Goal: Information Seeking & Learning: Find specific page/section

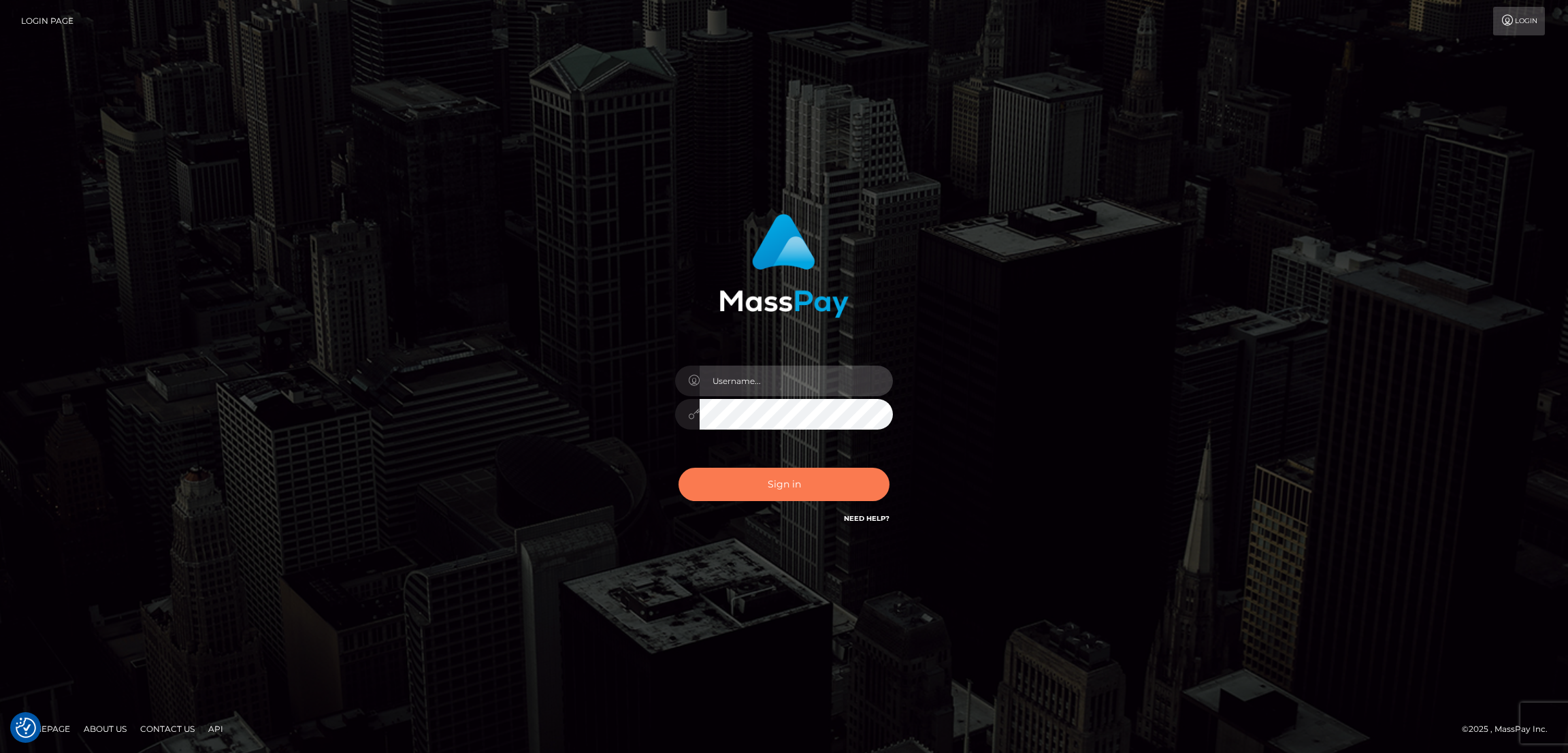
type input "alexstef"
click at [801, 476] on button "Sign in" at bounding box center [784, 484] width 211 height 33
click at [769, 476] on button "Sign in" at bounding box center [784, 484] width 211 height 33
click at [785, 479] on button "Sign in" at bounding box center [784, 484] width 211 height 33
type input "alexstef"
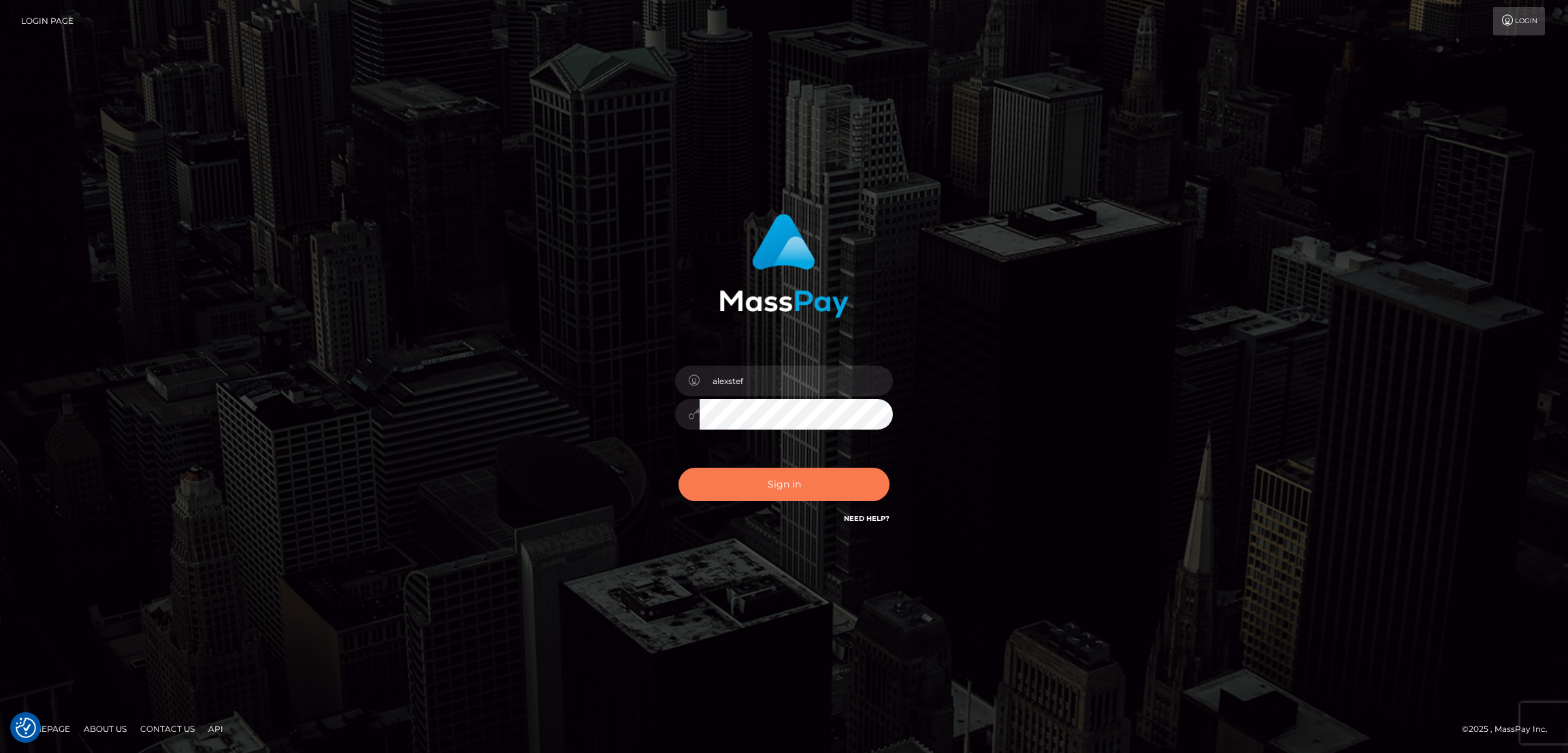
click at [771, 483] on button "Sign in" at bounding box center [784, 484] width 211 height 33
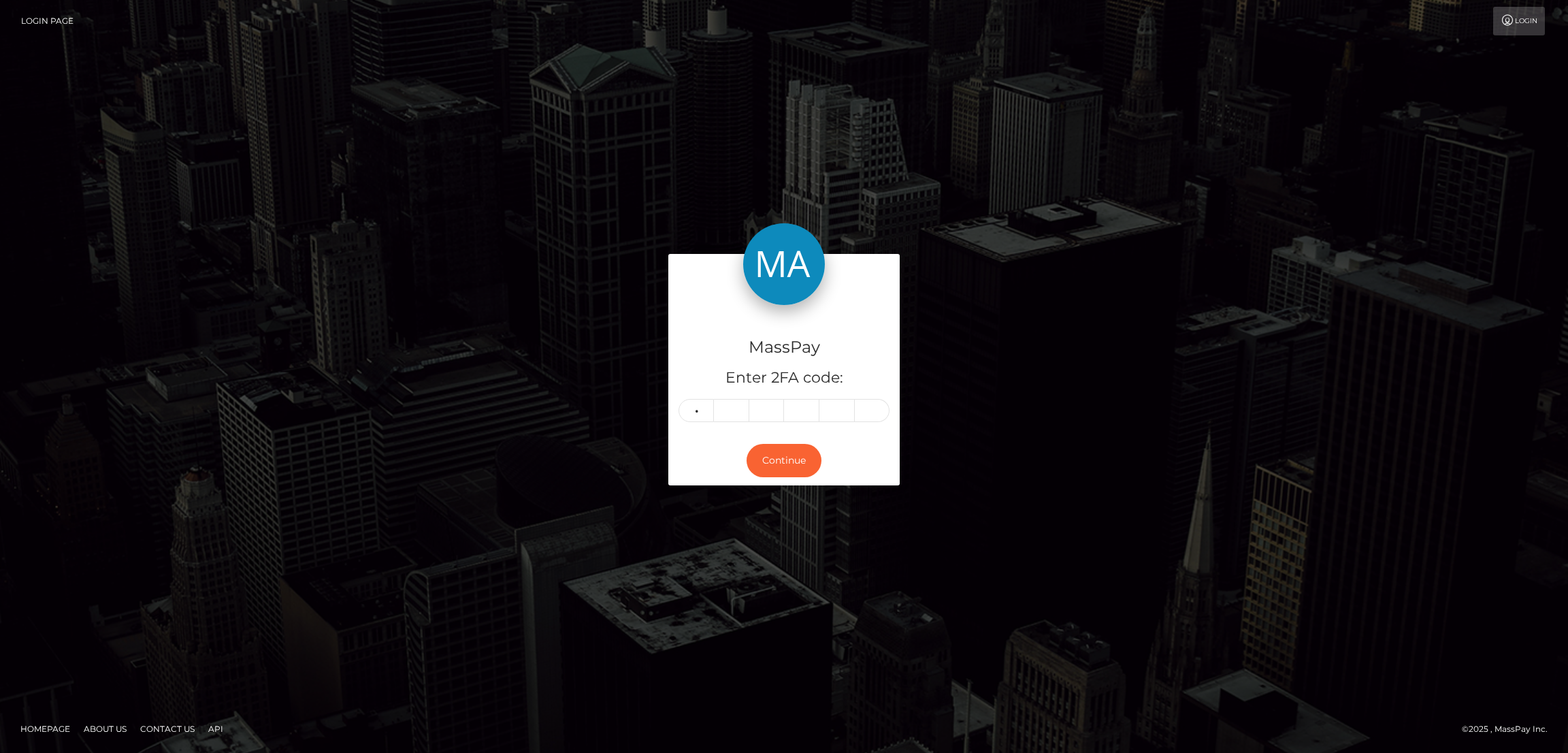
type input "2"
type input "7"
type input "1"
type input "6"
type input "3"
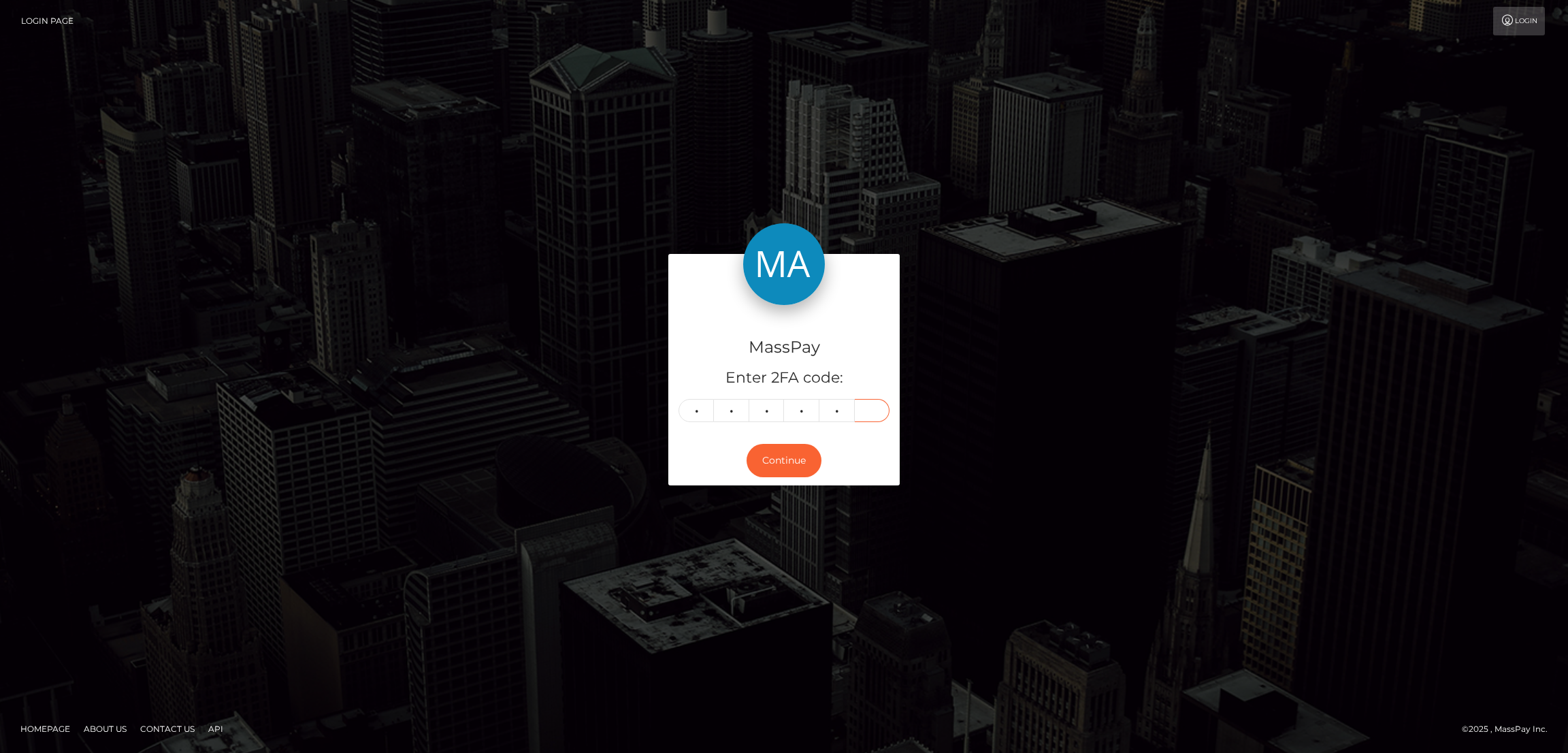
type input "9"
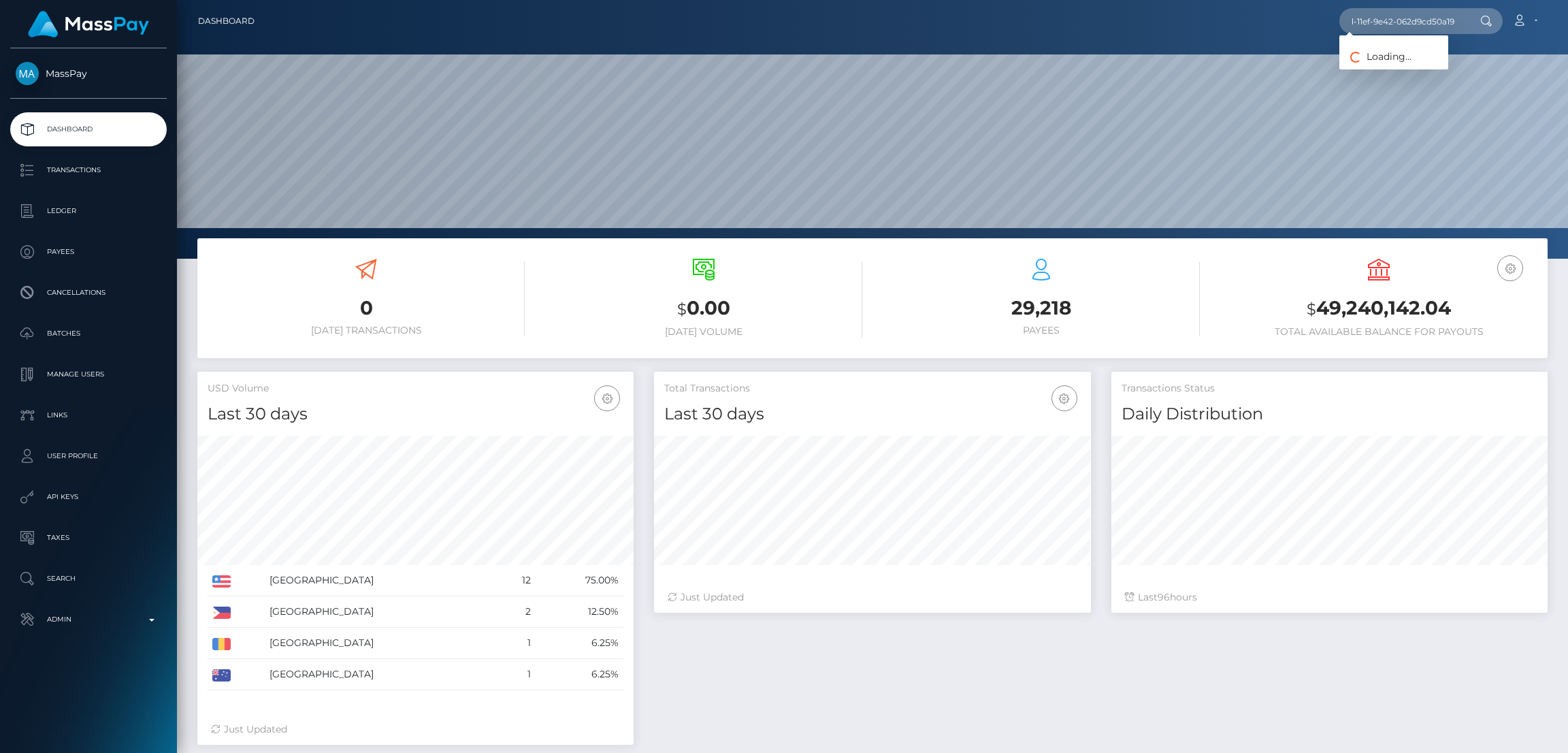
scroll to position [242, 437]
type input "88a408f0-18cd-11ef-9e42-062d9cd50a19"
click at [1399, 66] on link "Joselin Ortega" at bounding box center [1394, 70] width 109 height 25
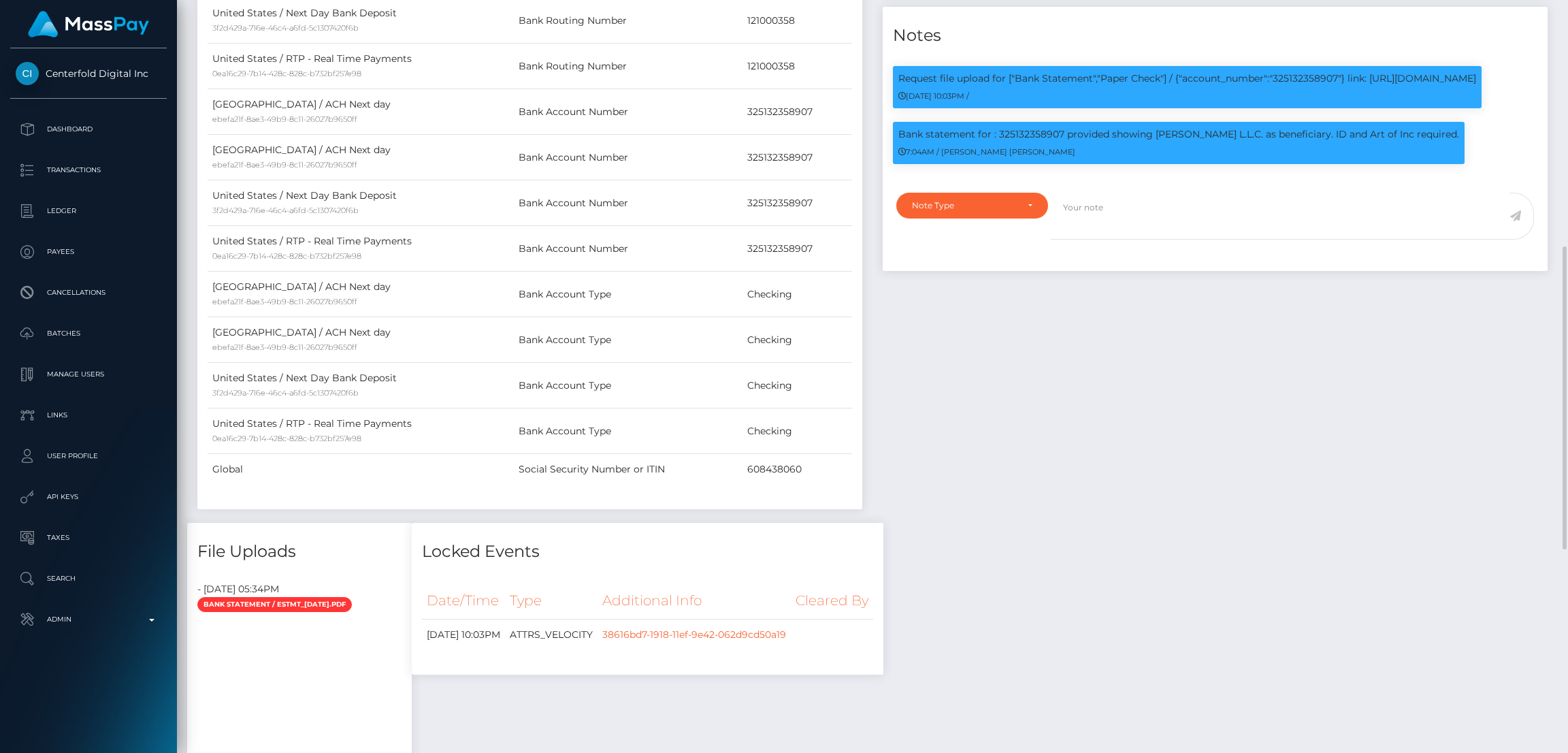
scroll to position [162, 437]
drag, startPoint x: 1154, startPoint y: 131, endPoint x: 1441, endPoint y: 135, distance: 287.0
click at [1441, 135] on div "Bank statement for : 325132358907 provided showing [PERSON_NAME] L.L.C. as bene…" at bounding box center [1179, 143] width 572 height 42
copy p "[PERSON_NAME] L.L.C. as beneficiary. ID and Art of Inc required."
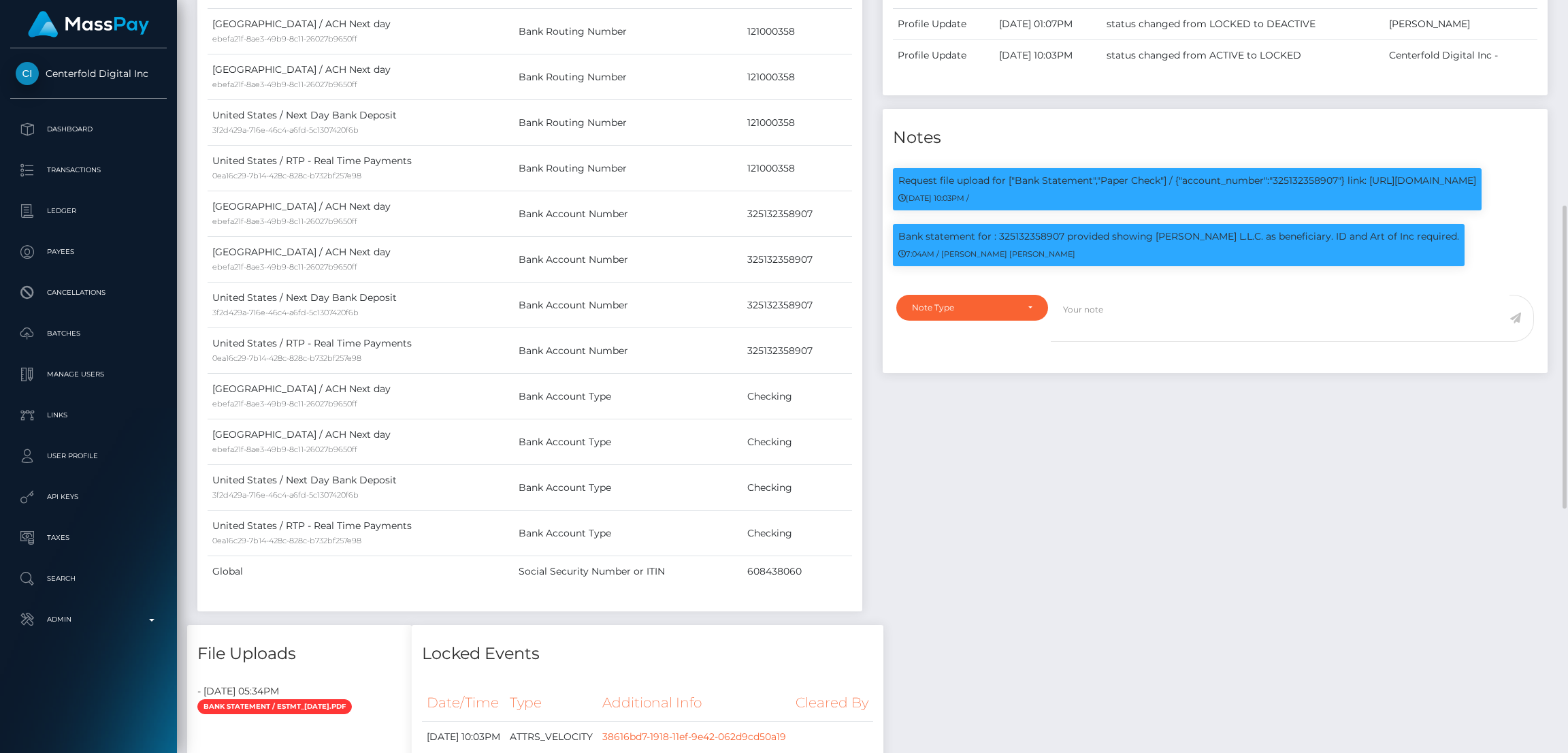
scroll to position [0, 0]
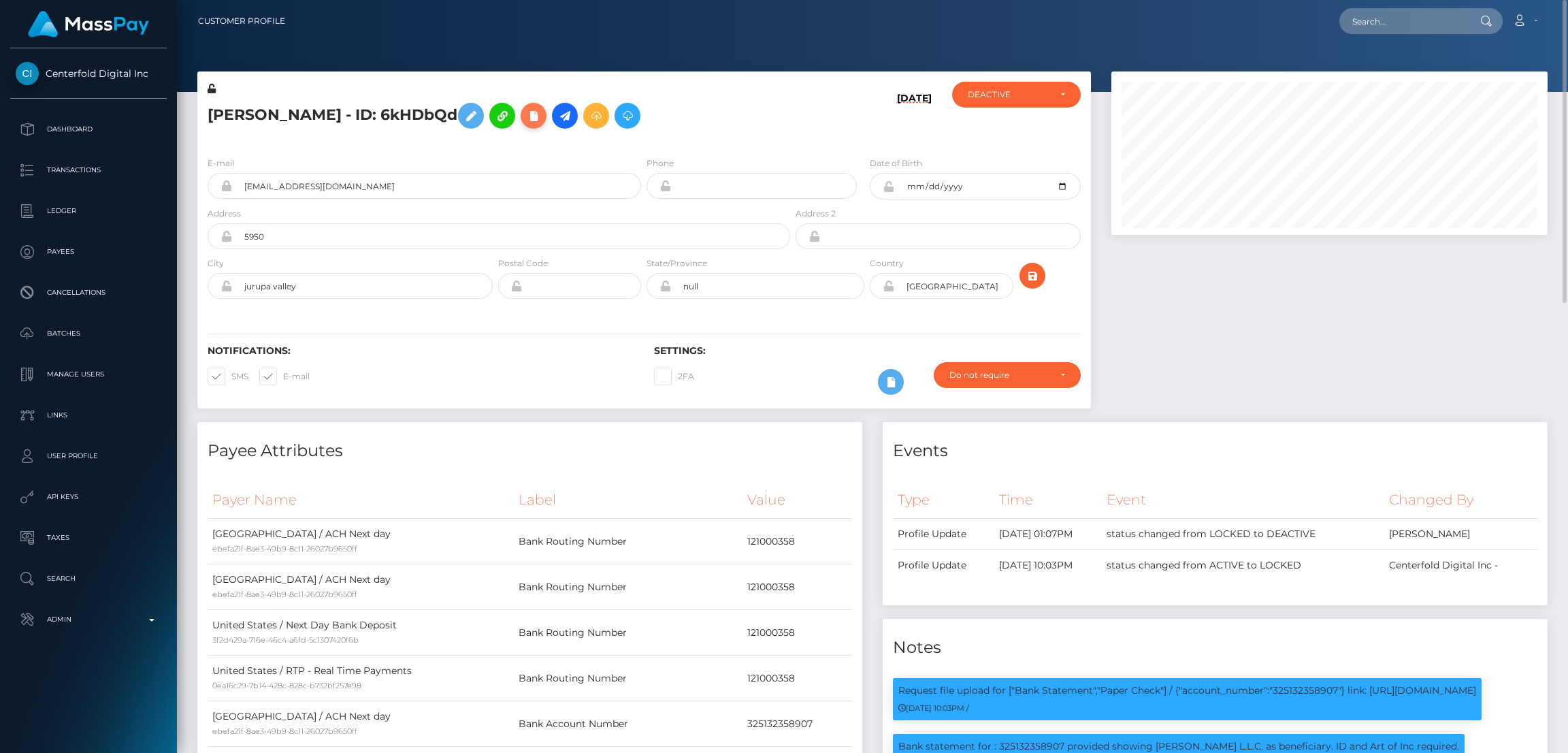
click at [525, 118] on icon at bounding box center [533, 116] width 16 height 17
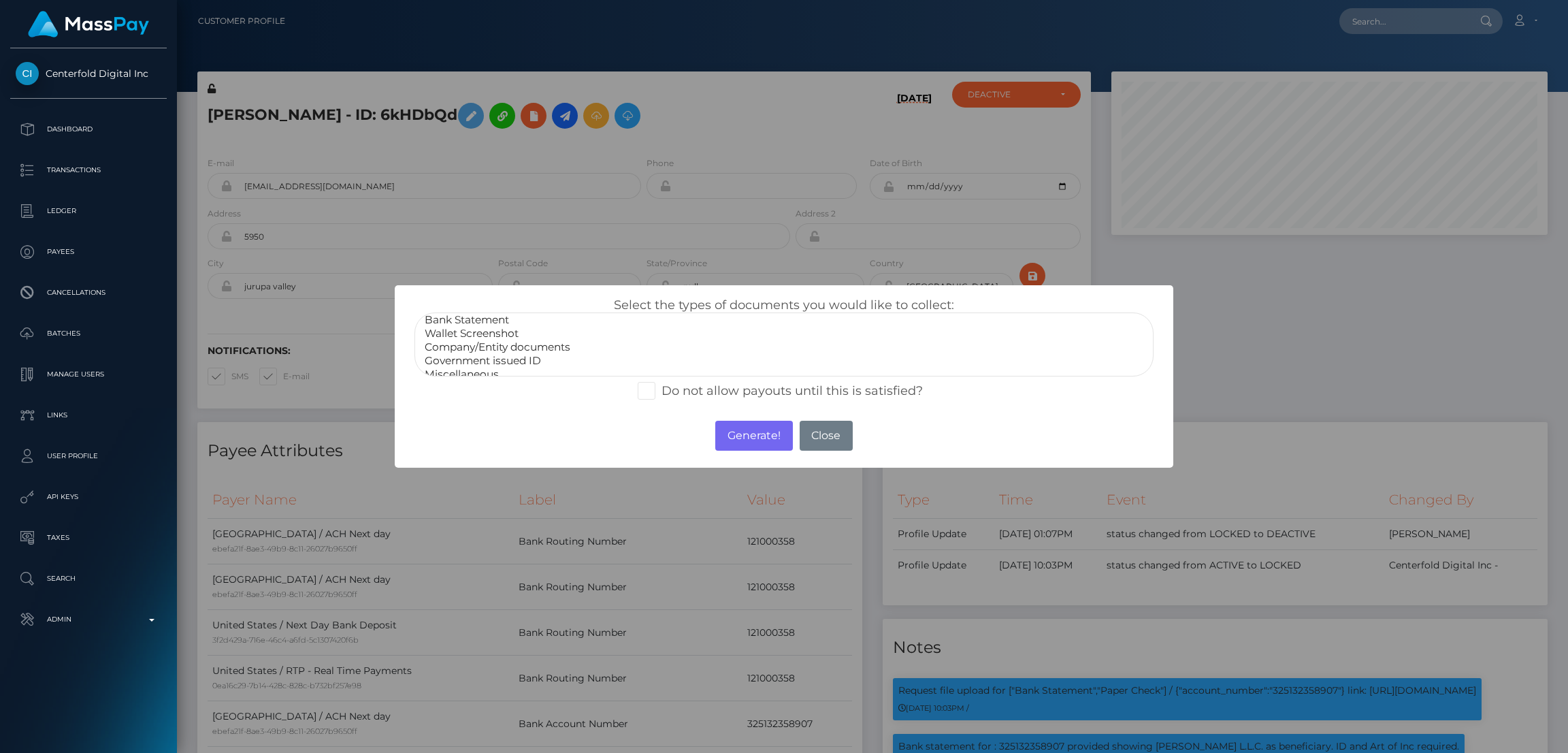
scroll to position [26, 0]
select select "Government issued ID"
click at [530, 347] on option "Government issued ID" at bounding box center [784, 353] width 722 height 14
click at [742, 430] on button "Generate!" at bounding box center [754, 435] width 77 height 30
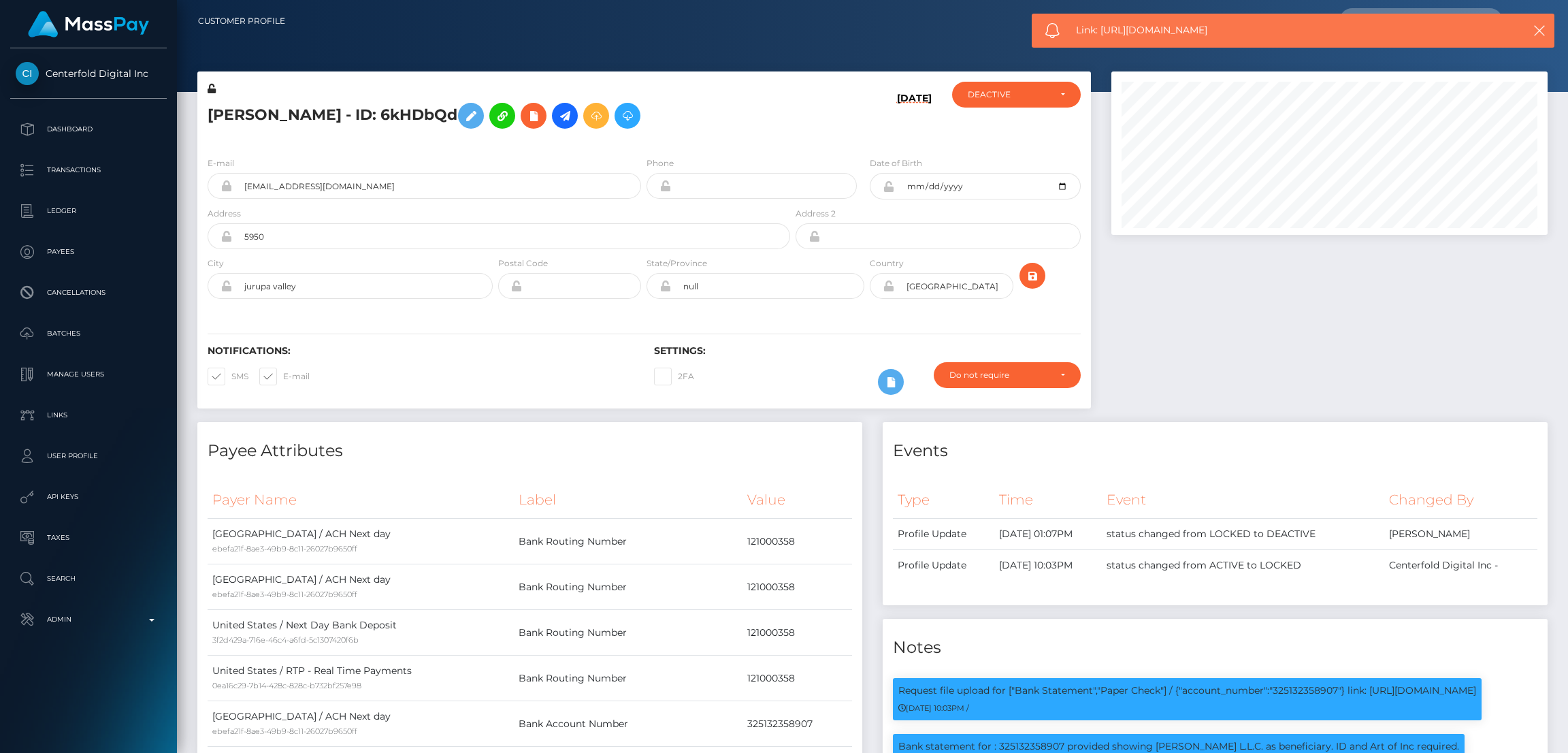
click at [1113, 29] on span "Link: https://l.maspay.io/0lmrx" at bounding box center [1283, 30] width 414 height 14
copy span "Link: https://l.maspay.io/0lmrx"
click at [525, 116] on icon at bounding box center [533, 116] width 16 height 17
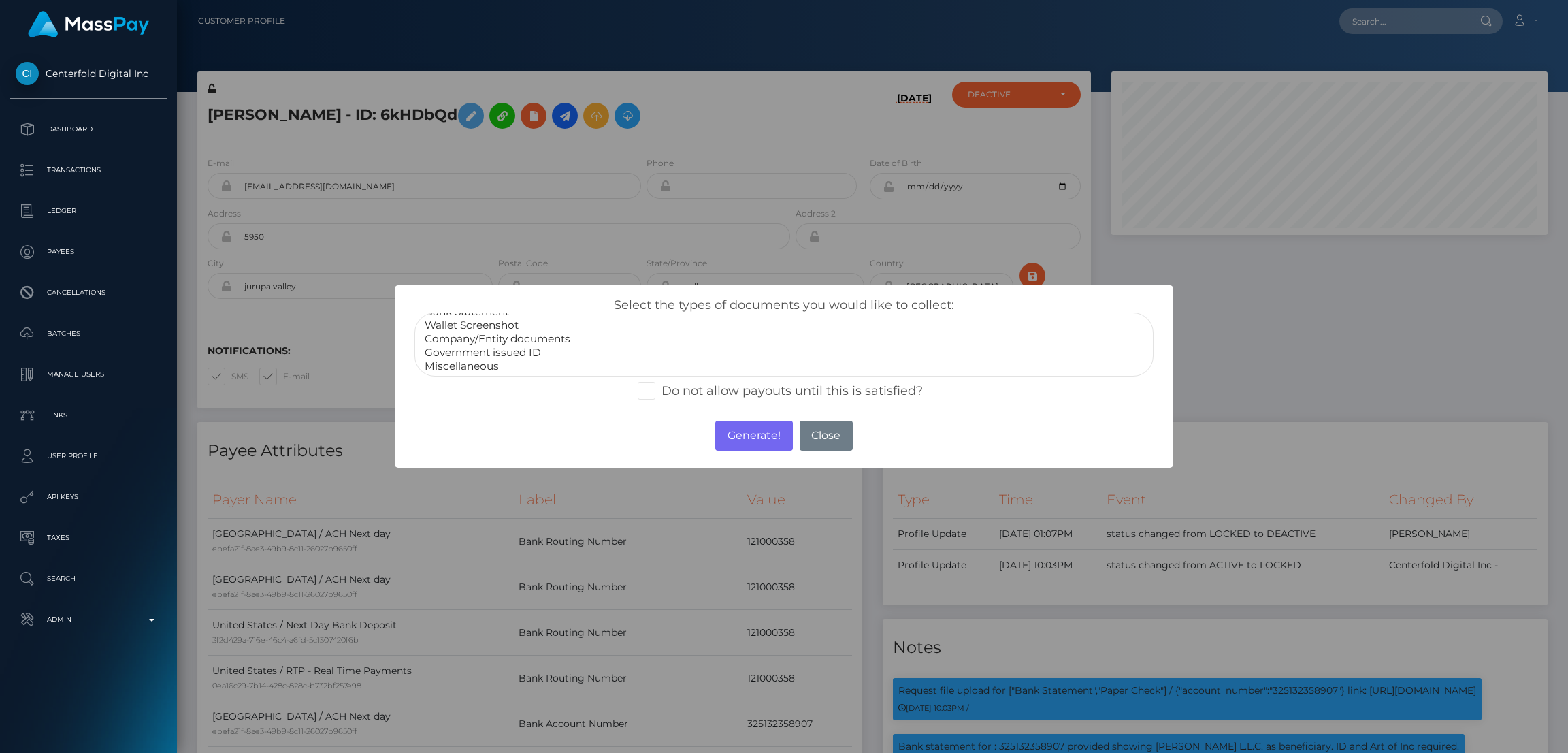
select select "Company/Entity documents"
click at [520, 336] on option "Company/Entity documents" at bounding box center [784, 340] width 722 height 14
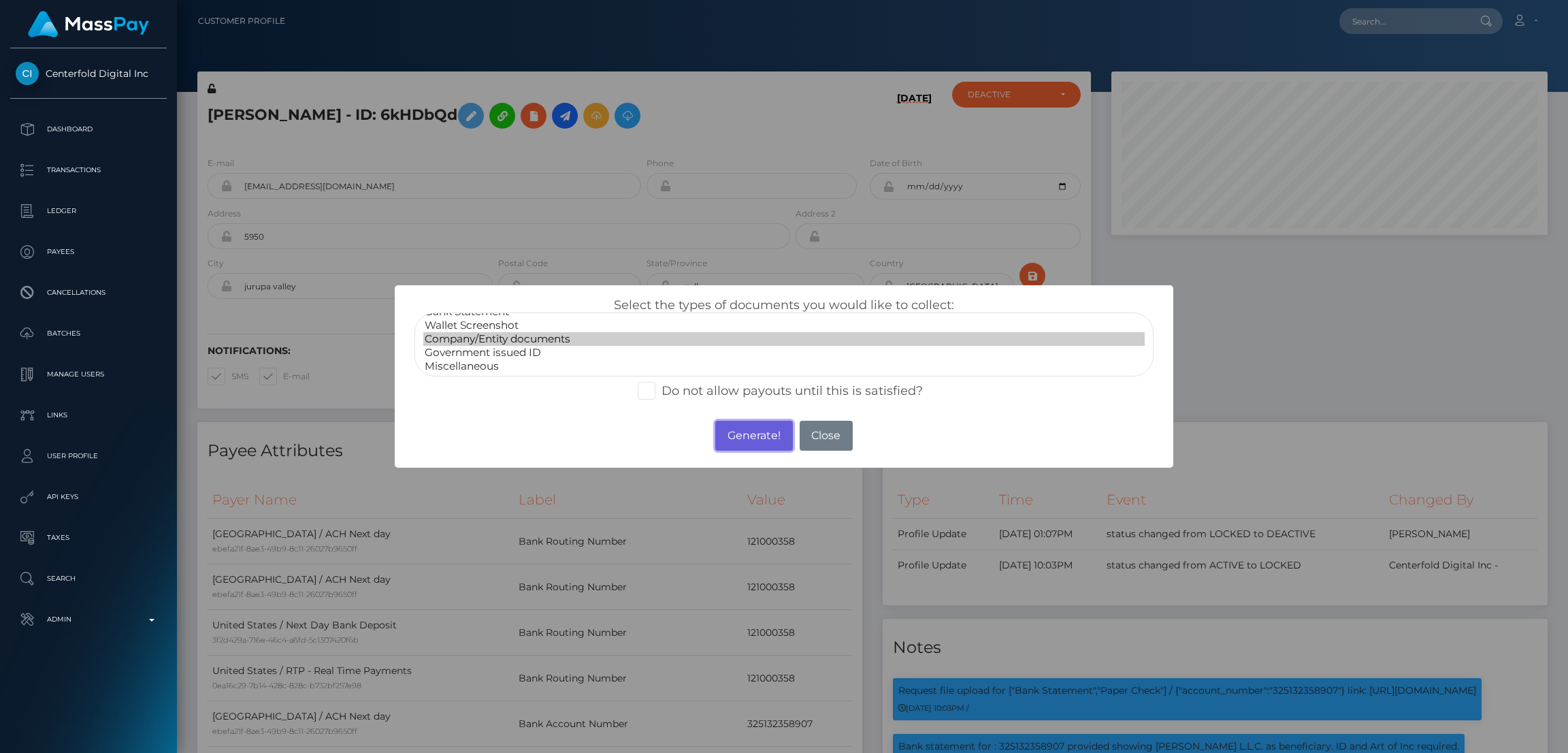
click at [754, 431] on button "Generate!" at bounding box center [754, 435] width 77 height 30
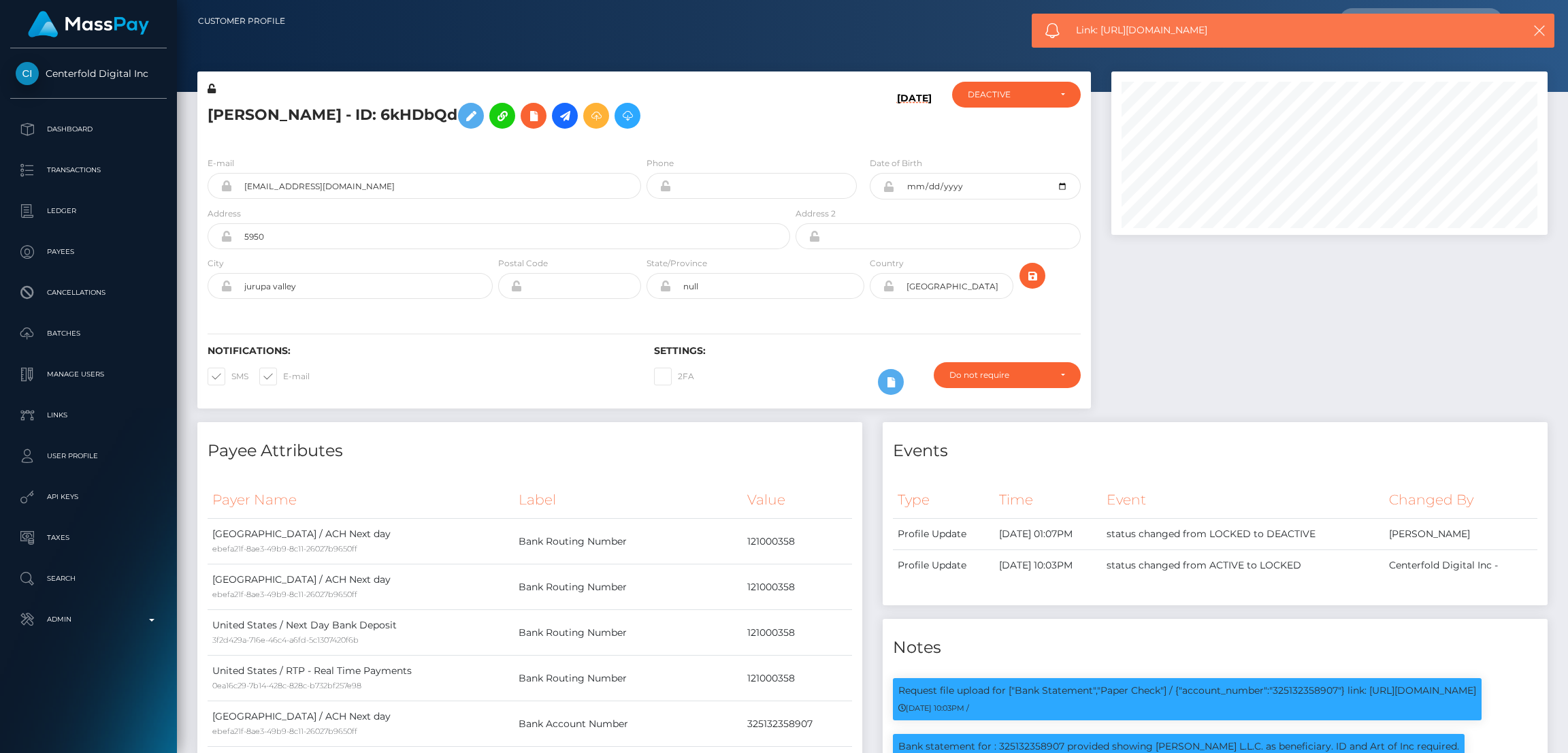
click at [1142, 24] on span "Link: https://l.maspay.io/almtl" at bounding box center [1283, 30] width 414 height 14
copy span "Link: https://l.maspay.io/almtl"
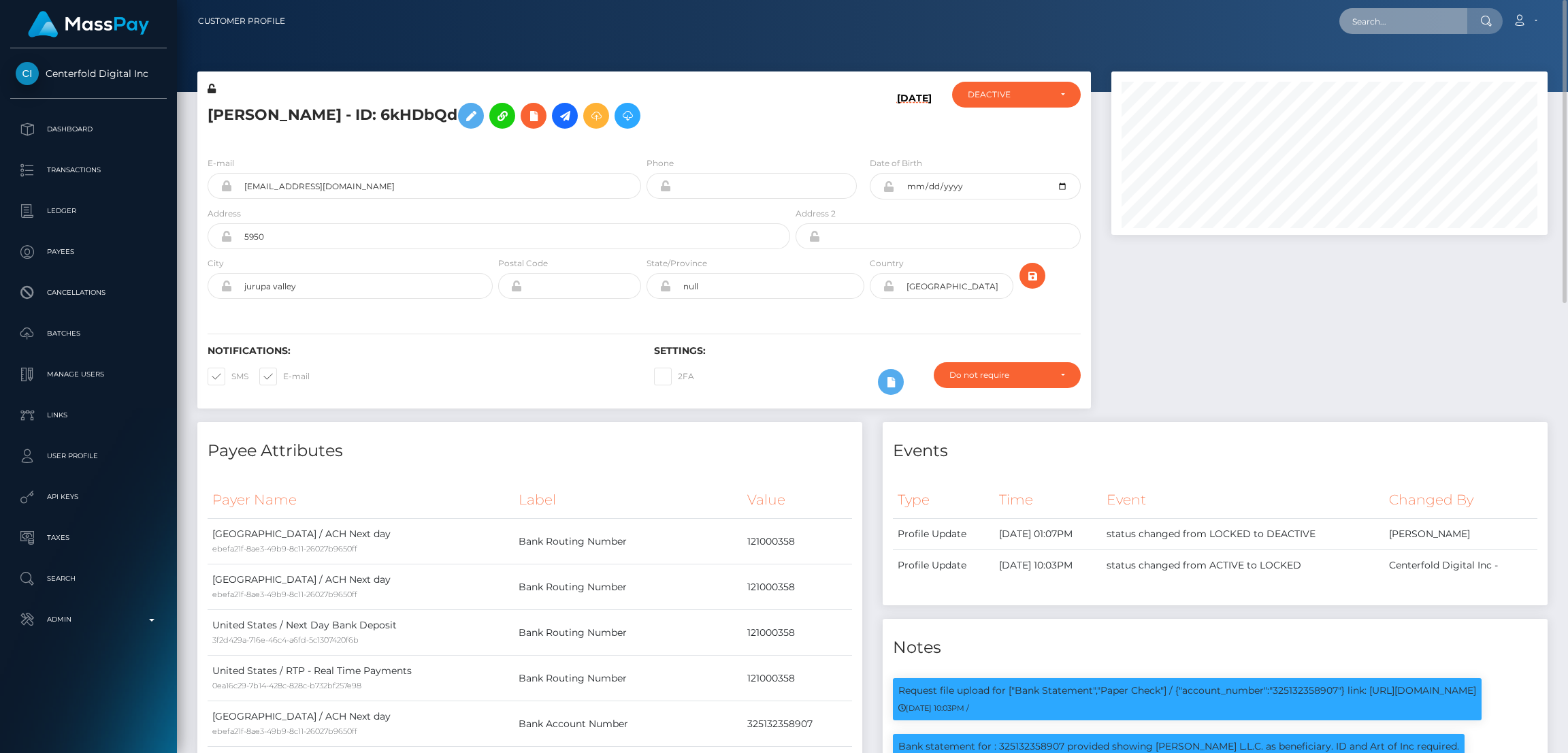
click at [1399, 26] on input "text" at bounding box center [1403, 21] width 128 height 26
paste input "poact_SOrZpsFCgFI1"
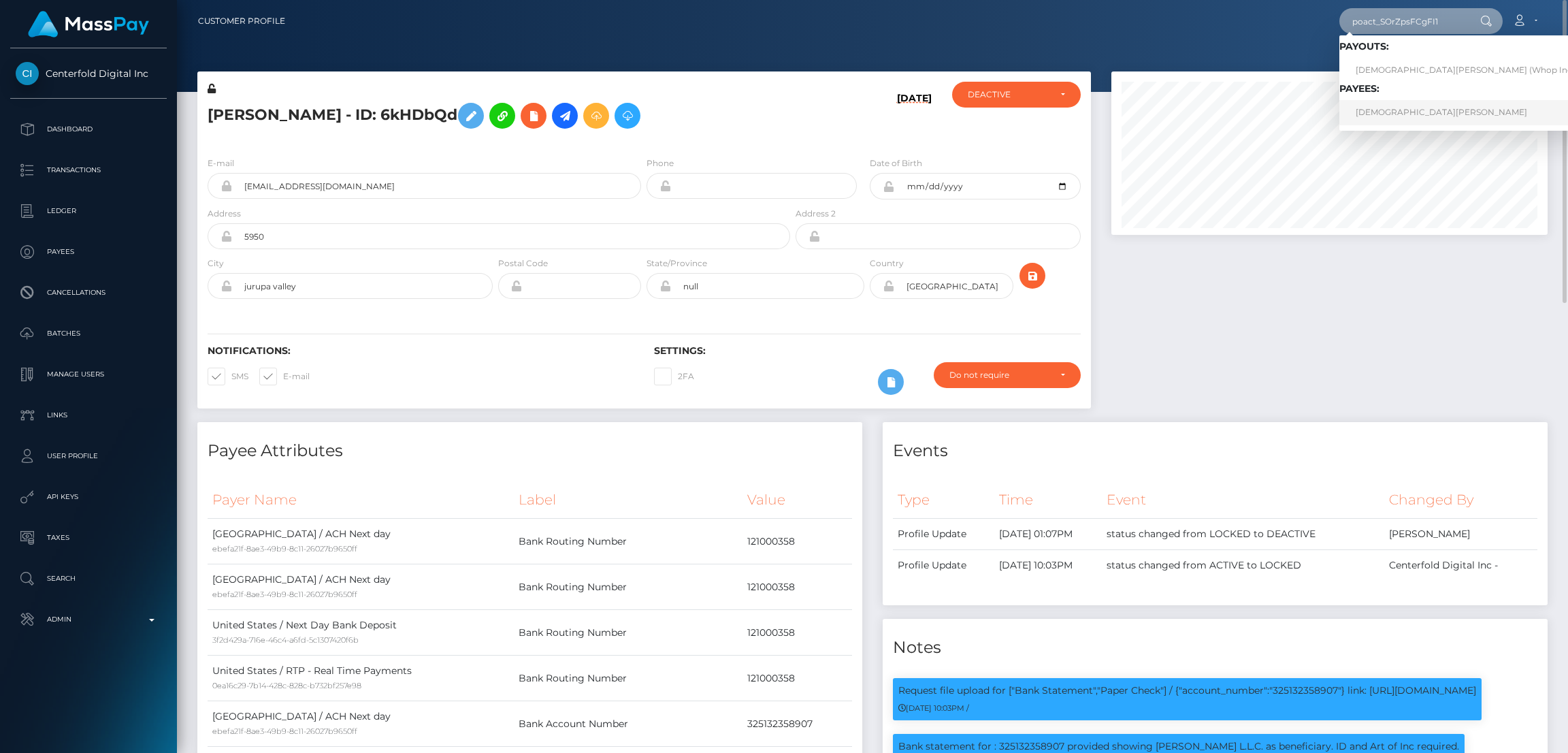
type input "poact_SOrZpsFCgFI1"
click at [1436, 110] on link "SALAH EDDINE TOUALI" at bounding box center [1469, 113] width 260 height 25
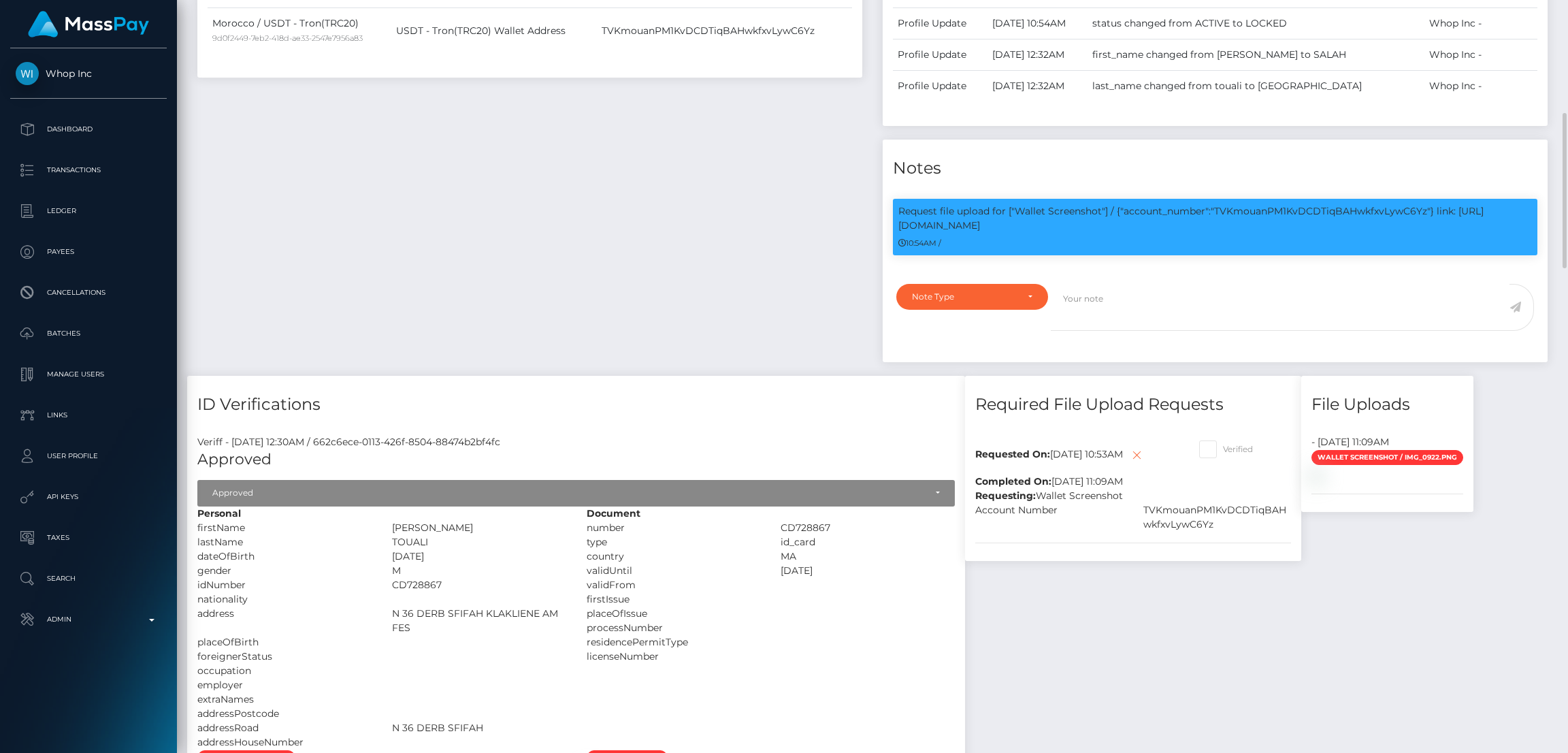
scroll to position [162, 437]
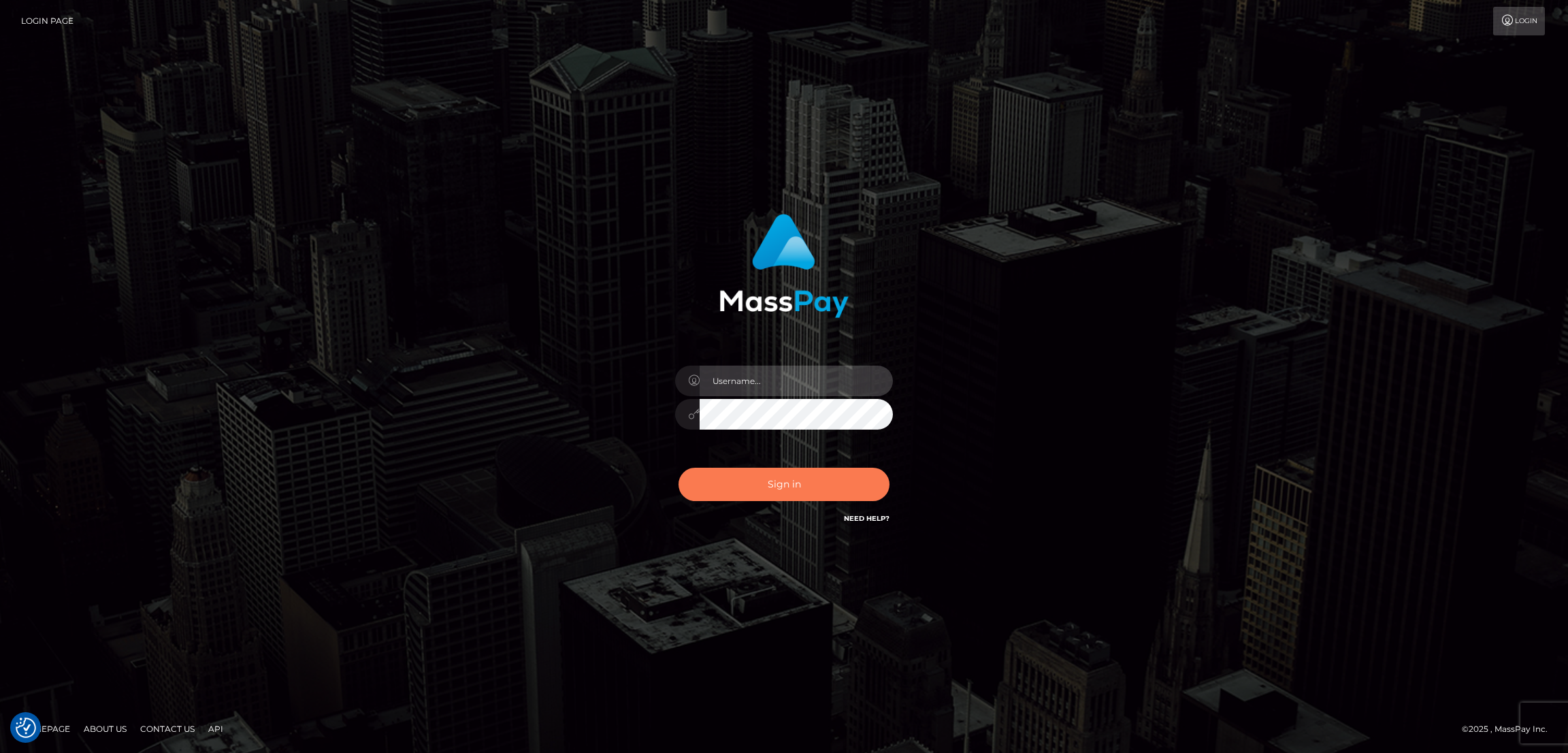
type input "alexstef"
click at [762, 472] on button "Sign in" at bounding box center [784, 484] width 211 height 33
type input "alexstef"
click at [796, 493] on button "Sign in" at bounding box center [784, 484] width 211 height 33
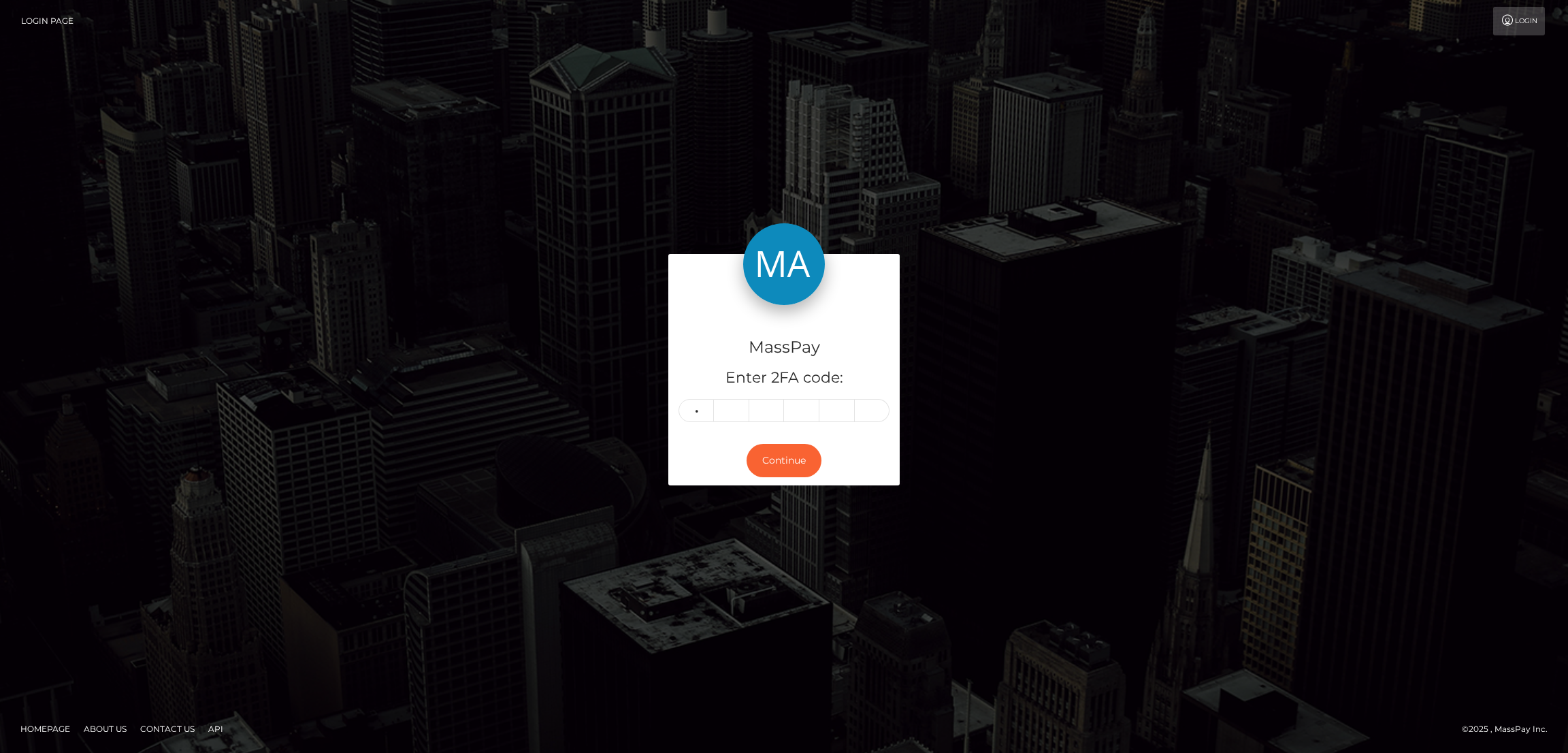
type input "9"
type input "1"
type input "2"
type input "0"
type input "5"
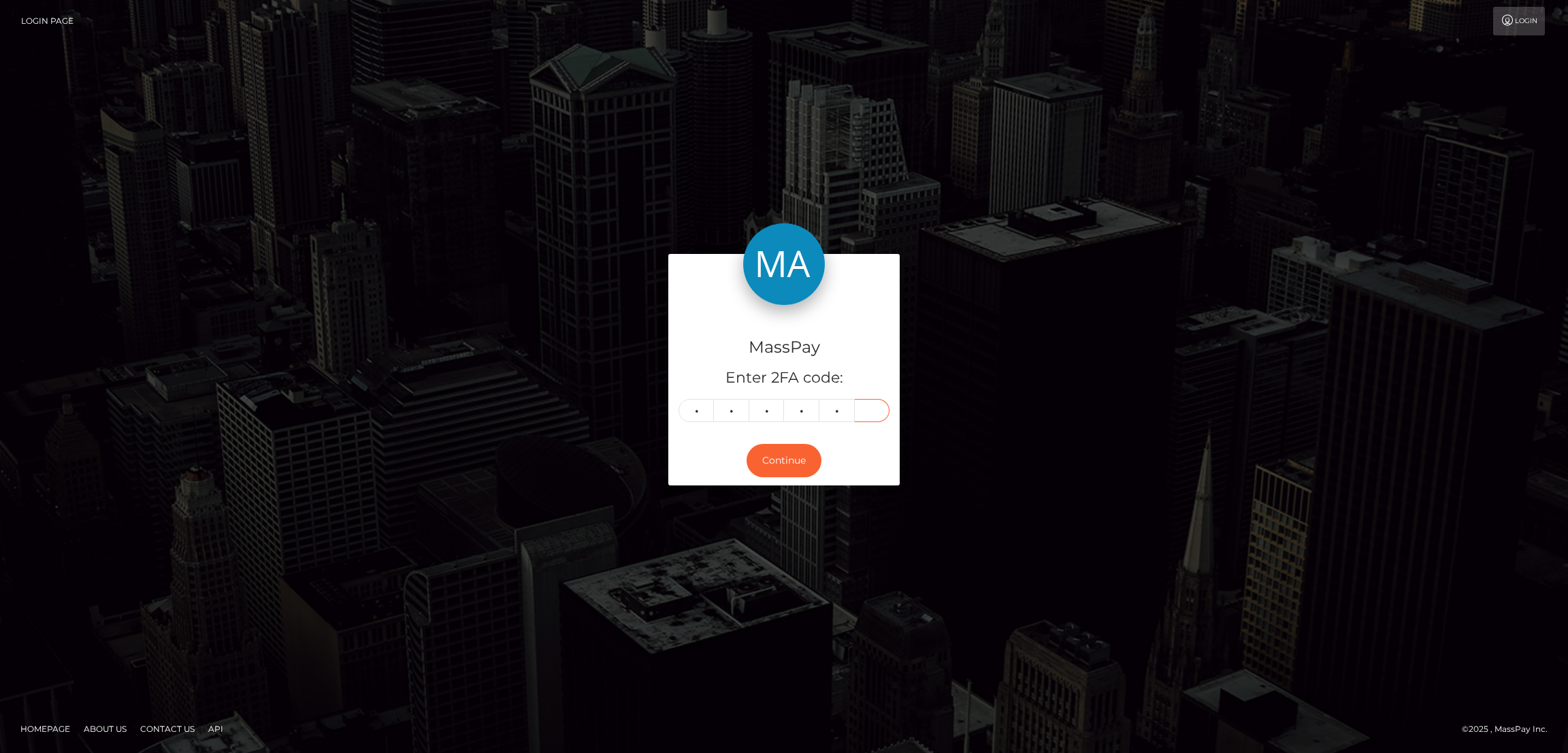
type input "2"
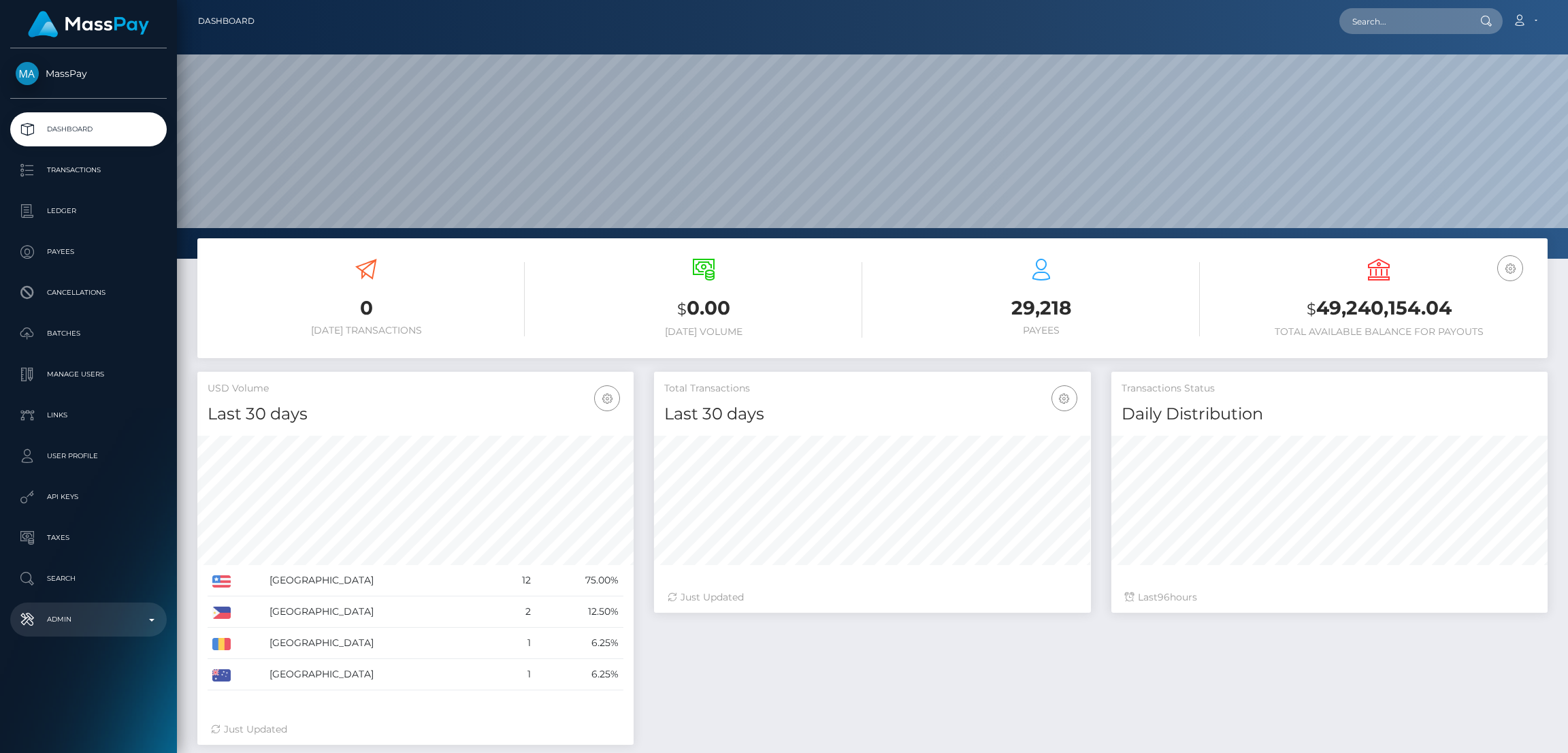
click at [109, 621] on p "Admin" at bounding box center [88, 619] width 145 height 20
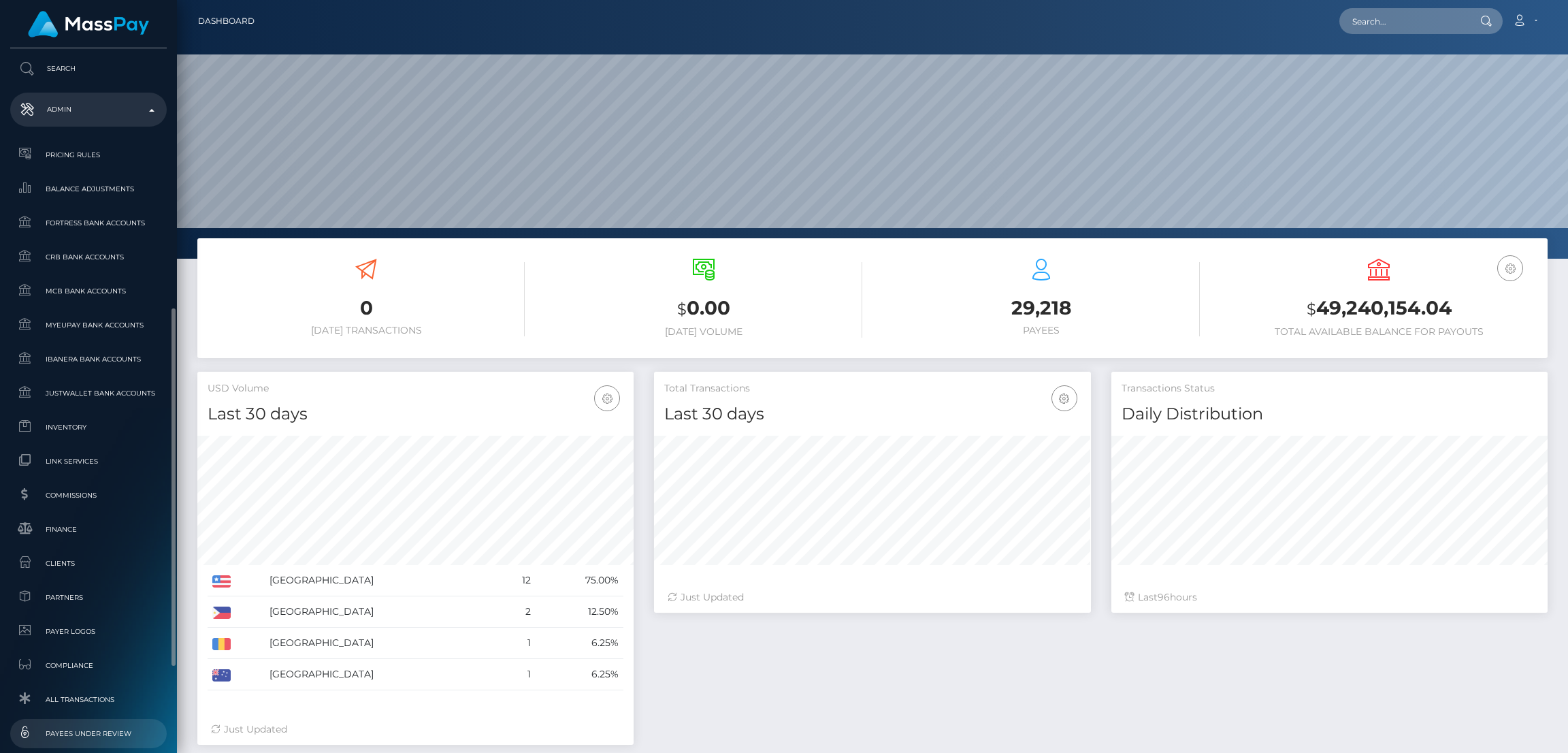
scroll to position [678, 0]
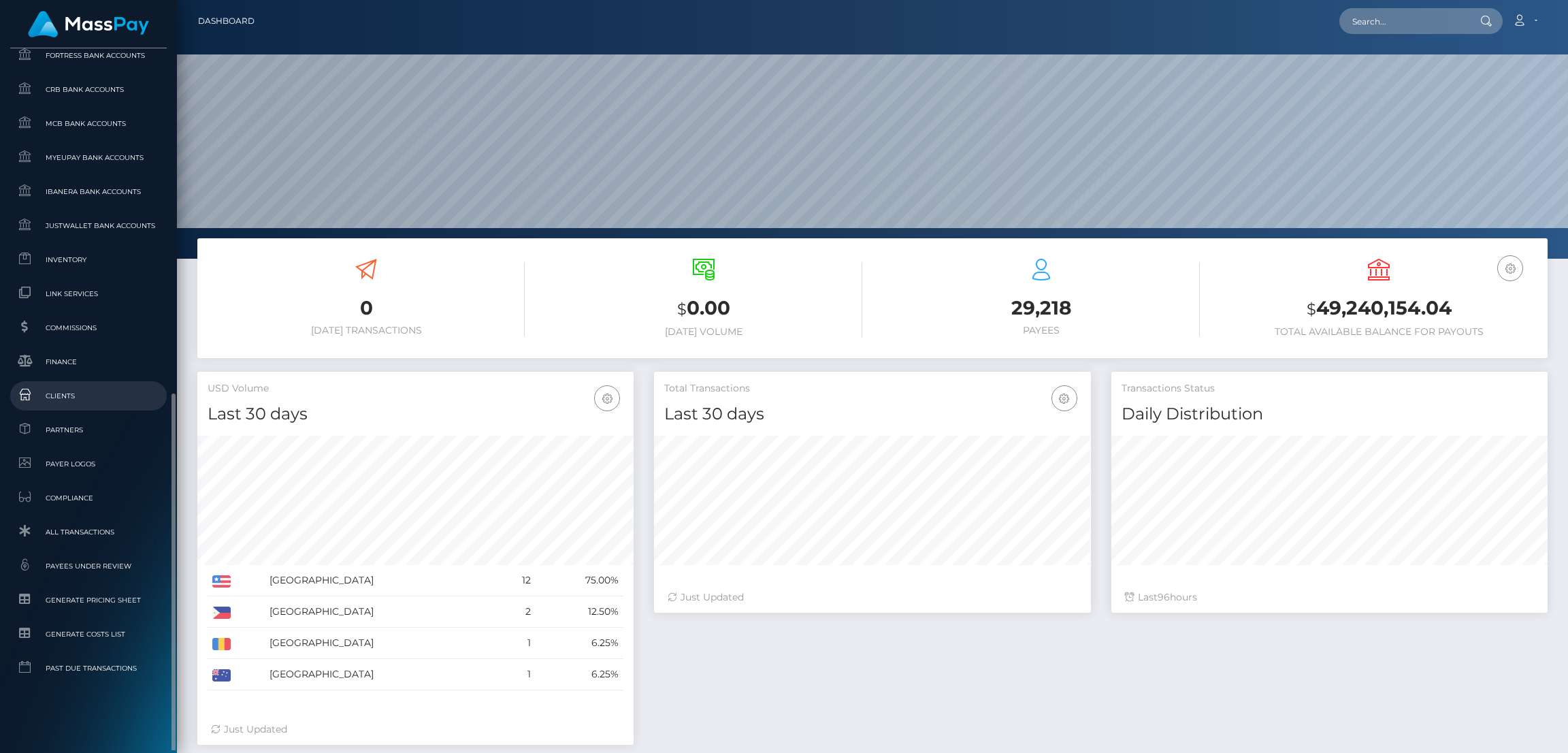
click at [87, 396] on span "Clients" at bounding box center [88, 396] width 145 height 16
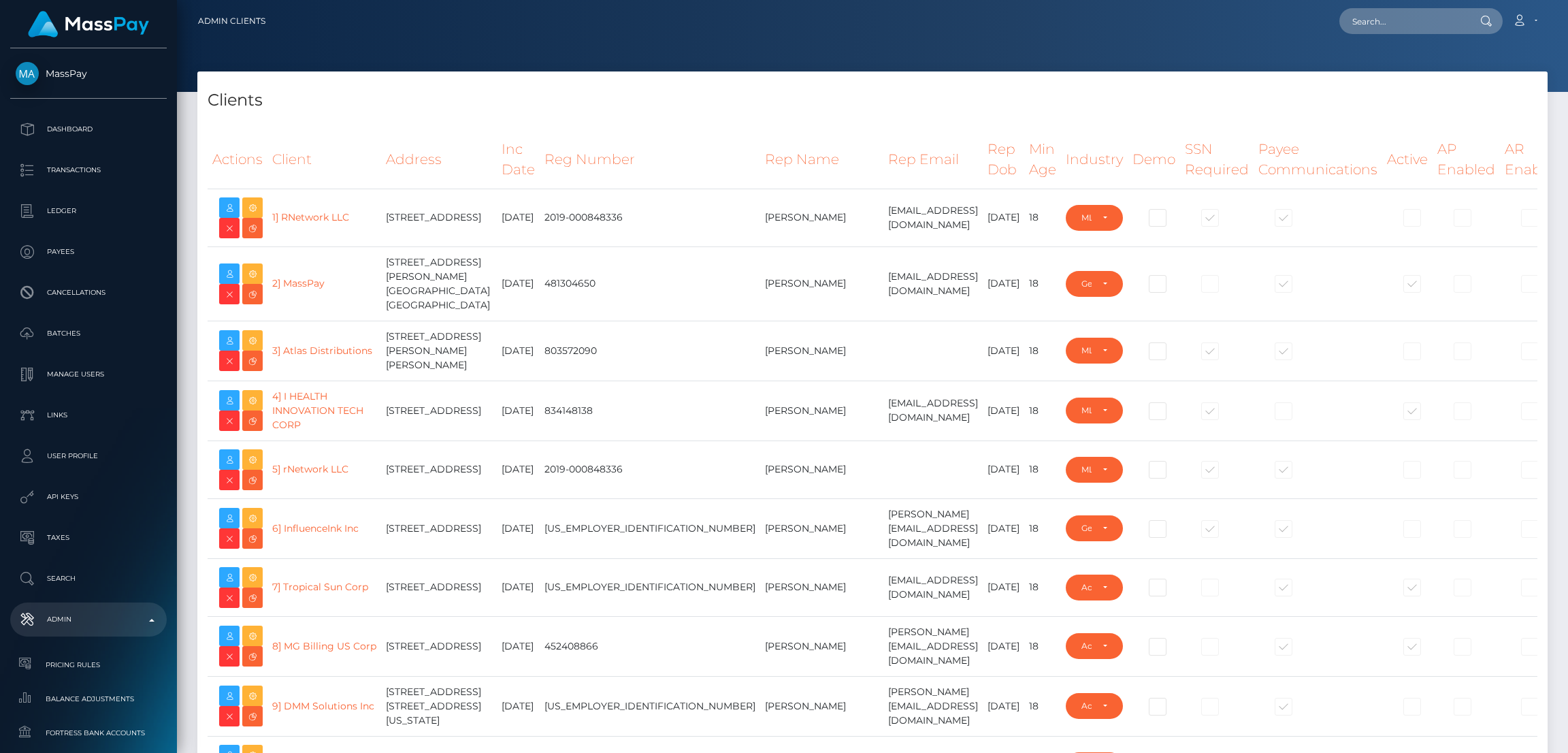
select select "223"
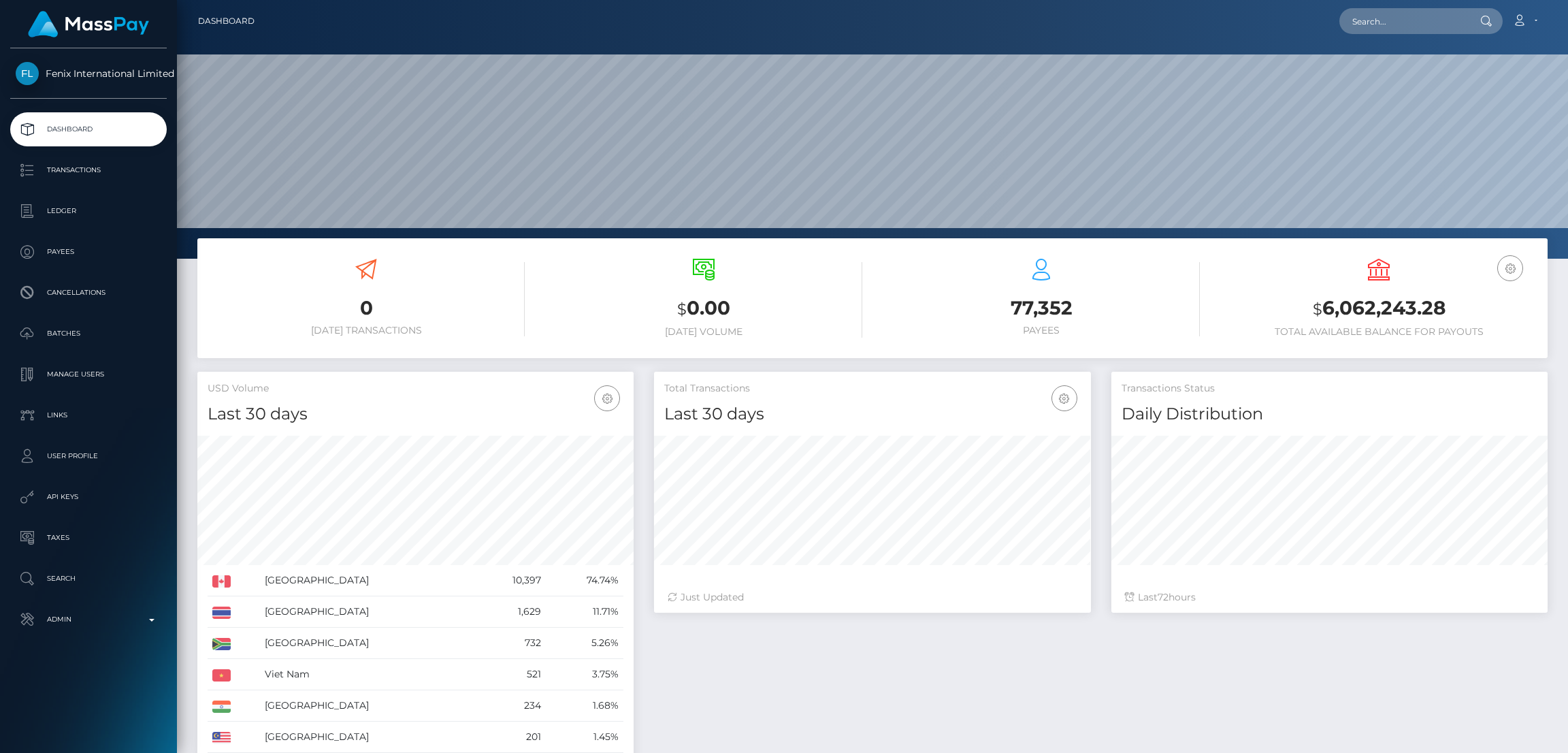
scroll to position [242, 437]
click at [102, 336] on p "Batches" at bounding box center [88, 333] width 145 height 20
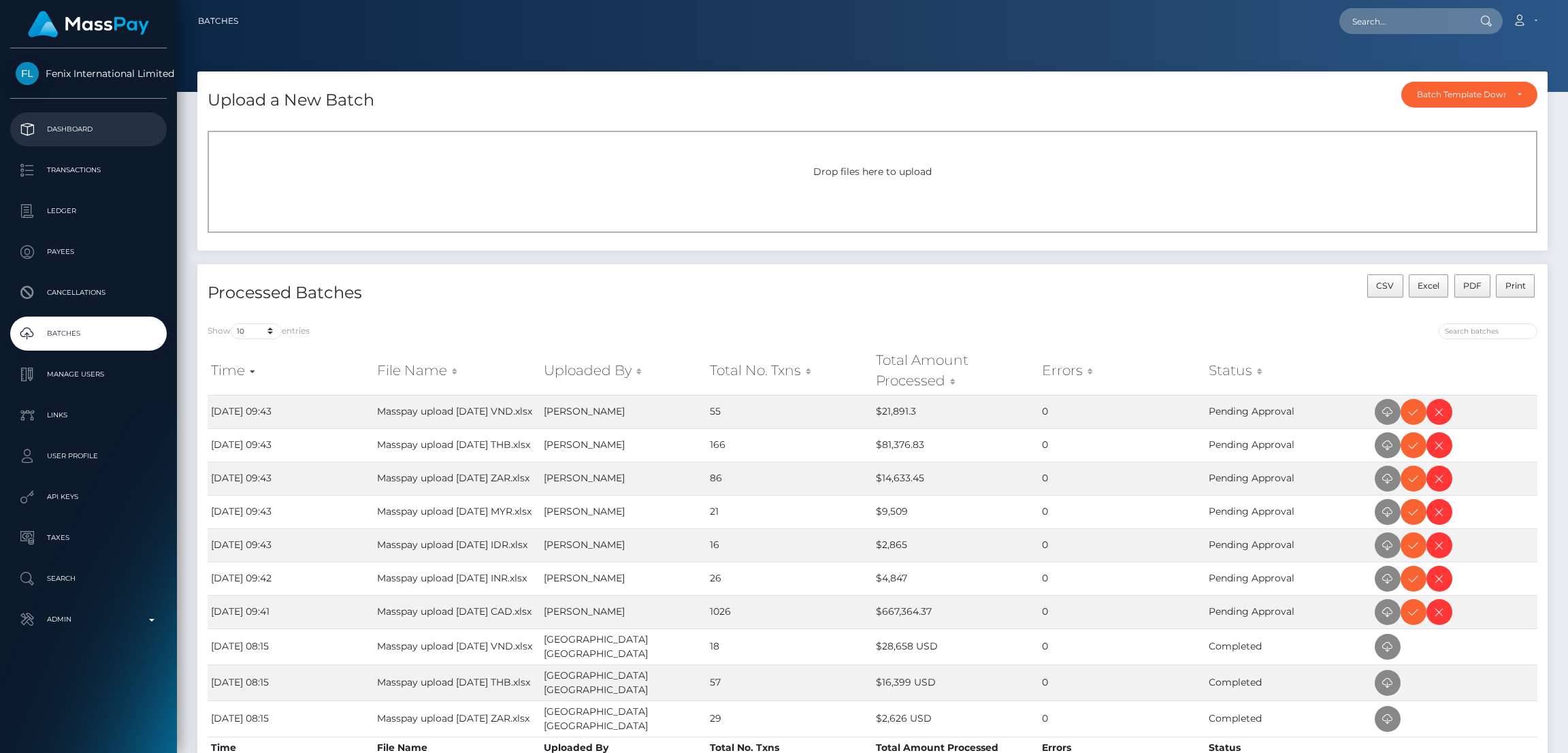
click at [113, 123] on p "Dashboard" at bounding box center [88, 129] width 145 height 20
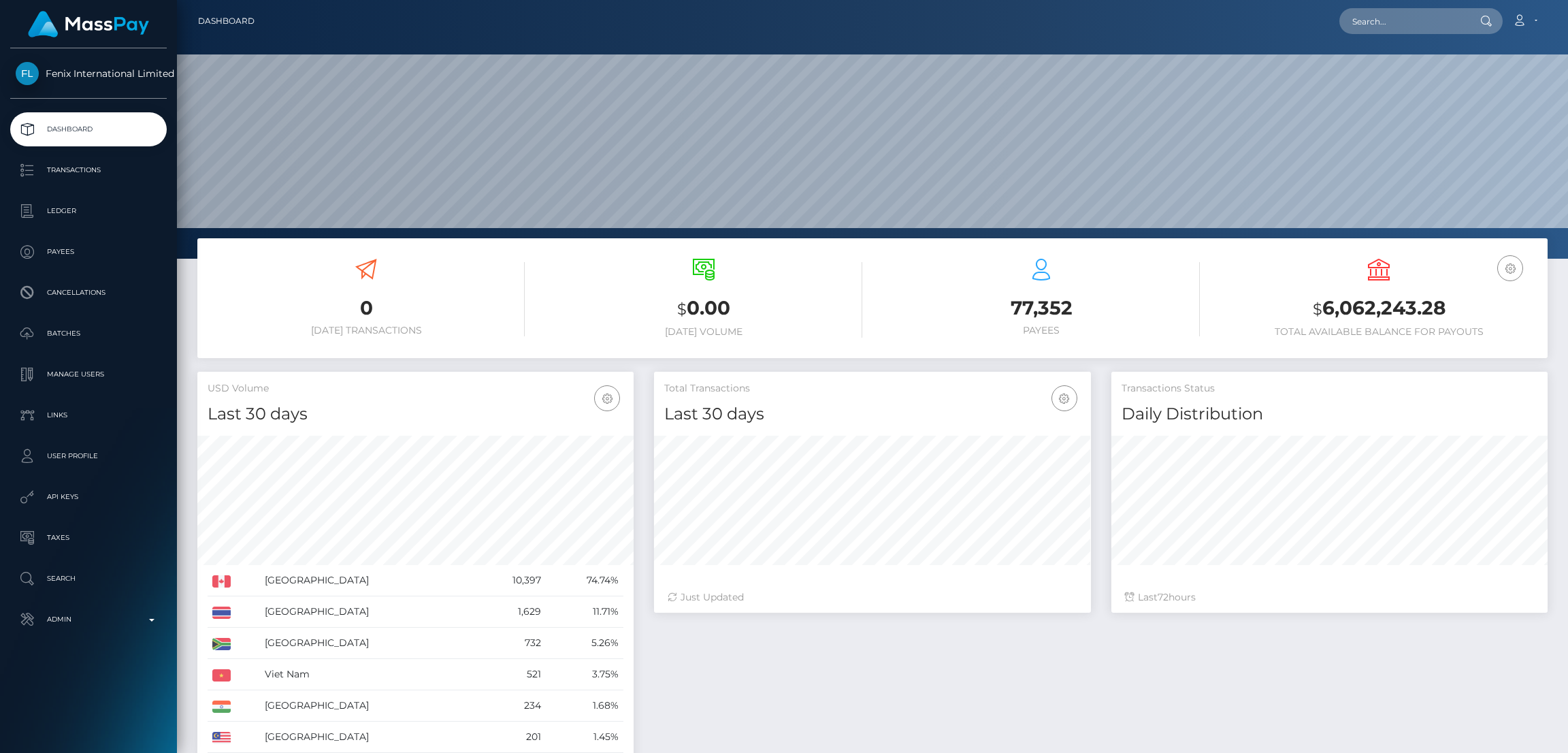
scroll to position [242, 437]
click at [105, 127] on p "Dashboard" at bounding box center [88, 129] width 145 height 20
click at [75, 345] on link "Batches" at bounding box center [88, 333] width 156 height 34
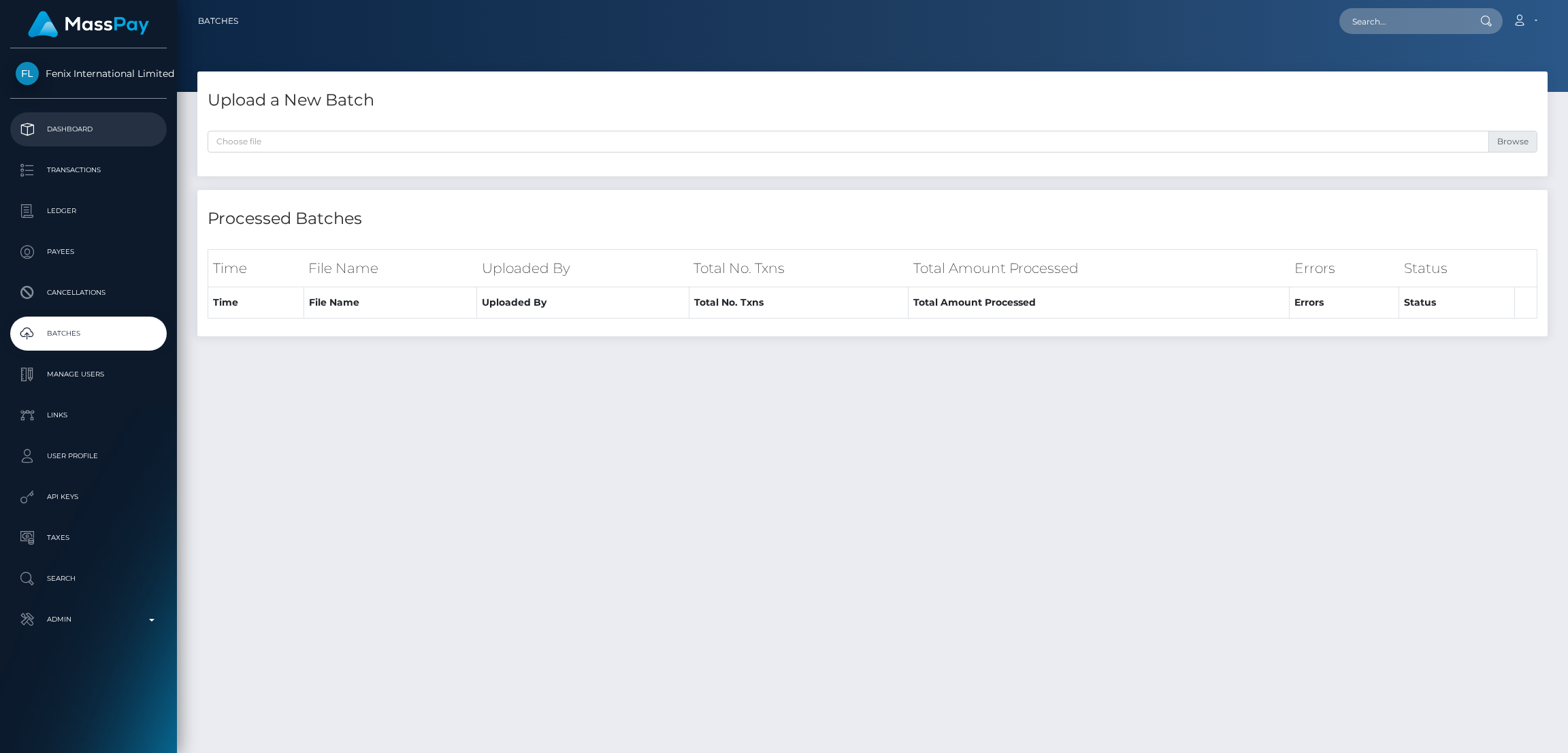
click at [122, 123] on p "Dashboard" at bounding box center [88, 129] width 145 height 20
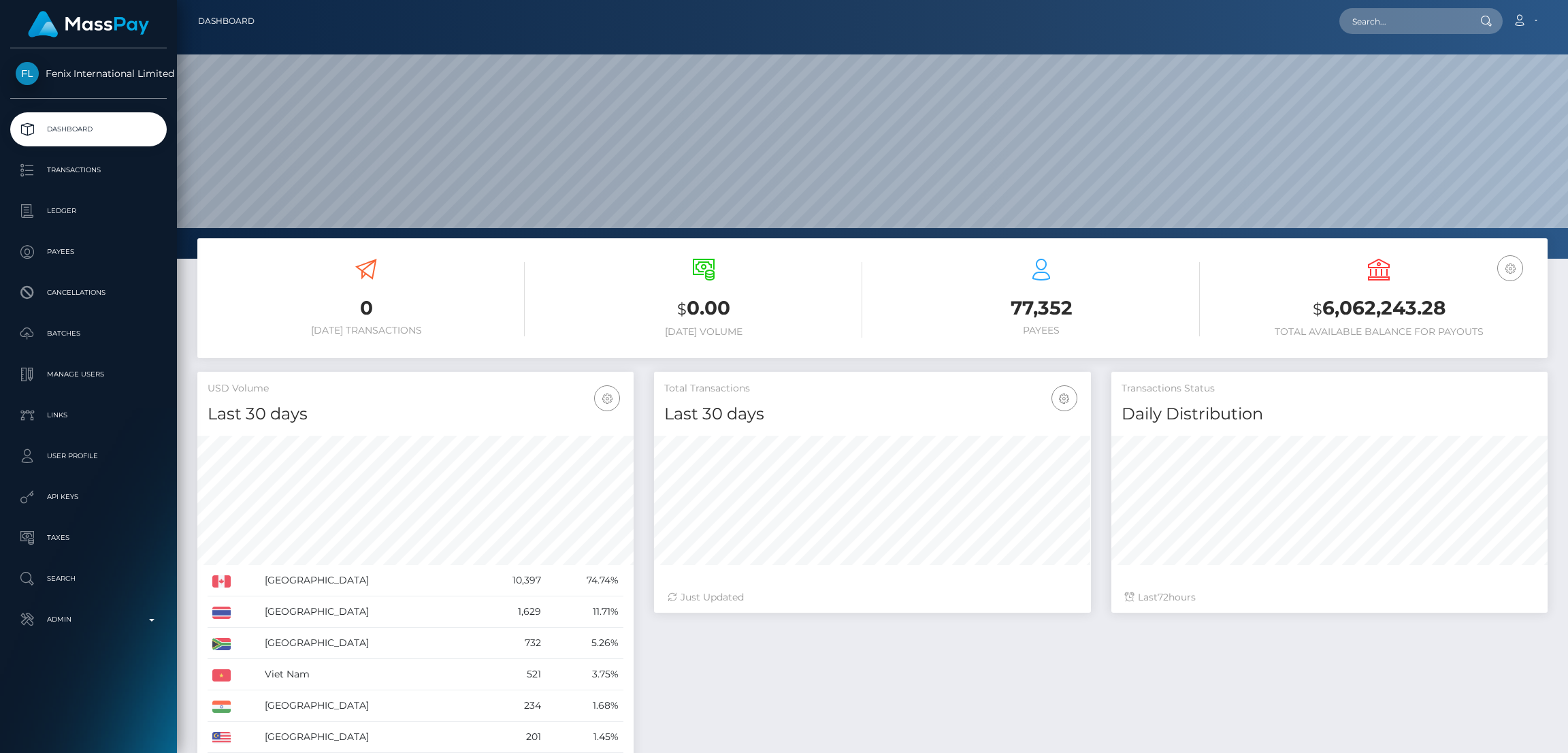
scroll to position [242, 437]
click at [1361, 23] on input "text" at bounding box center [1403, 21] width 128 height 26
paste input "pout_nFoEyYaYr60X2"
type input "pout_nFoEyYaYr60X2"
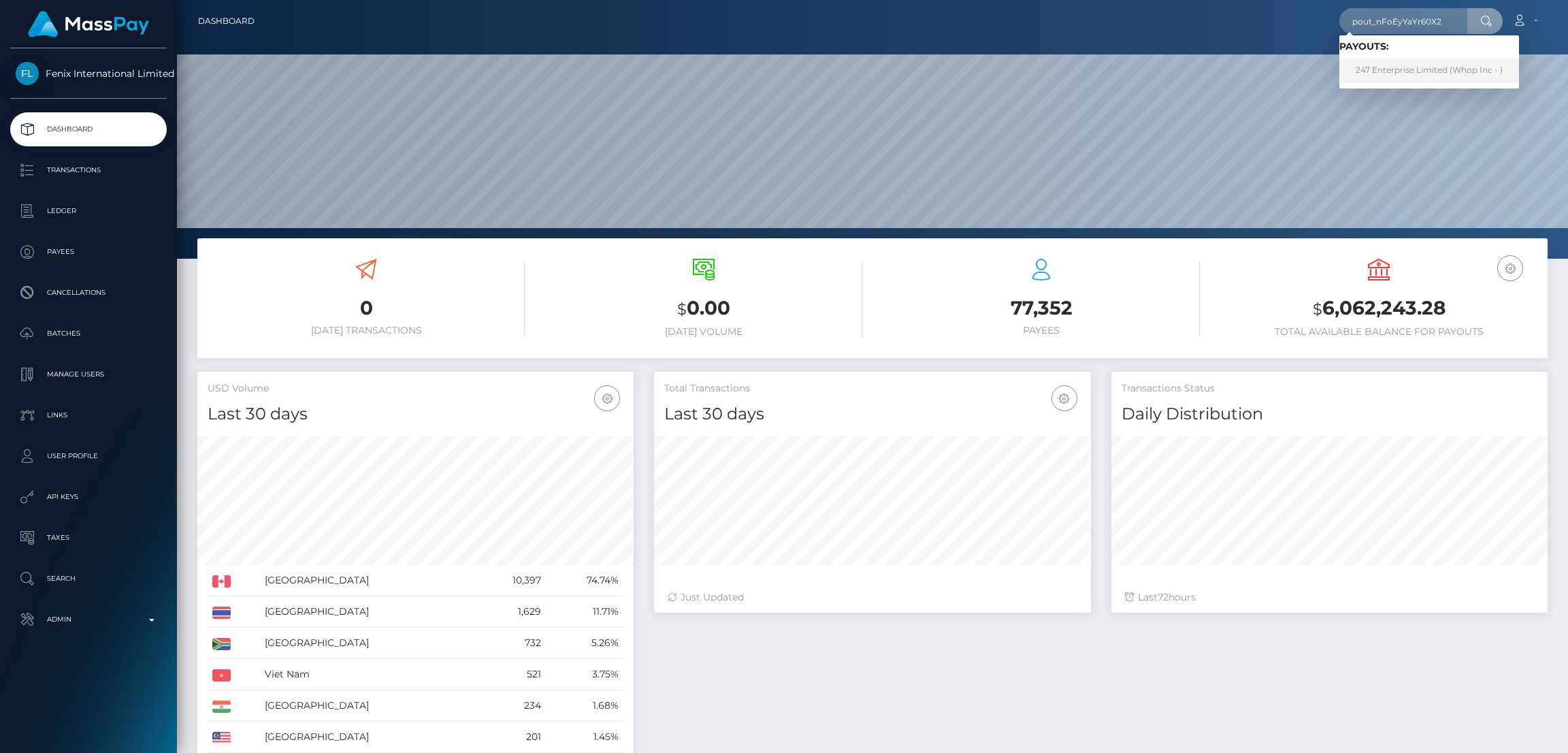
click at [1389, 73] on link "247 Enterprise Limited (Whop Inc - )" at bounding box center [1429, 70] width 179 height 25
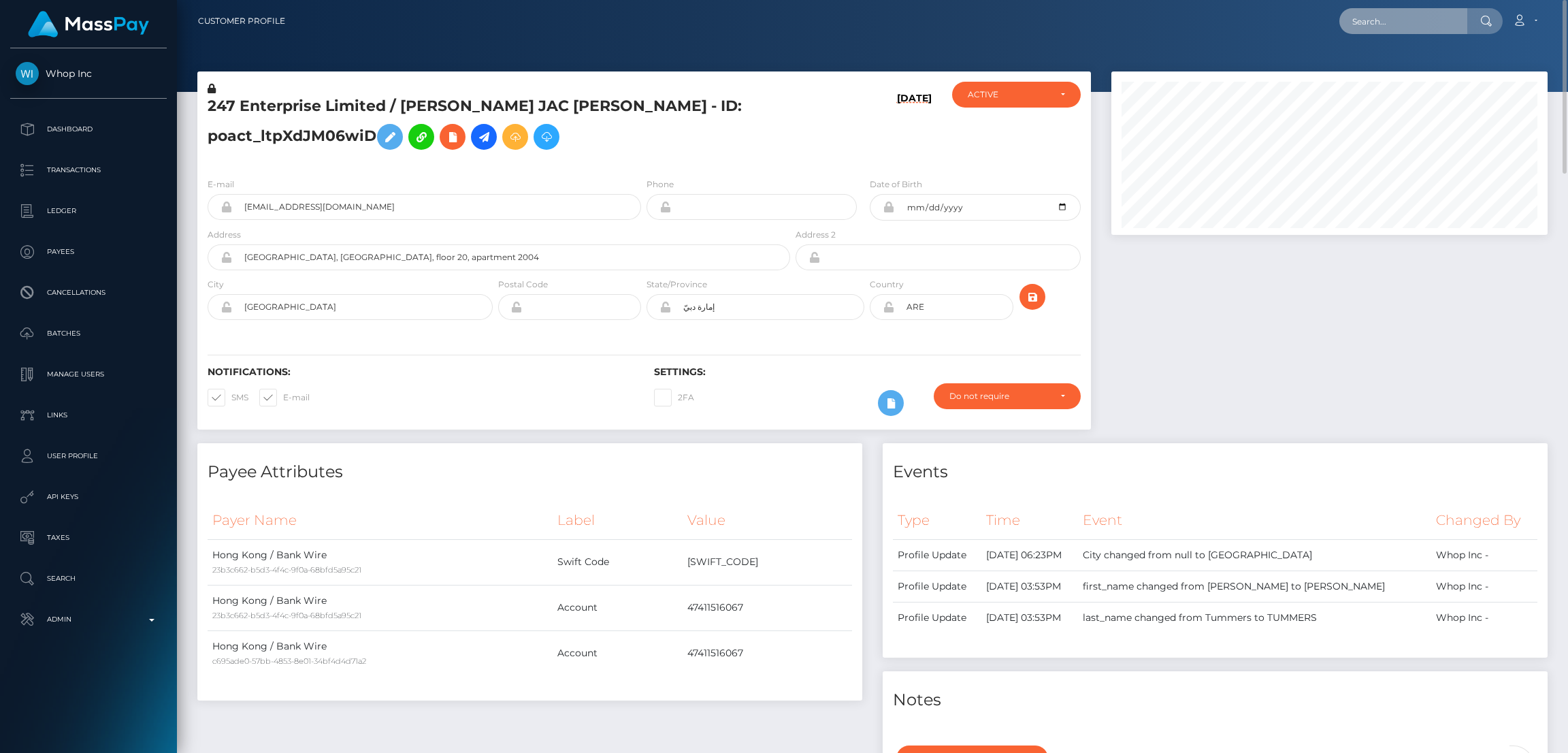
click at [1350, 17] on input "text" at bounding box center [1403, 21] width 128 height 26
paste input "314174acfd2e495ab5e91875de109d0b"
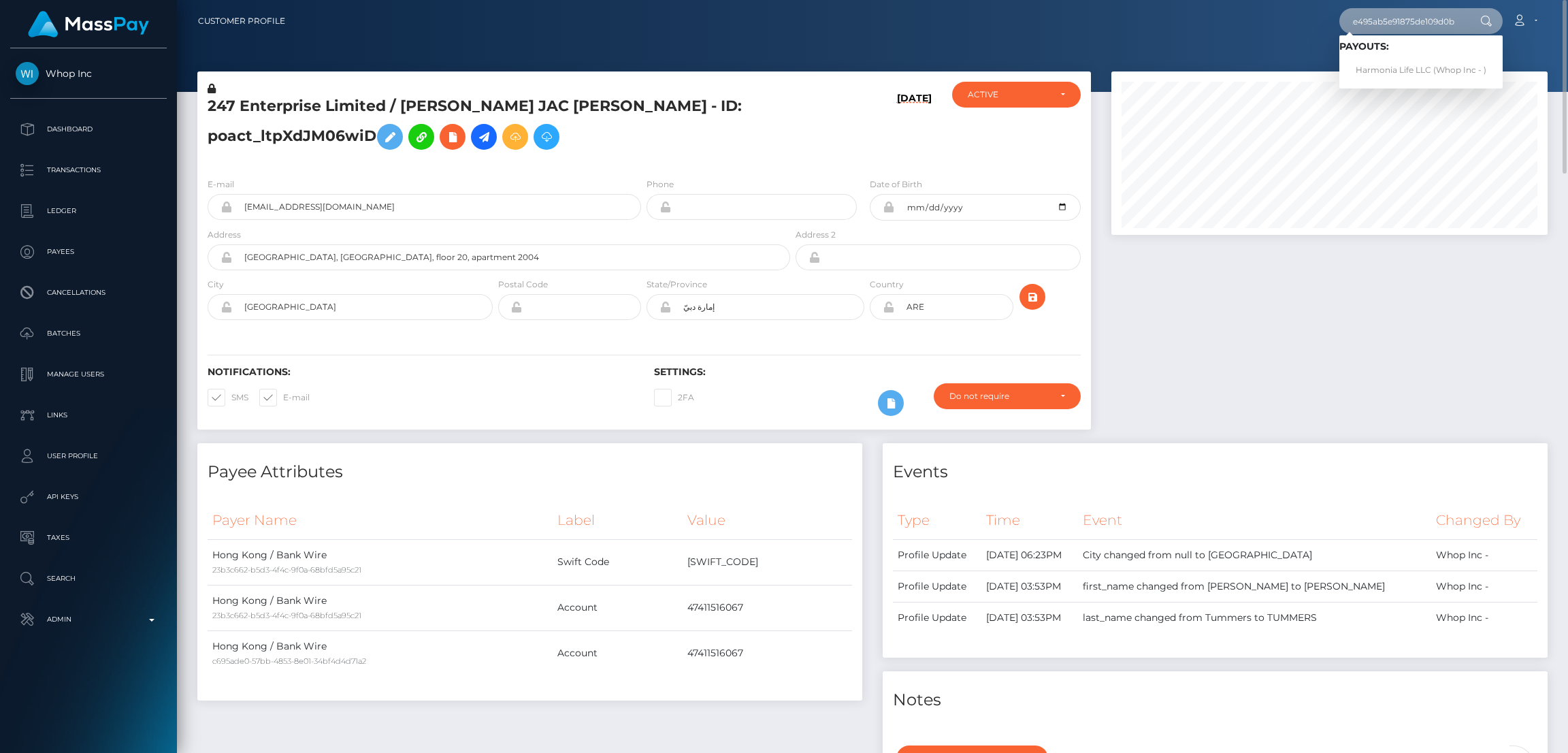
type input "314174acfd2e495ab5e91875de109d0b"
click at [1399, 68] on link "Harmonia Life LLC (Whop Inc - )" at bounding box center [1421, 70] width 163 height 25
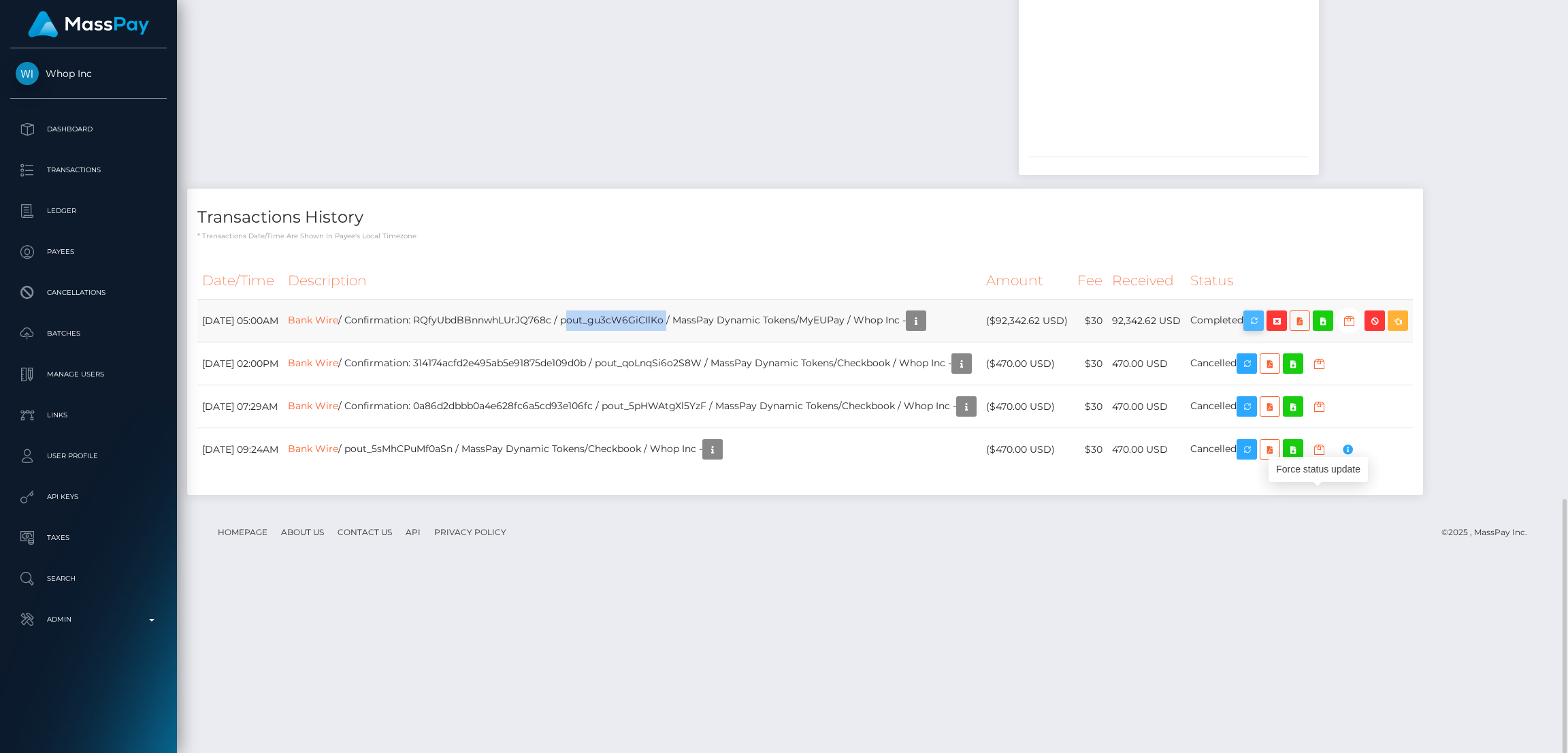
scroll to position [162, 437]
click at [1262, 329] on icon "button" at bounding box center [1253, 321] width 16 height 17
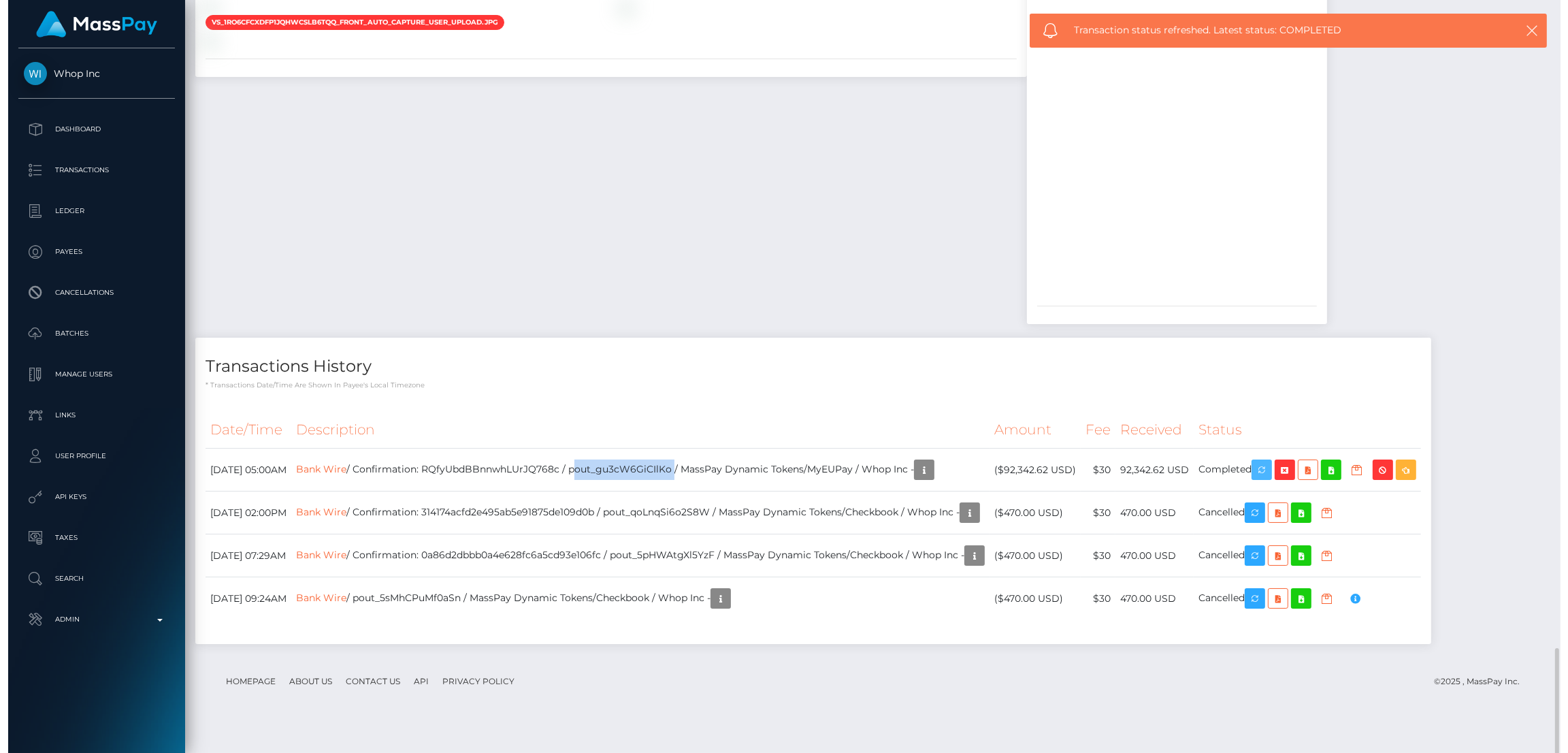
scroll to position [1476, 0]
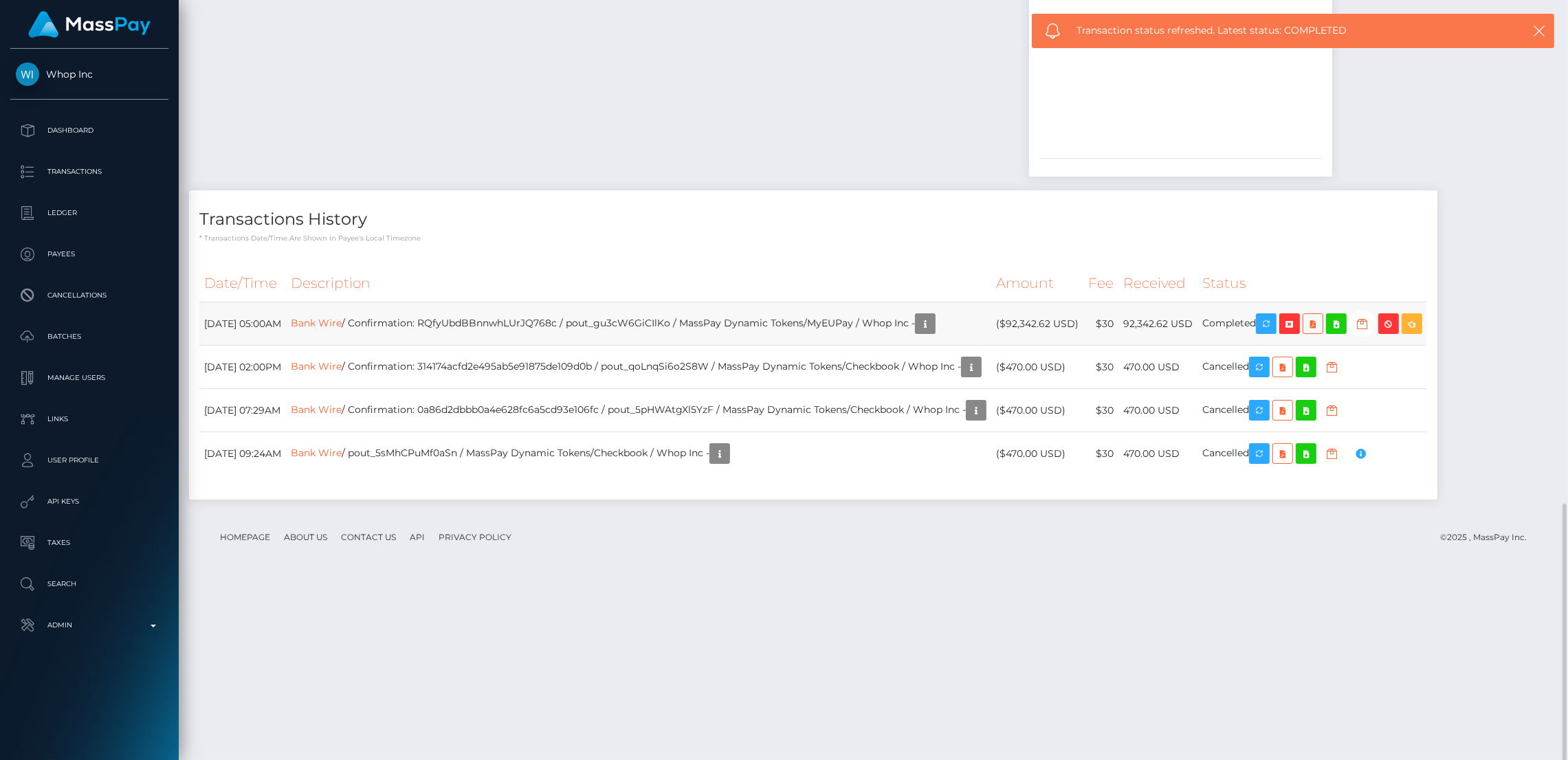
click at [560, 346] on td "Bank Wire / Confirmation: RQfyUbdBBnnwhLUrJQ768c / pout_gu3cW6GiCIlKo / MassPay…" at bounding box center [638, 323] width 706 height 43
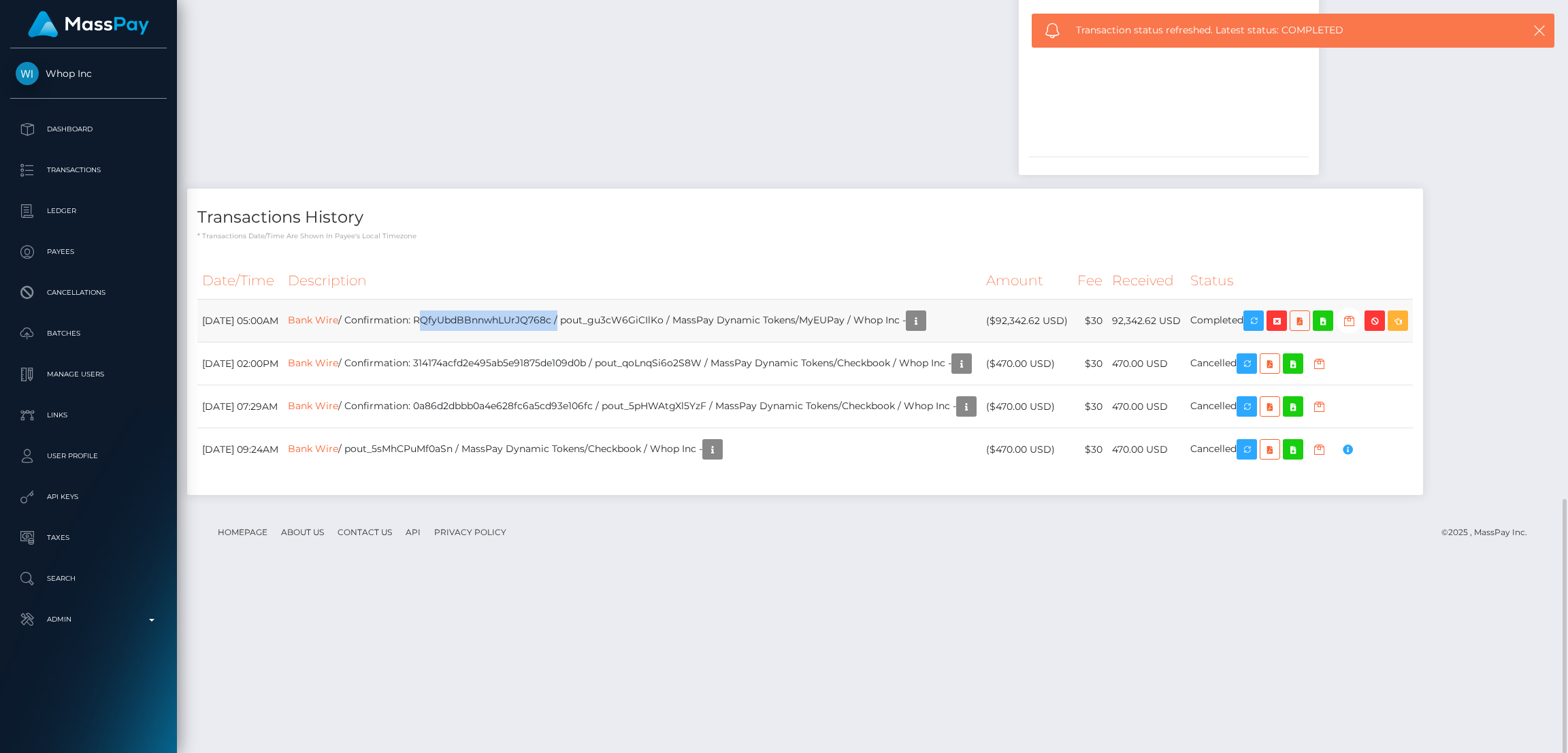
click at [555, 343] on td "Bank Wire / Confirmation: RQfyUbdBBnnwhLUrJQ768c / pout_gu3cW6GiCIlKo / MassPay…" at bounding box center [632, 320] width 699 height 43
copy td "RQfyUbdBBnnwhLUrJQ768c"
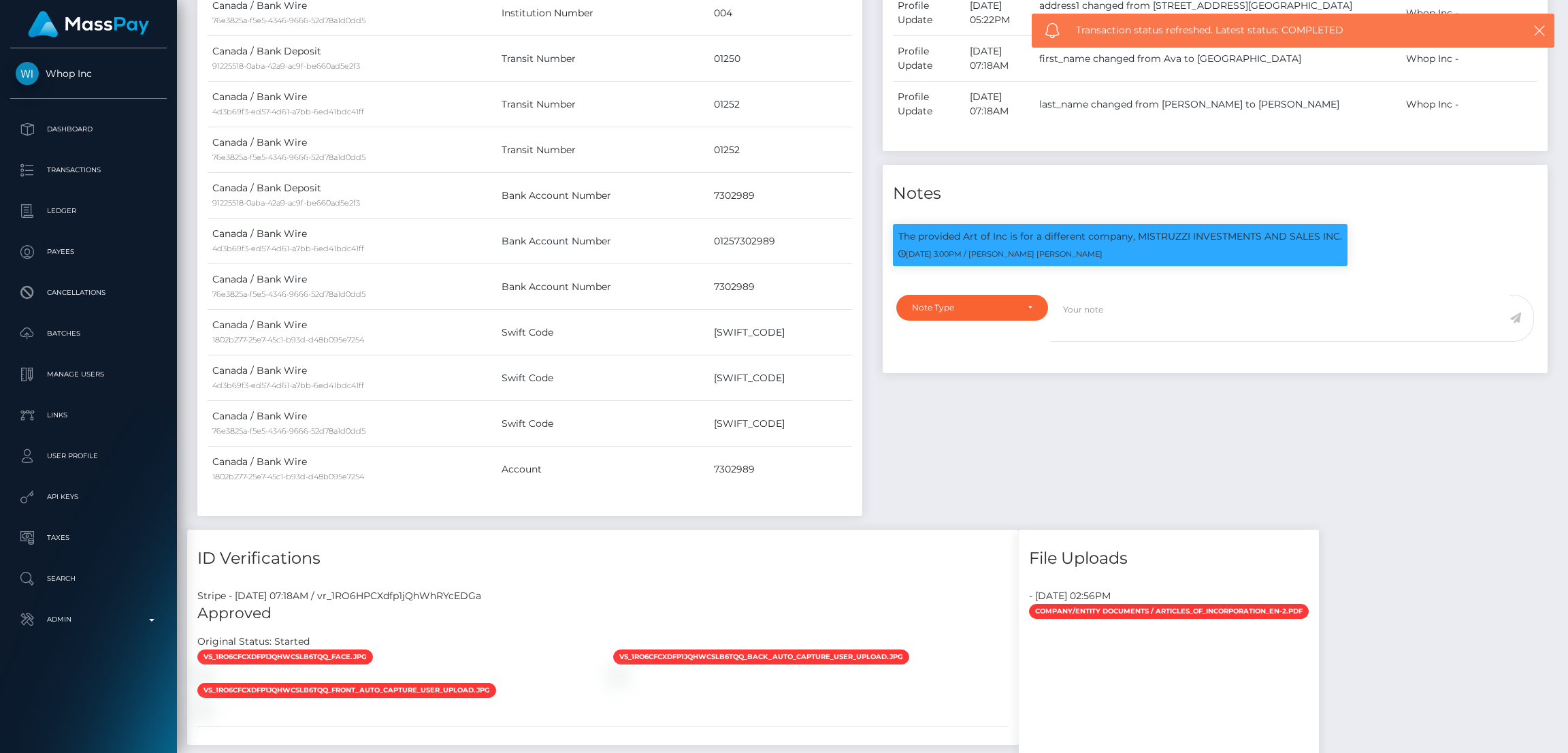
scroll to position [0, 0]
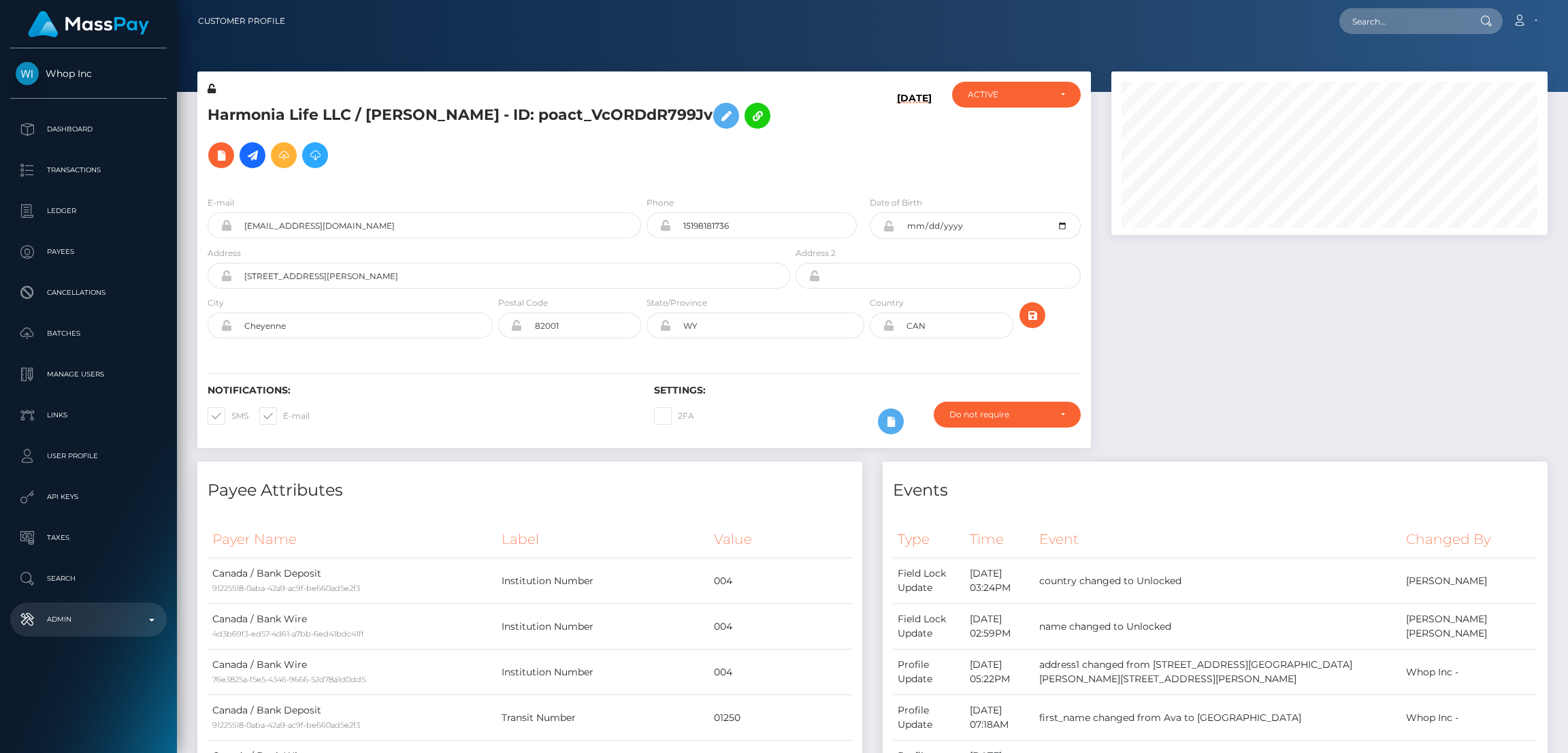
click at [110, 608] on link "Admin" at bounding box center [88, 619] width 156 height 34
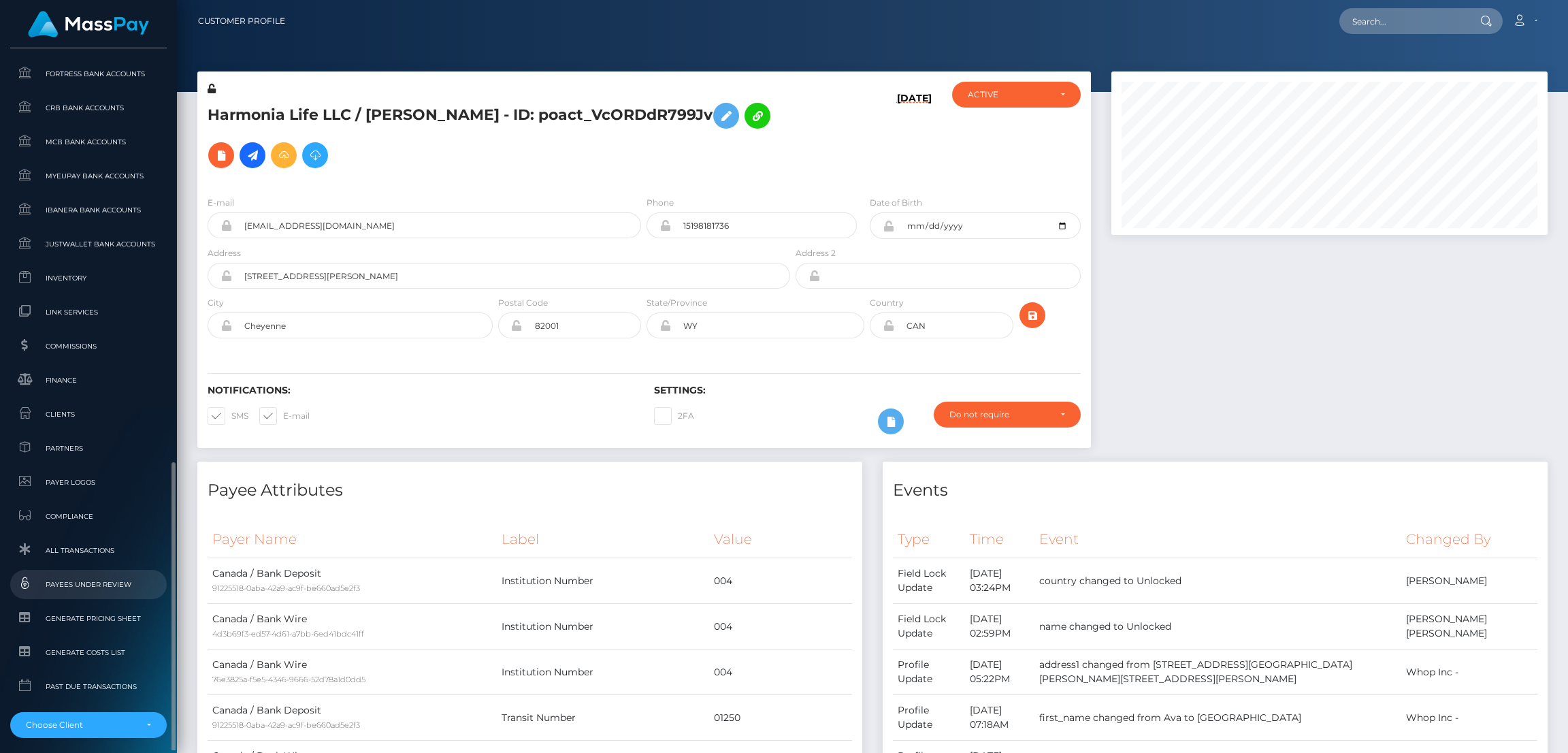
scroll to position [717, 0]
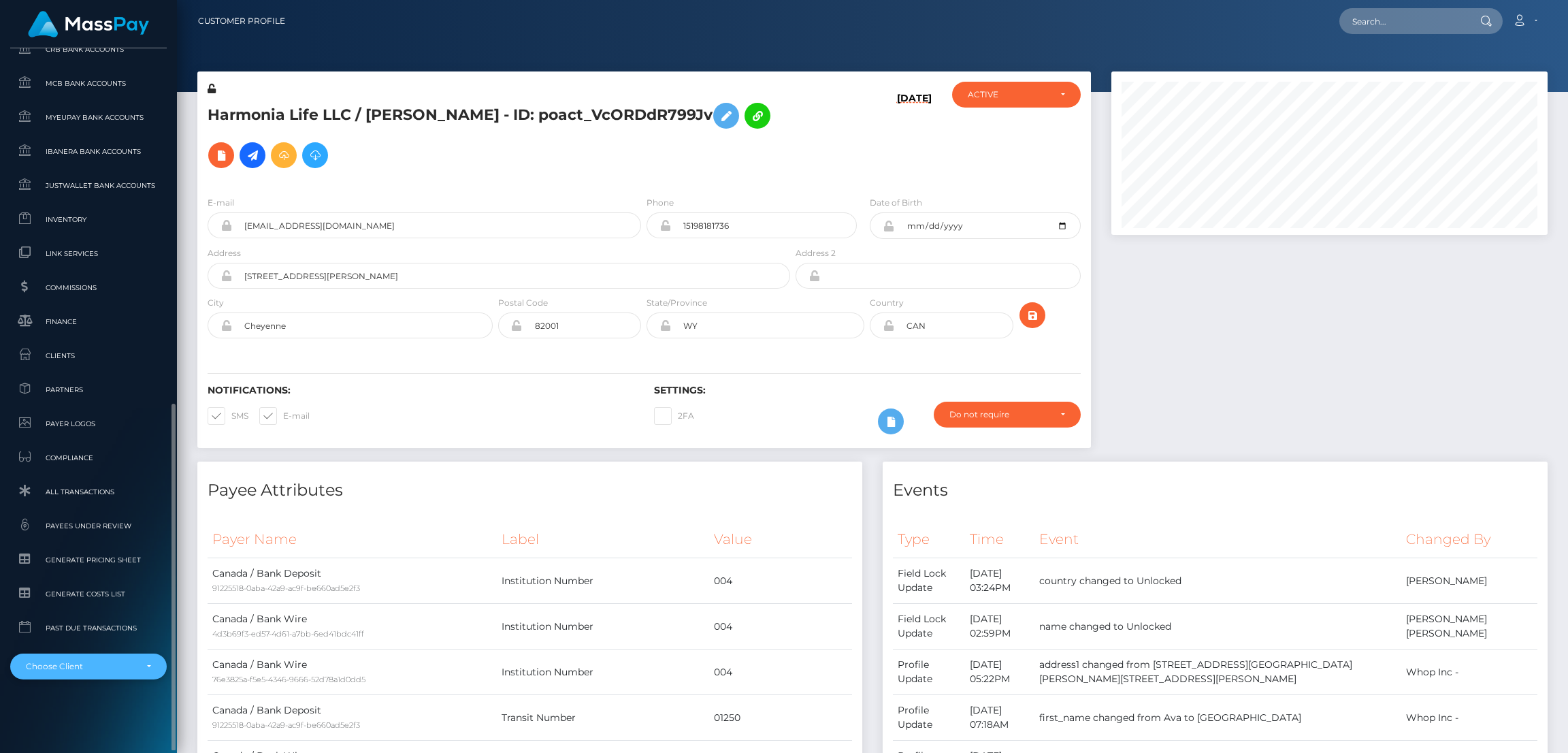
click at [117, 656] on div "Choose Client" at bounding box center [88, 666] width 156 height 26
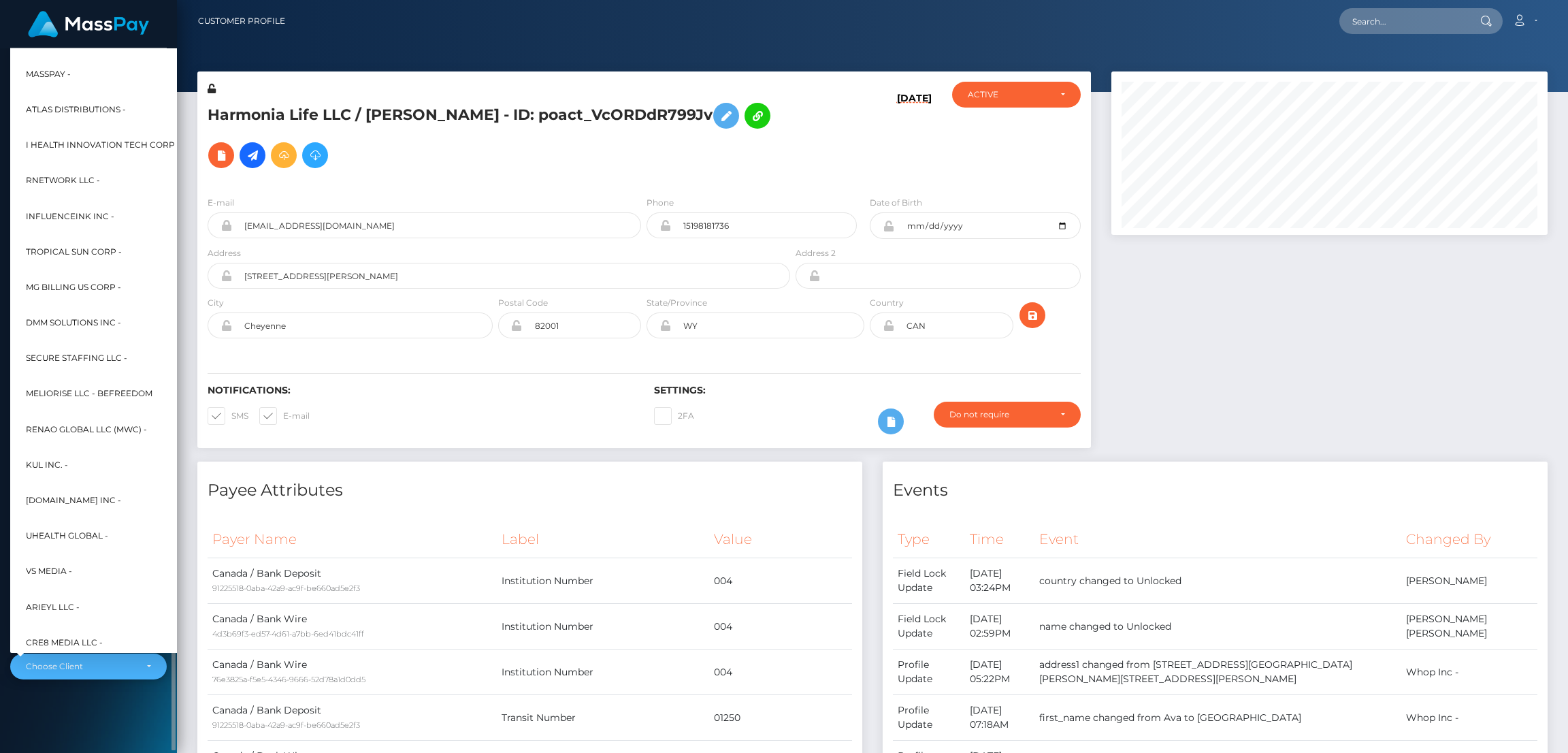
scroll to position [329, 0]
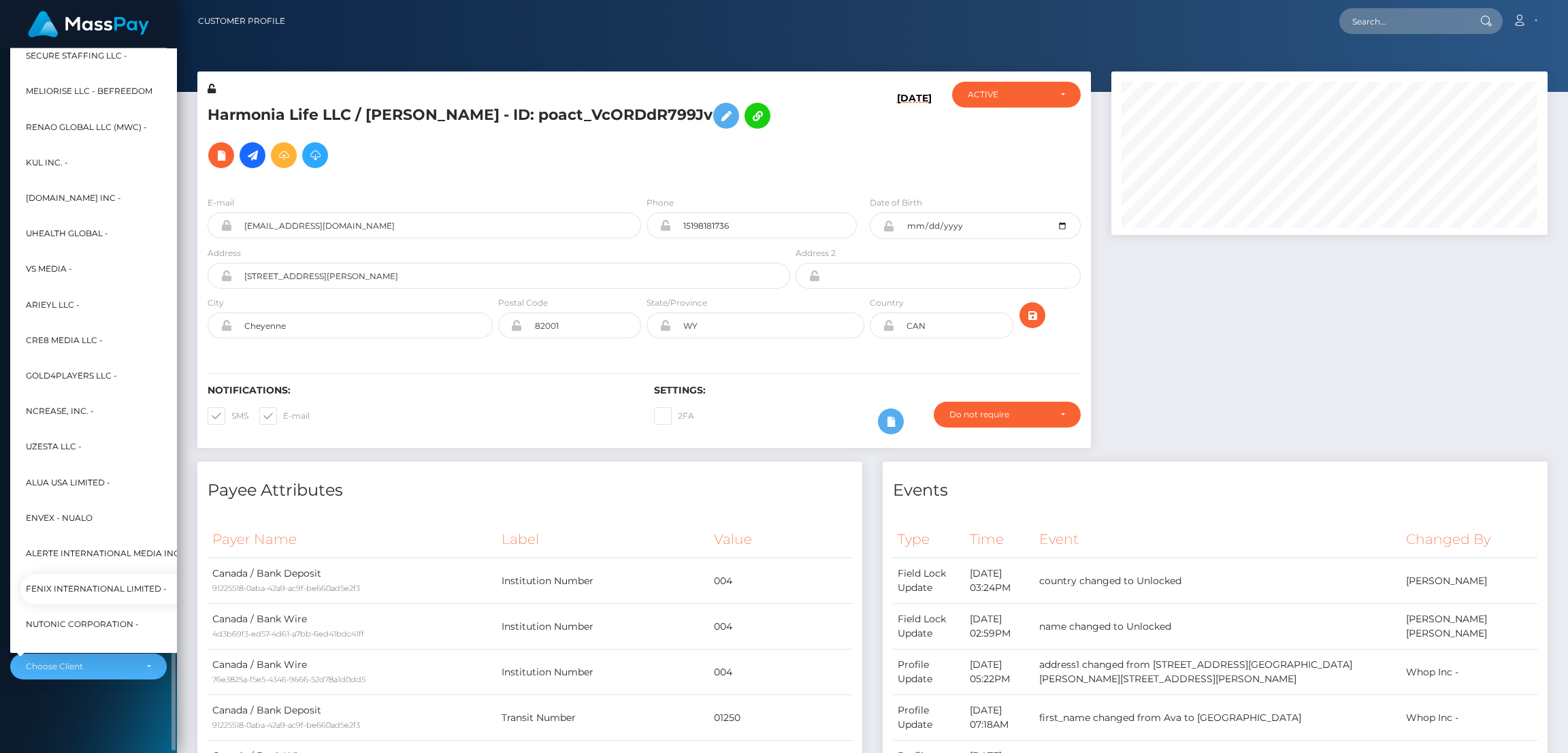
click at [100, 588] on span "Fenix International Limited -" at bounding box center [96, 589] width 141 height 18
select select "26"
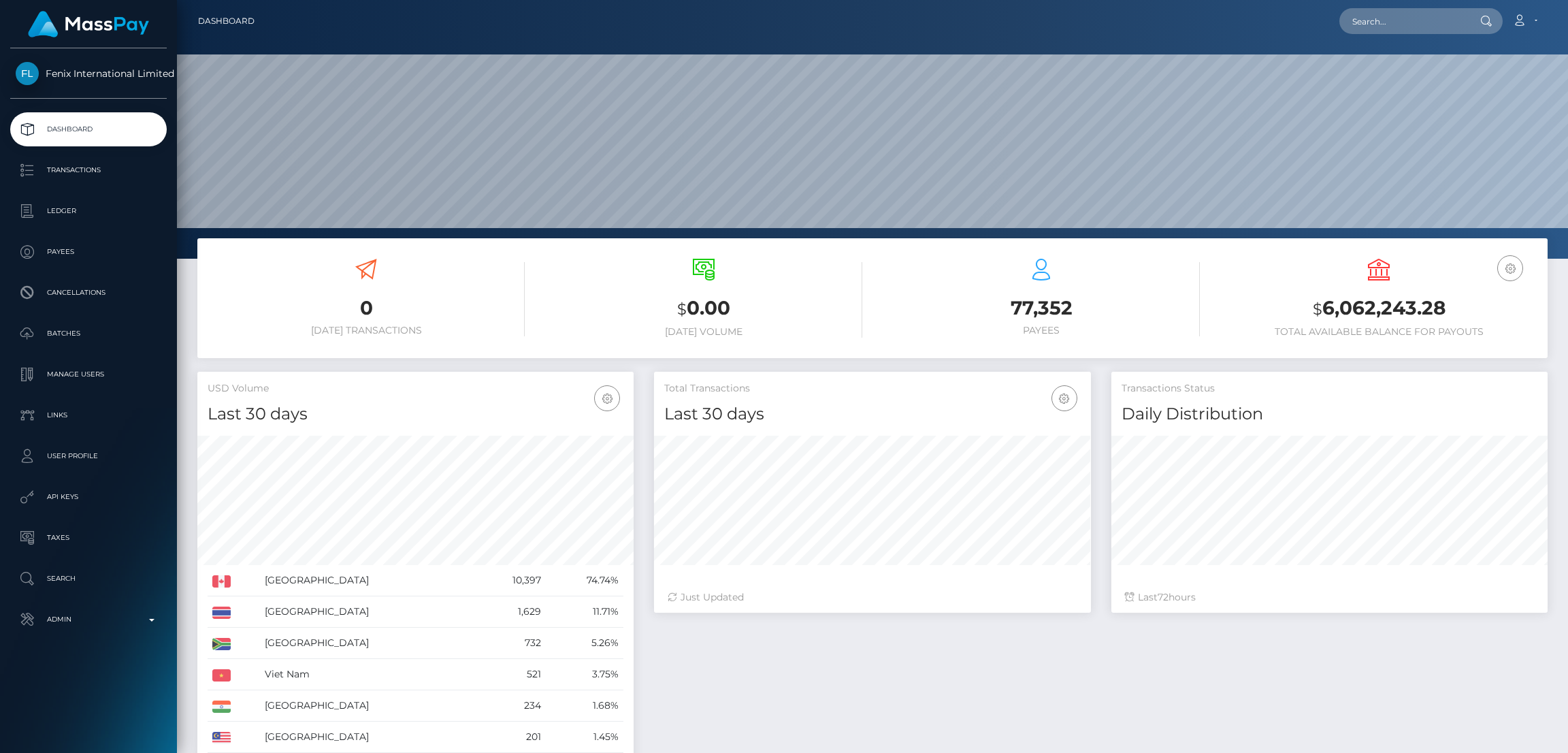
scroll to position [242, 437]
click at [1367, 36] on nav "Dashboard Loading... Loading... Account Edit Profile" at bounding box center [873, 21] width 1392 height 42
click at [1366, 19] on input "text" at bounding box center [1403, 21] width 128 height 26
paste input "f304a469-315c-4671-92fd-81799cf08006"
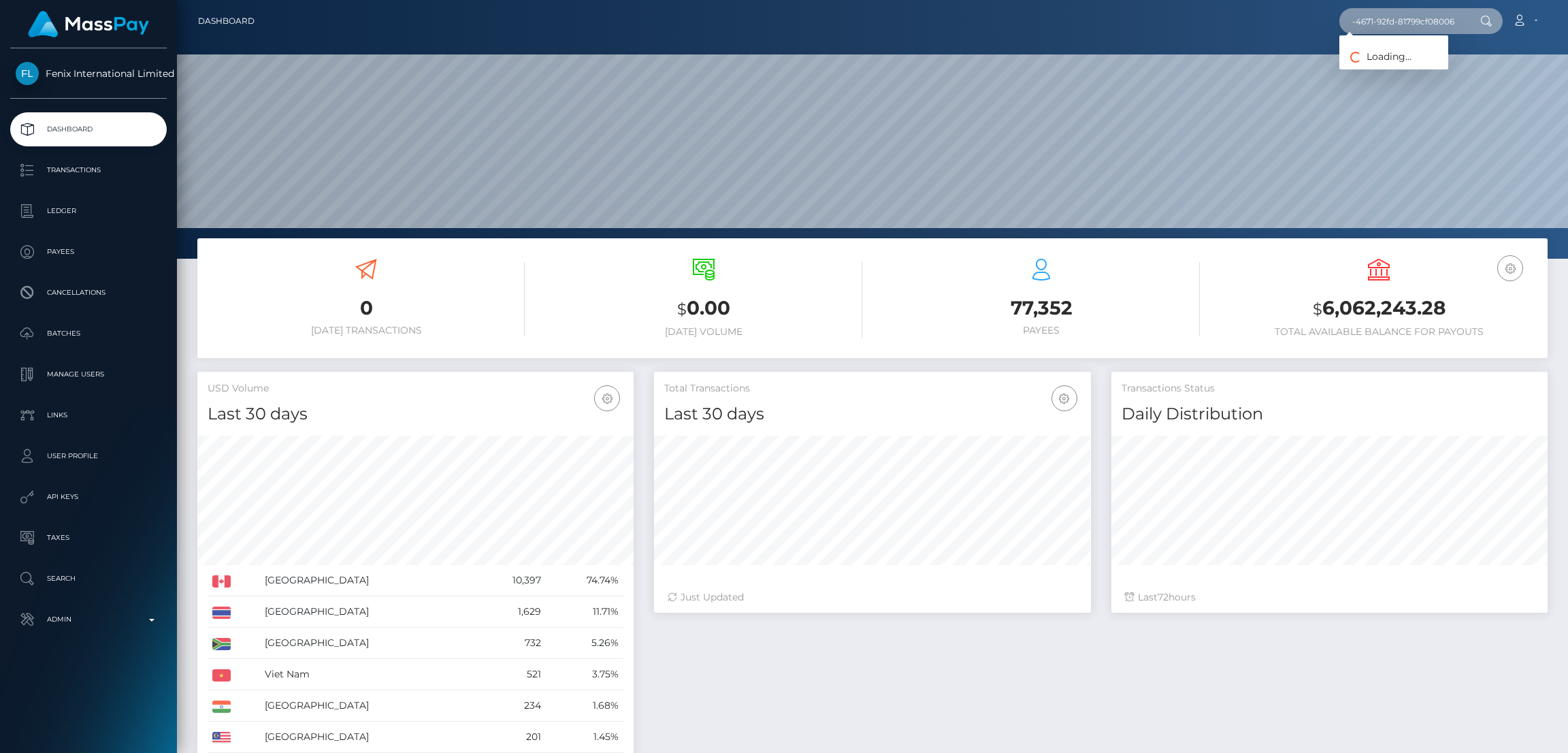
type input "f304a469-315c-4671-92fd-81799cf08006"
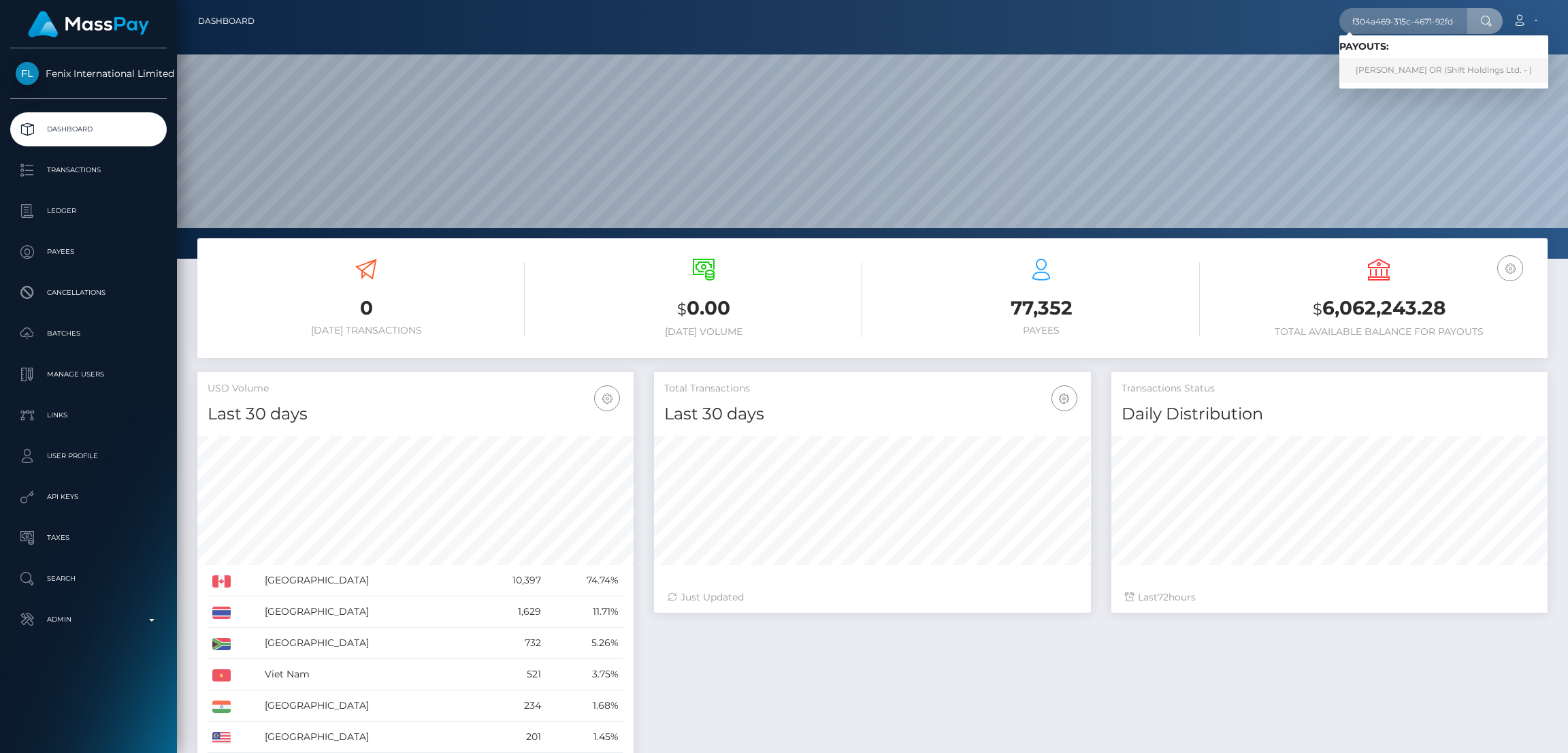
click at [1393, 71] on link "JASMIN ELEONORA OR (Shift Holdings Ltd. - )" at bounding box center [1444, 70] width 209 height 25
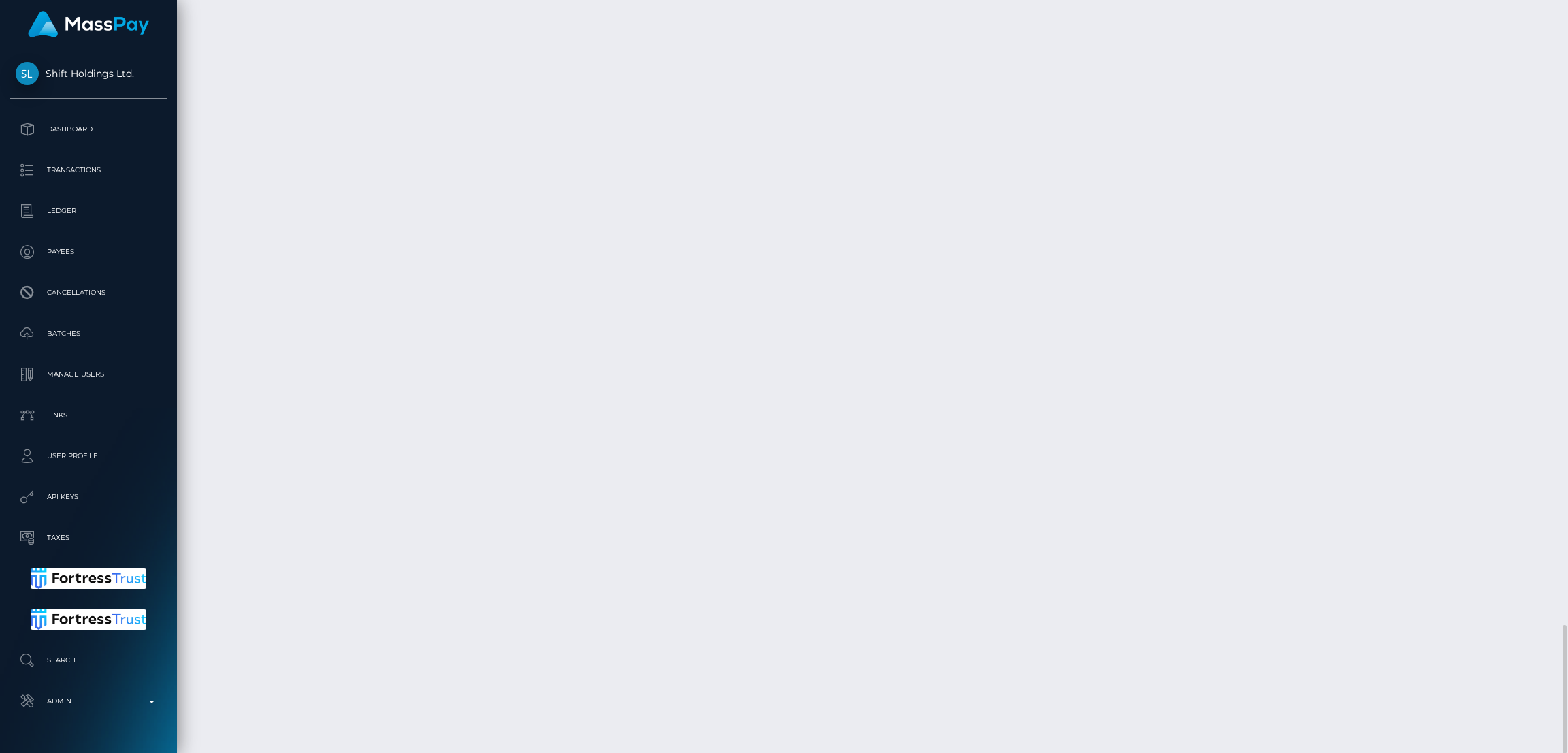
scroll to position [162, 437]
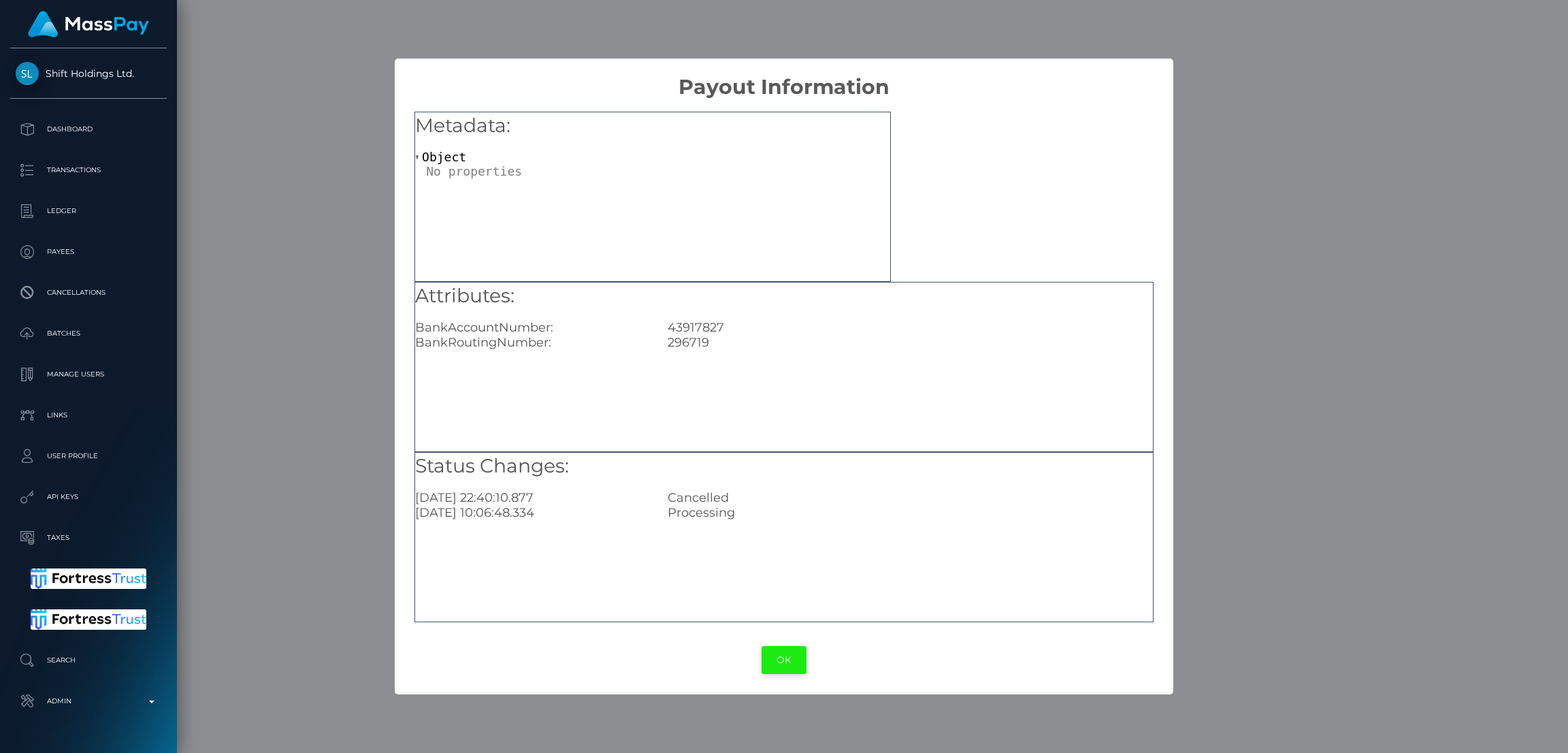
click at [787, 666] on button "OK" at bounding box center [784, 660] width 45 height 28
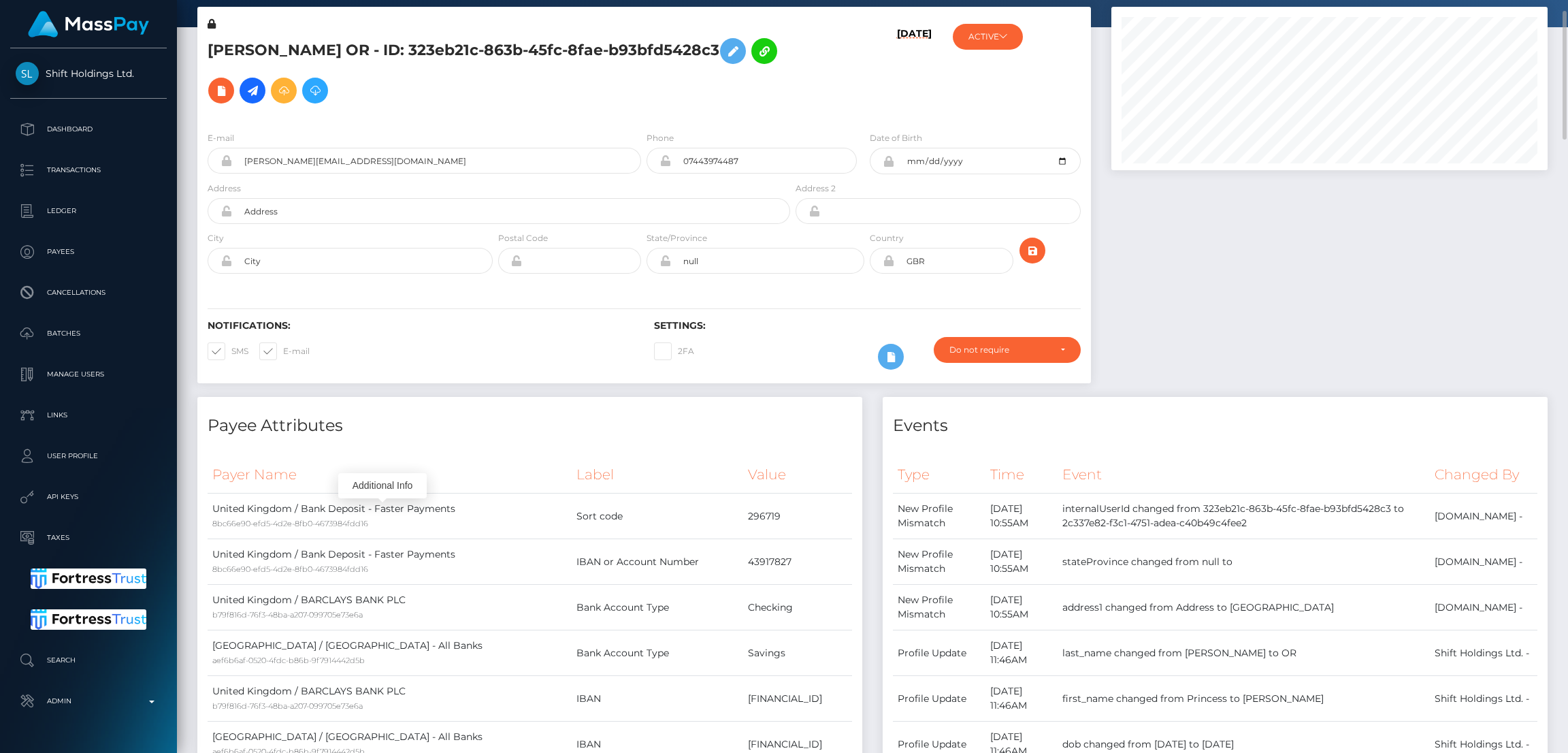
scroll to position [0, 0]
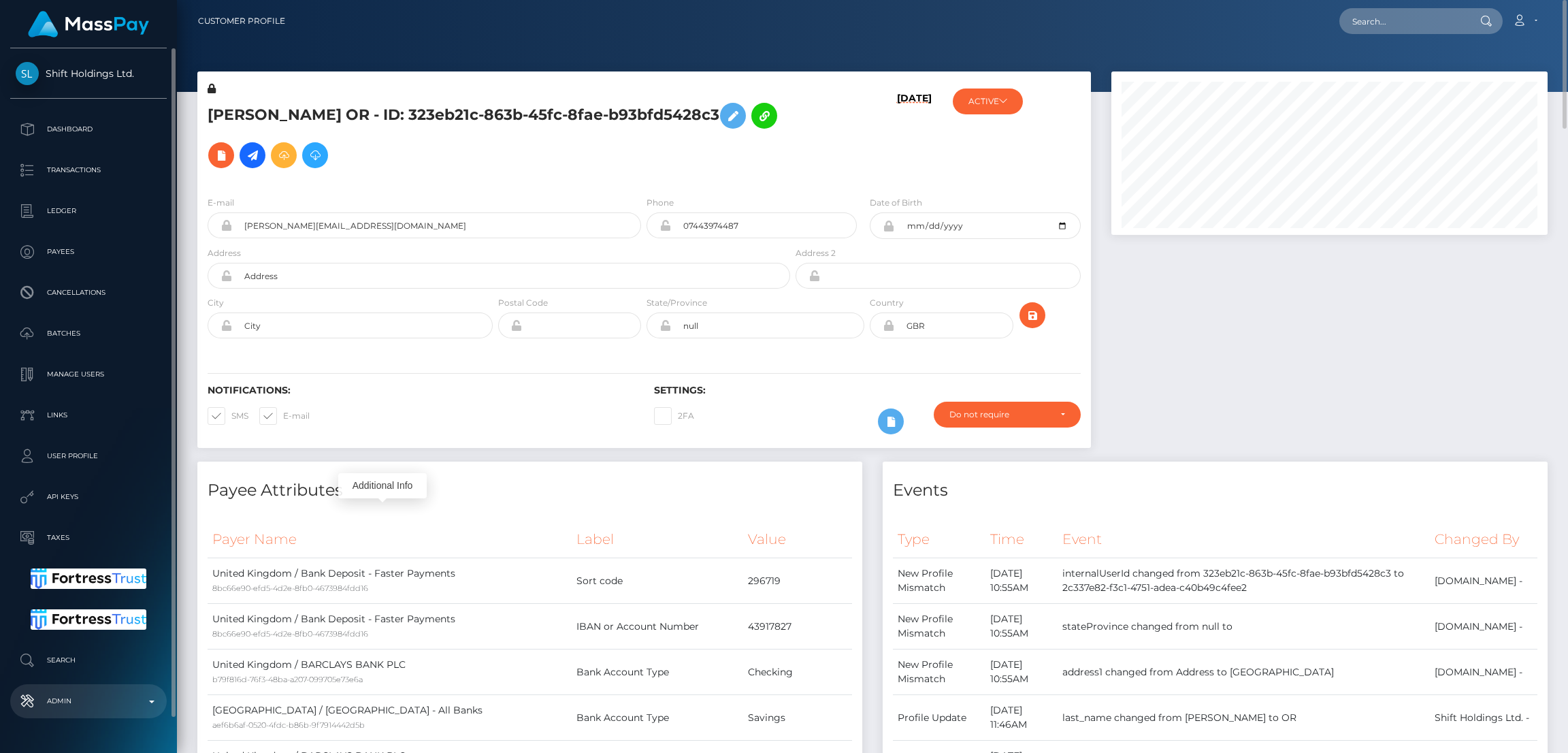
click at [108, 706] on p "Admin" at bounding box center [88, 701] width 145 height 20
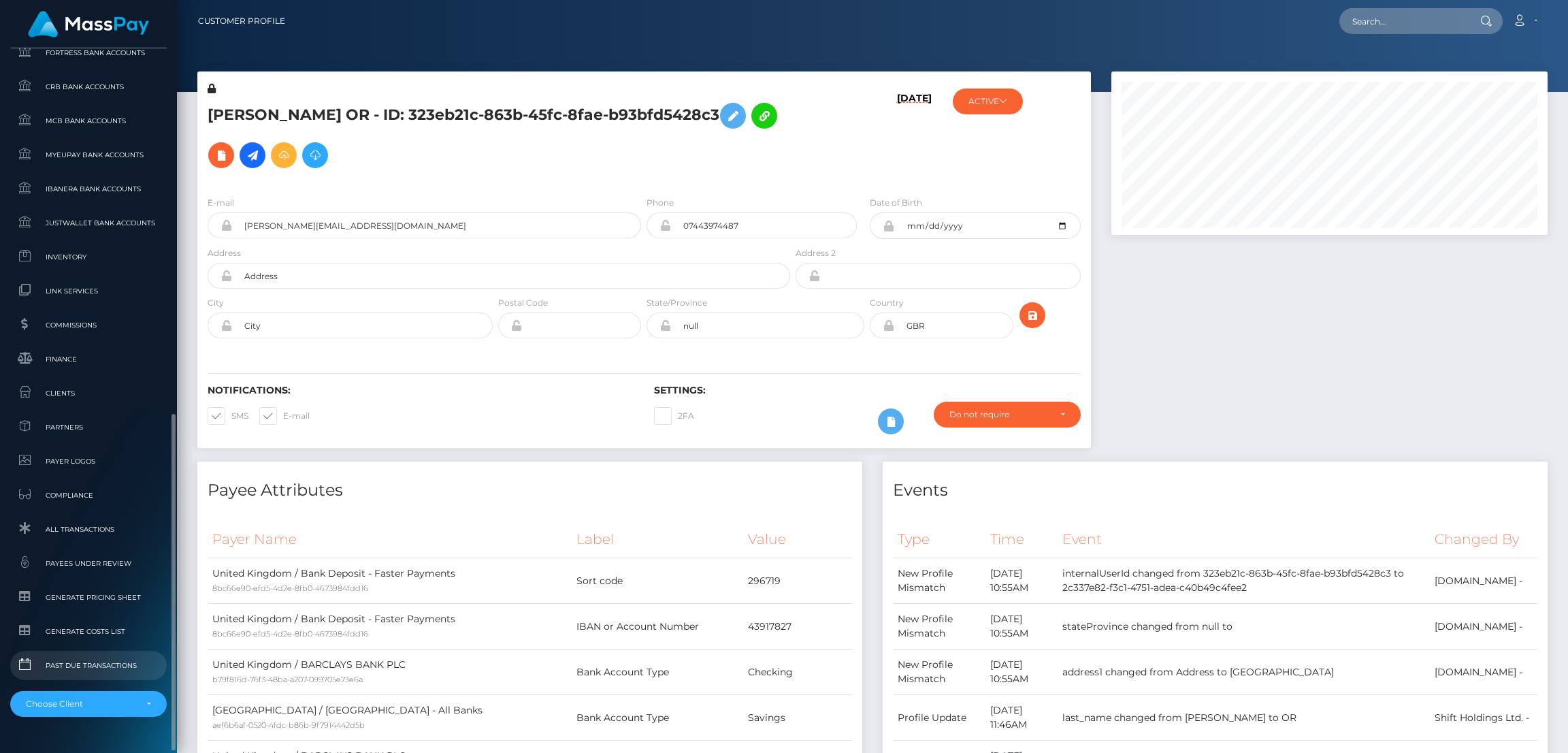
scroll to position [799, 0]
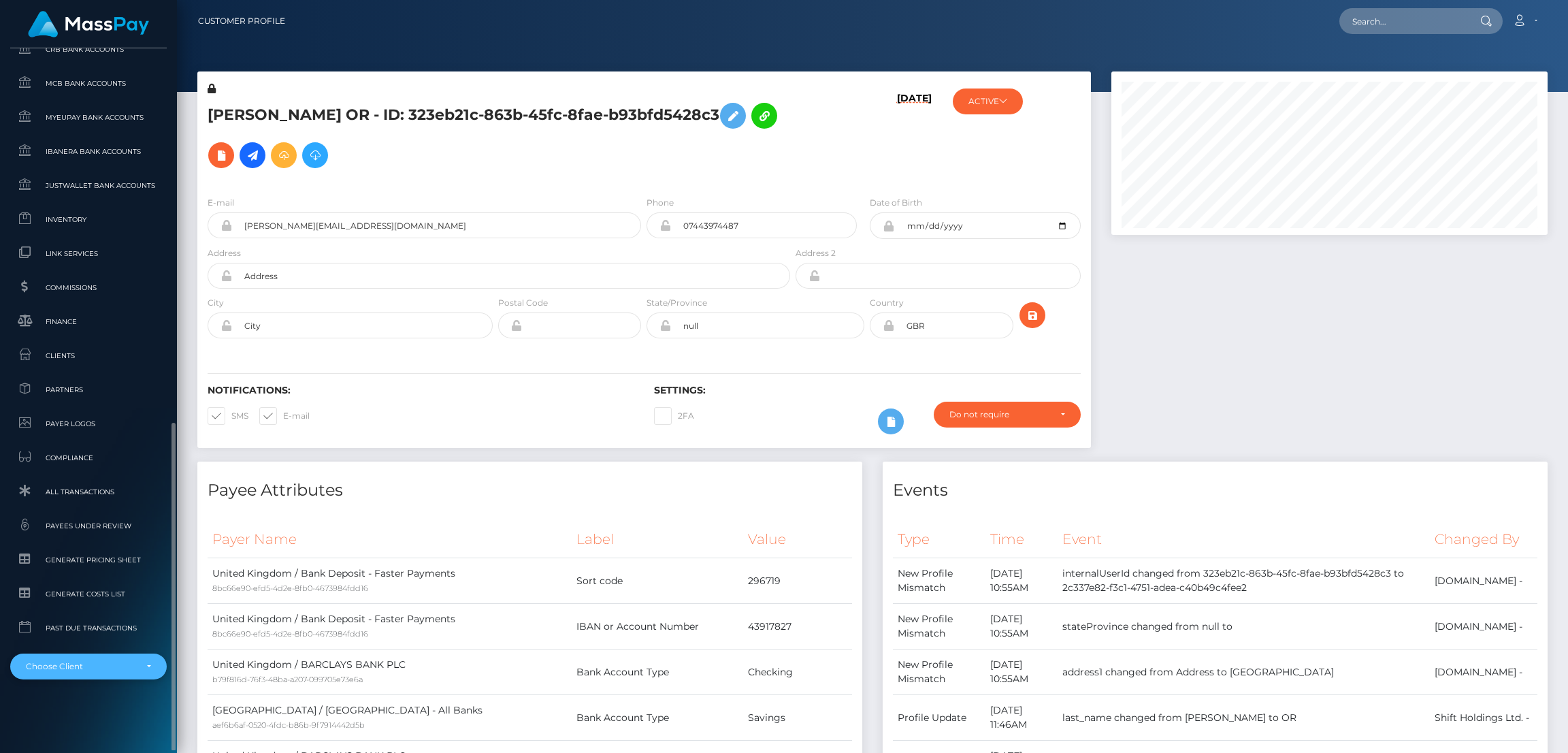
click at [103, 656] on div "Choose Client" at bounding box center [88, 666] width 156 height 26
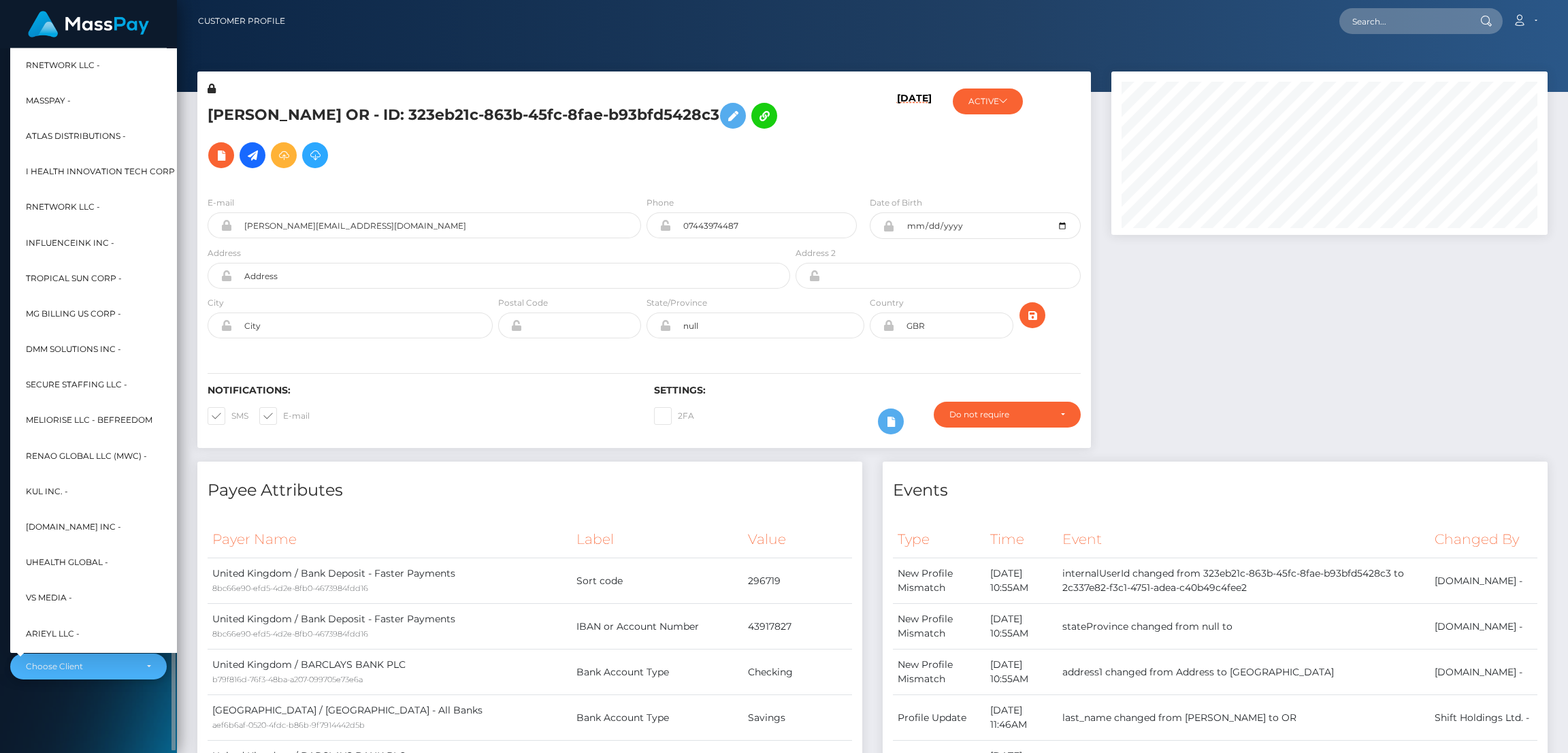
scroll to position [580, 0]
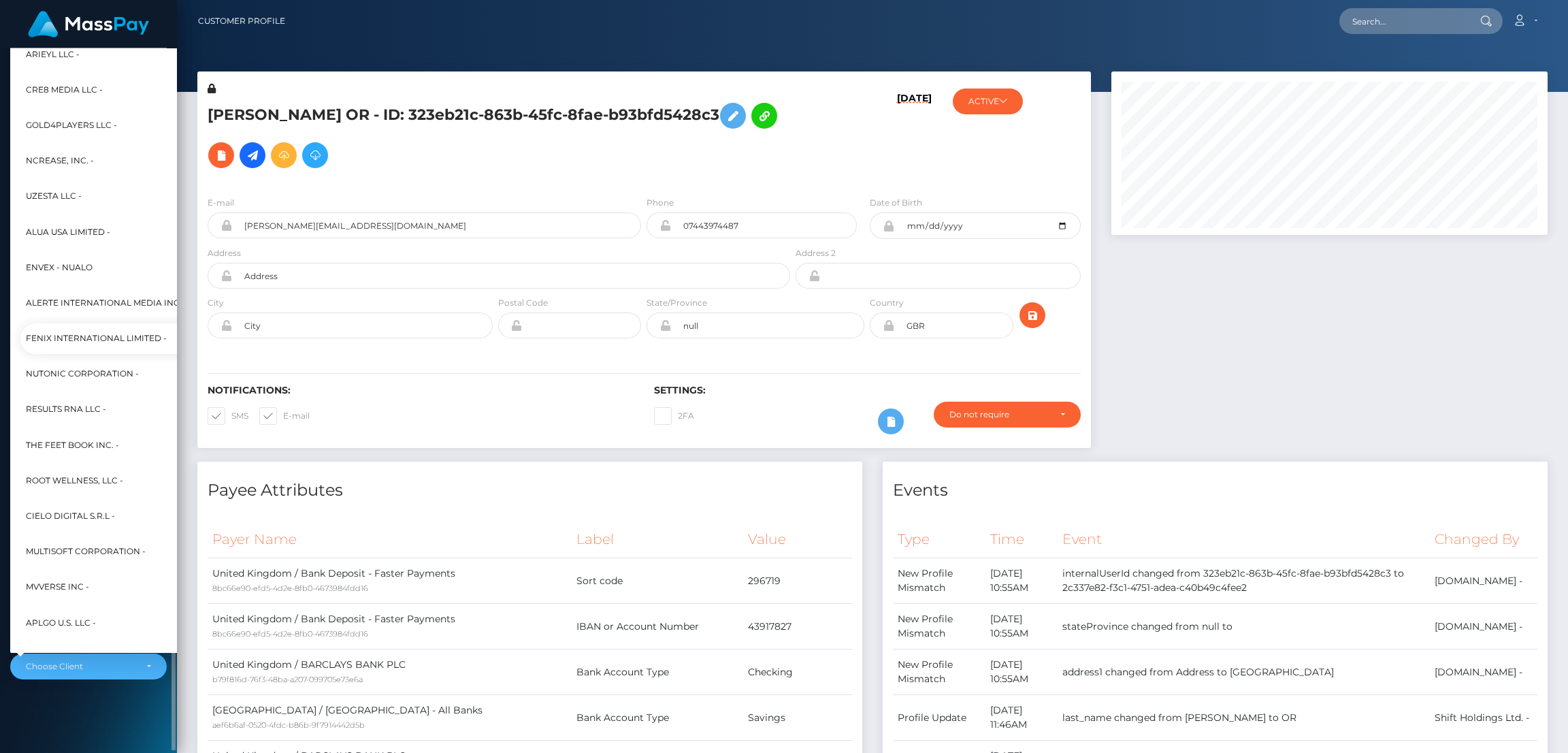
click at [88, 333] on span "Fenix International Limited -" at bounding box center [96, 339] width 141 height 18
select select "26"
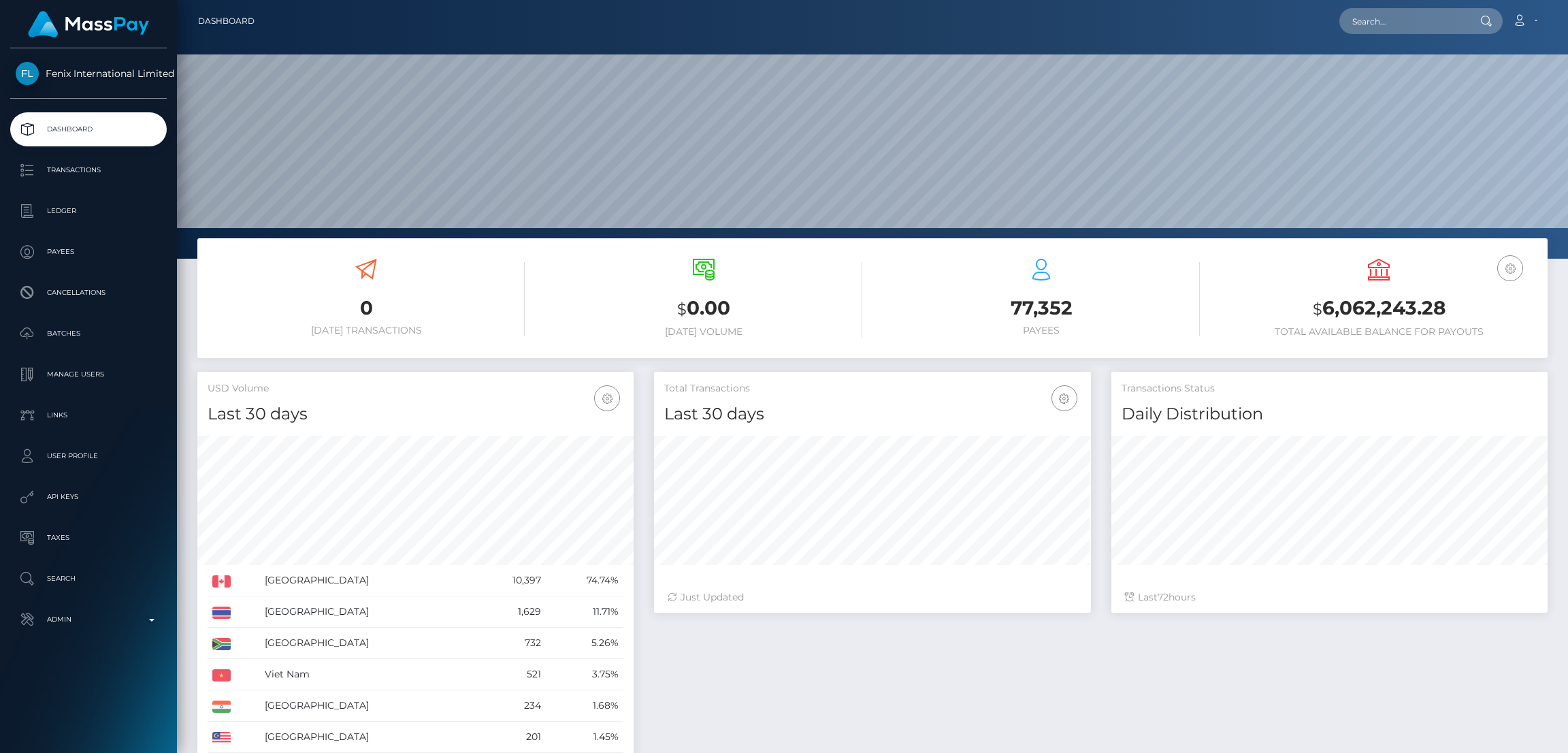
scroll to position [242, 437]
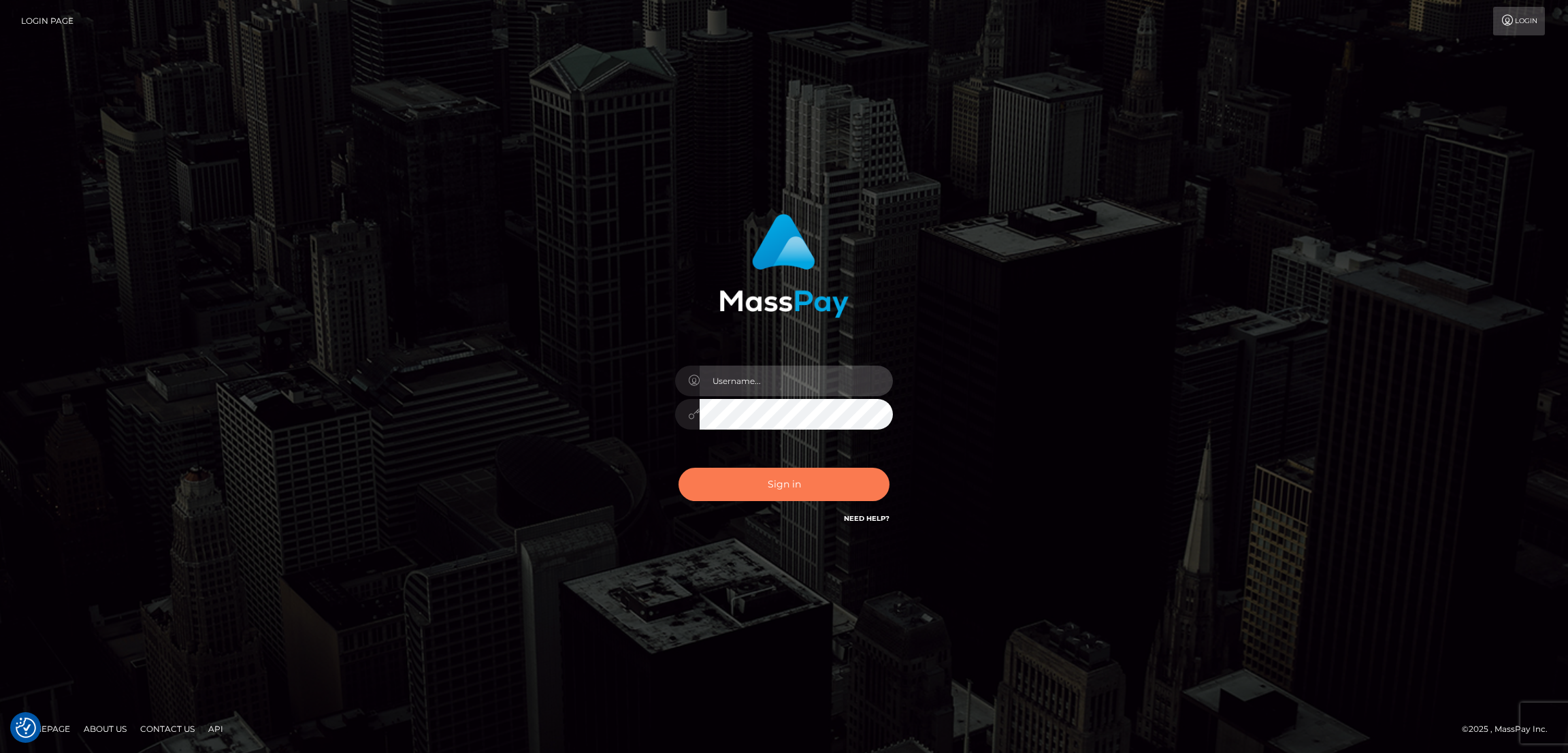
type input "alexstef"
click at [775, 486] on button "Sign in" at bounding box center [784, 484] width 211 height 33
click at [778, 486] on button "Sign in" at bounding box center [784, 484] width 211 height 33
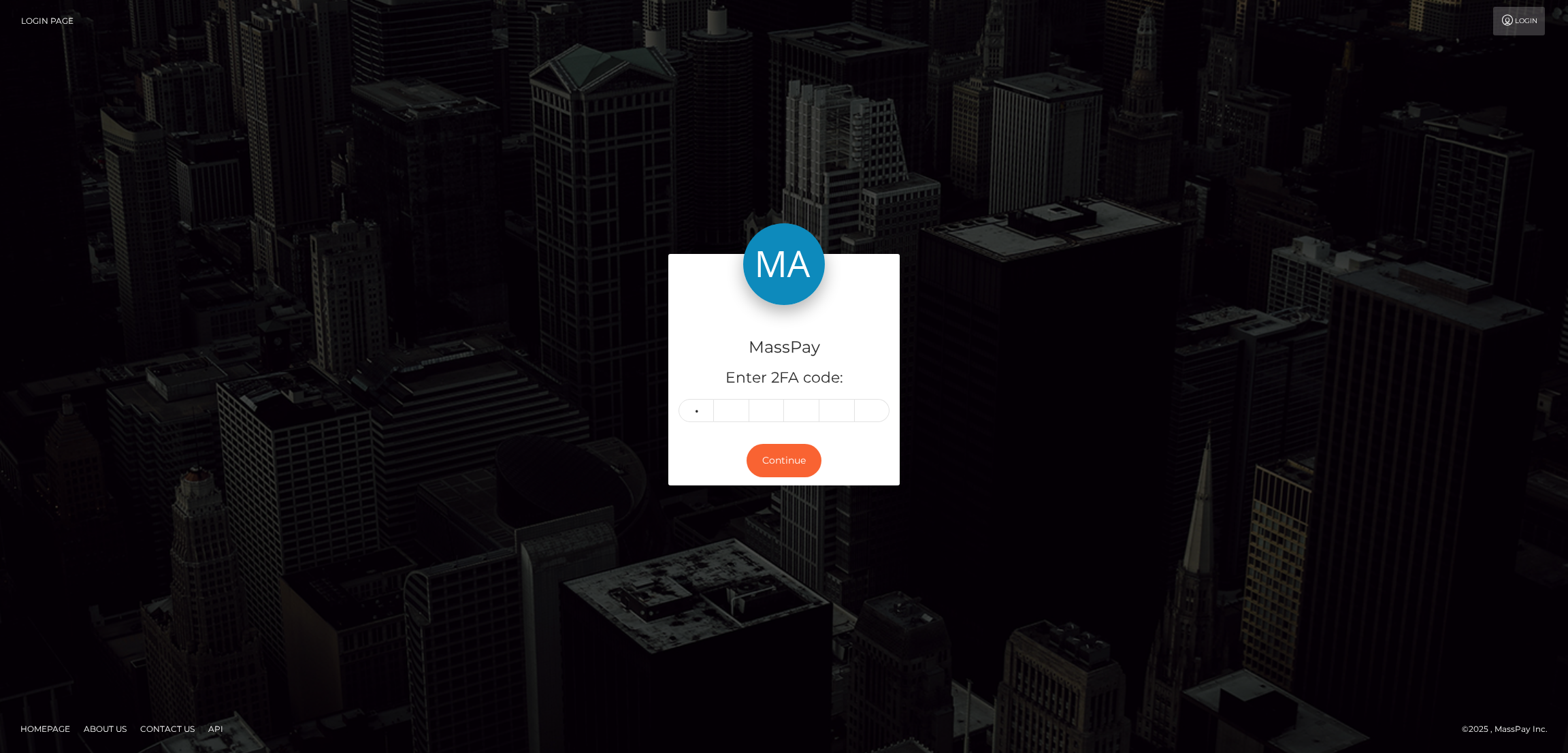
type input "9"
type input "2"
type input "8"
type input "4"
type input "2"
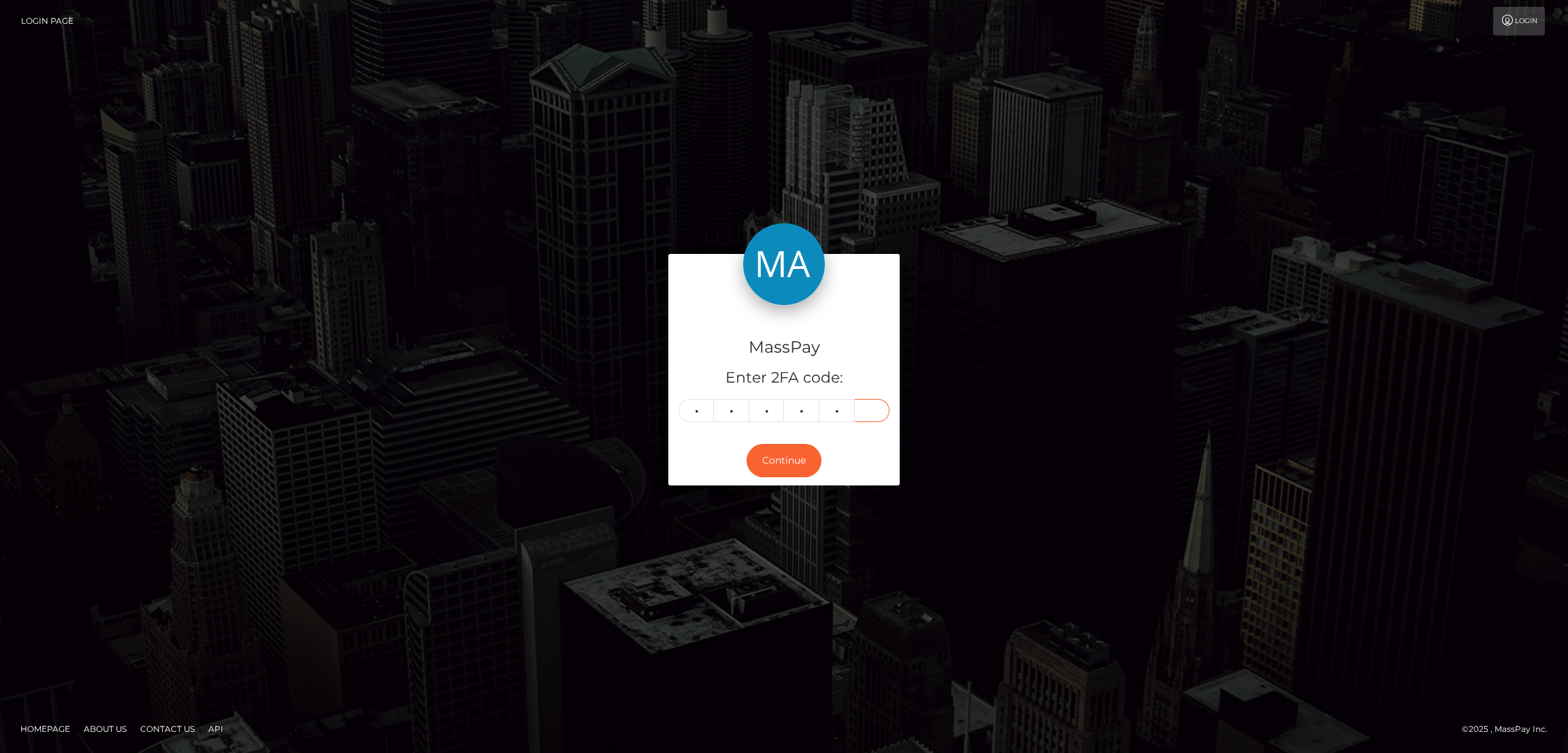
type input "9"
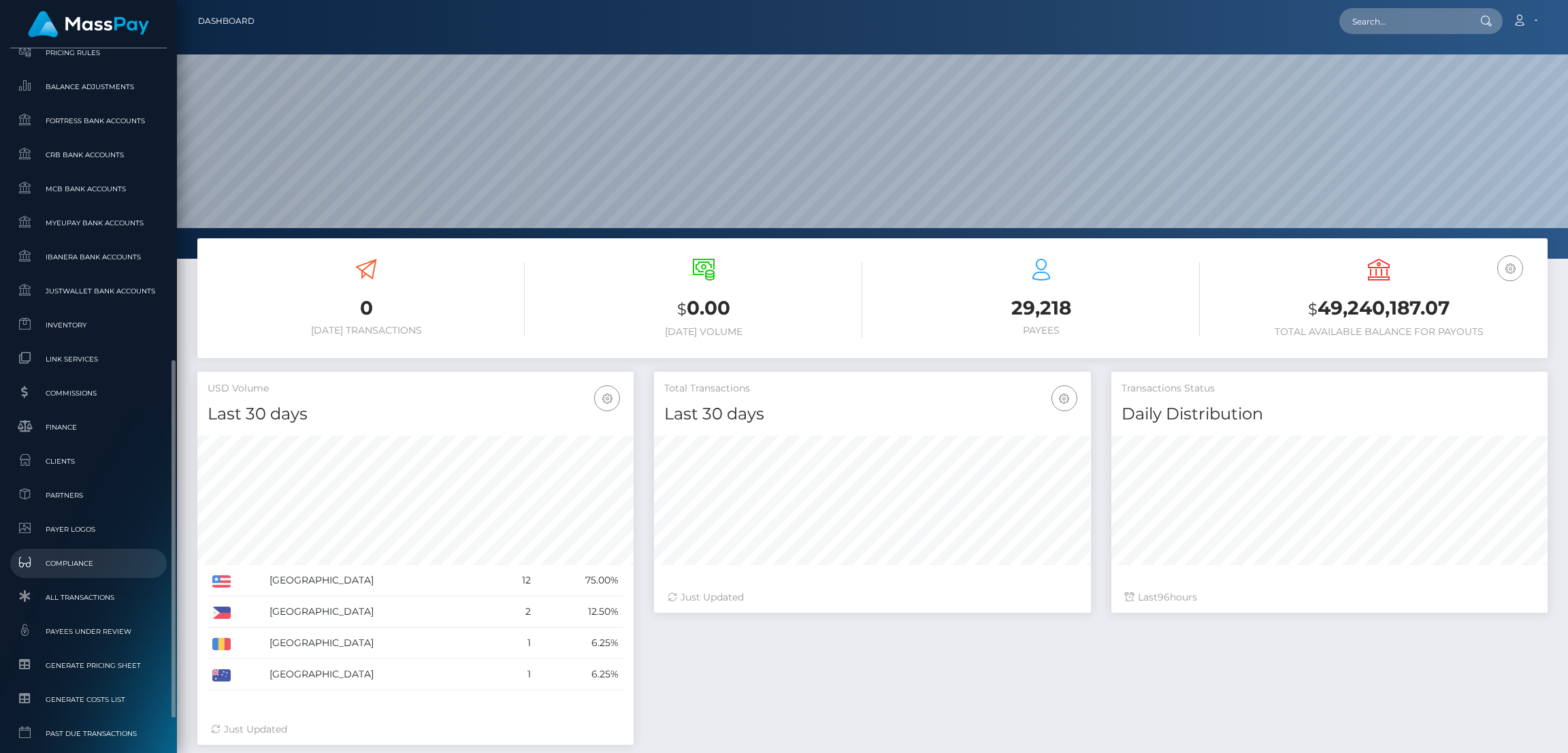
scroll to position [678, 0]
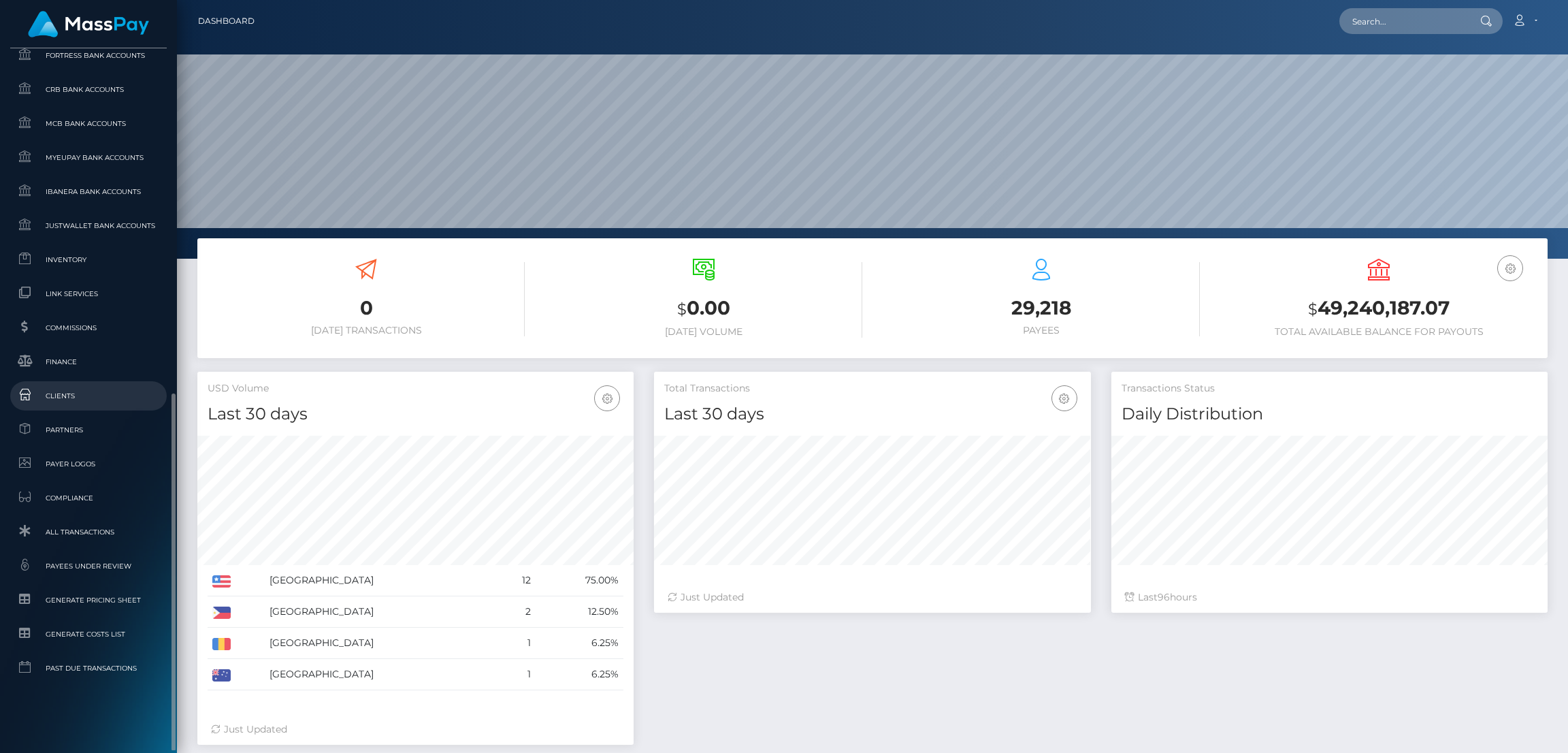
click at [96, 384] on link "Clients" at bounding box center [88, 396] width 156 height 30
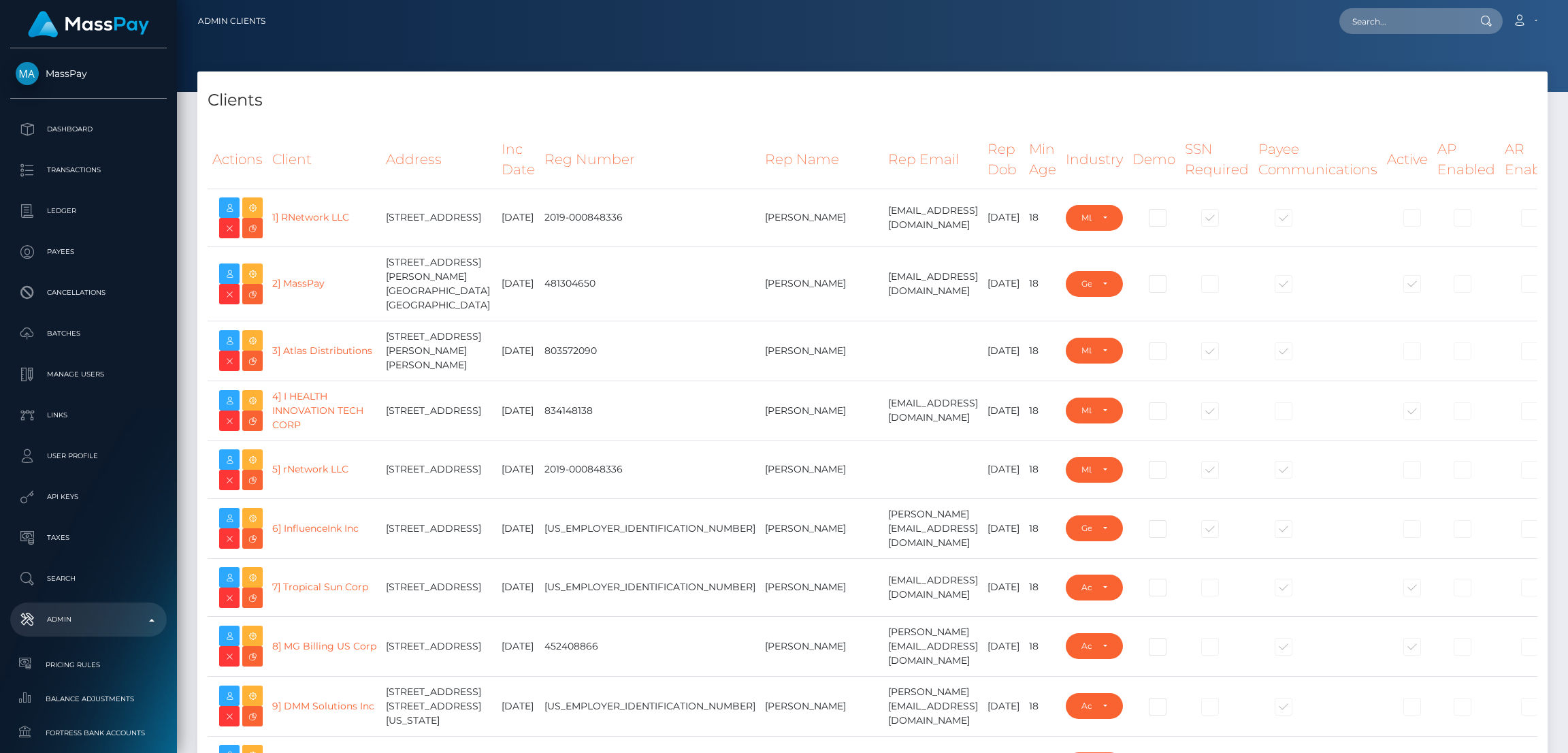
select select "223"
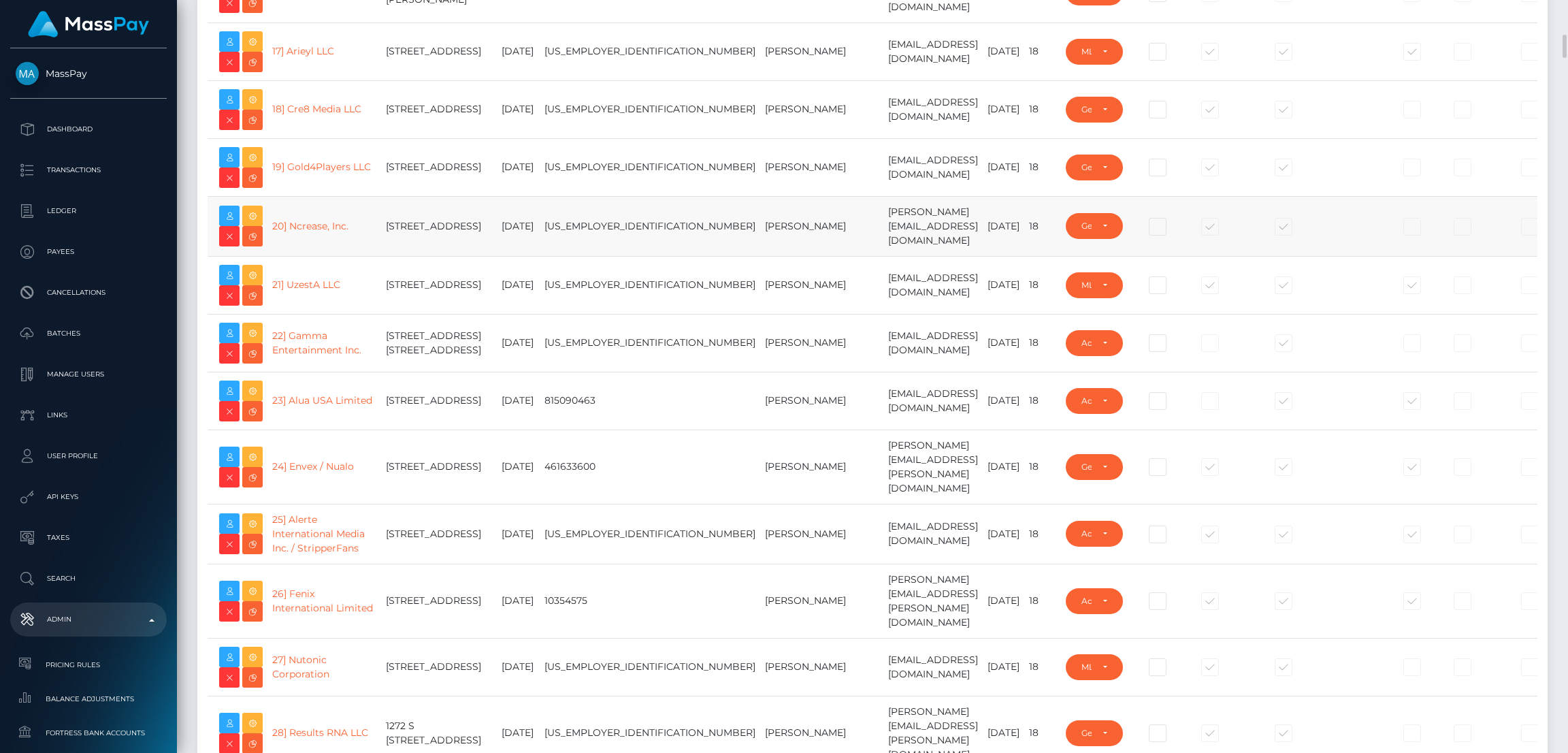
scroll to position [1225, 0]
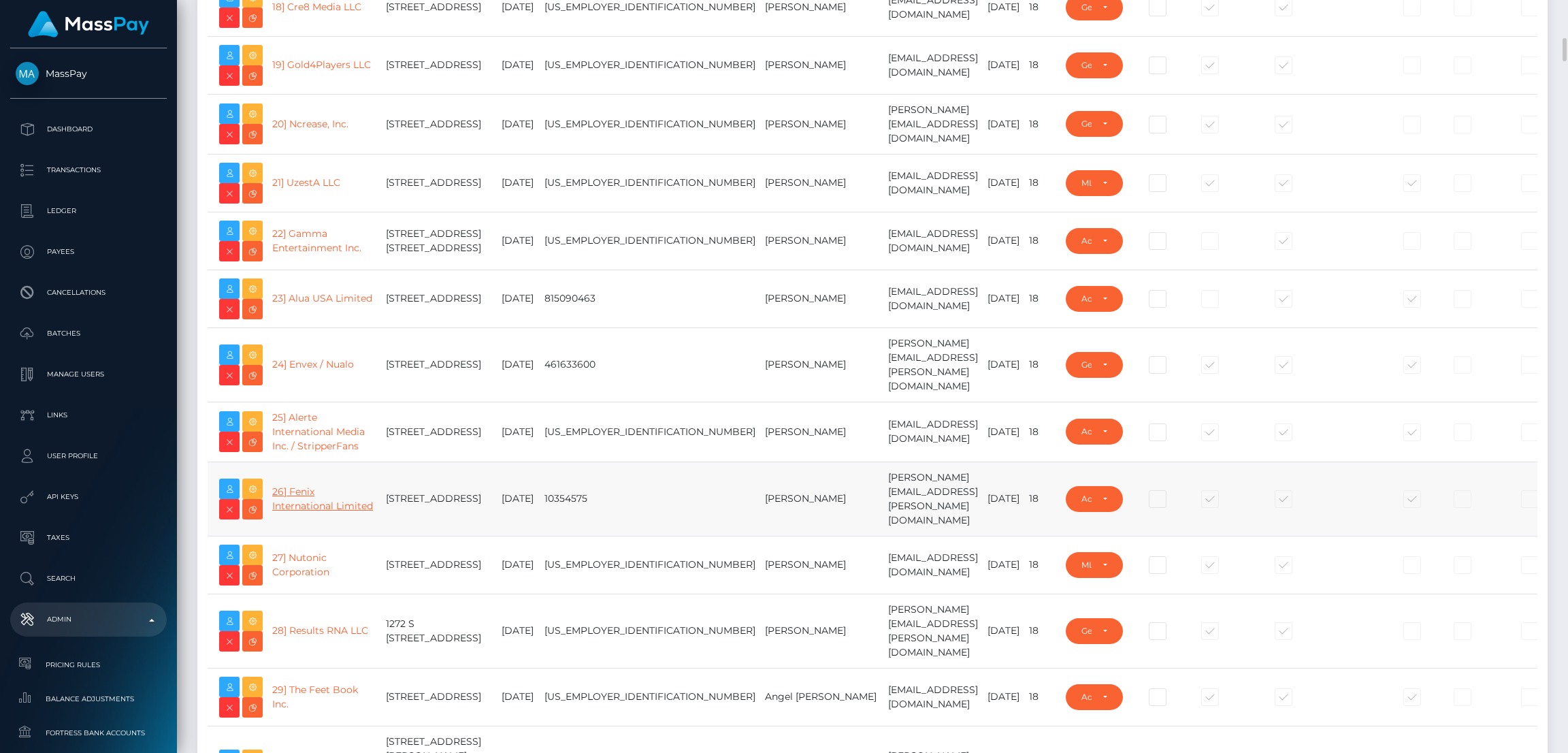
click at [321, 512] on link "26] Fenix International Limited" at bounding box center [322, 499] width 101 height 26
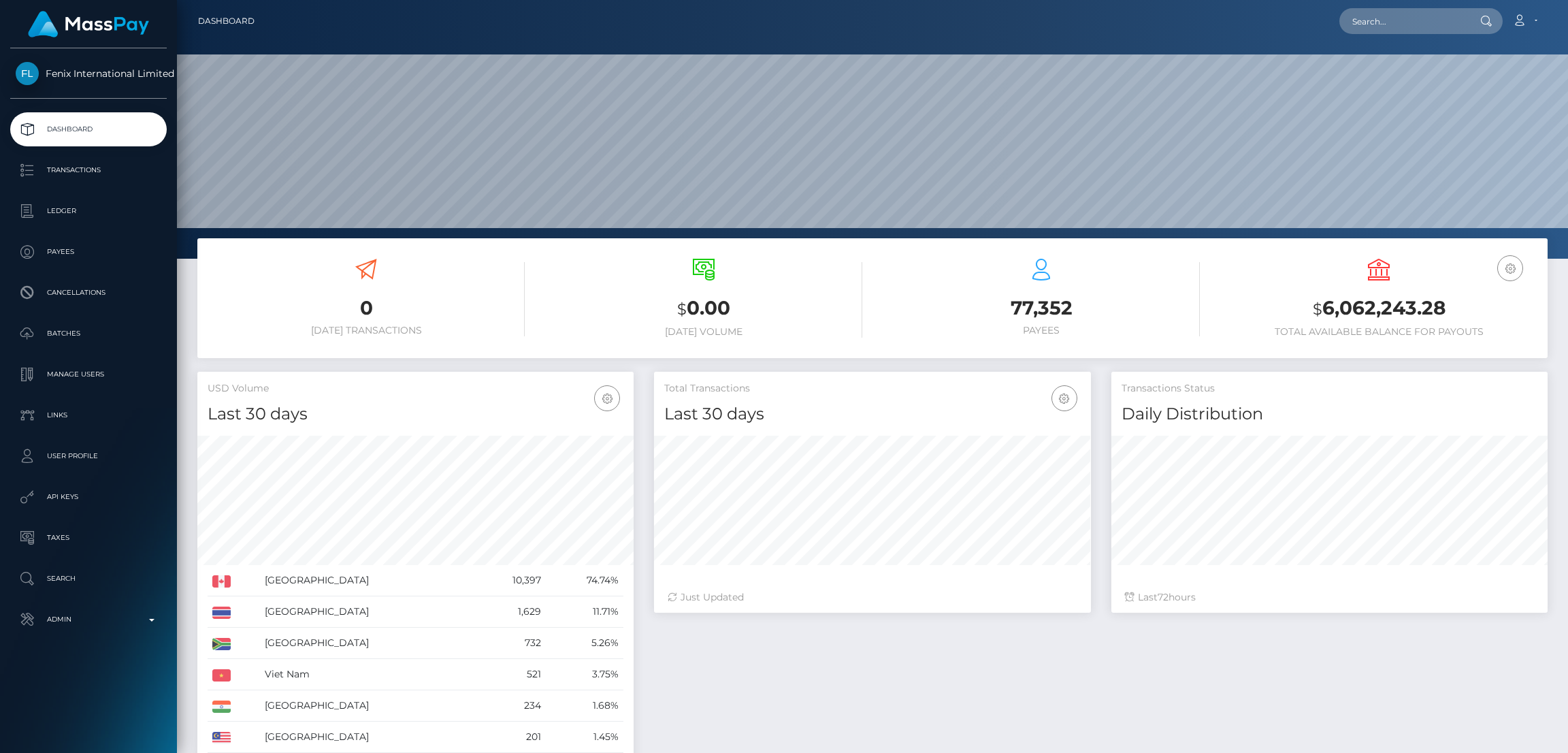
scroll to position [258, 1392]
click at [117, 134] on p "Dashboard" at bounding box center [88, 129] width 145 height 20
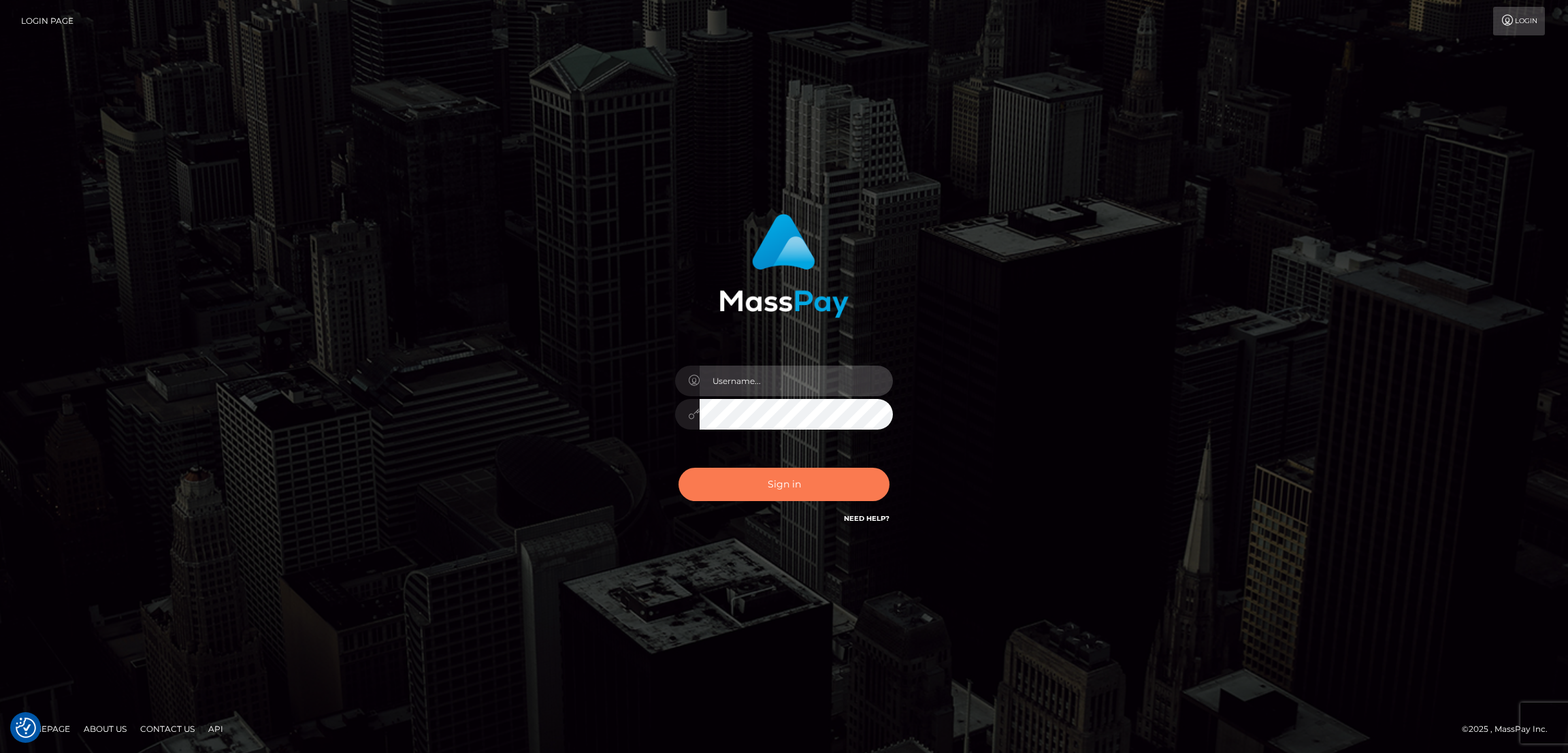
type input "alexstef"
click at [793, 491] on button "Sign in" at bounding box center [784, 484] width 211 height 33
type input "alexstef"
click at [794, 491] on button "Sign in" at bounding box center [784, 484] width 211 height 33
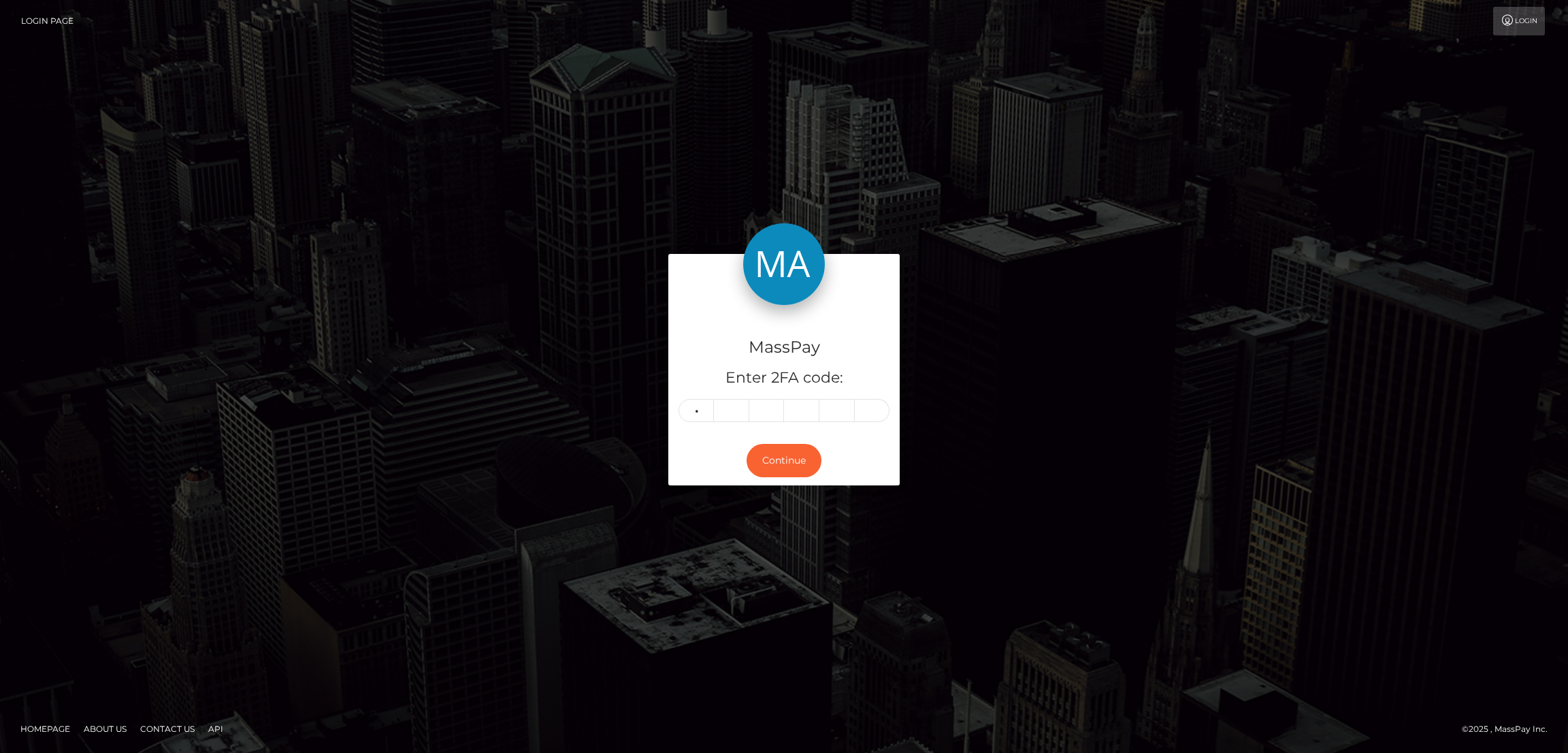
type input "4"
type input "6"
type input "1"
type input "5"
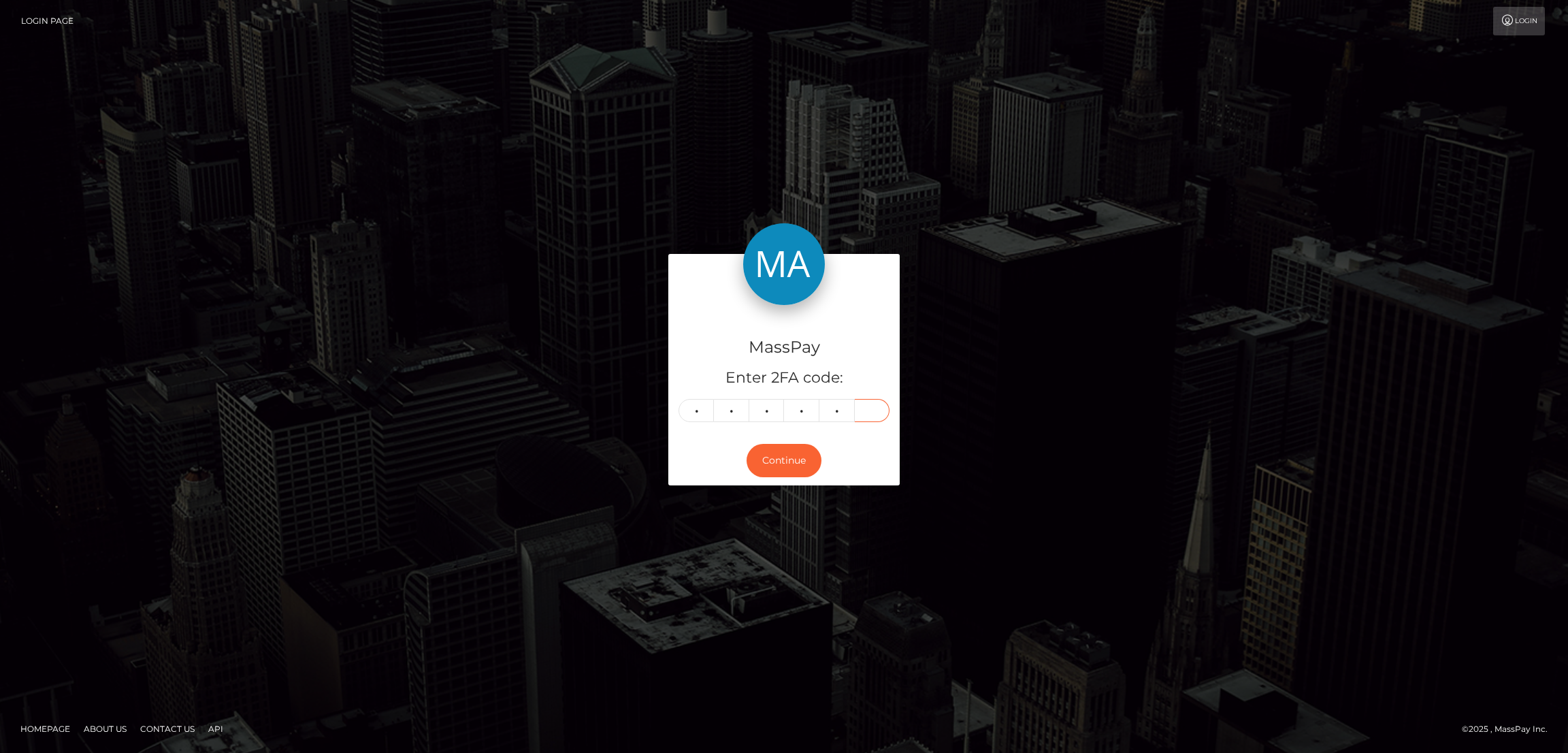
type input "3"
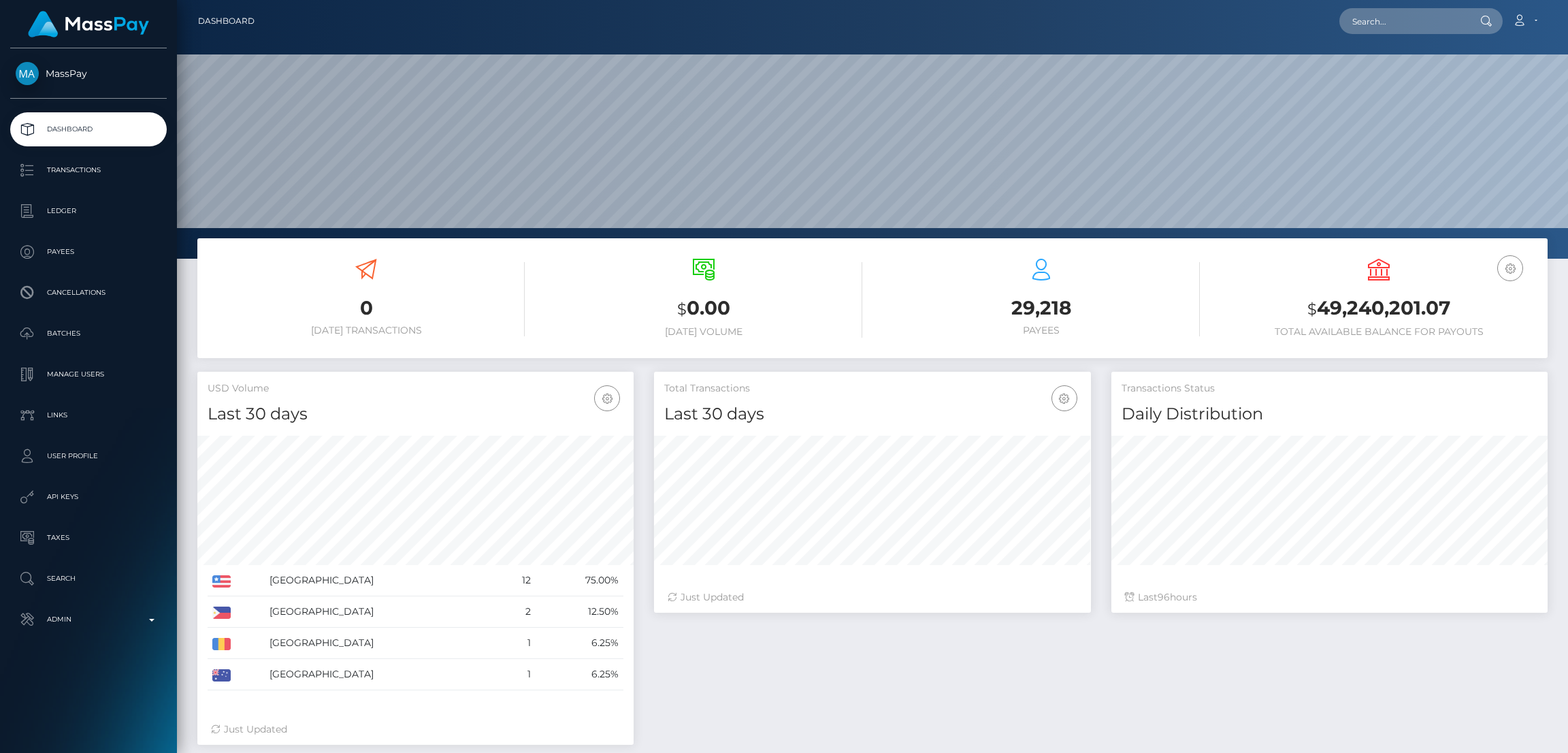
scroll to position [242, 437]
click at [100, 620] on p "Admin" at bounding box center [88, 619] width 145 height 20
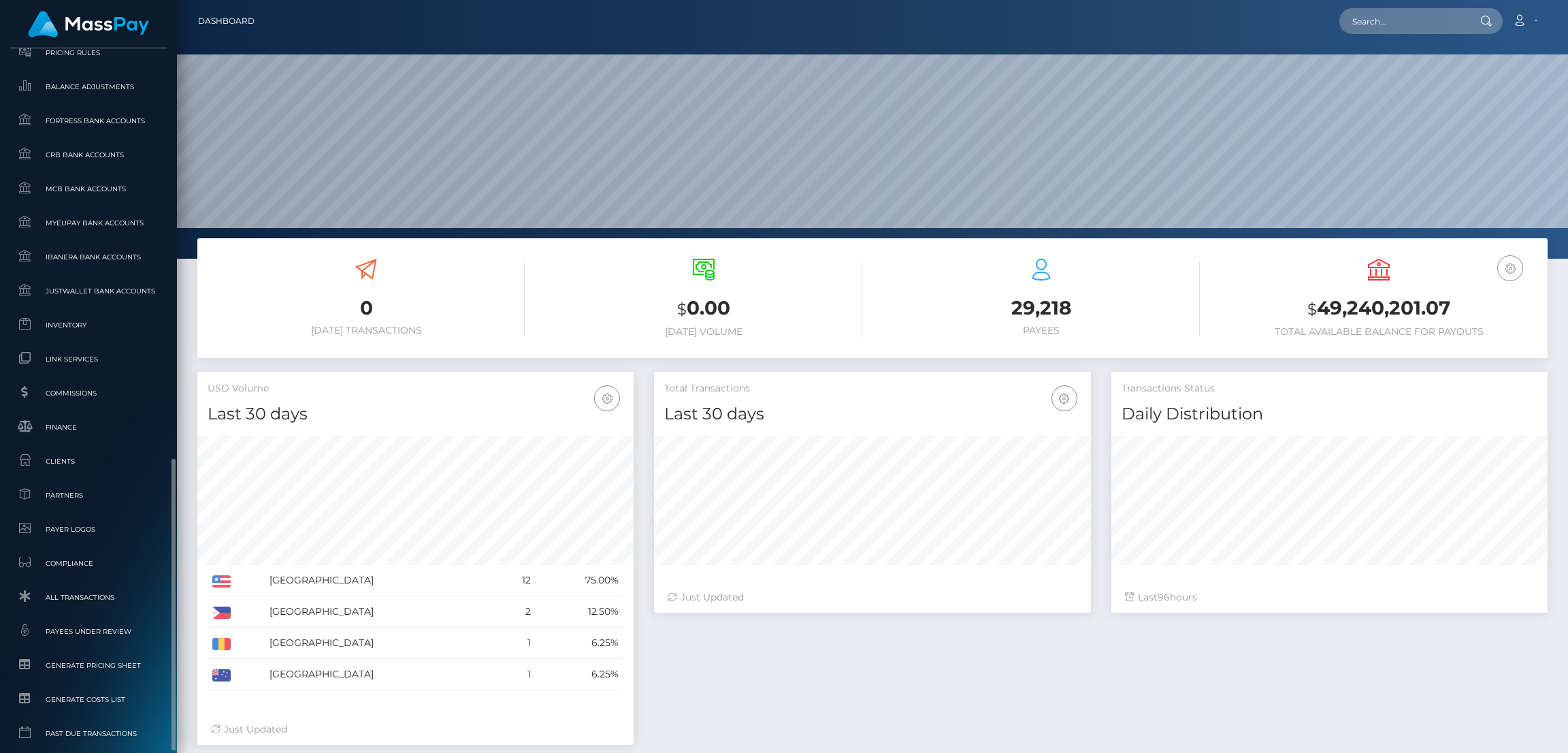
scroll to position [678, 0]
click at [99, 385] on link "Clients" at bounding box center [88, 396] width 156 height 30
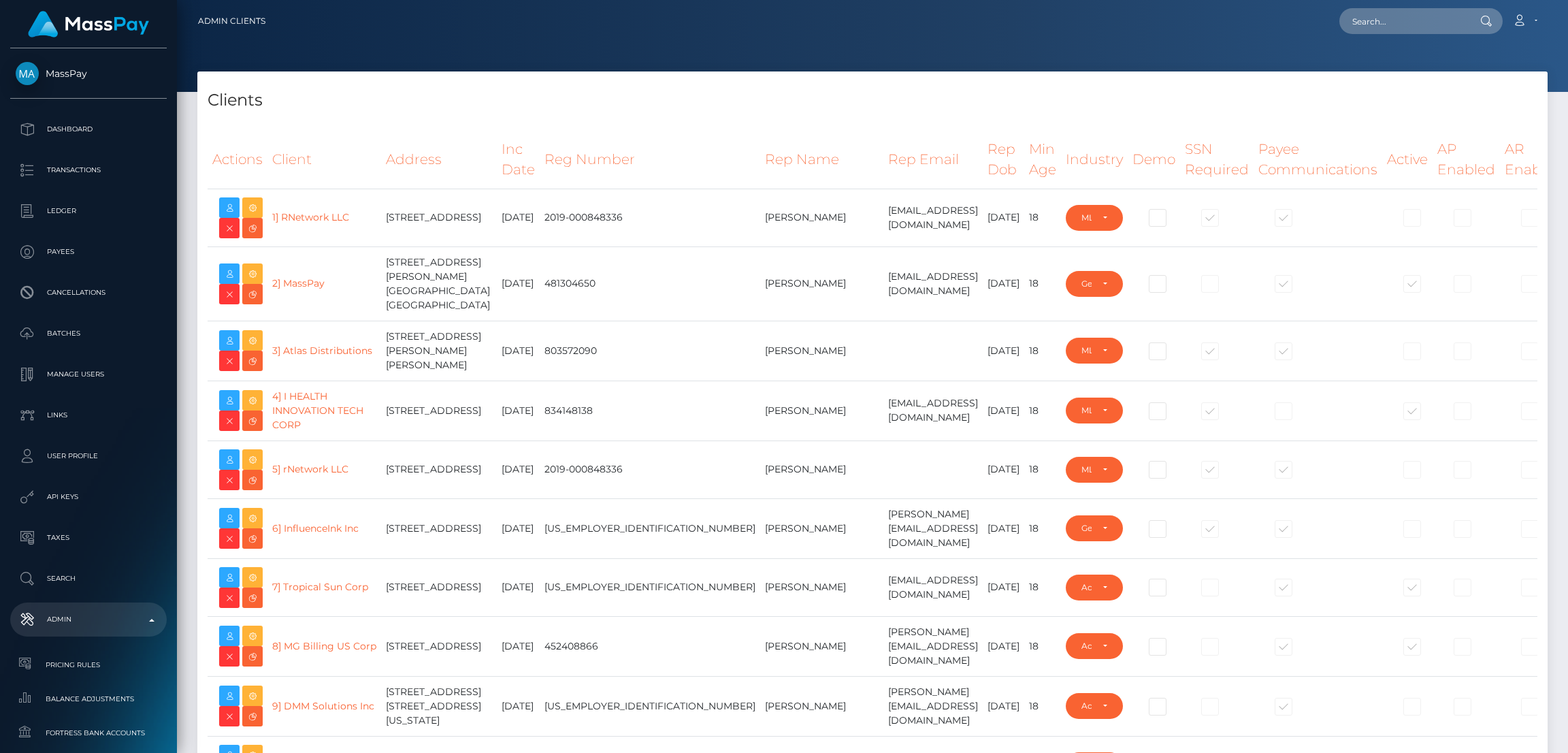
select select "223"
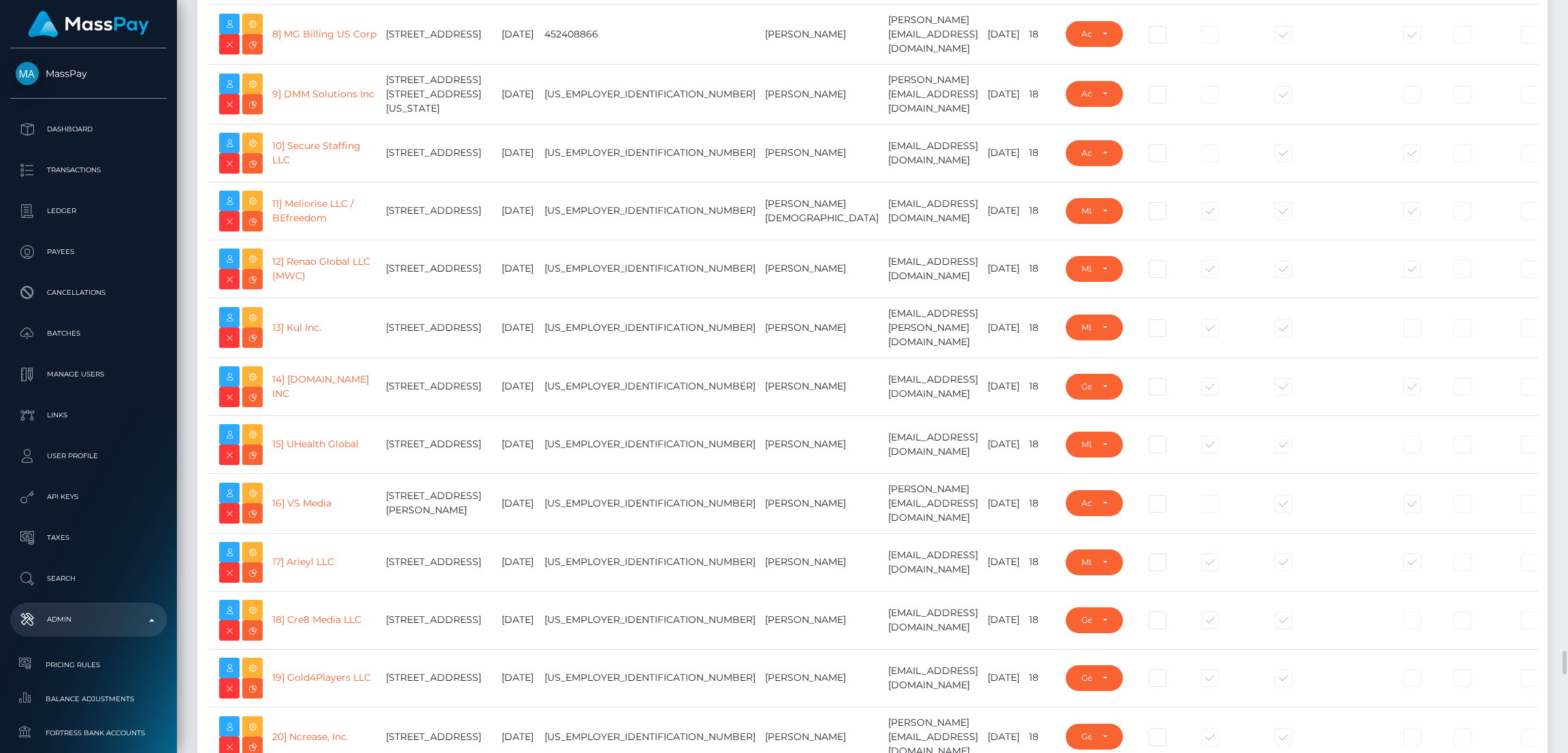
scroll to position [1225, 0]
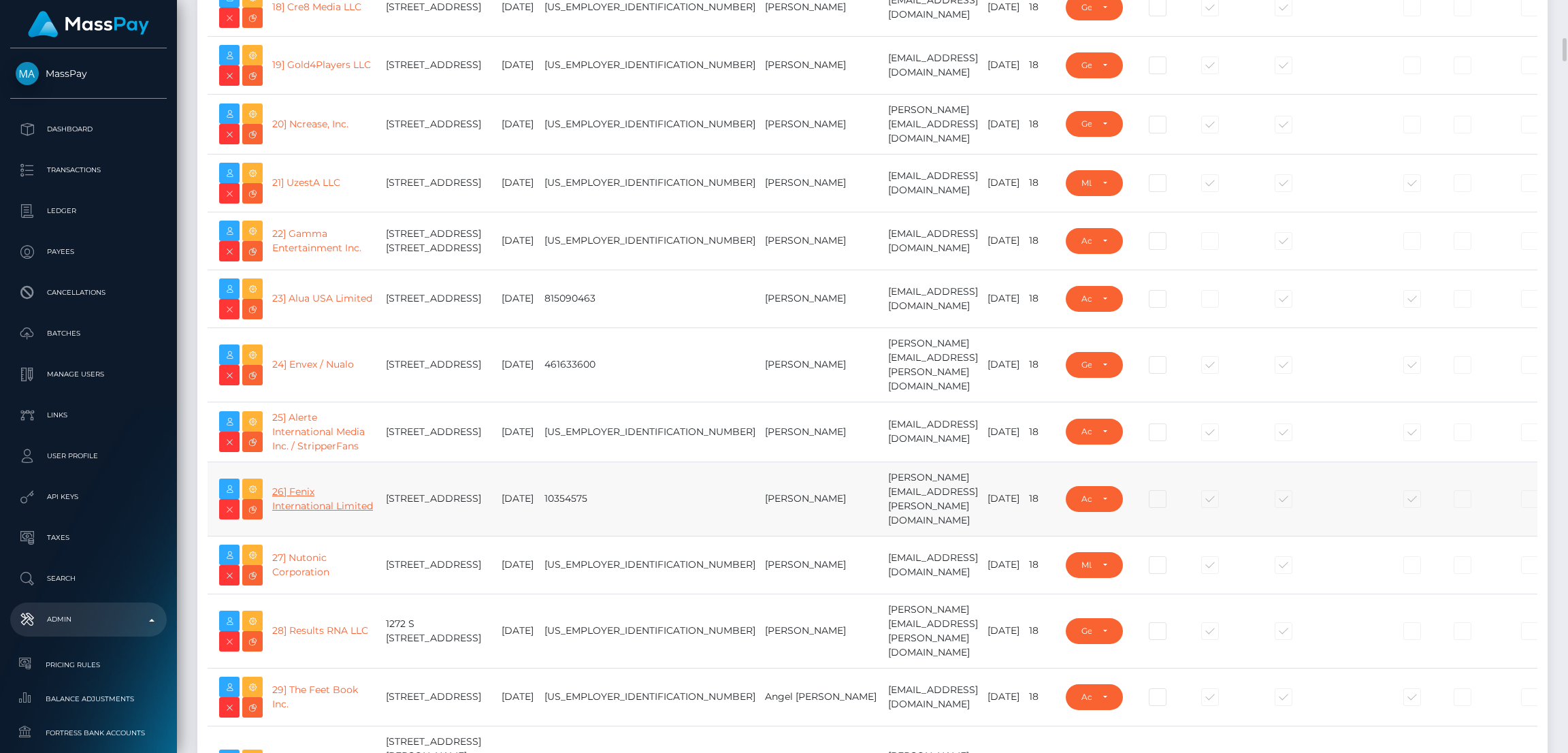
click at [312, 512] on link "26] Fenix International Limited" at bounding box center [322, 499] width 101 height 26
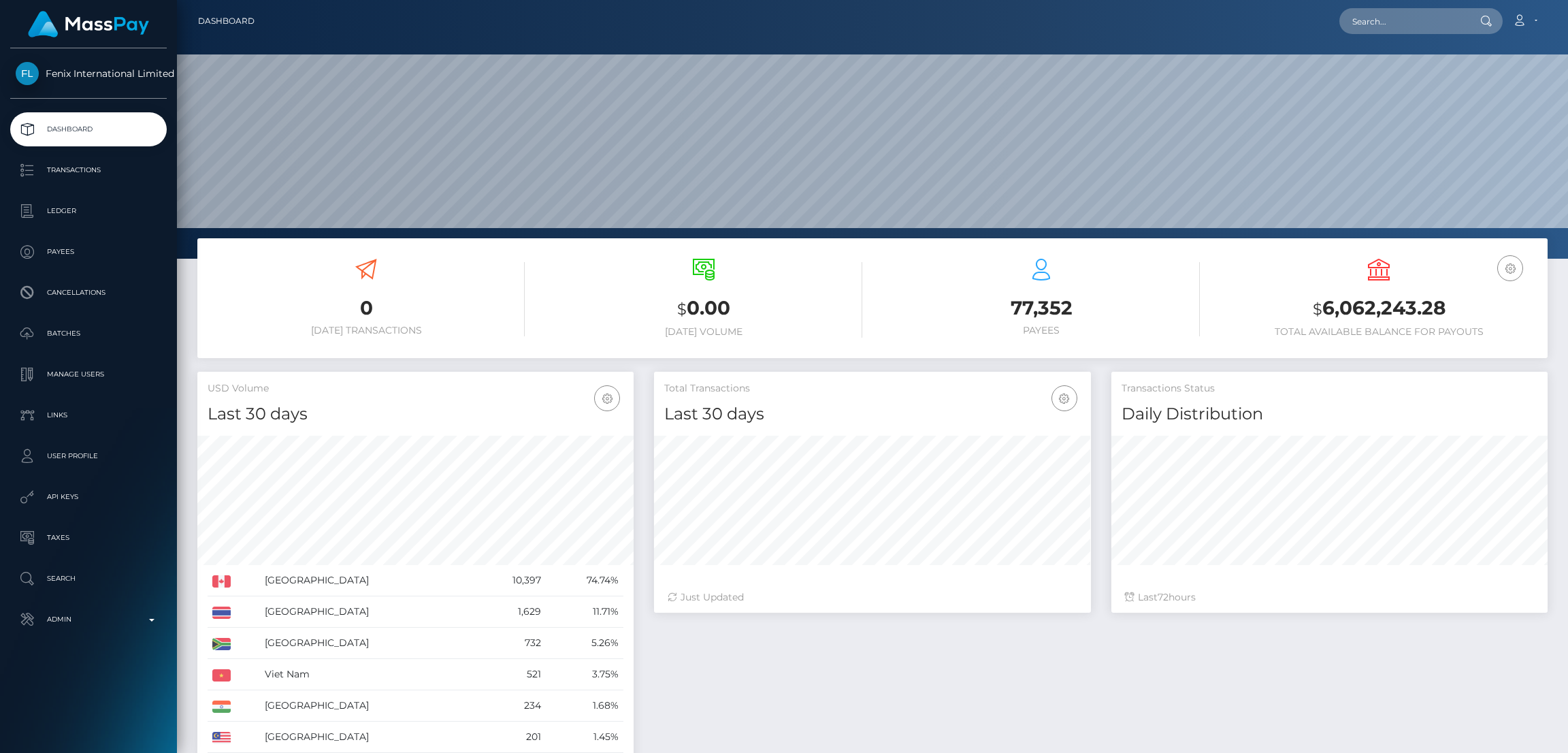
scroll to position [242, 437]
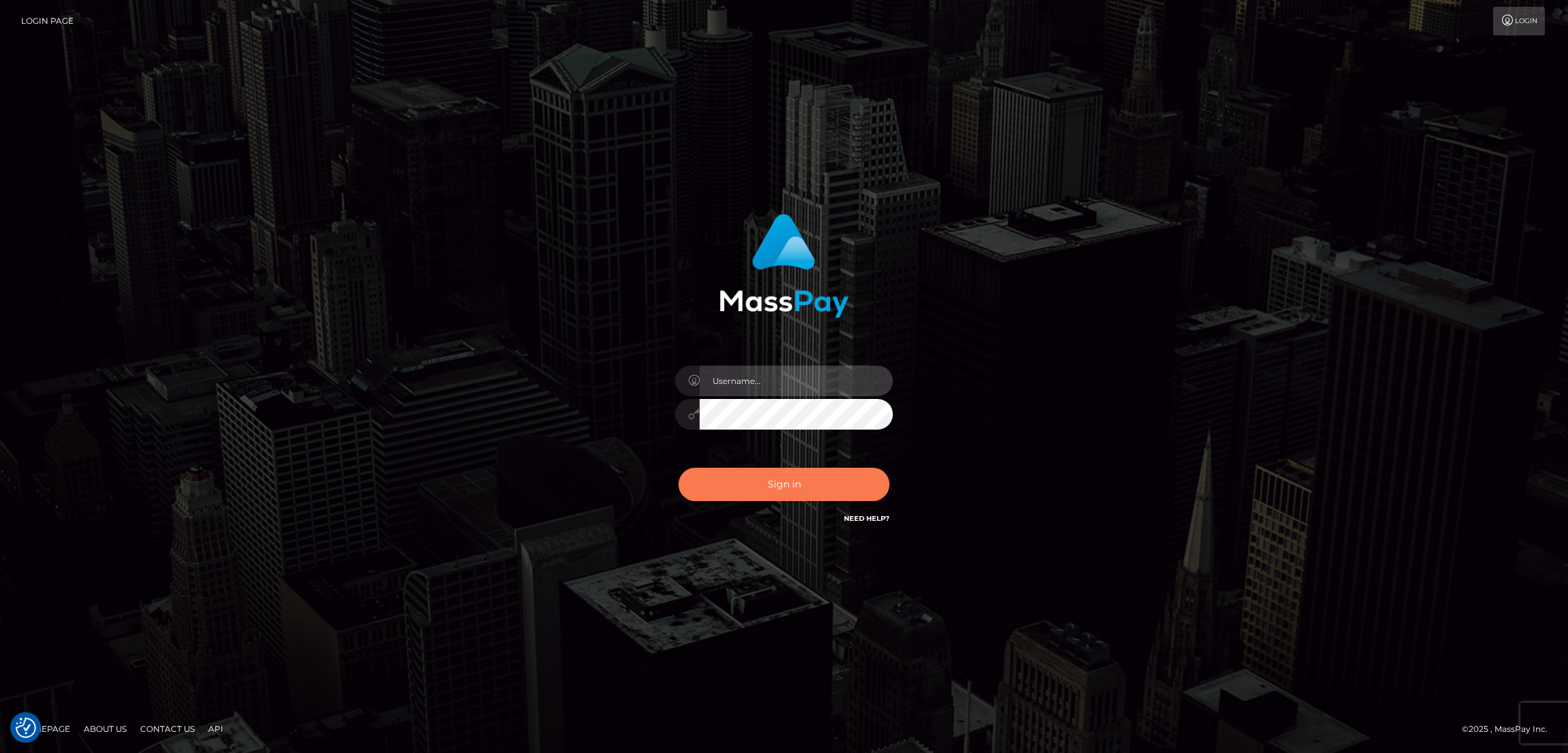
type input "alexstef"
click at [791, 487] on button "Sign in" at bounding box center [784, 484] width 211 height 33
type input "alexstef"
click at [793, 483] on button "Sign in" at bounding box center [784, 484] width 211 height 33
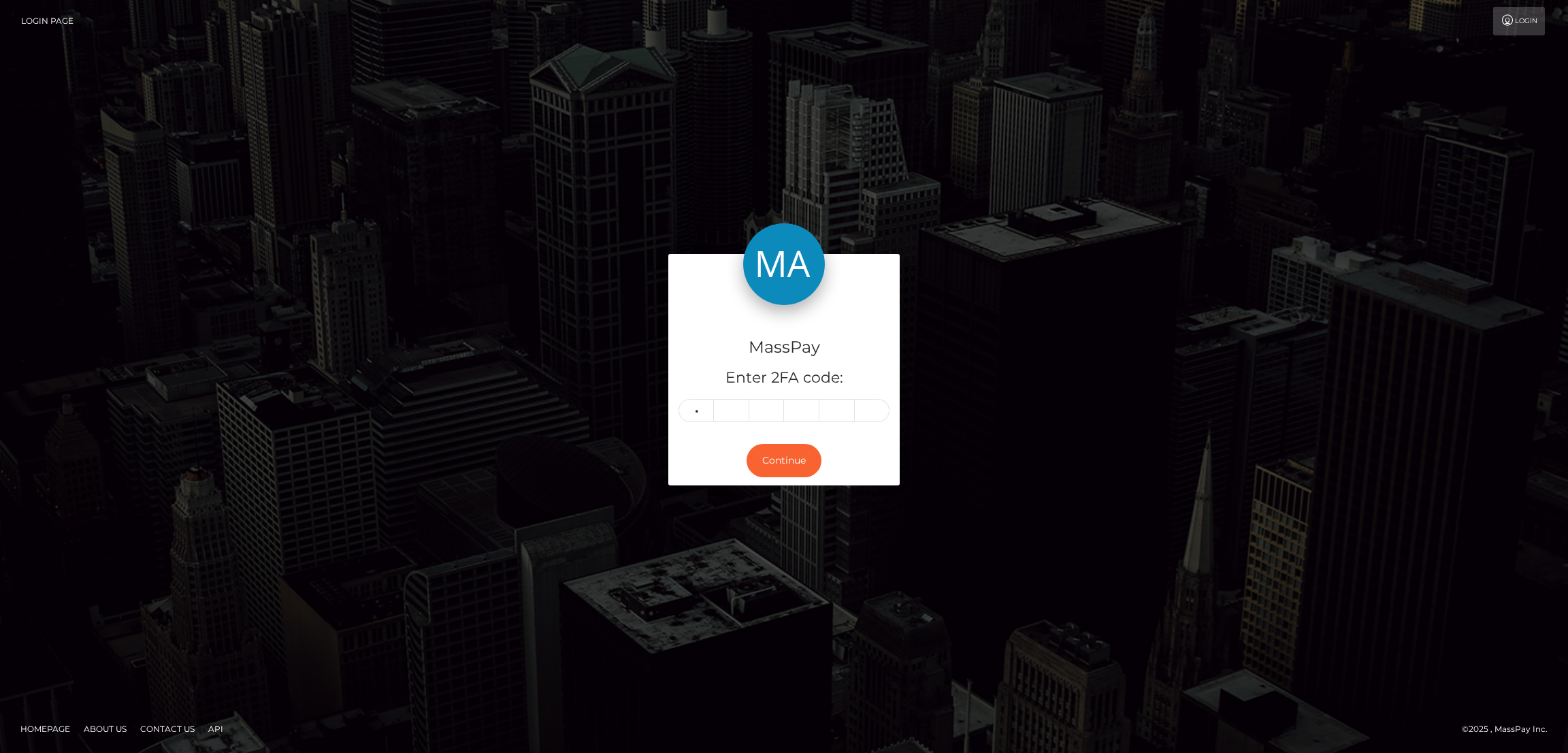
type input "3"
type input "5"
type input "7"
type input "9"
type input "0"
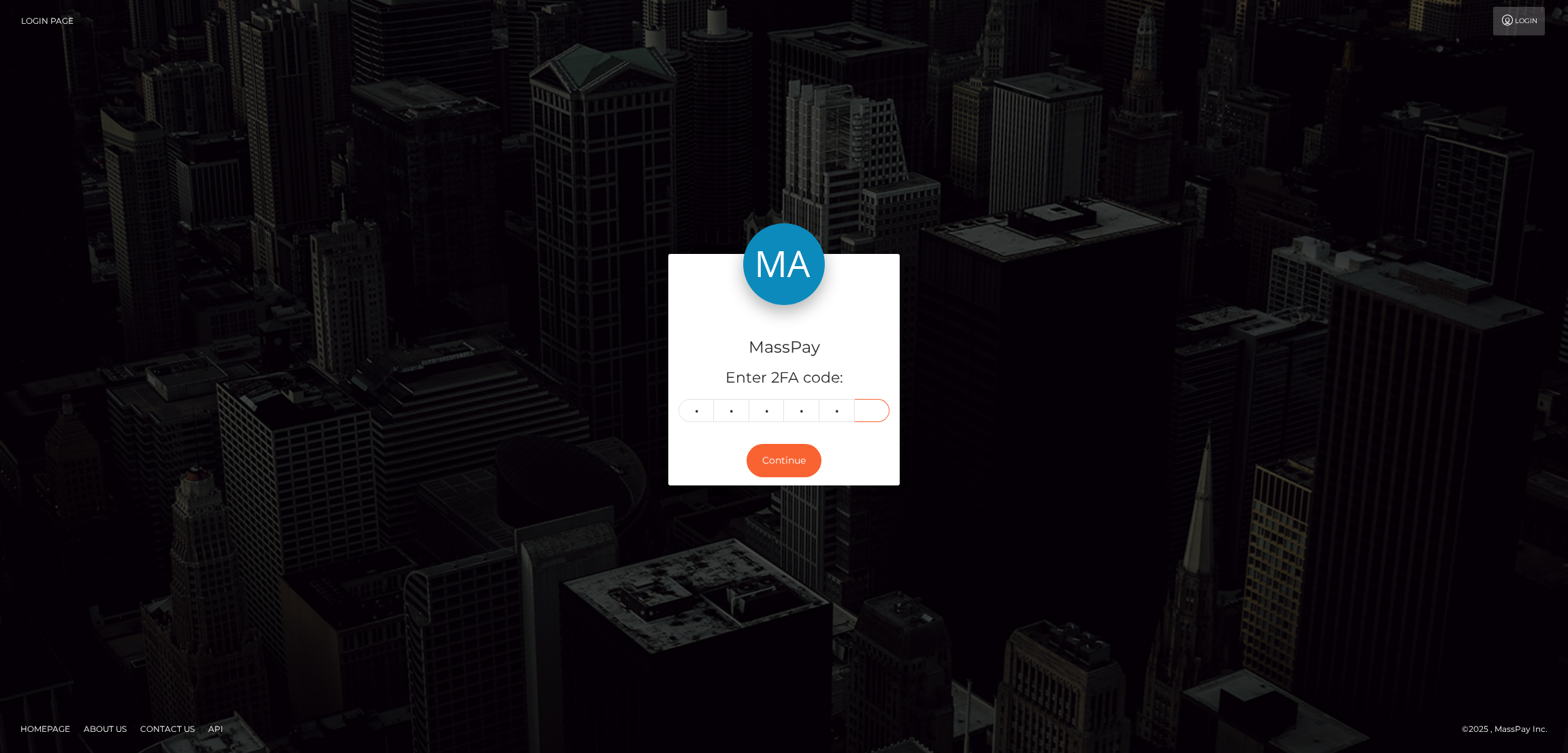
type input "4"
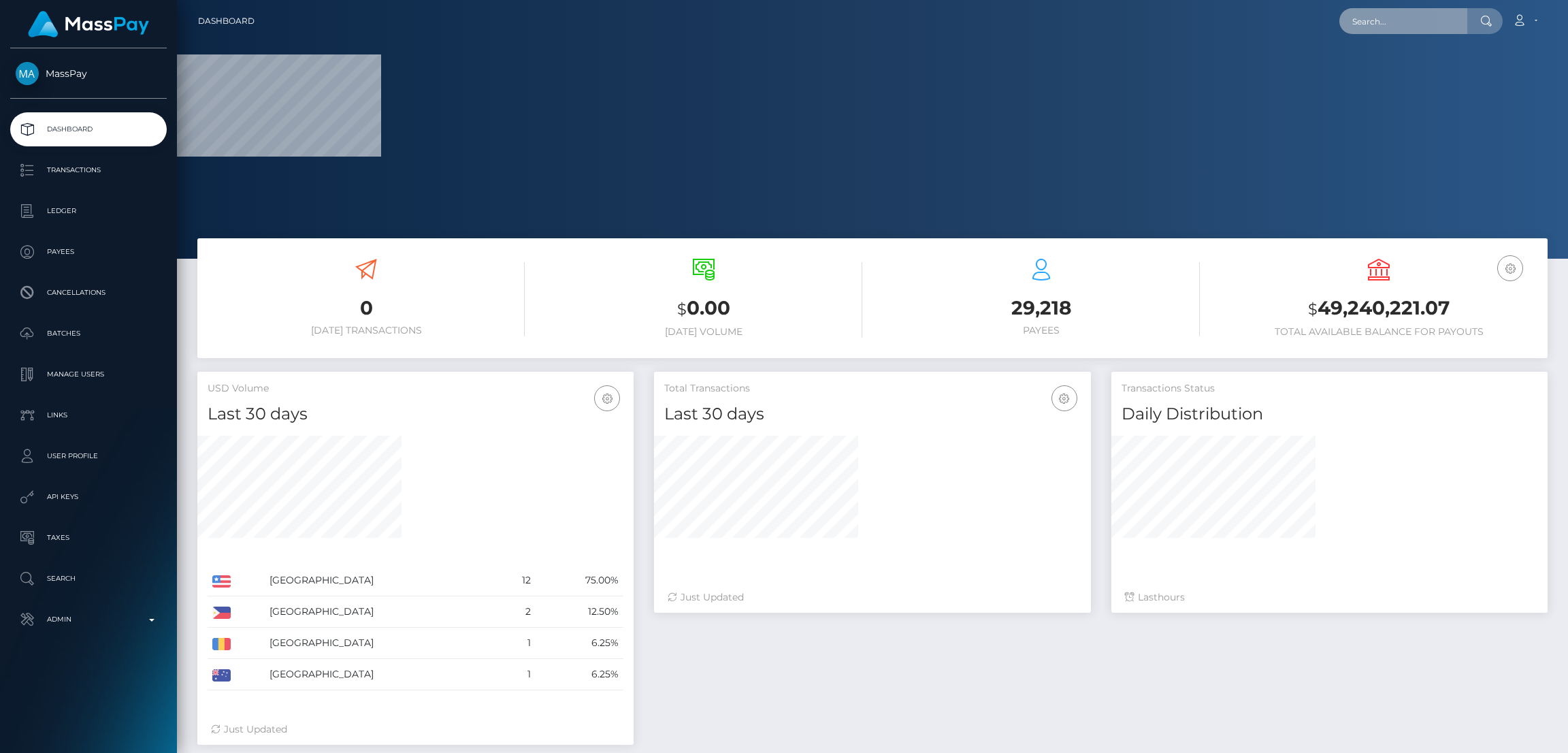
click at [1350, 20] on input "text" at bounding box center [1403, 21] width 128 height 26
paste input "a61eea8b-e549-4a53-9edd-df87c8166b24"
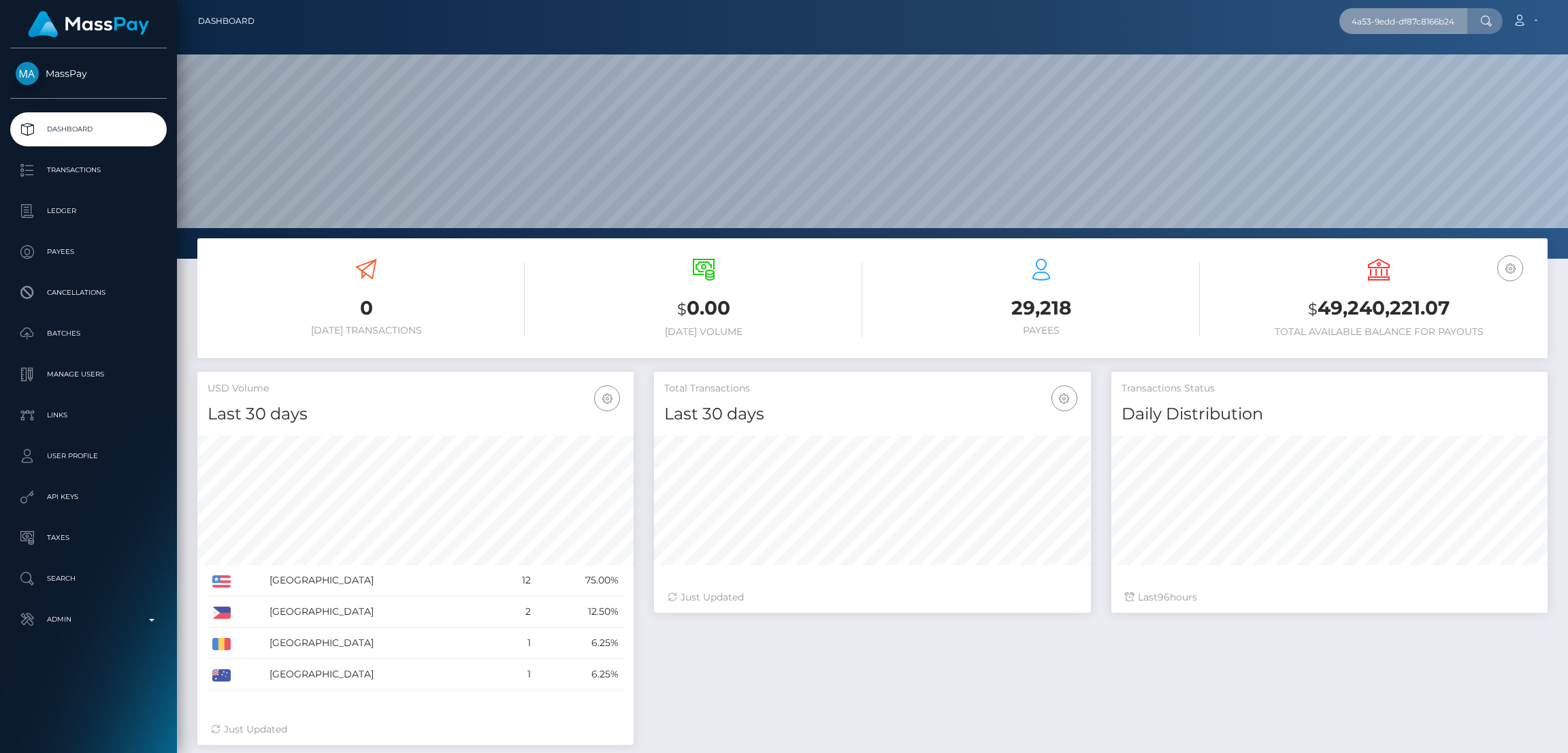
scroll to position [242, 437]
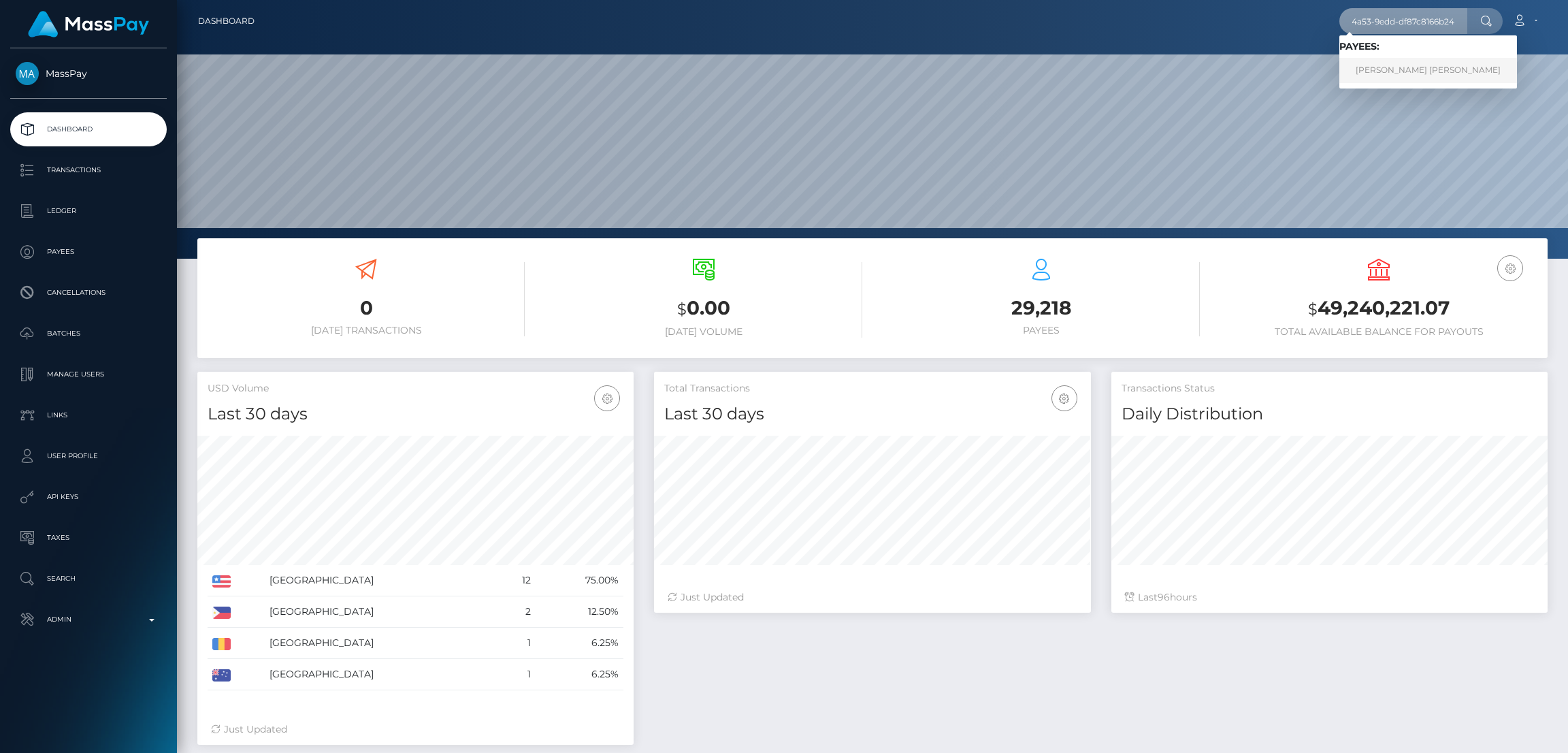
type input "a61eea8b-e549-4a53-9edd-df87c8166b24"
click at [1385, 62] on link "THOMAS REMY PIERRE LEVEQUE" at bounding box center [1428, 70] width 178 height 25
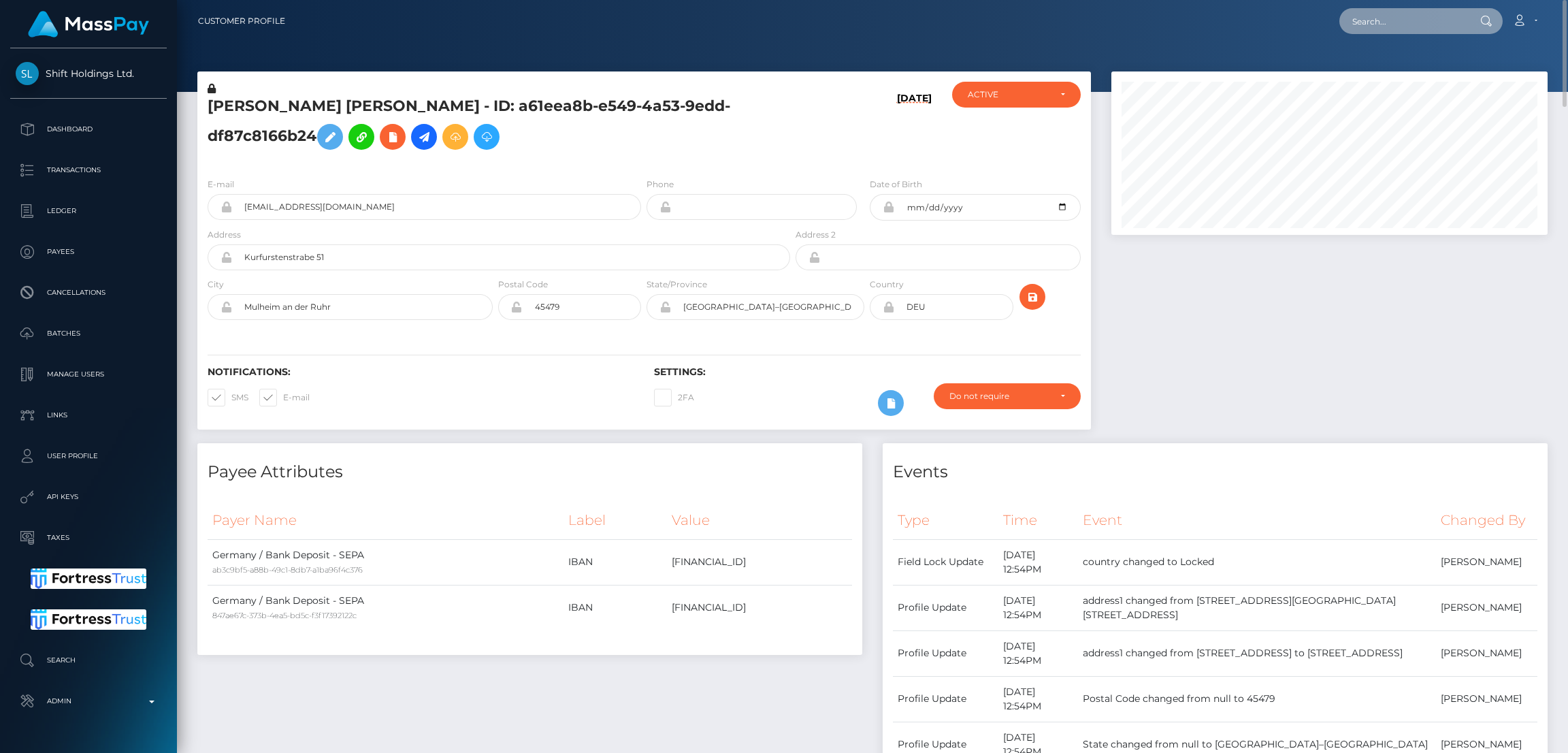
click at [1387, 14] on input "text" at bounding box center [1403, 21] width 128 height 26
paste input "poact_D1QbYSioBGkG"
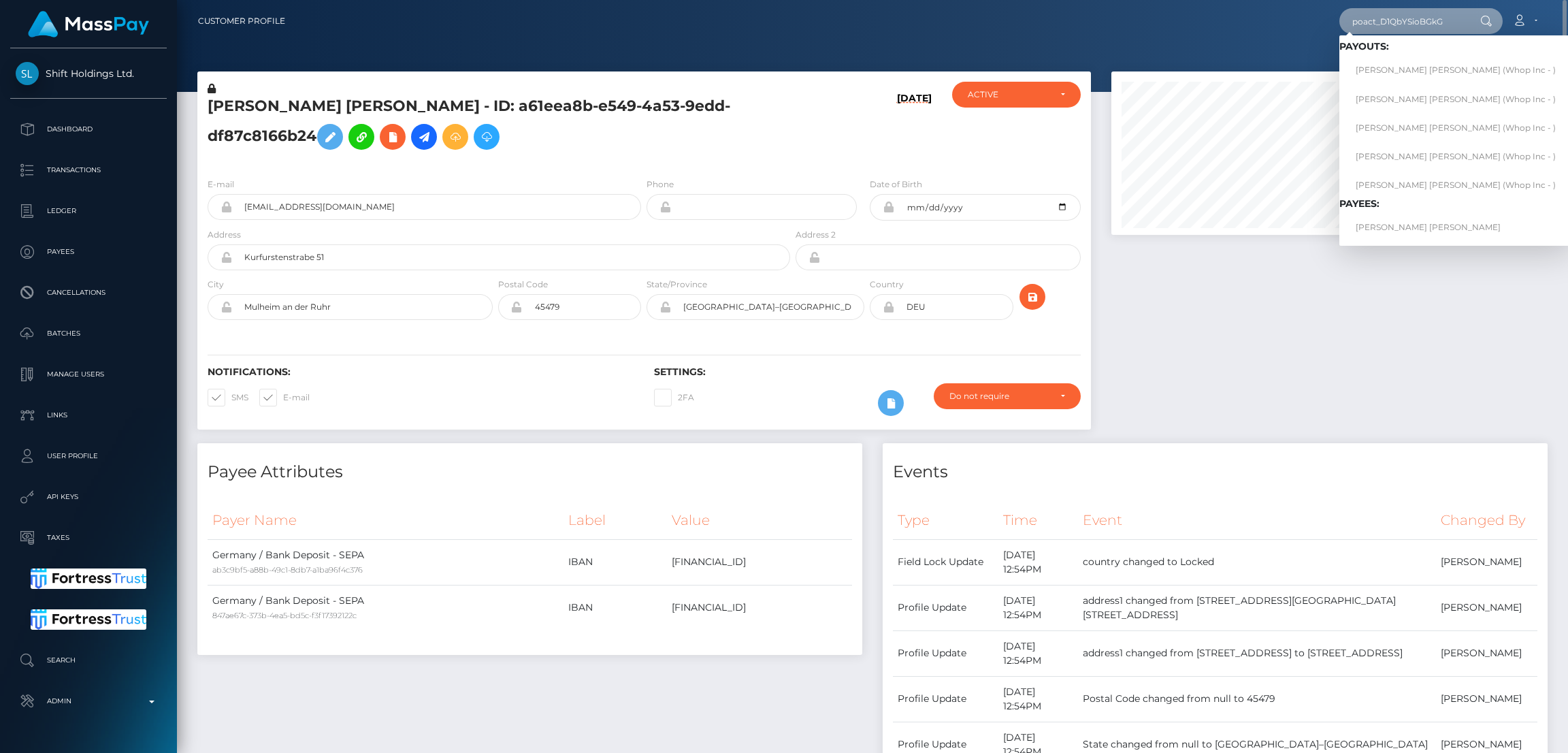
type input "poact_D1QbYSioBGkG"
click at [1418, 62] on link "[PERSON_NAME] [PERSON_NAME] (Whop Inc - )" at bounding box center [1456, 70] width 233 height 25
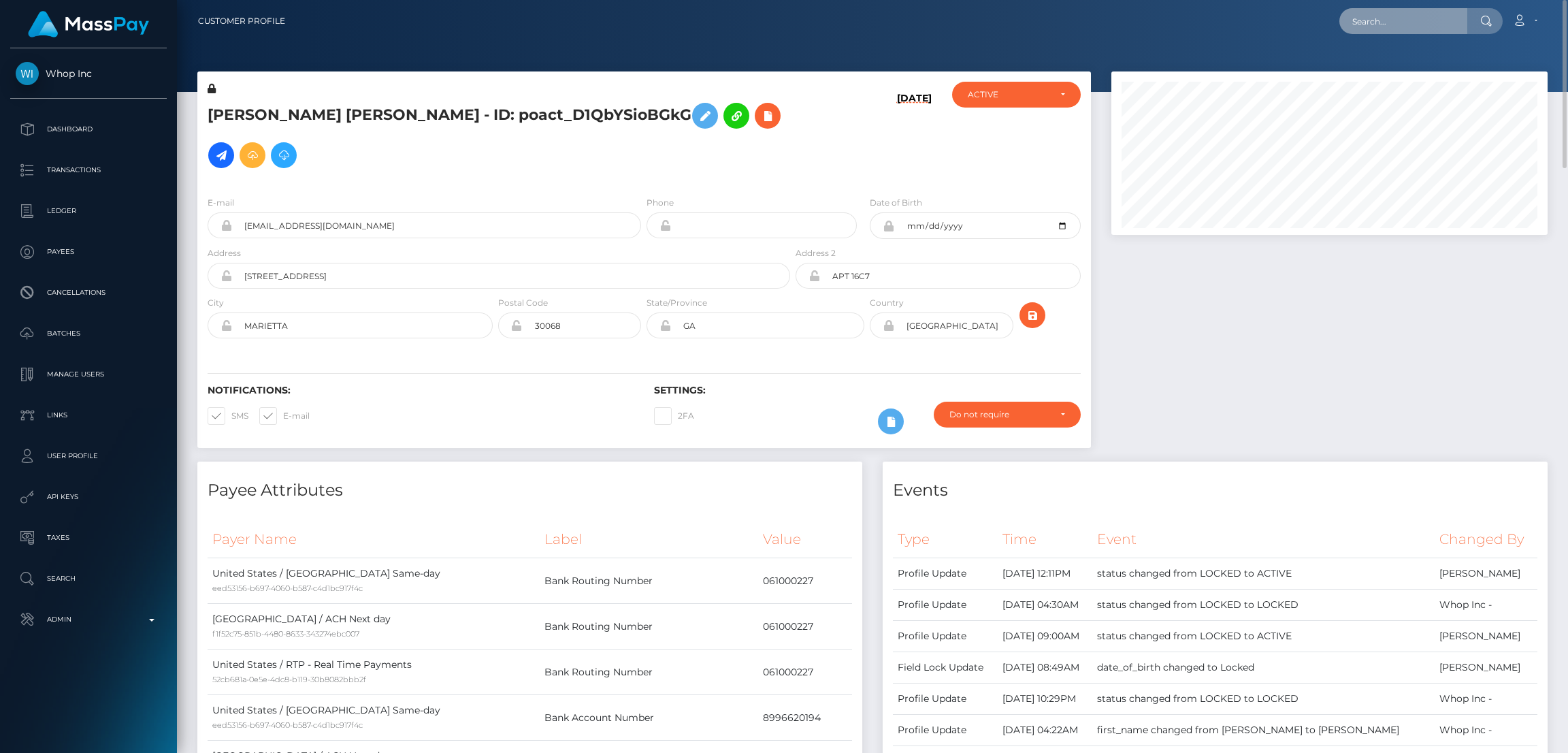
click at [1402, 9] on input "text" at bounding box center [1403, 21] width 128 height 26
paste input "78099470"
click at [1370, 19] on input "78099470" at bounding box center [1403, 21] width 128 height 26
paste input "150989"
click at [1382, 22] on input "78150989" at bounding box center [1403, 21] width 128 height 26
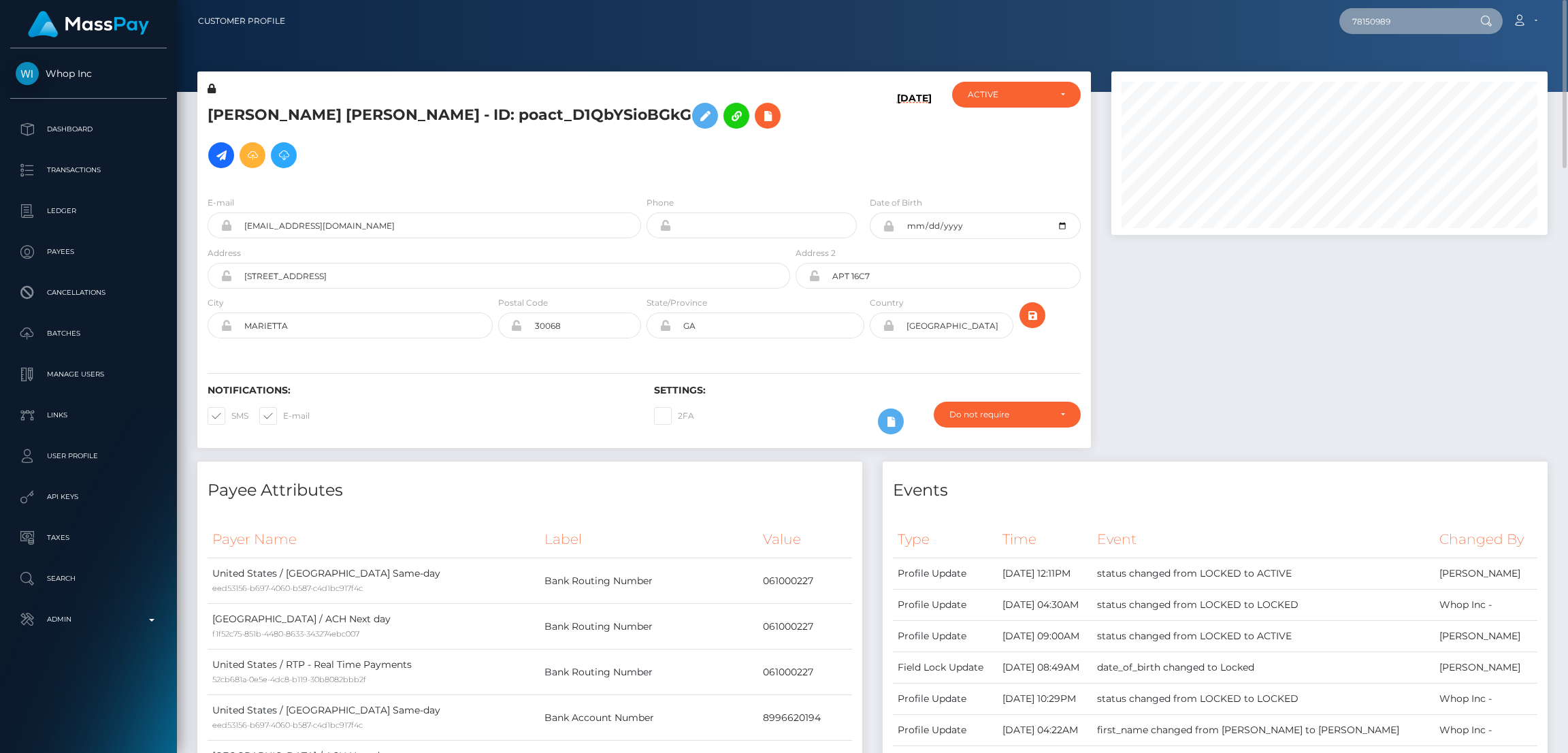
paste input "RAIHNE LEE COSMOPOULOS"
type input "RAIHNE LEE COSMOPOULOS"
click at [1383, 69] on link "RAIHNE LEE COSMOPOULOS" at bounding box center [1394, 70] width 109 height 25
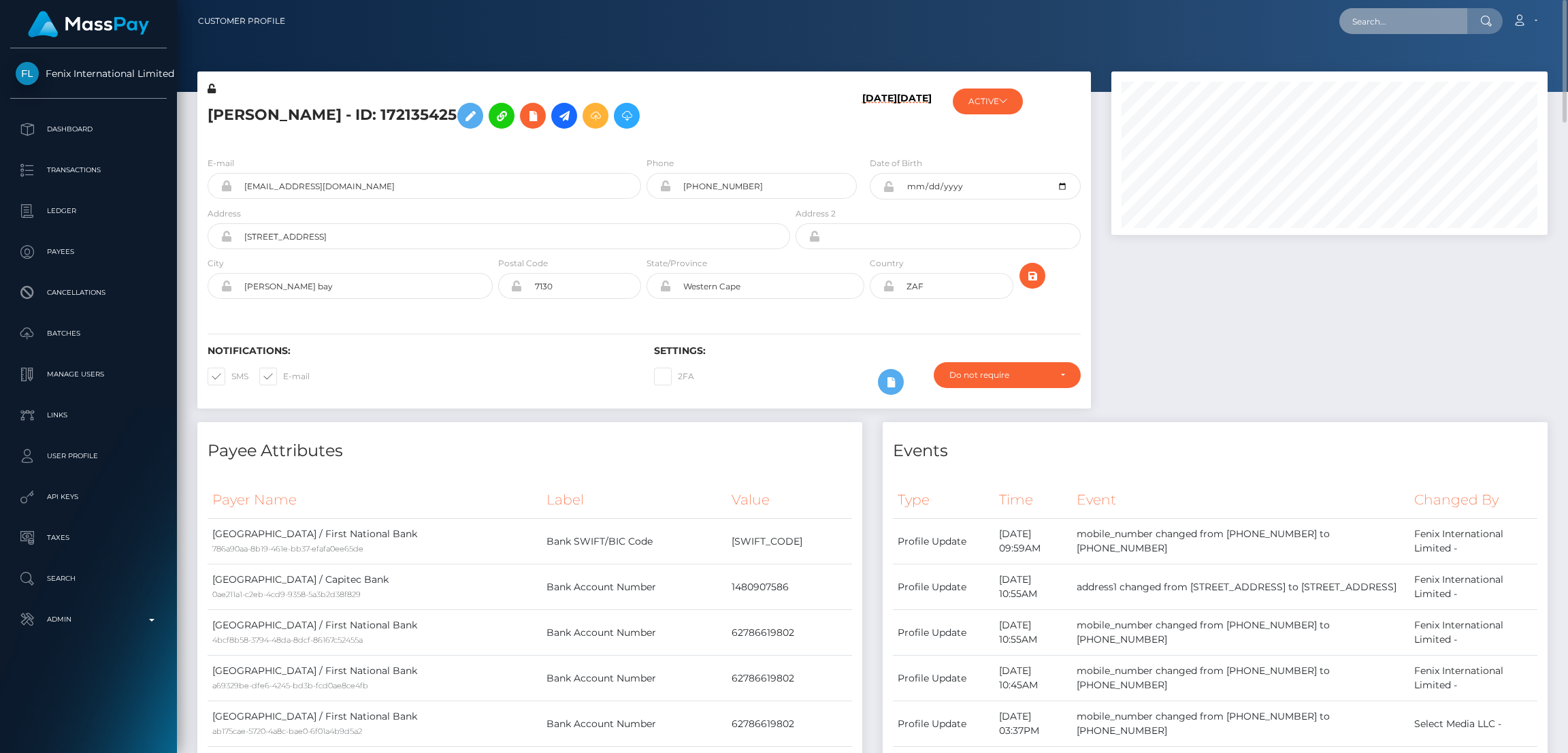
click at [1385, 16] on input "text" at bounding box center [1403, 21] width 128 height 26
paste input "RQ5o5QuDy7ANbkUJwWf796"
type input "RQ5o5QuDy7ANbkUJwWf796"
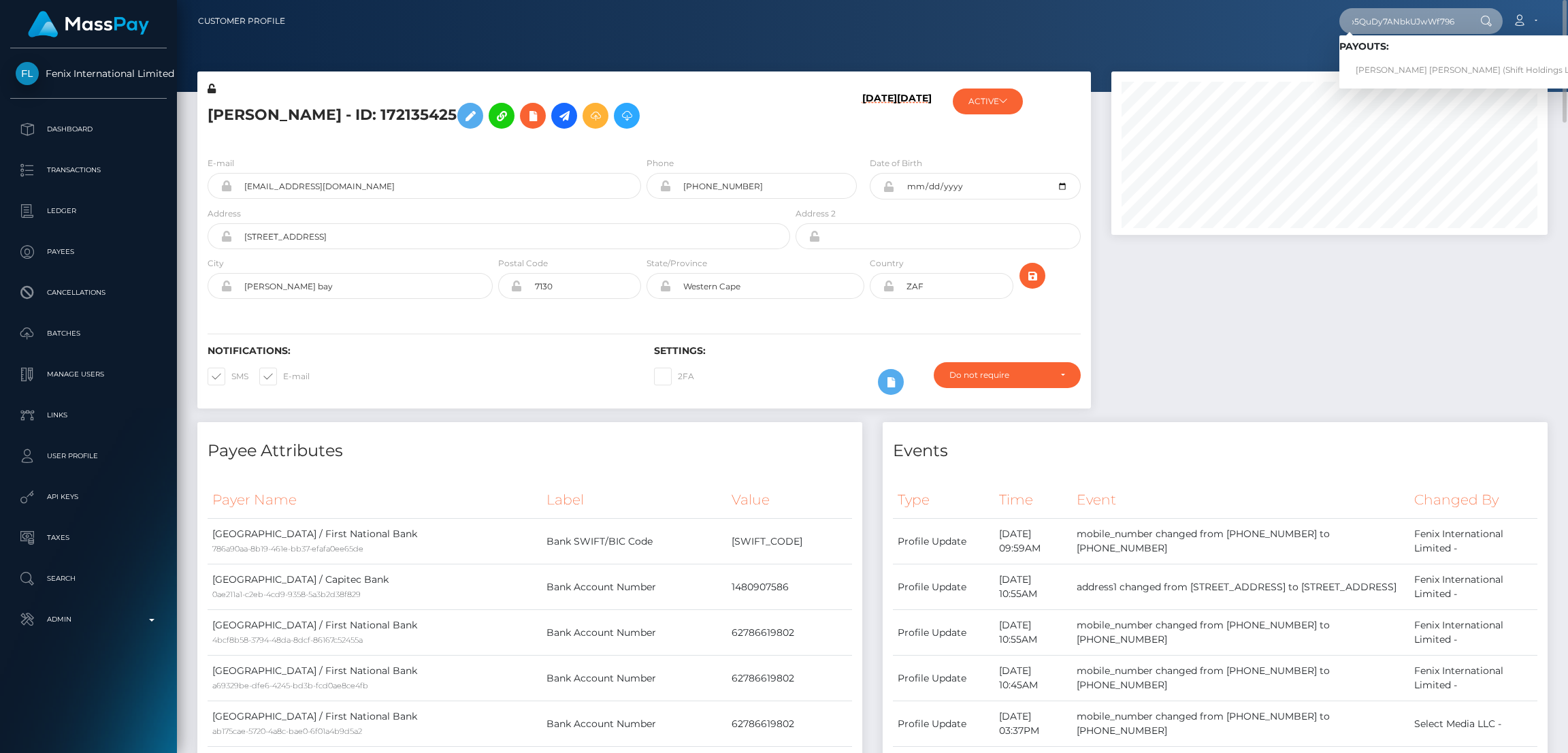
scroll to position [0, 0]
click at [1396, 63] on link "GABRIEL SANCHEZ GIL (Shift Holdings Ltd. - )" at bounding box center [1473, 70] width 267 height 25
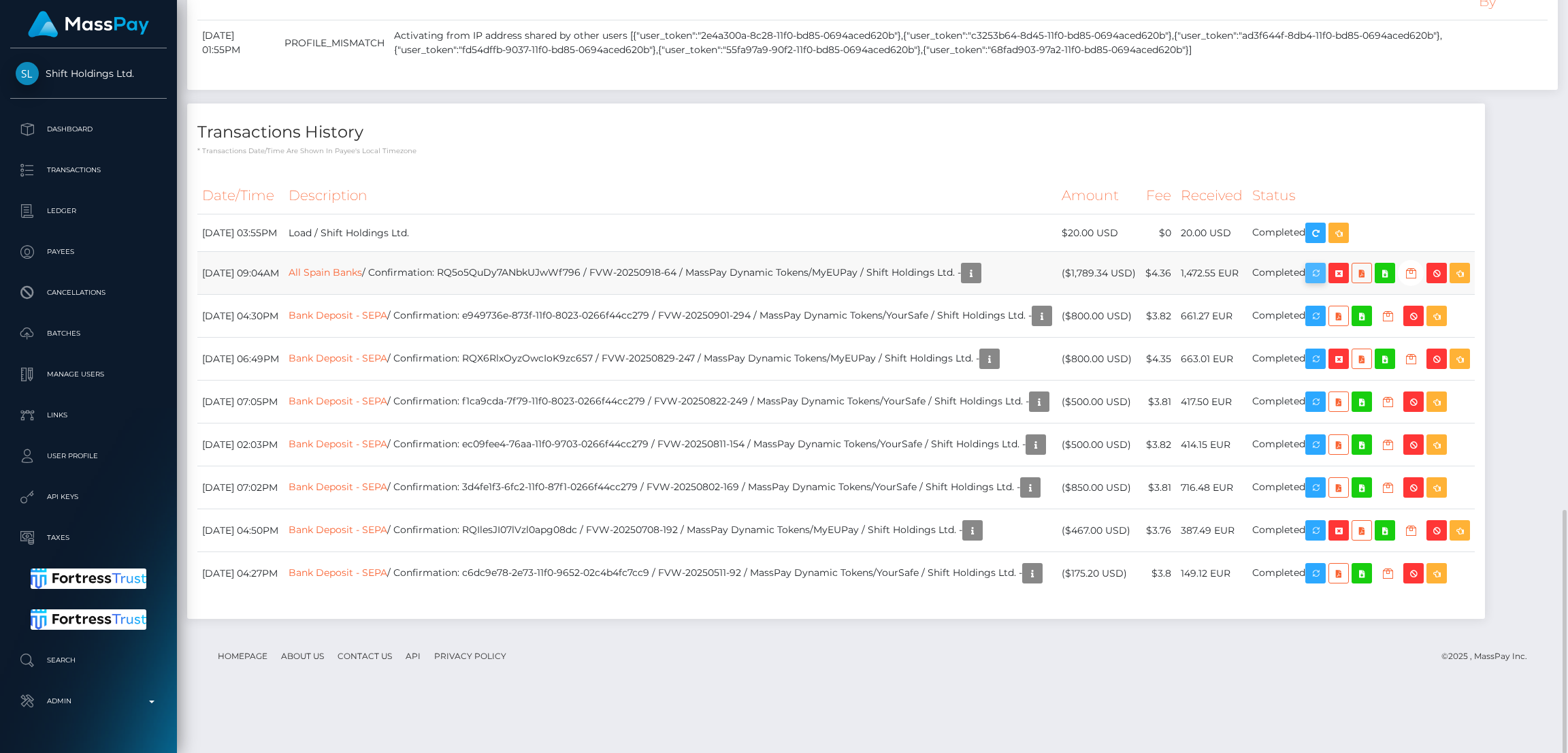
scroll to position [162, 437]
click at [1324, 282] on icon "button" at bounding box center [1315, 274] width 16 height 17
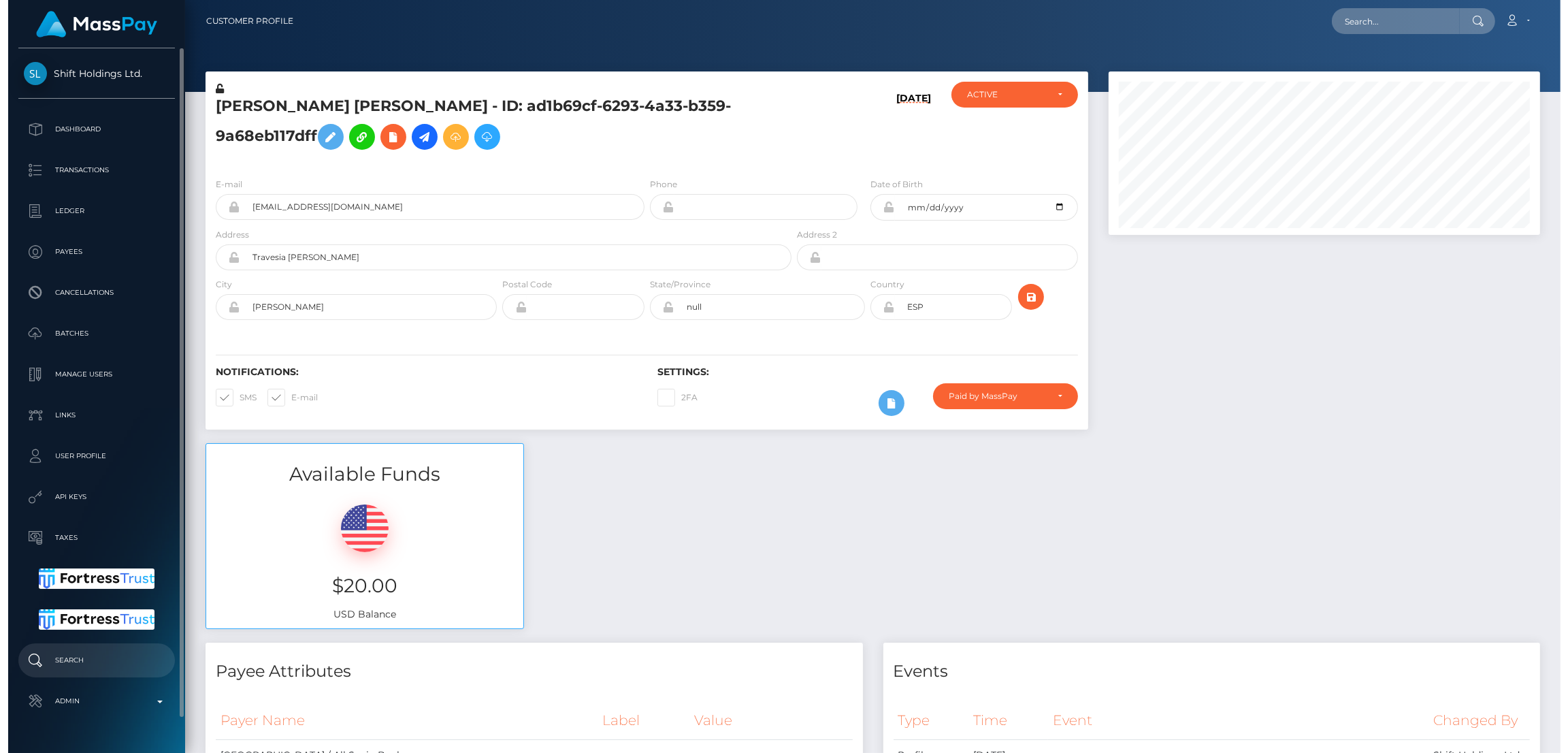
scroll to position [36, 0]
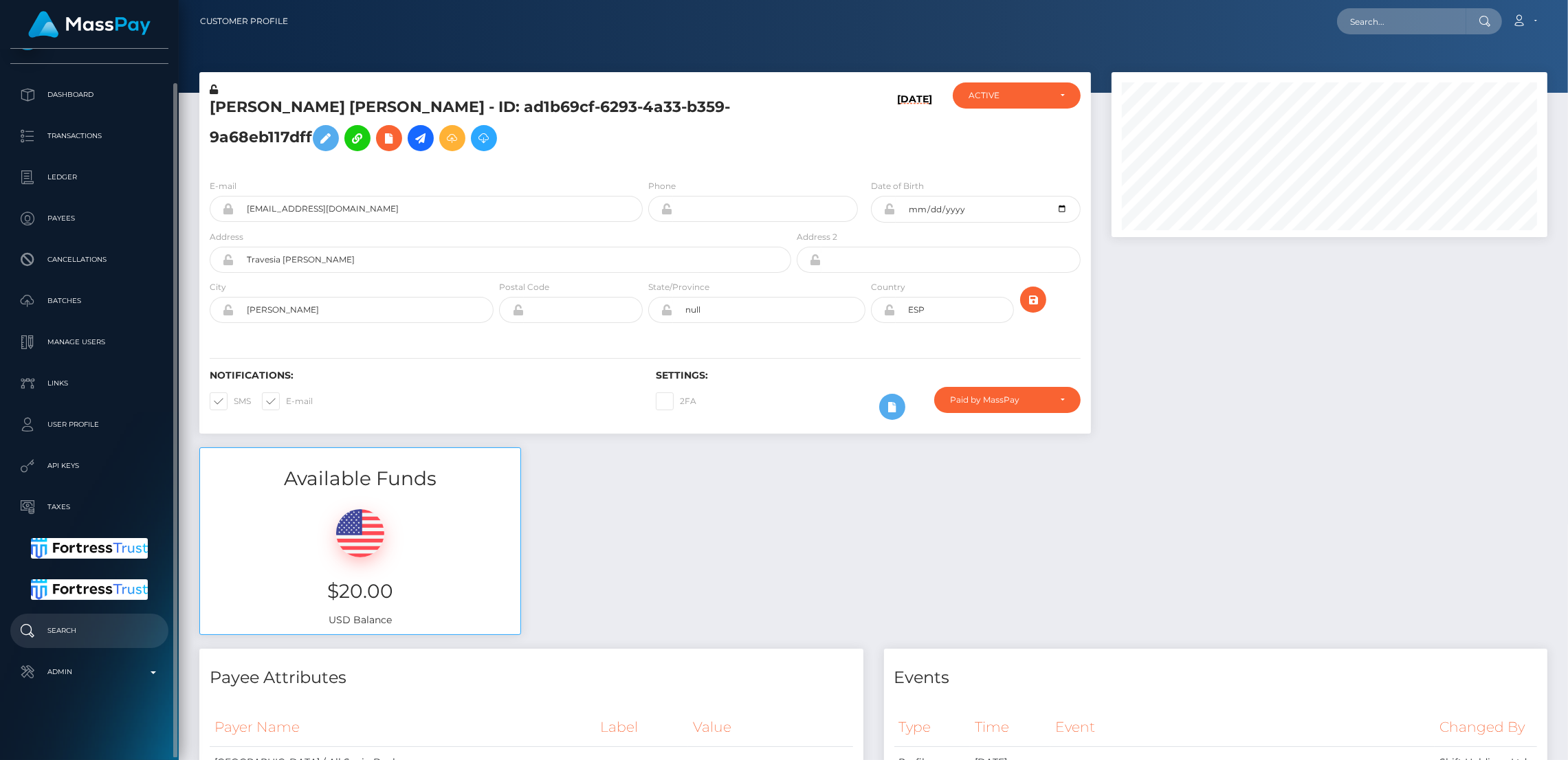
click at [94, 642] on link "Search" at bounding box center [89, 631] width 158 height 35
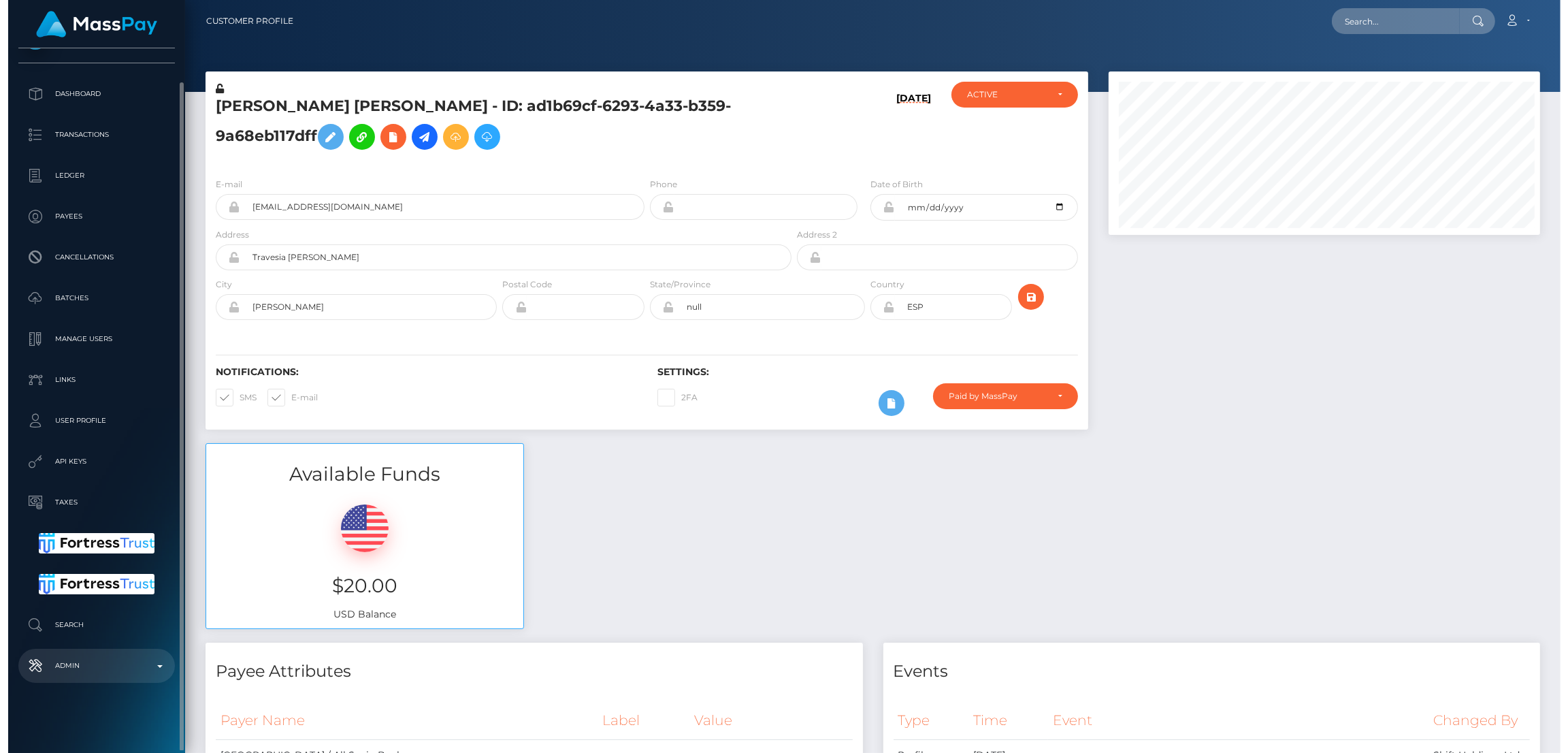
scroll to position [162, 437]
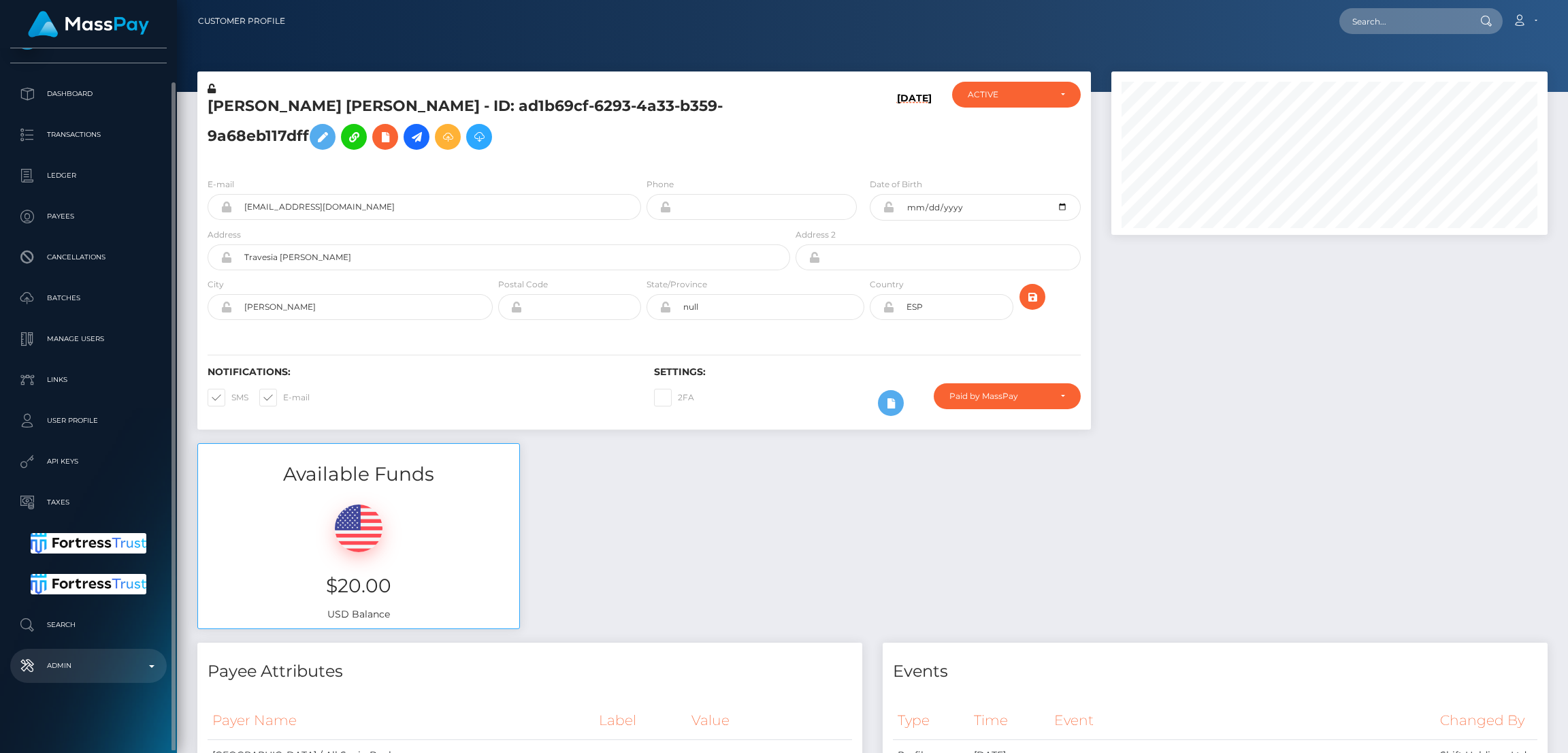
click at [112, 653] on link "Admin" at bounding box center [88, 666] width 156 height 34
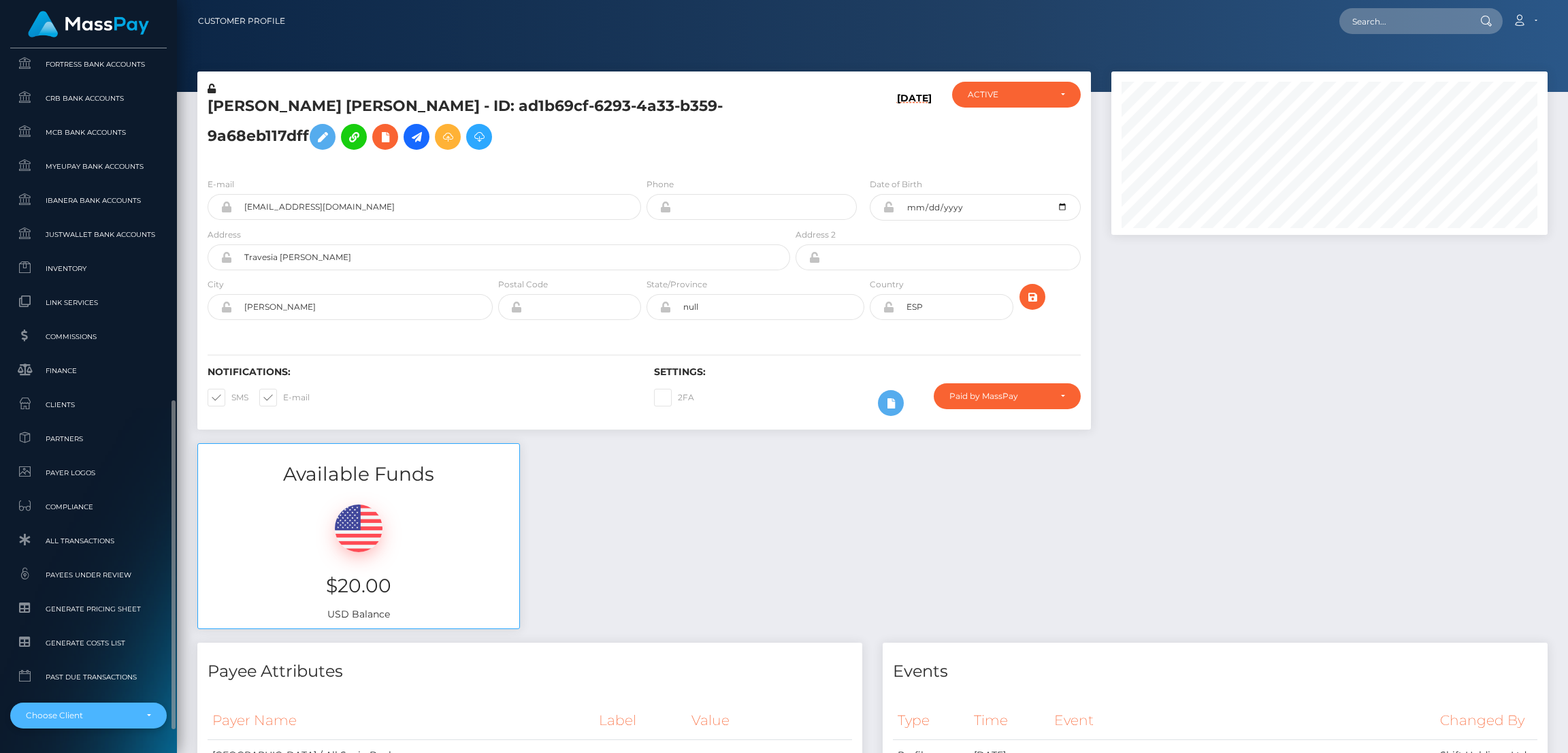
click at [103, 706] on div "Choose Client" at bounding box center [88, 715] width 156 height 26
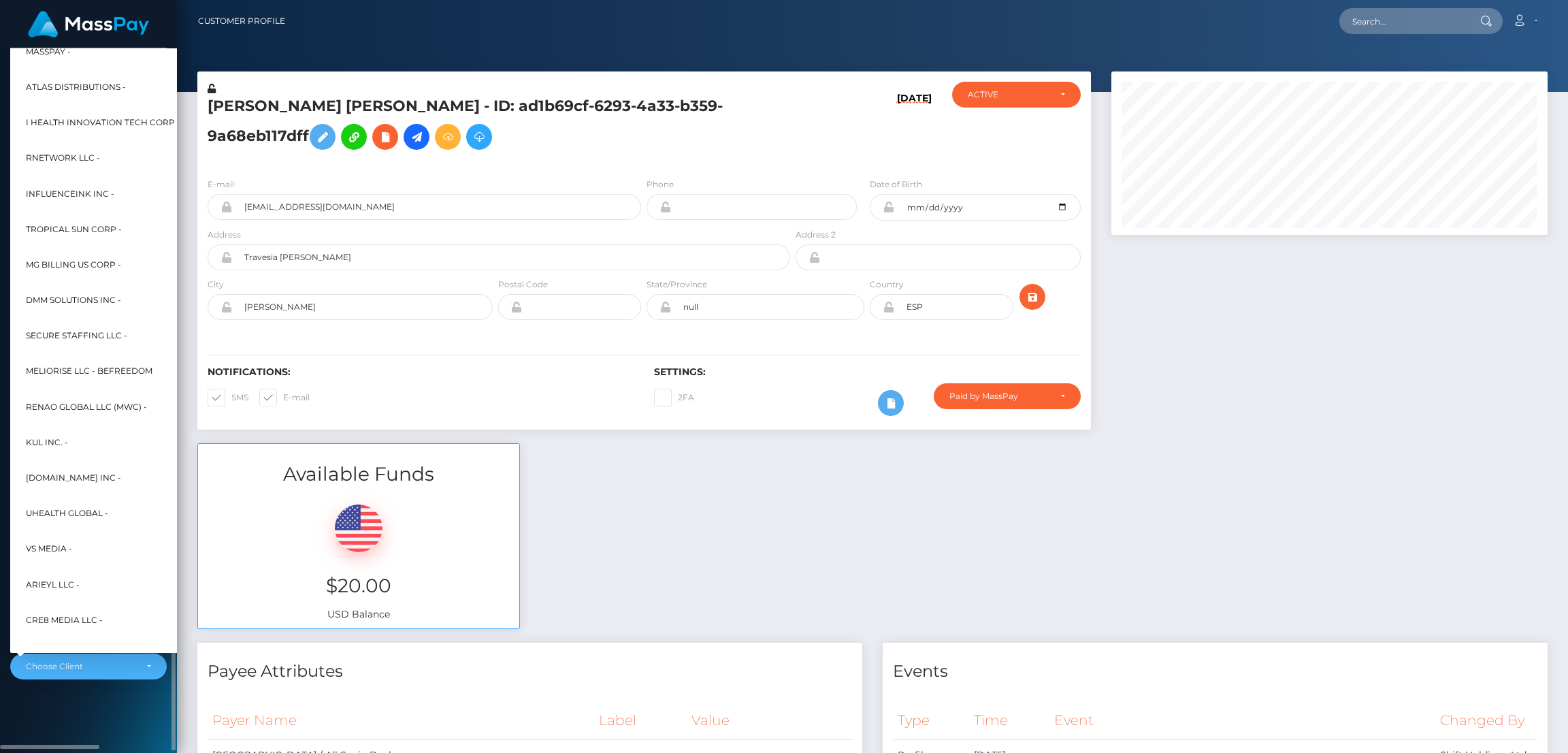
scroll to position [555, 0]
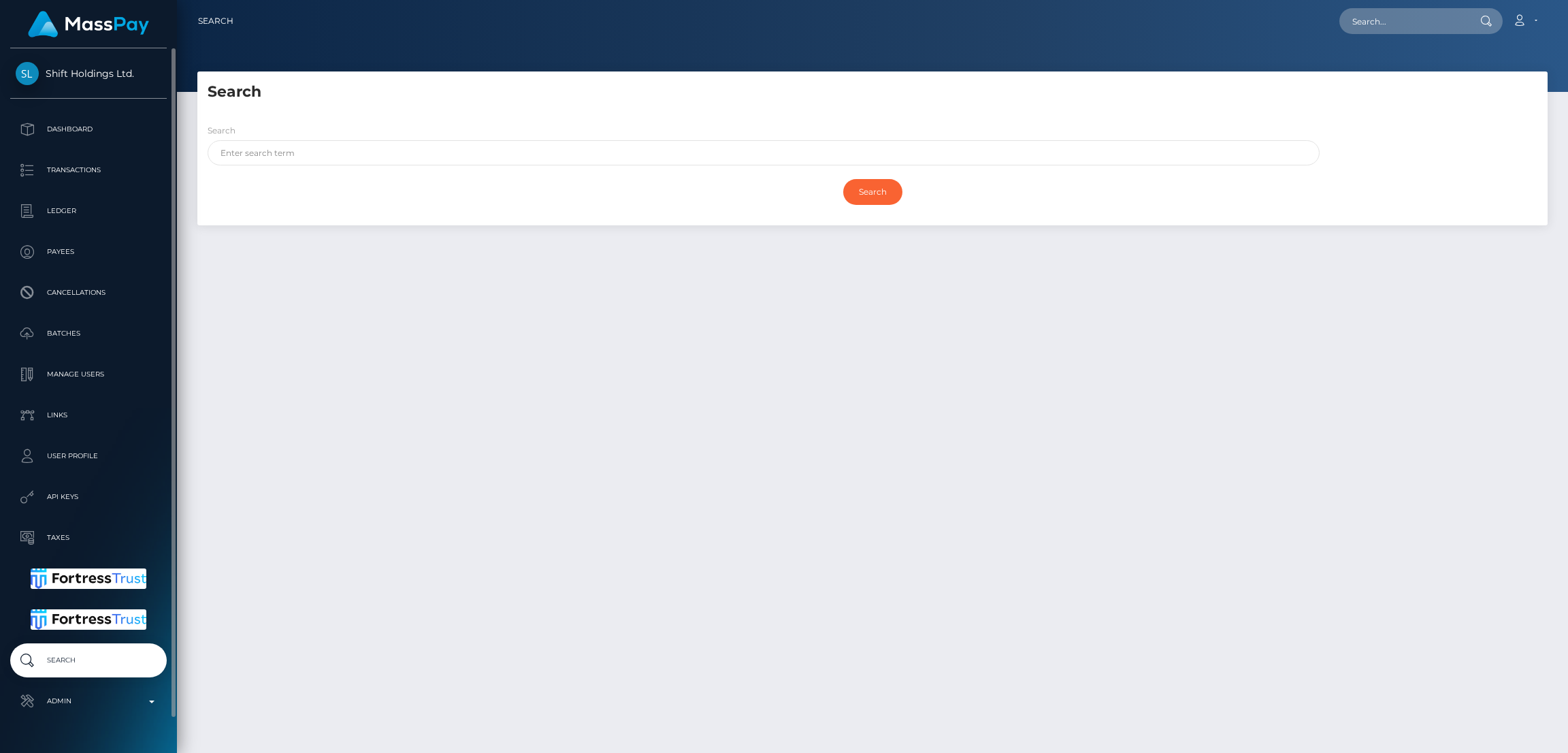
scroll to position [36, 0]
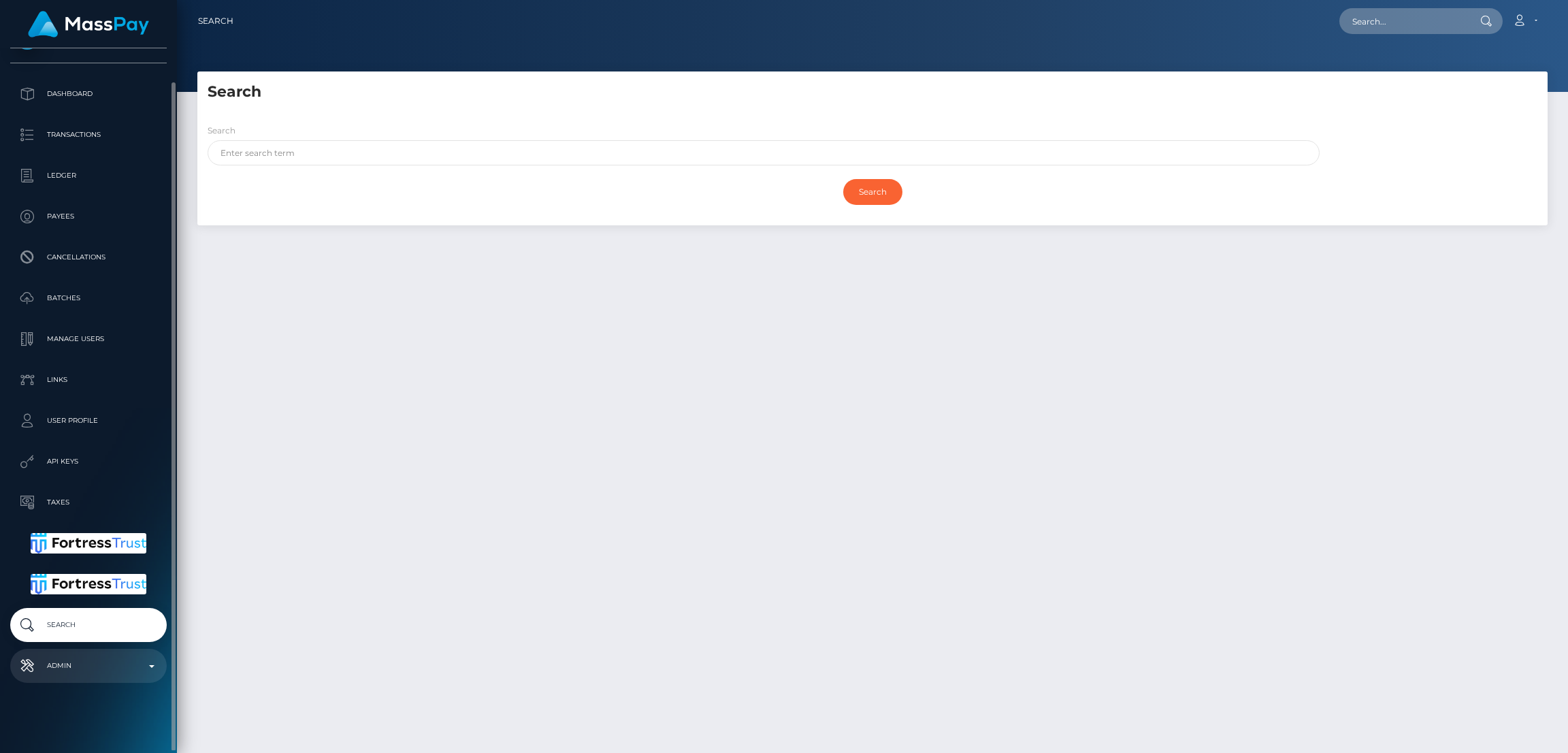
click at [107, 676] on link "Admin" at bounding box center [88, 666] width 156 height 34
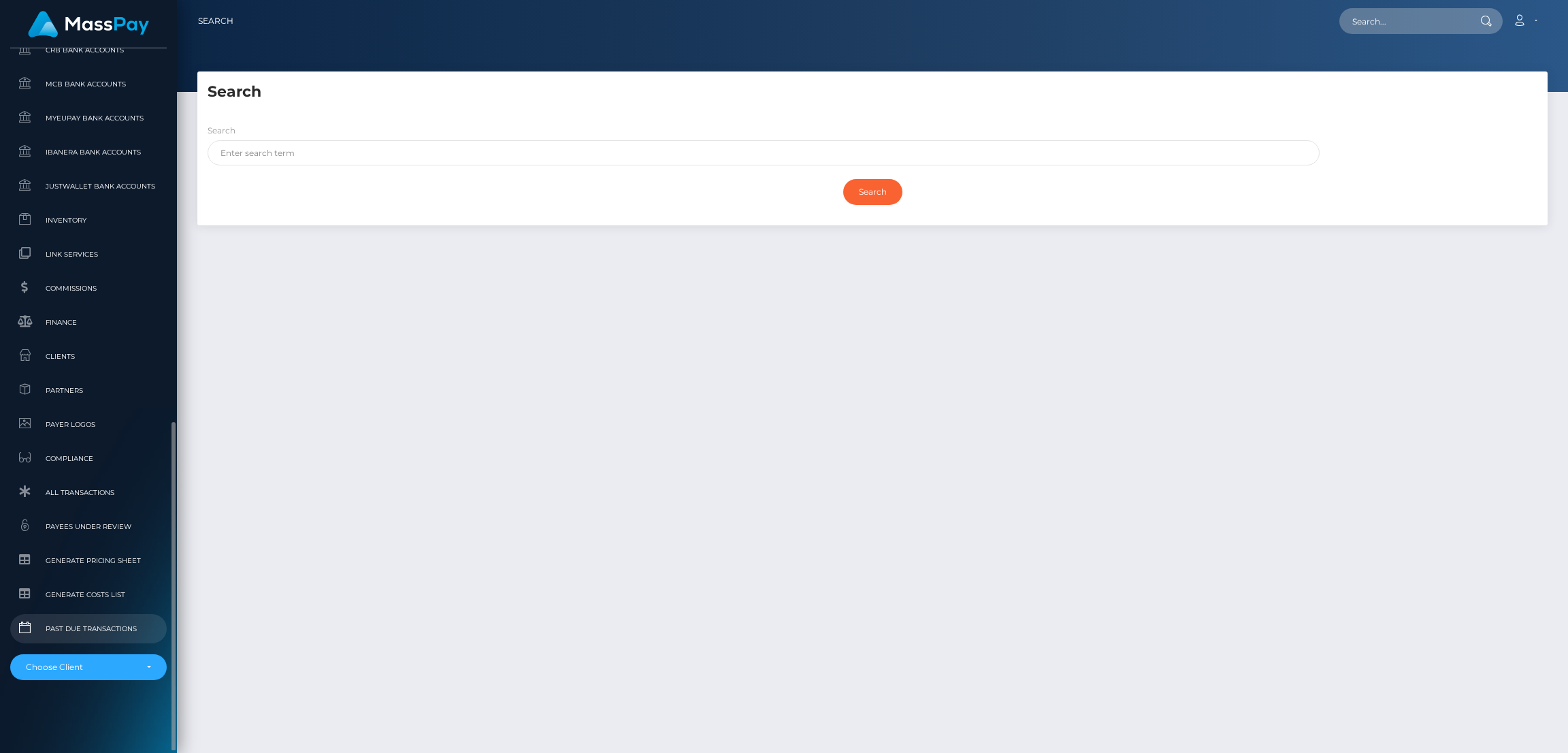
scroll to position [799, 0]
click at [91, 665] on div "Choose Client" at bounding box center [80, 667] width 110 height 11
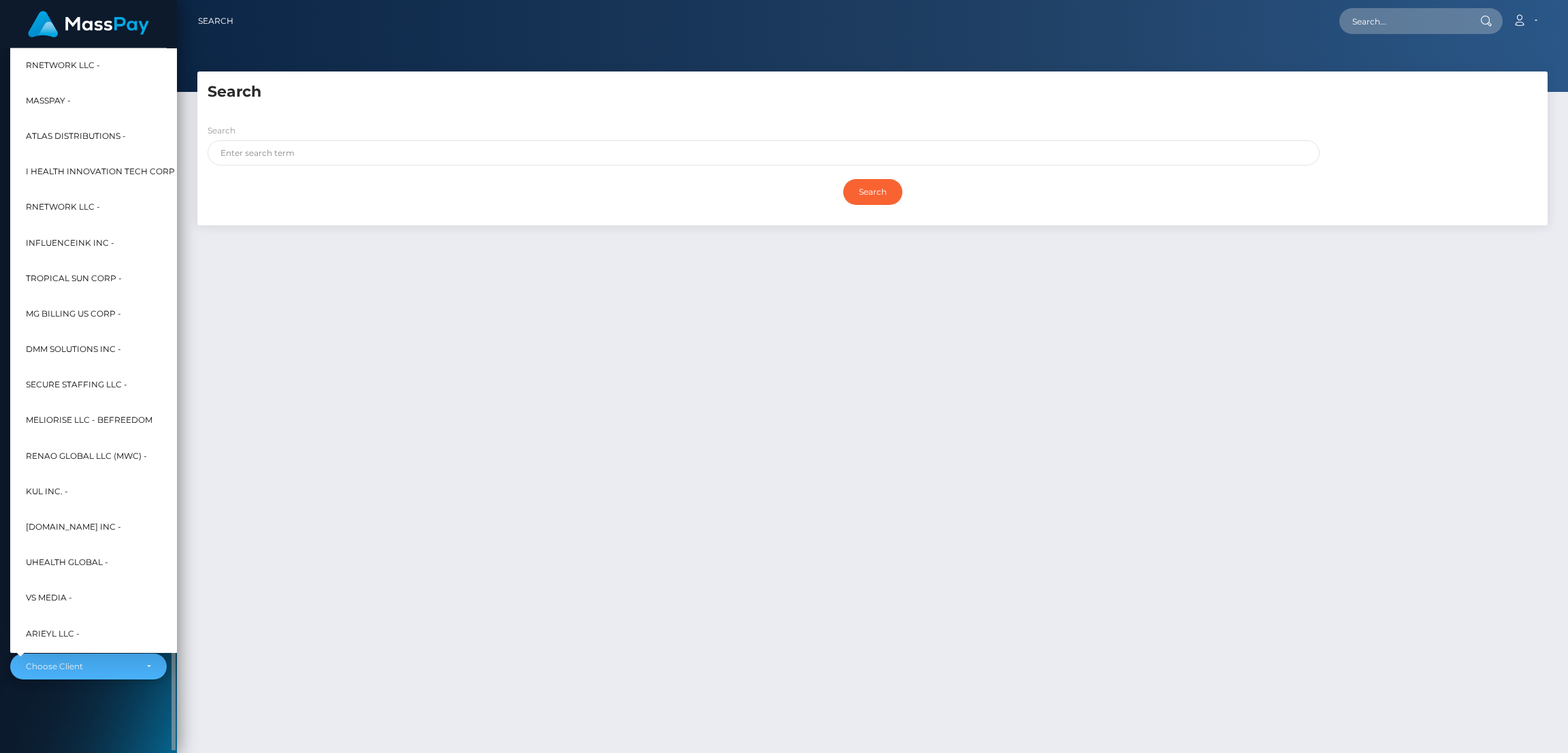
scroll to position [580, 0]
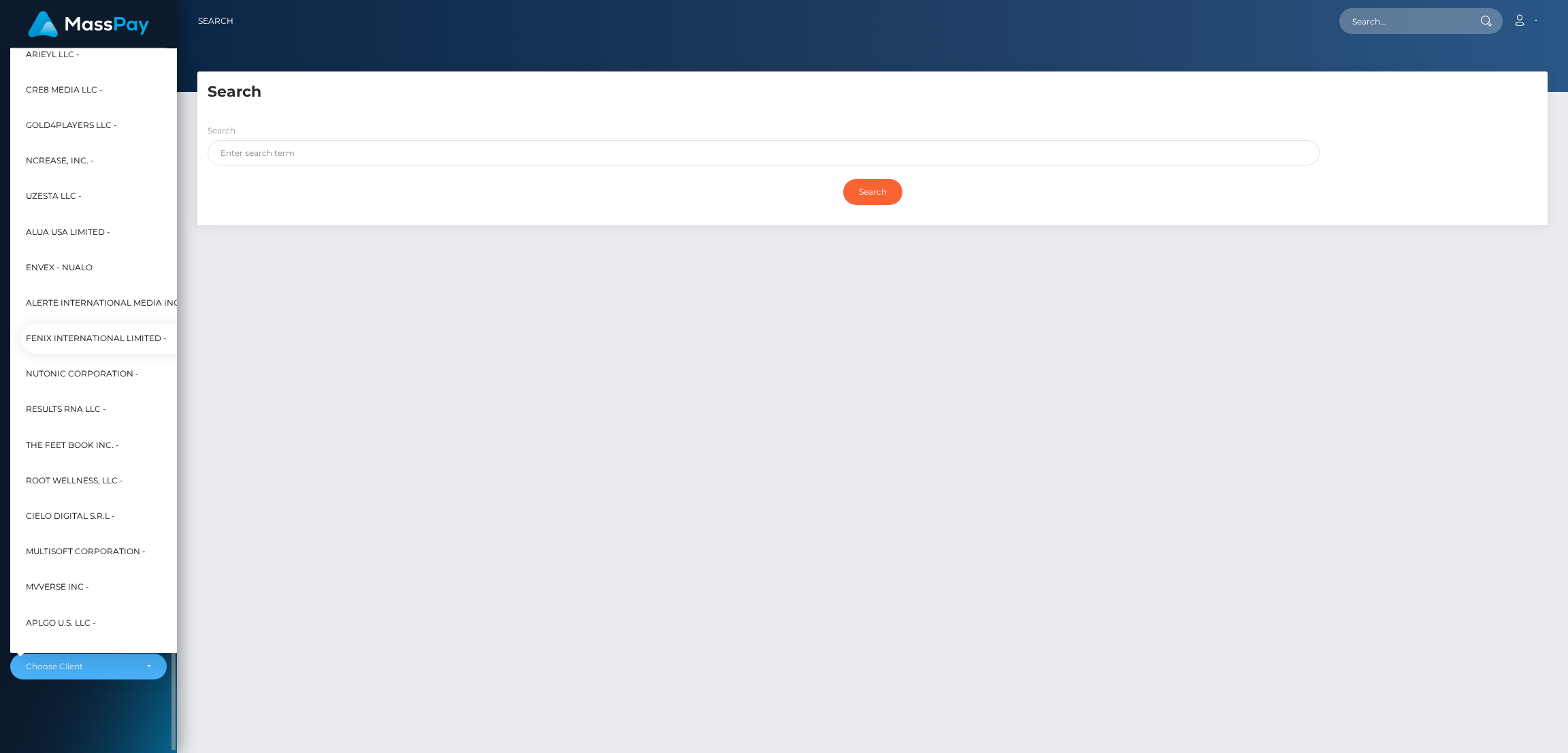
click at [105, 325] on link "Fenix International Limited -" at bounding box center [175, 338] width 310 height 30
select select "26"
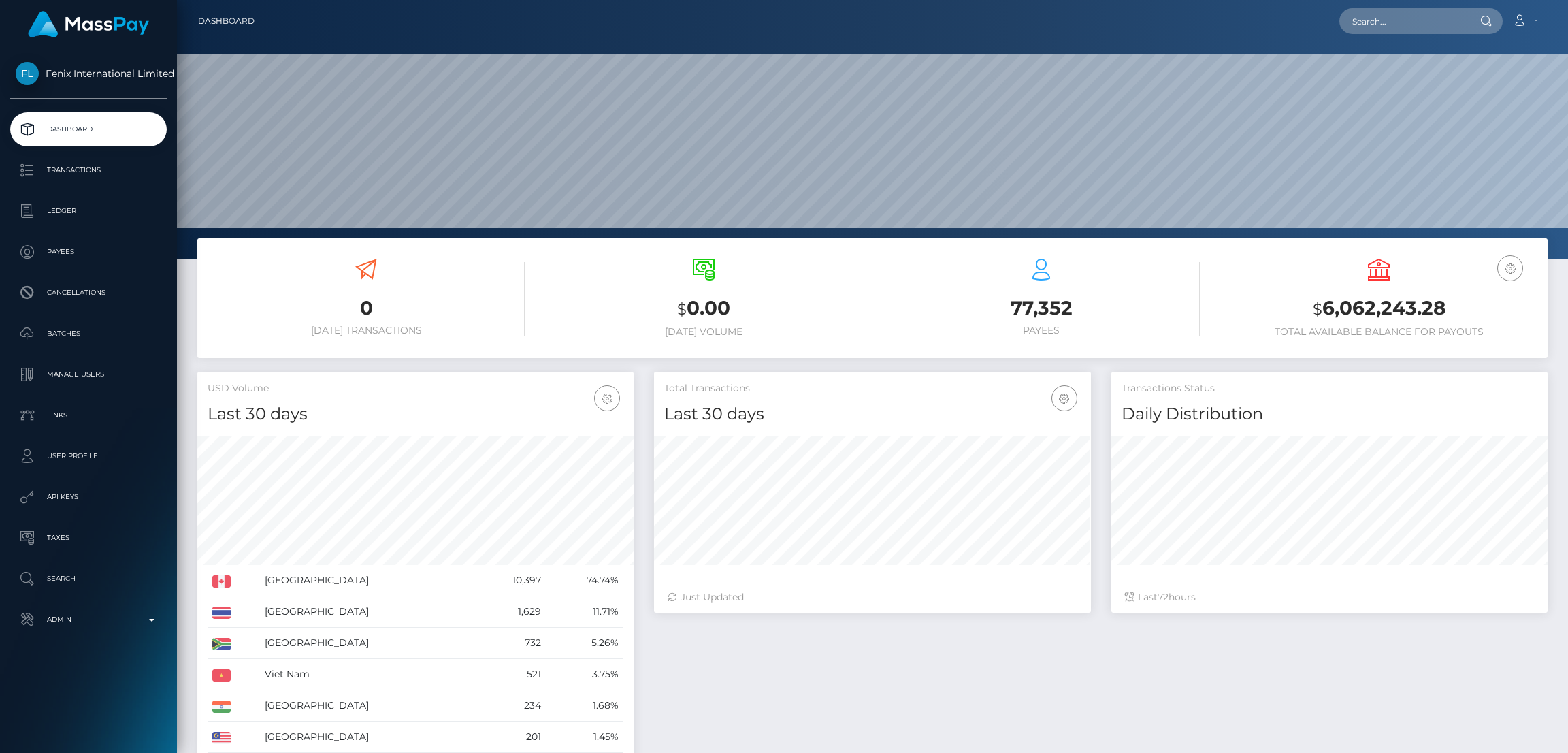
scroll to position [242, 437]
click at [86, 332] on p "Batches" at bounding box center [88, 333] width 145 height 20
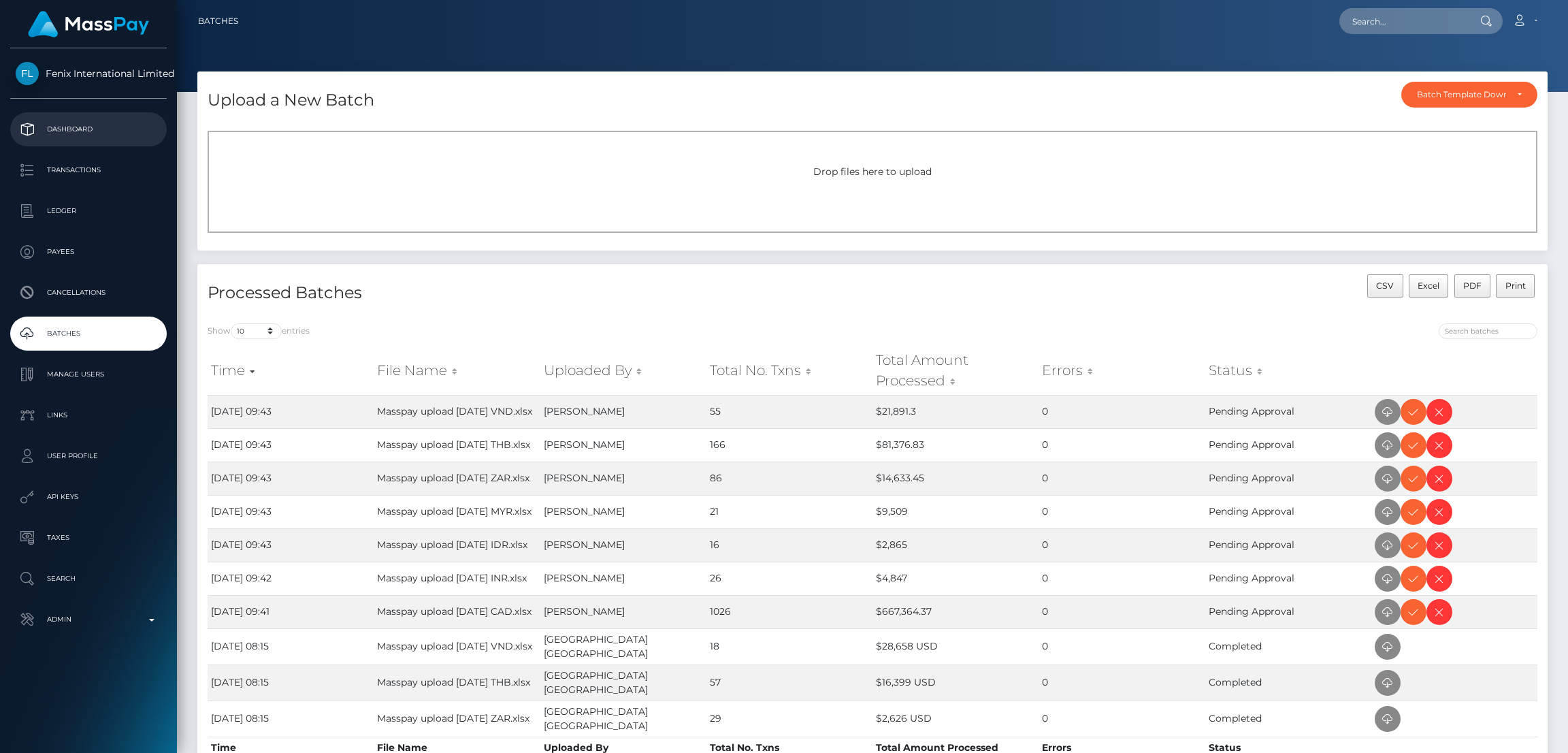
click at [113, 133] on p "Dashboard" at bounding box center [88, 129] width 145 height 20
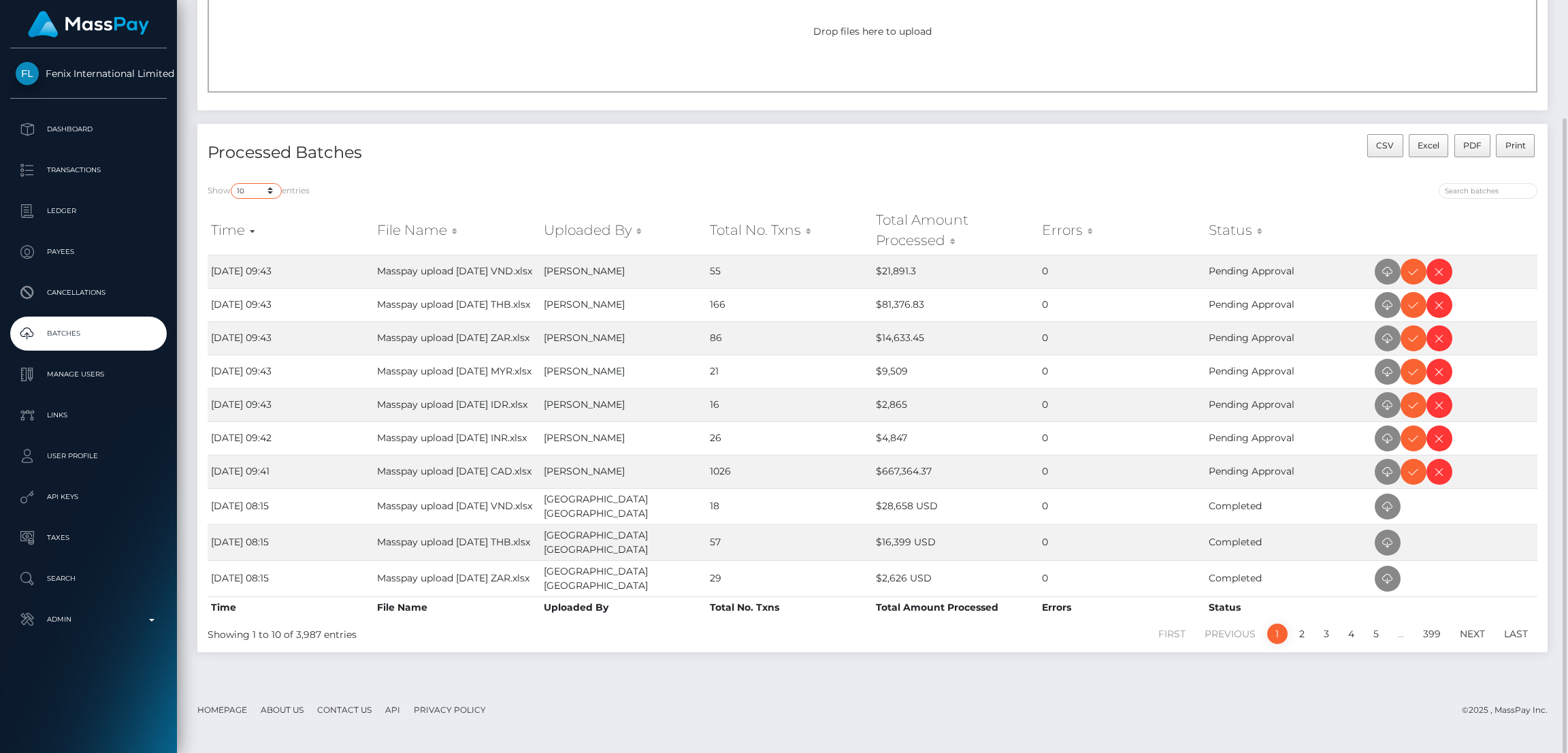
click at [250, 188] on select "10 25 50 All" at bounding box center [256, 191] width 51 height 16
select select "50"
click at [232, 183] on select "10 25 50 All" at bounding box center [256, 191] width 51 height 16
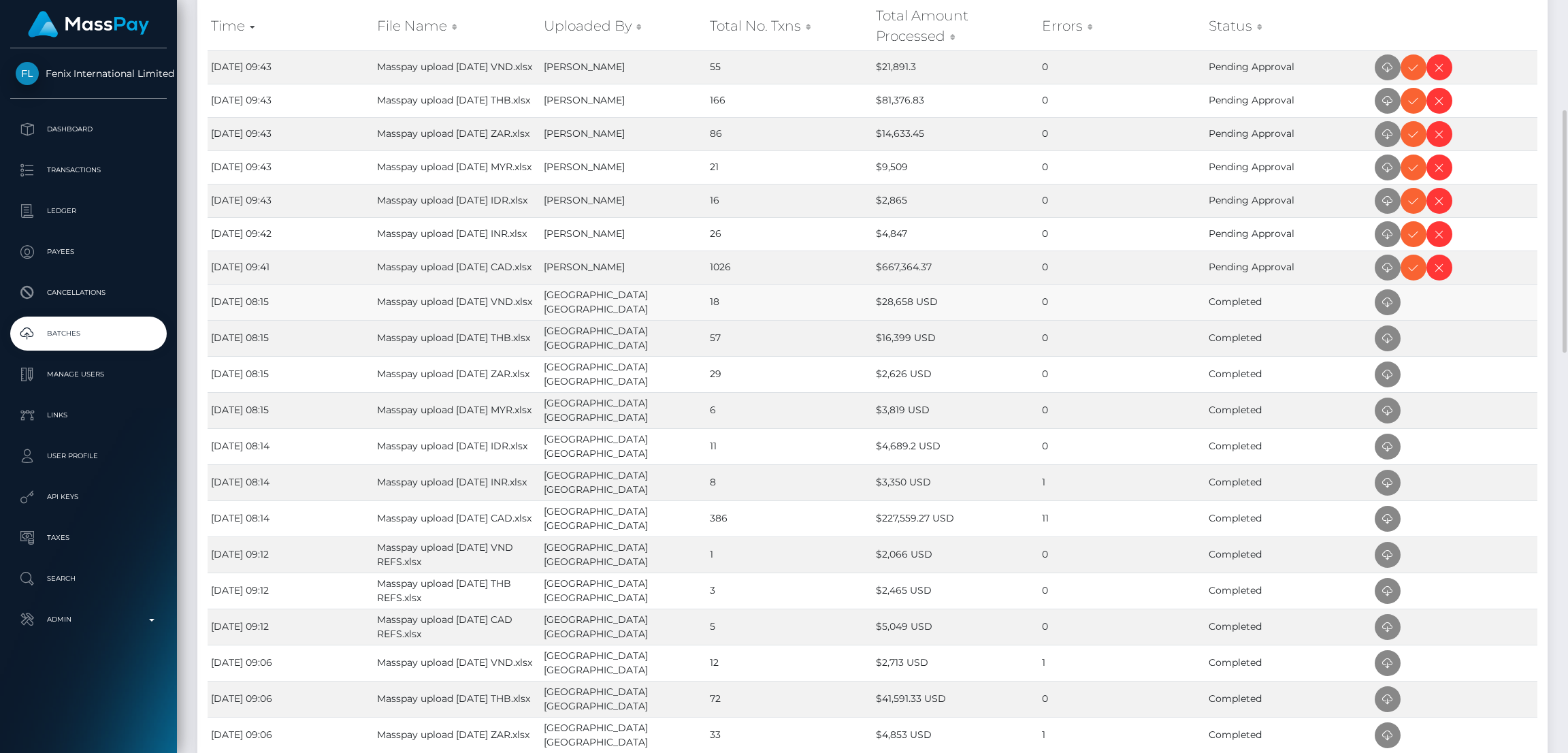
scroll to position [753, 0]
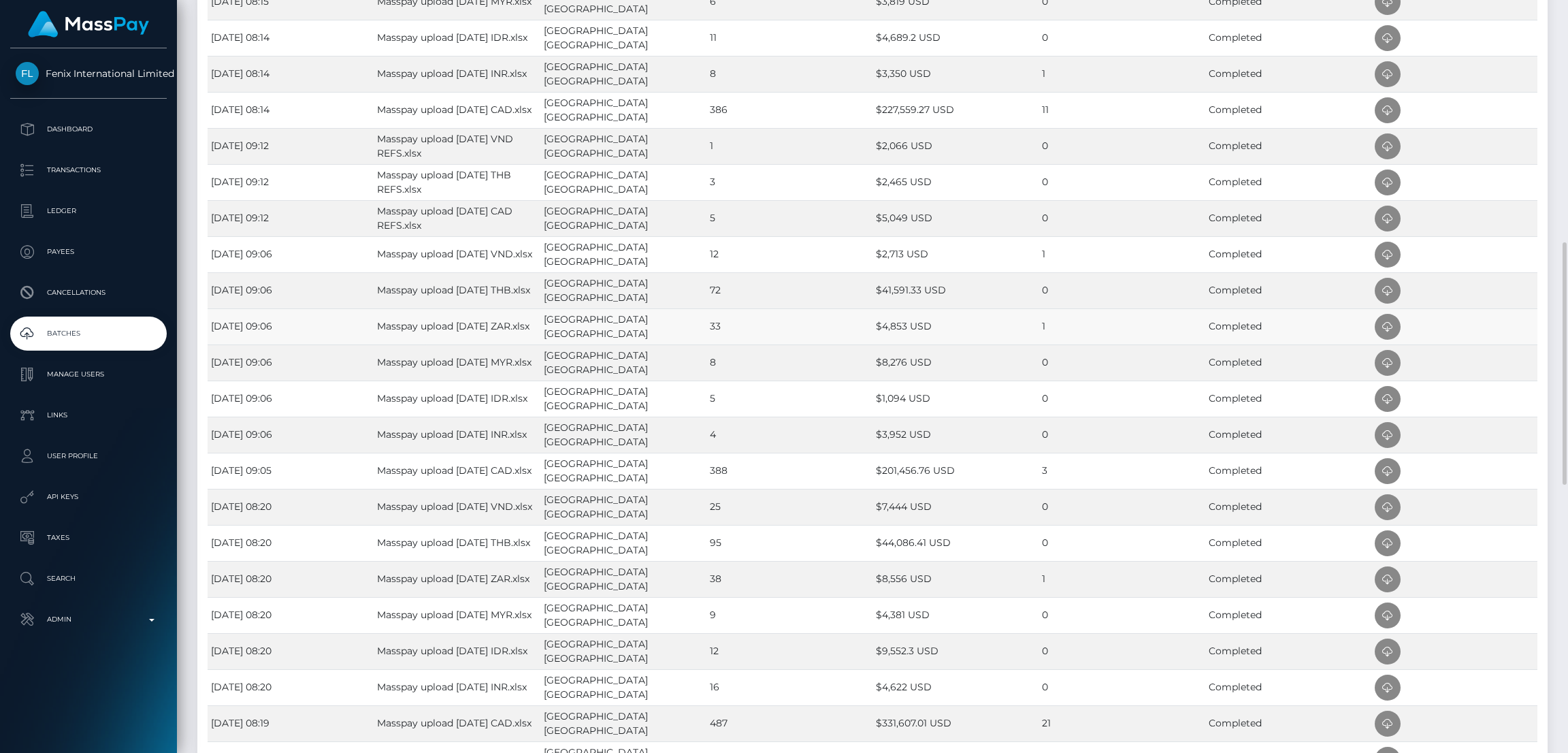
drag, startPoint x: 415, startPoint y: 352, endPoint x: 374, endPoint y: 348, distance: 41.2
click at [374, 344] on td "Masspay upload [DATE] ZAR.xlsx" at bounding box center [457, 326] width 166 height 36
click at [1380, 336] on icon at bounding box center [1388, 327] width 16 height 17
click at [1382, 588] on icon at bounding box center [1388, 580] width 16 height 17
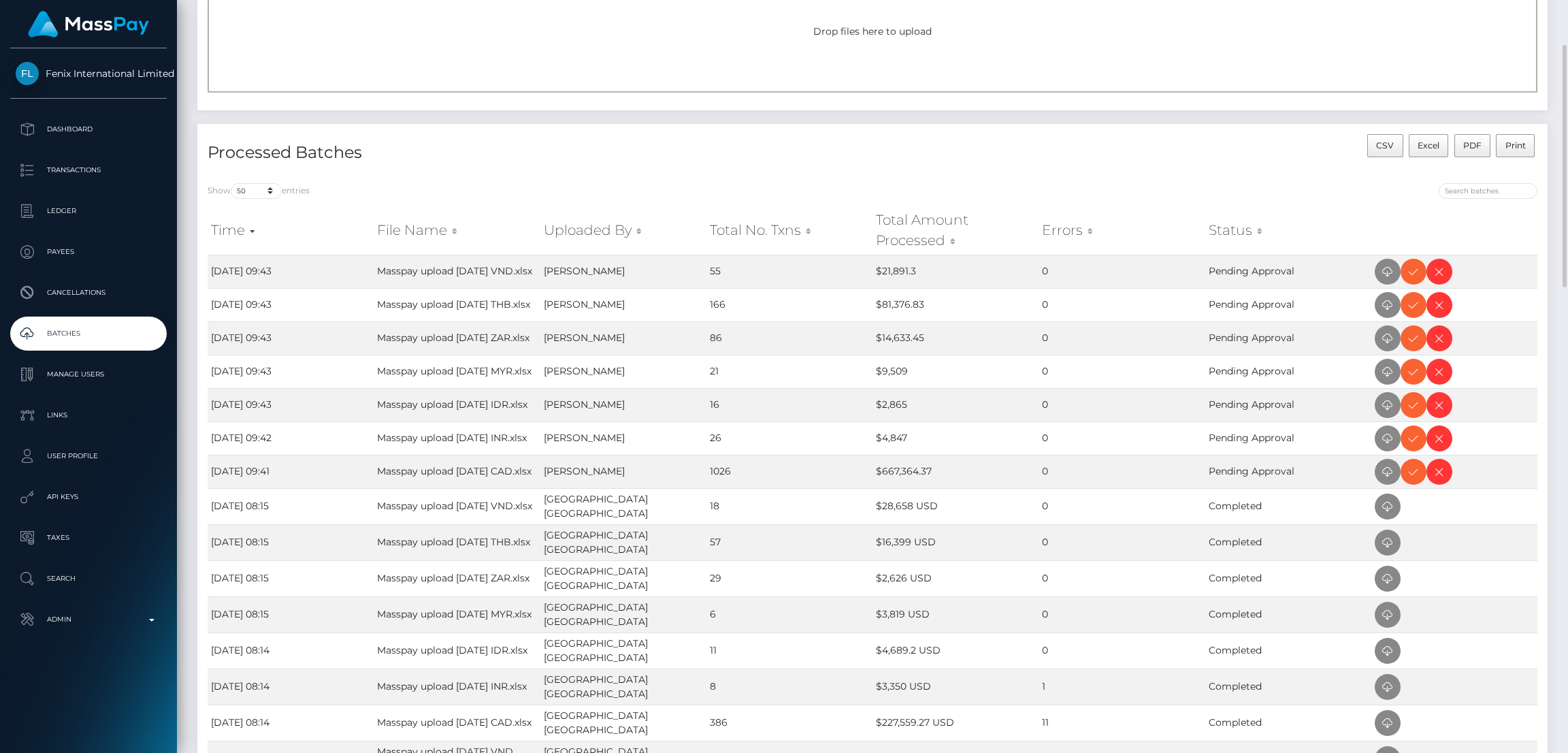
scroll to position [0, 0]
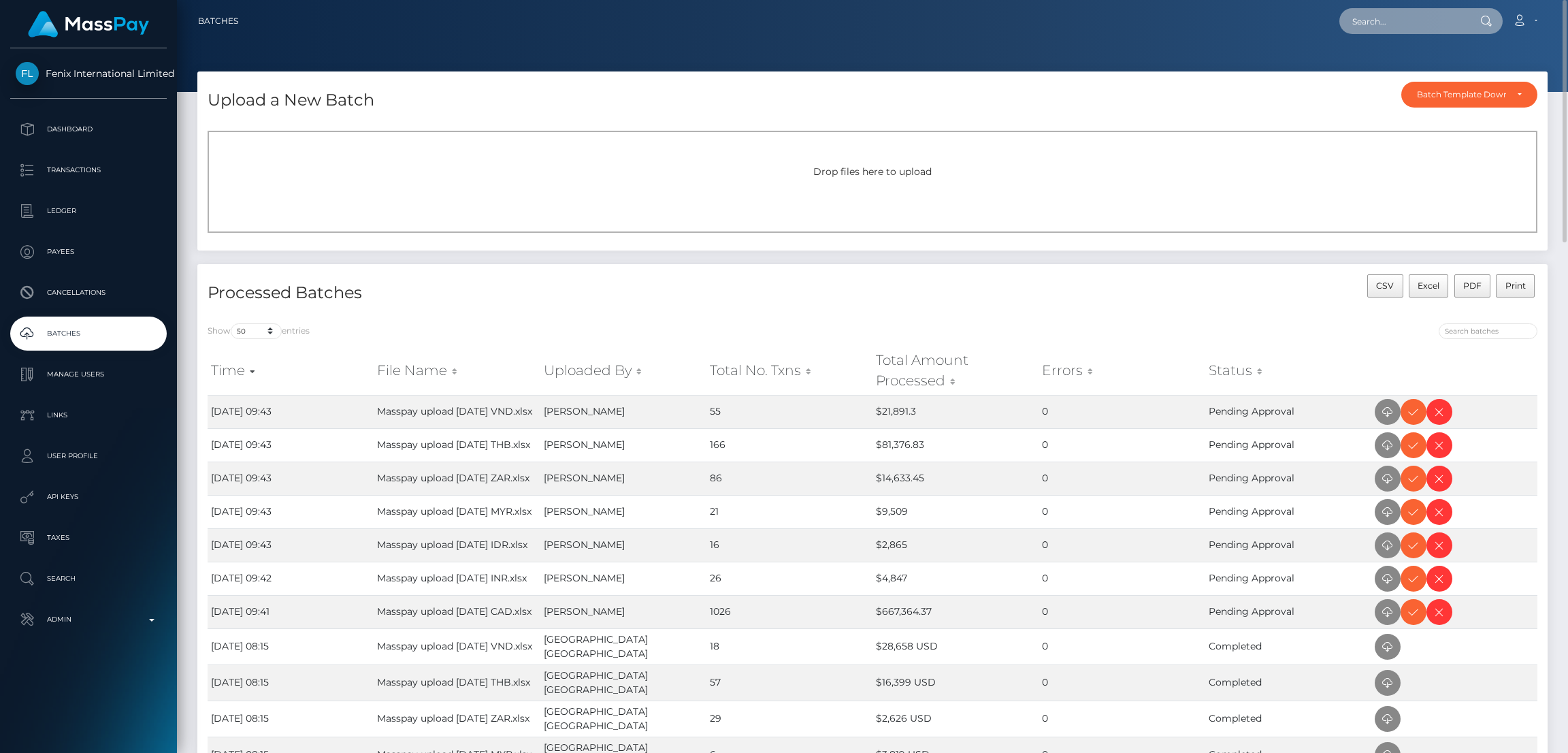
click at [1386, 23] on input "text" at bounding box center [1403, 21] width 128 height 26
paste input "touchedbynatureart@gmail.com"
click at [1396, 24] on input "touchedbynatureart@gmail.com" at bounding box center [1403, 21] width 128 height 26
paste input "RAIHNE LEE COSMOPOULOS"
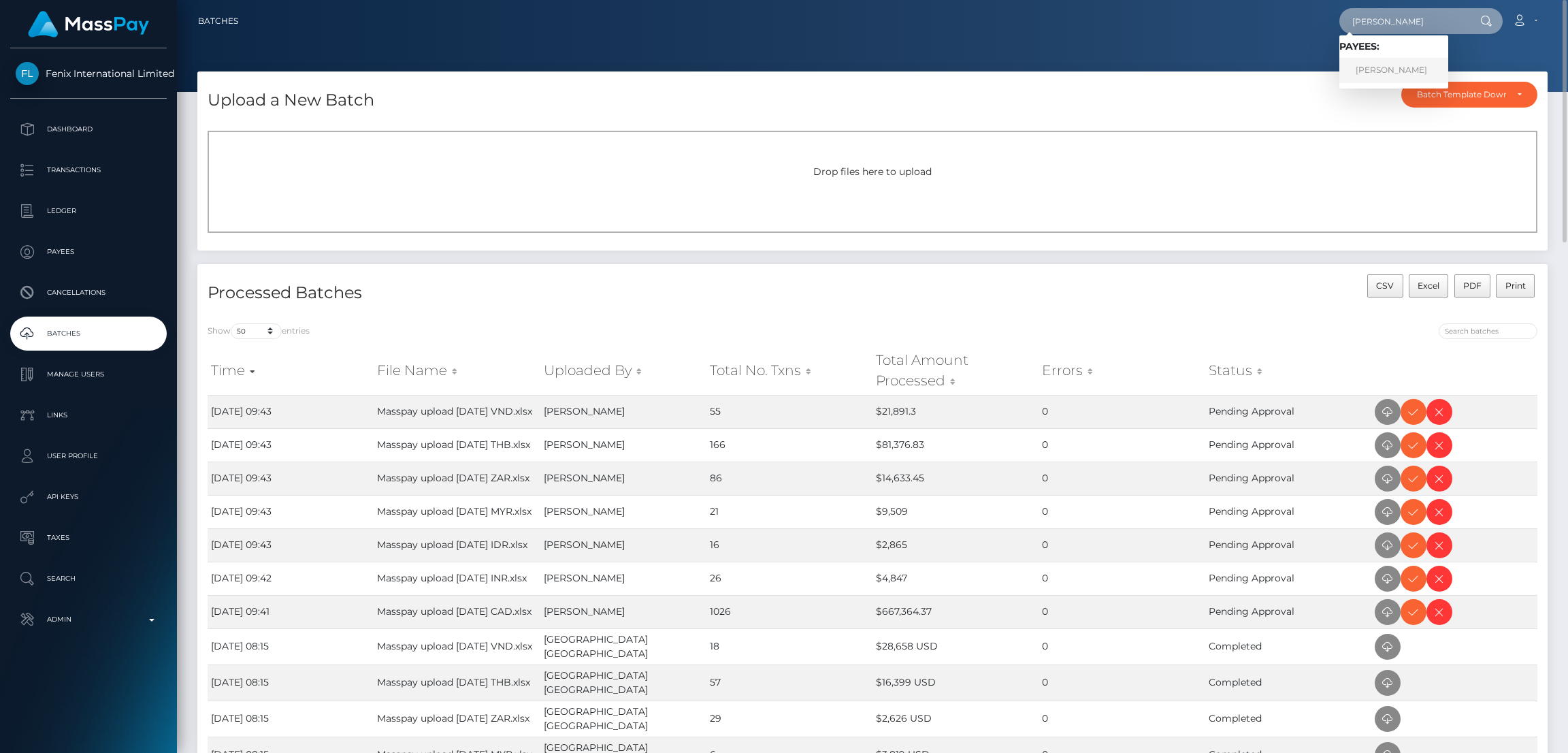
type input "RAIHNE LEE COSMOPOULOS"
click at [1386, 66] on link "RAIHNE LEE COSMOPOULOS" at bounding box center [1394, 70] width 109 height 25
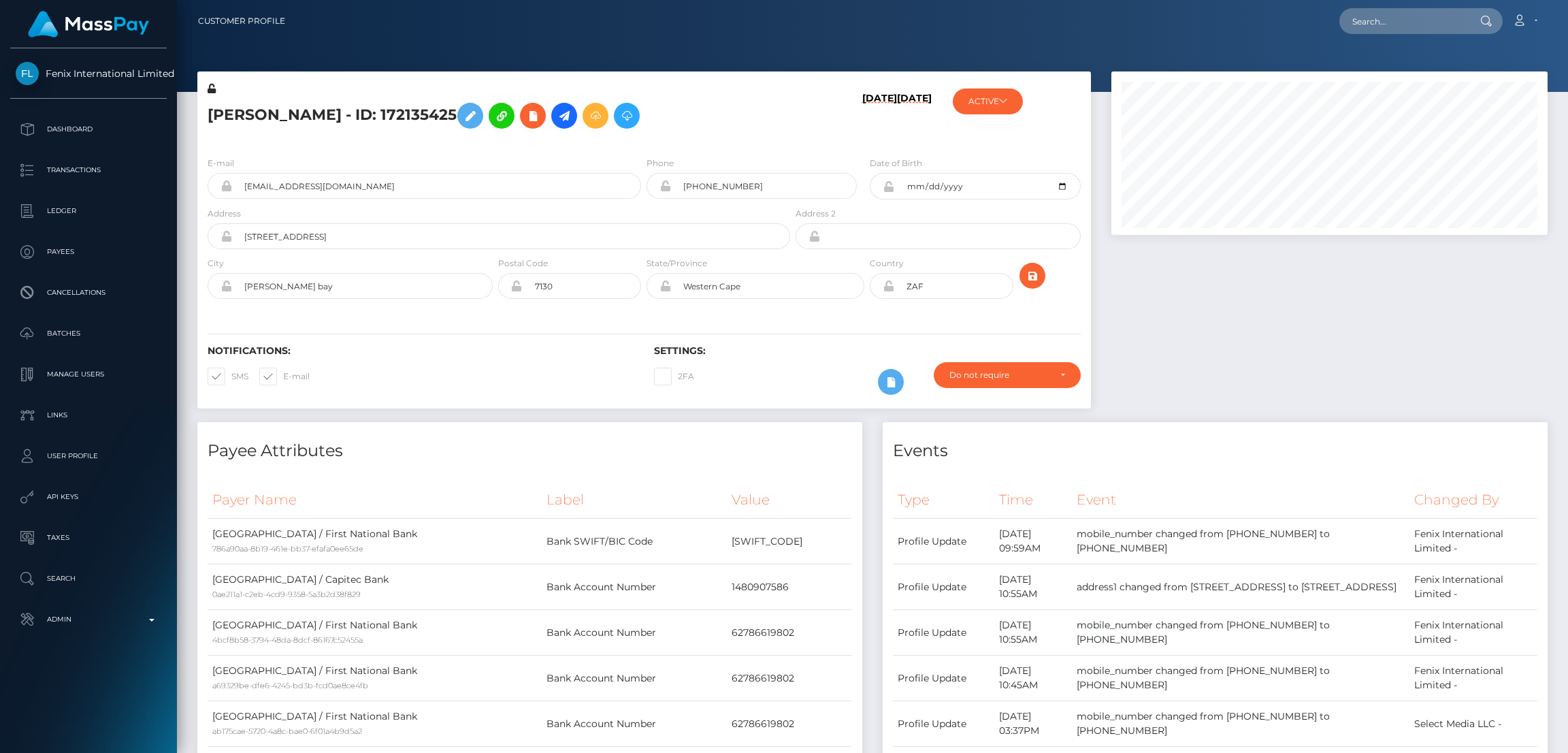
scroll to position [162, 437]
click at [1381, 19] on input "text" at bounding box center [1403, 21] width 128 height 26
paste input "poact_IS0F8624OTKP"
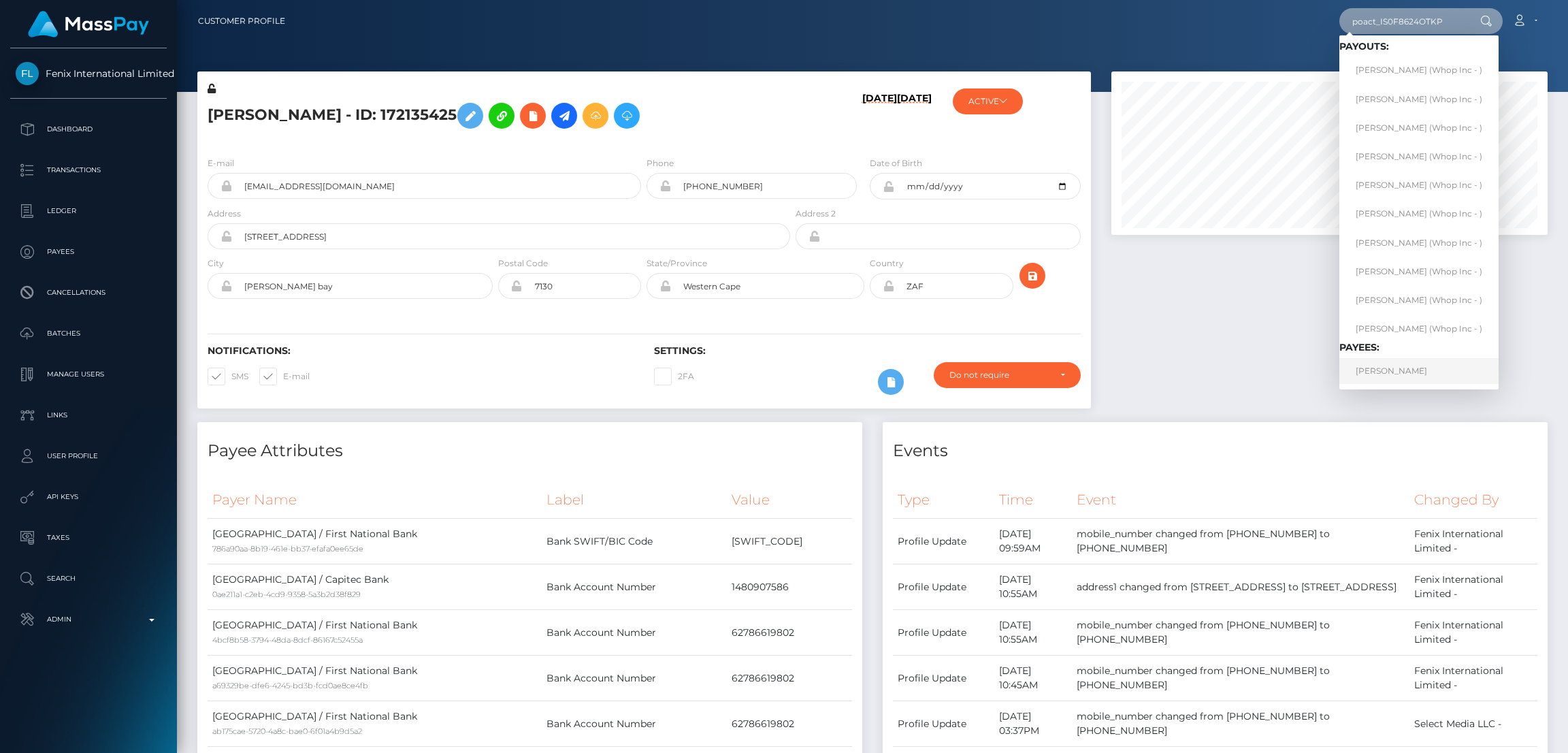
type input "poact_IS0F8624OTKP"
click at [1420, 375] on link "[PERSON_NAME]" at bounding box center [1419, 371] width 159 height 25
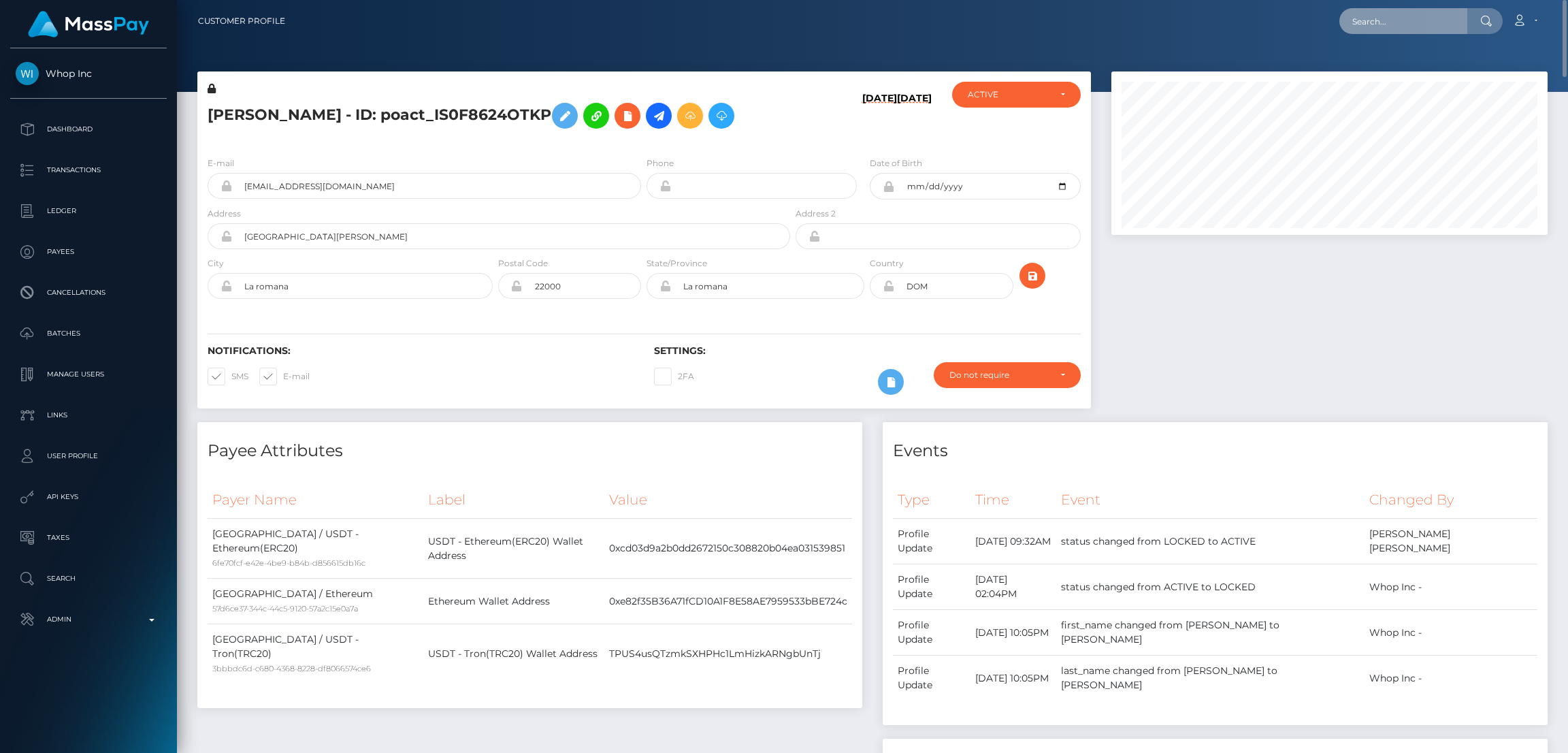
click at [1369, 23] on input "text" at bounding box center [1403, 21] width 128 height 26
paste input "poact_OXU1OLr6zRSs"
type input "poact_OXU1OLr6zRSs"
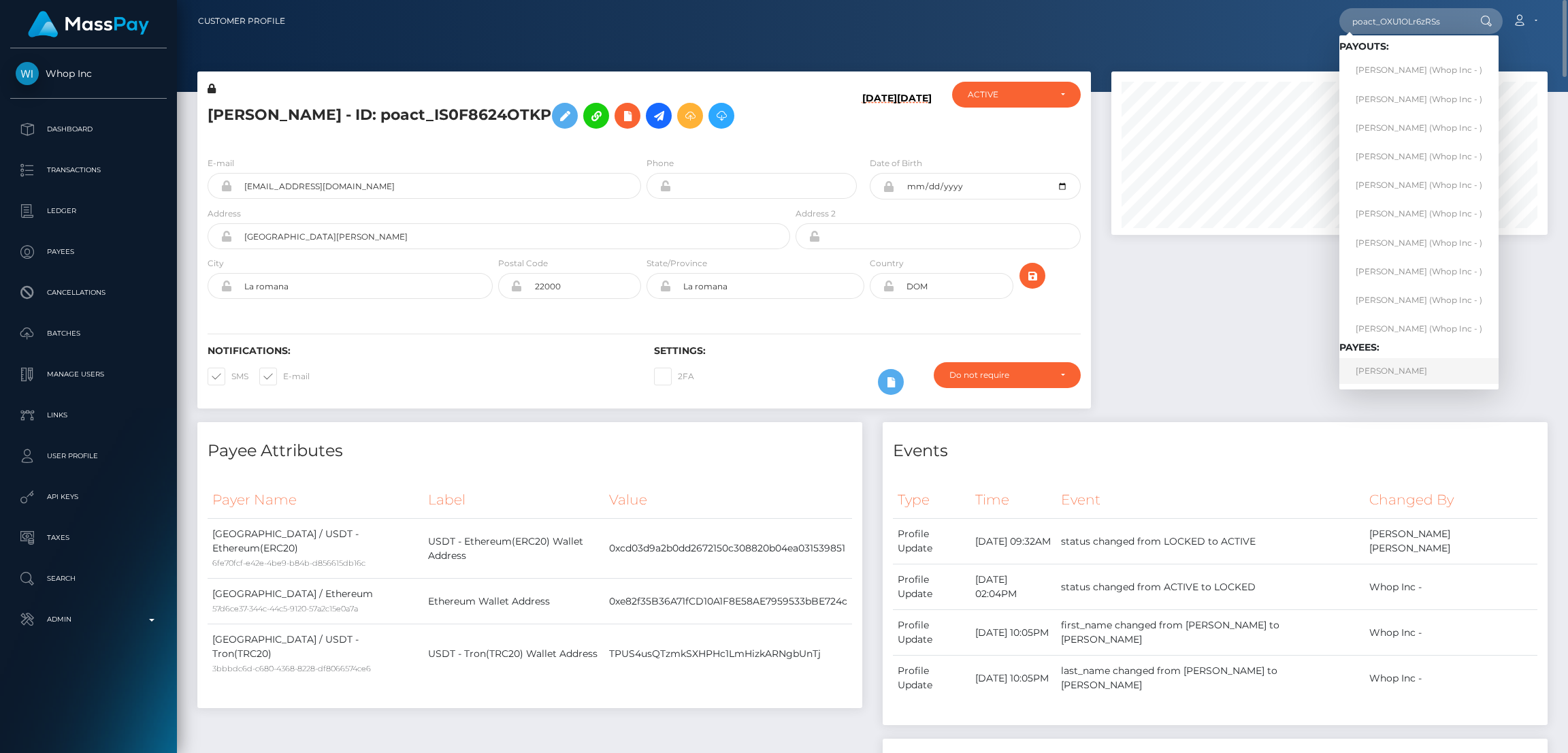
click at [1371, 367] on link "AREF SATTAR" at bounding box center [1419, 371] width 159 height 25
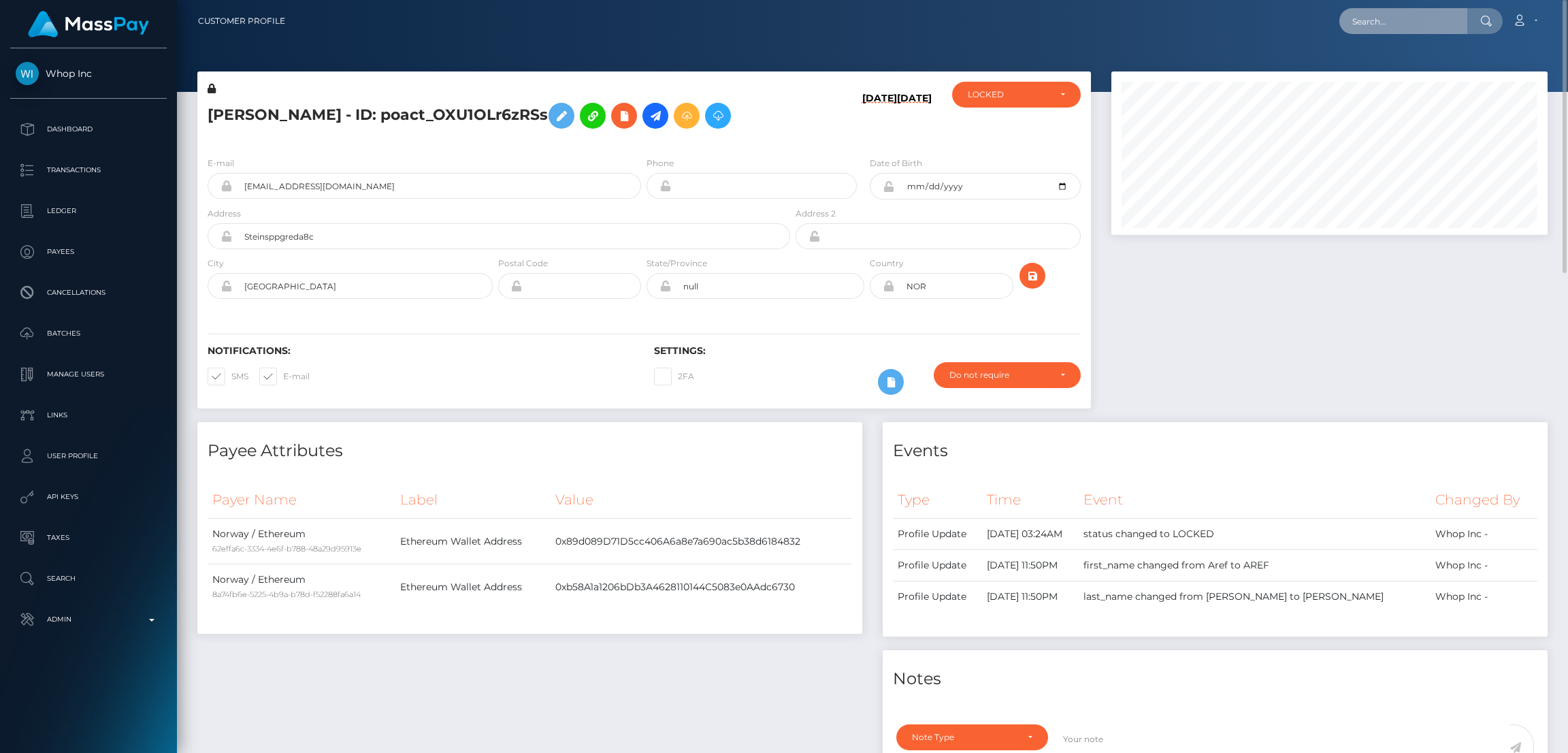
click at [1373, 18] on input "text" at bounding box center [1403, 21] width 128 height 26
paste input "poact_gCqZYt6xUD9R"
type input "poact_gCqZYt6xUD9R"
click at [1370, 68] on link "[PERSON_NAME]" at bounding box center [1394, 70] width 109 height 25
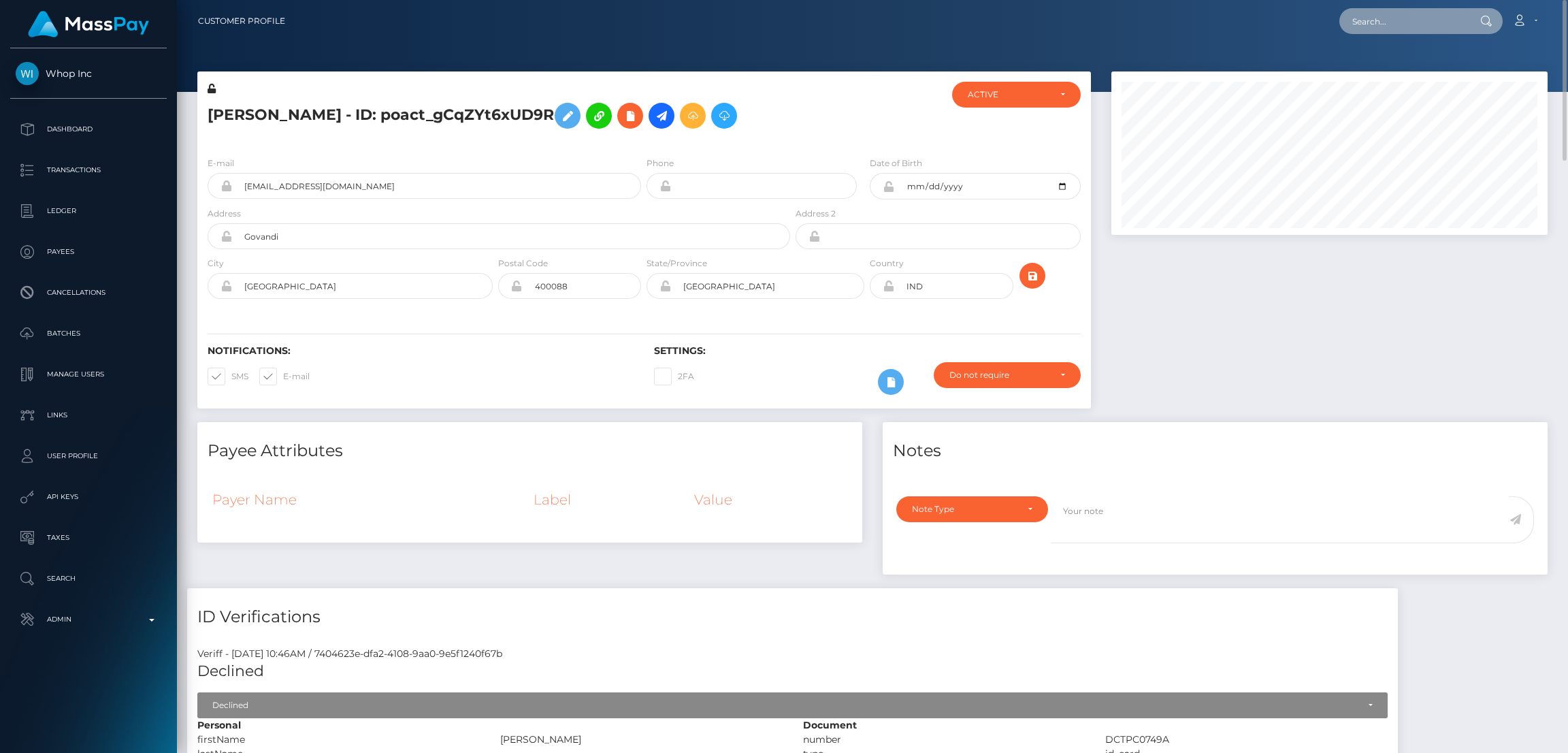
drag, startPoint x: 1399, startPoint y: 17, endPoint x: 1320, endPoint y: 26, distance: 79.5
click at [1399, 17] on input "text" at bounding box center [1403, 21] width 128 height 26
paste input "6587857"
type input "6587857"
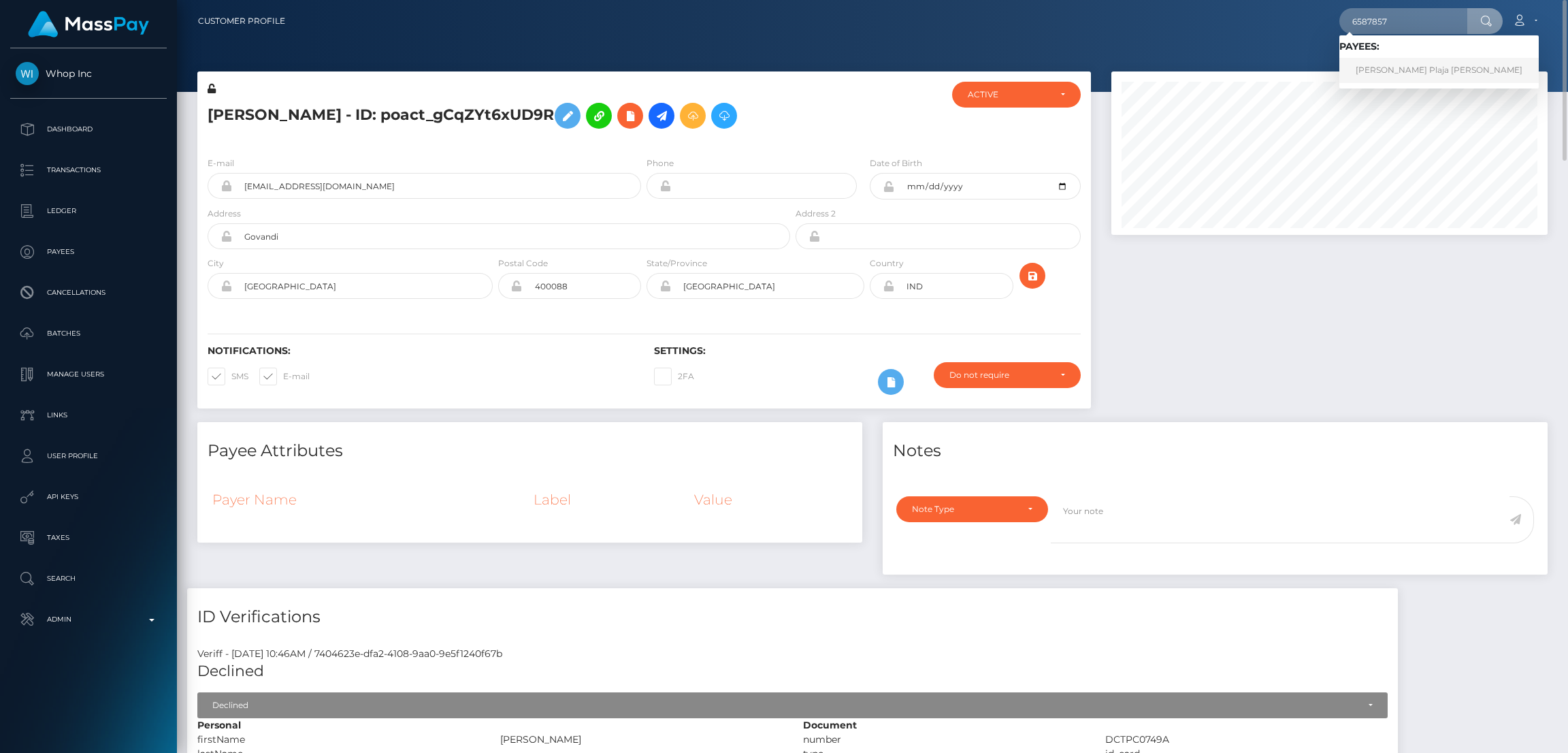
click at [1423, 78] on link "[PERSON_NAME] Plaja [PERSON_NAME]" at bounding box center [1439, 70] width 200 height 25
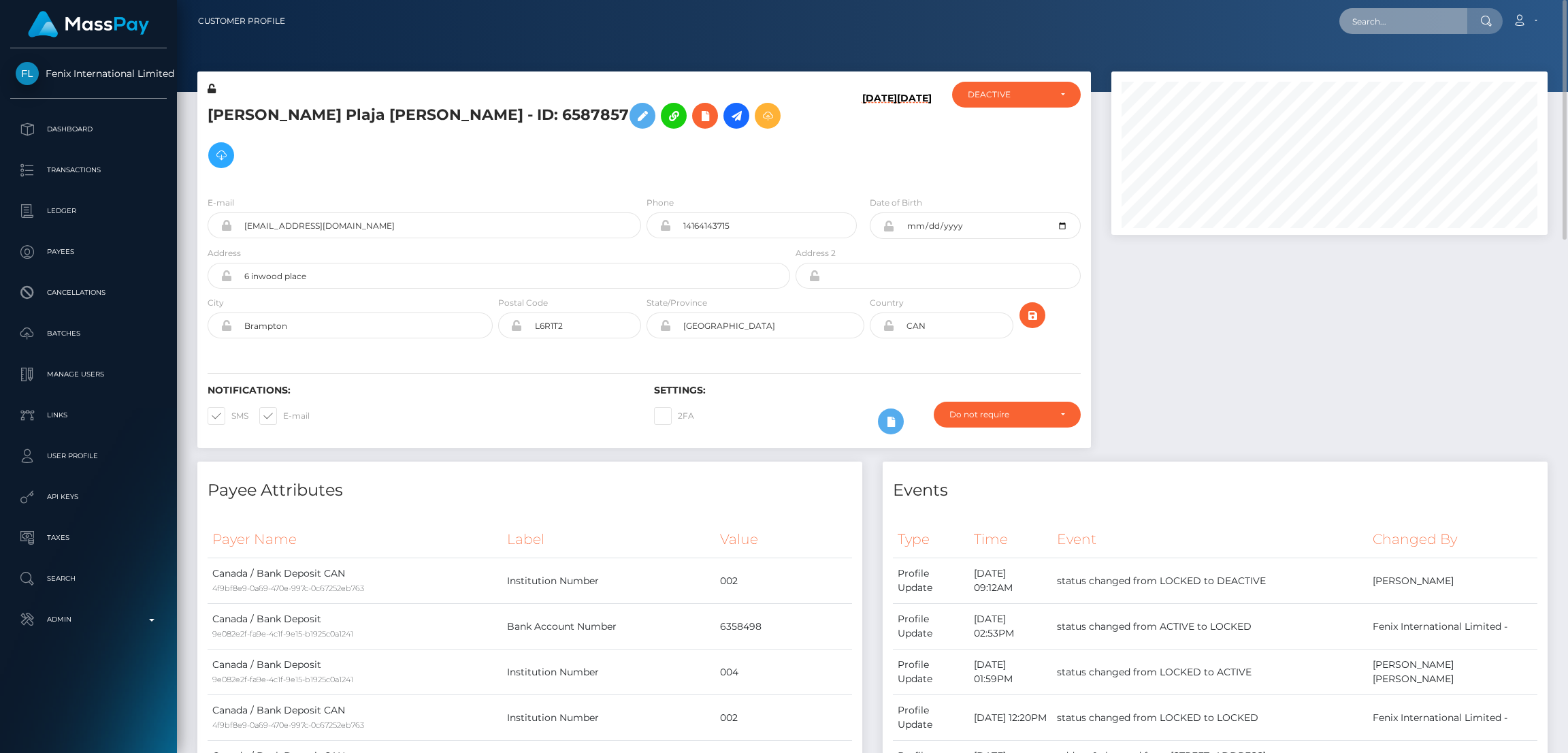
click at [1390, 22] on input "text" at bounding box center [1403, 21] width 128 height 26
paste input "MSP04a7cb643ccfb08"
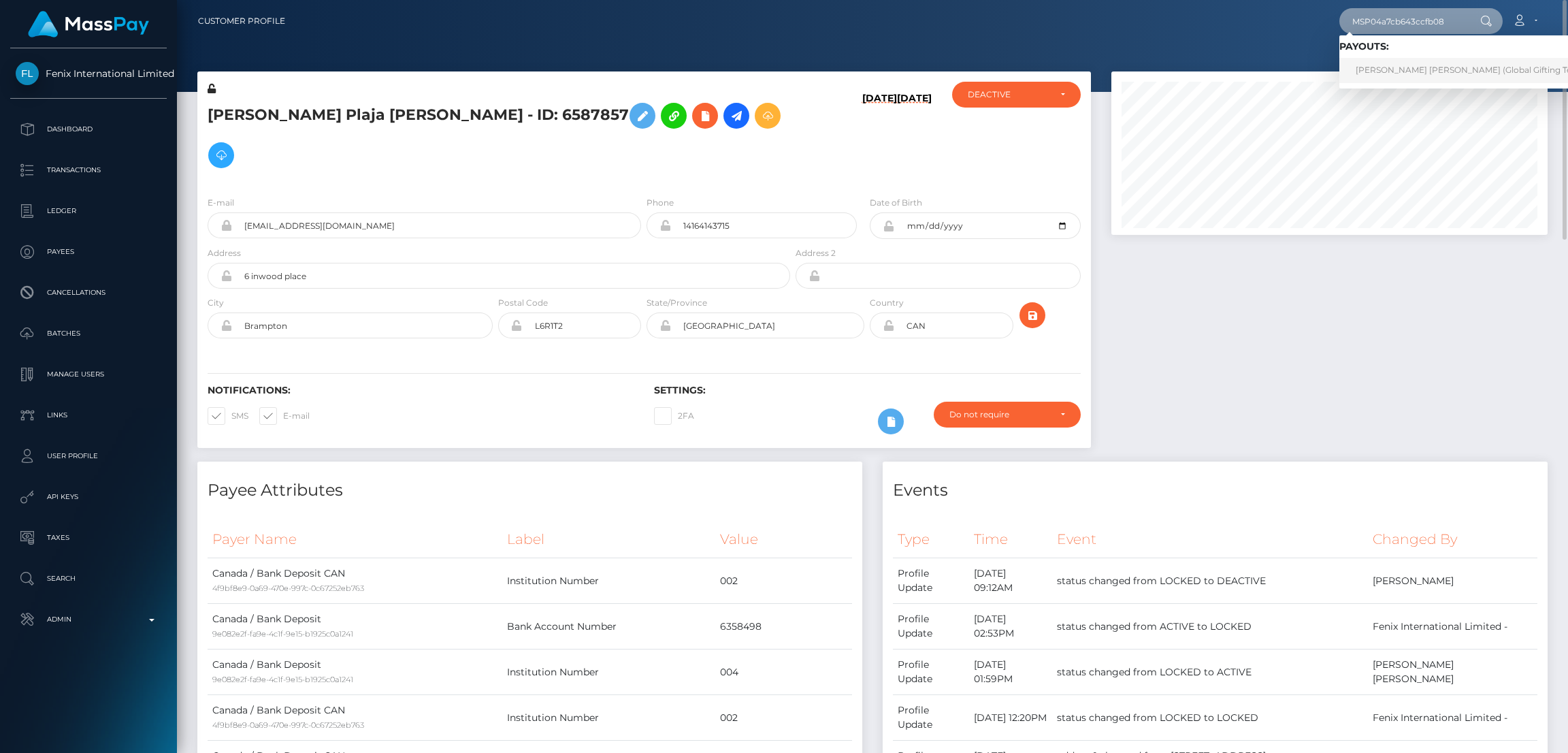
type input "MSP04a7cb643ccfb08"
click at [1393, 70] on link "[PERSON_NAME] [PERSON_NAME] (Global Gifting Technologies Inc - Throne)" at bounding box center [1514, 70] width 348 height 25
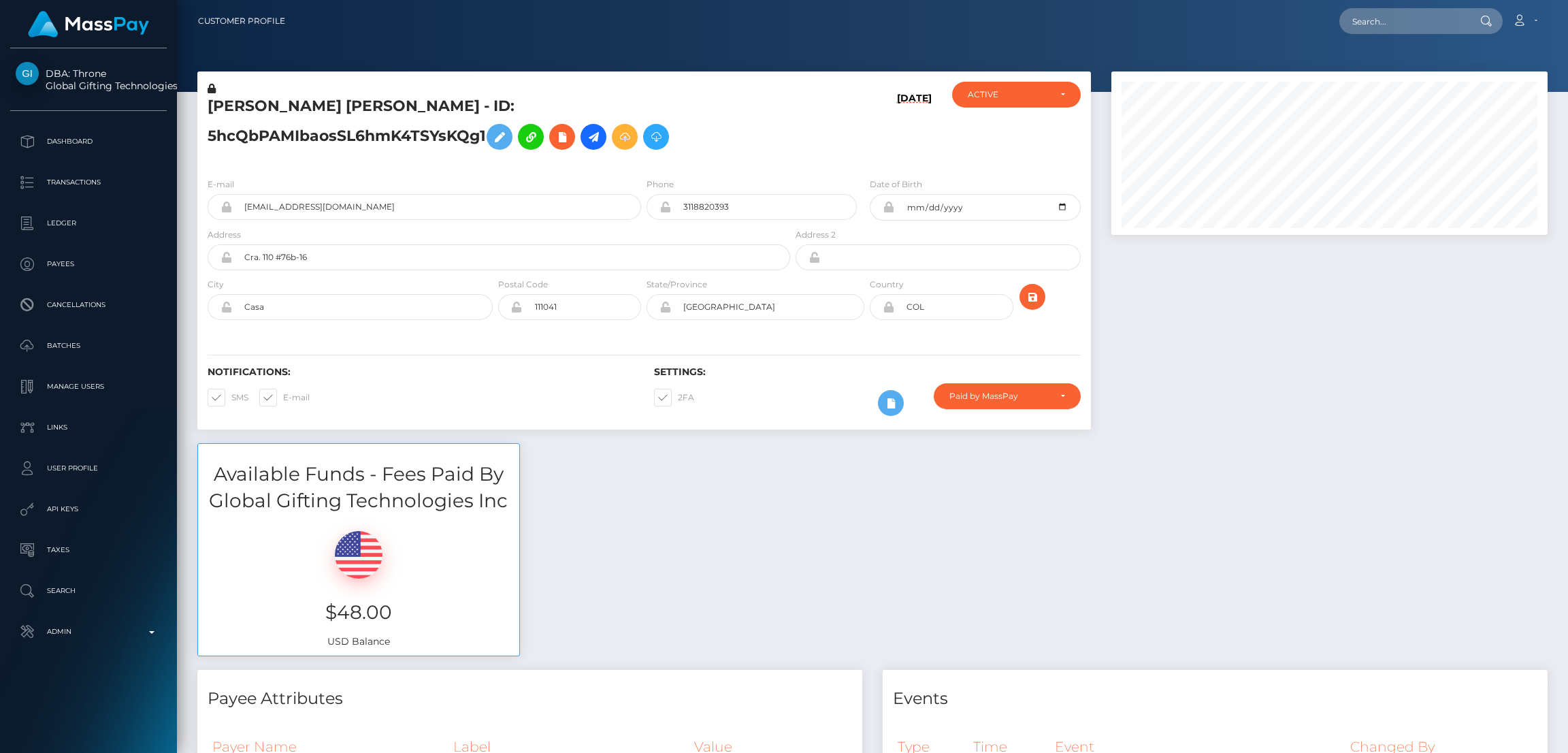
scroll to position [162, 437]
drag, startPoint x: 1371, startPoint y: 30, endPoint x: 1260, endPoint y: 24, distance: 111.2
click at [1373, 30] on input "text" at bounding box center [1403, 21] width 128 height 26
paste input "MSP650eb9e40aae391"
type input "MSP650eb9e40aae391"
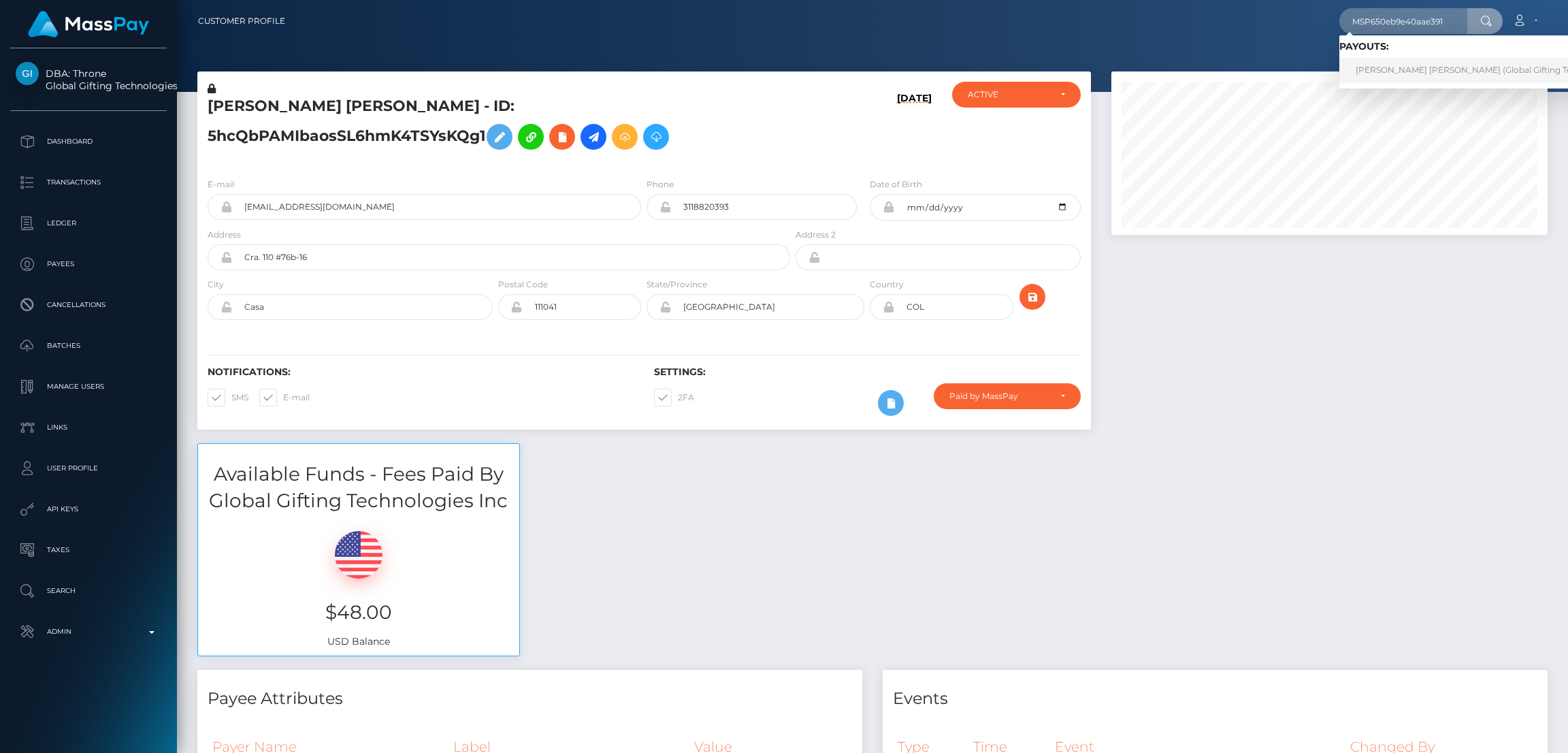
click at [1375, 68] on link "ANA RUTH ORTIZ MUÑOZ (Global Gifting Technologies Inc - Throne)" at bounding box center [1514, 70] width 348 height 25
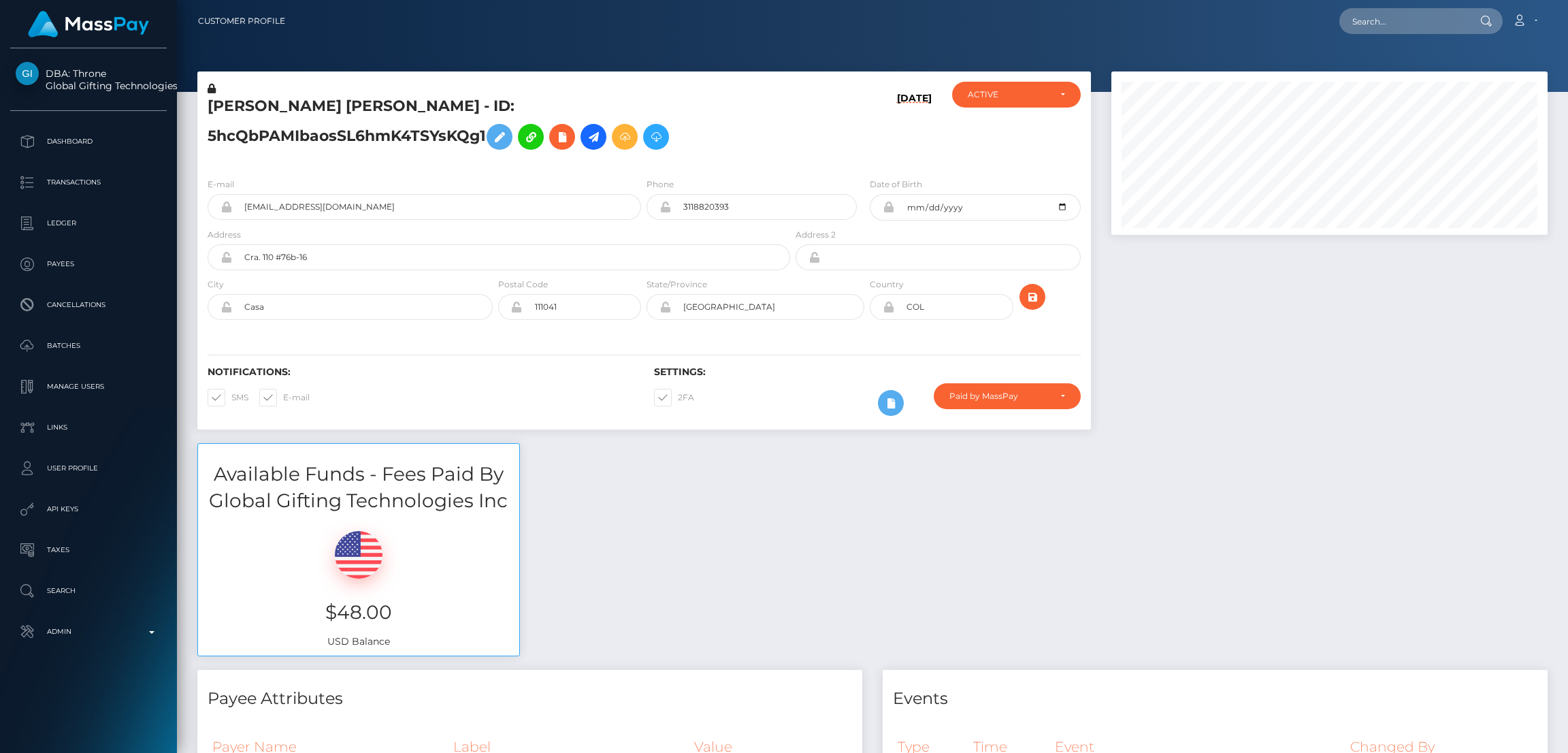
scroll to position [162, 437]
drag, startPoint x: 1378, startPoint y: 16, endPoint x: 1363, endPoint y: 16, distance: 15.0
click at [1378, 16] on input "text" at bounding box center [1403, 21] width 128 height 26
paste input "pout_oZGjKHz93w5BG"
type input "pout_oZGjKHz93w5BG"
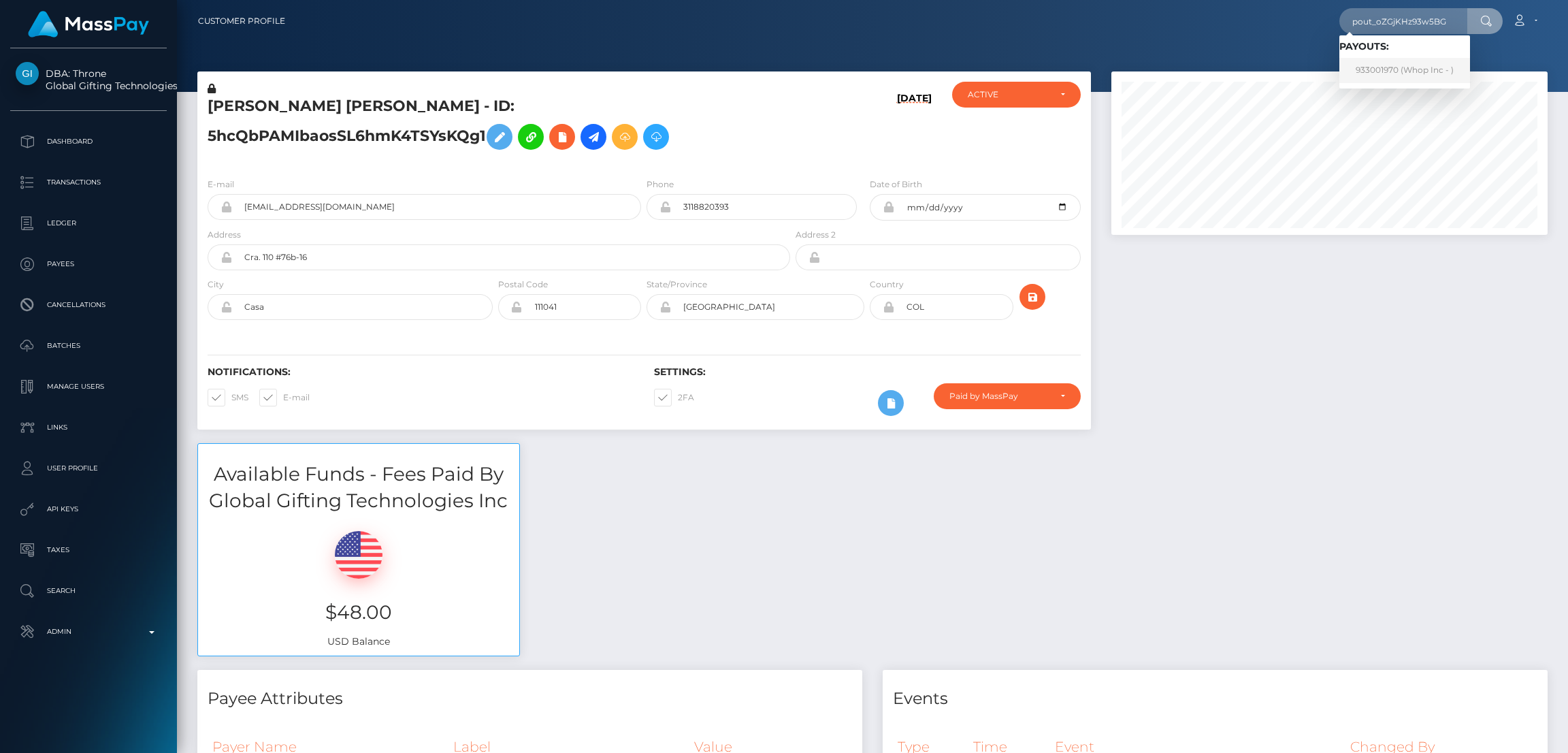
click at [1423, 64] on link "933001970 (Whop Inc - )" at bounding box center [1405, 70] width 131 height 25
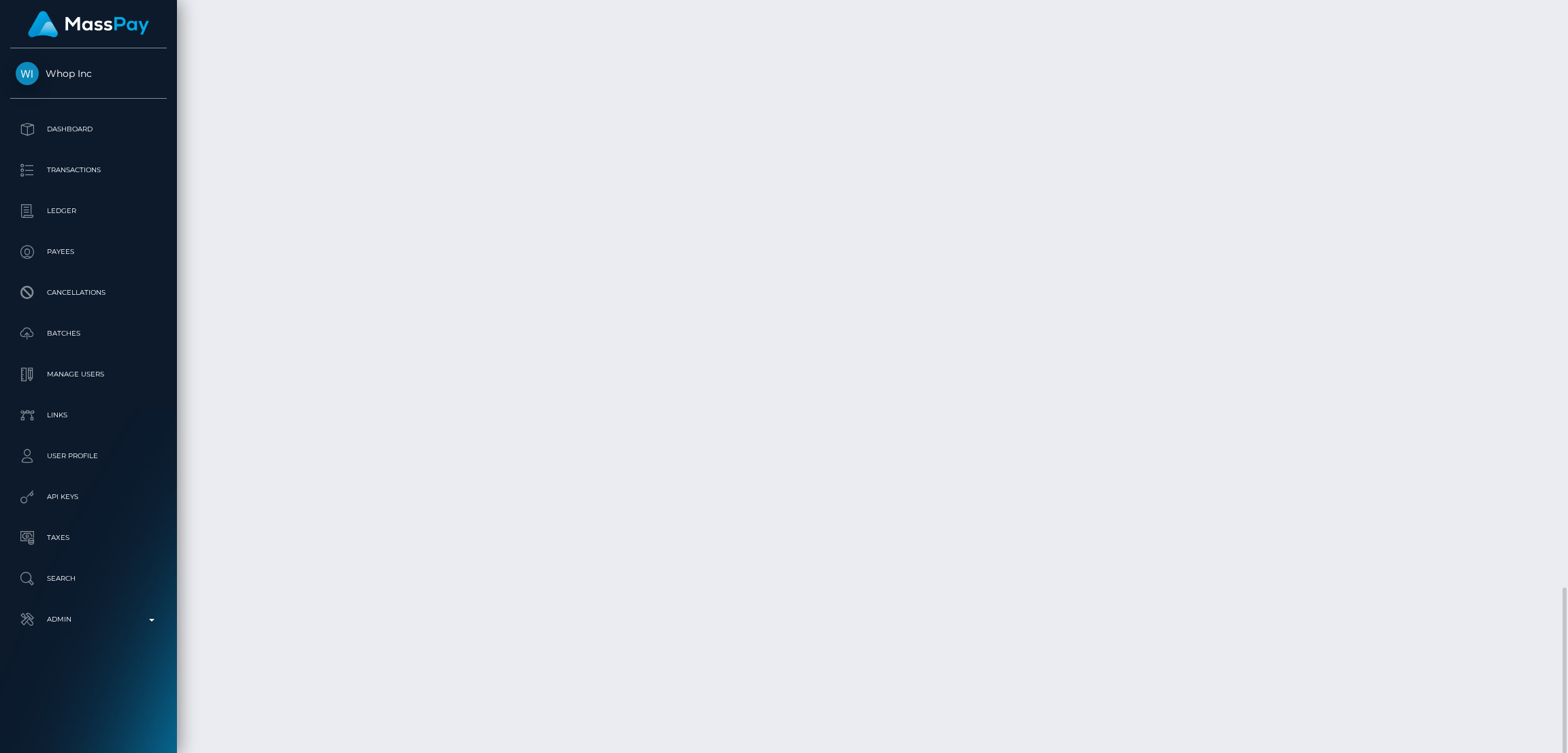
scroll to position [162, 437]
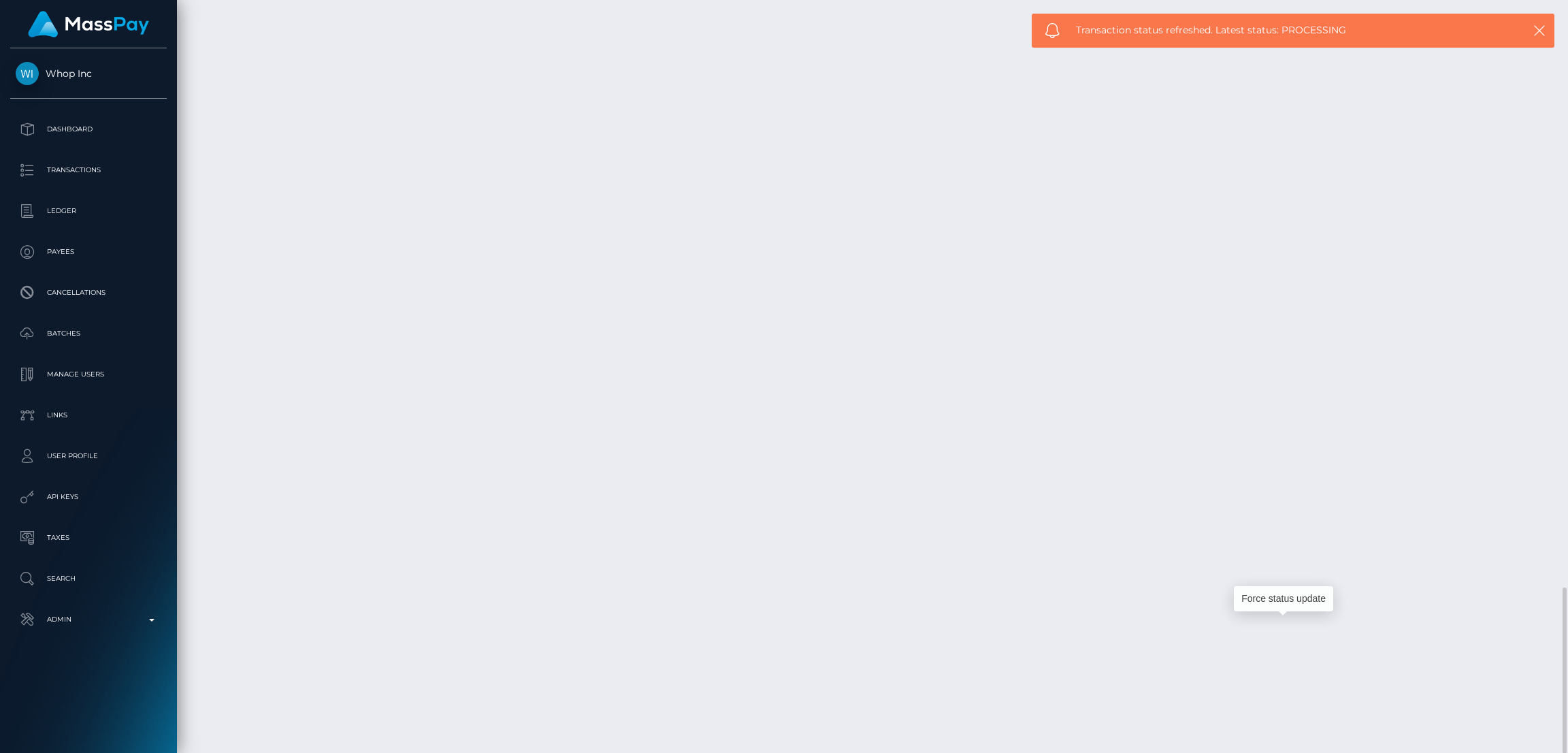
drag, startPoint x: 657, startPoint y: 620, endPoint x: 477, endPoint y: 626, distance: 180.1
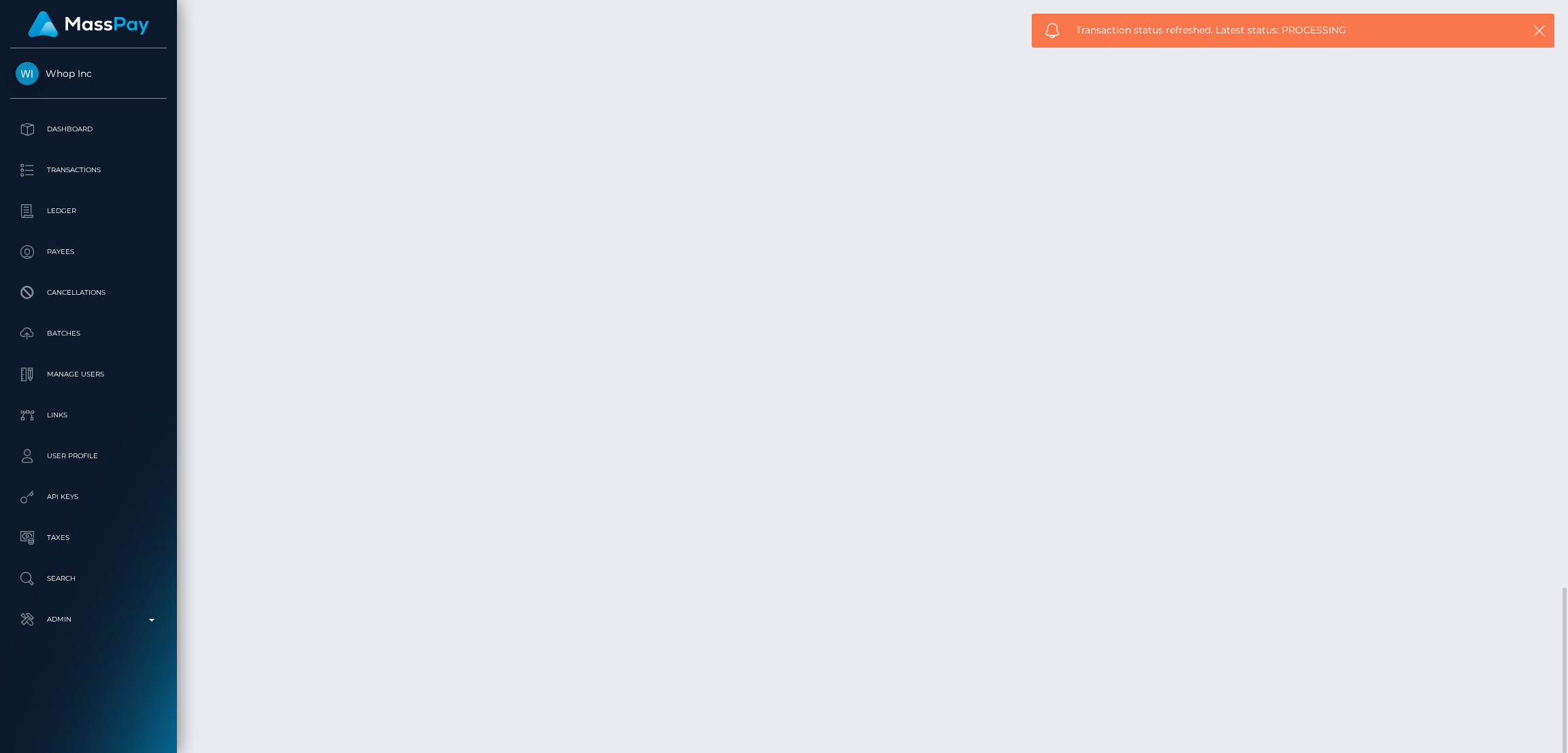
copy td "f18cd73a-ca12-453f-be62-b44e6af514ff"
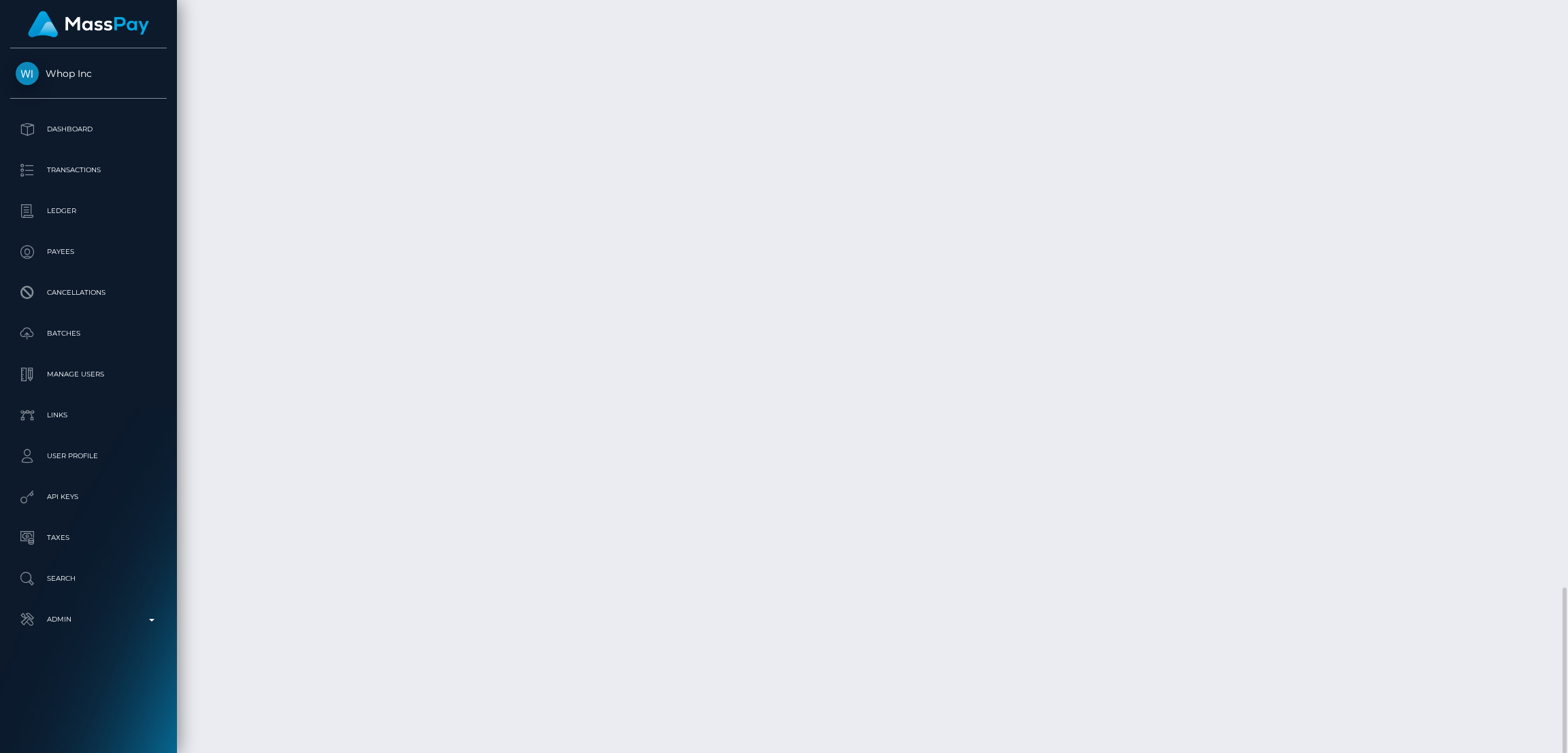
drag, startPoint x: 667, startPoint y: 627, endPoint x: 772, endPoint y: 622, distance: 105.1
copy td "pout_oZGjKHz93w5BG"
drag, startPoint x: 653, startPoint y: 622, endPoint x: 622, endPoint y: 624, distance: 31.1
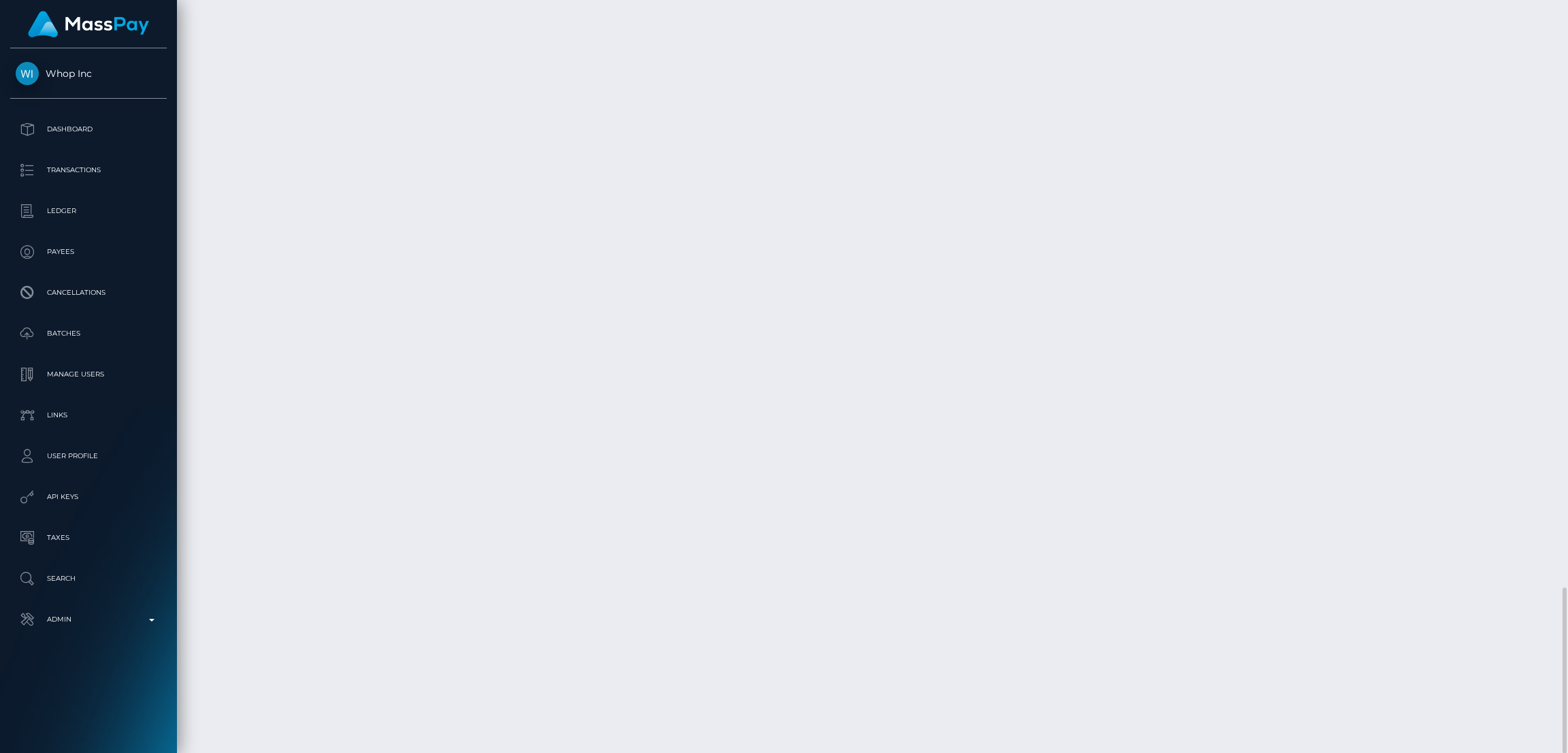
drag, startPoint x: 656, startPoint y: 624, endPoint x: 502, endPoint y: 518, distance: 187.0
copy td "f18cd73a-ca12-453f-be62-b44e6af514ff"
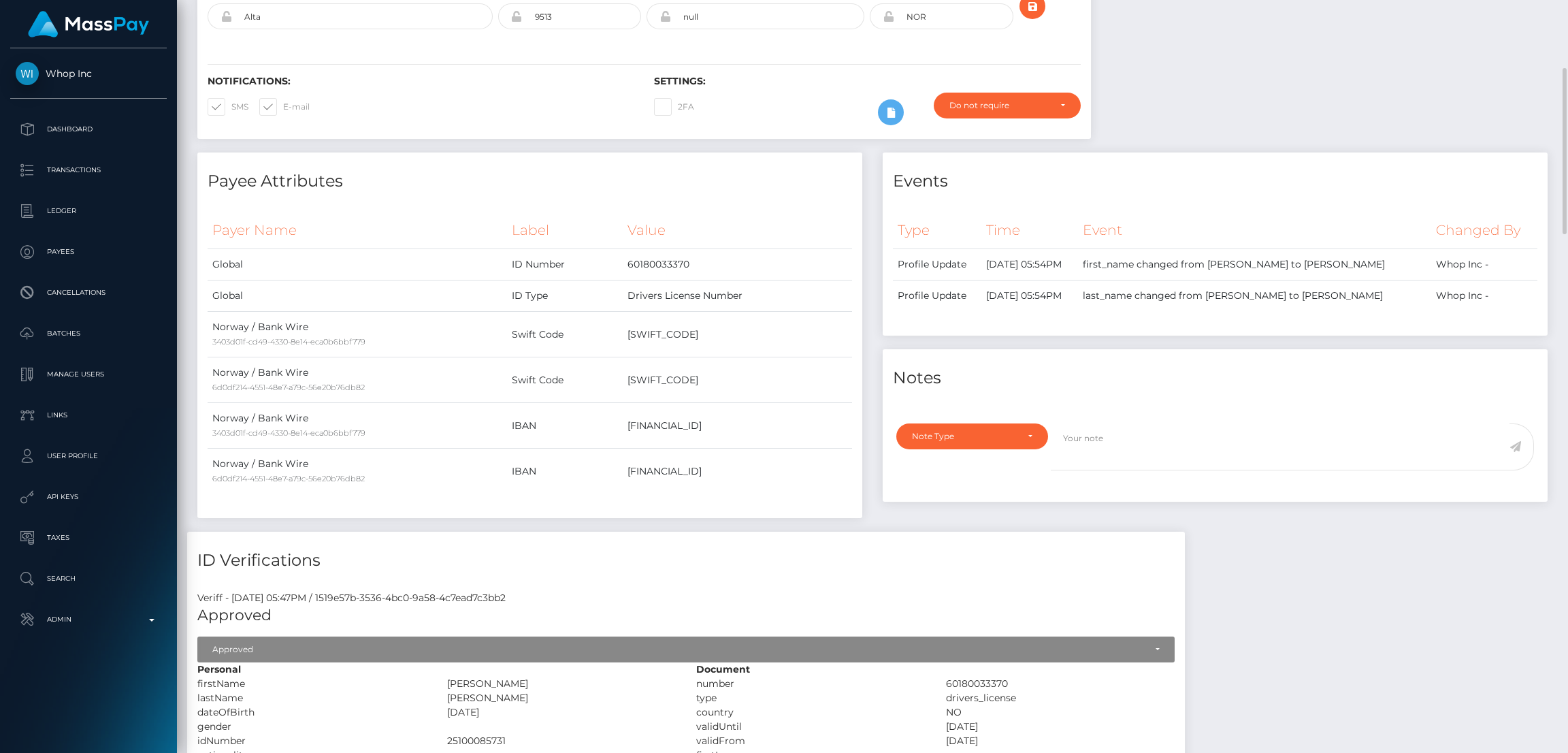
scroll to position [0, 0]
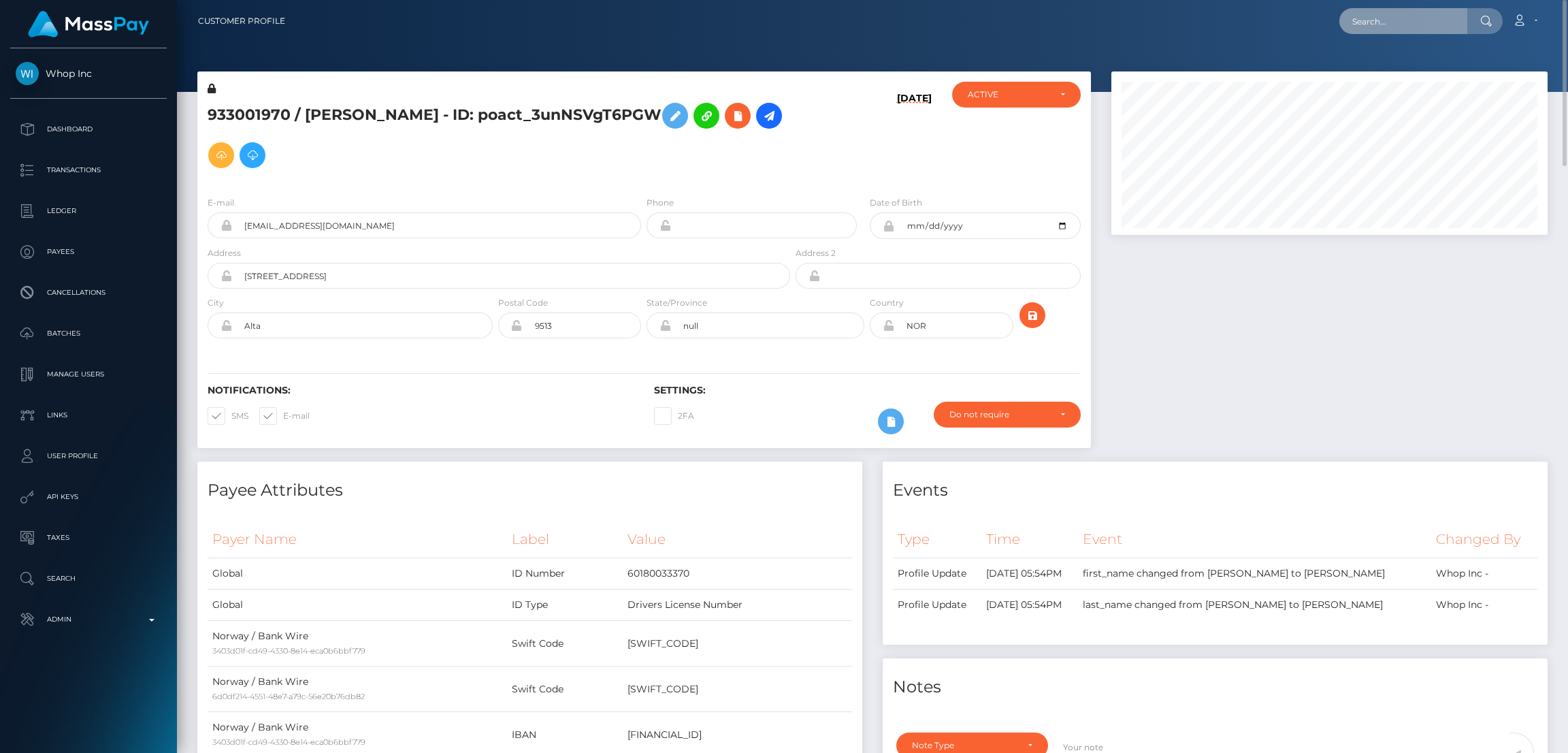
drag, startPoint x: 1403, startPoint y: 20, endPoint x: 1340, endPoint y: 29, distance: 63.6
click at [1403, 20] on input "text" at bounding box center [1403, 21] width 128 height 26
paste input "poact_3unNSVgT6PGW ​"
type input "poact_3unNSVgT6PGW ​"
click at [1391, 113] on link "933001970" at bounding box center [1405, 113] width 131 height 25
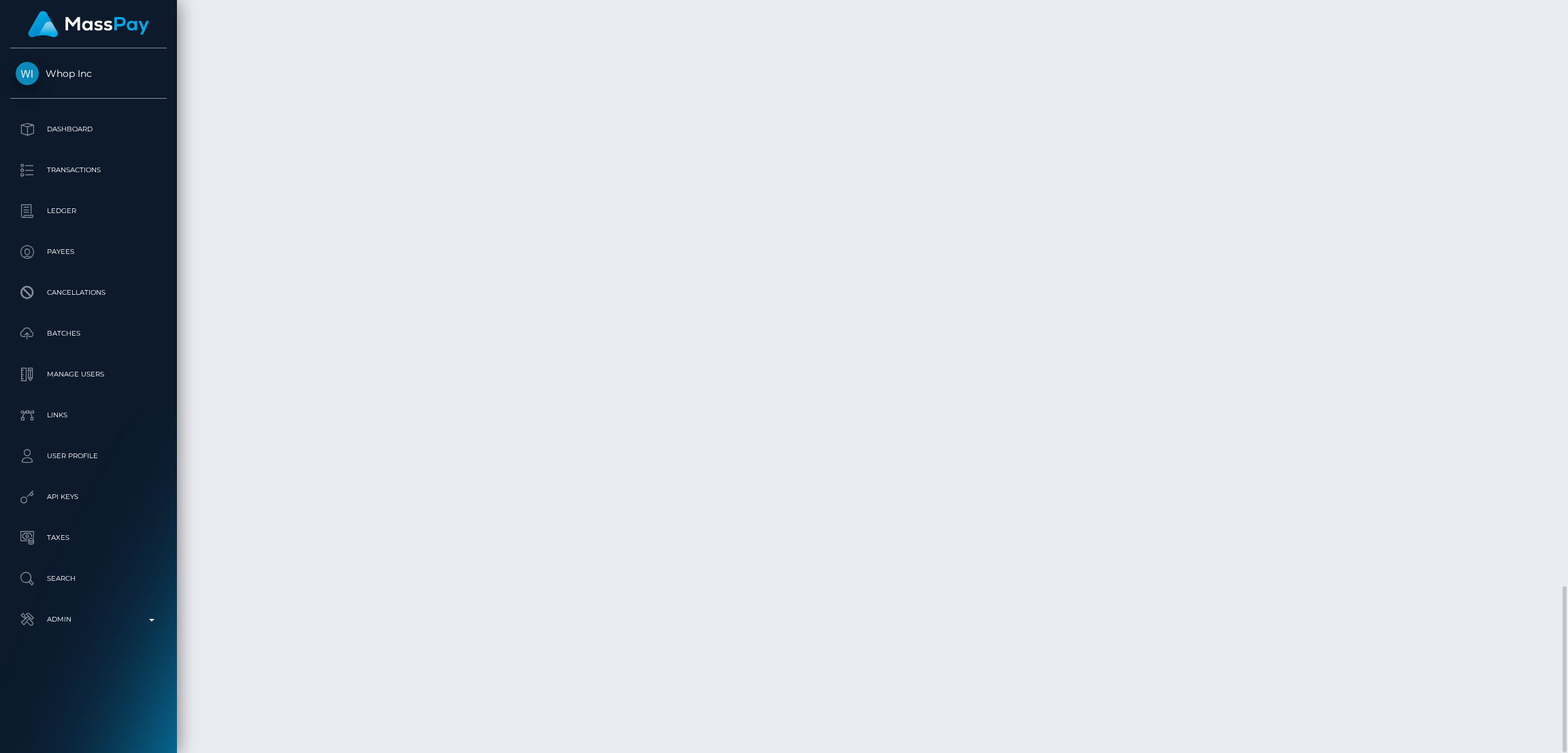
scroll to position [2658, 0]
drag, startPoint x: 667, startPoint y: 629, endPoint x: 772, endPoint y: 621, distance: 105.3
copy td "pout_oZGjKHz93w5BG"
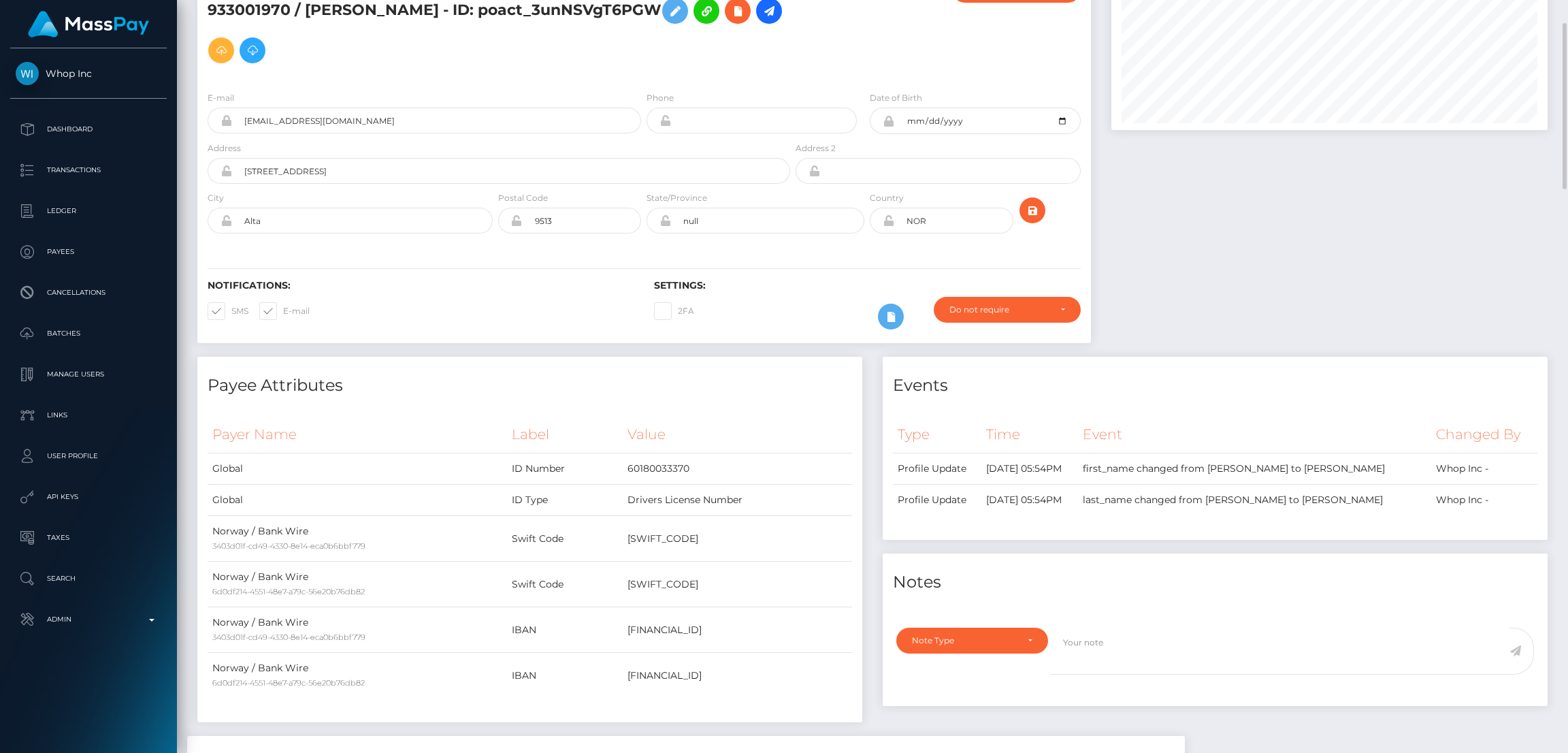
scroll to position [0, 0]
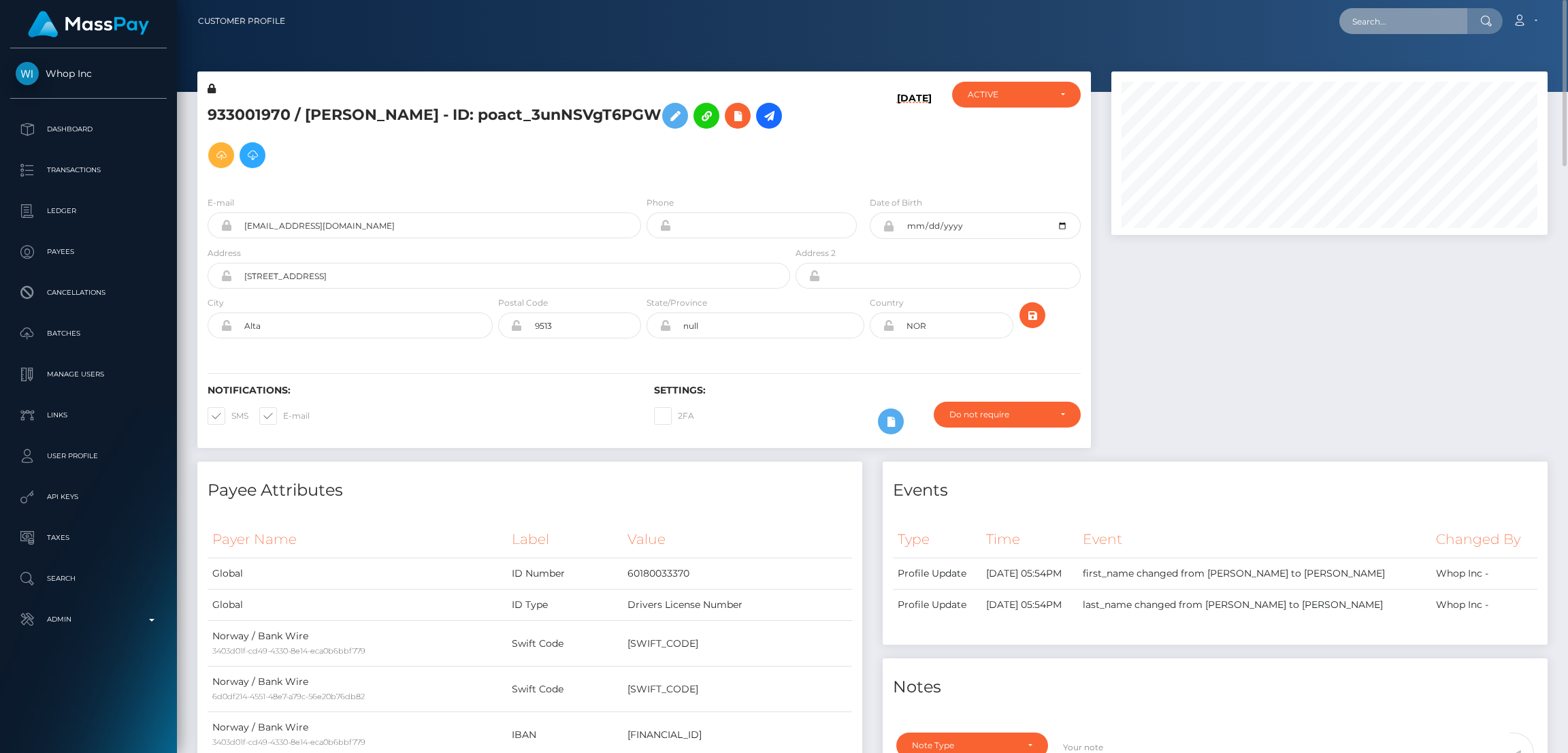
click at [1414, 30] on input "text" at bounding box center [1403, 21] width 128 height 26
paste input "[EMAIL_ADDRESS][DOMAIN_NAME]"
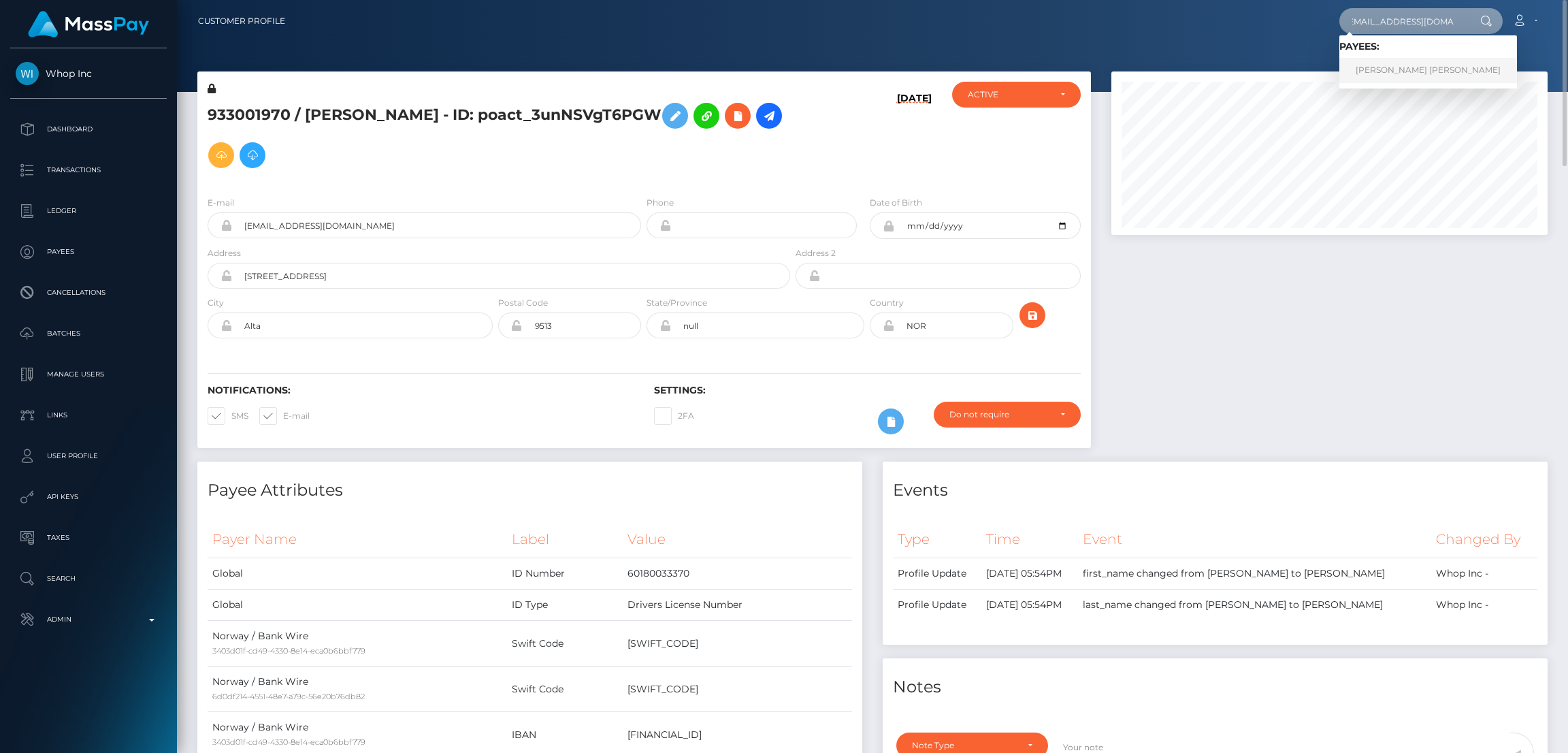
type input "[EMAIL_ADDRESS][DOMAIN_NAME]"
click at [1394, 69] on link "[PERSON_NAME] [PERSON_NAME]" at bounding box center [1428, 70] width 178 height 25
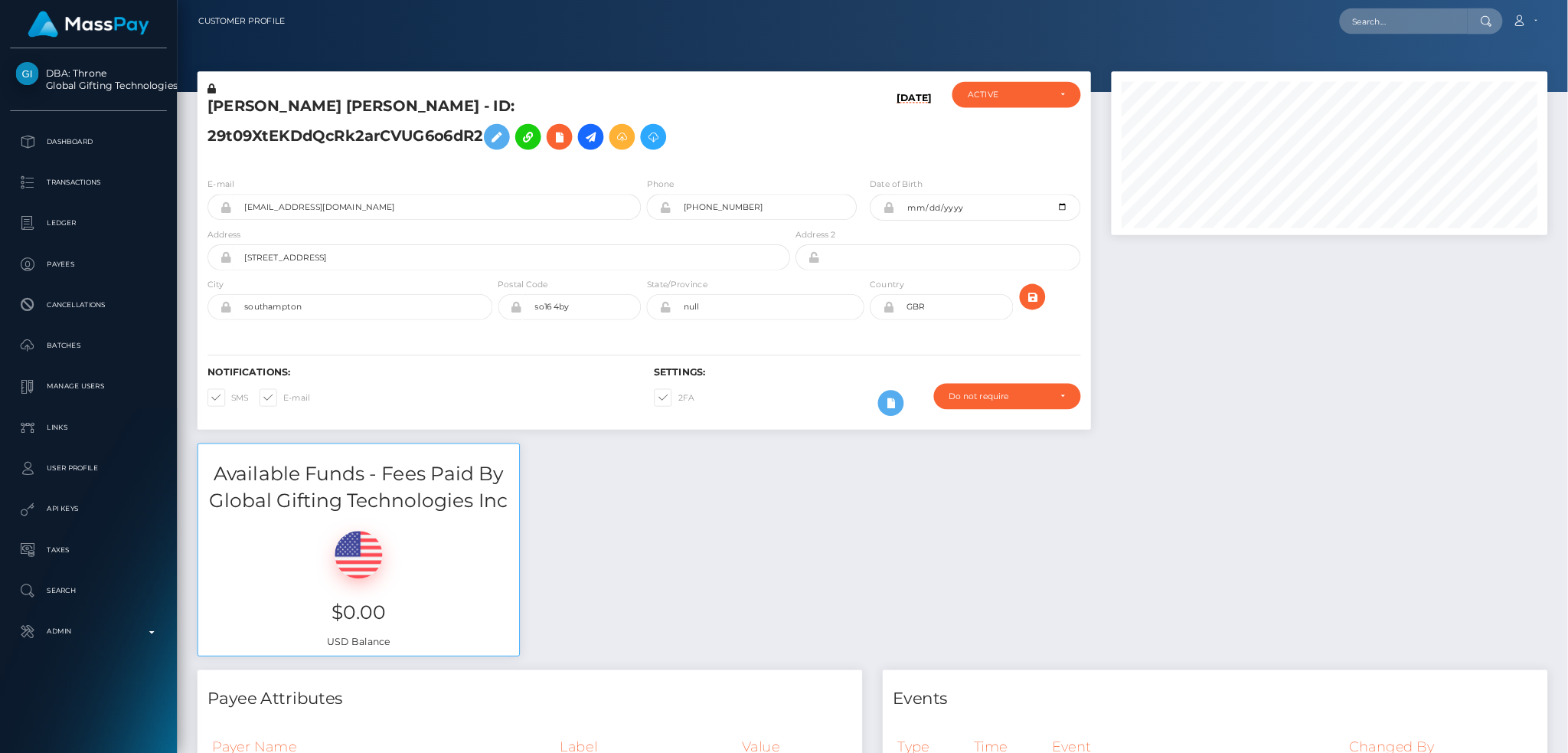
scroll to position [183, 491]
click at [763, 453] on span at bounding box center [763, 447] width 0 height 11
click at [763, 448] on input "2FA" at bounding box center [767, 442] width 10 height 10
checkbox input "false"
click at [1593, 27] on input "text" at bounding box center [1578, 24] width 144 height 29
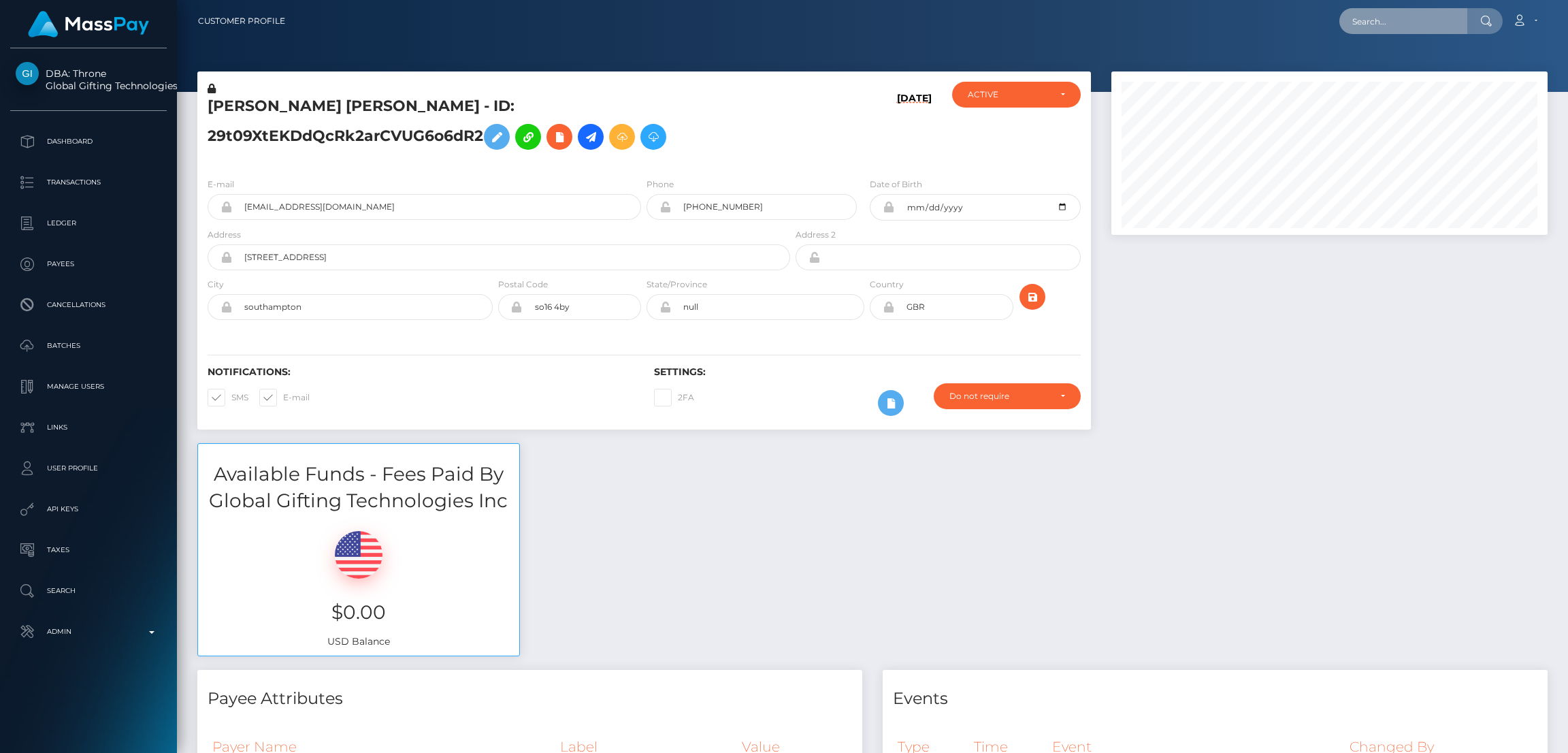
paste input "poact_2XLSmIK6PHZ0"
type input "poact_2XLSmIK6PHZ0"
click at [1388, 65] on link "[PERSON_NAME]" at bounding box center [1394, 70] width 109 height 25
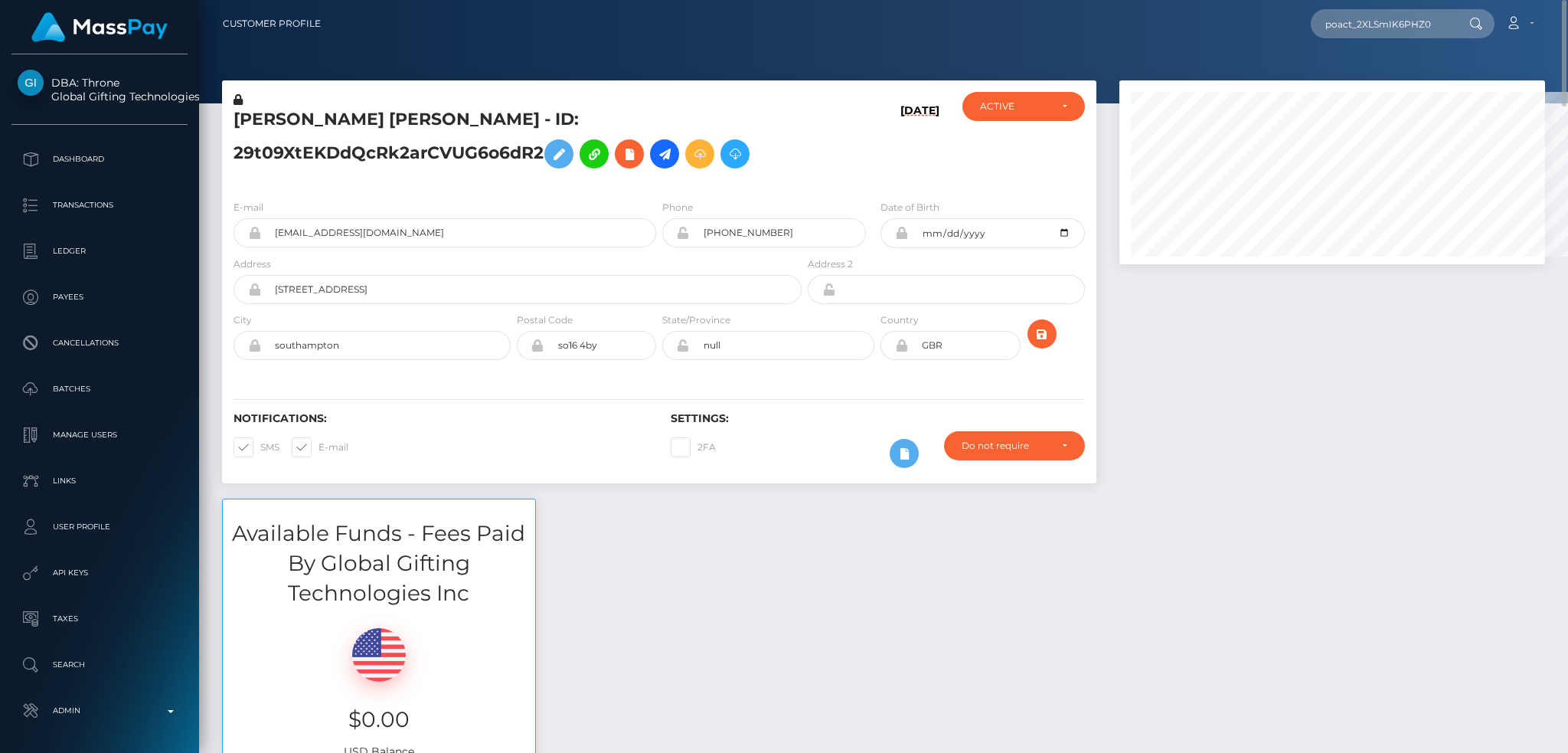
scroll to position [184, 425]
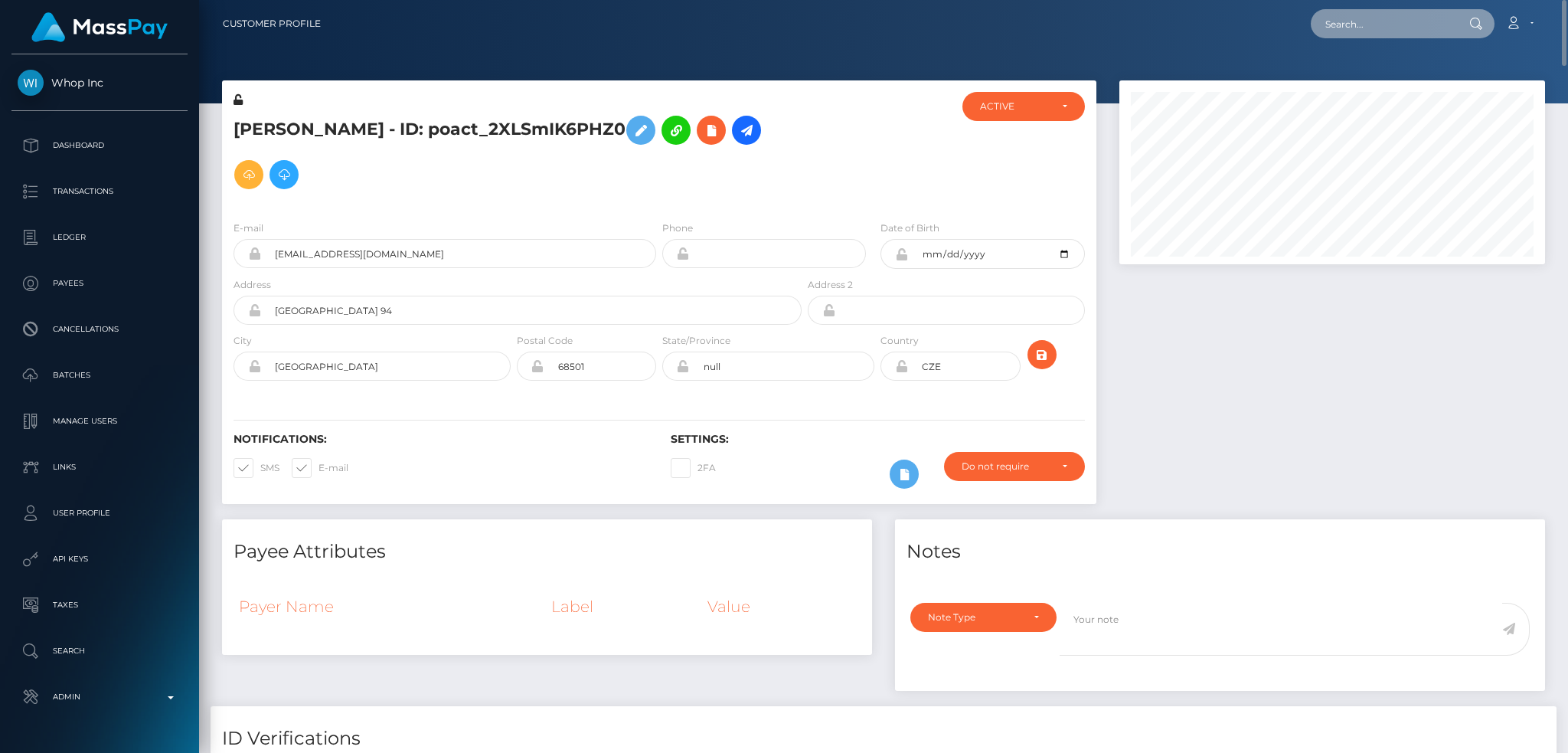
drag, startPoint x: 1389, startPoint y: 25, endPoint x: 1301, endPoint y: 31, distance: 88.2
click at [1389, 25] on input "text" at bounding box center [1383, 24] width 144 height 29
paste input "poact_KmdxnnOp8zlD"
type input "poact_KmdxnnOp8zlD"
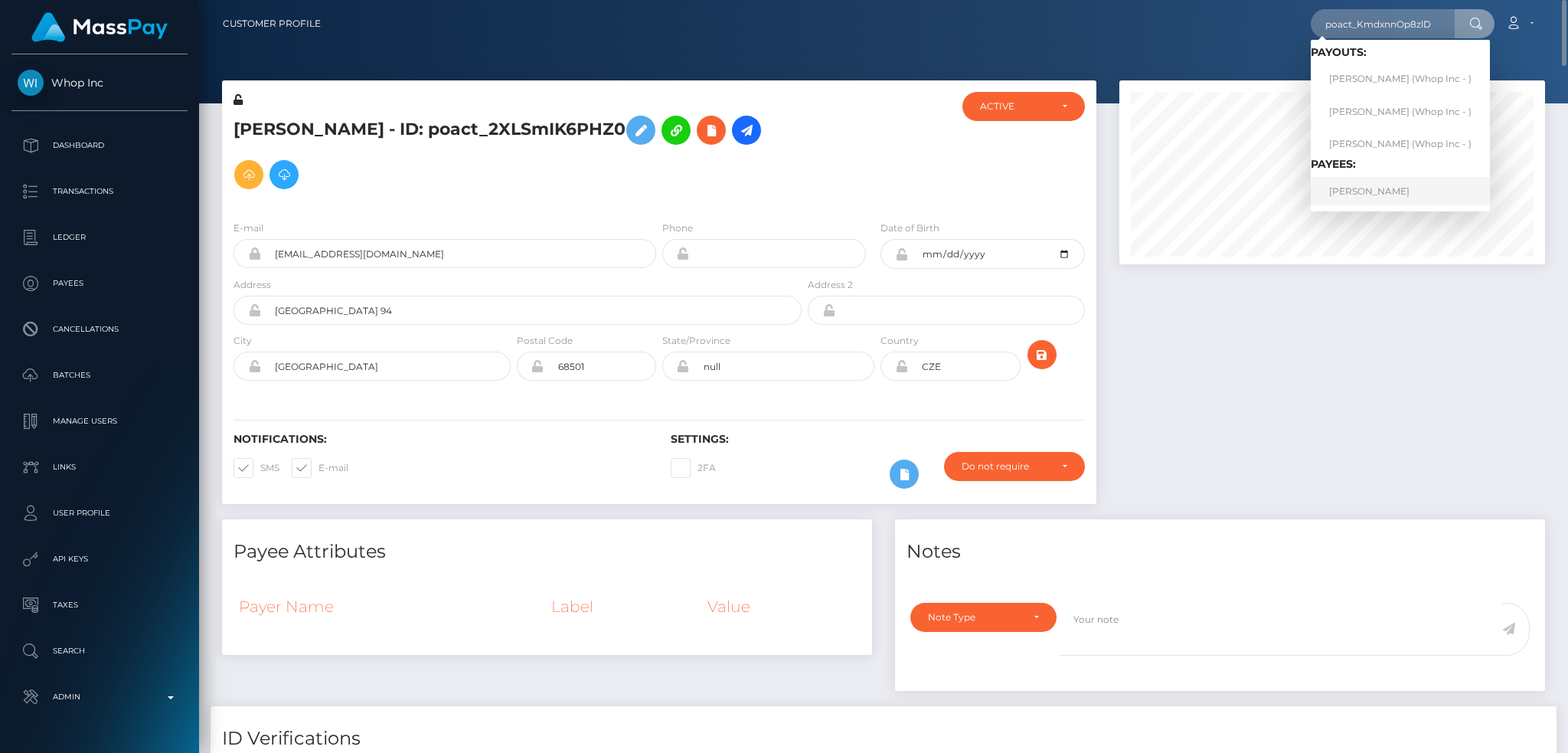
click at [1410, 192] on link "[PERSON_NAME]" at bounding box center [1400, 191] width 179 height 28
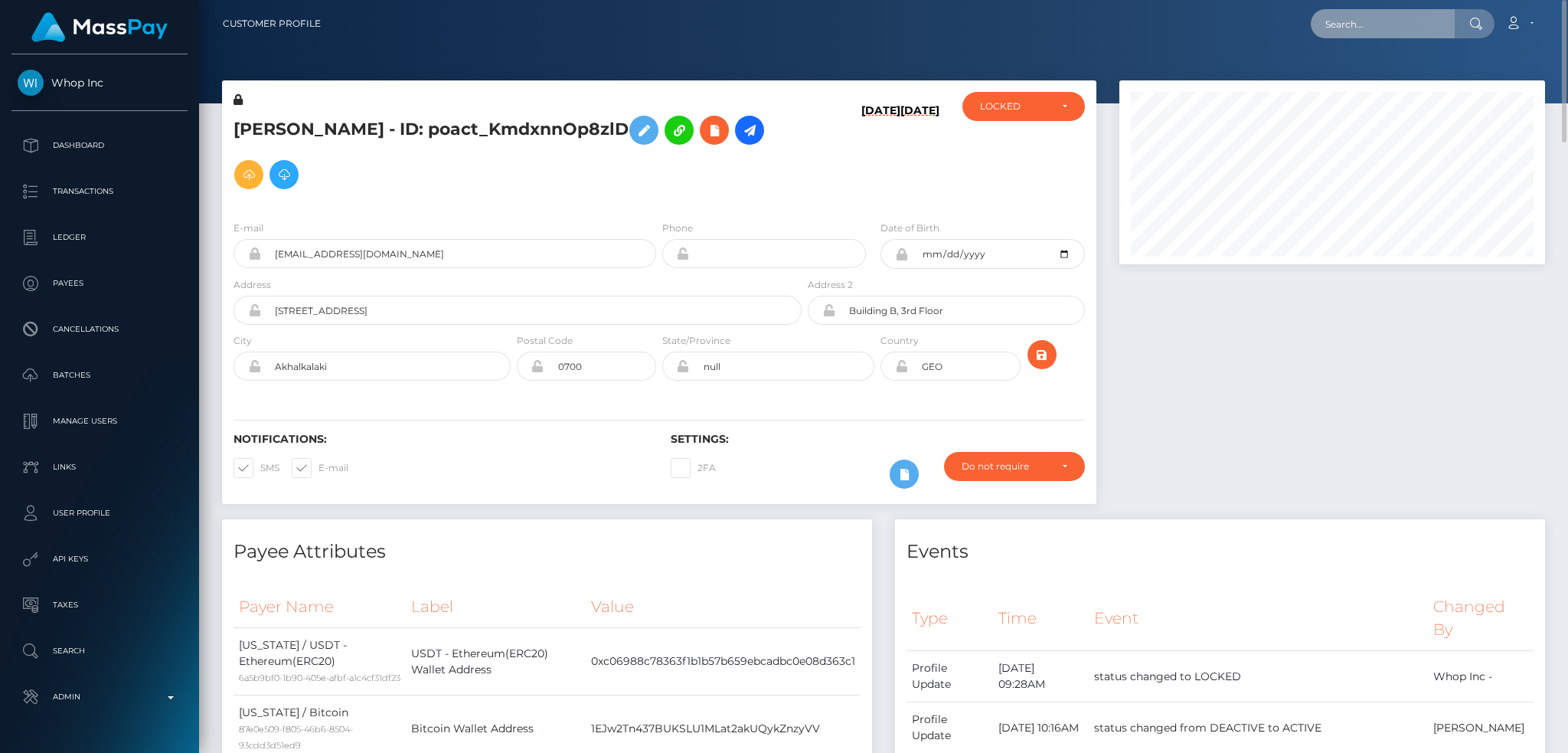
drag, startPoint x: 1355, startPoint y: 14, endPoint x: 1325, endPoint y: 19, distance: 30.4
click at [1355, 13] on input "text" at bounding box center [1383, 24] width 144 height 29
paste input "poact_Ko6WHCH69yKp"
type input "poact_Ko6WHCH69yKp"
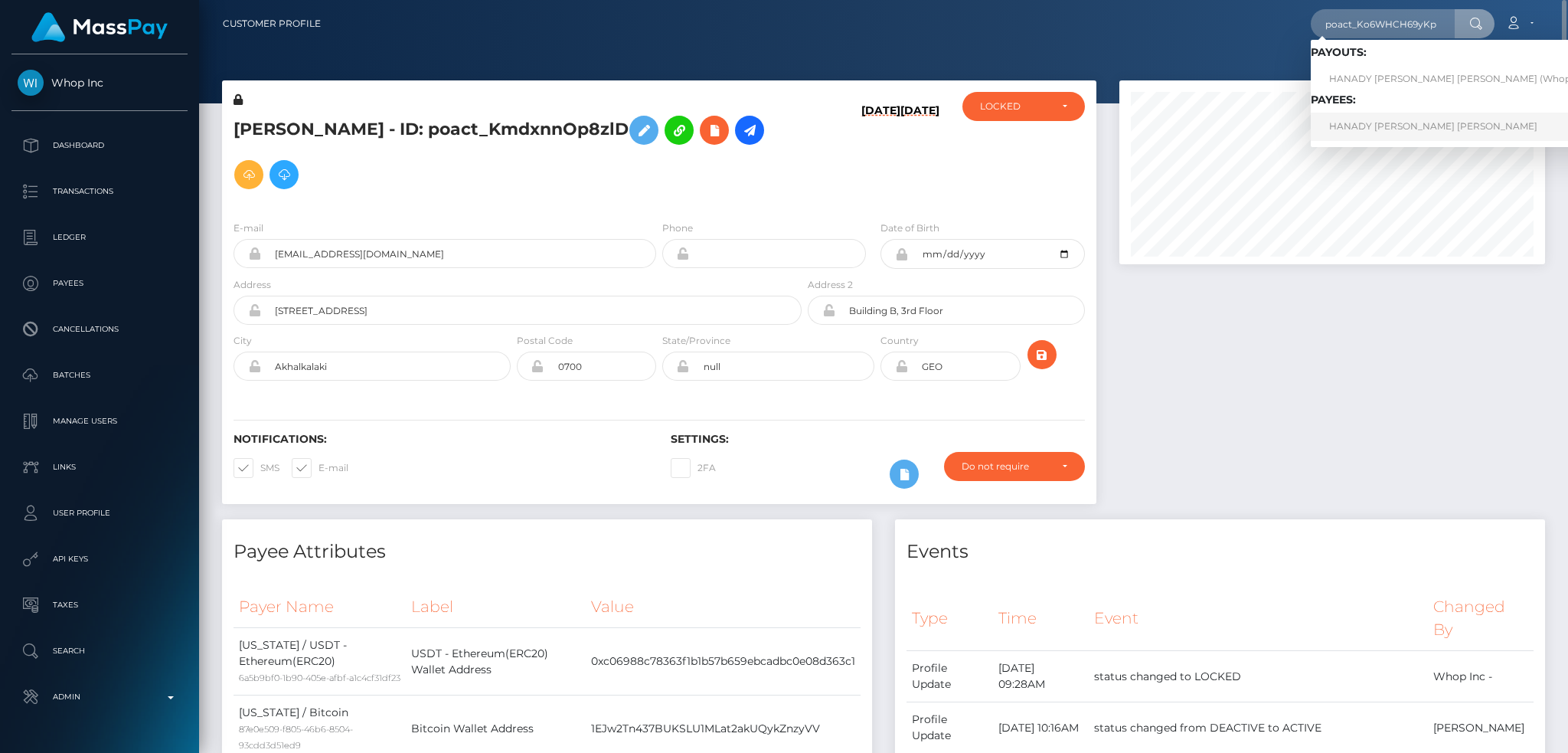
click at [1386, 123] on link "HANADY [PERSON_NAME] [PERSON_NAME]" at bounding box center [1464, 127] width 307 height 28
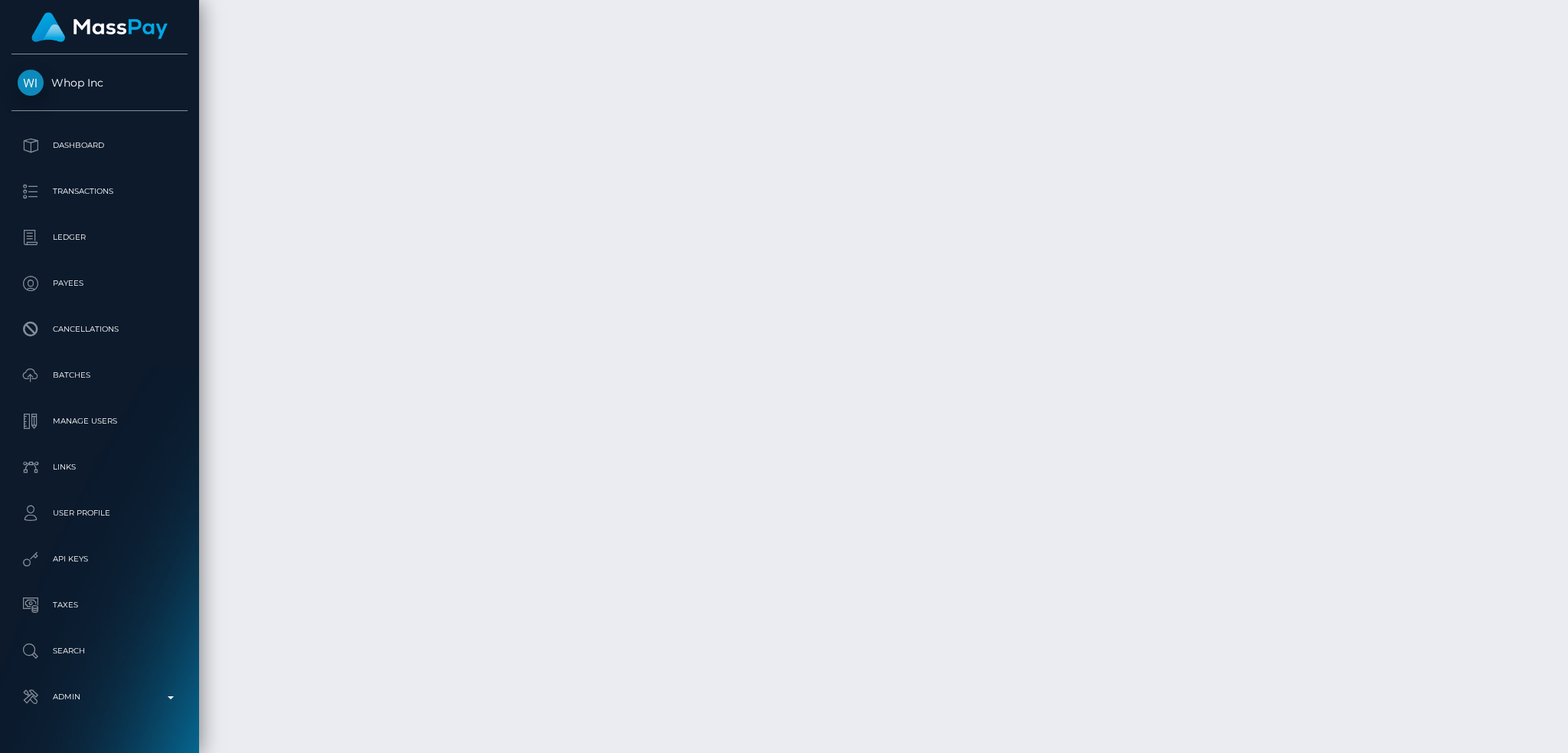
scroll to position [184, 425]
drag, startPoint x: 1220, startPoint y: 609, endPoint x: 1354, endPoint y: 433, distance: 221.2
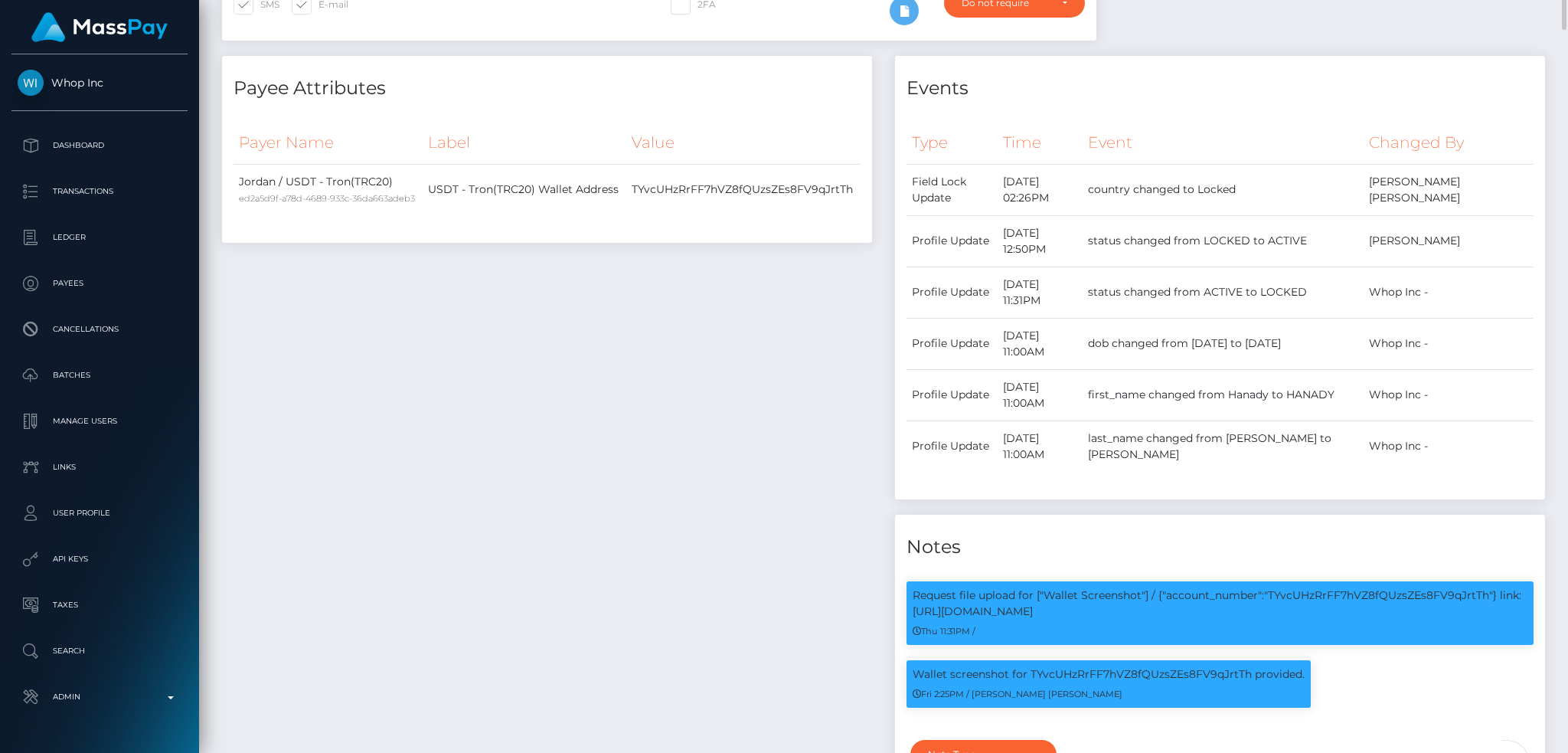
scroll to position [0, 0]
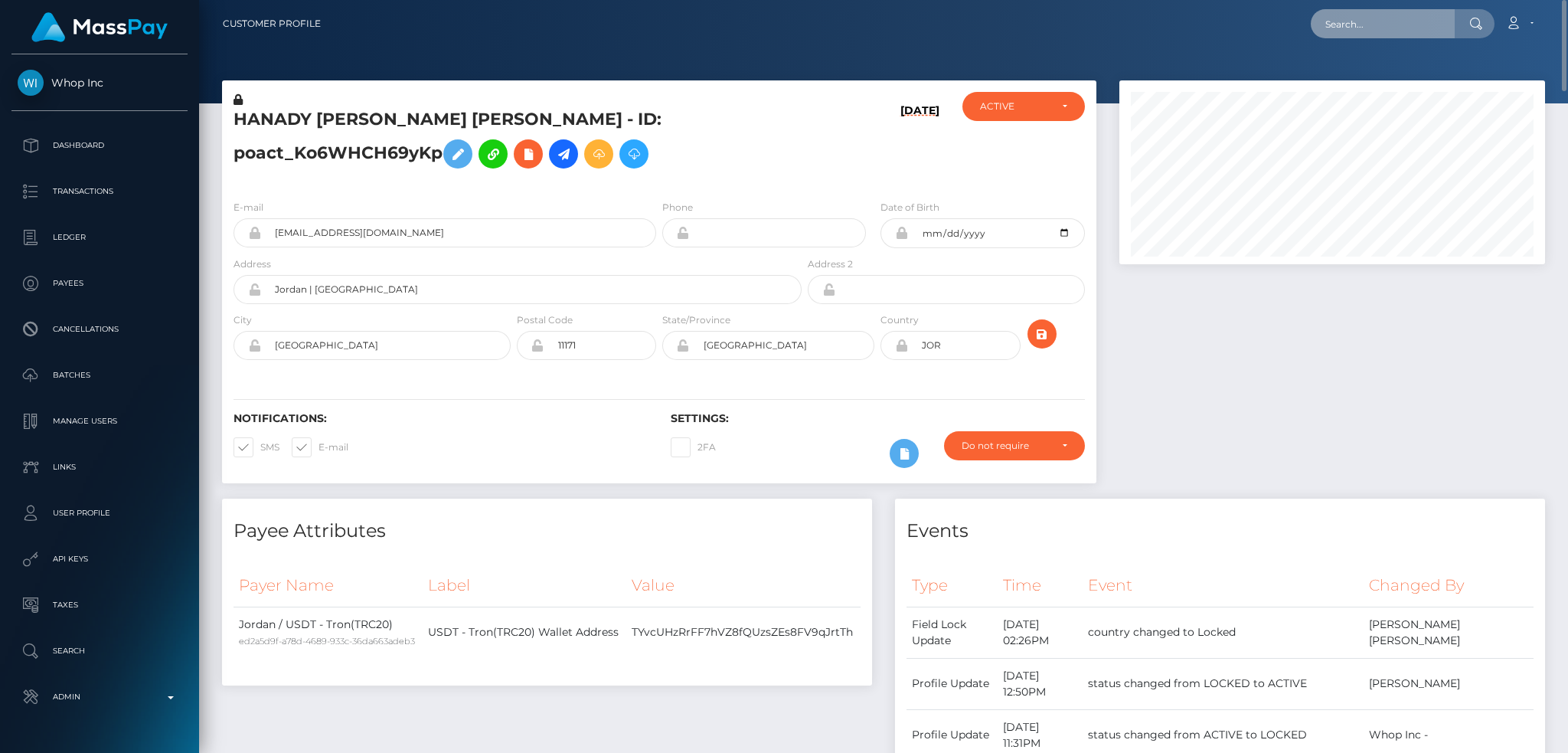
click at [1380, 20] on input "text" at bounding box center [1383, 24] width 144 height 29
paste input "poact_X2oyJlJRvKod"
type input "poact_X2oyJlJRvKod"
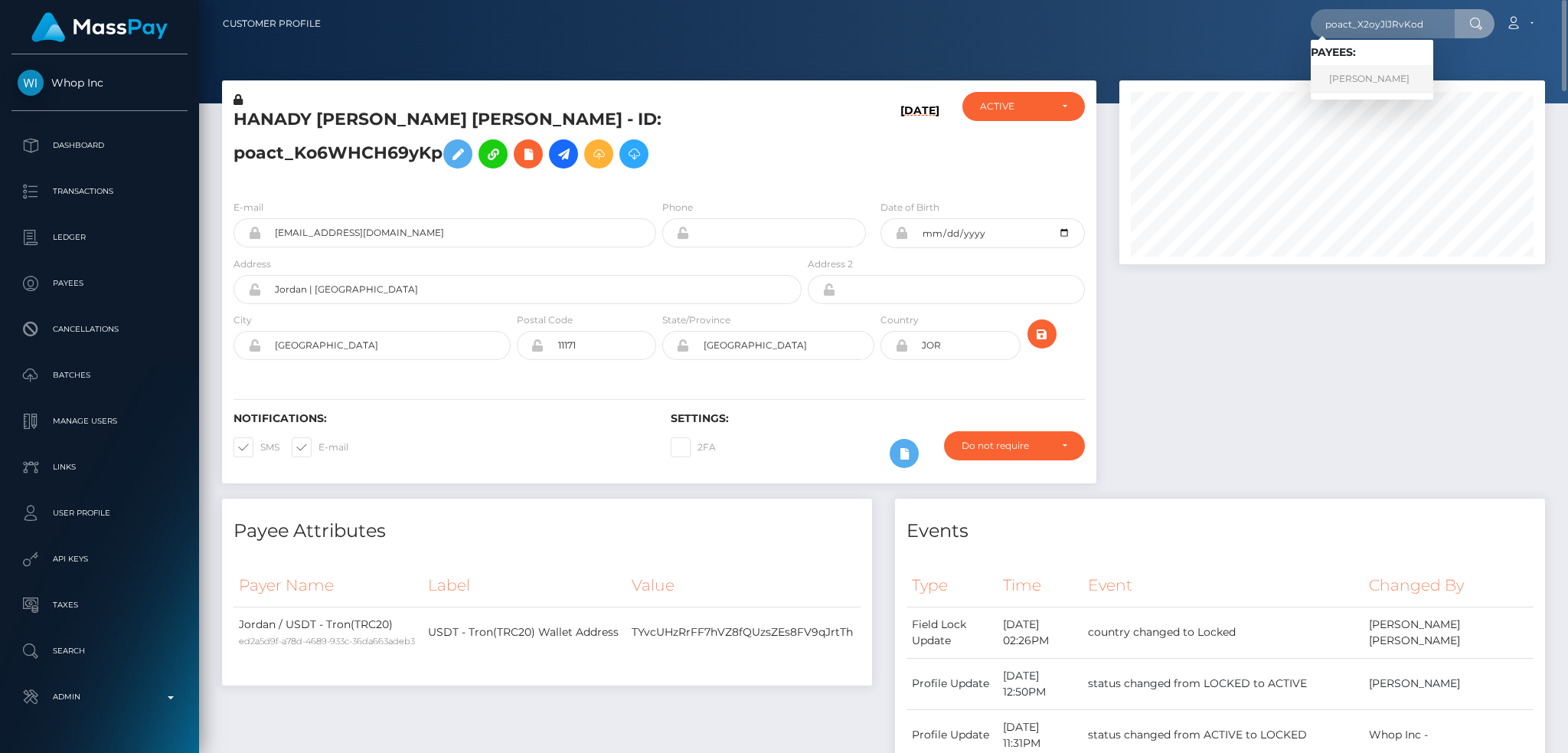
drag, startPoint x: 1339, startPoint y: 77, endPoint x: 1284, endPoint y: 73, distance: 55.1
click at [1338, 77] on link "Jan Harvey Balucos" at bounding box center [1372, 79] width 122 height 28
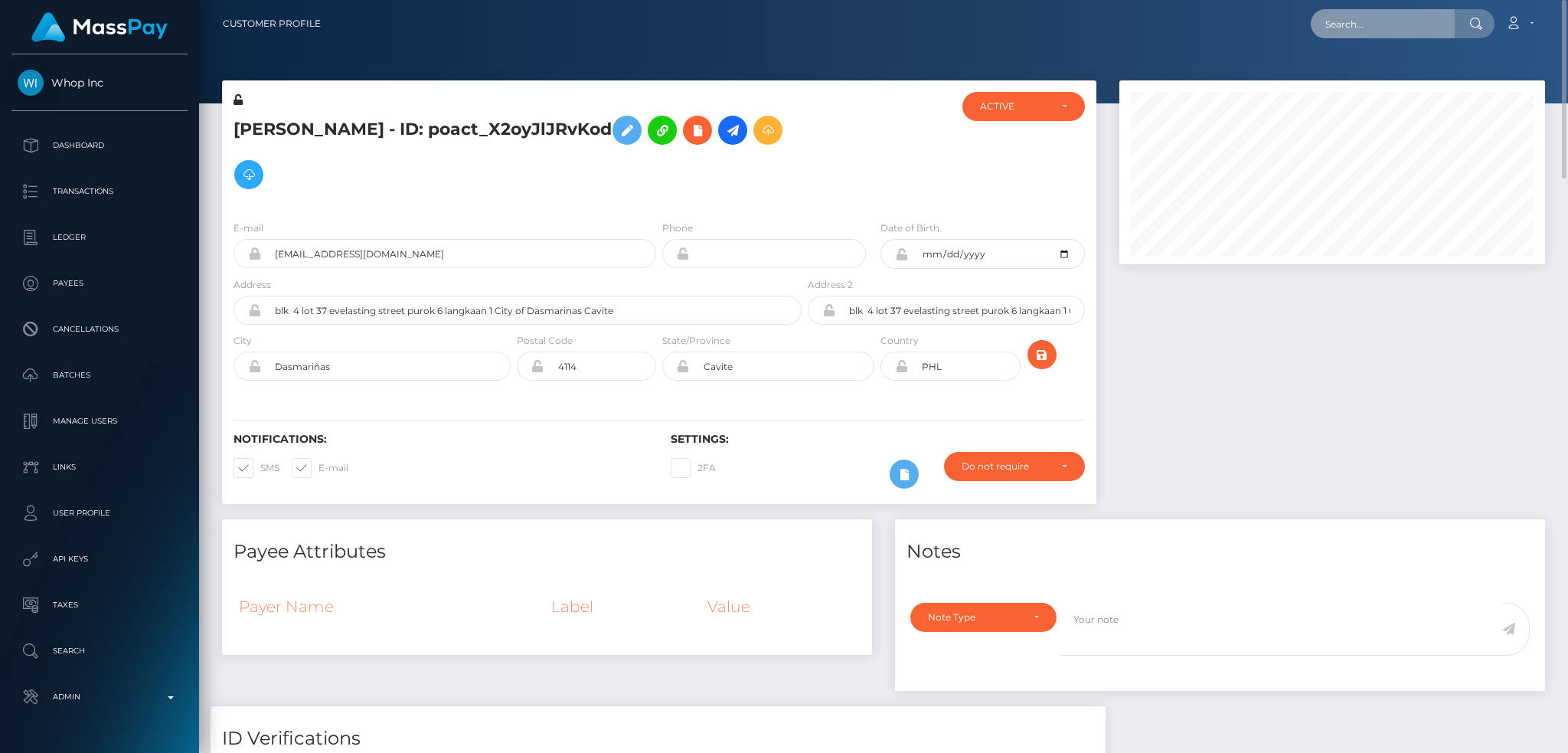
click at [1357, 18] on input "text" at bounding box center [1383, 24] width 144 height 29
paste input "baldwano98@gmail.com"
click at [1343, 26] on input "baldwano98@gmail.com" at bounding box center [1383, 24] width 144 height 29
paste input "pout_3K6XaKtFOfXPW"
type input "pout_3K6XaKtFOfXPW"
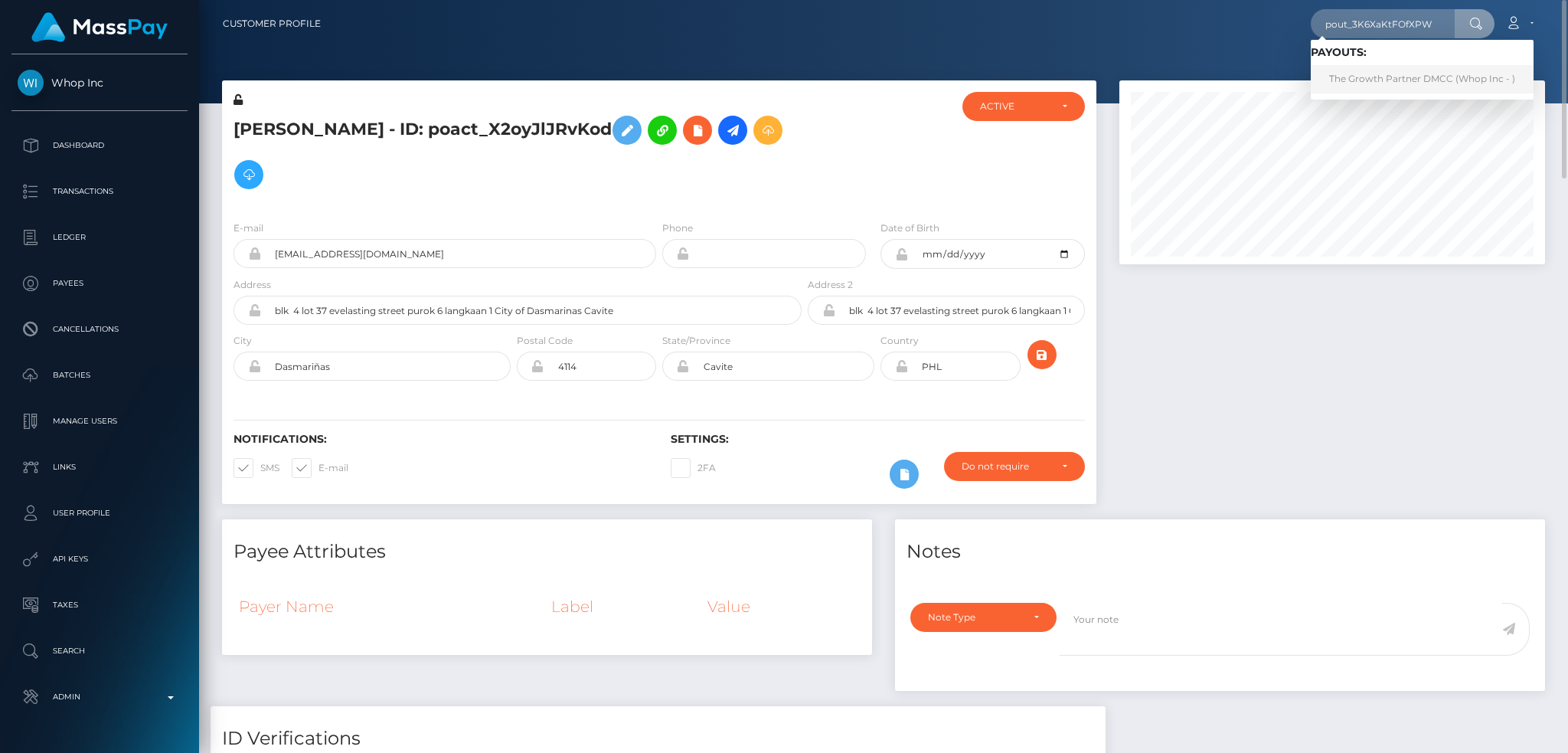
click at [1391, 81] on link "The Growth Partner DMCC (Whop Inc - )" at bounding box center [1422, 79] width 223 height 28
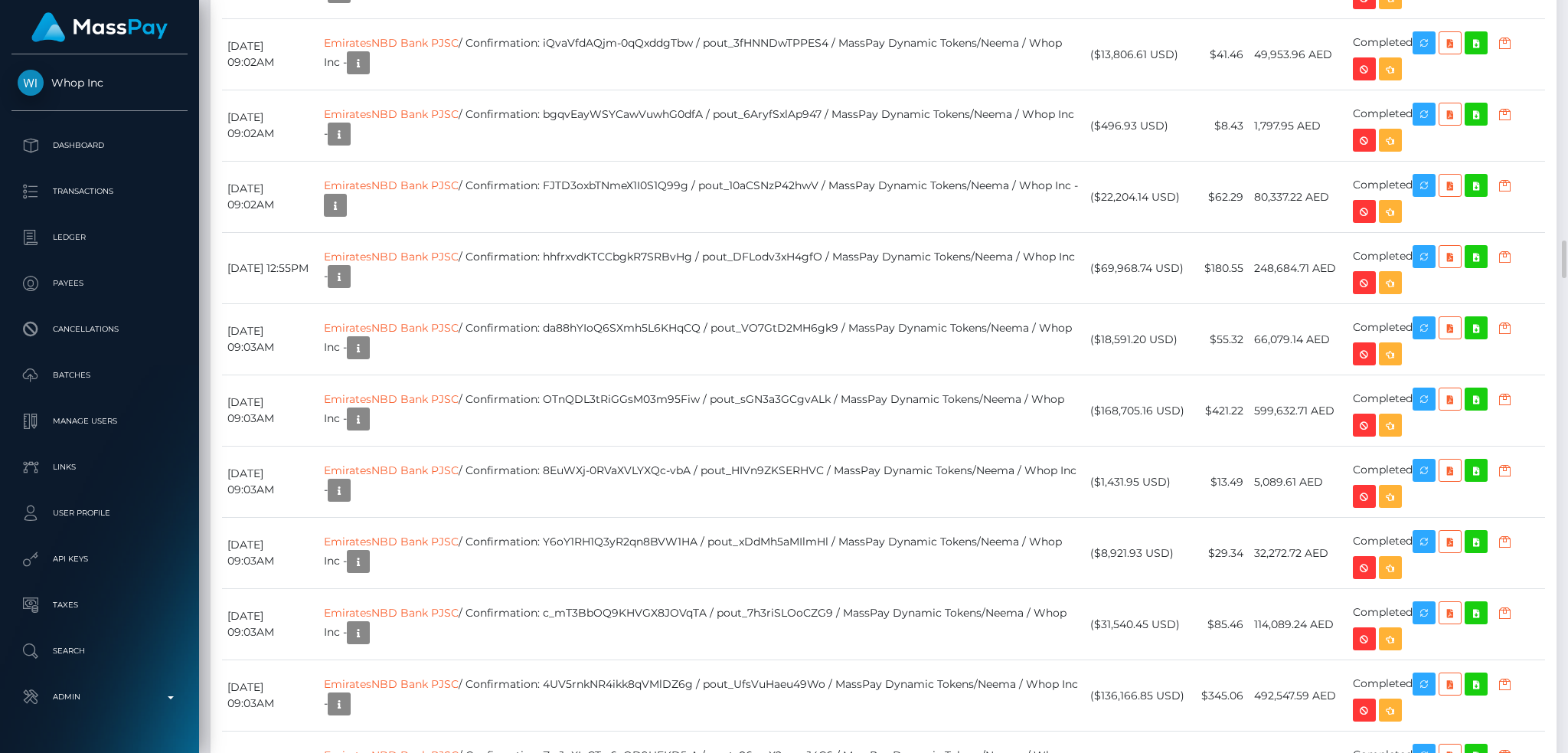
scroll to position [2758, 0]
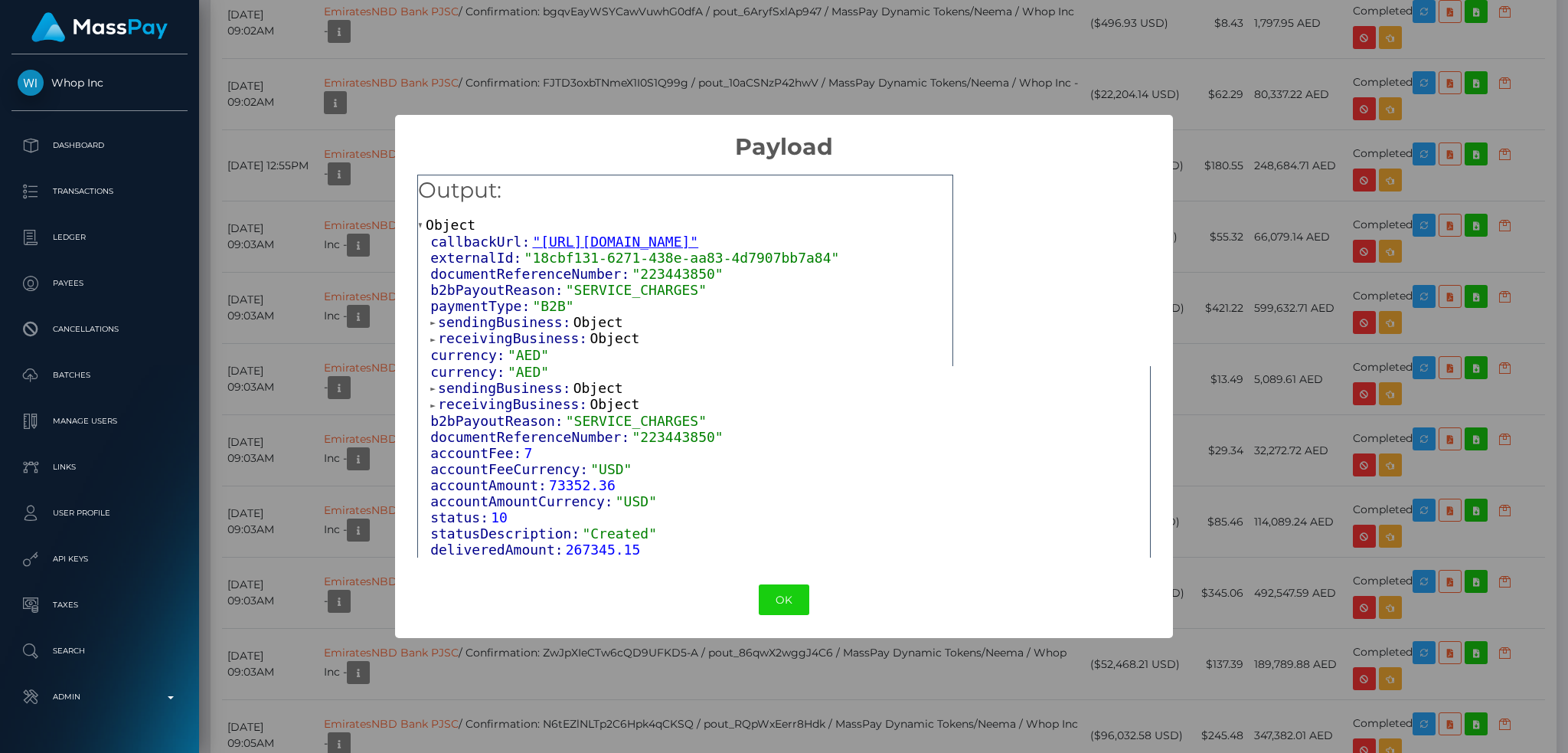
scroll to position [198, 0]
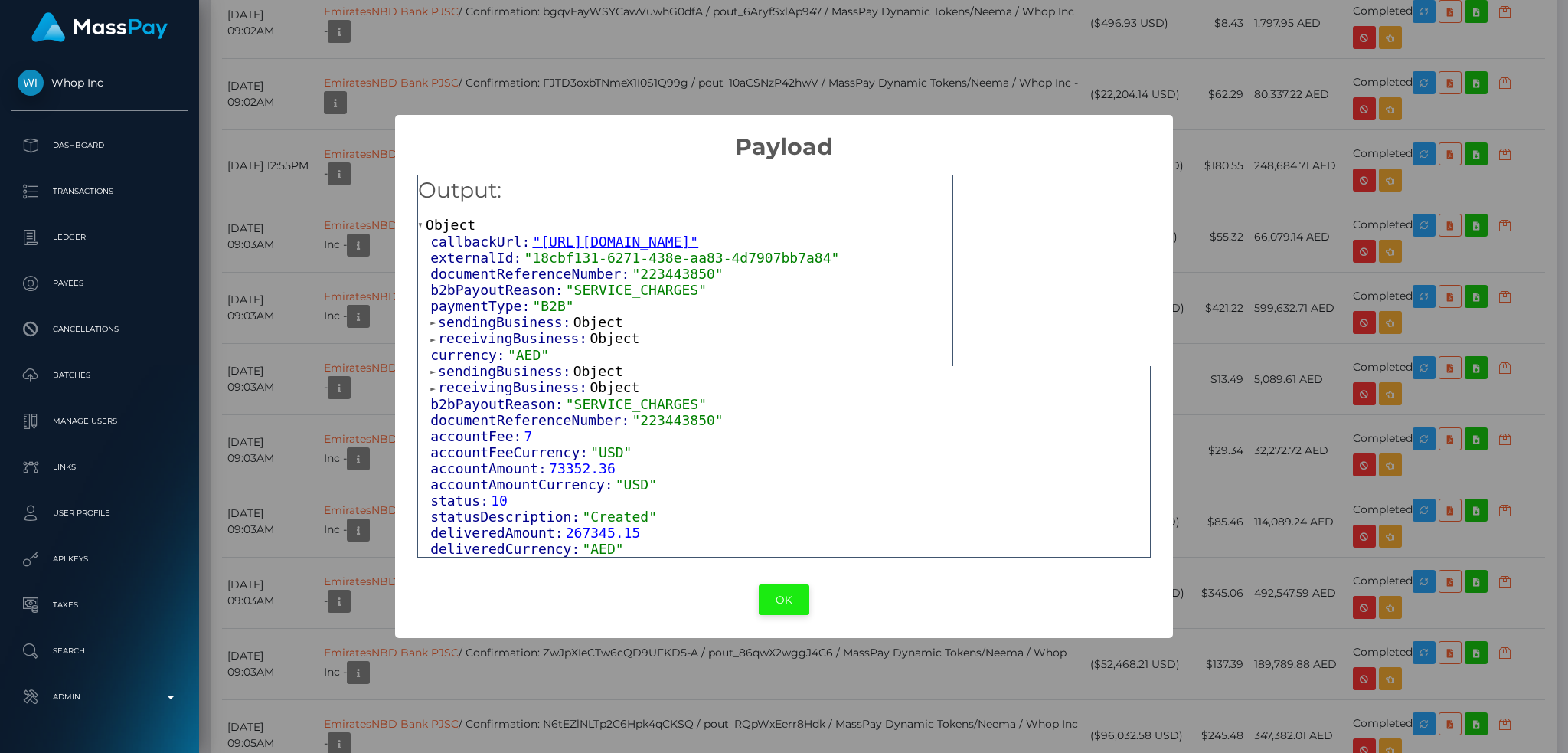
click at [786, 603] on button "OK" at bounding box center [784, 600] width 51 height 31
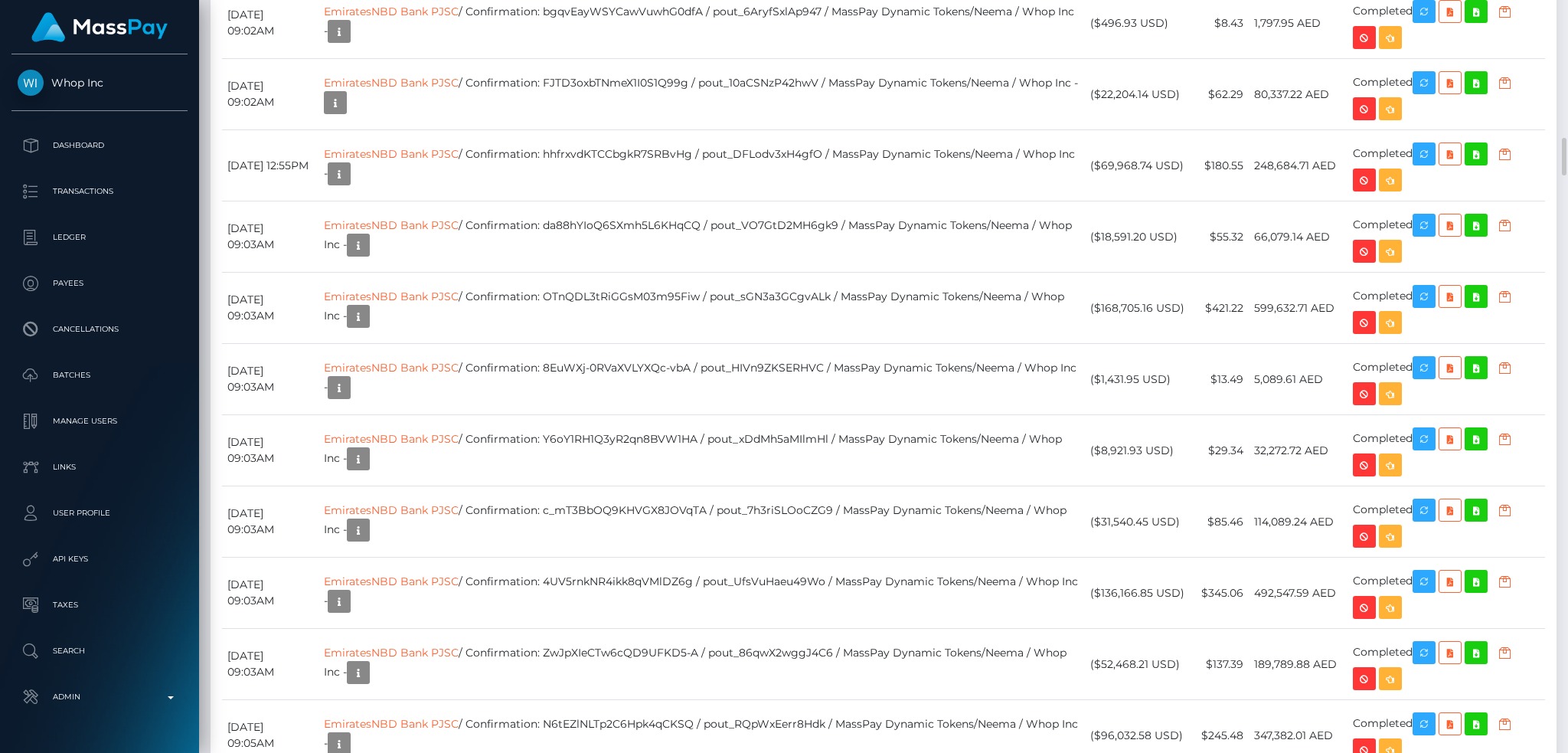
scroll to position [2860, 0]
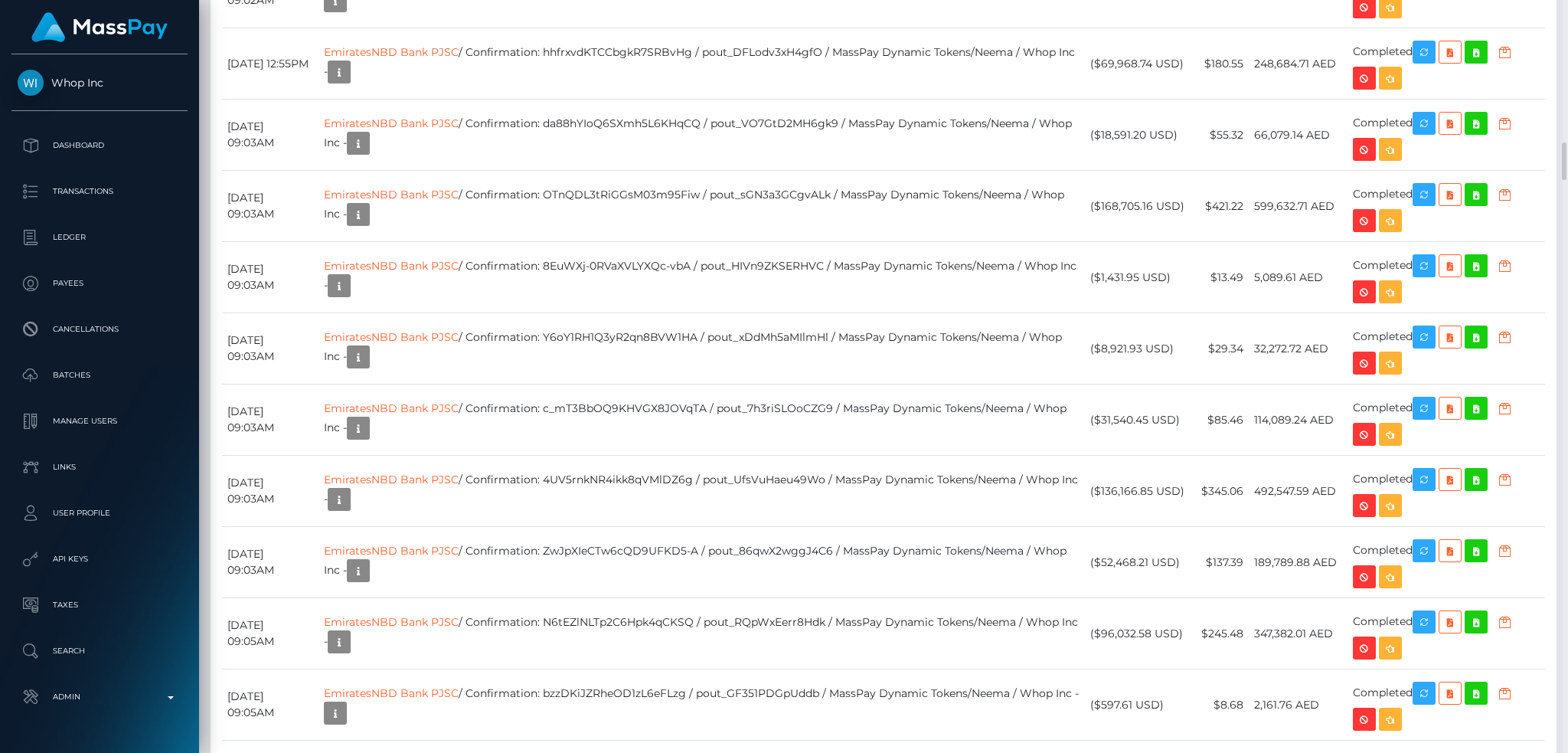
copy td "A04y77lkS12ps16taTRcGw"
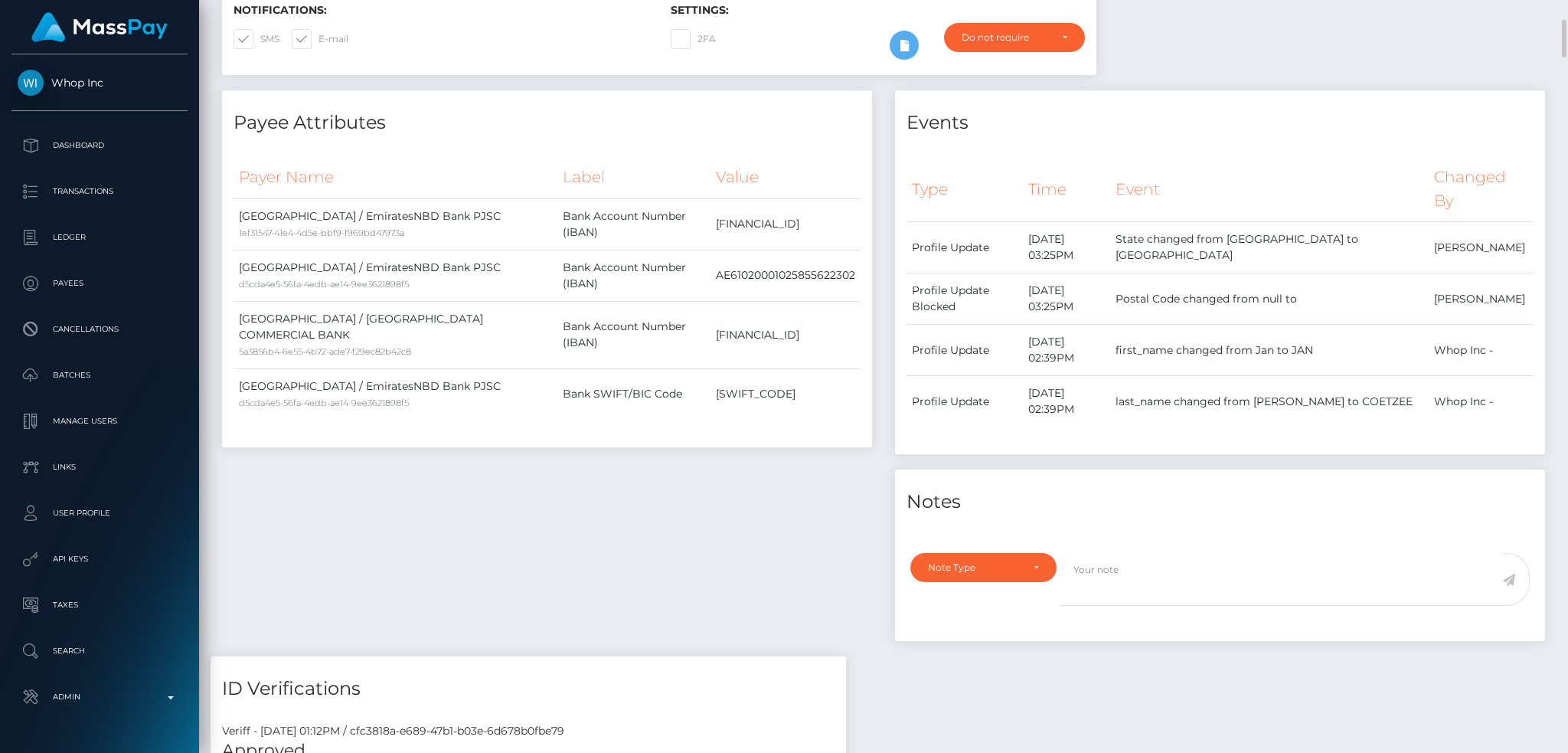
scroll to position [0, 0]
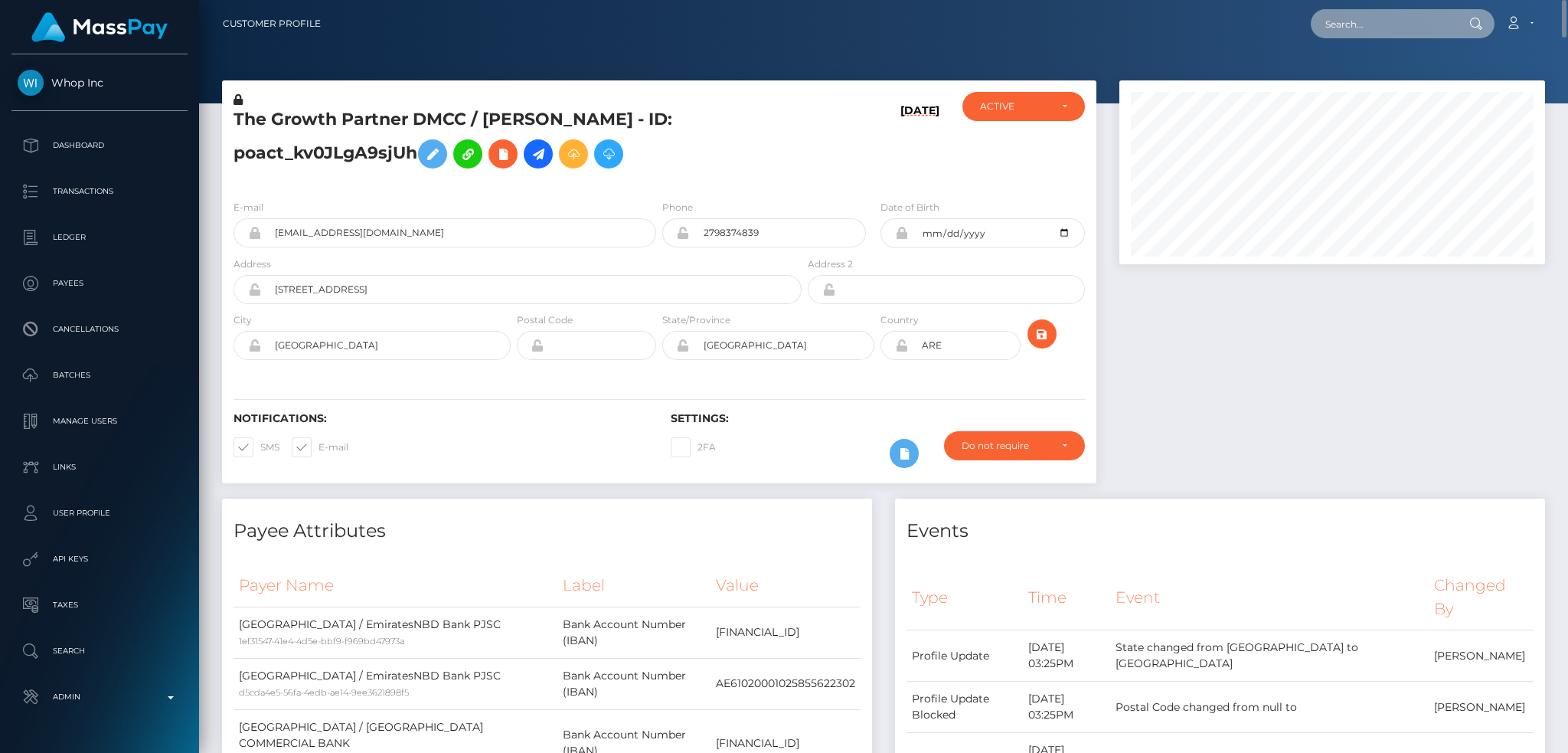
click at [1413, 13] on input "text" at bounding box center [1383, 24] width 144 height 29
paste input "poact_WgJ0NUBCl9e1"
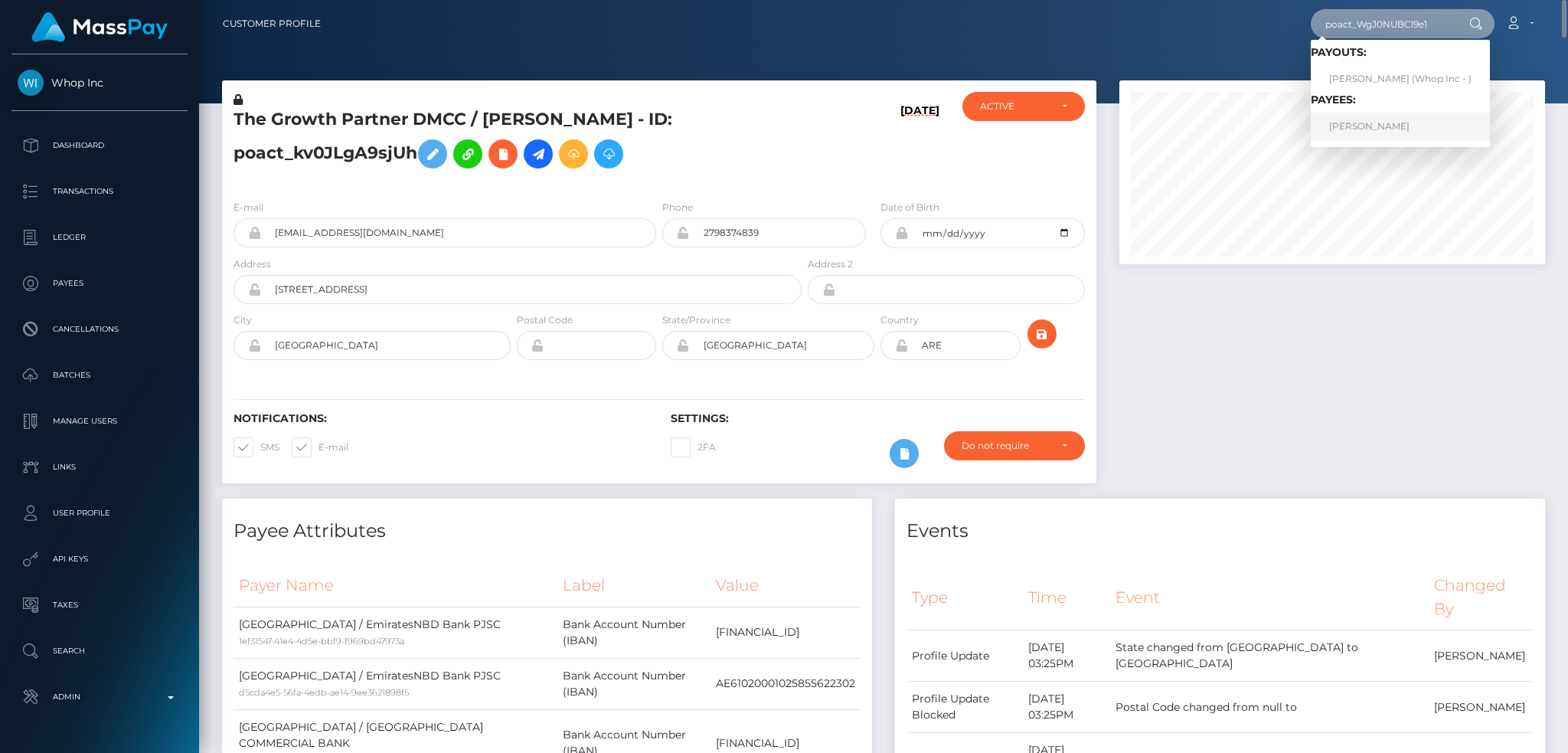
type input "poact_WgJ0NUBCl9e1"
click at [1386, 122] on link "SAMUEL-COSMIN GHEREBEANU" at bounding box center [1400, 127] width 179 height 28
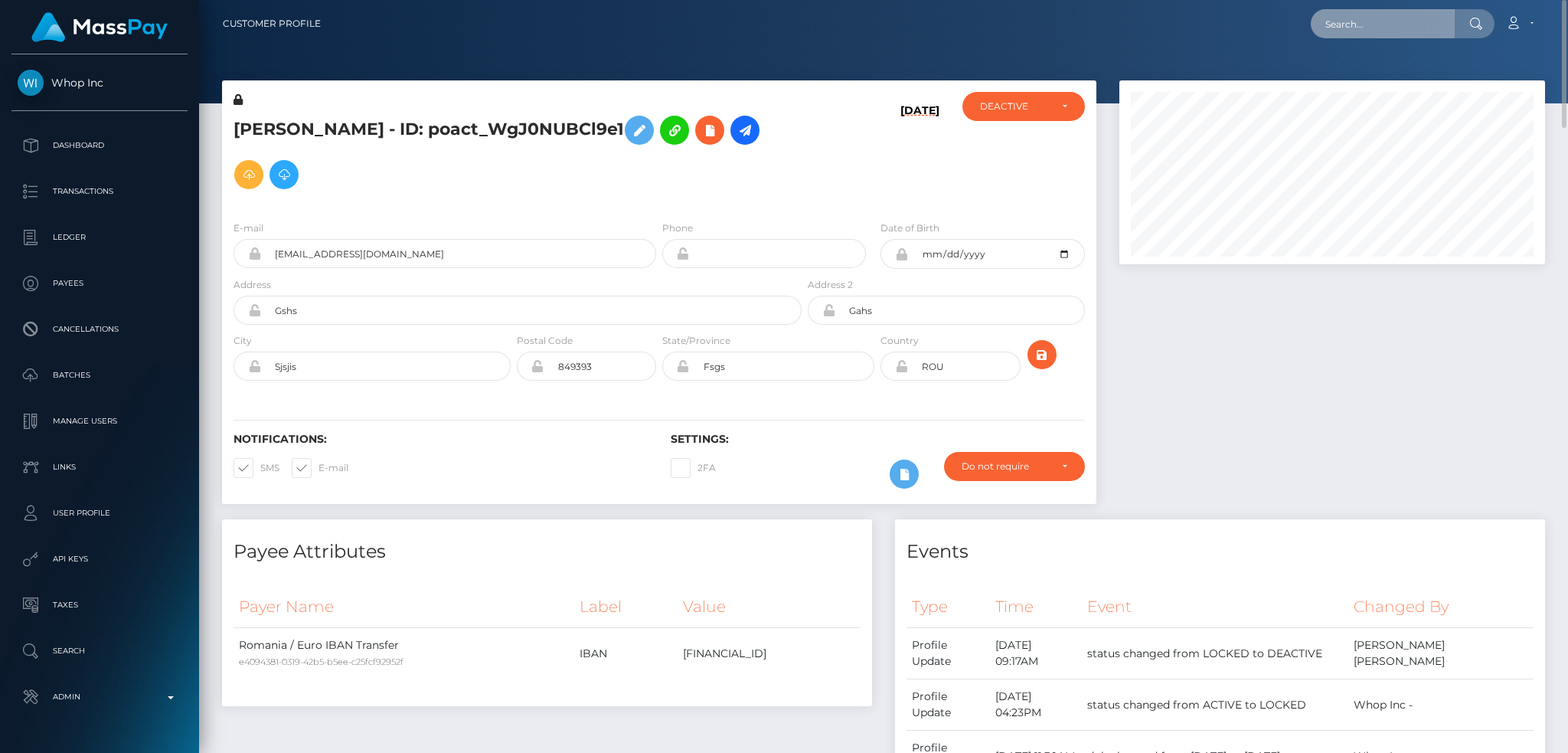
click at [1407, 24] on input "text" at bounding box center [1383, 24] width 144 height 29
paste input "[EMAIL_ADDRESS][DOMAIN_NAME]"
type input "[EMAIL_ADDRESS][DOMAIN_NAME]"
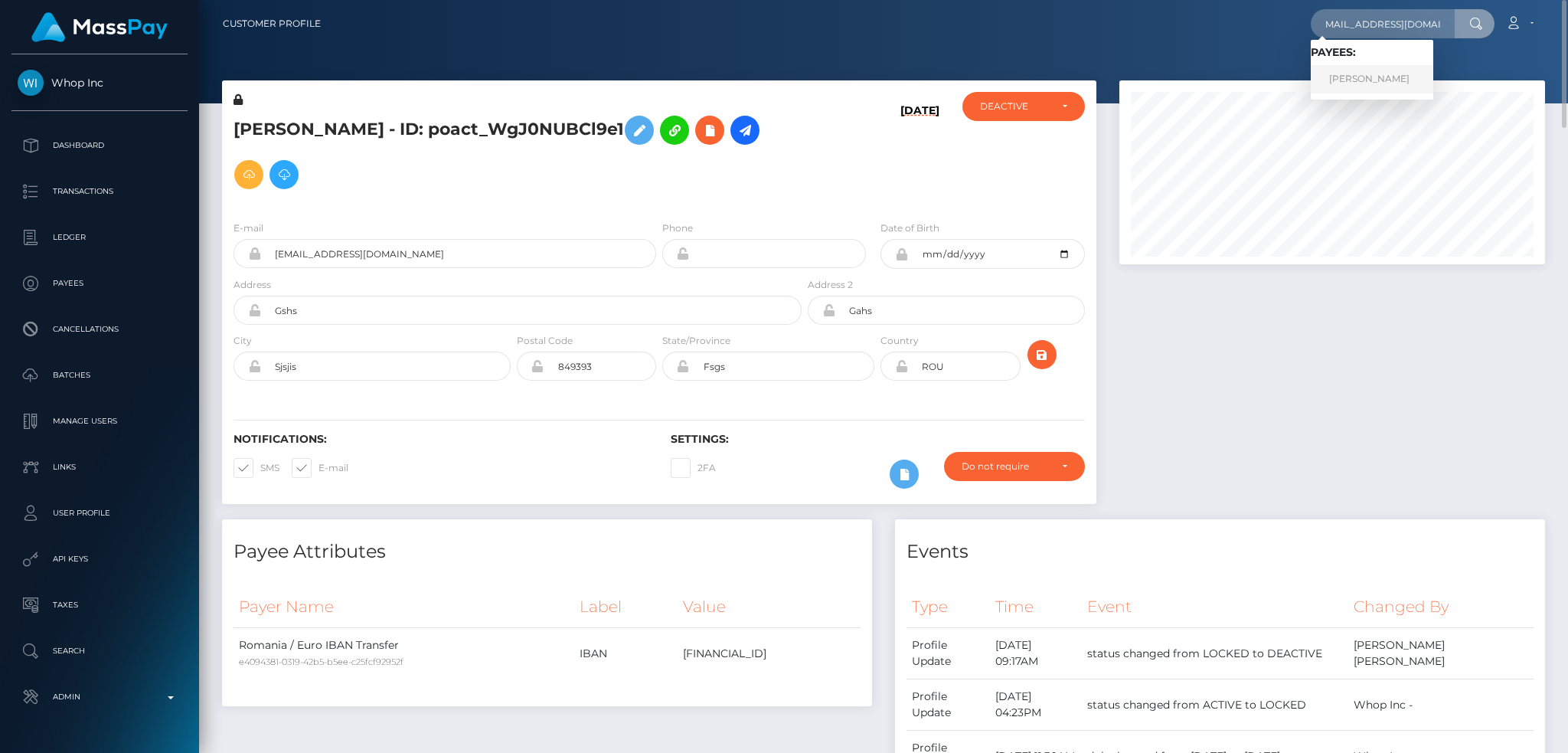
click at [1387, 77] on link "[PERSON_NAME]" at bounding box center [1372, 79] width 122 height 28
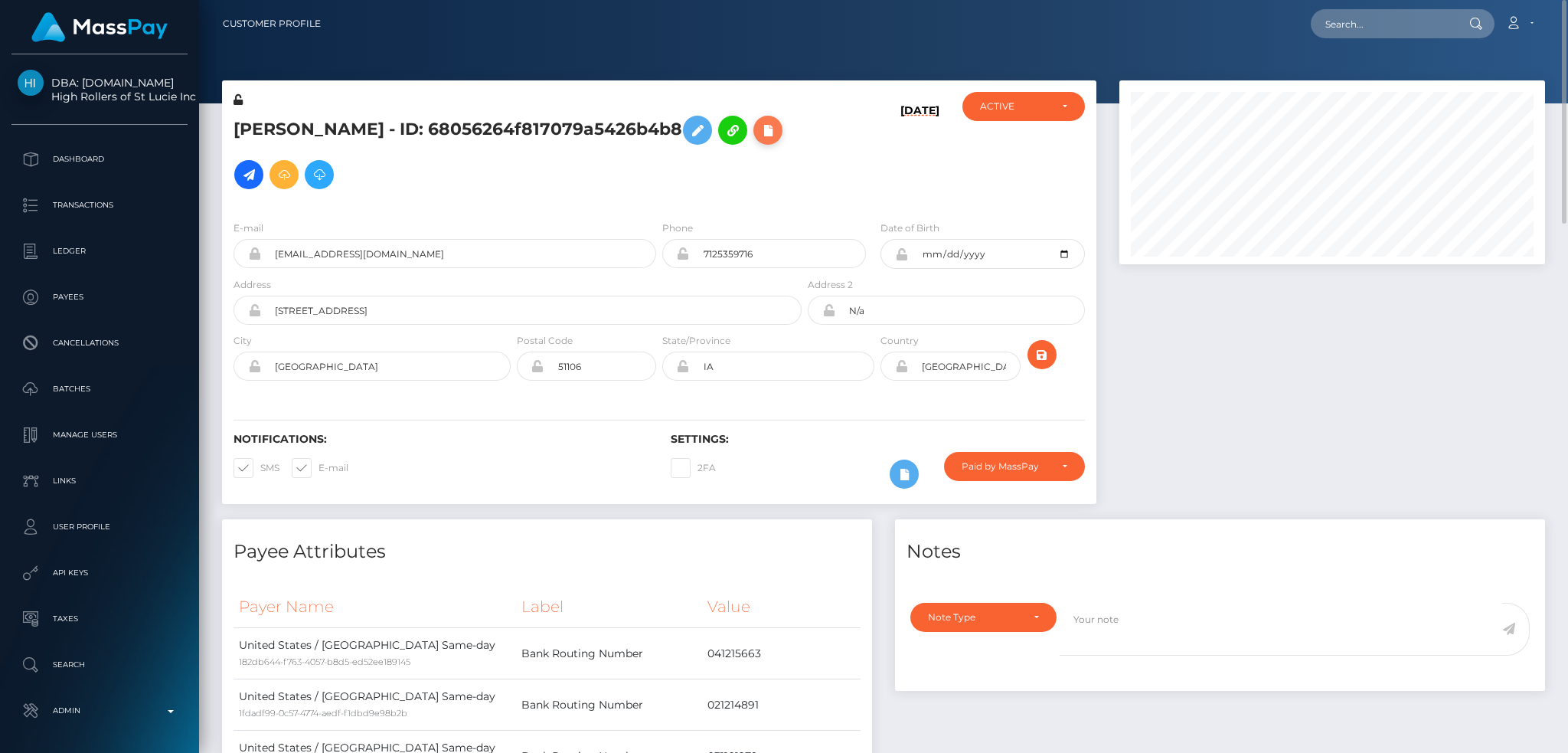
click at [759, 140] on icon at bounding box center [767, 130] width 18 height 19
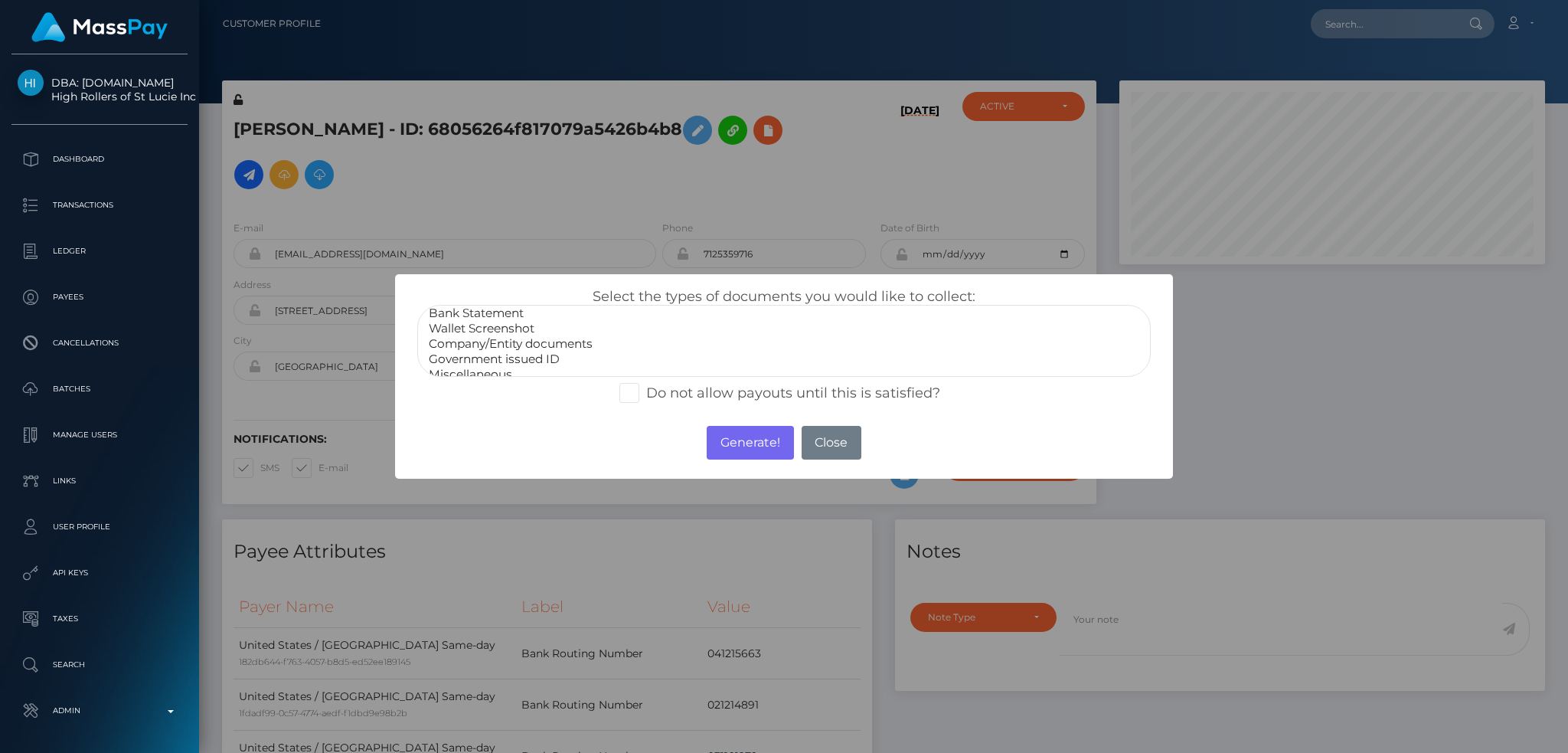
scroll to position [31, 0]
select select "Government issued ID"
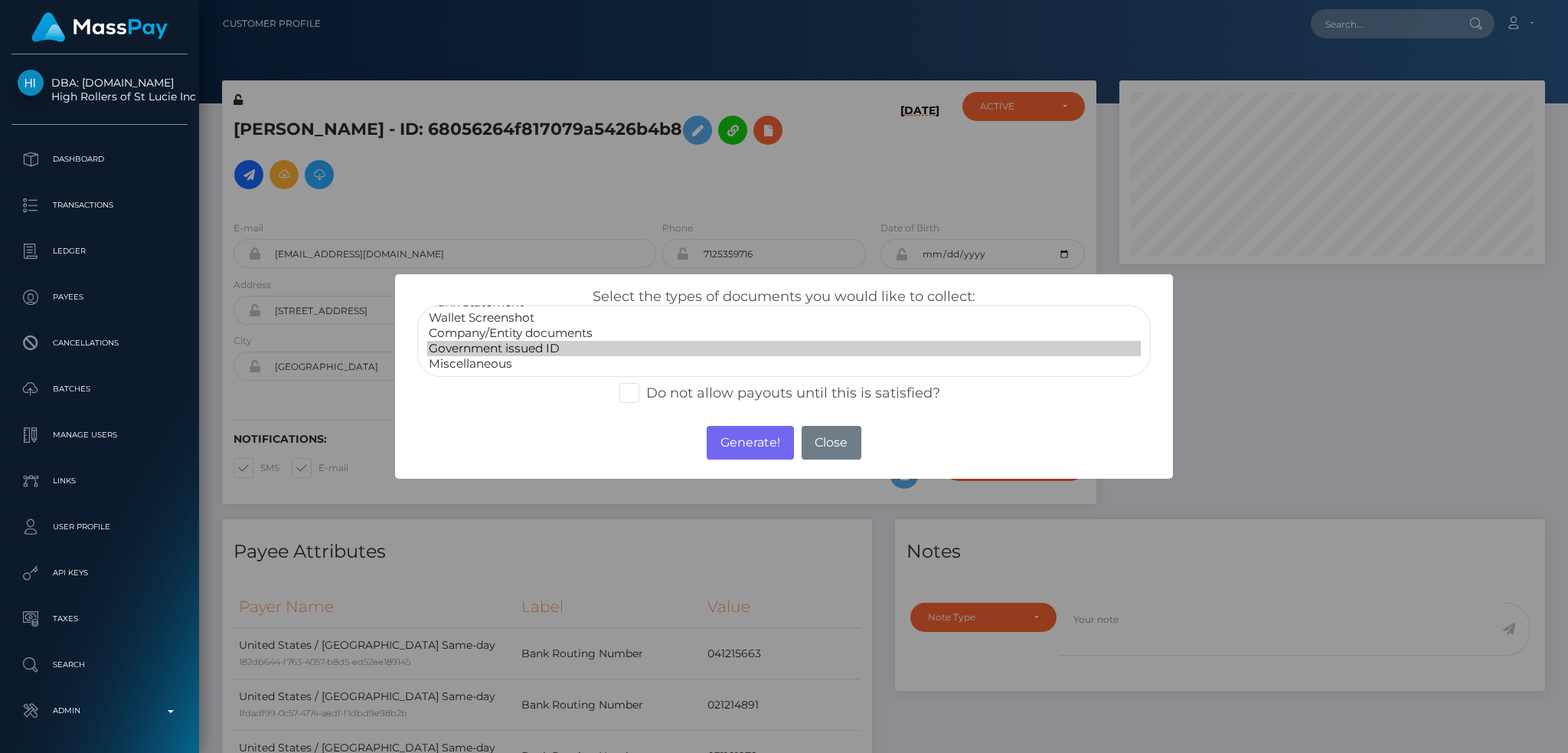
click at [545, 347] on option "Government issued ID" at bounding box center [784, 349] width 713 height 16
click at [742, 444] on button "Generate!" at bounding box center [750, 443] width 87 height 34
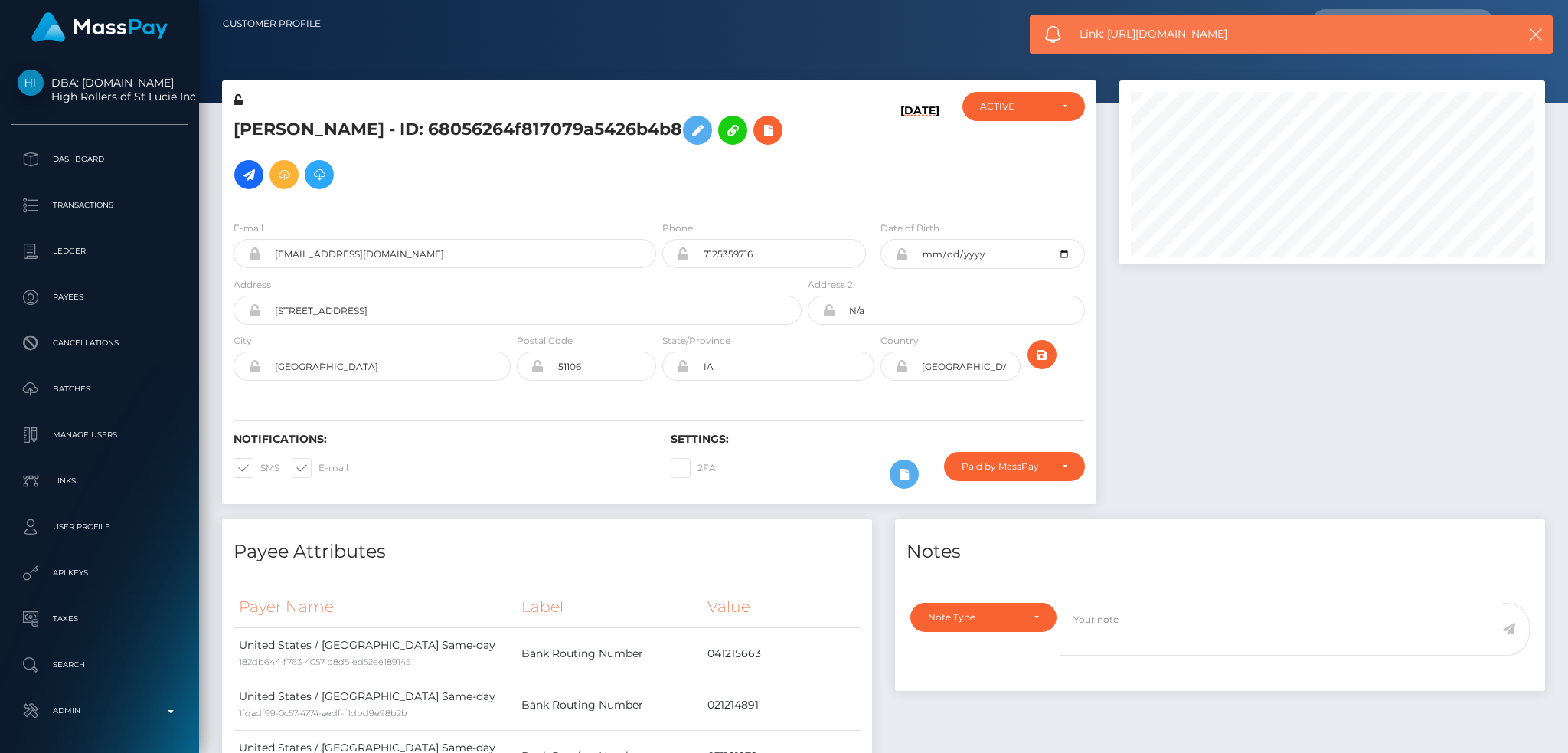
click at [1152, 22] on div "Link: [URL][DOMAIN_NAME]" at bounding box center [1291, 35] width 523 height 38
click at [1152, 35] on span "Link: [URL][DOMAIN_NAME]" at bounding box center [1283, 34] width 407 height 16
copy span "Link: [URL][DOMAIN_NAME]"
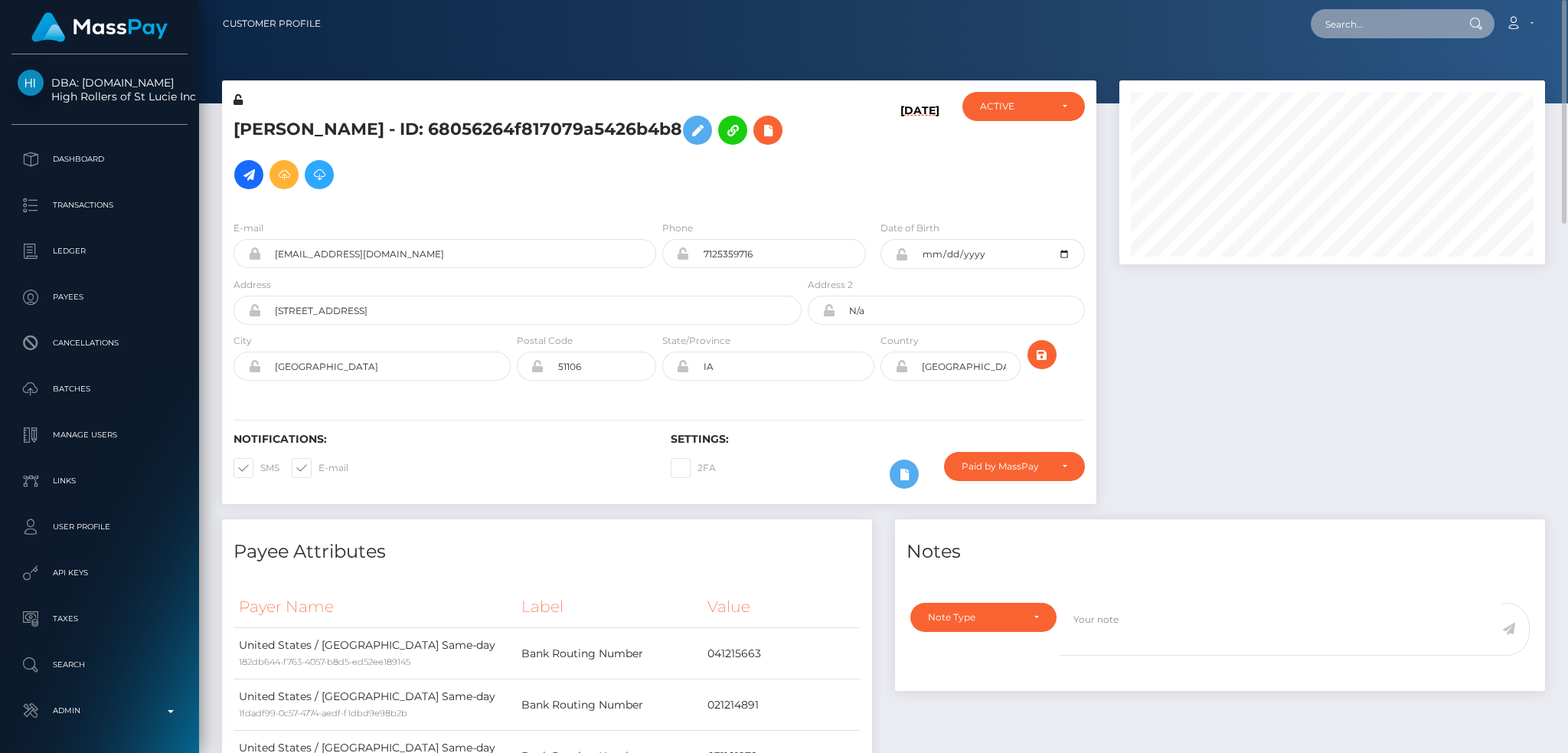
click at [1356, 26] on input "text" at bounding box center [1383, 24] width 144 height 29
paste input "[EMAIL_ADDRESS][DOMAIN_NAME]"
type input "[EMAIL_ADDRESS][DOMAIN_NAME]"
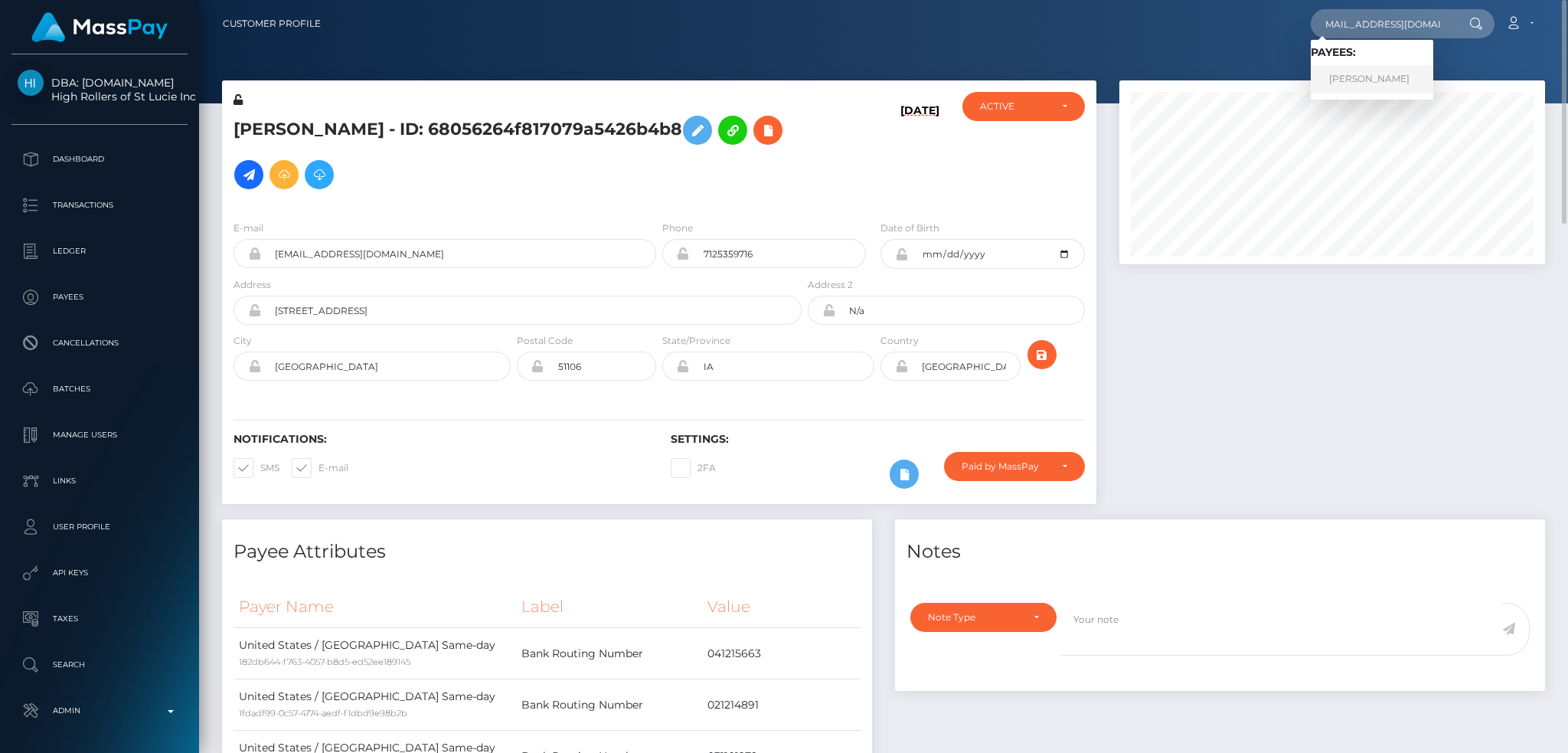
click at [1390, 77] on link "[PERSON_NAME]" at bounding box center [1372, 79] width 122 height 28
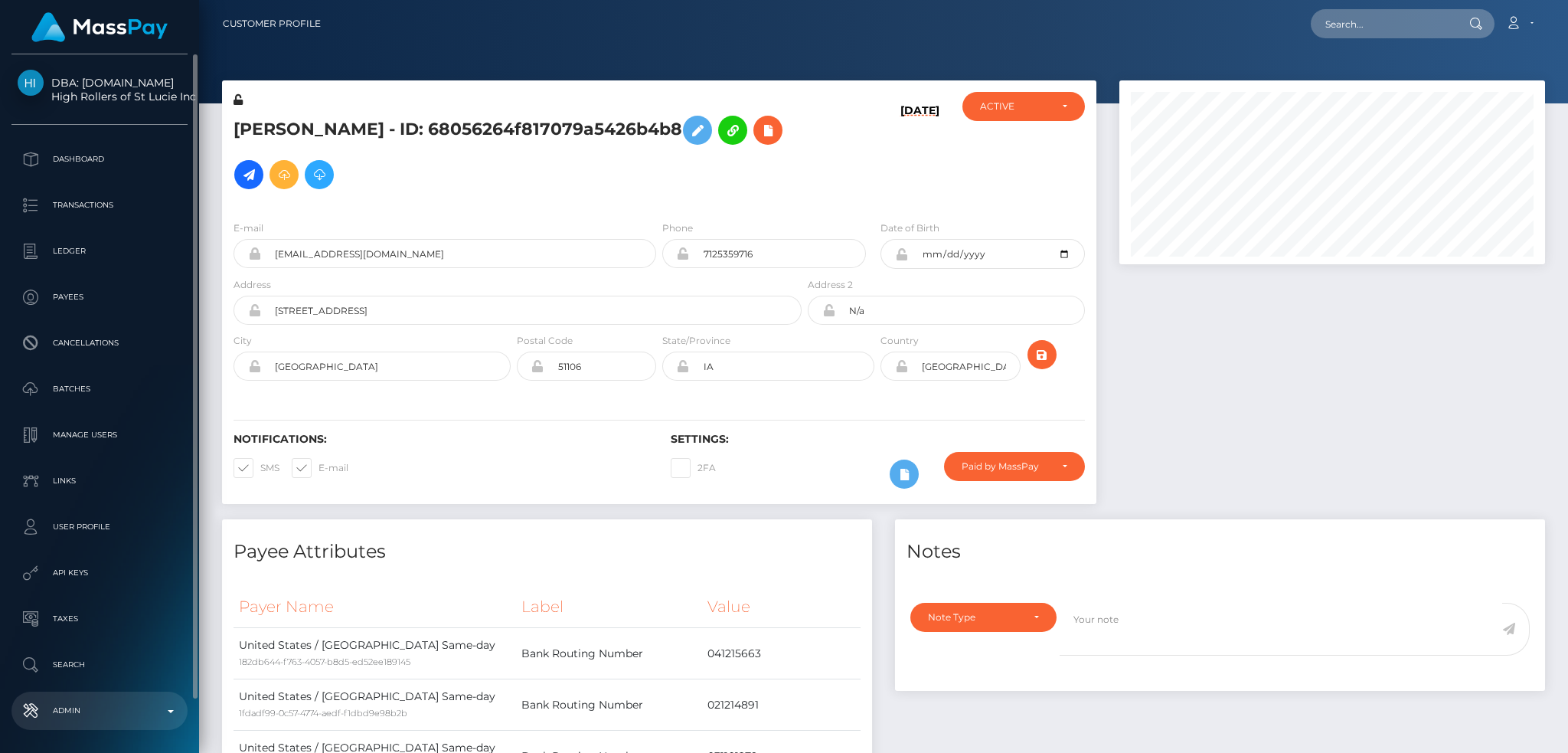
click at [127, 702] on p "Admin" at bounding box center [99, 711] width 163 height 23
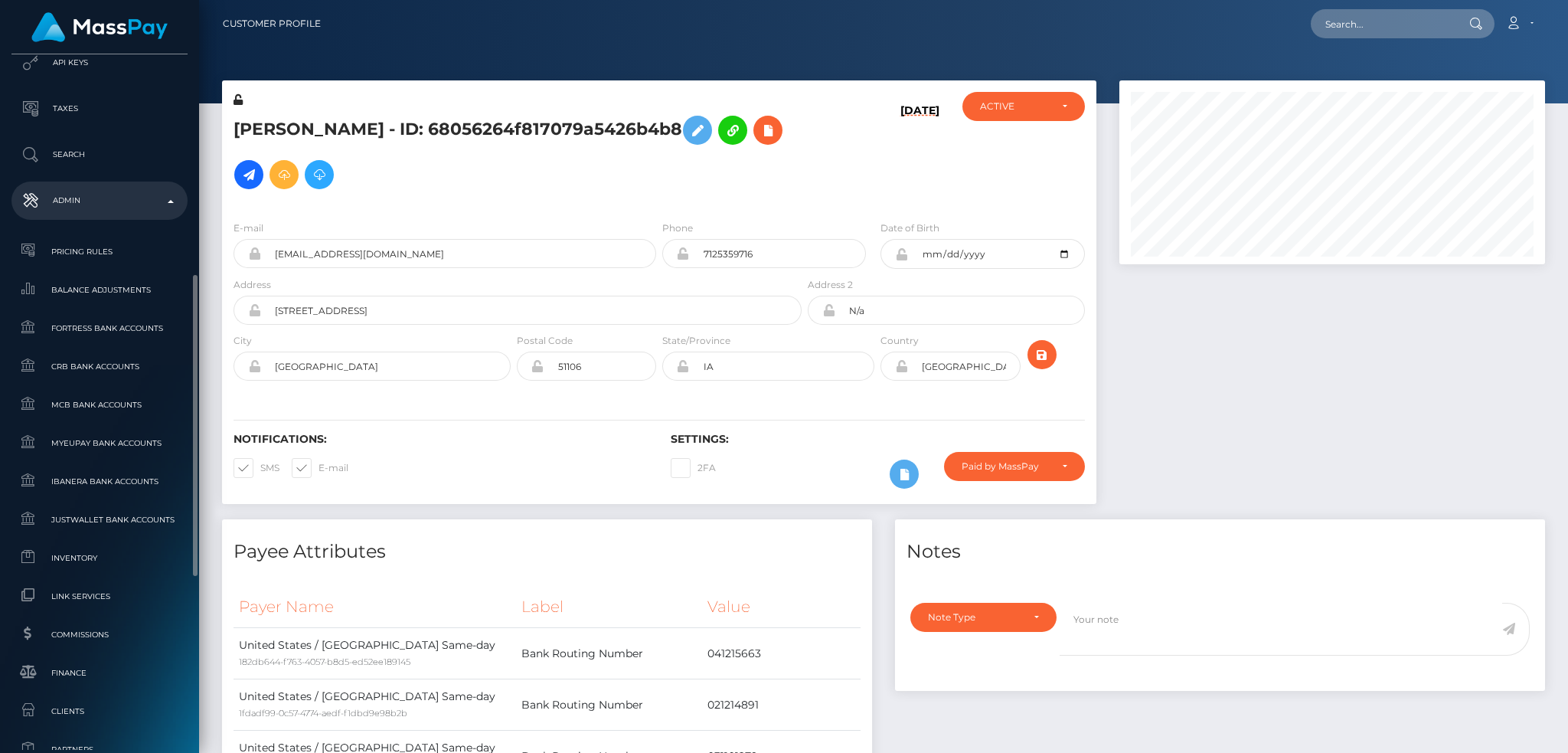
scroll to position [911, 0]
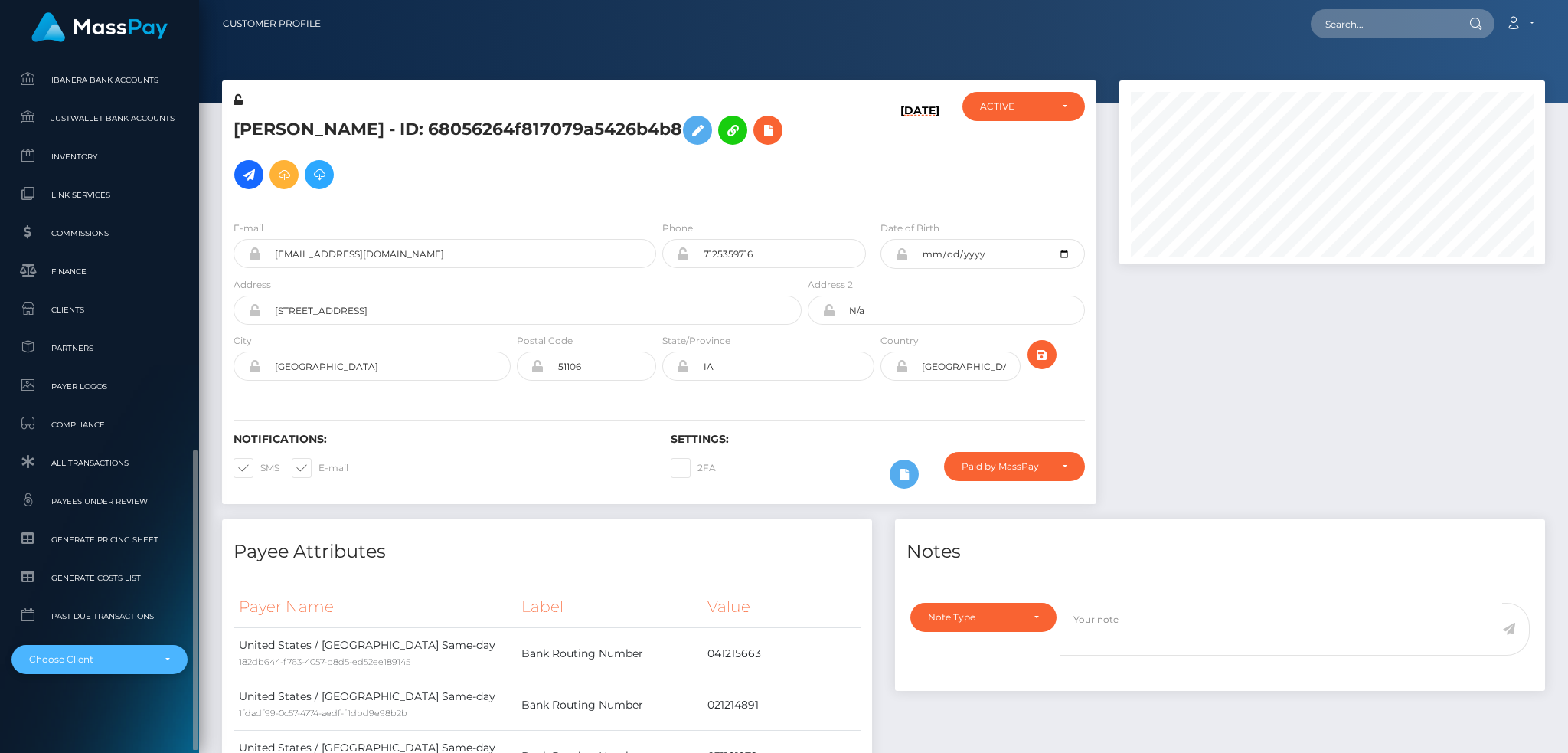
click at [116, 665] on div "Choose Client" at bounding box center [90, 659] width 123 height 12
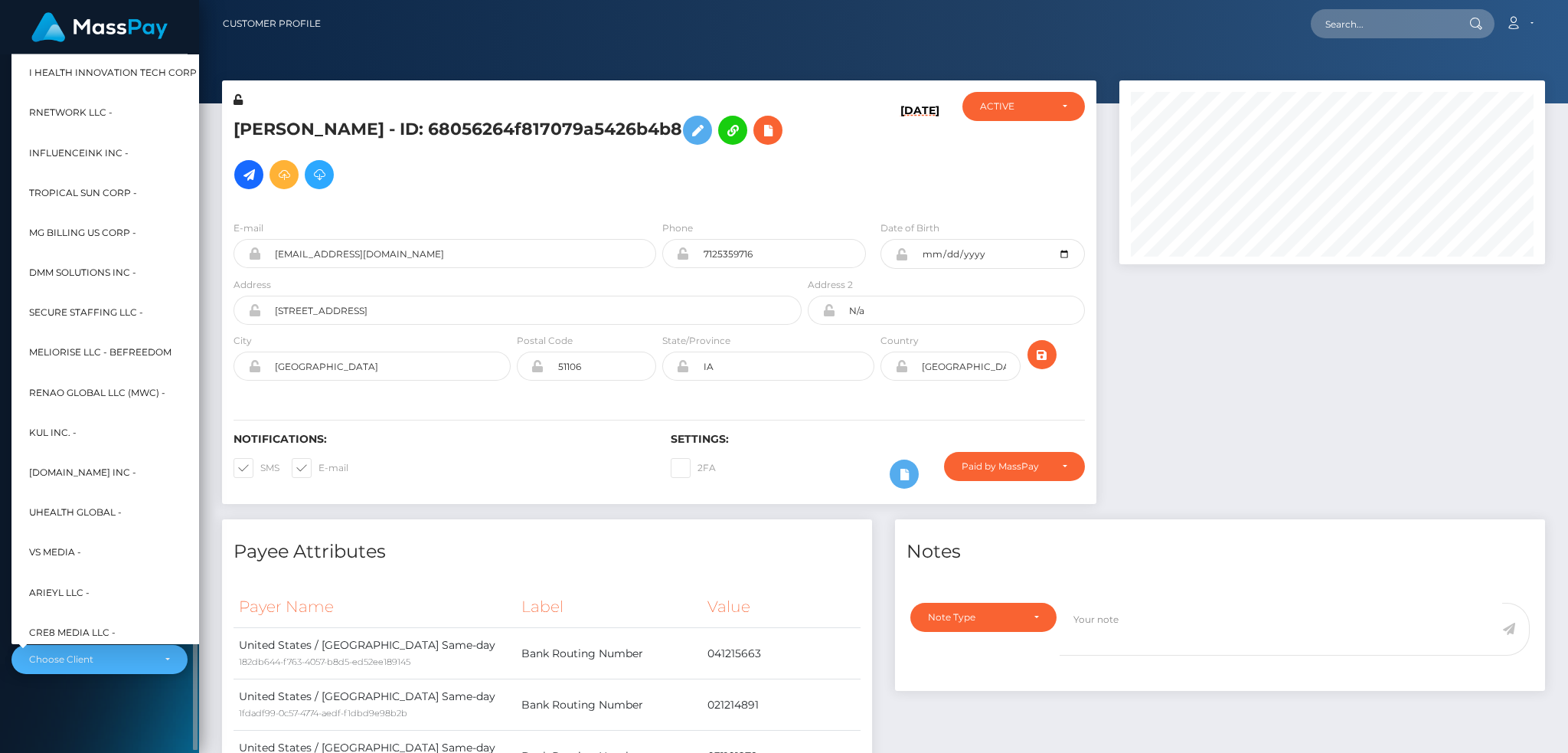
scroll to position [460, 0]
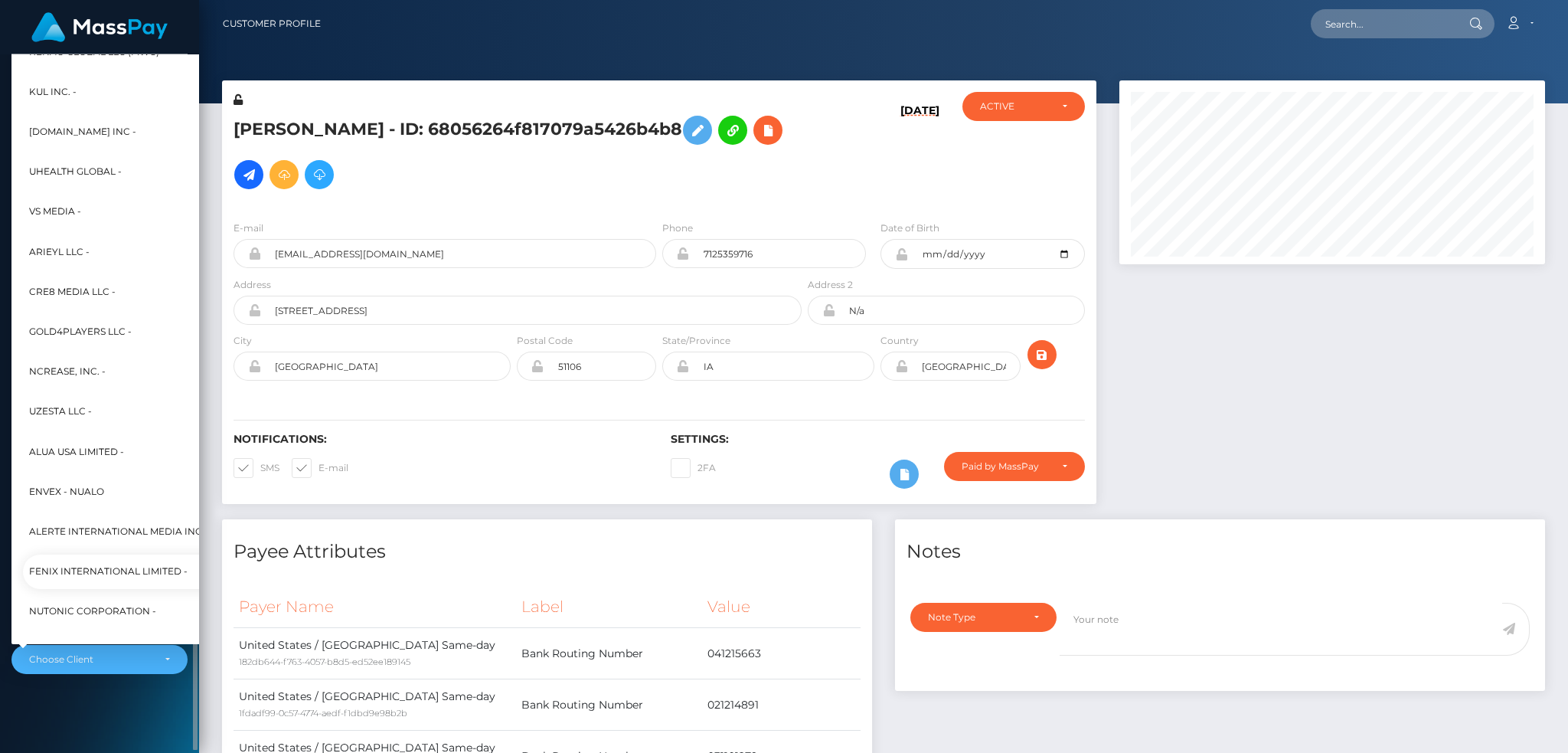
click at [116, 571] on span "Fenix International Limited -" at bounding box center [108, 572] width 158 height 20
select select "26"
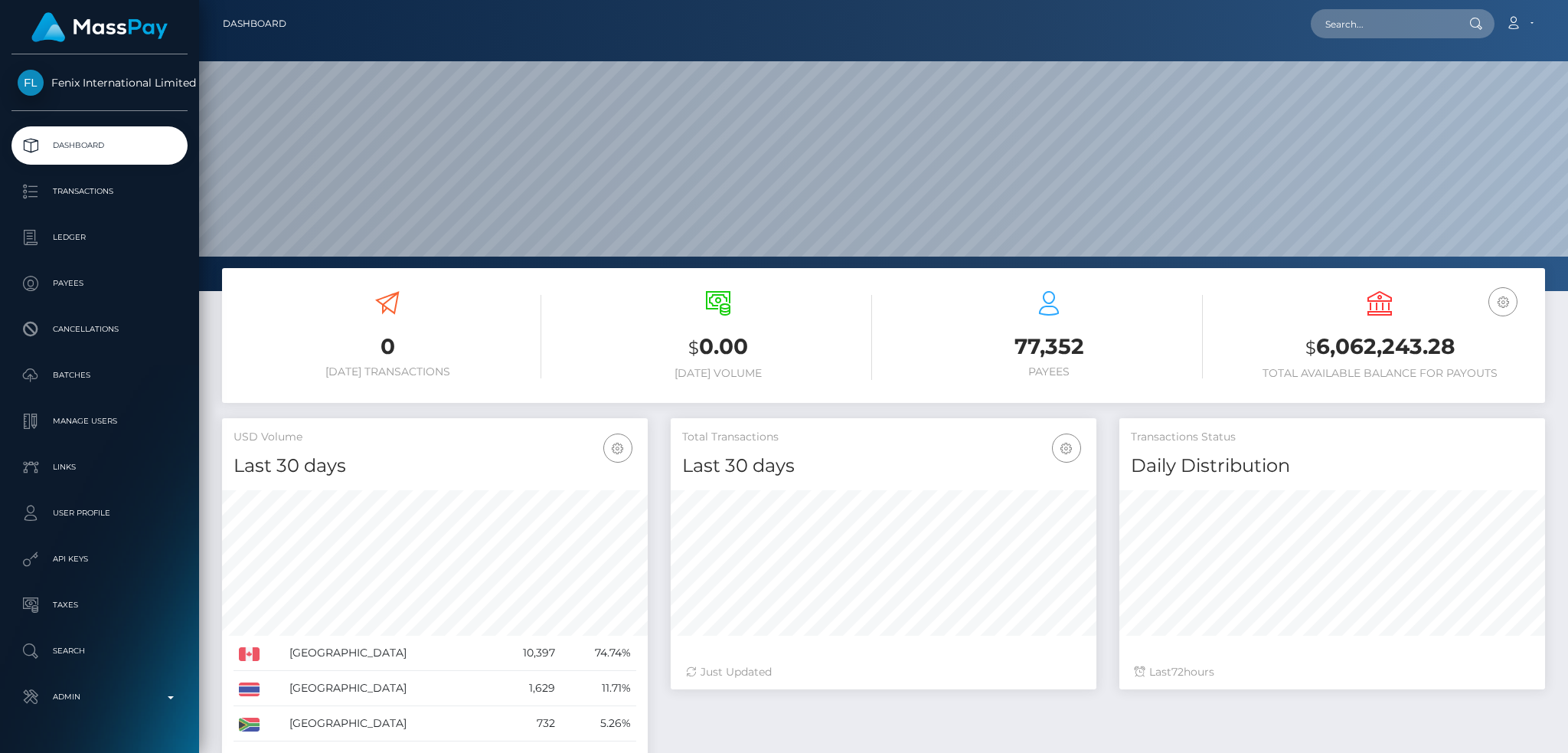
scroll to position [272, 425]
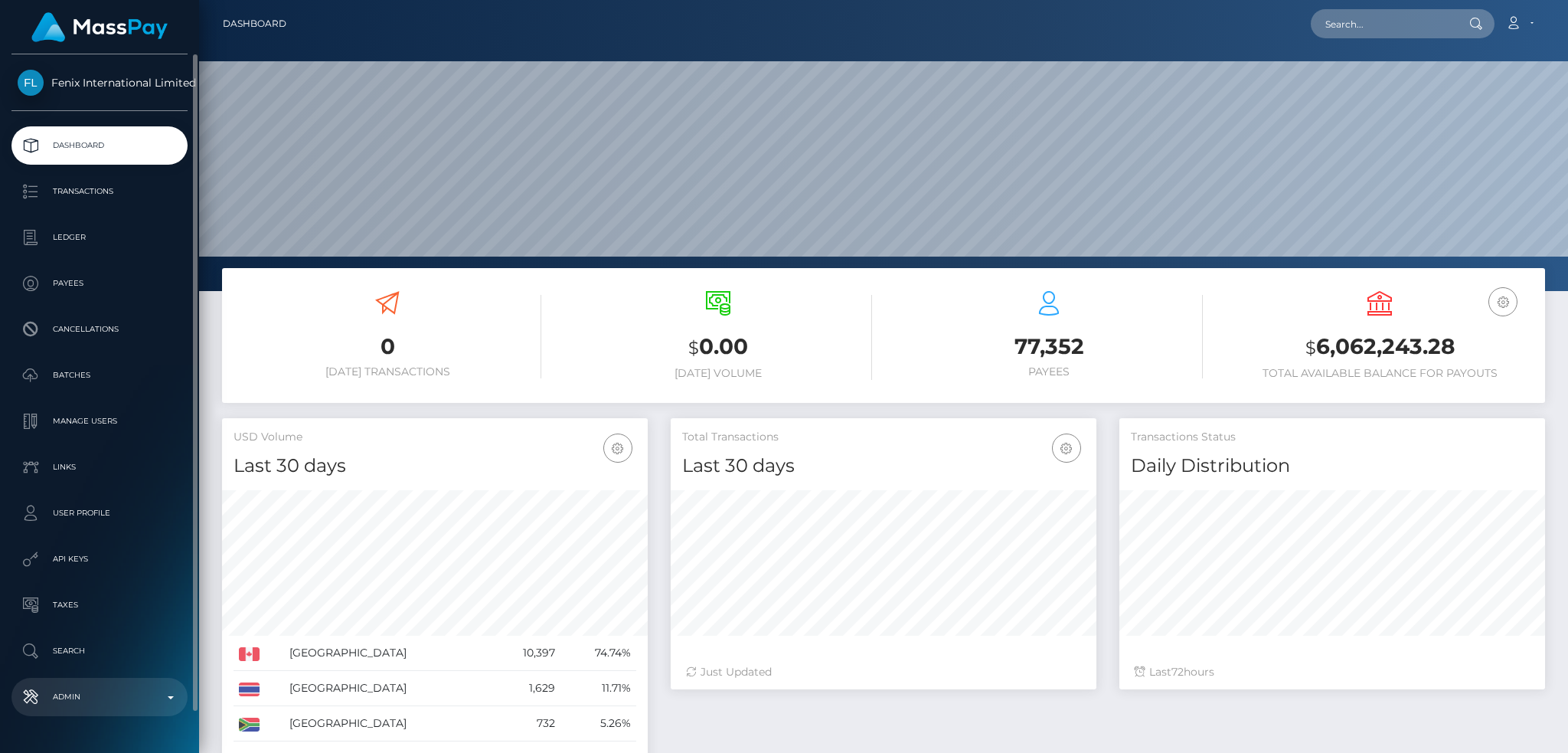
click at [104, 713] on link "Admin" at bounding box center [99, 697] width 176 height 38
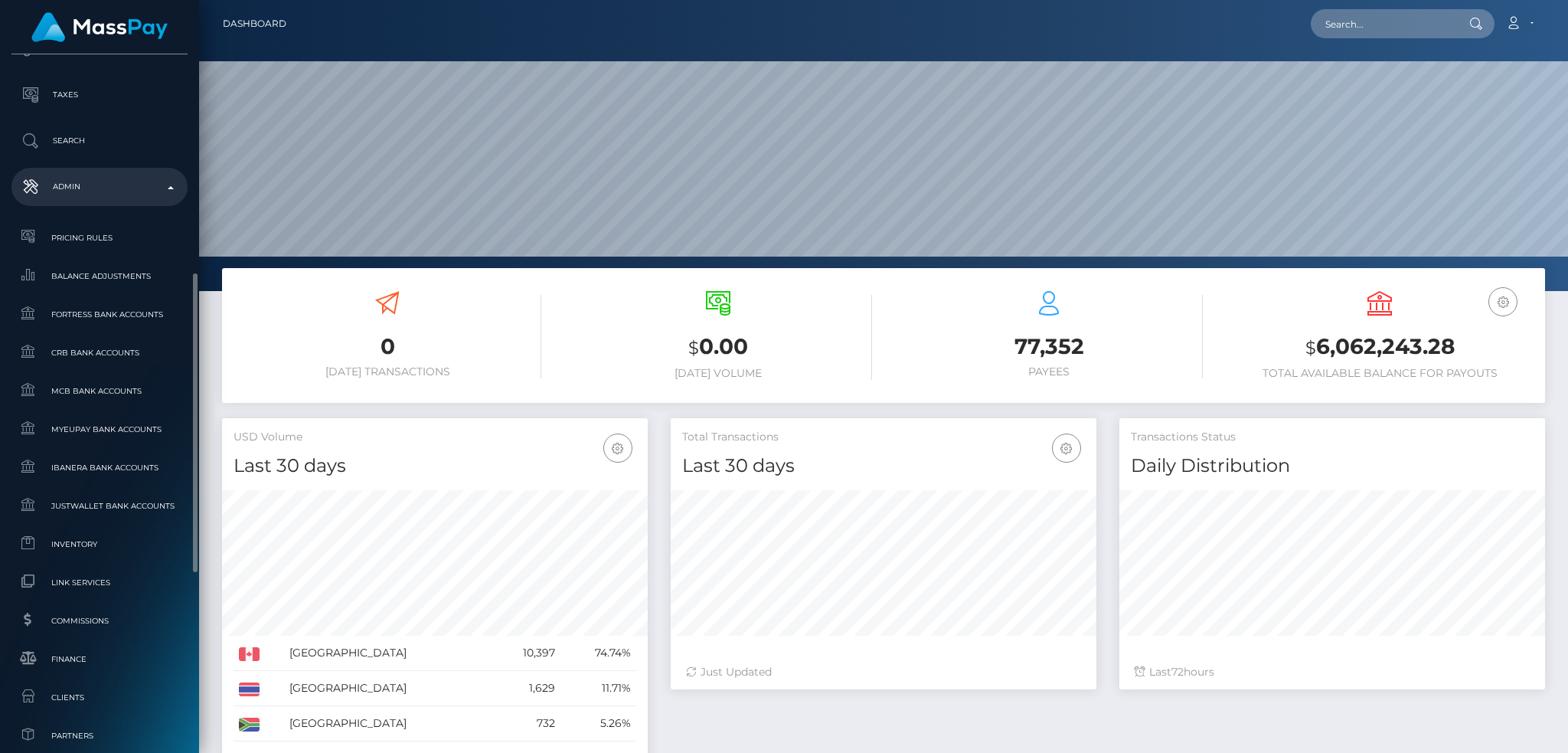
click at [139, 681] on link "Clients" at bounding box center [99, 698] width 176 height 33
click at [103, 687] on link "Clients" at bounding box center [99, 698] width 176 height 33
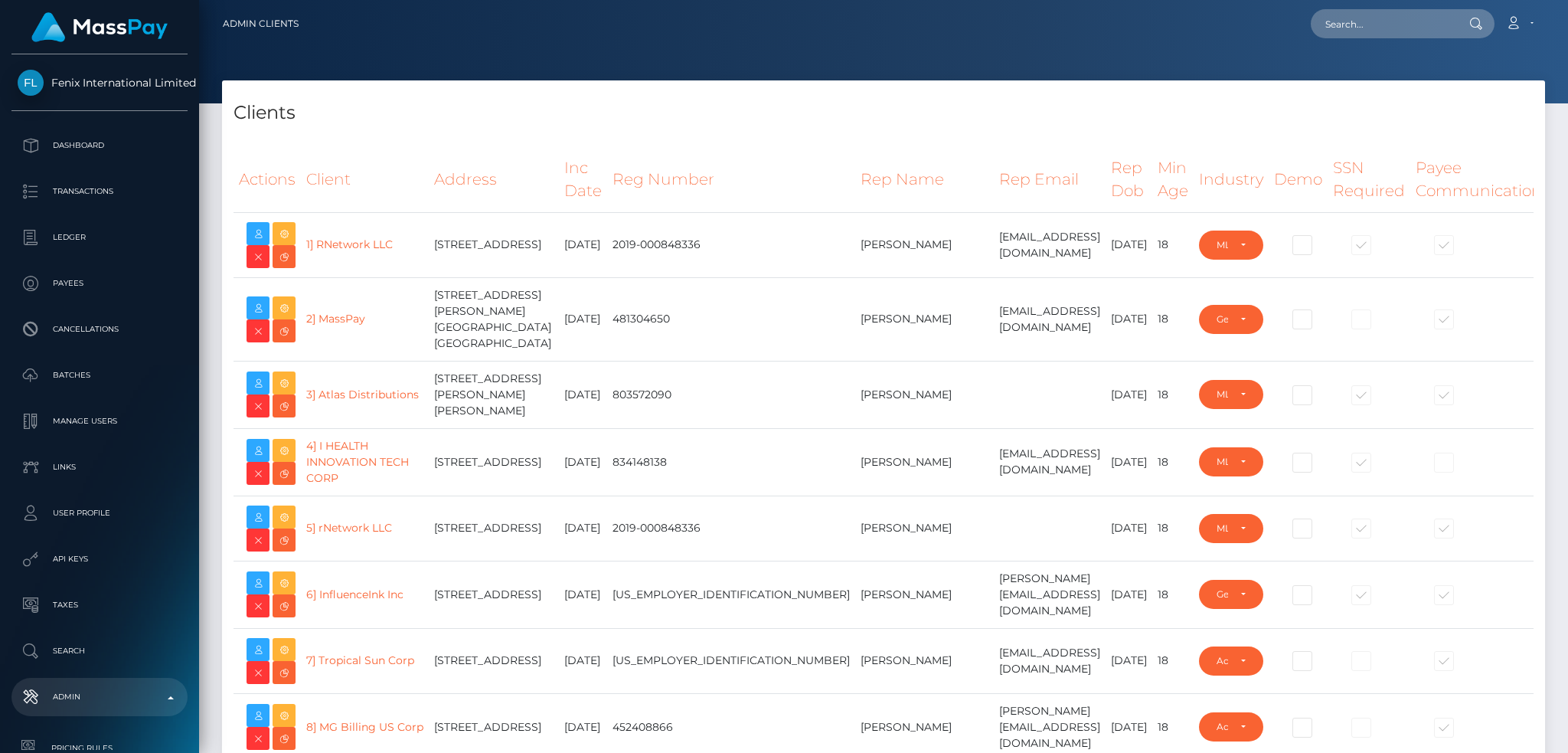
select select "223"
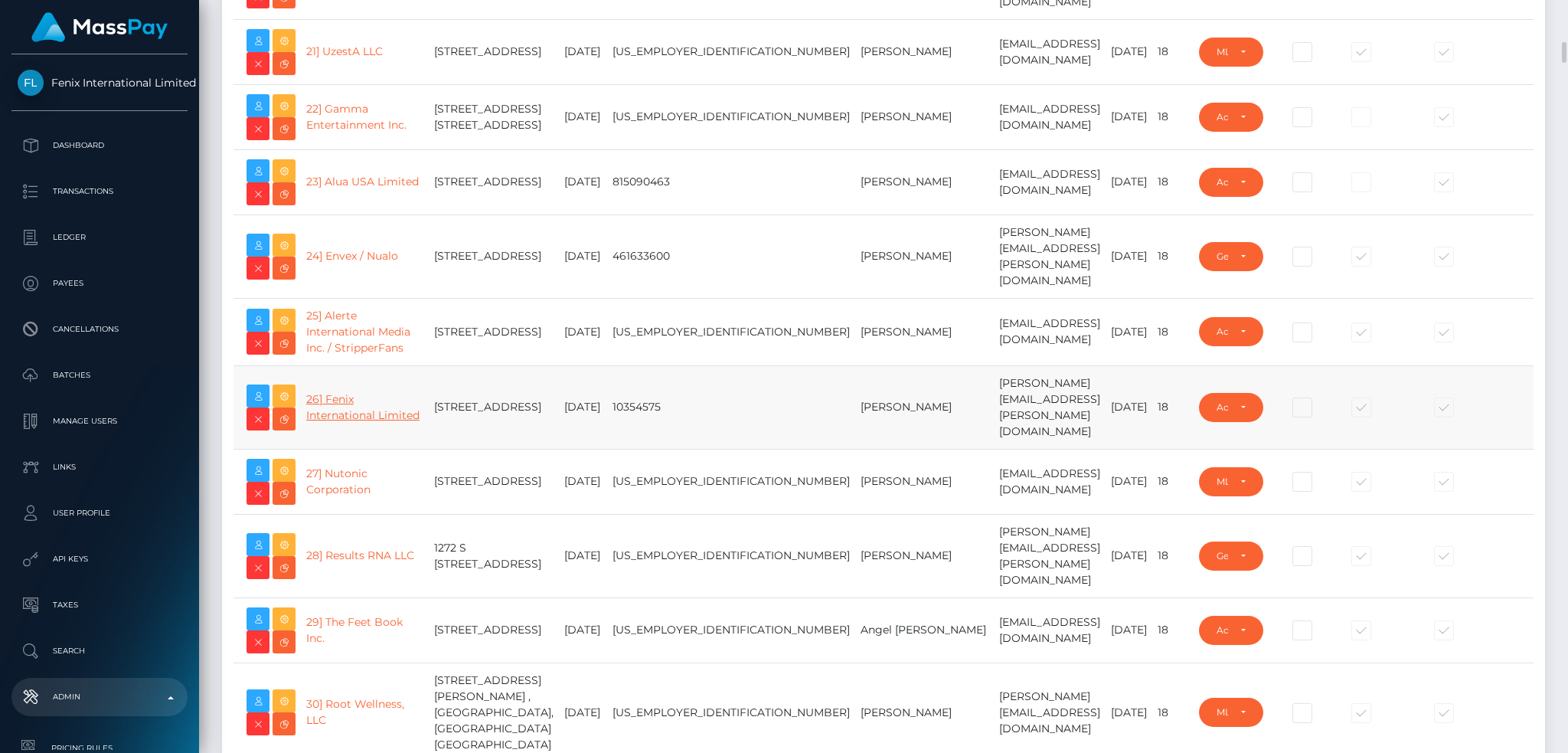
click at [340, 422] on link "26] Fenix International Limited" at bounding box center [363, 408] width 114 height 30
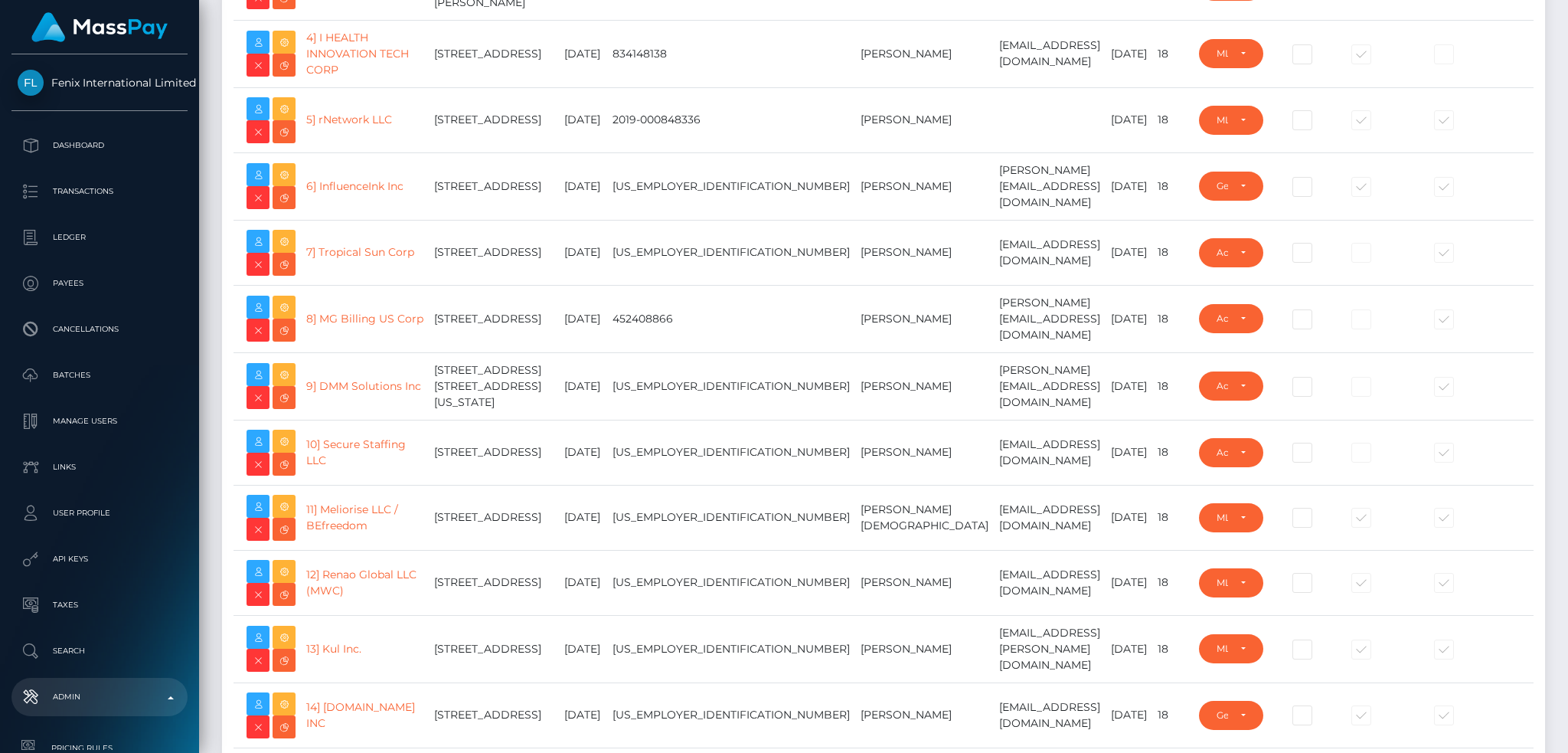
scroll to position [0, 0]
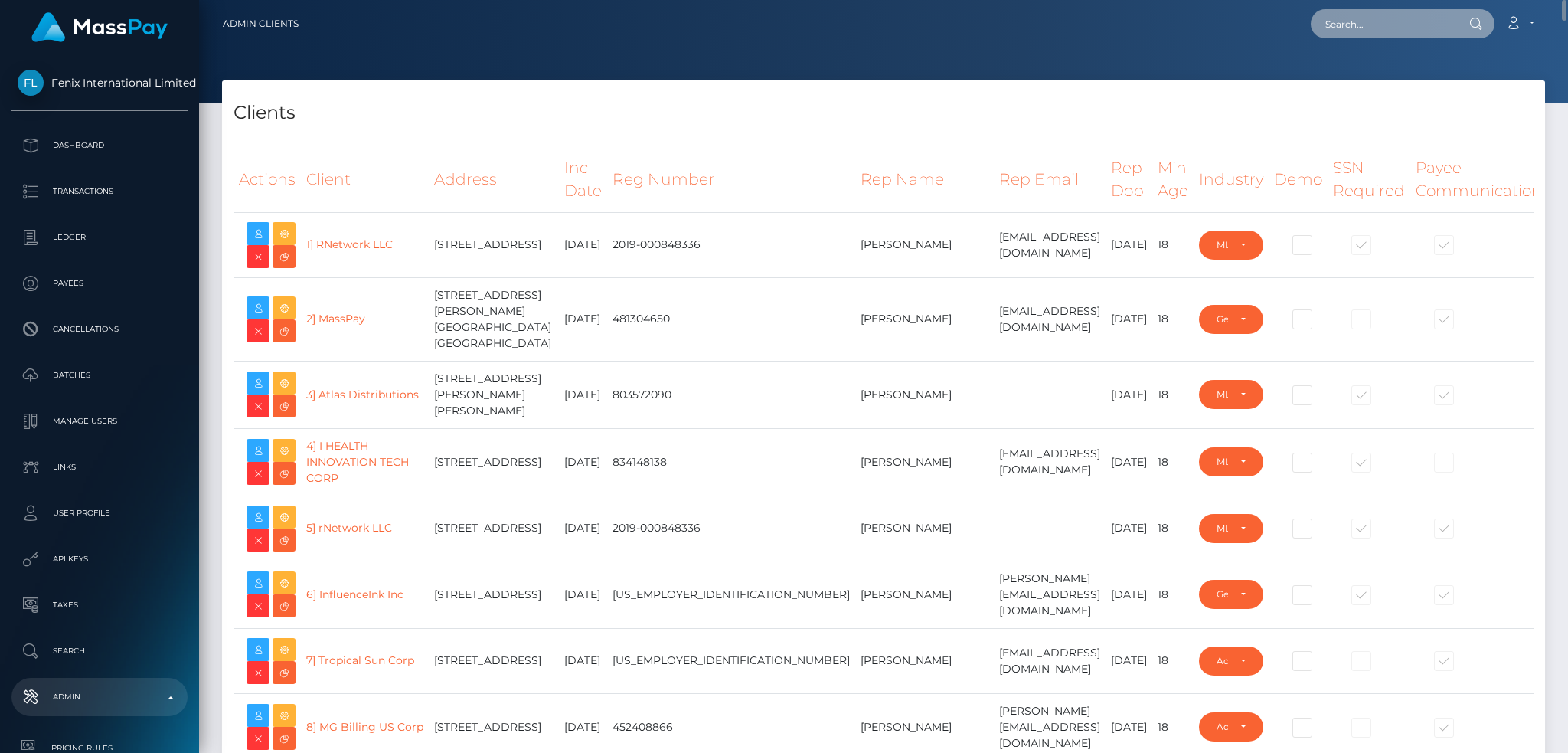
drag, startPoint x: 1353, startPoint y: 10, endPoint x: 1356, endPoint y: 18, distance: 8.5
click at [1354, 10] on input "text" at bounding box center [1383, 24] width 144 height 29
paste input "5d2f3cae-18c6-11ef-9e42-062d9cd50a19"
type input "5d2f3cae-18c6-11ef-9e42-062d9cd50a19"
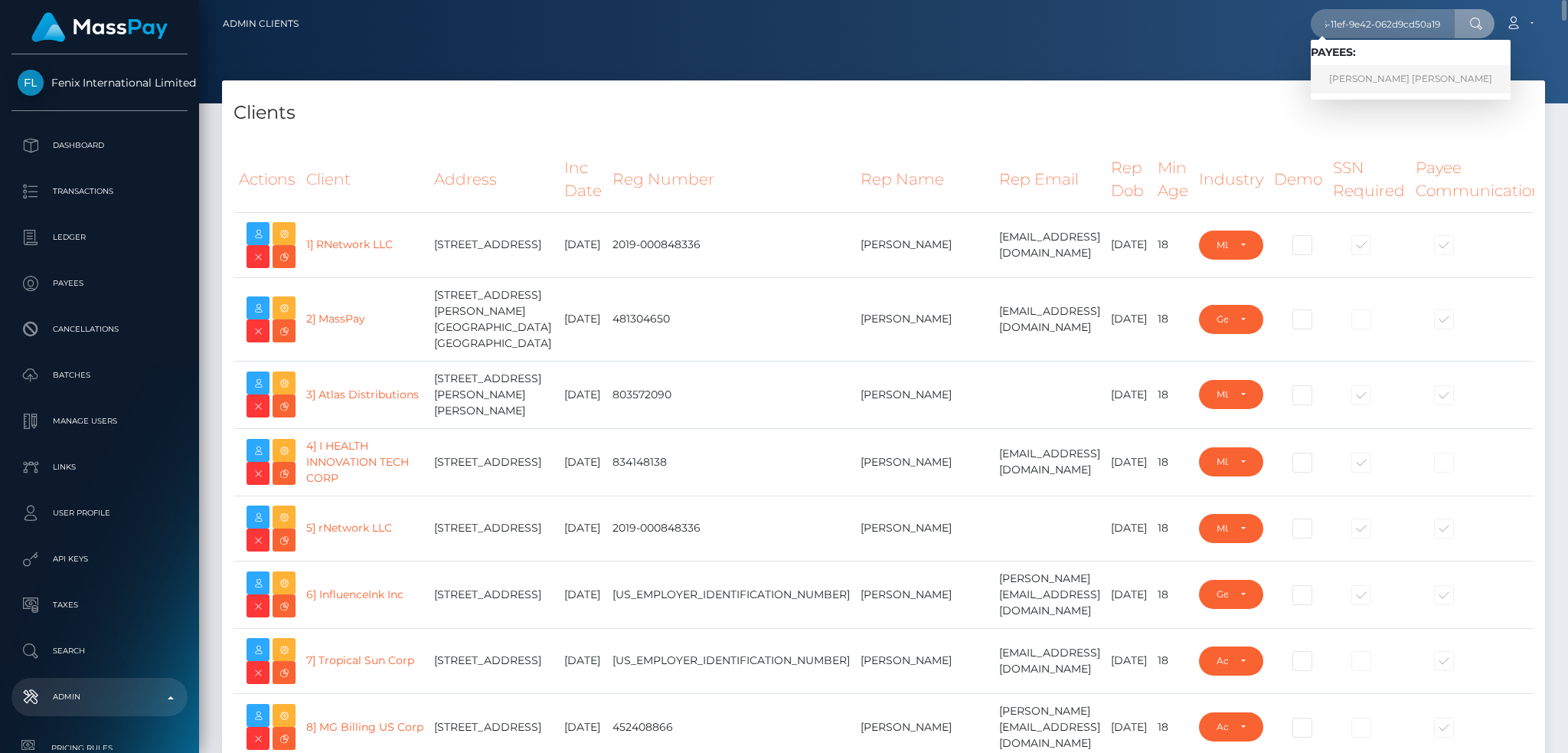
click at [1386, 77] on link "KATELYN MAE MINORICS" at bounding box center [1411, 79] width 200 height 28
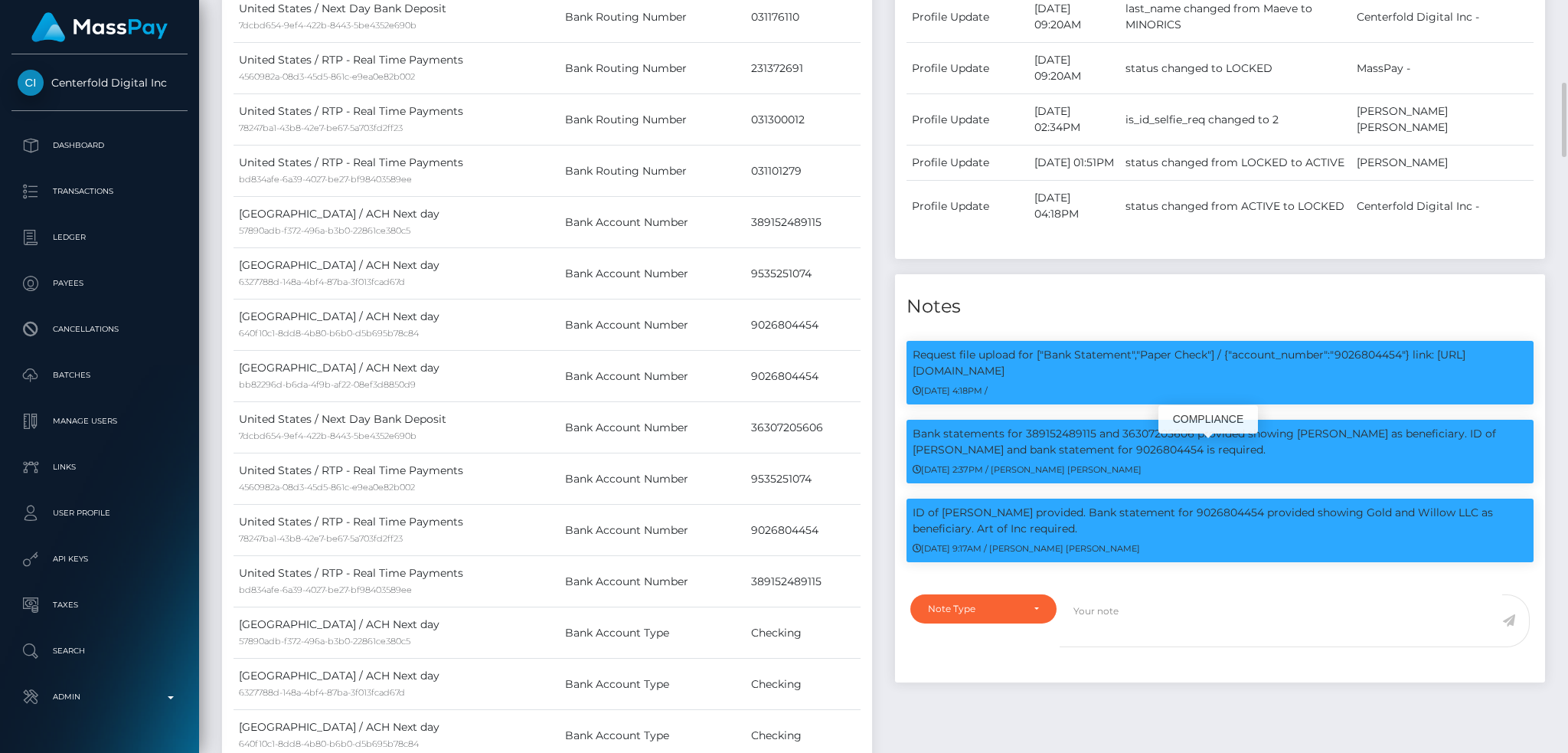
scroll to position [184, 425]
drag, startPoint x: 1085, startPoint y: 450, endPoint x: 1092, endPoint y: 469, distance: 20.2
click at [1092, 505] on p "ID of [PERSON_NAME] provided. Bank statement for 9026804454 provided showing Go…" at bounding box center [1219, 520] width 614 height 32
copy p "Bank statement for 9026804454 provided showing Gold and Willow LLC as beneficia…"
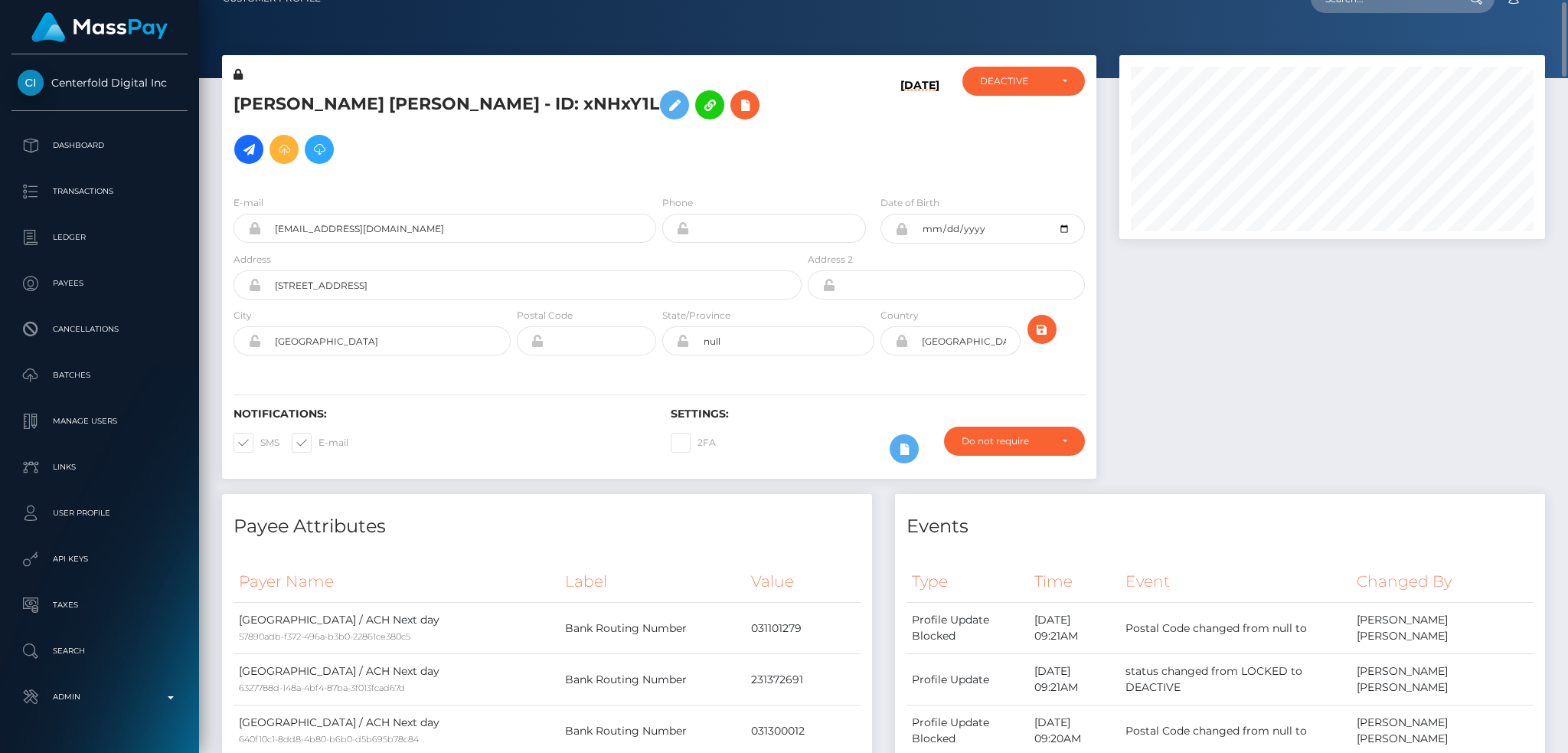
scroll to position [0, 0]
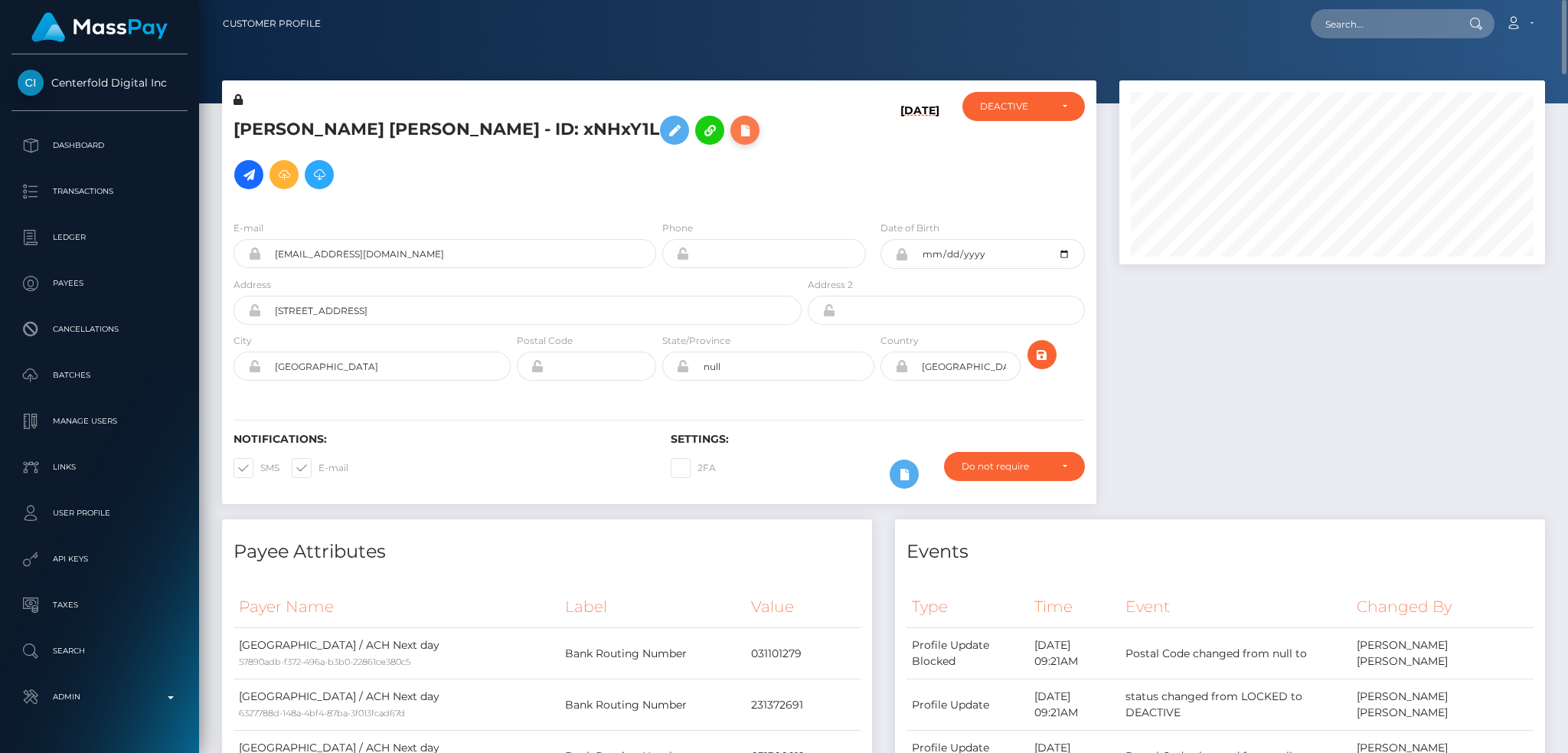
click at [736, 132] on icon at bounding box center [745, 130] width 18 height 19
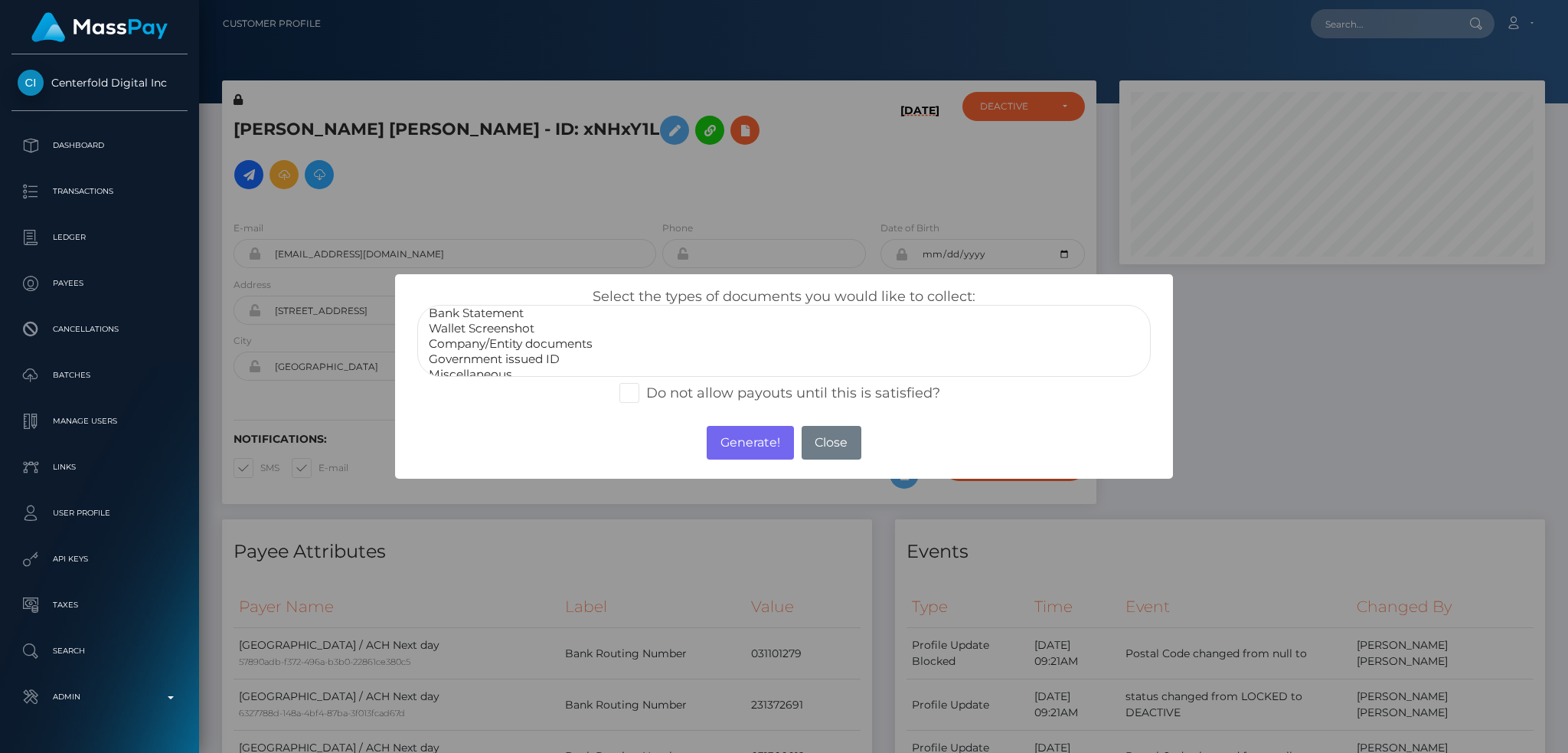
scroll to position [31, 0]
select select "Company/Entity documents"
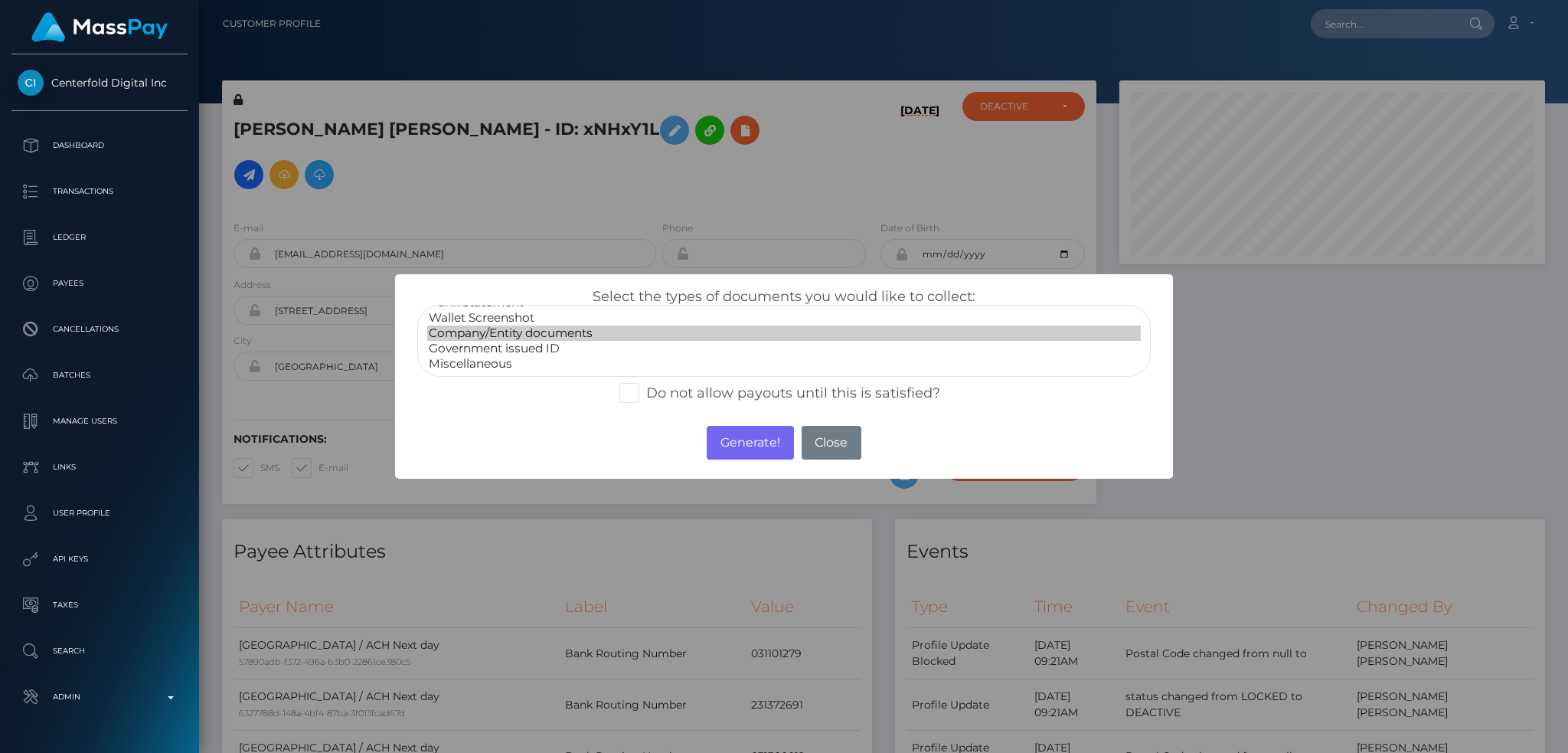
click at [509, 328] on option "Company/Entity documents" at bounding box center [784, 333] width 713 height 16
click at [752, 445] on button "Generate!" at bounding box center [750, 443] width 87 height 34
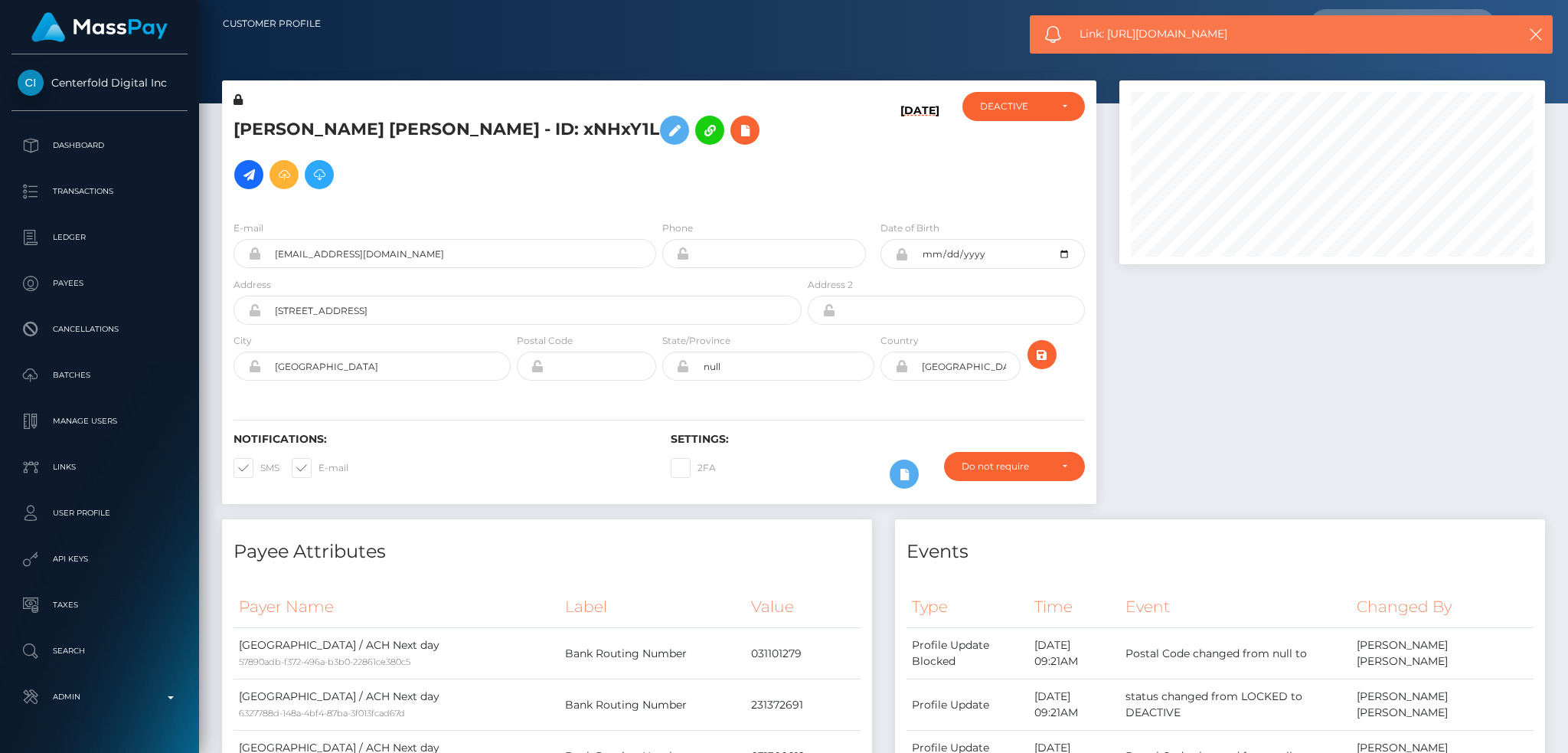
click at [1199, 42] on div "Link: [URL][DOMAIN_NAME]" at bounding box center [1291, 35] width 523 height 38
copy span "Link: [URL][DOMAIN_NAME]"
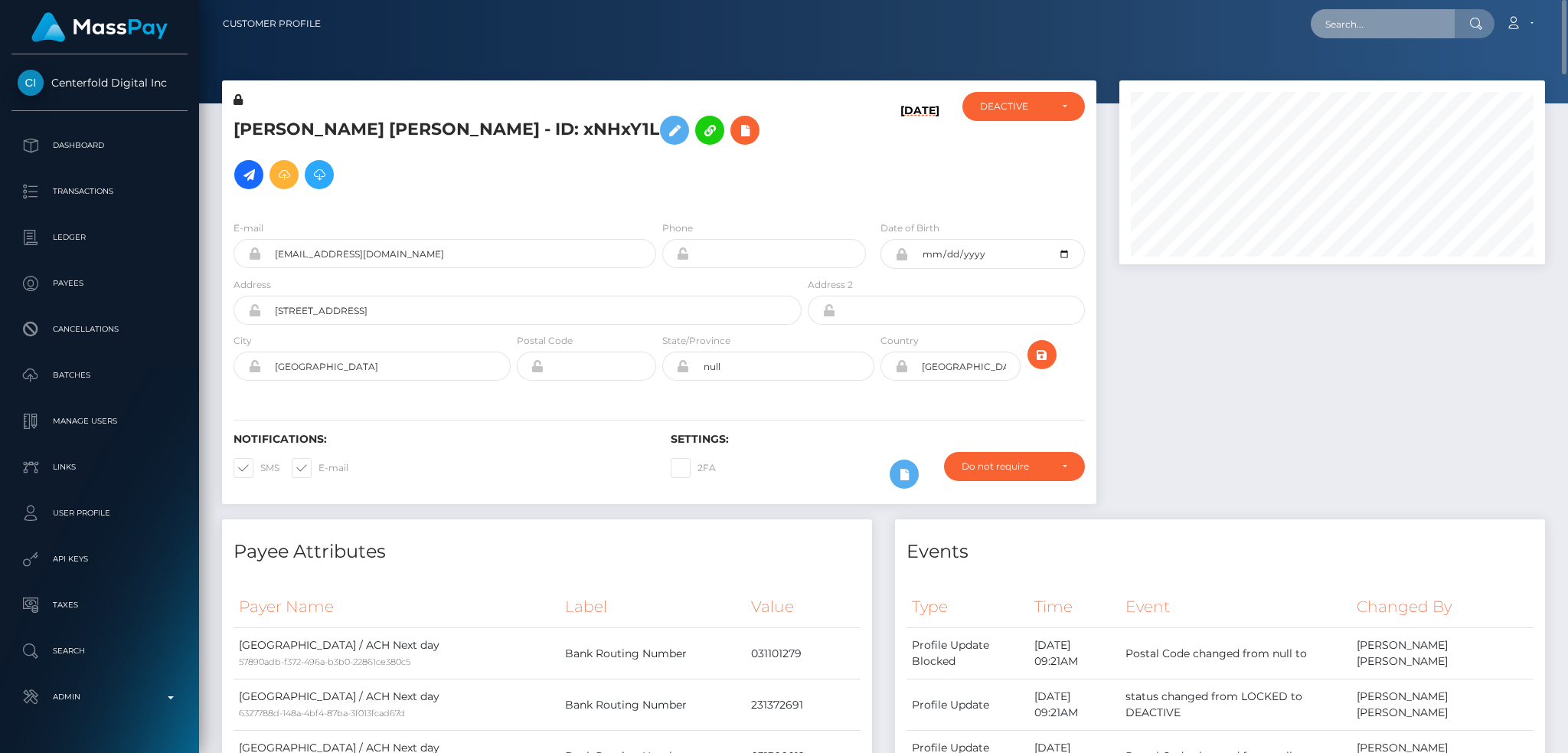
click at [1368, 36] on input "text" at bounding box center [1383, 24] width 144 height 29
paste input "MSPa16a5a3fcc06b87"
type input "MSPa16a5a3fcc06b87"
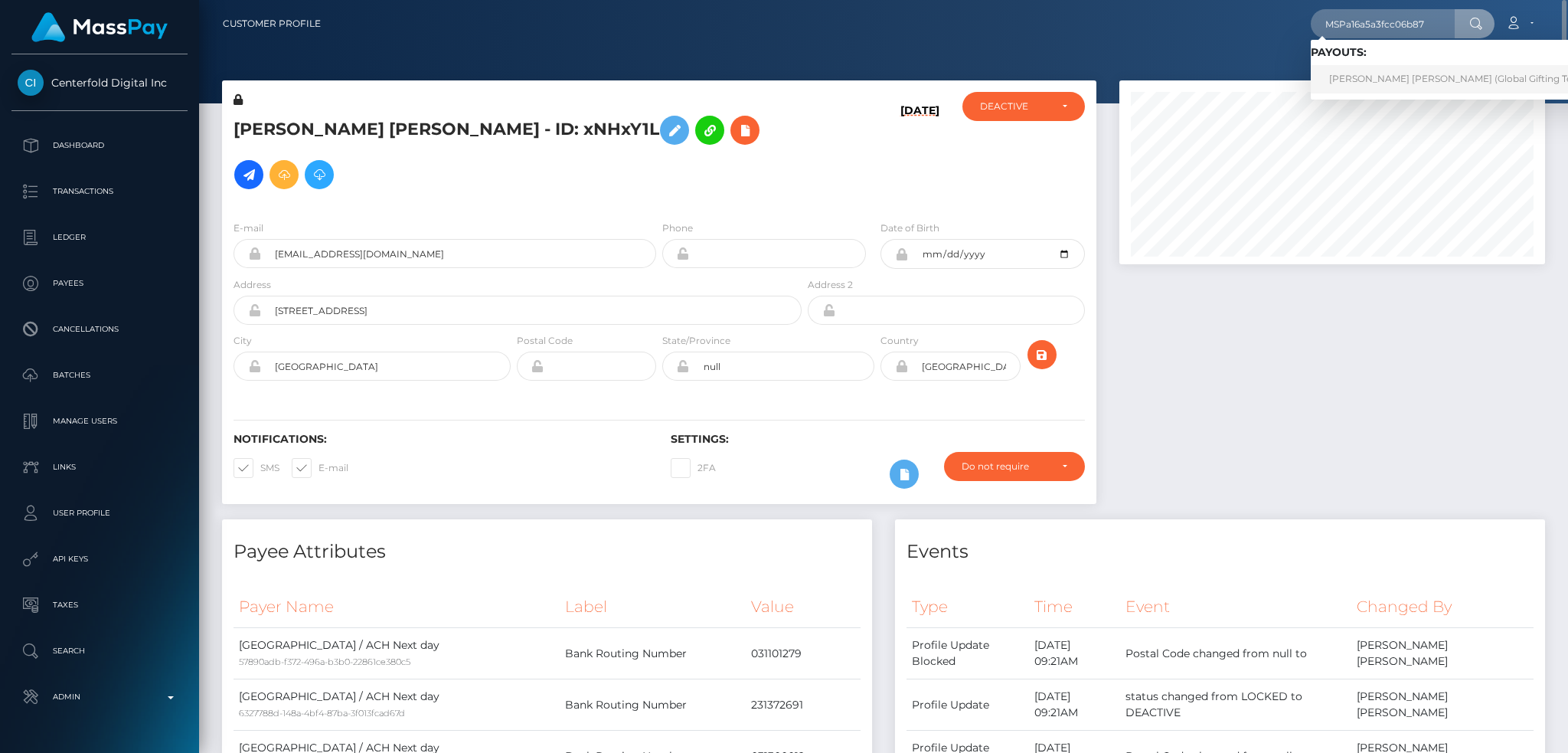
click at [1362, 74] on link "[PERSON_NAME] [PERSON_NAME] (Global Gifting Technologies Inc - Throne)" at bounding box center [1507, 79] width 392 height 28
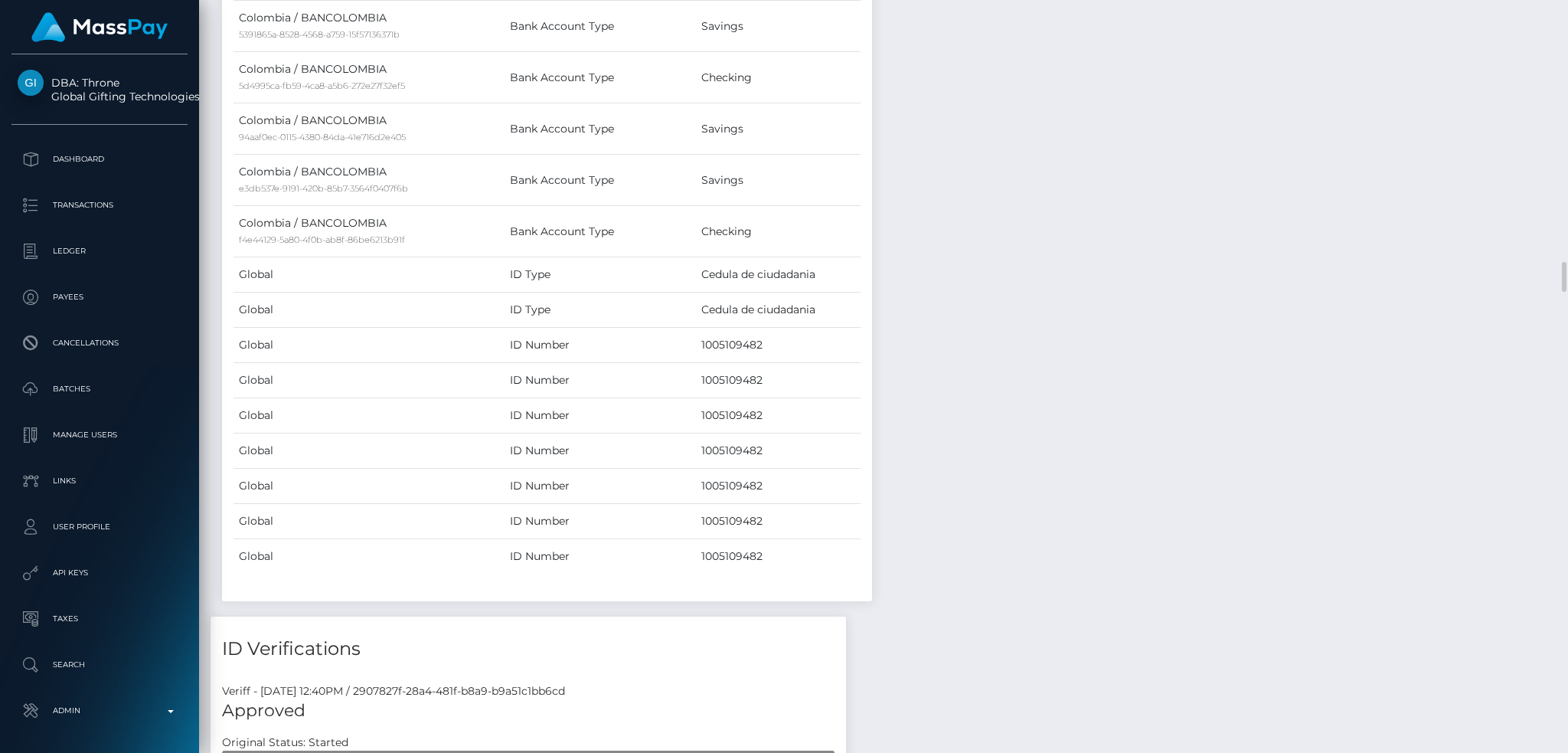
scroll to position [4699, 0]
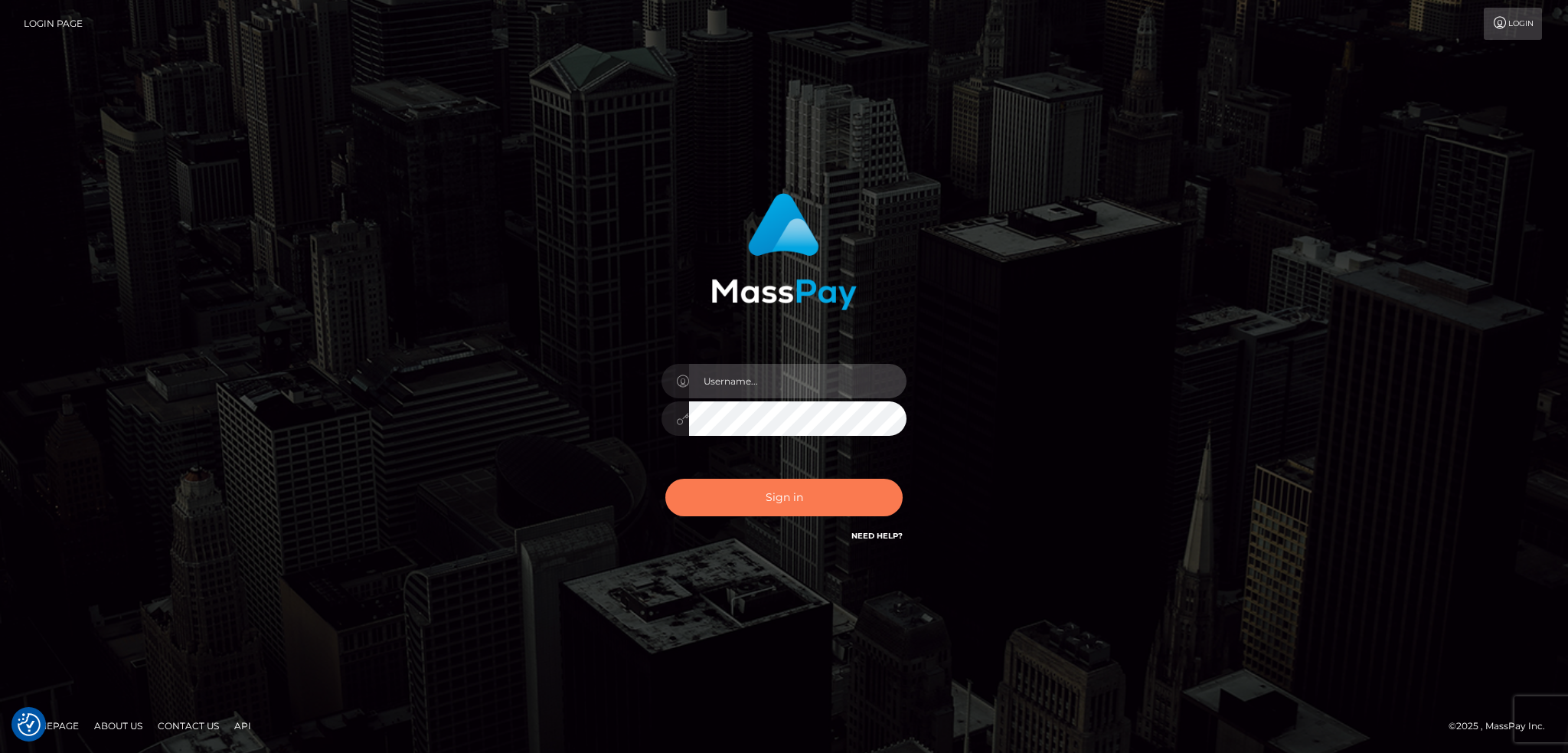
type input "alexstef"
click at [829, 497] on button "Sign in" at bounding box center [784, 498] width 238 height 38
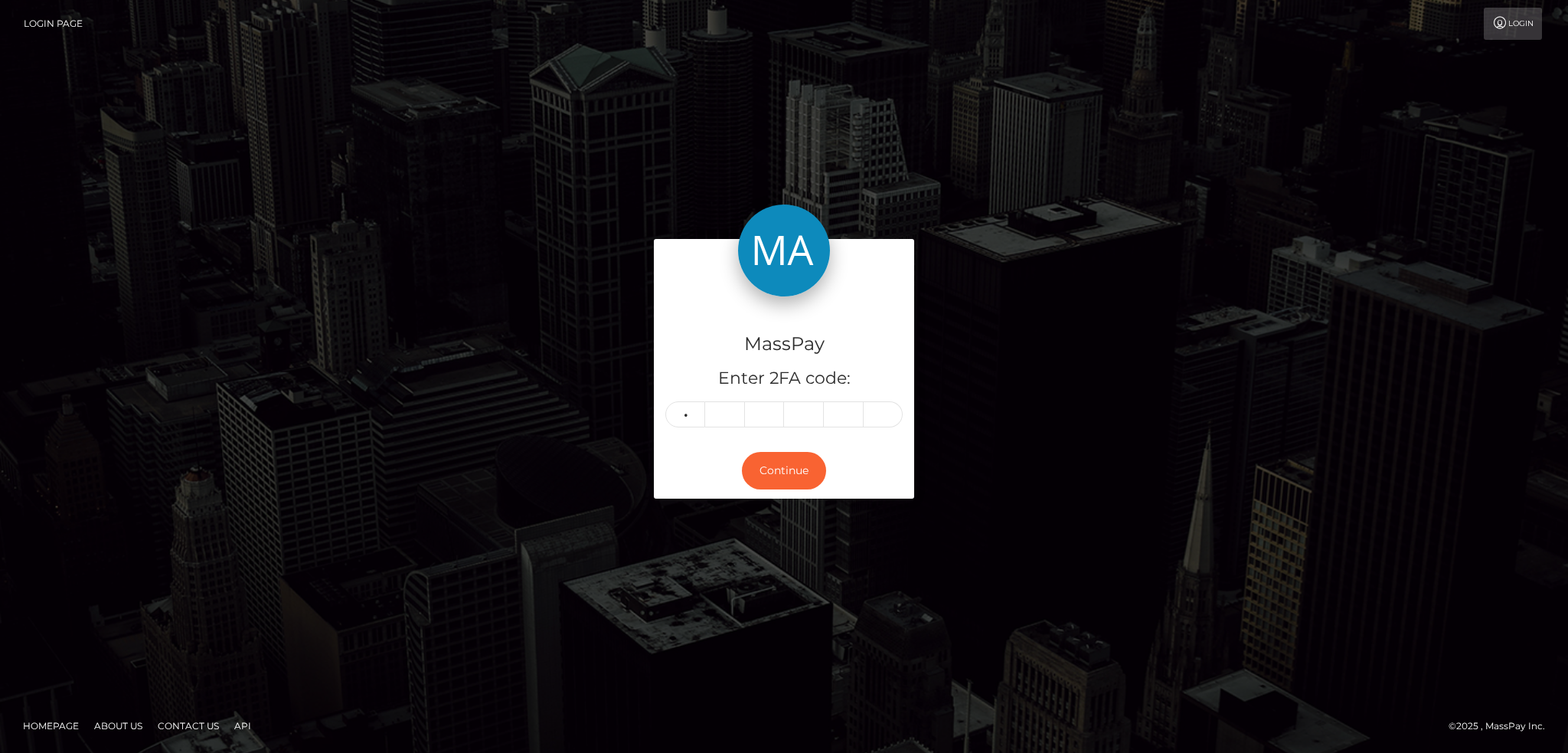
type input "3"
type input "8"
type input "7"
type input "9"
type input "2"
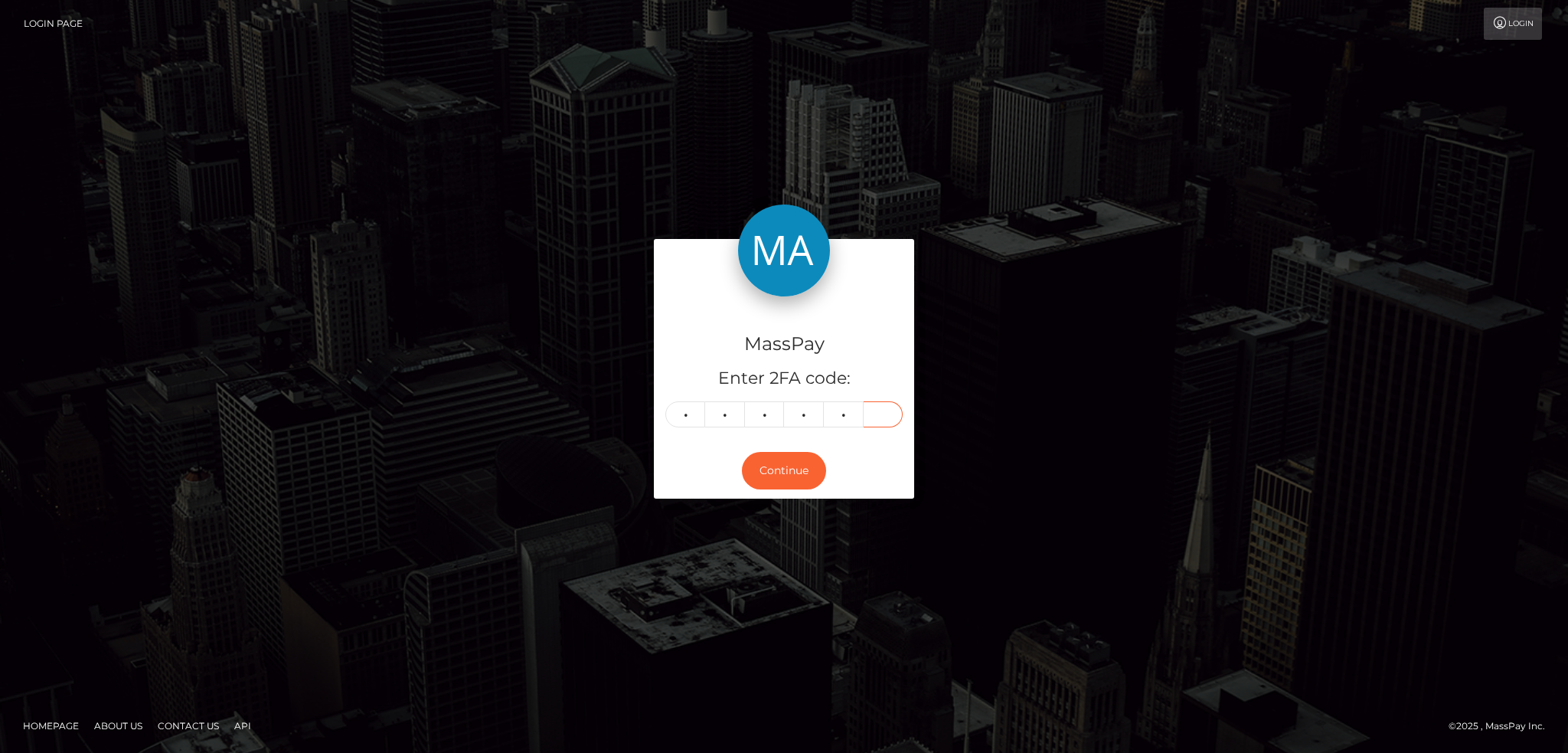
type input "1"
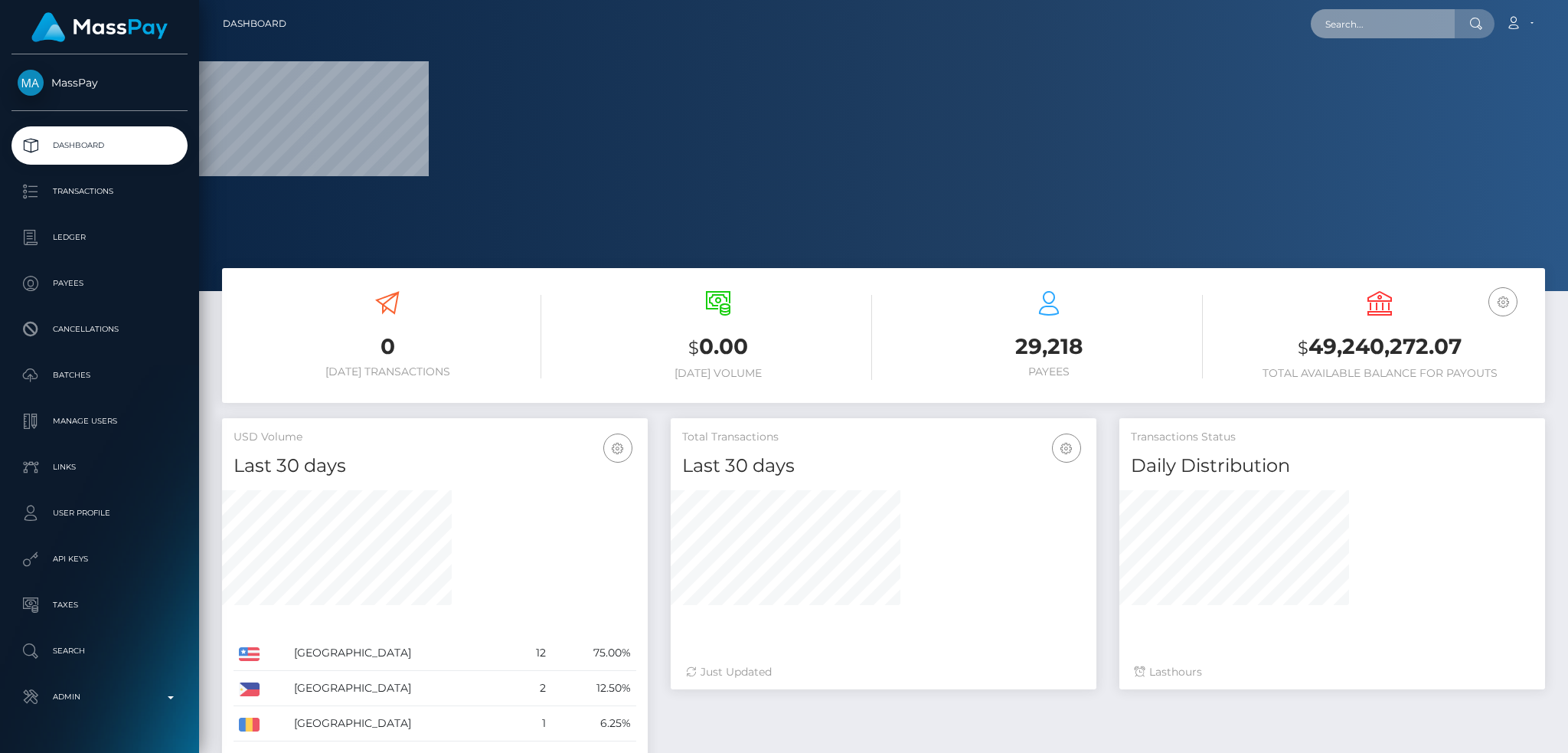
click at [1343, 27] on input "text" at bounding box center [1383, 24] width 144 height 29
paste input "pout_dsDgqiXSJ6JTq"
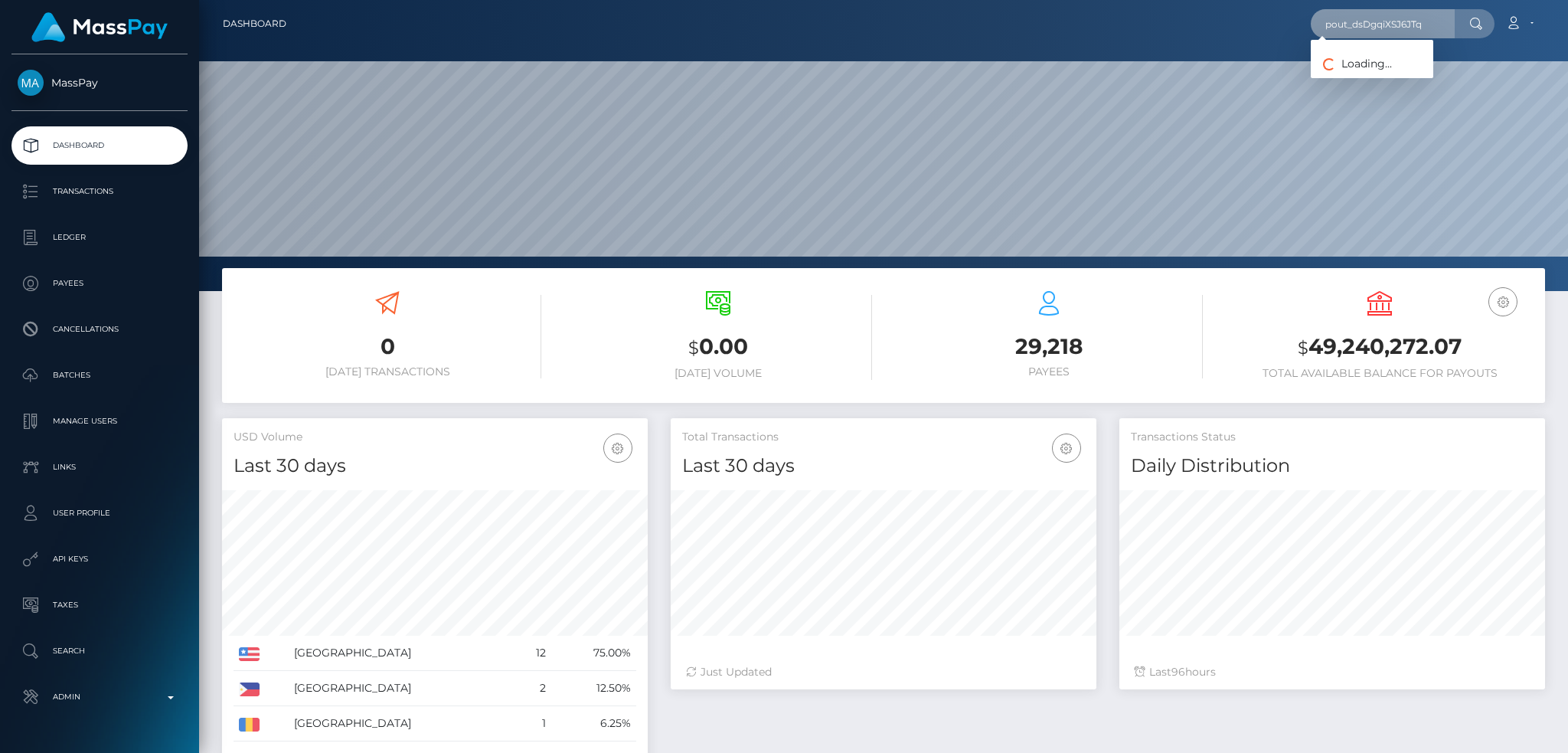
scroll to position [272, 425]
type input "pout_dsDgqiXSJ6JTq"
click at [1380, 72] on link "Capital SB (Whop Inc - )" at bounding box center [1384, 79] width 145 height 28
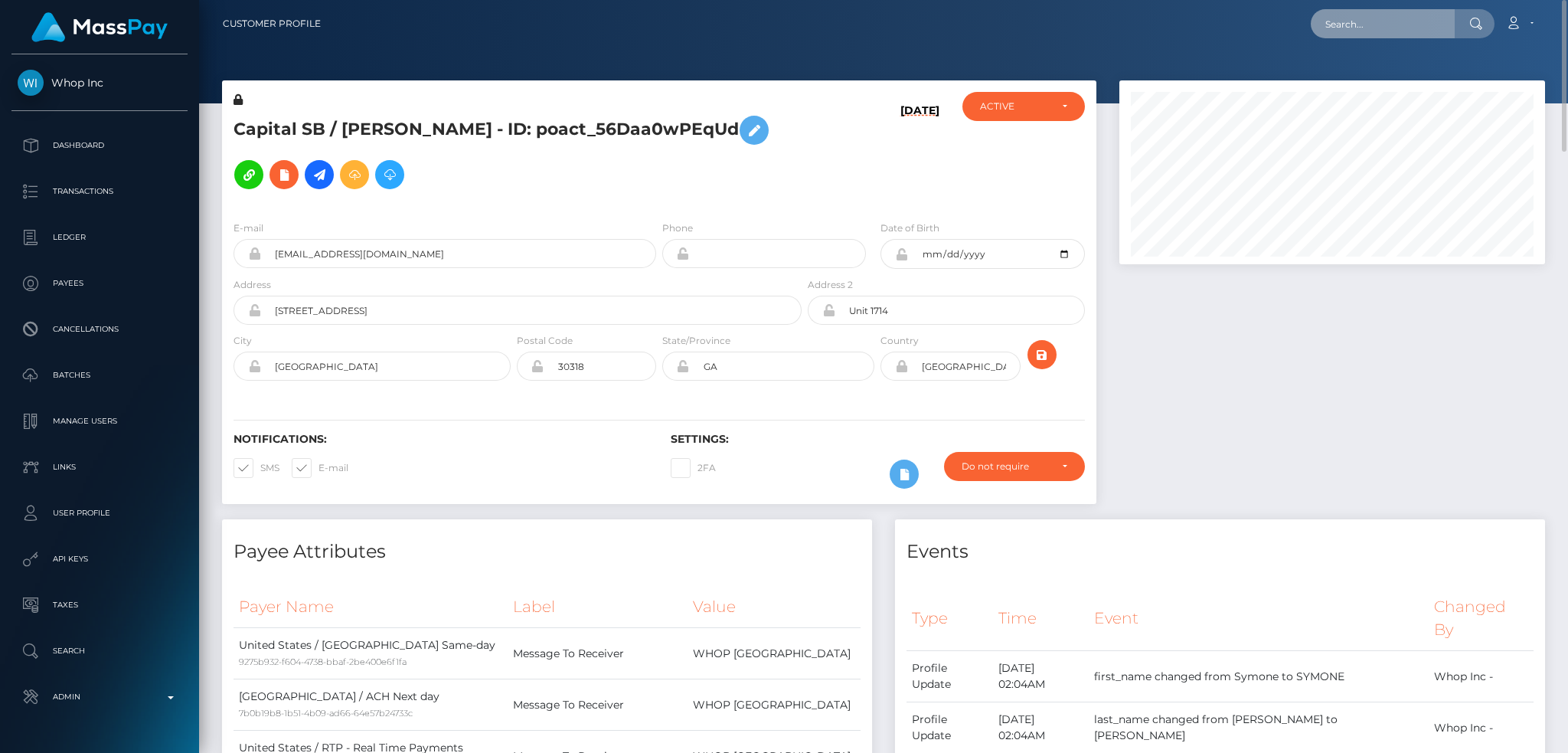
click at [1392, 17] on input "text" at bounding box center [1383, 24] width 144 height 29
paste input "[EMAIL_ADDRESS][DOMAIN_NAME]"
click at [1380, 34] on input "[EMAIL_ADDRESS][DOMAIN_NAME]" at bounding box center [1383, 24] width 144 height 29
paste input "g"
type input "[EMAIL_ADDRESS][DOMAIN_NAME]"
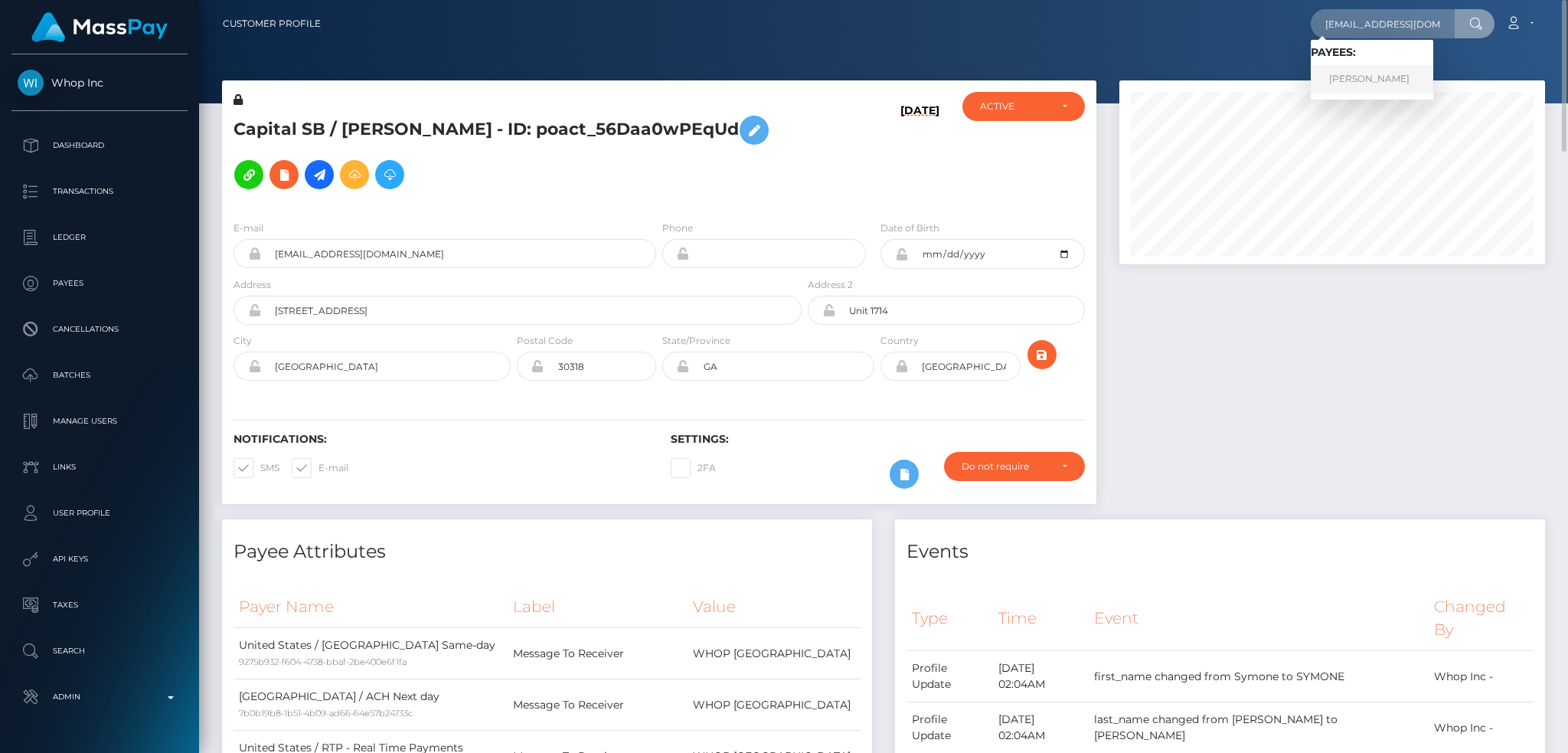
click at [1357, 74] on link "[PERSON_NAME]" at bounding box center [1372, 79] width 122 height 28
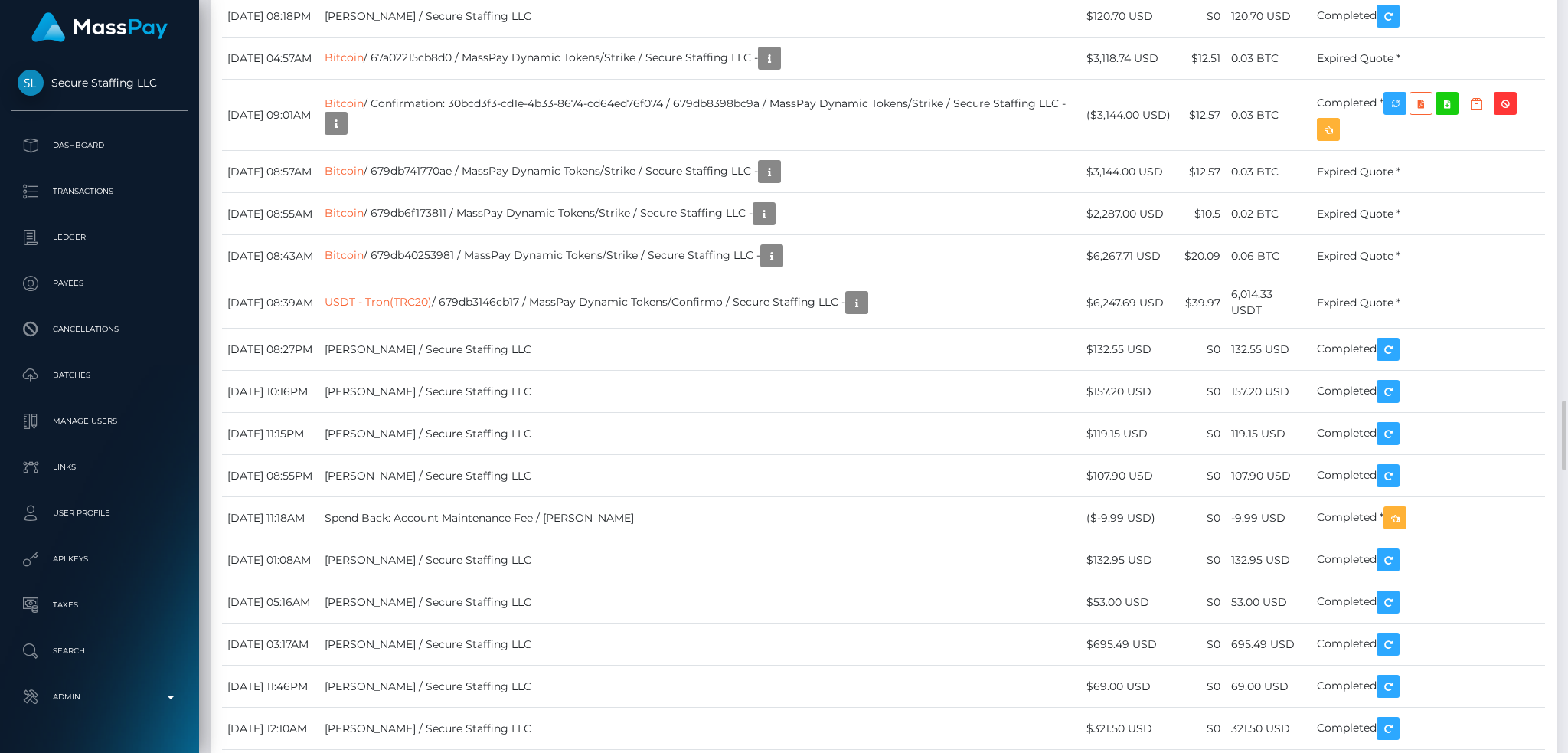
scroll to position [184, 425]
copy tr "[DATE] 10:48AM"
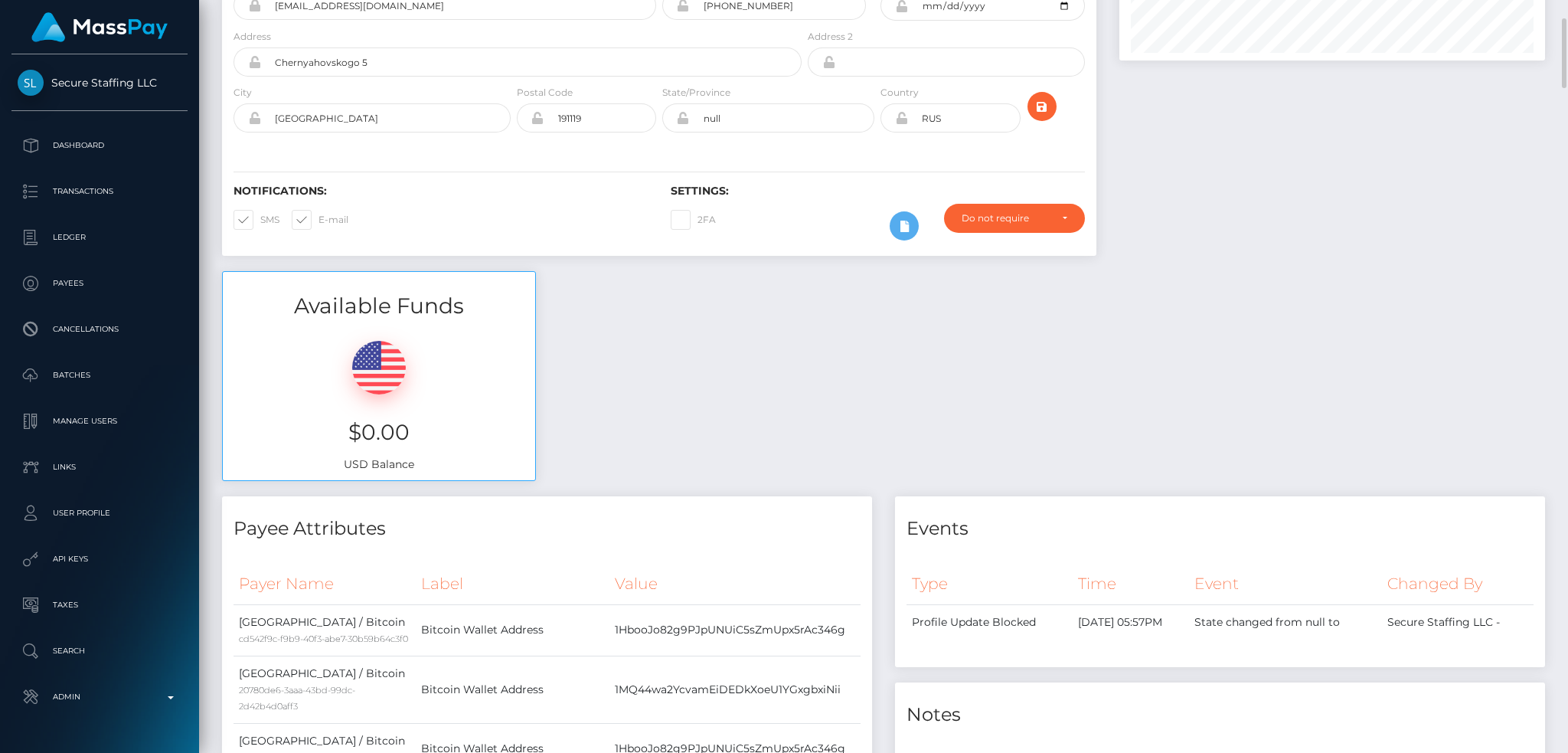
scroll to position [0, 0]
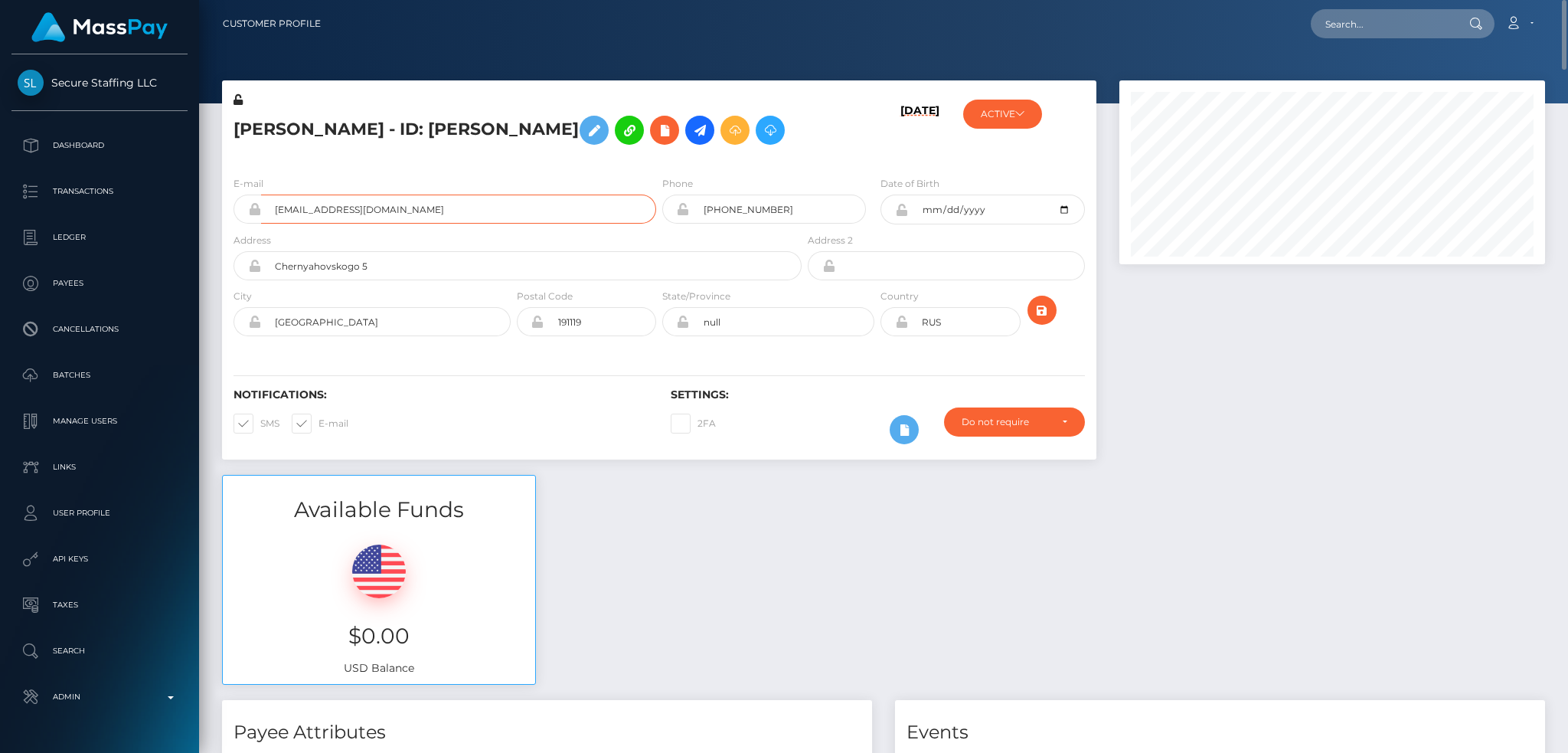
click at [454, 224] on input "[EMAIL_ADDRESS][DOMAIN_NAME]" at bounding box center [459, 209] width 395 height 29
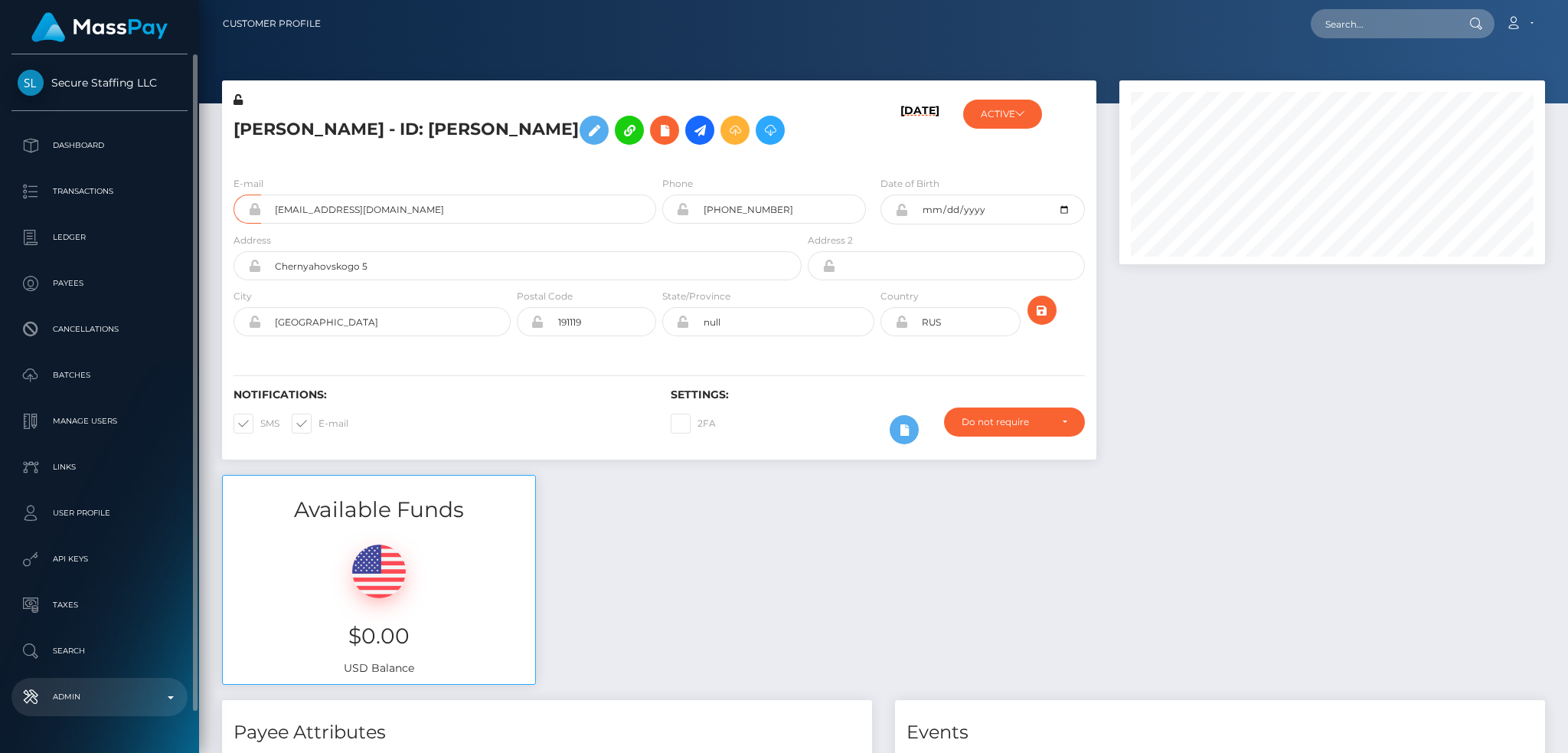
click at [100, 695] on p "Admin" at bounding box center [99, 697] width 163 height 23
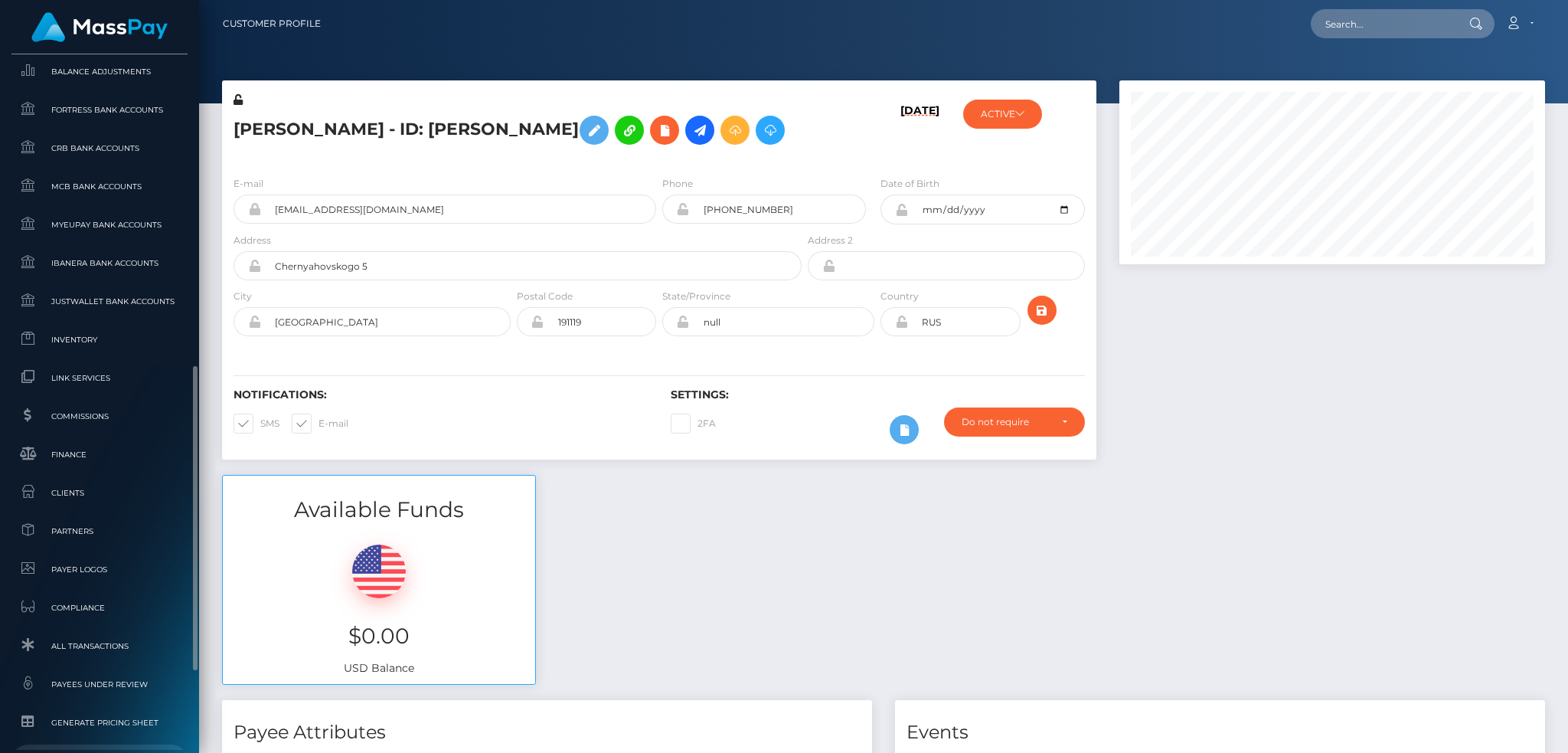
scroll to position [898, 0]
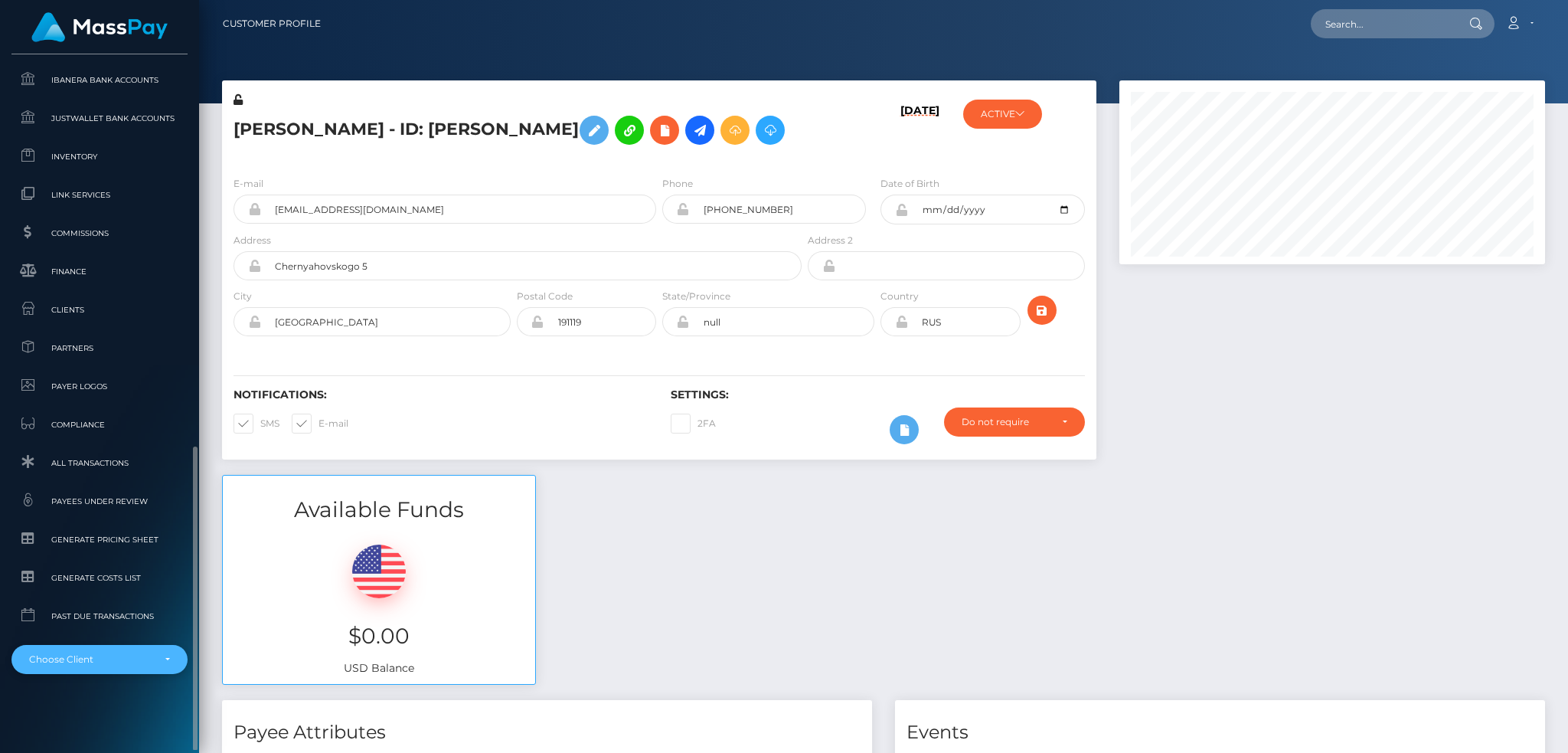
click at [125, 654] on div "Choose Client" at bounding box center [90, 659] width 123 height 12
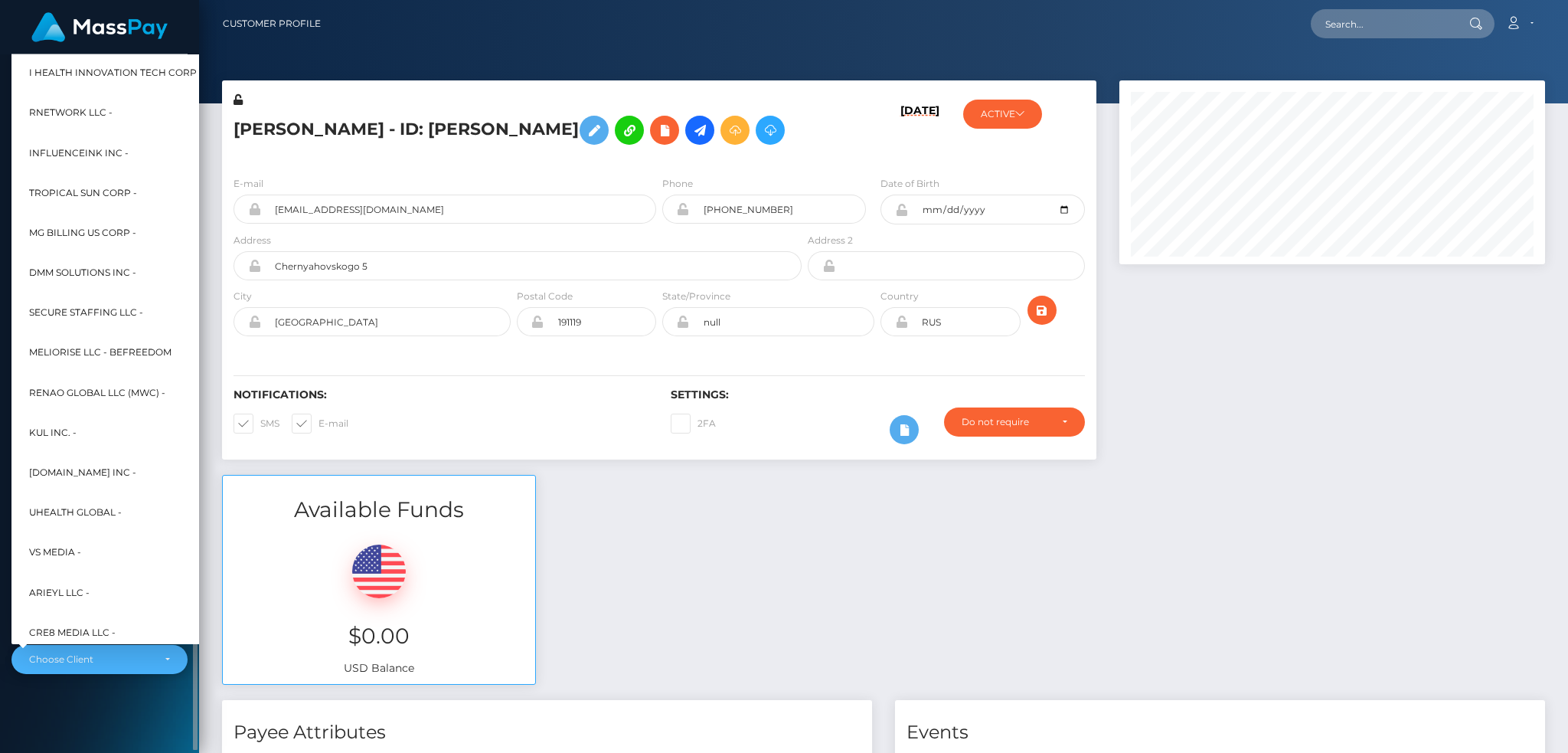
scroll to position [459, 0]
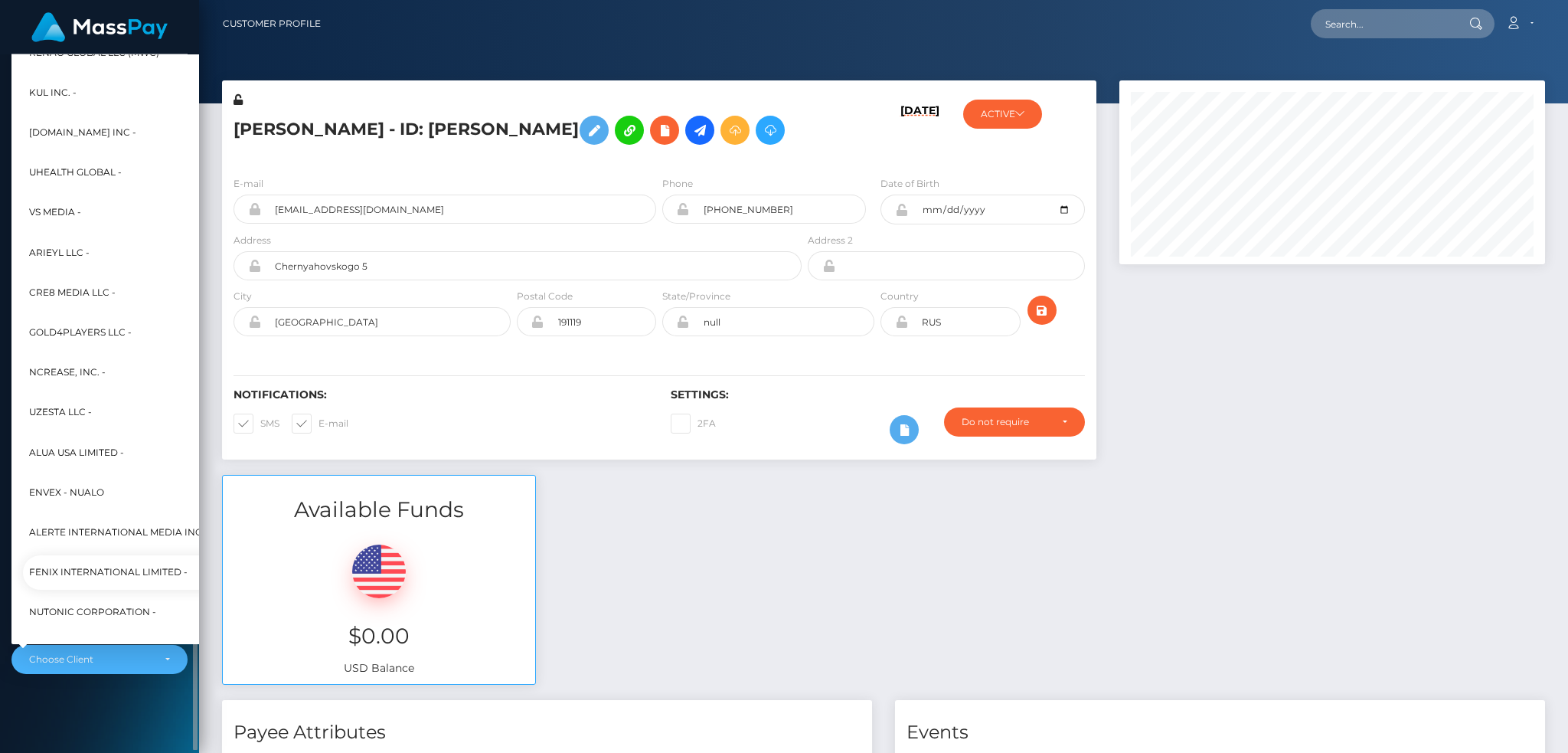
click at [126, 564] on span "Fenix International Limited -" at bounding box center [108, 572] width 158 height 20
select select "26"
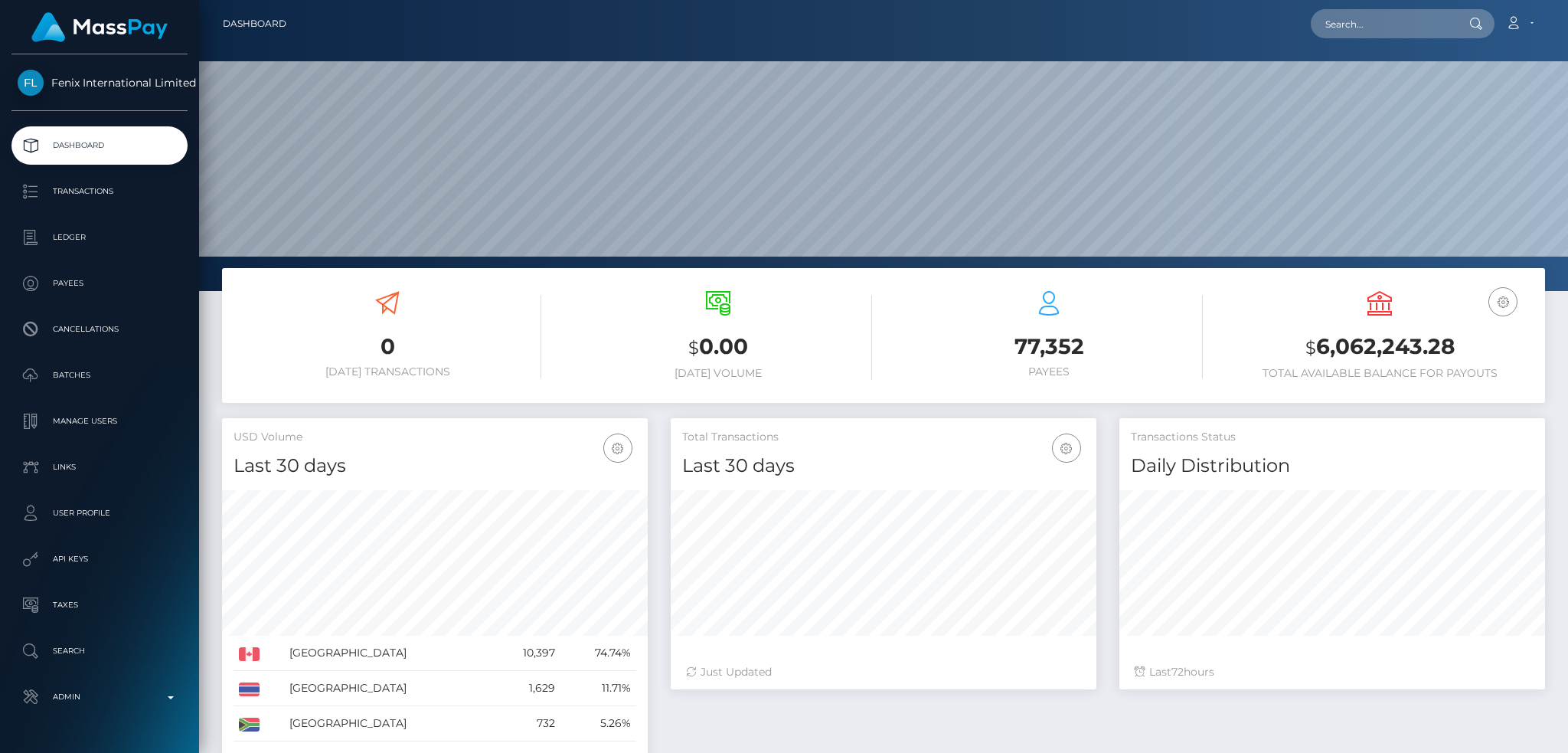
scroll to position [272, 425]
click at [1381, 19] on input "text" at bounding box center [1383, 24] width 144 height 29
paste input "56eff6eb2a564b4bb11a226ec7e4763e"
type input "56eff6eb2a564b4bb11a226ec7e4763e"
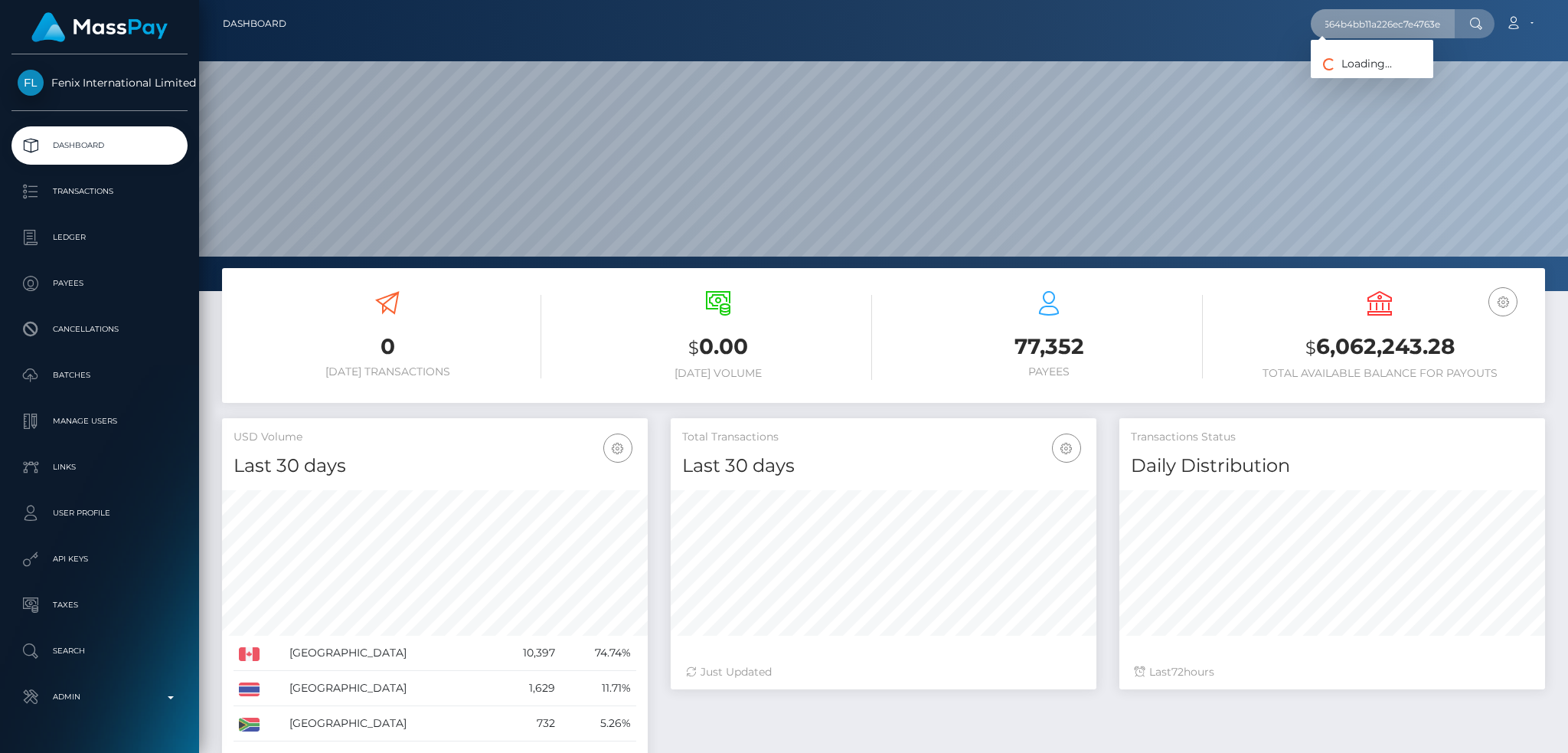
scroll to position [0, 0]
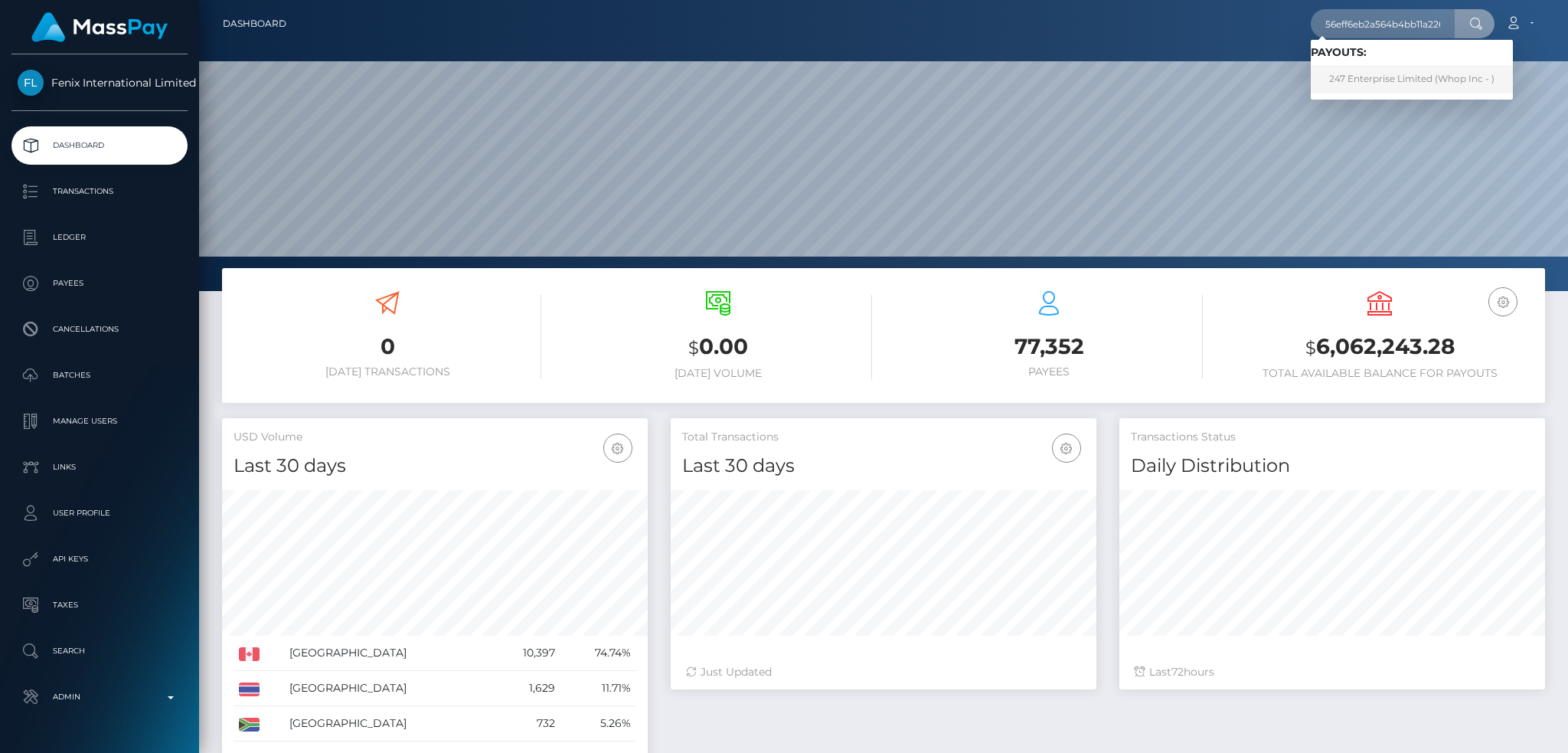
click at [1412, 86] on link "247 Enterprise Limited (Whop Inc - )" at bounding box center [1412, 79] width 202 height 28
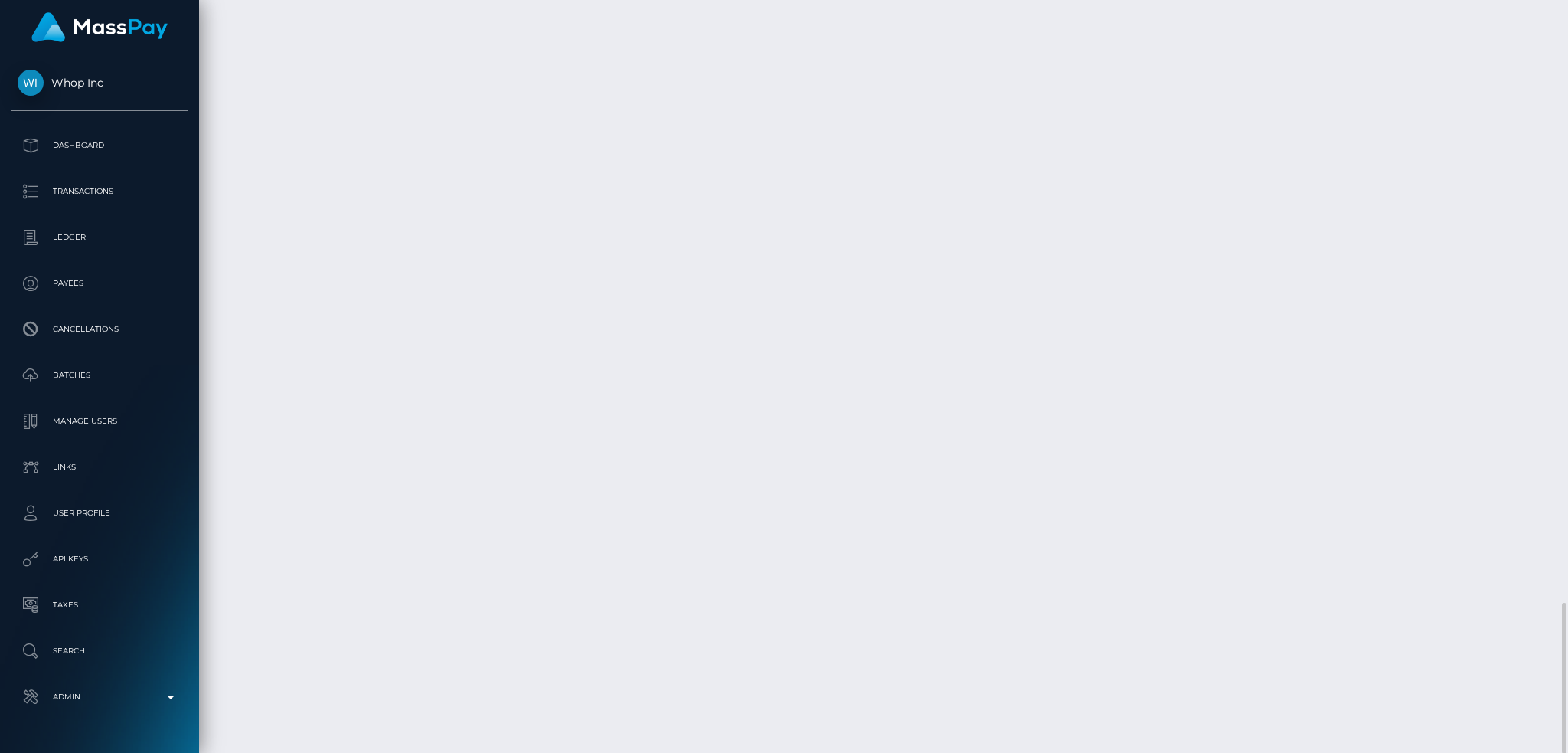
scroll to position [184, 425]
copy td "pout_nFoEyYaYr60X2"
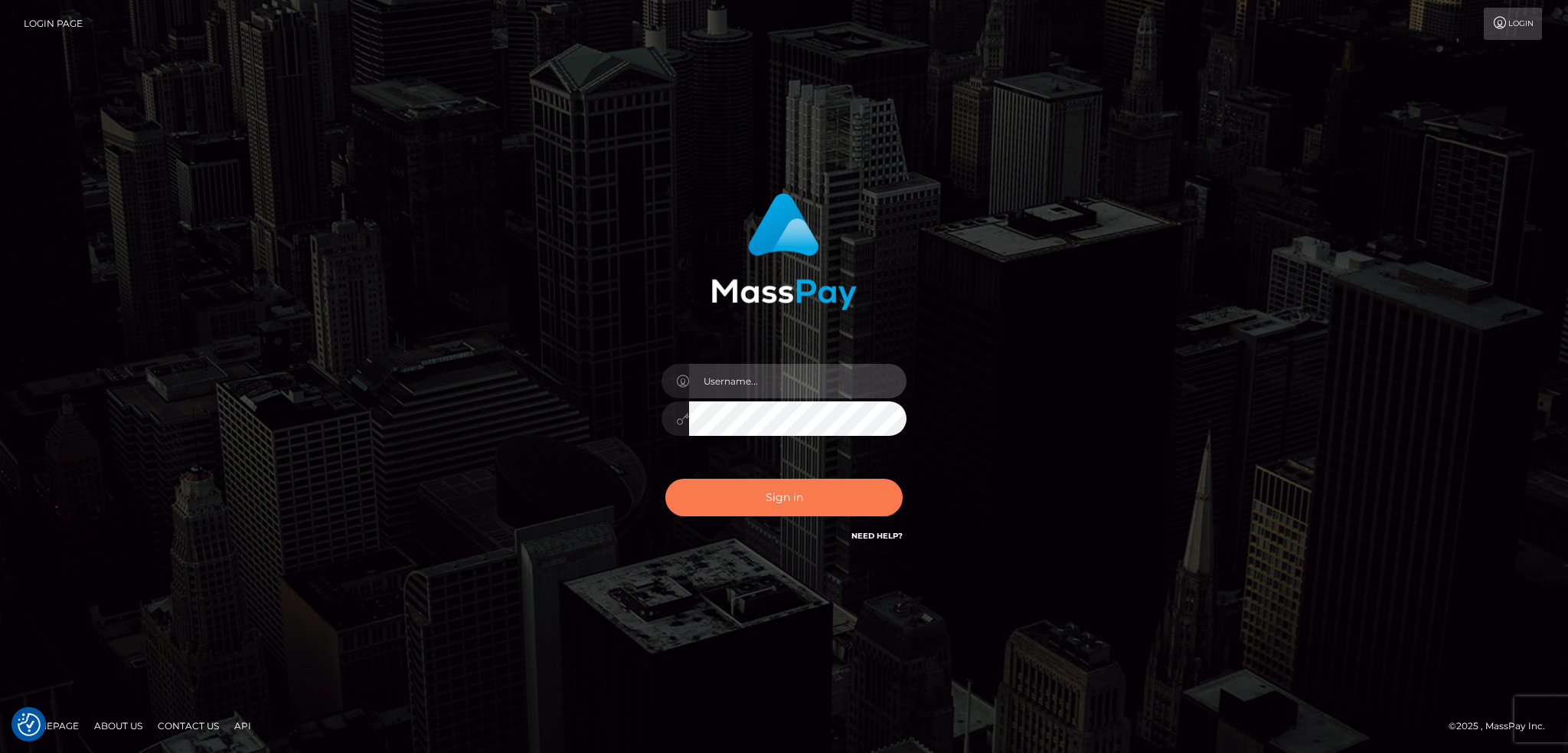
type input "alexstef"
click at [805, 498] on button "Sign in" at bounding box center [784, 498] width 238 height 38
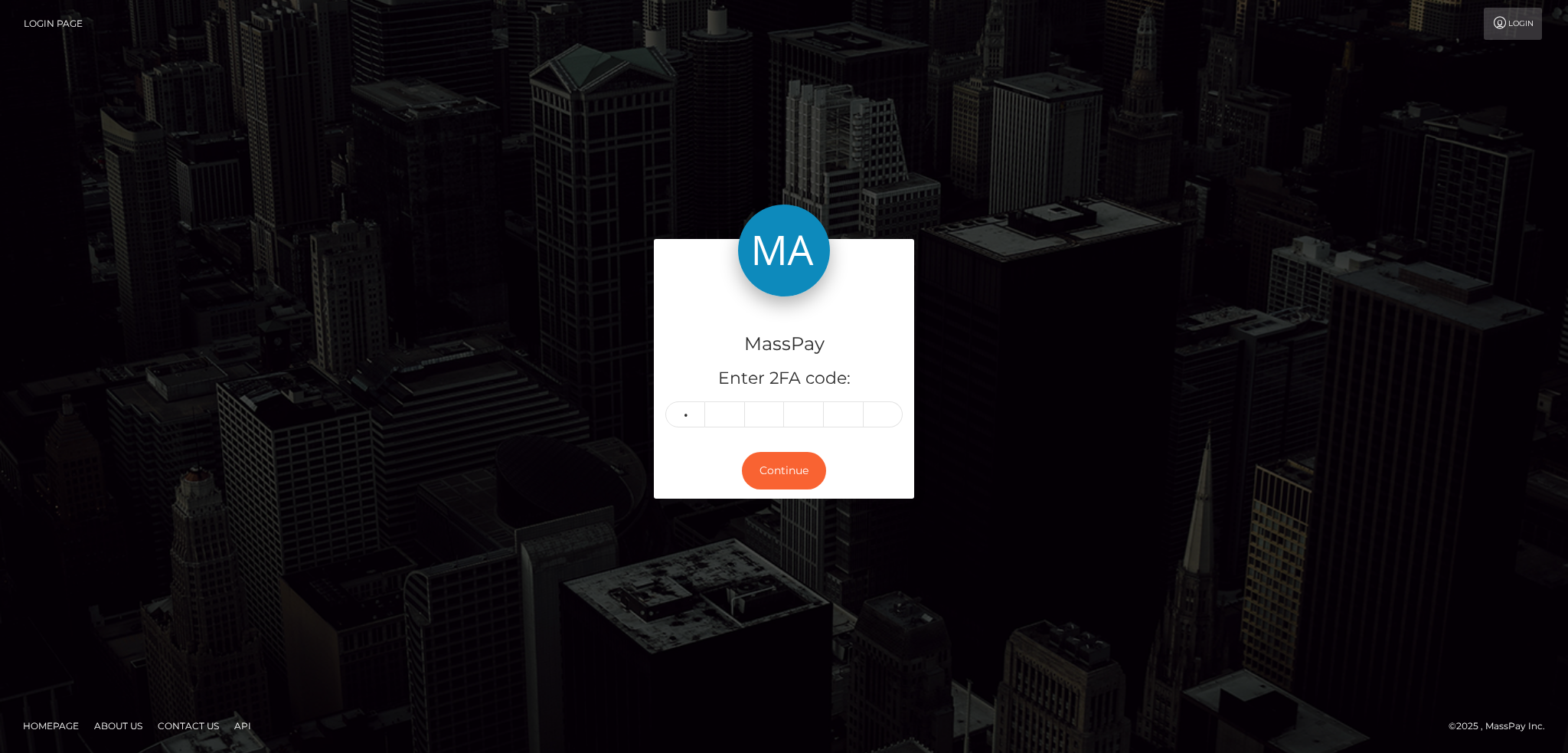
type input "8"
type input "6"
type input "4"
type input "2"
type input "6"
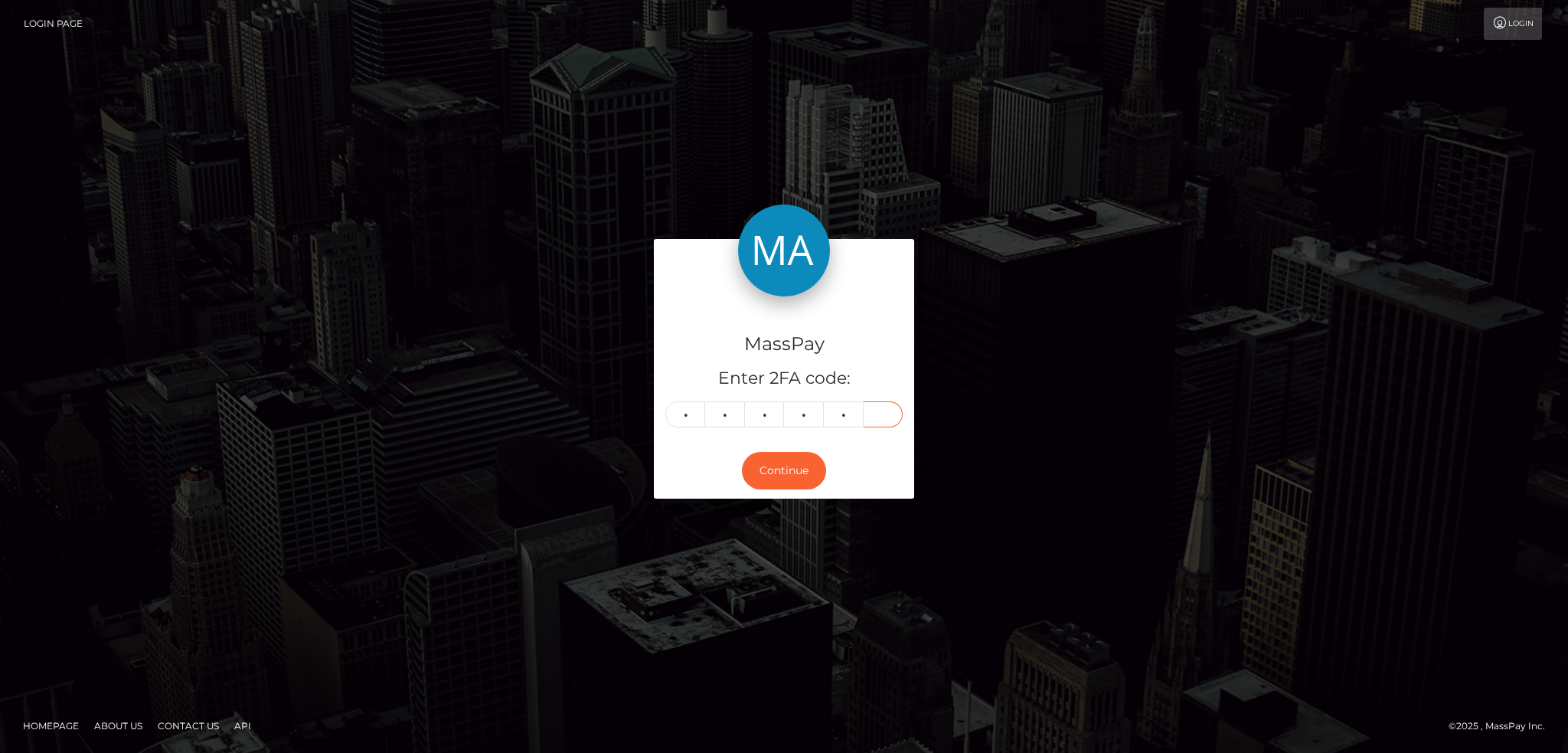
type input "3"
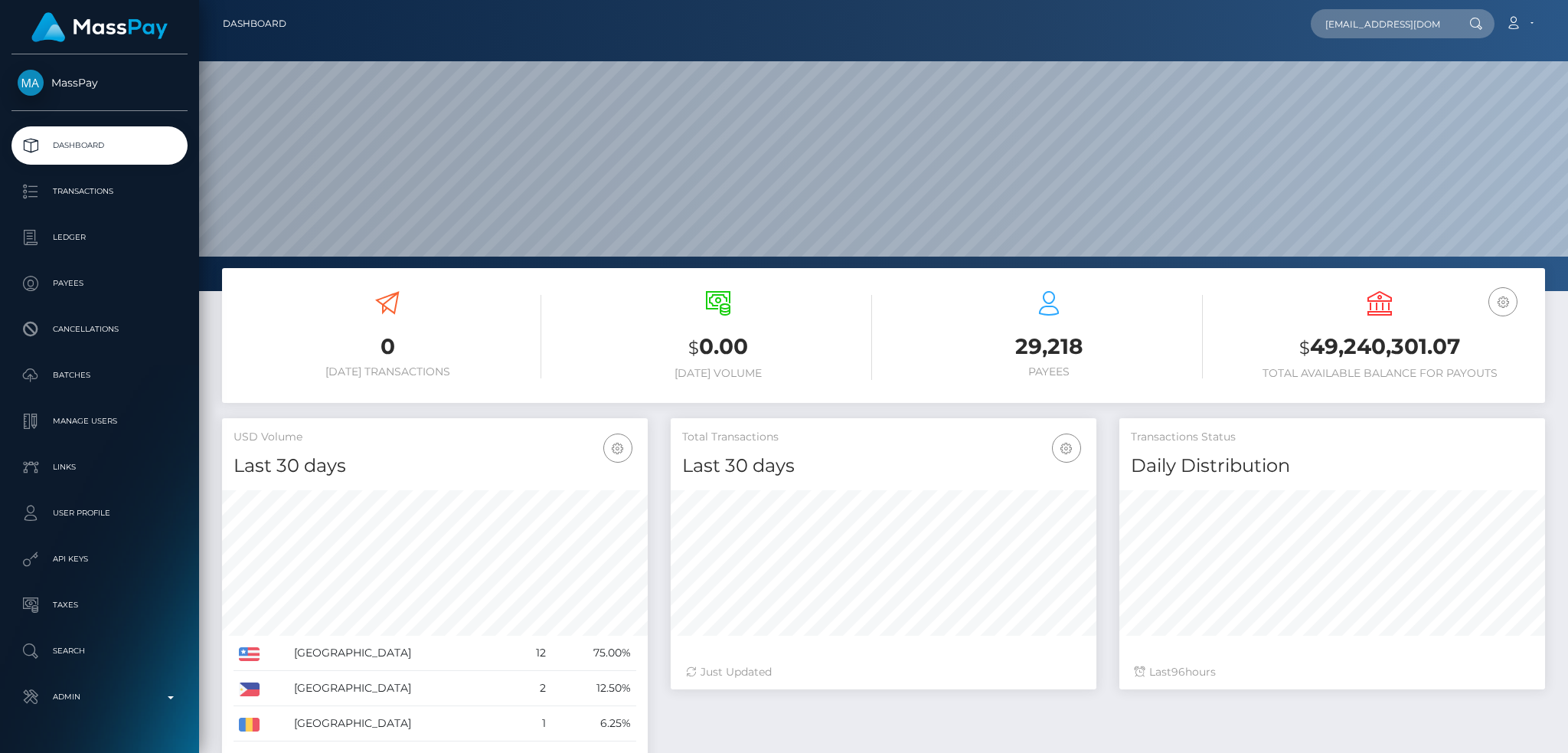
scroll to position [0, 10]
type input "[EMAIL_ADDRESS][DOMAIN_NAME]"
click at [1392, 79] on link "Ana Carrizales Vazquez" at bounding box center [1372, 79] width 122 height 28
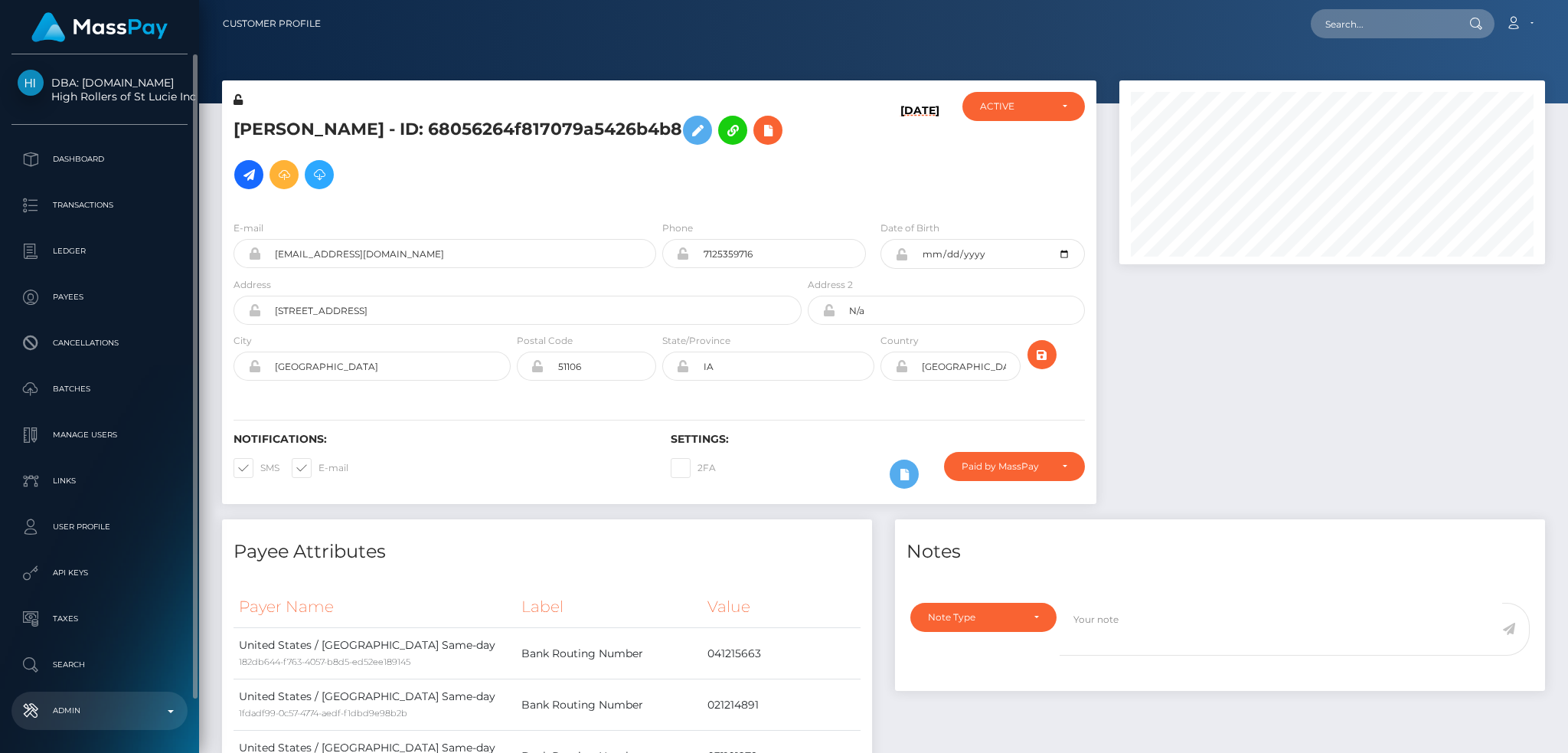
click at [144, 706] on p "Admin" at bounding box center [99, 711] width 163 height 23
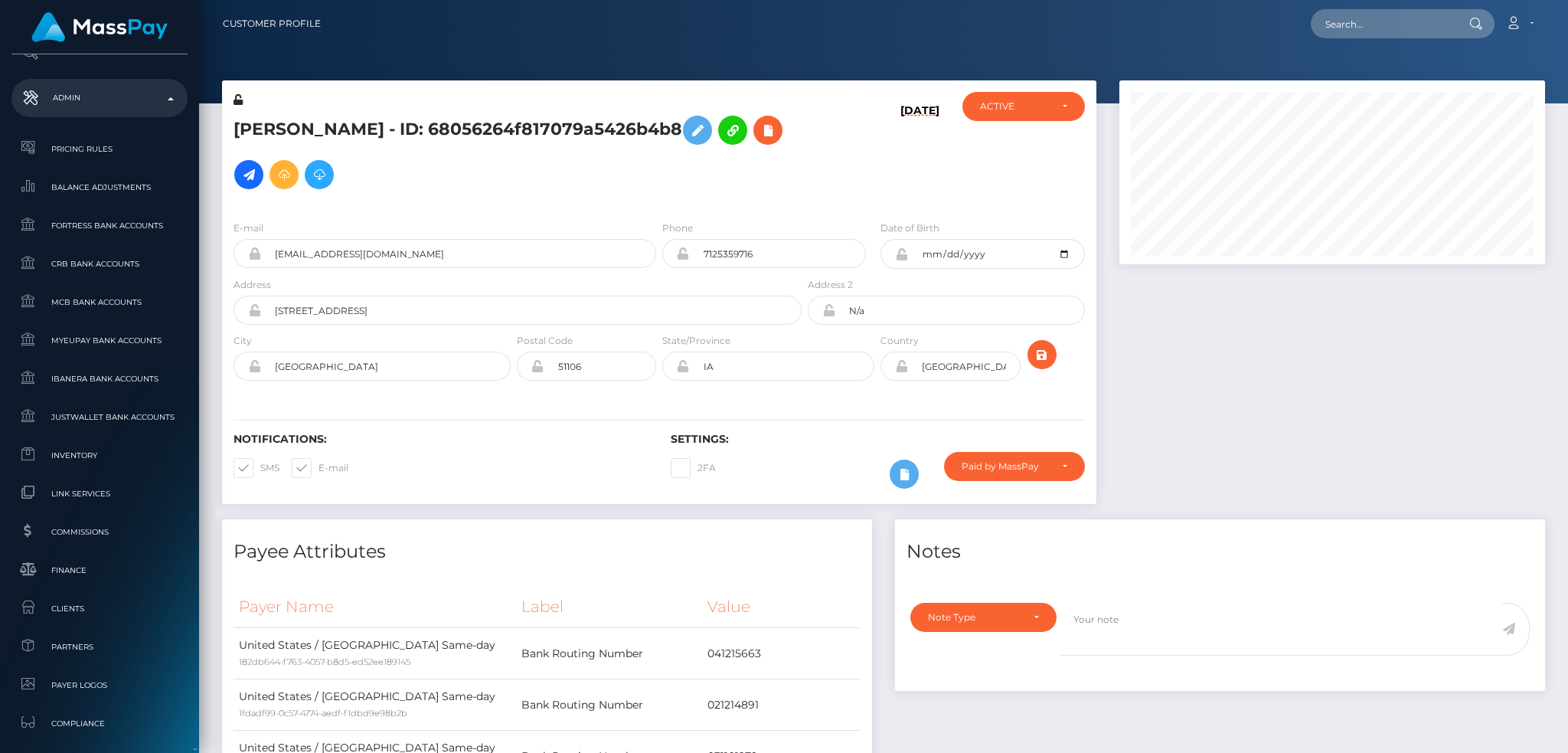
scroll to position [911, 0]
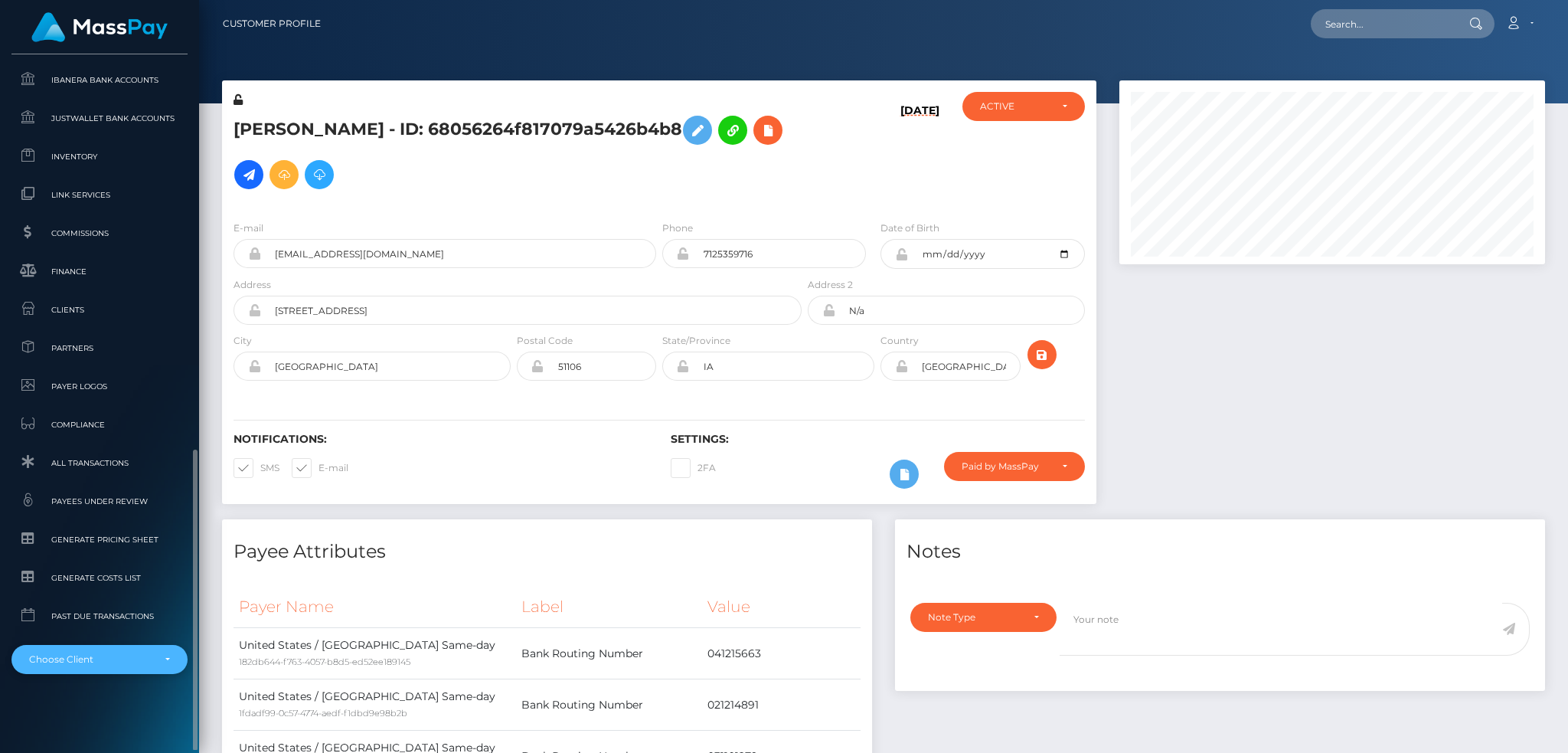
click at [116, 659] on div "Choose Client" at bounding box center [90, 659] width 123 height 12
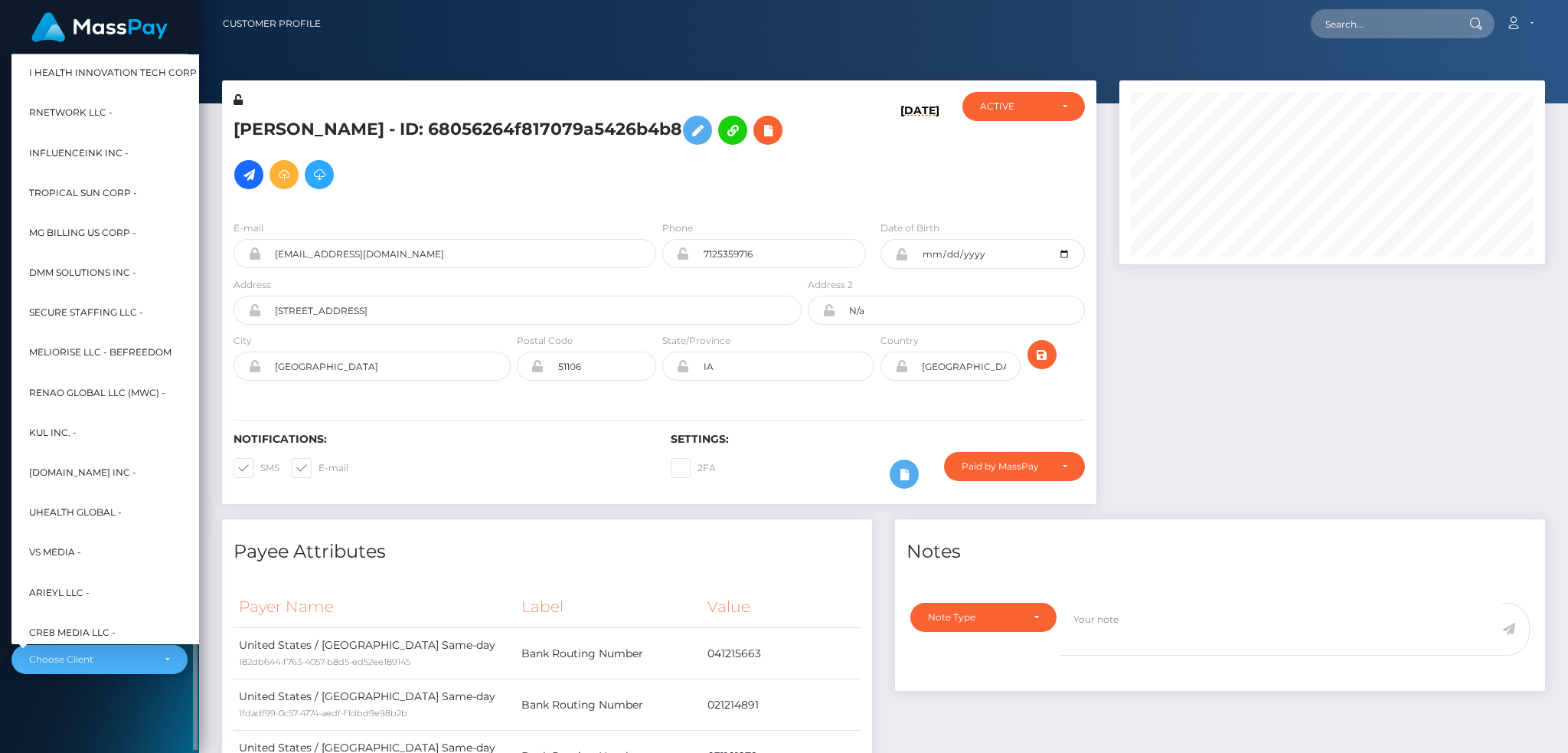
scroll to position [460, 0]
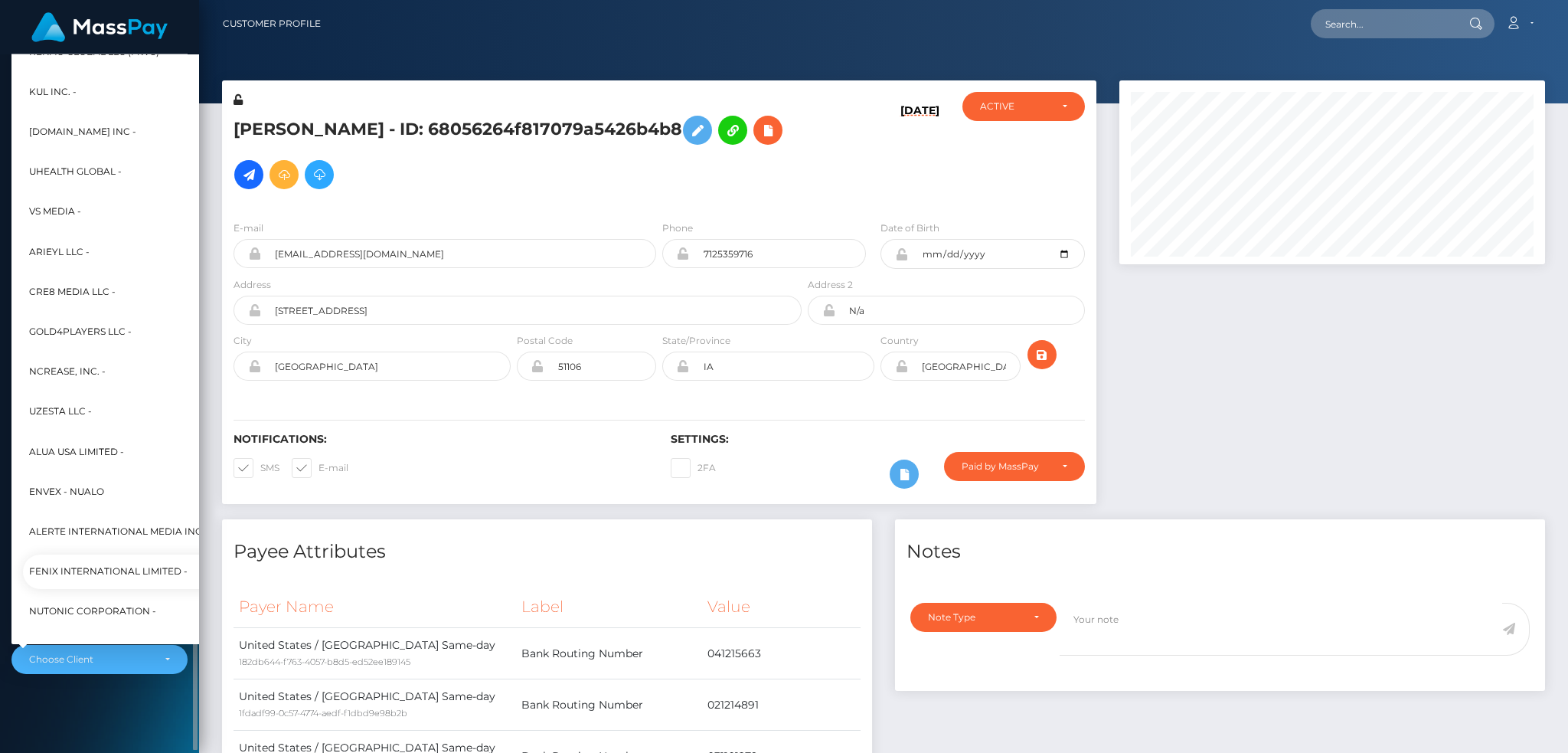
click at [116, 564] on span "Fenix International Limited -" at bounding box center [108, 572] width 158 height 20
select select "26"
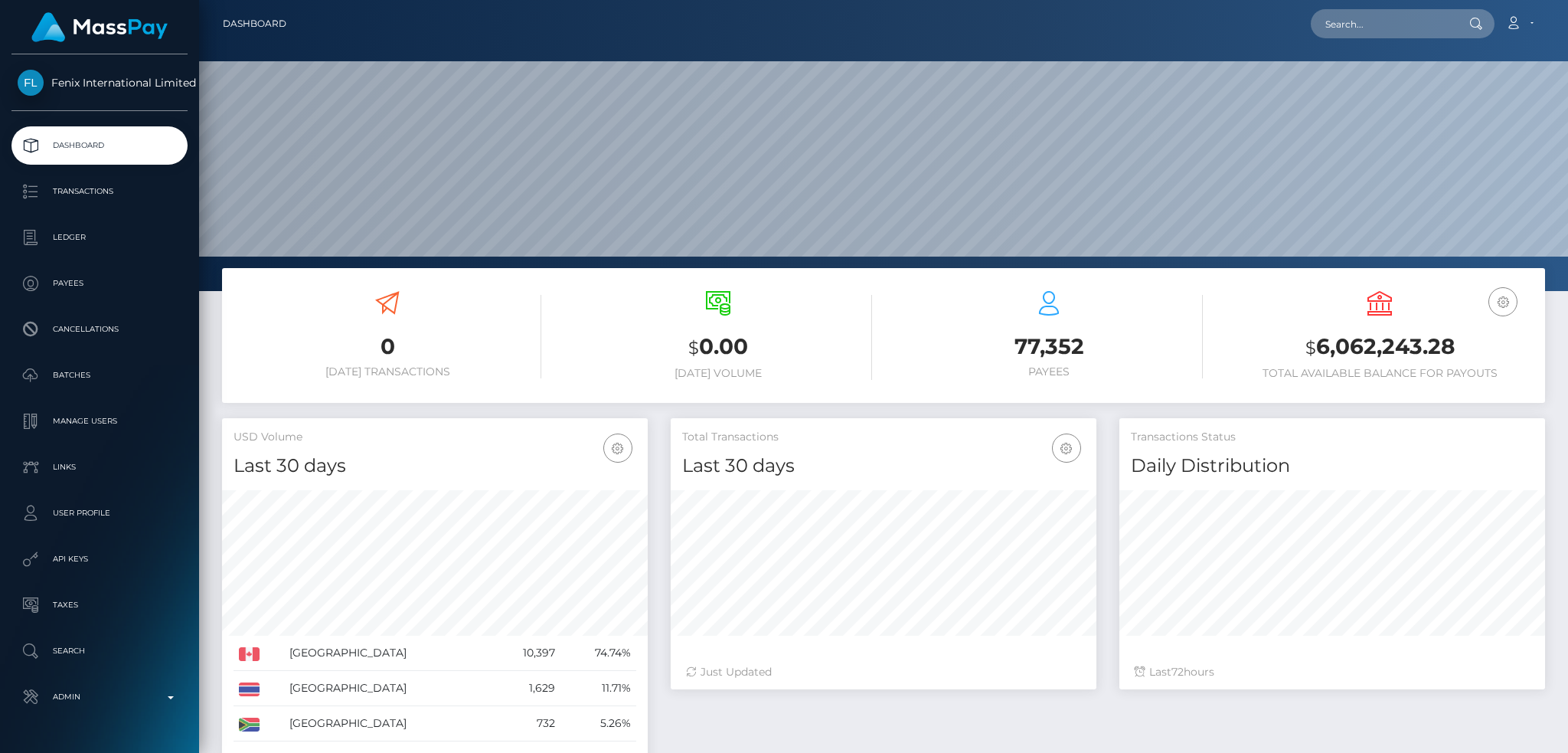
scroll to position [272, 425]
click at [1368, 22] on input "text" at bounding box center [1383, 24] width 144 height 29
paste input "becd79a8-992c-11f0-bd85-0694aced620b"
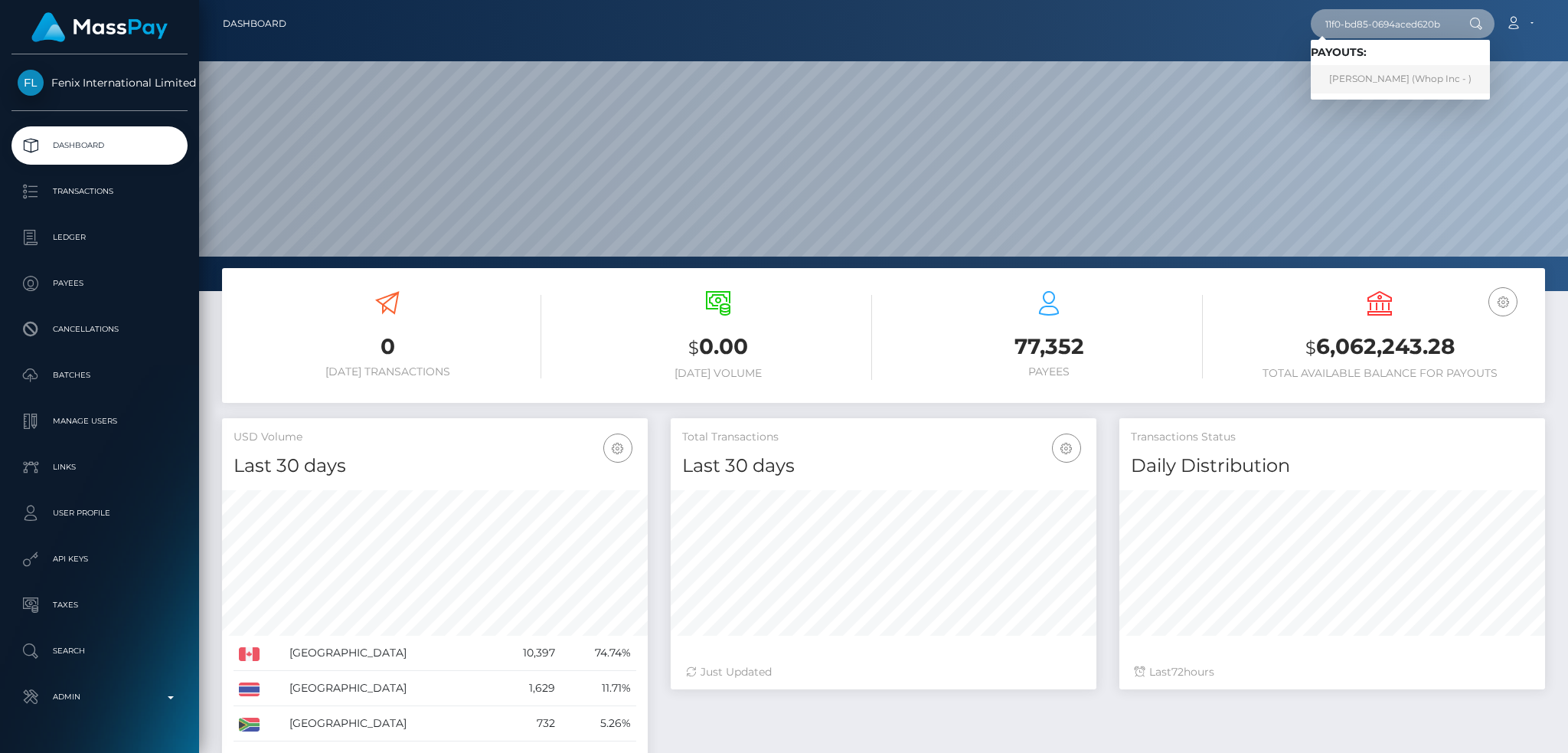
type input "becd79a8-992c-11f0-bd85-0694aced620b"
click at [1385, 76] on link "[PERSON_NAME] (Whop Inc - )" at bounding box center [1400, 79] width 179 height 28
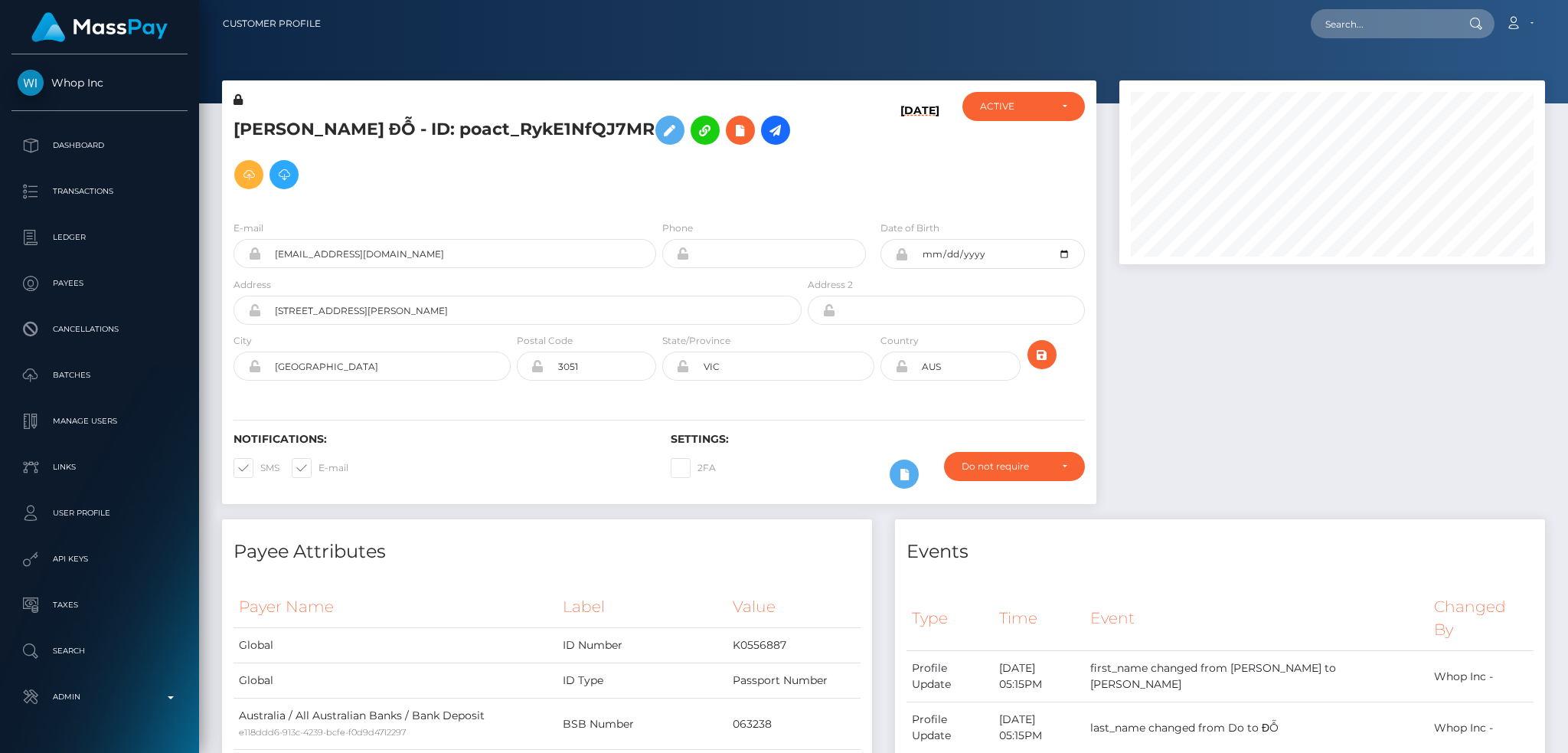
scroll to position [184, 425]
drag, startPoint x: 376, startPoint y: 125, endPoint x: 234, endPoint y: 124, distance: 142.0
click at [234, 124] on h5 "[PERSON_NAME] ĐỖ - ID: poact_RykE1NfQJ7MR" at bounding box center [513, 153] width 559 height 89
copy h5 "[PERSON_NAME]"
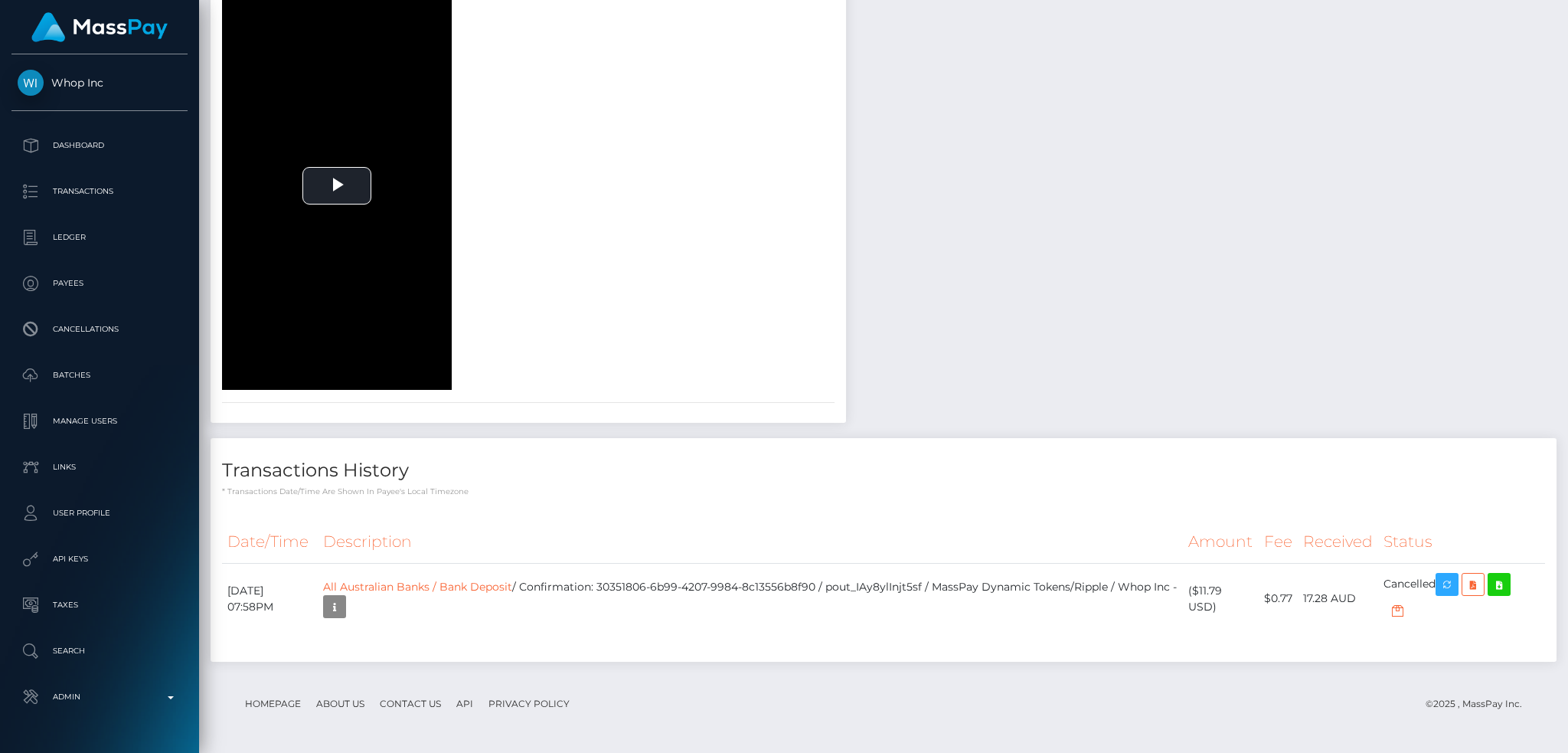
scroll to position [1084, 0]
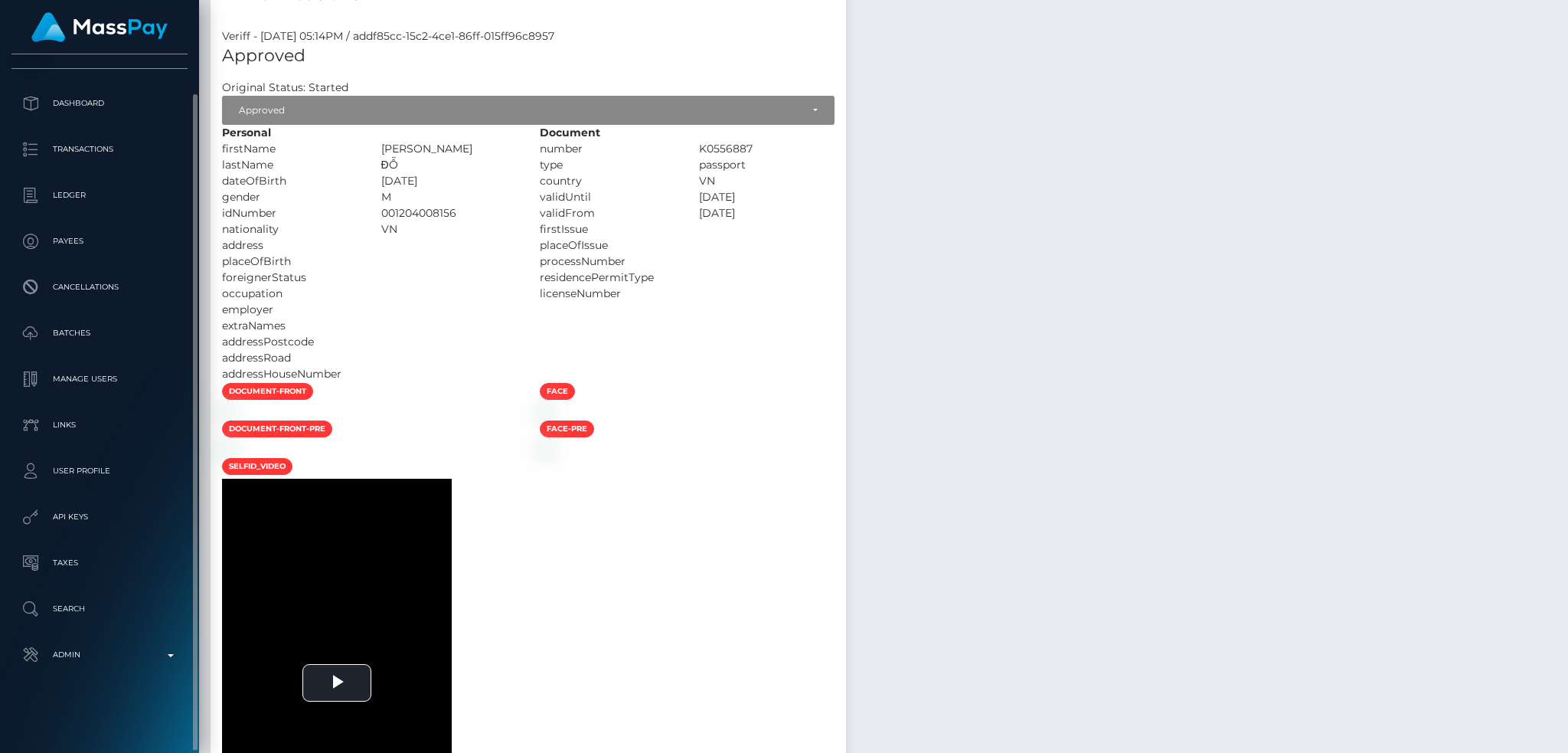
drag, startPoint x: 128, startPoint y: 663, endPoint x: 139, endPoint y: 633, distance: 32.0
click at [130, 663] on p "Admin" at bounding box center [99, 655] width 163 height 23
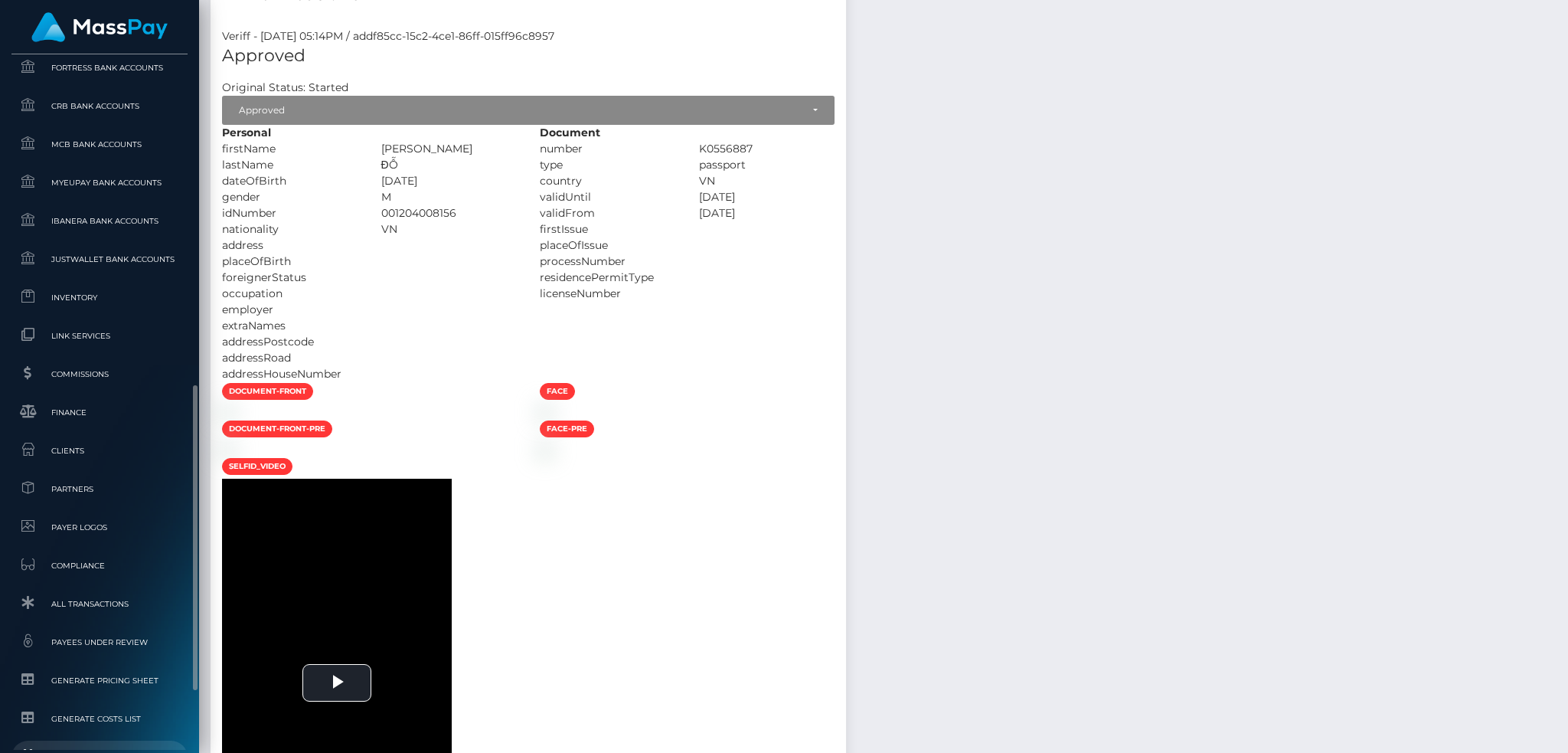
scroll to position [898, 0]
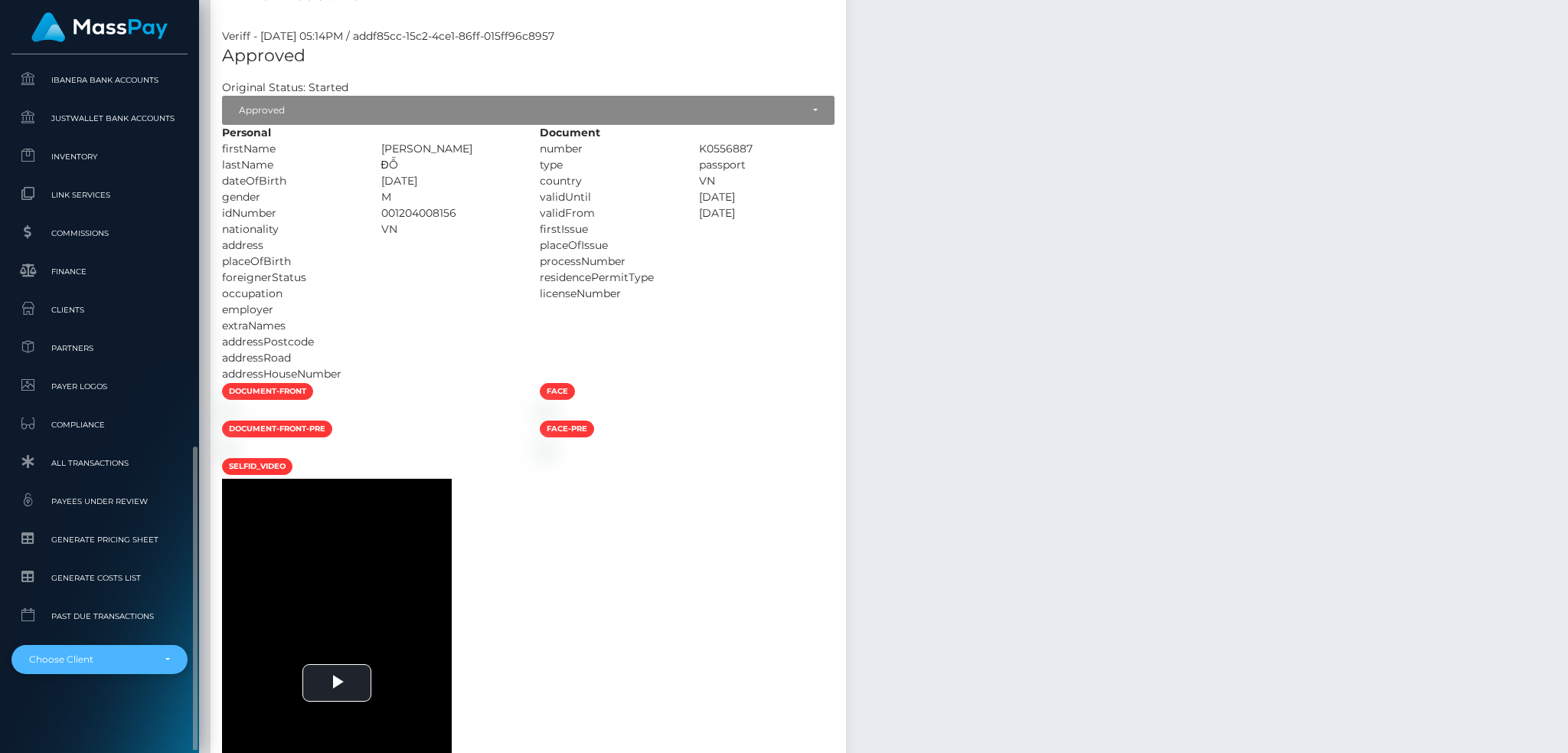
click at [118, 661] on div "Choose Client" at bounding box center [90, 659] width 123 height 12
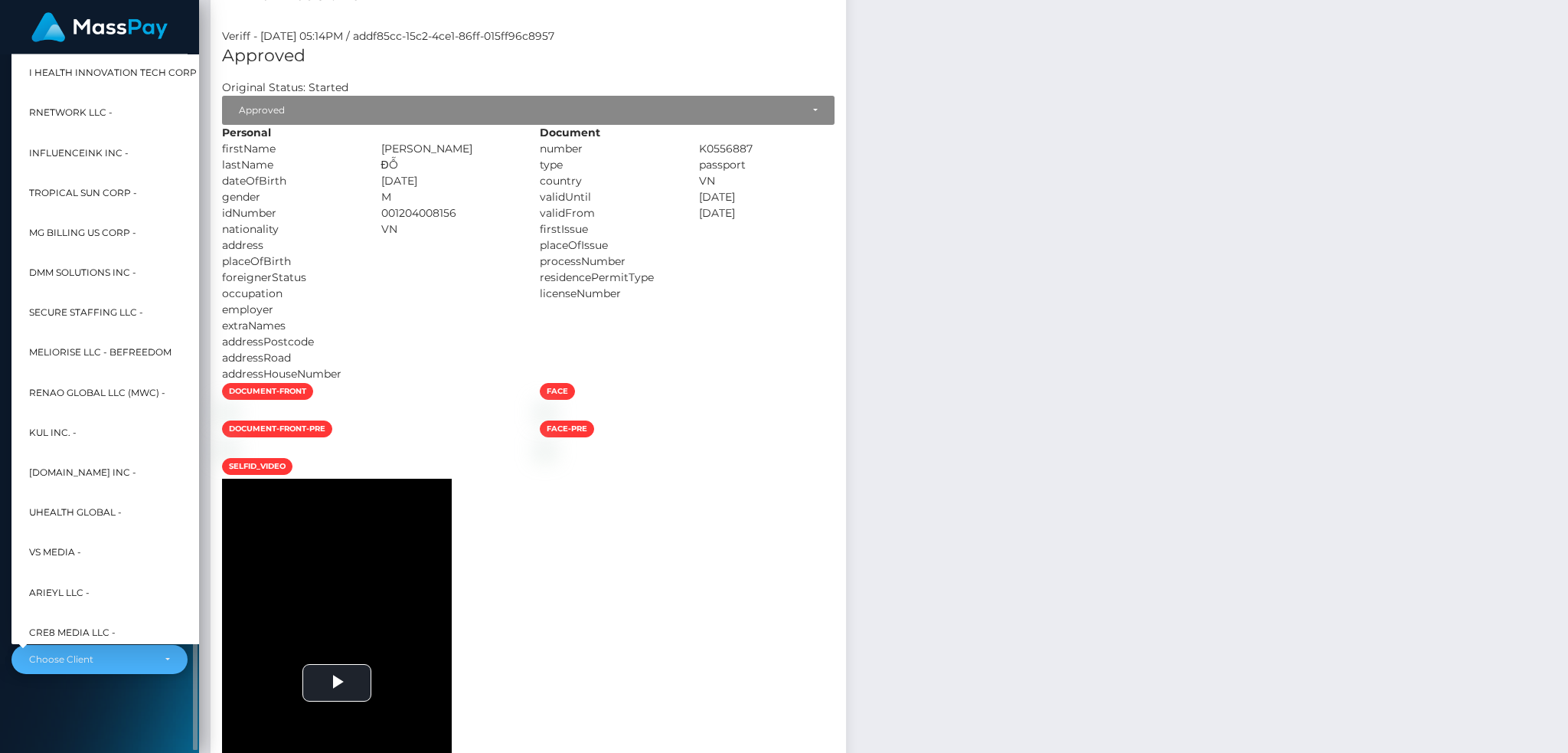
scroll to position [459, 0]
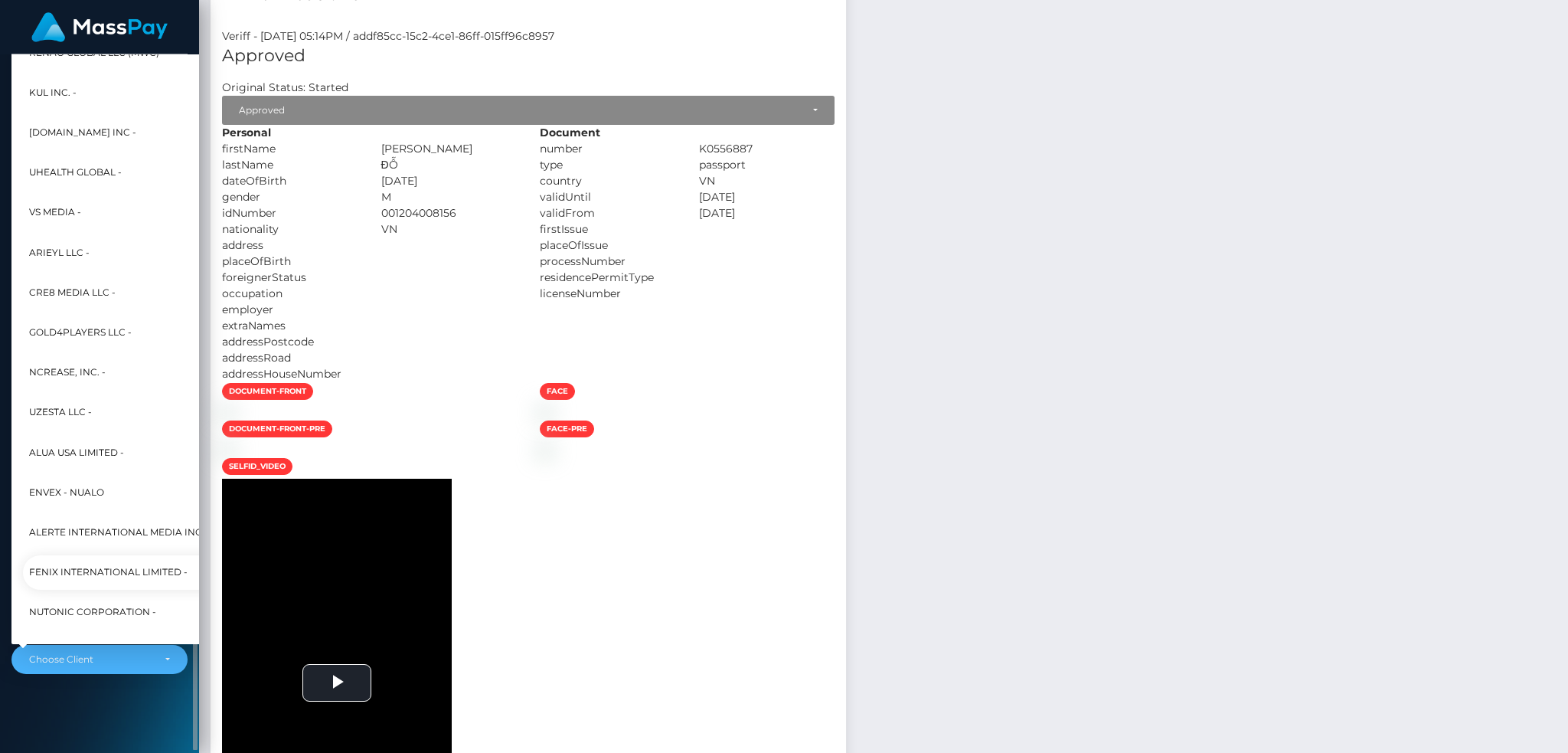
click at [118, 563] on span "Fenix International Limited -" at bounding box center [108, 572] width 158 height 20
select select "26"
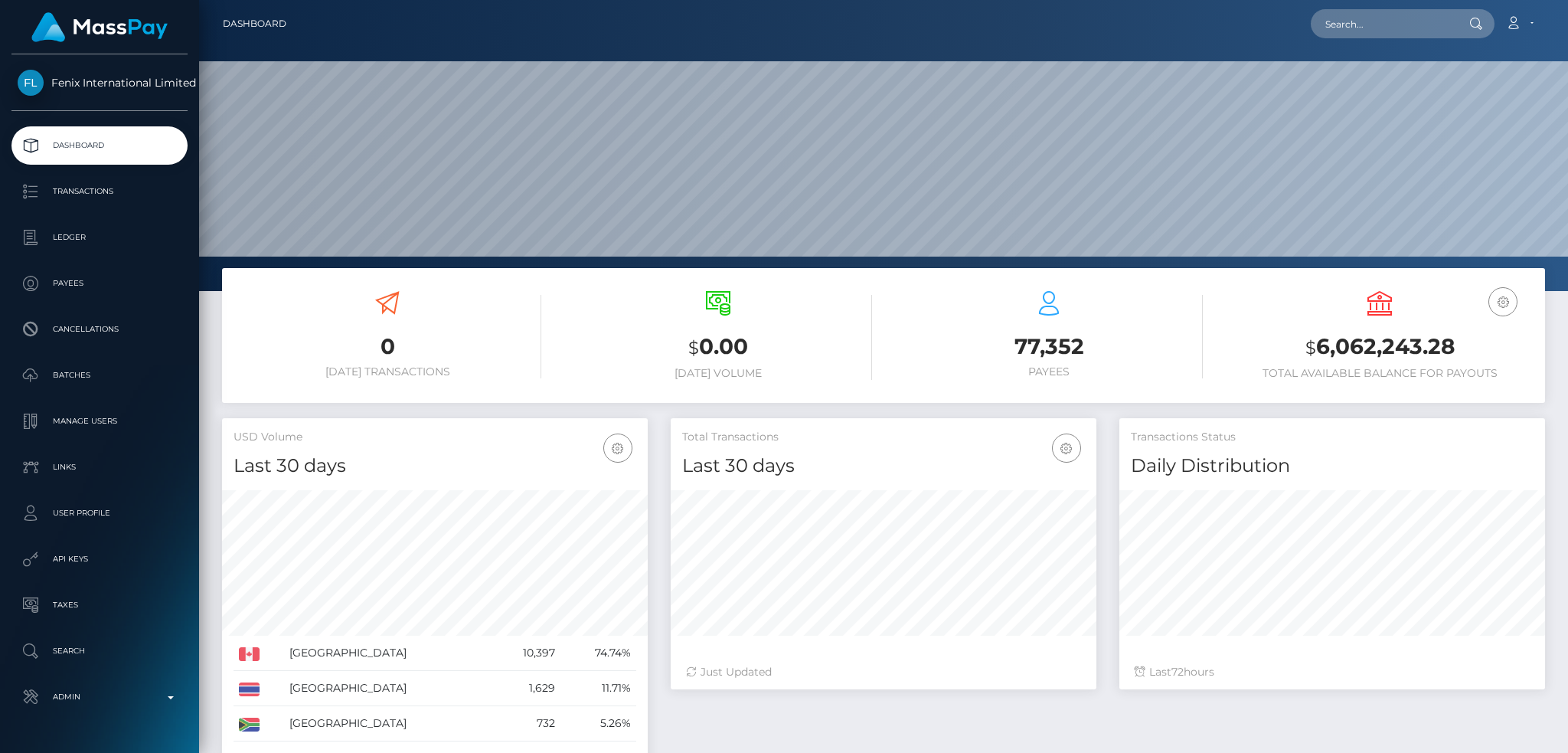
scroll to position [272, 425]
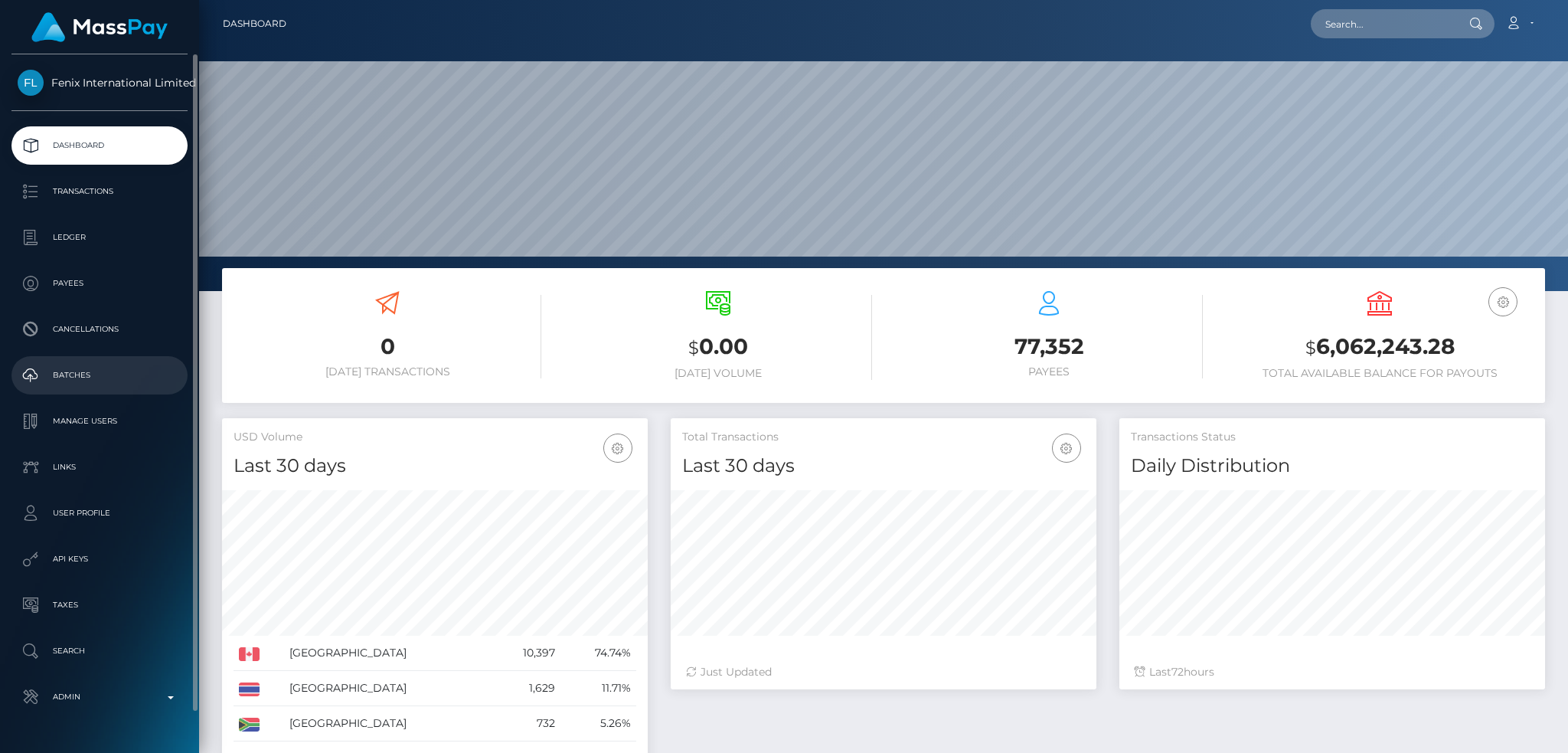
click at [99, 380] on p "Batches" at bounding box center [99, 375] width 163 height 23
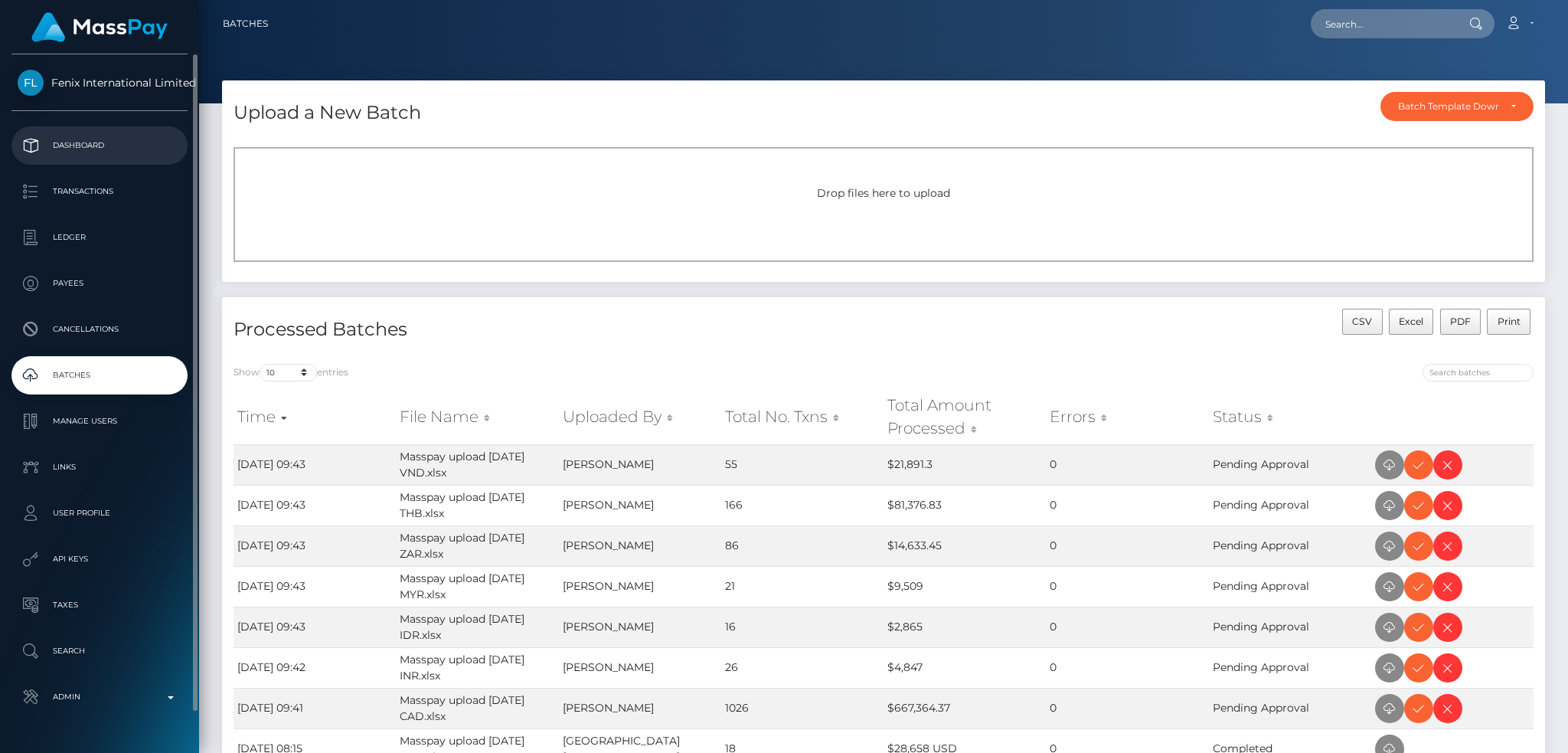
click at [118, 137] on p "Dashboard" at bounding box center [99, 145] width 163 height 23
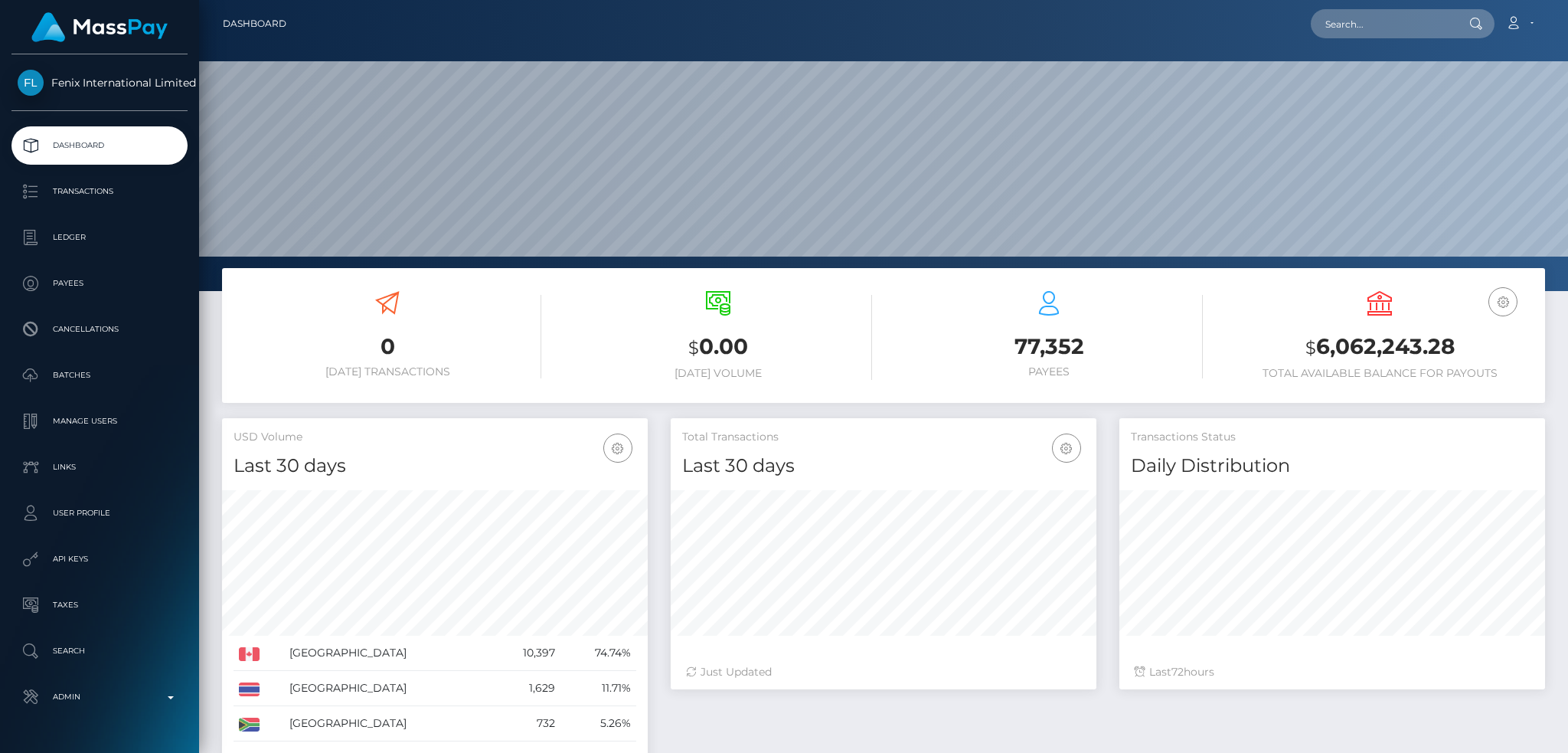
scroll to position [272, 425]
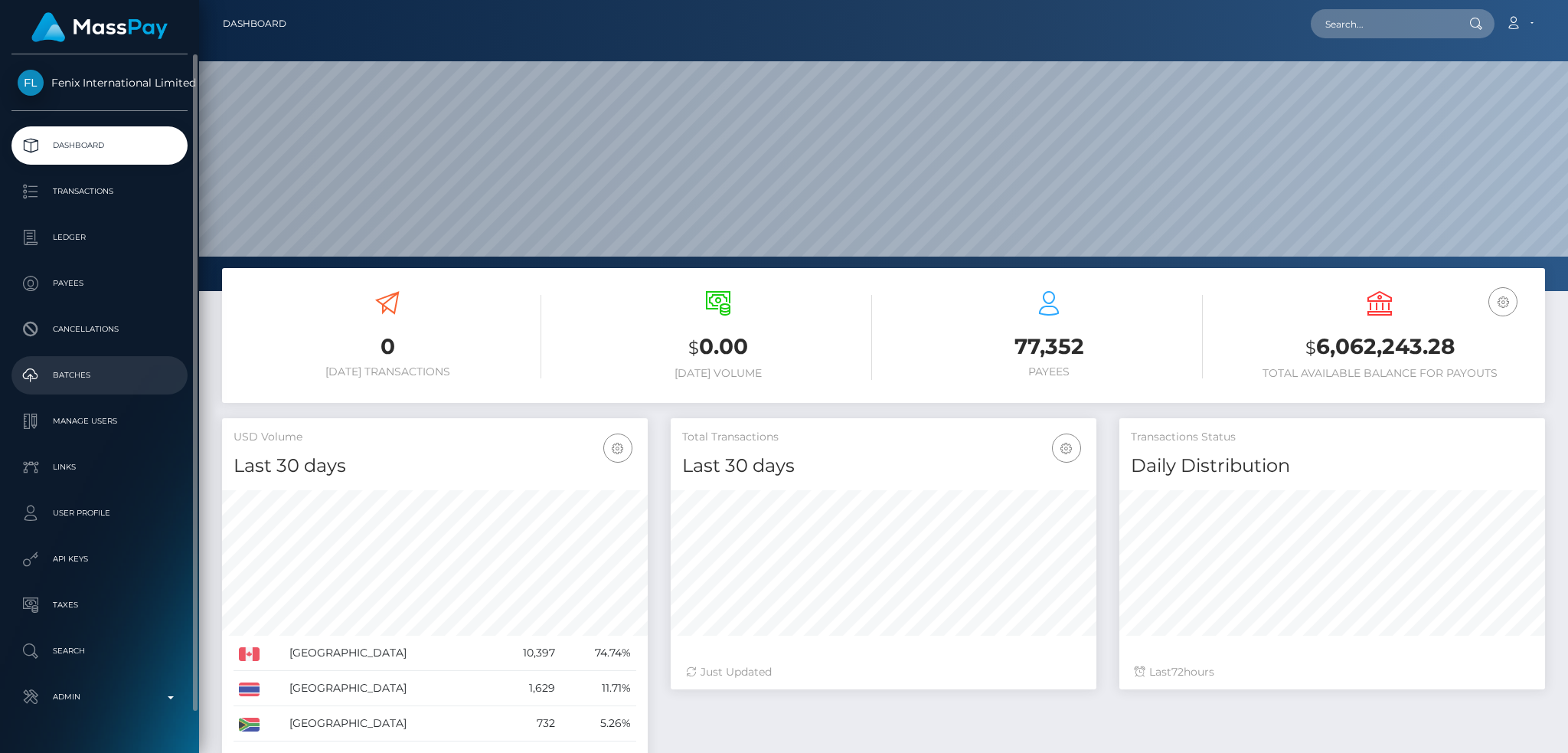
click at [111, 378] on p "Batches" at bounding box center [99, 375] width 163 height 23
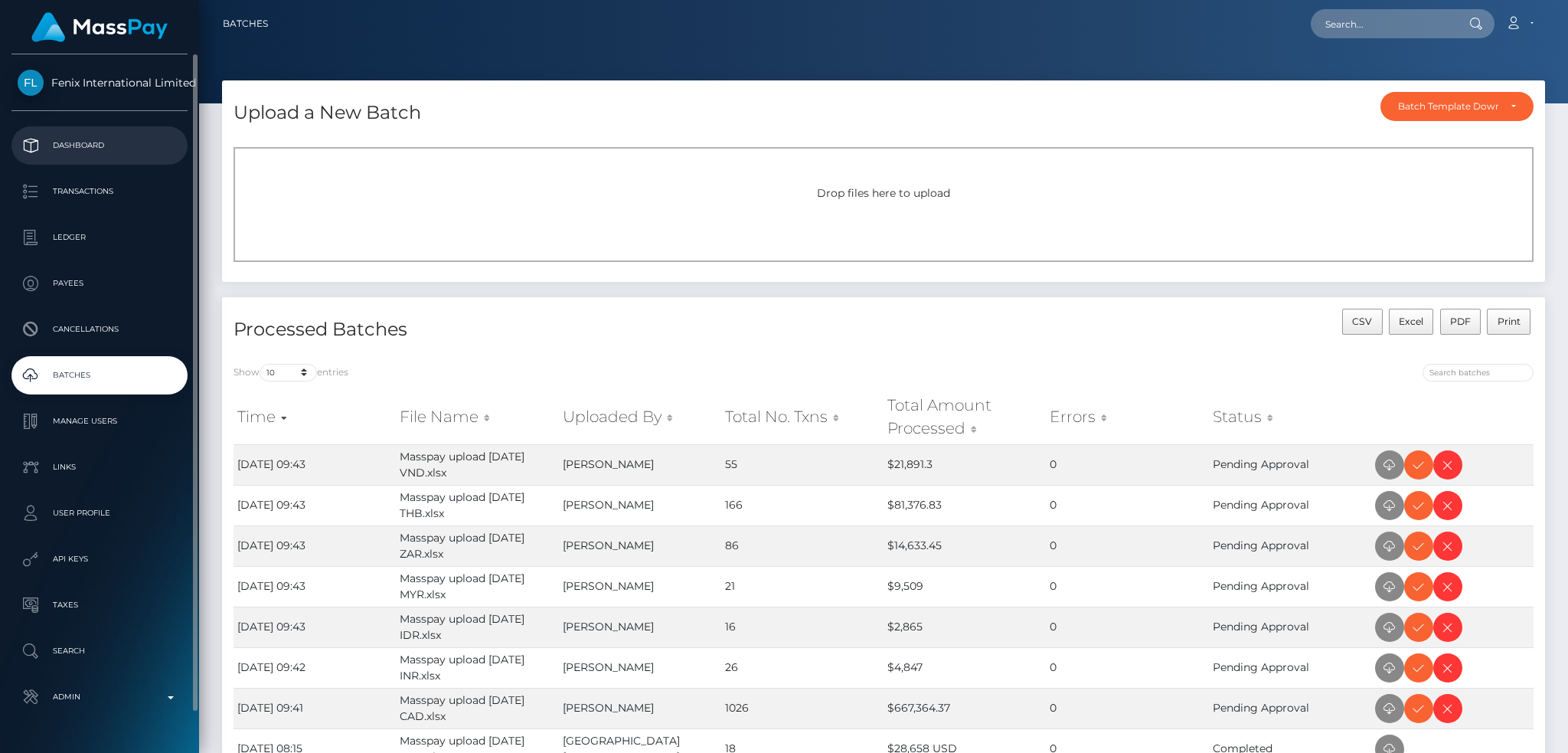
click at [77, 143] on p "Dashboard" at bounding box center [99, 145] width 163 height 23
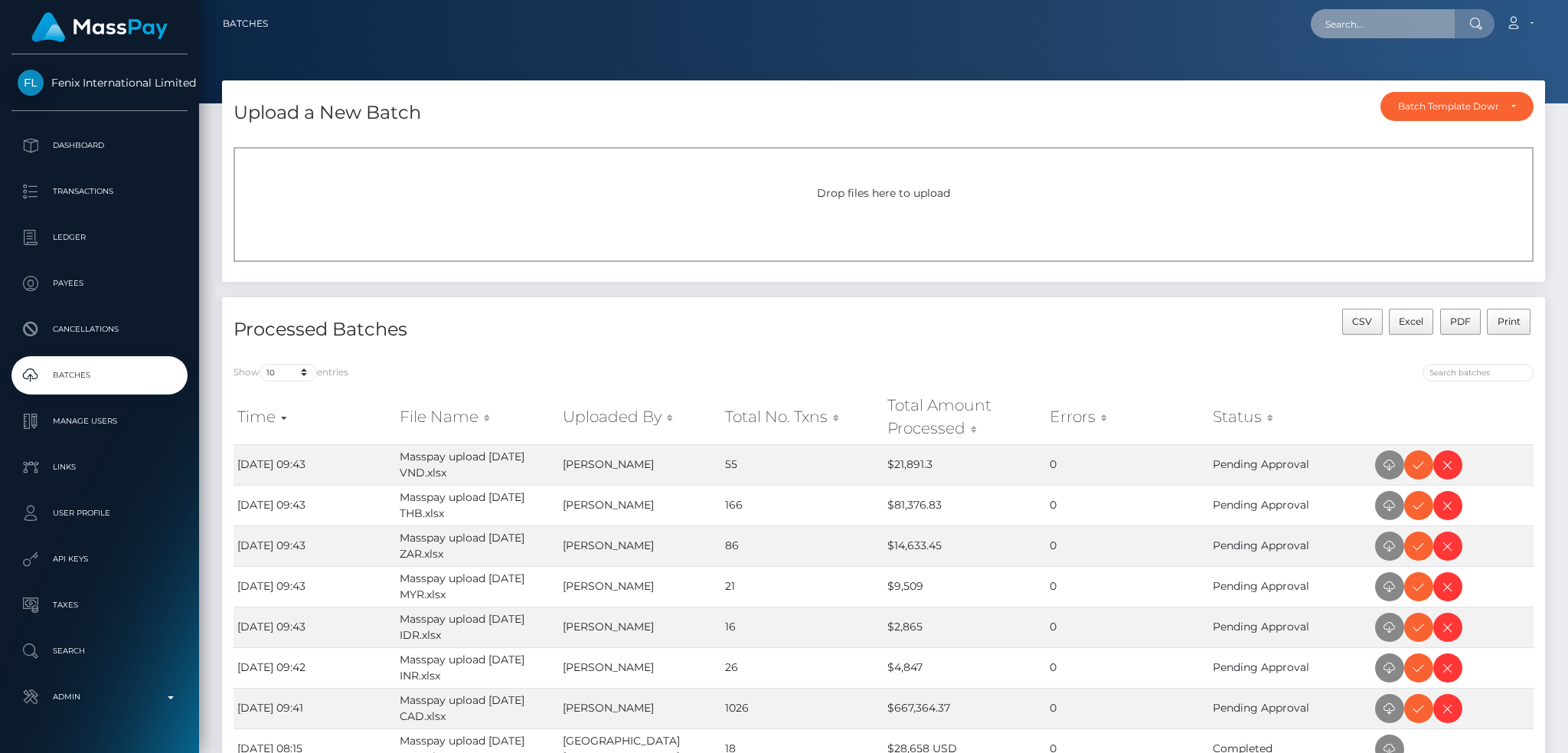
click at [1394, 27] on input "text" at bounding box center [1383, 24] width 144 height 29
paste input "[EMAIL_ADDRESS][DOMAIN_NAME]"
type input "[EMAIL_ADDRESS][DOMAIN_NAME]"
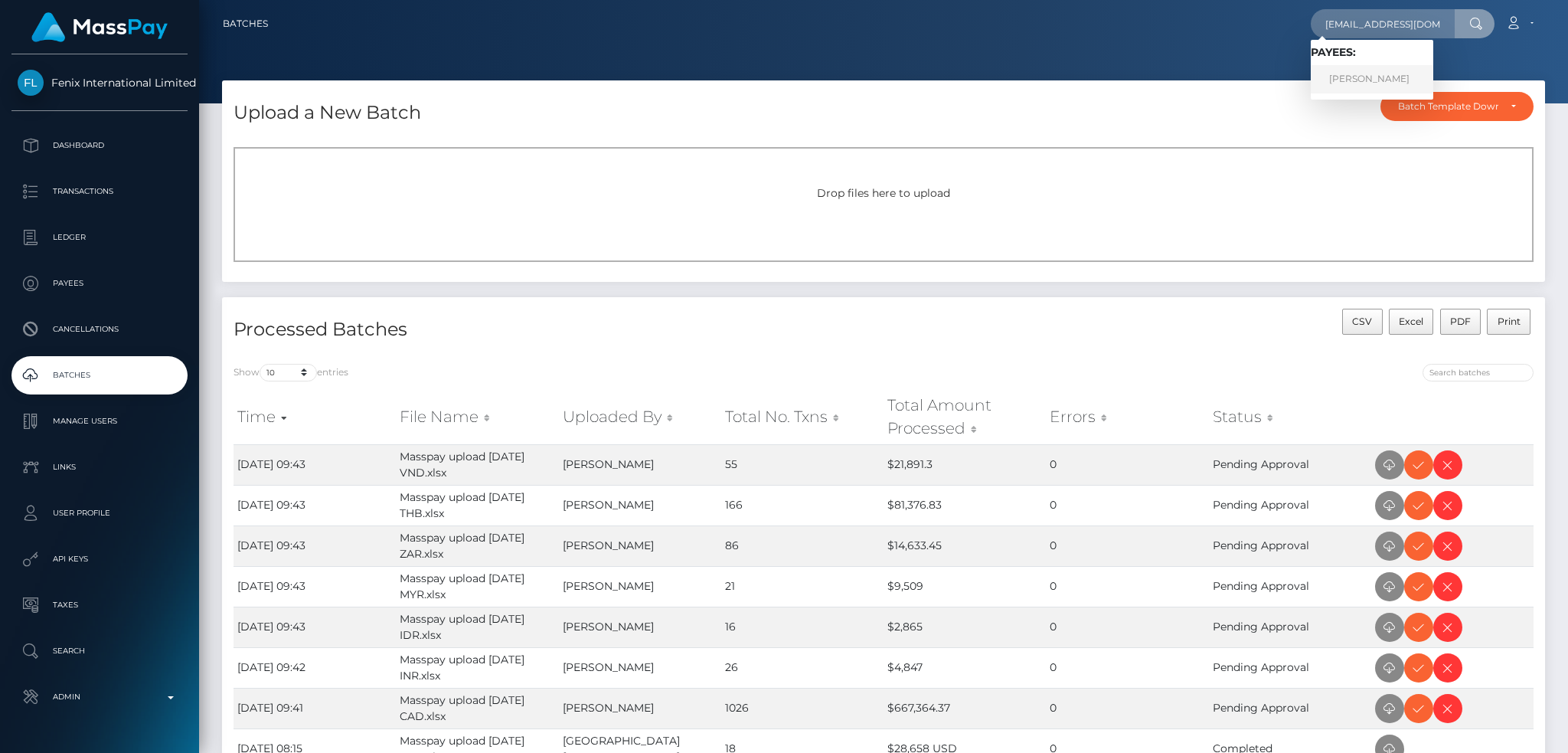
click at [1334, 74] on link "Veronika Vladimirovna Novikova" at bounding box center [1372, 79] width 122 height 28
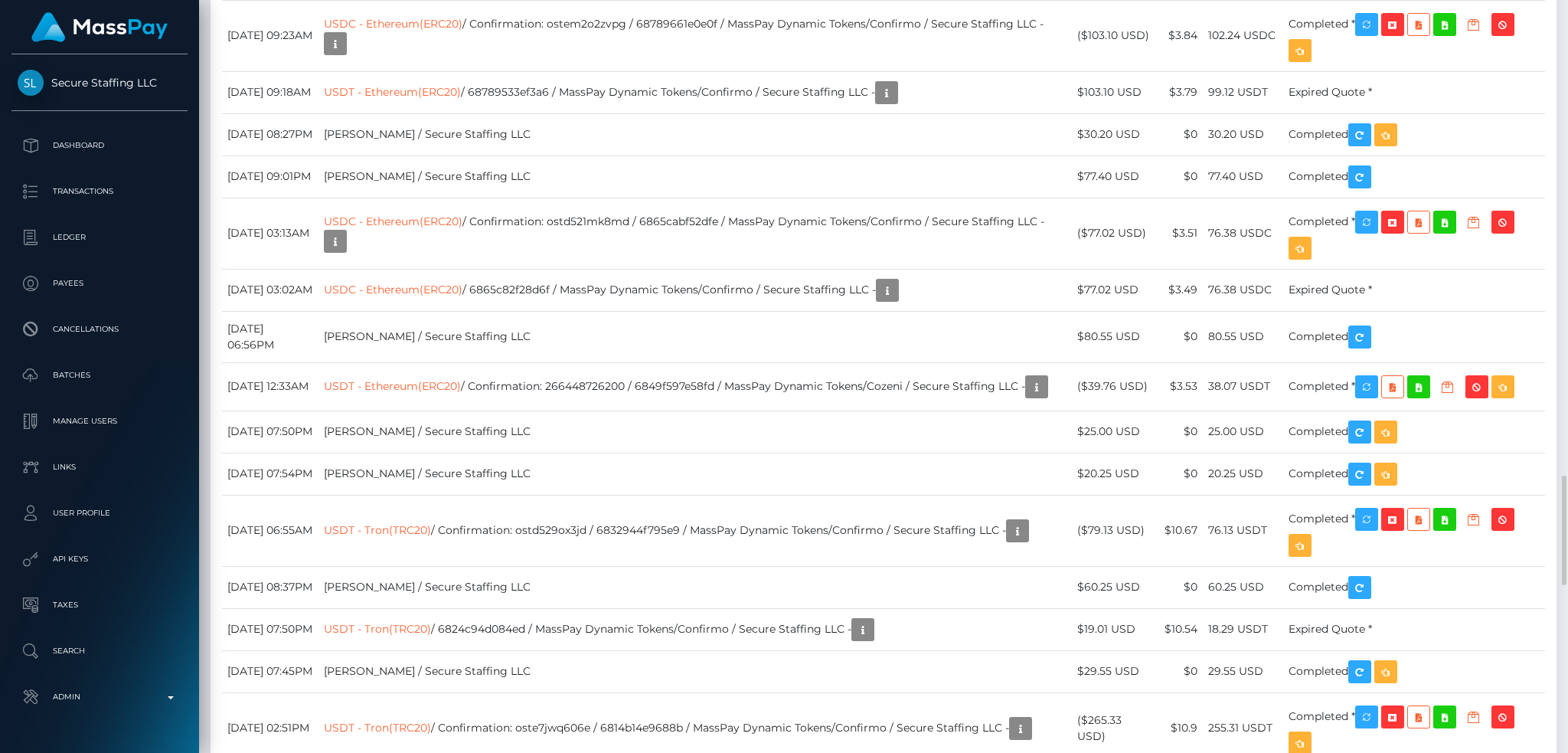
scroll to position [184, 425]
drag, startPoint x: 1091, startPoint y: 343, endPoint x: 1122, endPoint y: 342, distance: 31.0
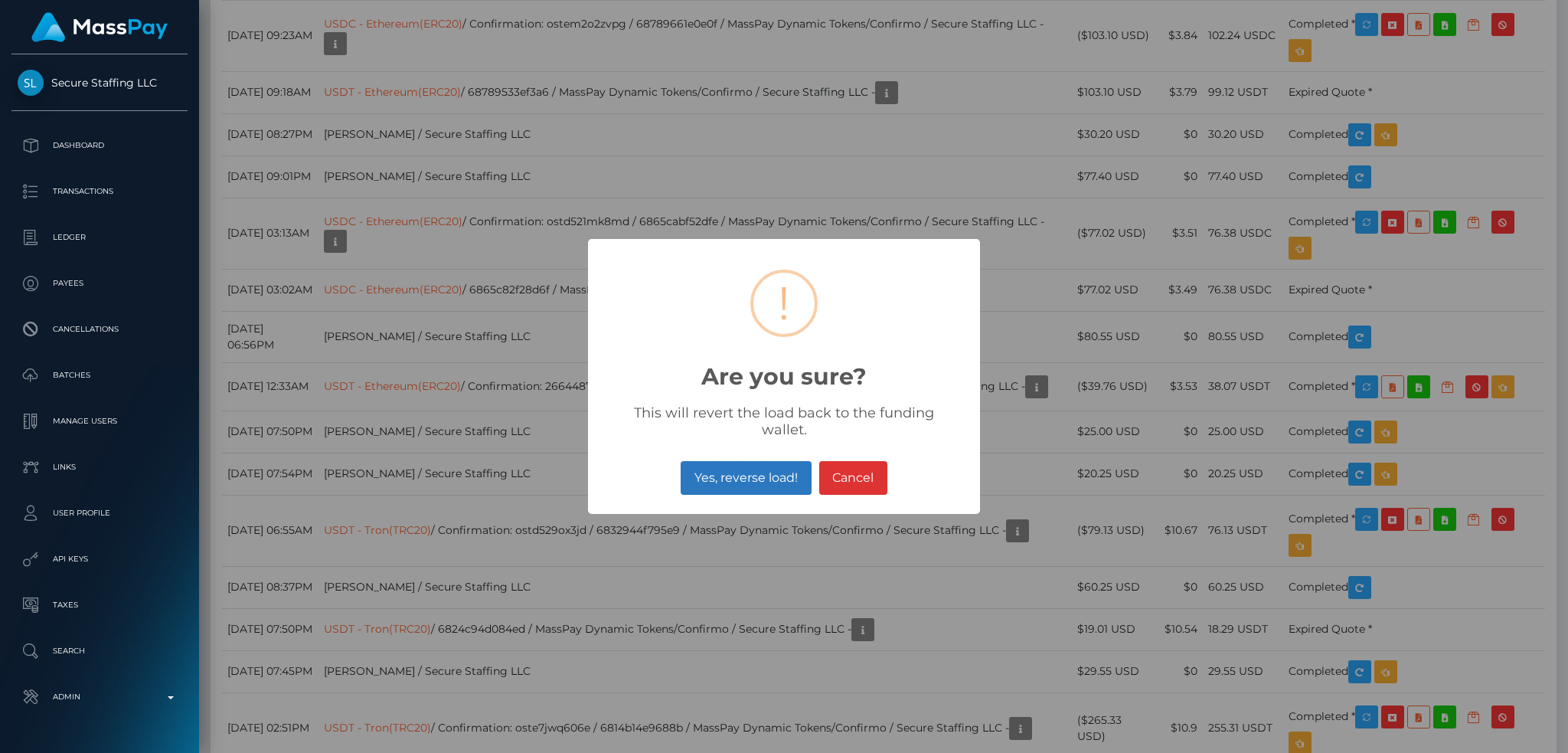
click at [742, 467] on button "Yes, reverse load!" at bounding box center [746, 478] width 130 height 34
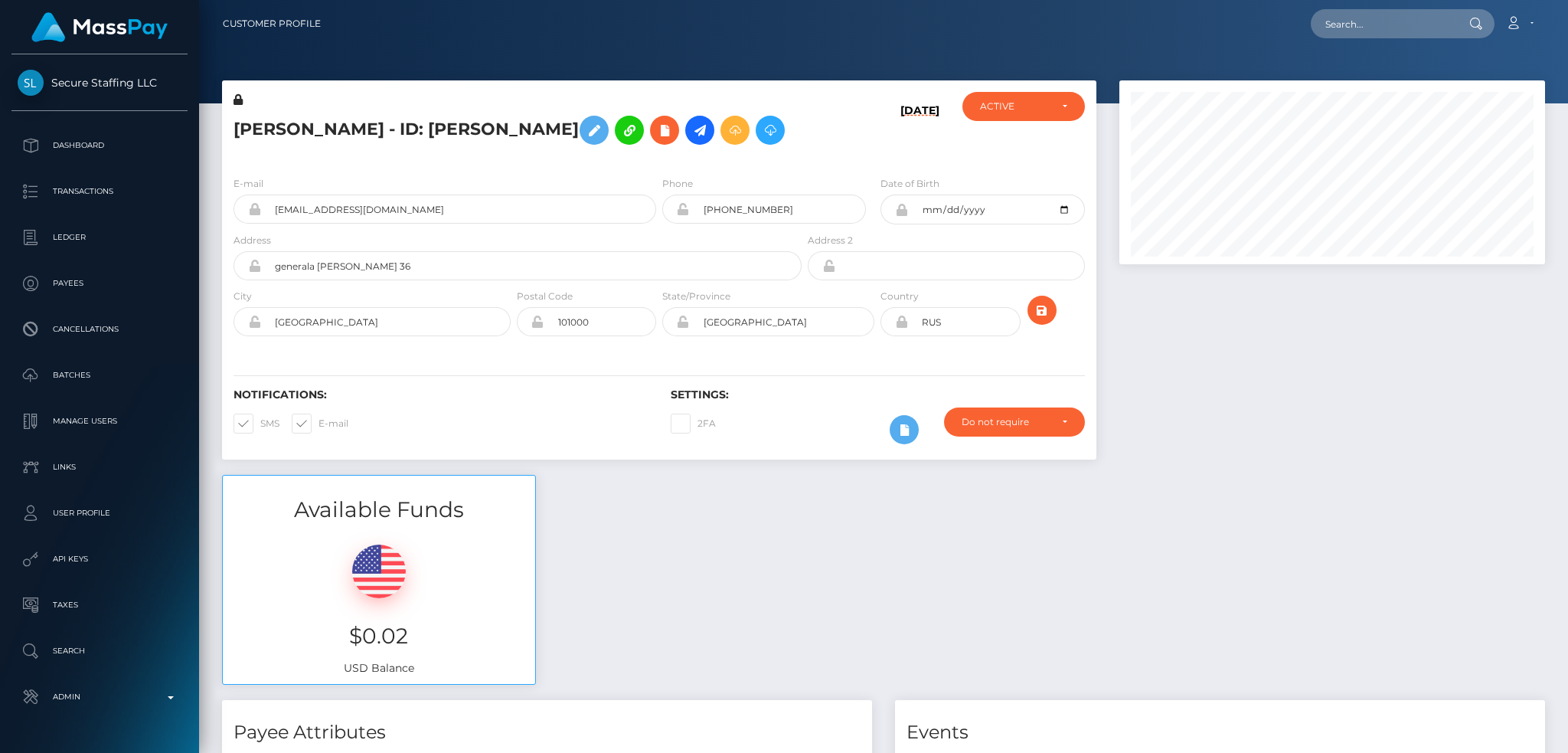
scroll to position [184, 425]
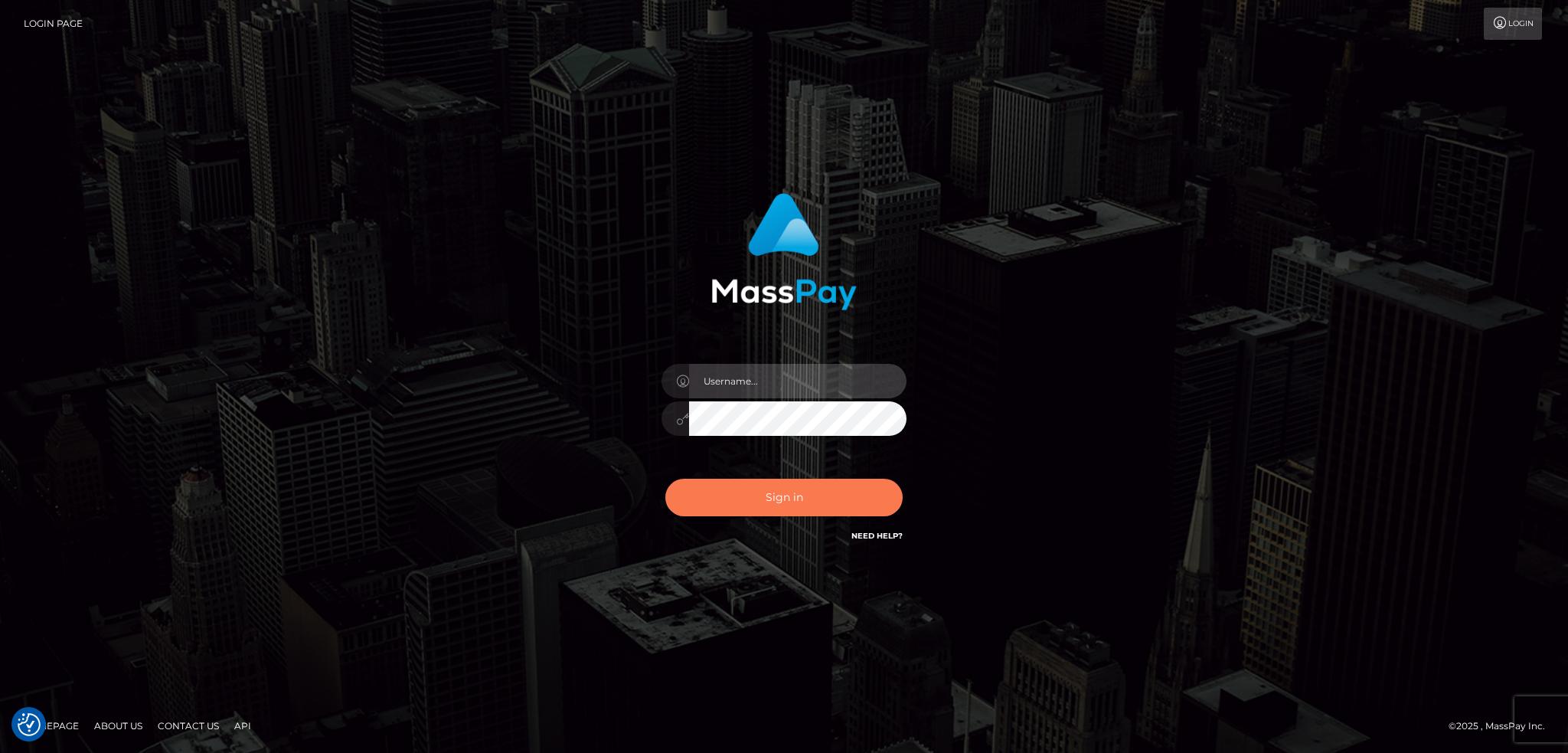
type input "alexstef"
click at [796, 504] on button "Sign in" at bounding box center [784, 498] width 238 height 38
type input "alexstef"
click at [793, 495] on button "Sign in" at bounding box center [784, 498] width 238 height 38
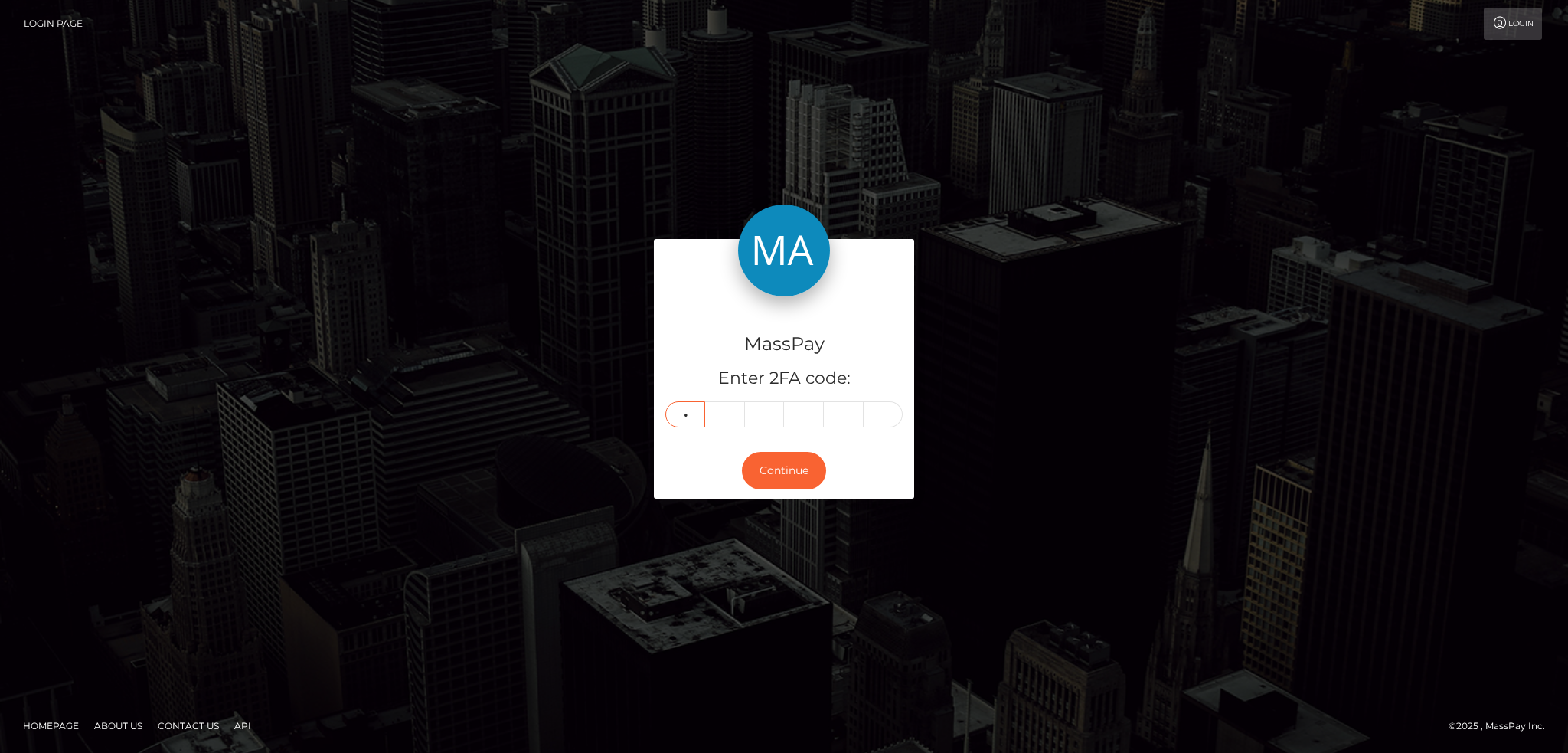
type input "8"
type input "2"
type input "5"
type input "0"
type input "4"
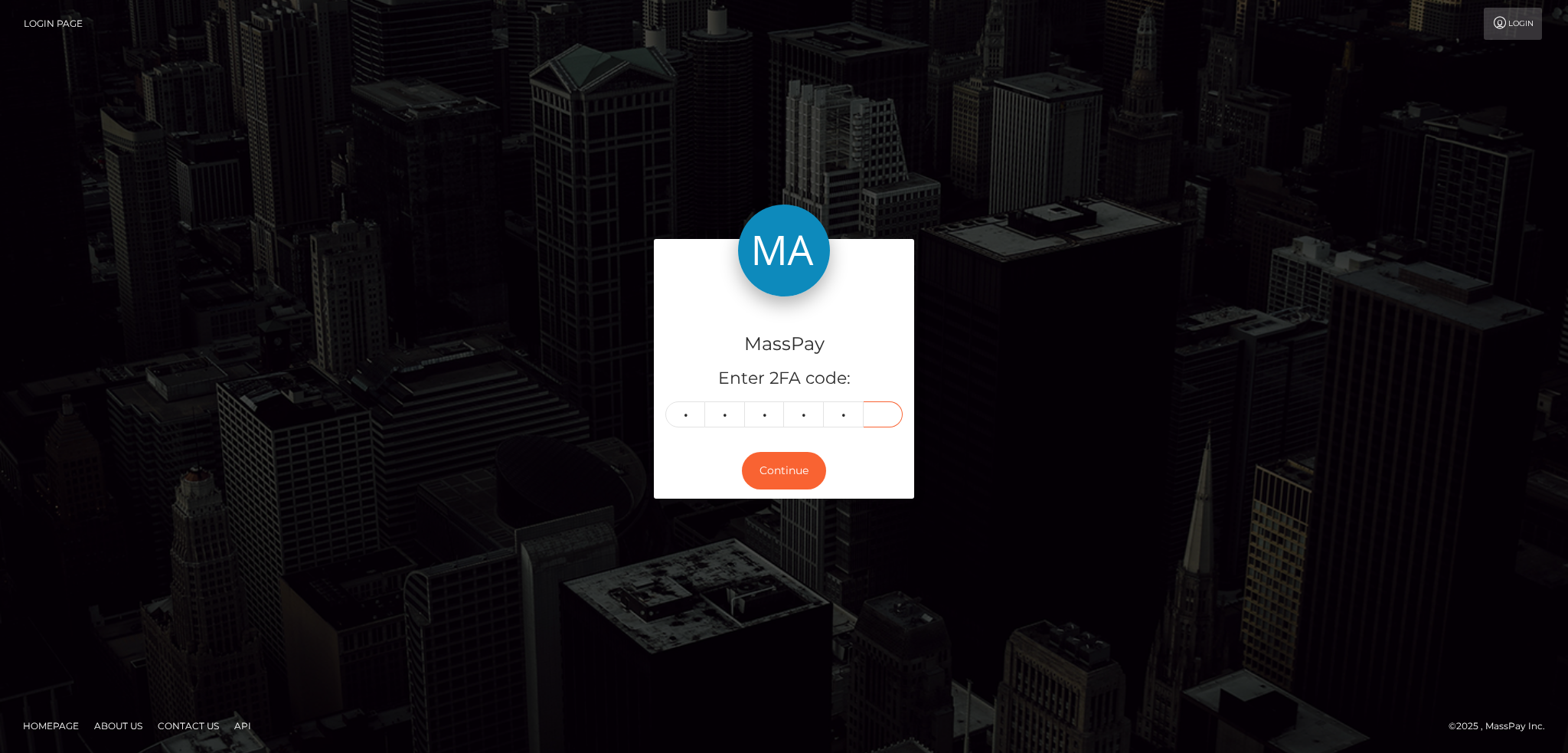
type input "9"
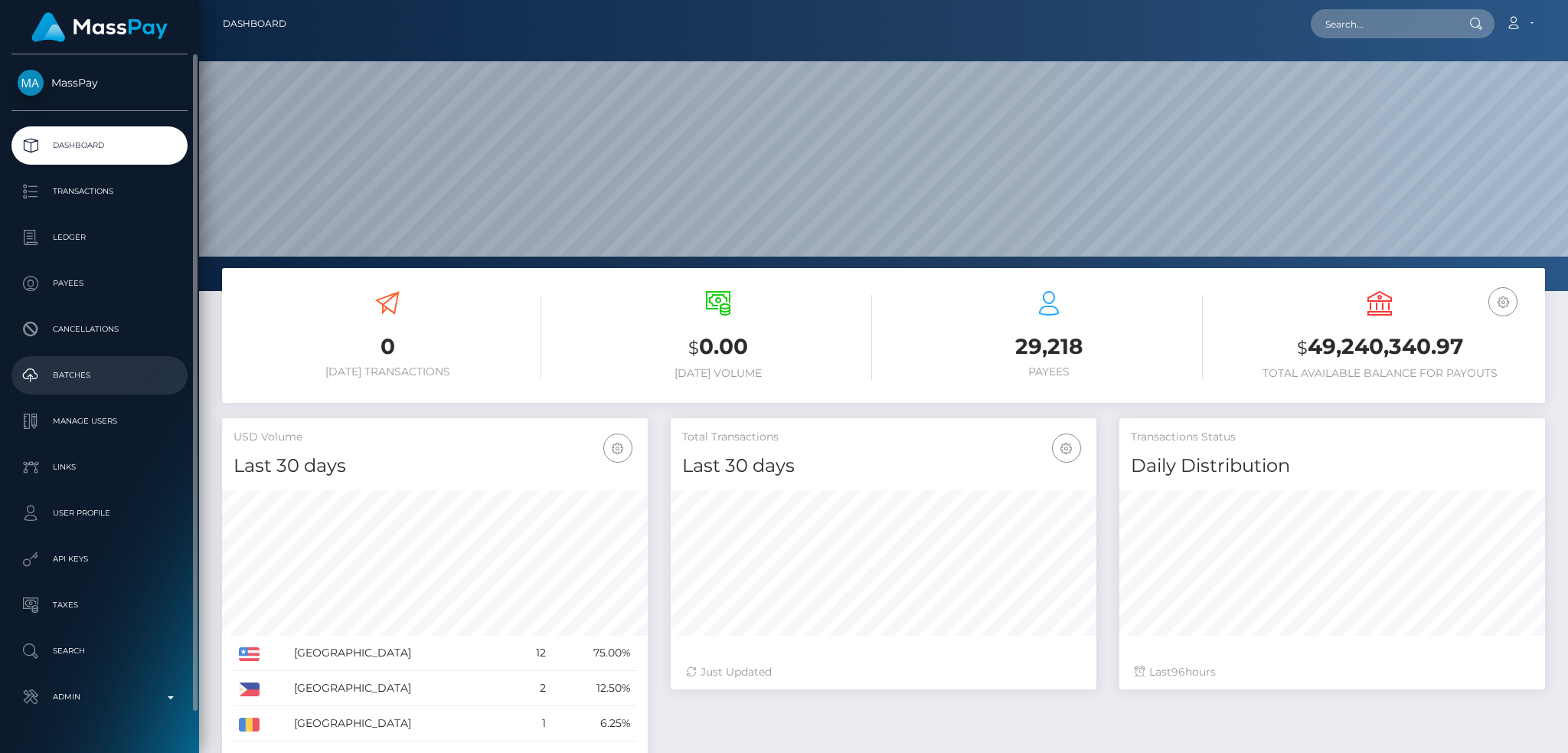
scroll to position [42, 0]
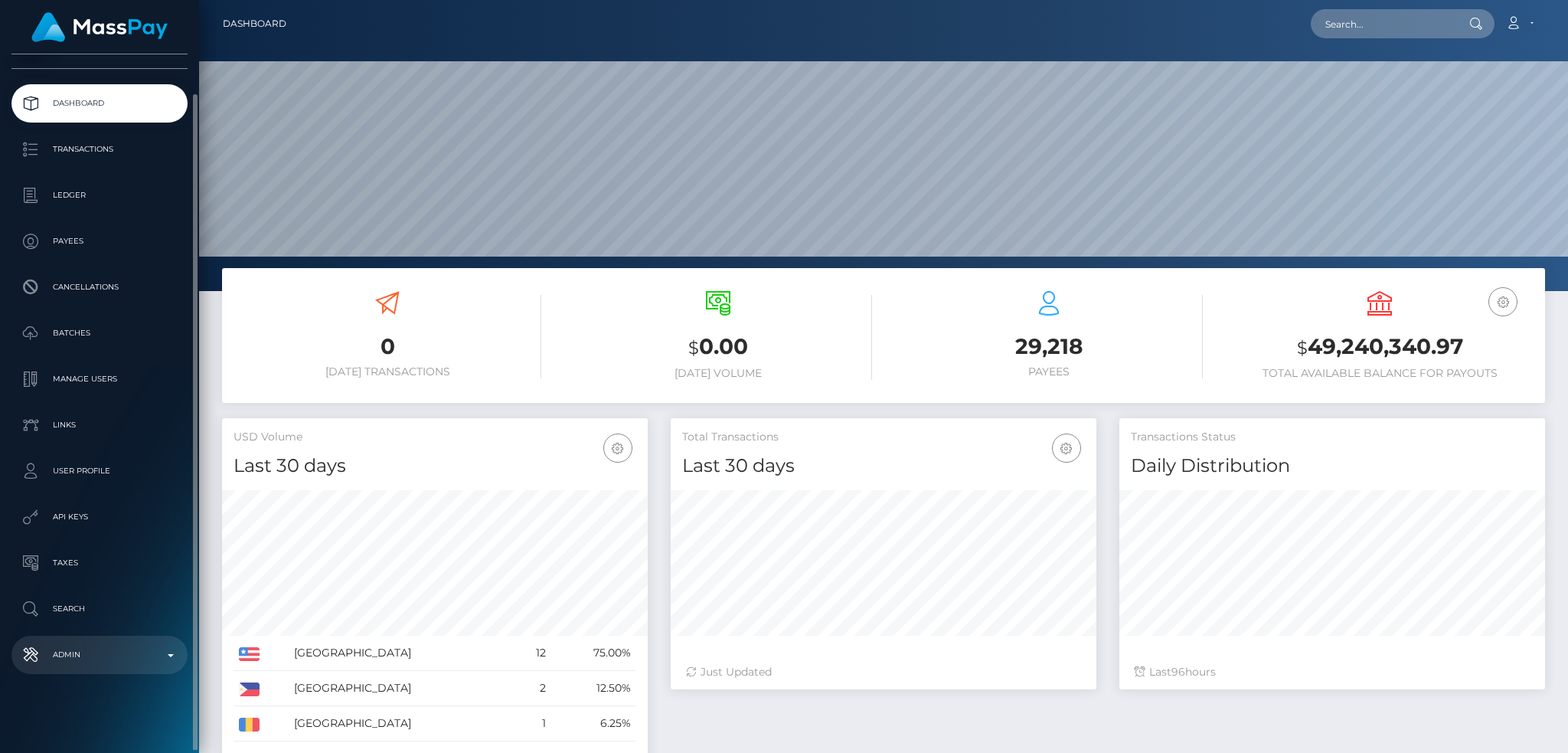
click at [108, 651] on p "Admin" at bounding box center [99, 655] width 163 height 23
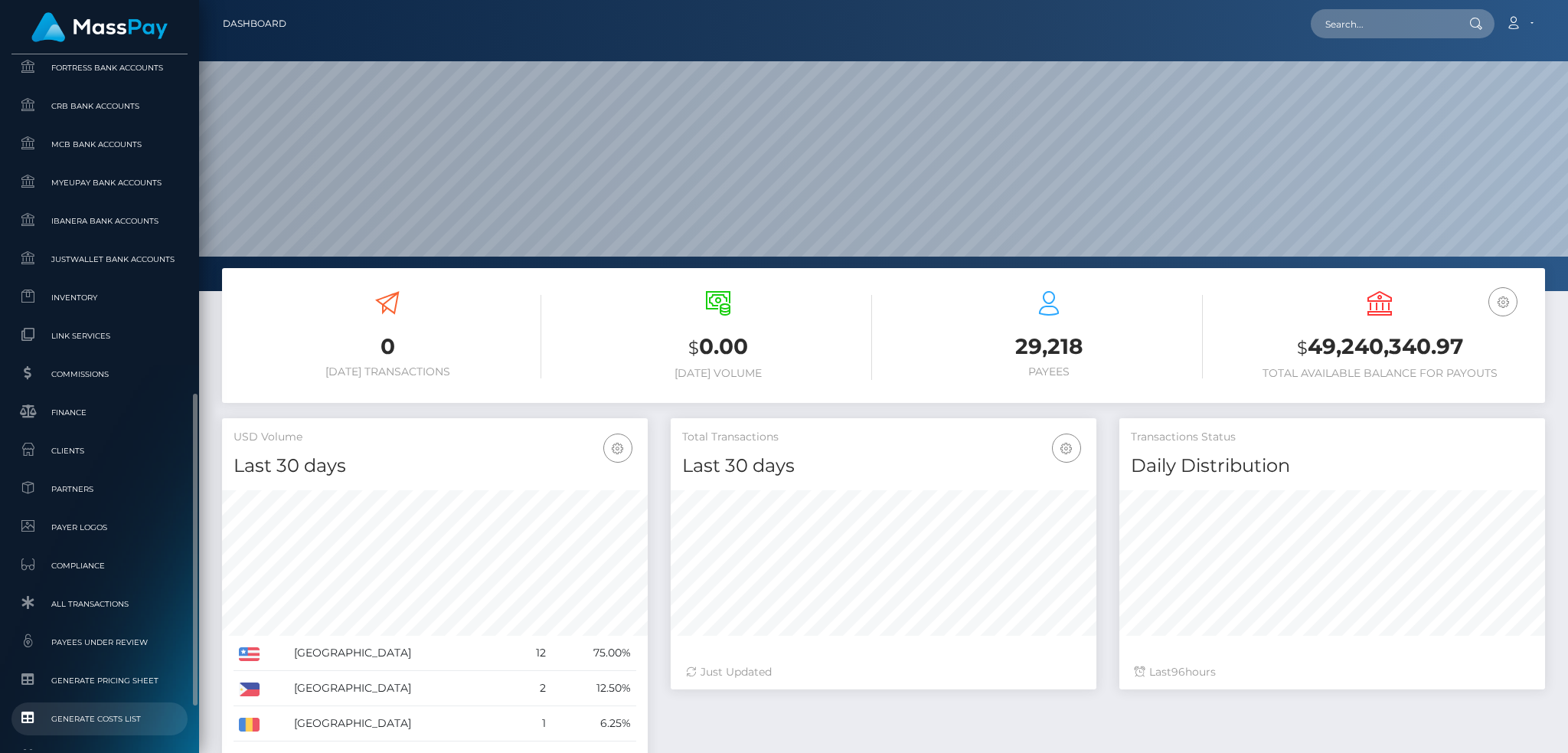
scroll to position [856, 0]
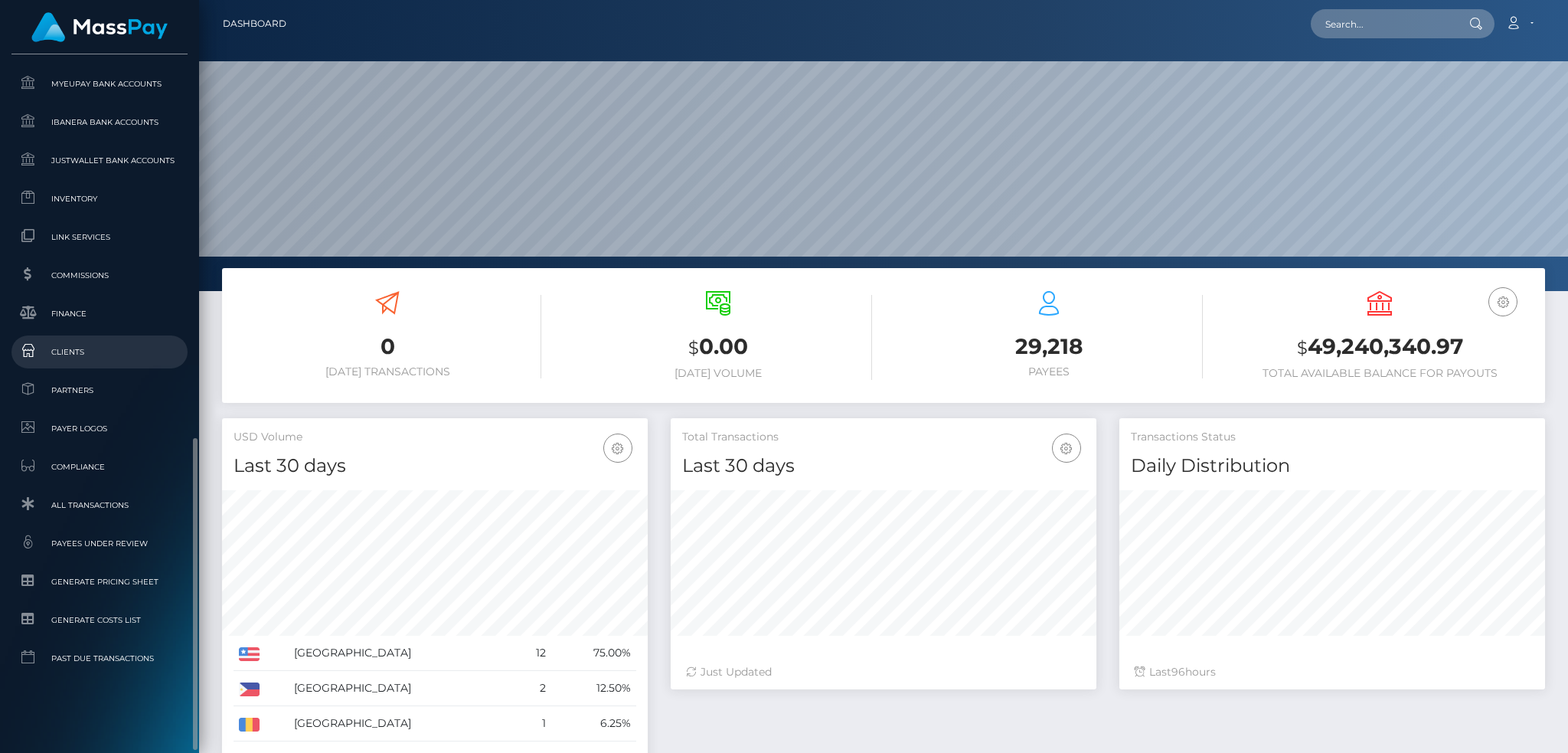
click at [114, 355] on span "Clients" at bounding box center [99, 352] width 163 height 17
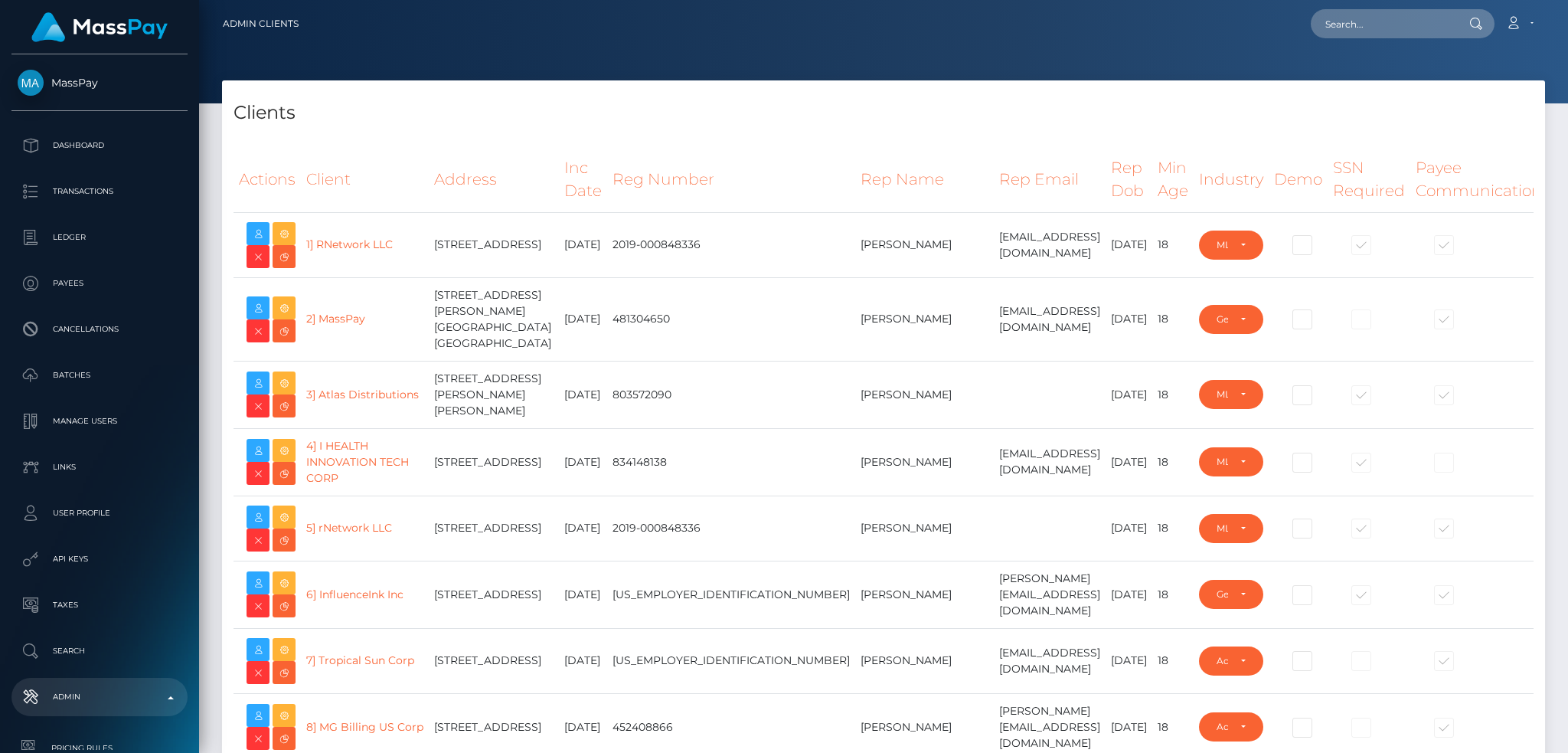
select select "223"
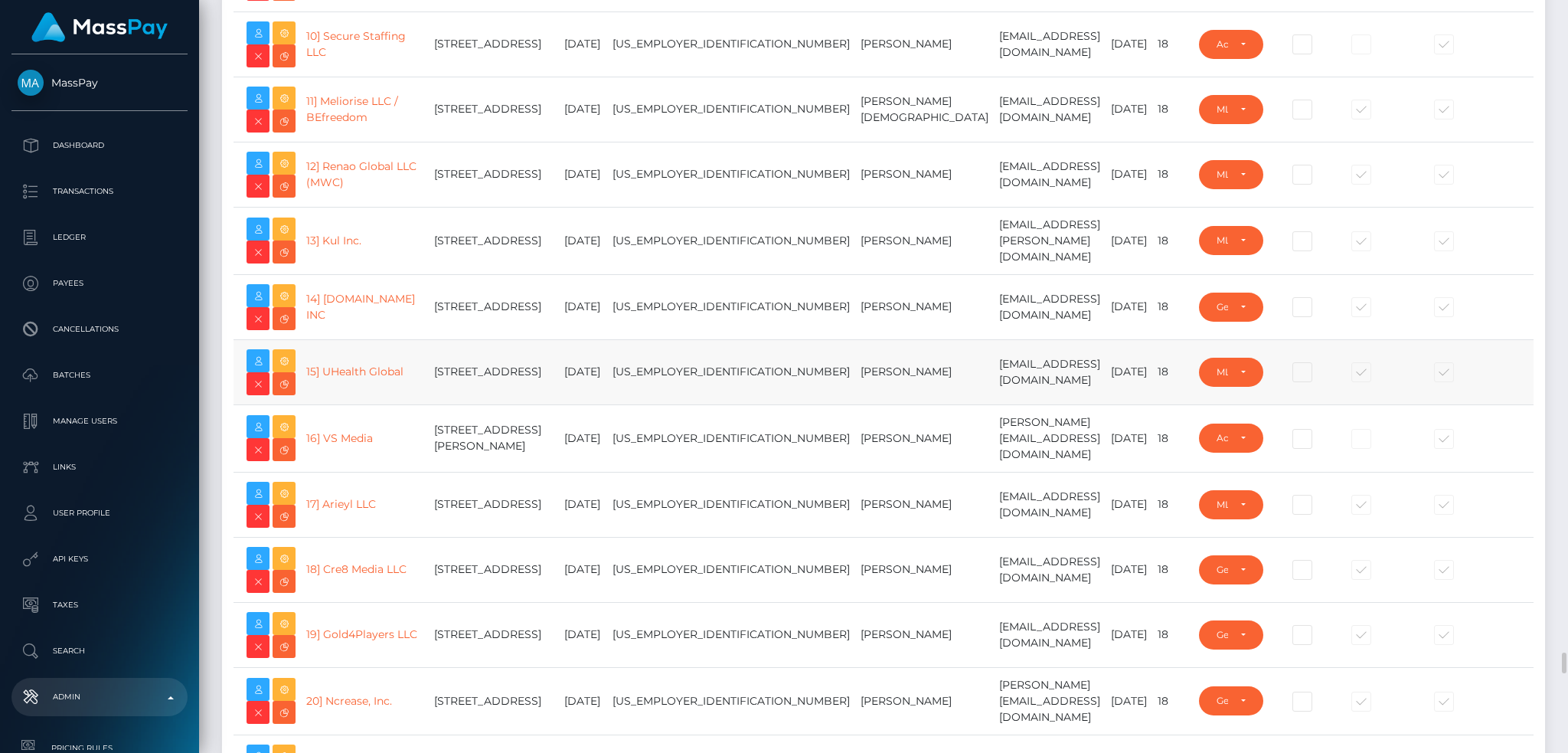
scroll to position [1430, 0]
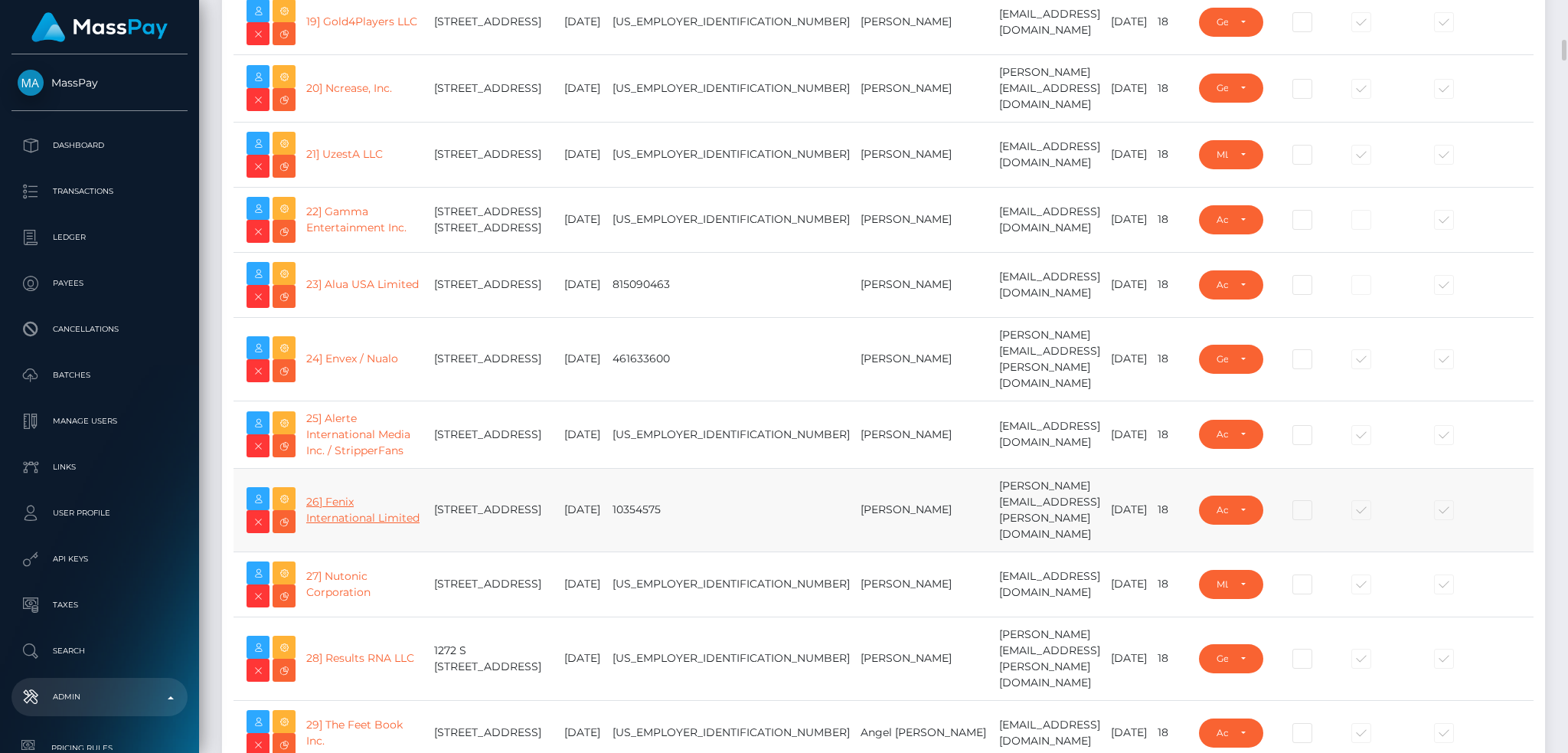
click at [345, 525] on link "26] Fenix International Limited" at bounding box center [363, 510] width 114 height 30
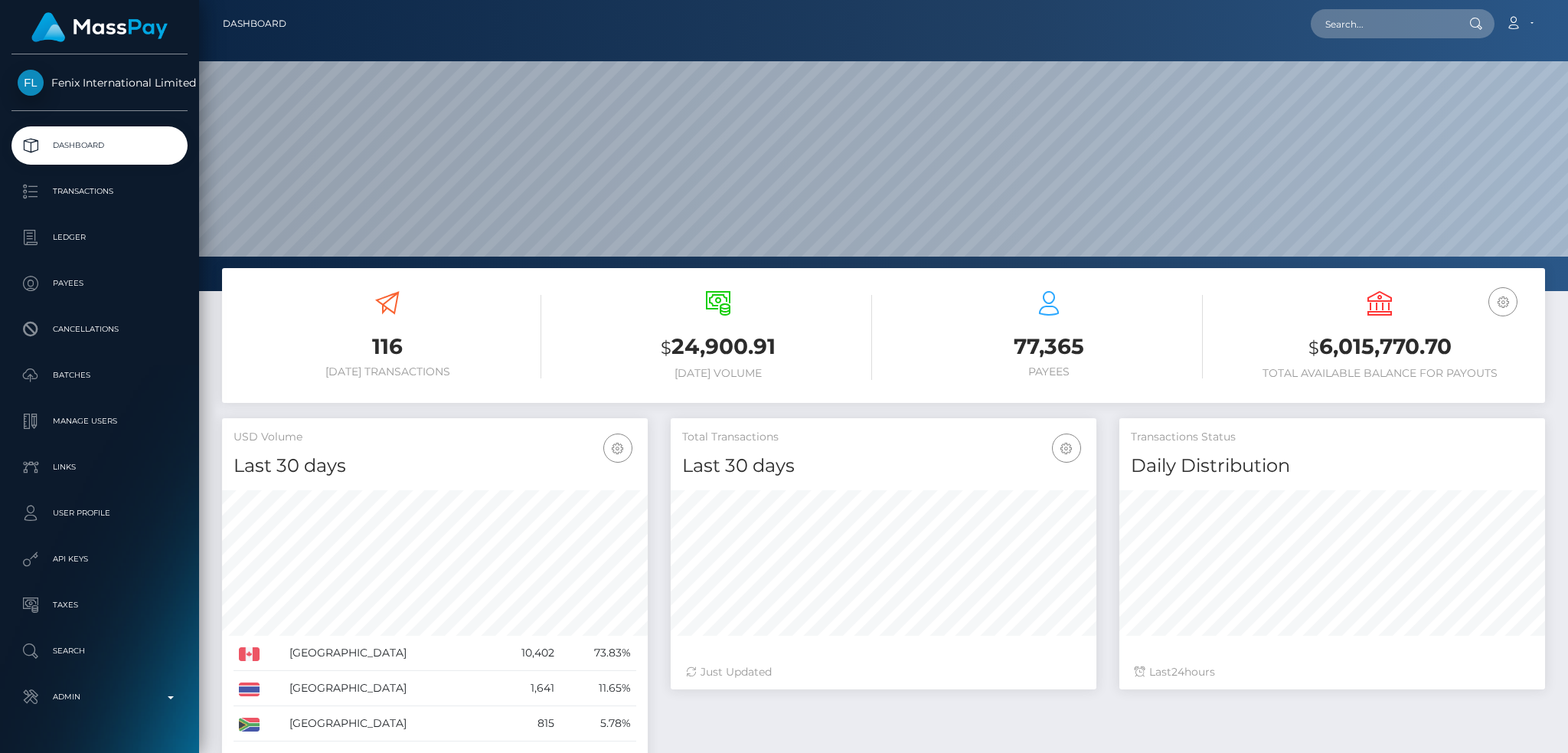
scroll to position [272, 425]
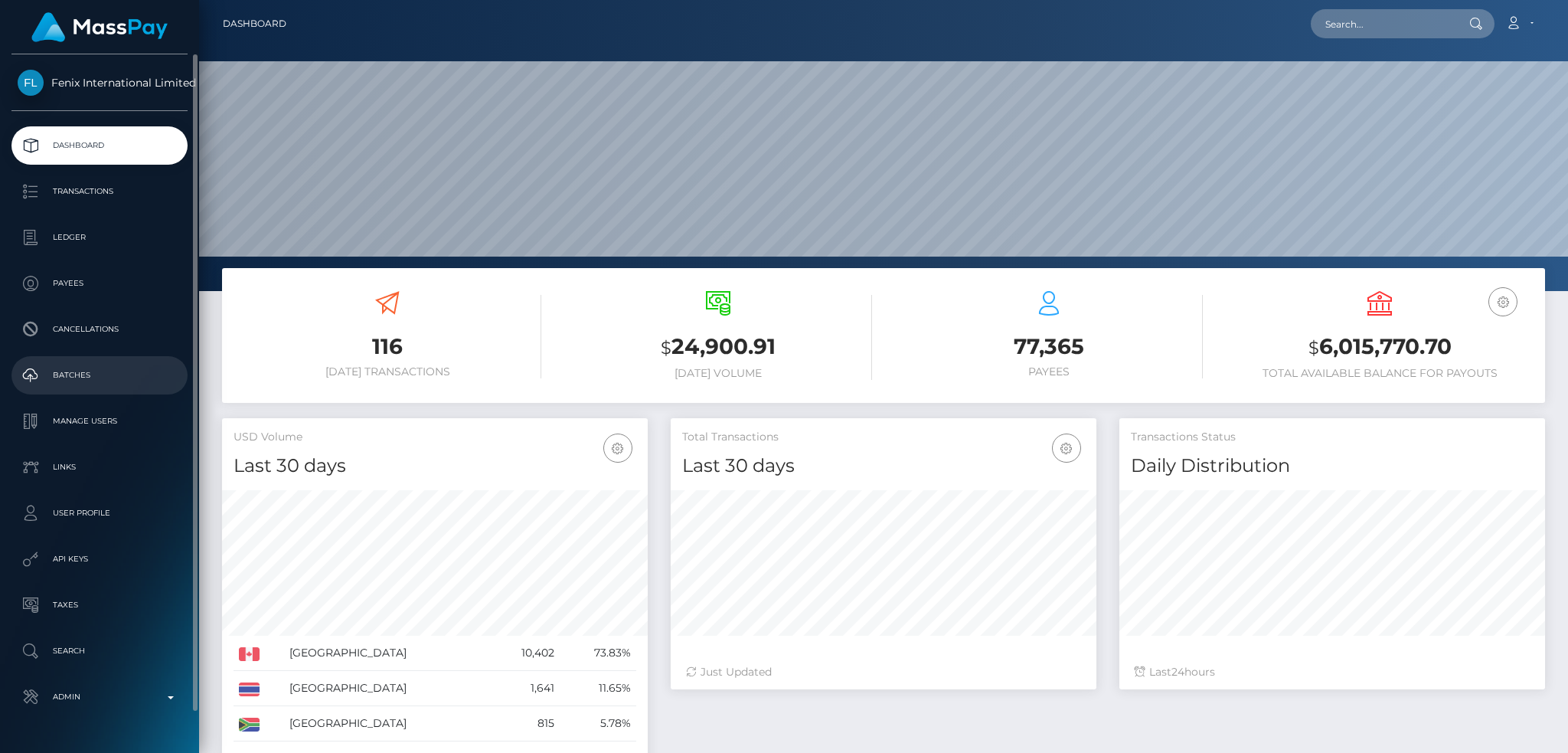
click at [113, 380] on p "Batches" at bounding box center [99, 375] width 163 height 23
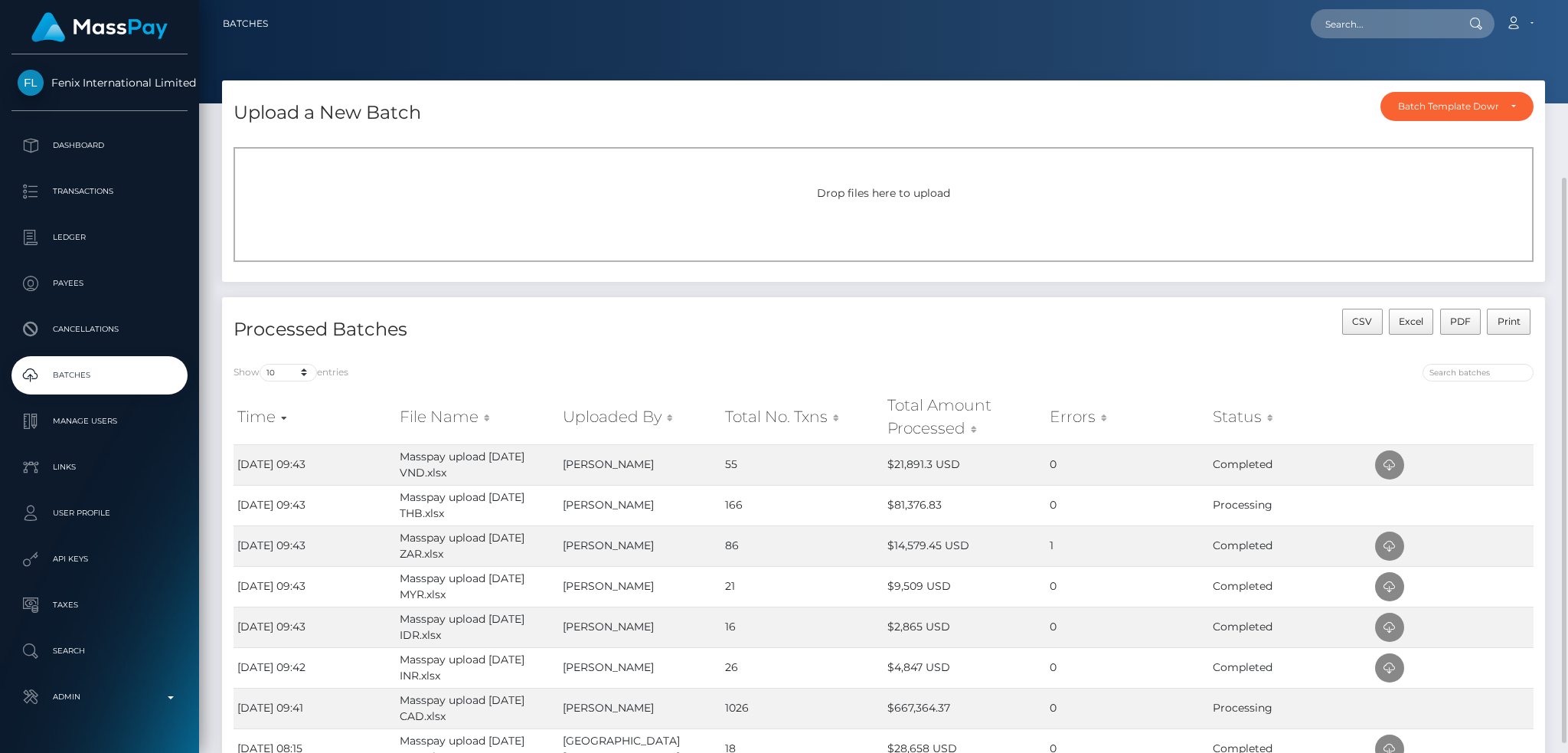
scroll to position [204, 0]
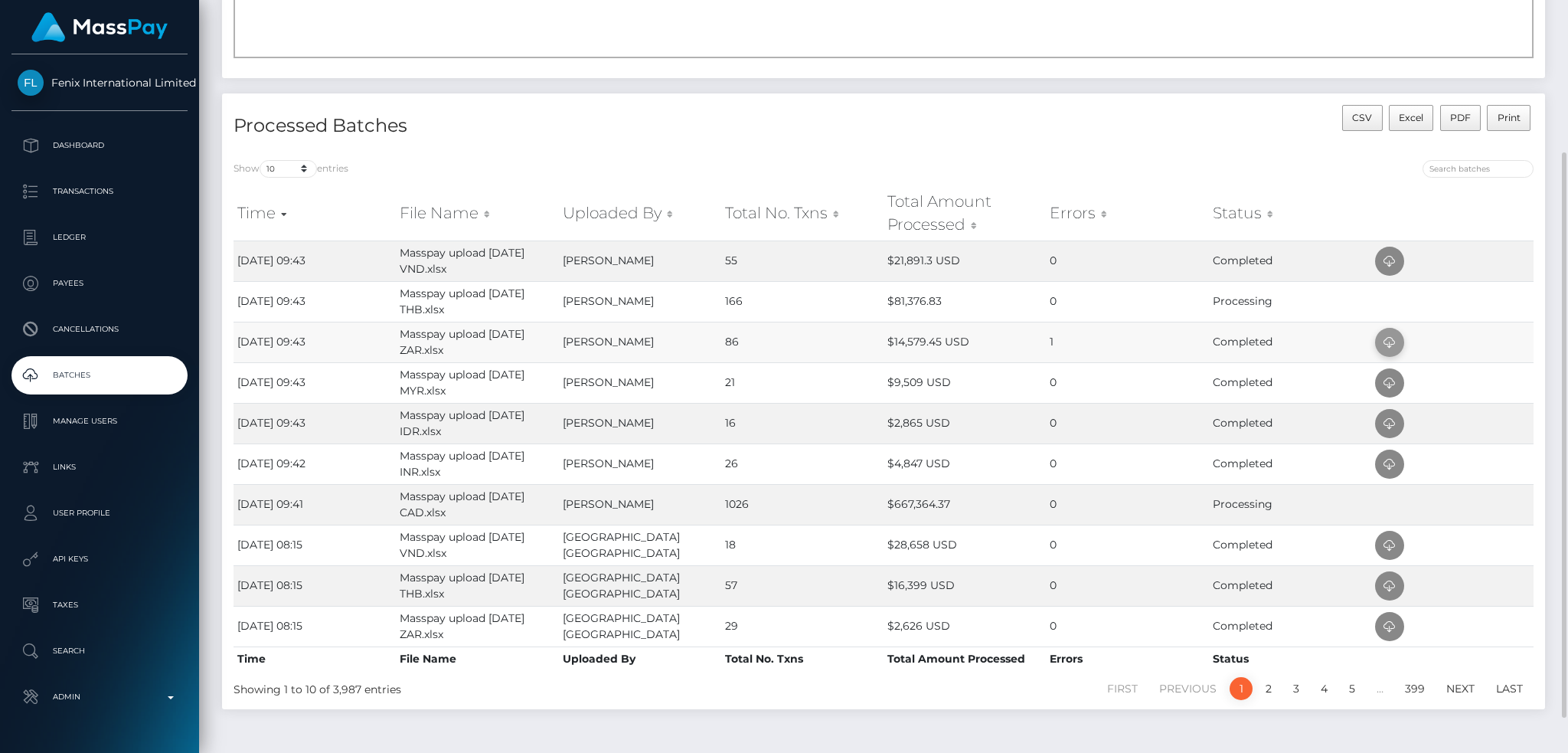
click at [1386, 344] on icon at bounding box center [1389, 343] width 18 height 19
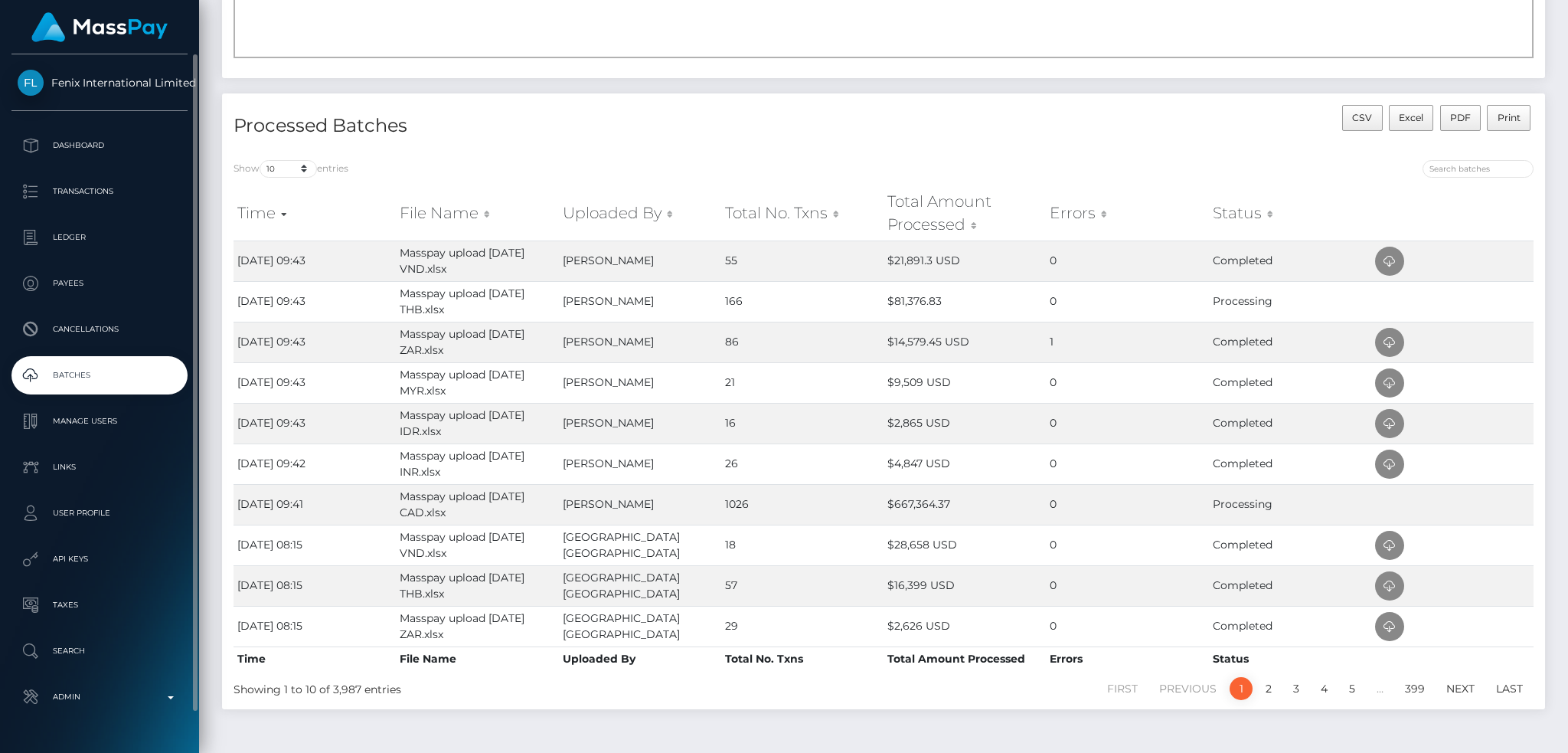
click at [94, 373] on p "Batches" at bounding box center [99, 375] width 163 height 23
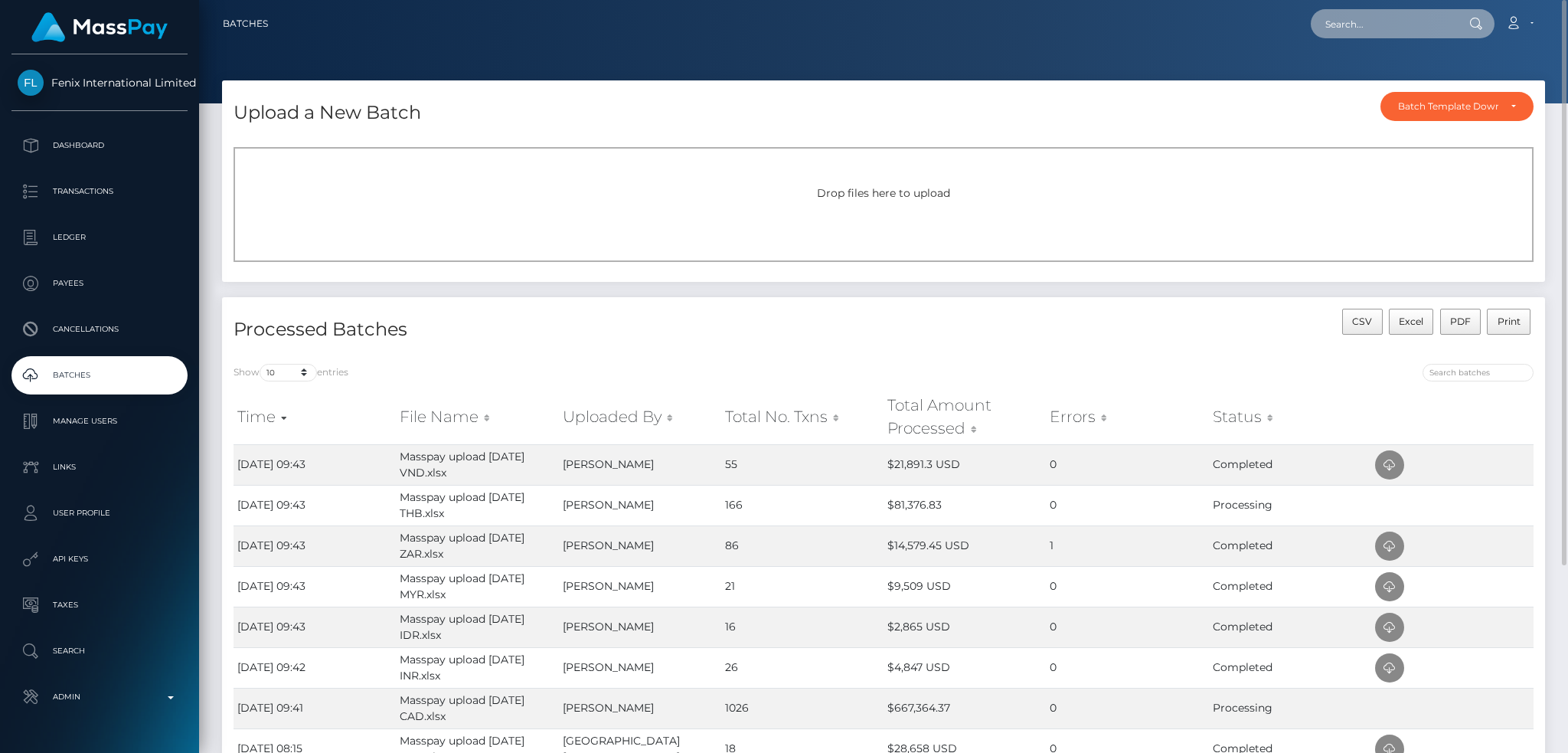
click at [1343, 19] on input "text" at bounding box center [1383, 24] width 144 height 29
paste input "497785135"
type input "497785135"
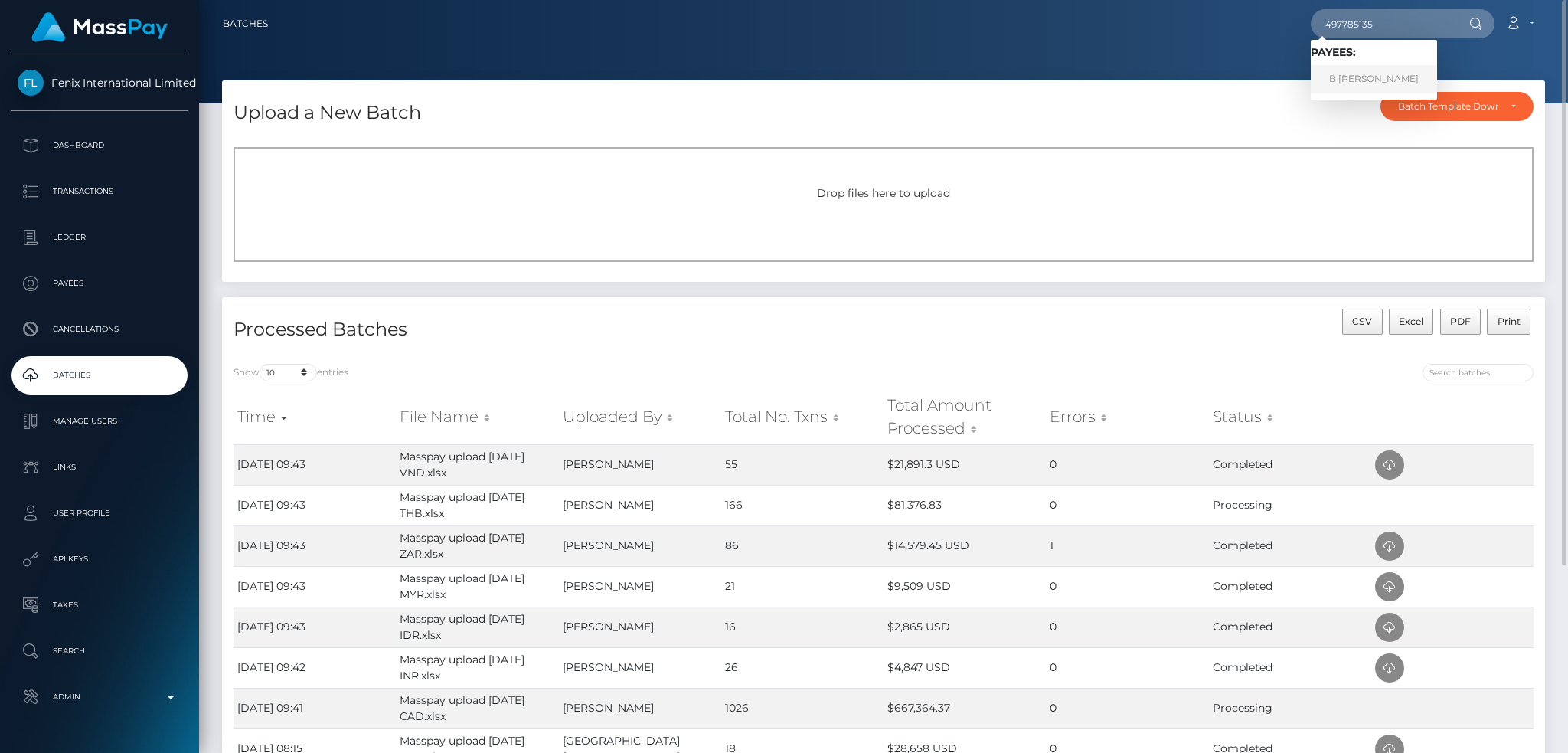
click at [1360, 83] on link "B TERRY" at bounding box center [1374, 79] width 127 height 28
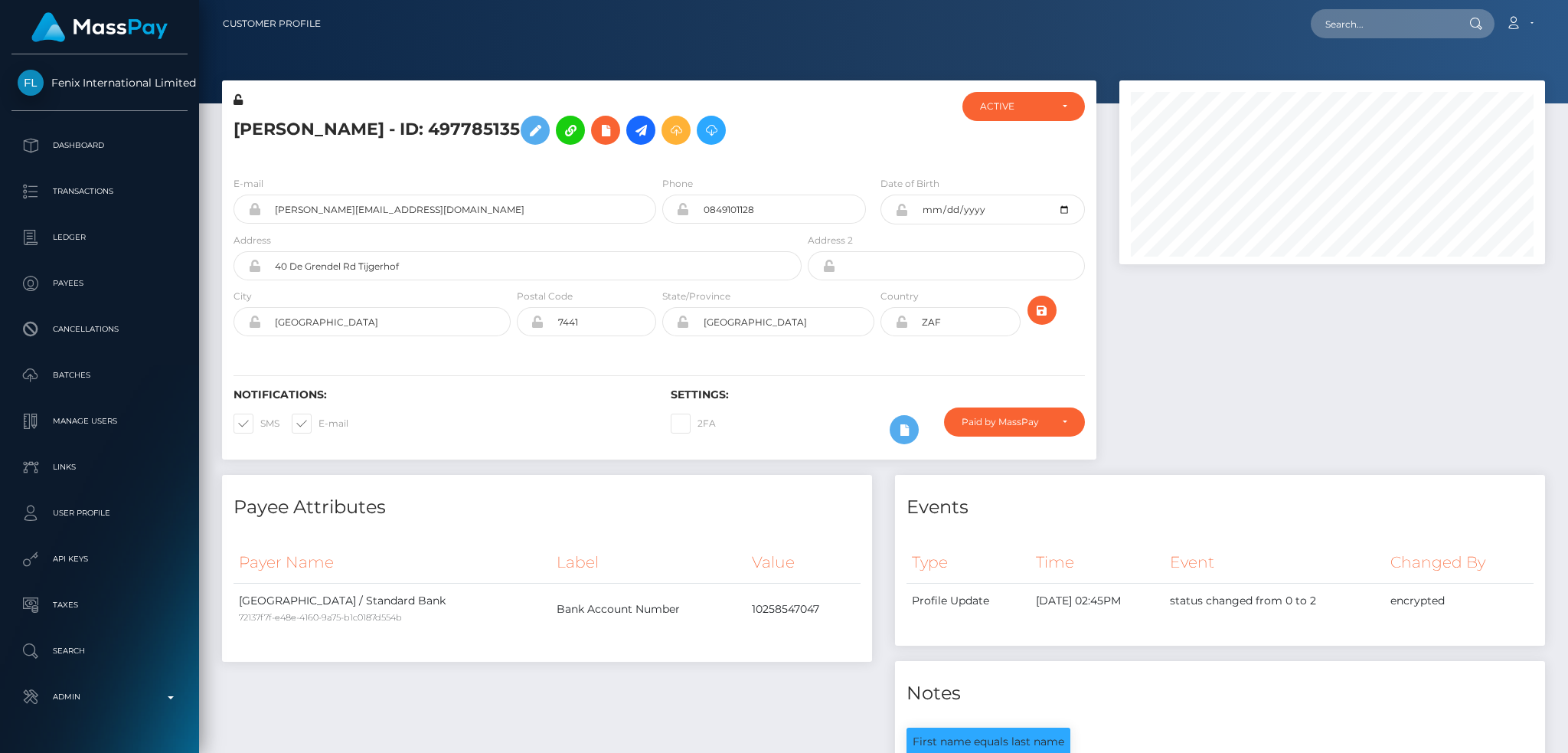
scroll to position [184, 425]
click at [473, 209] on input "[PERSON_NAME][EMAIL_ADDRESS][DOMAIN_NAME]" at bounding box center [459, 209] width 395 height 29
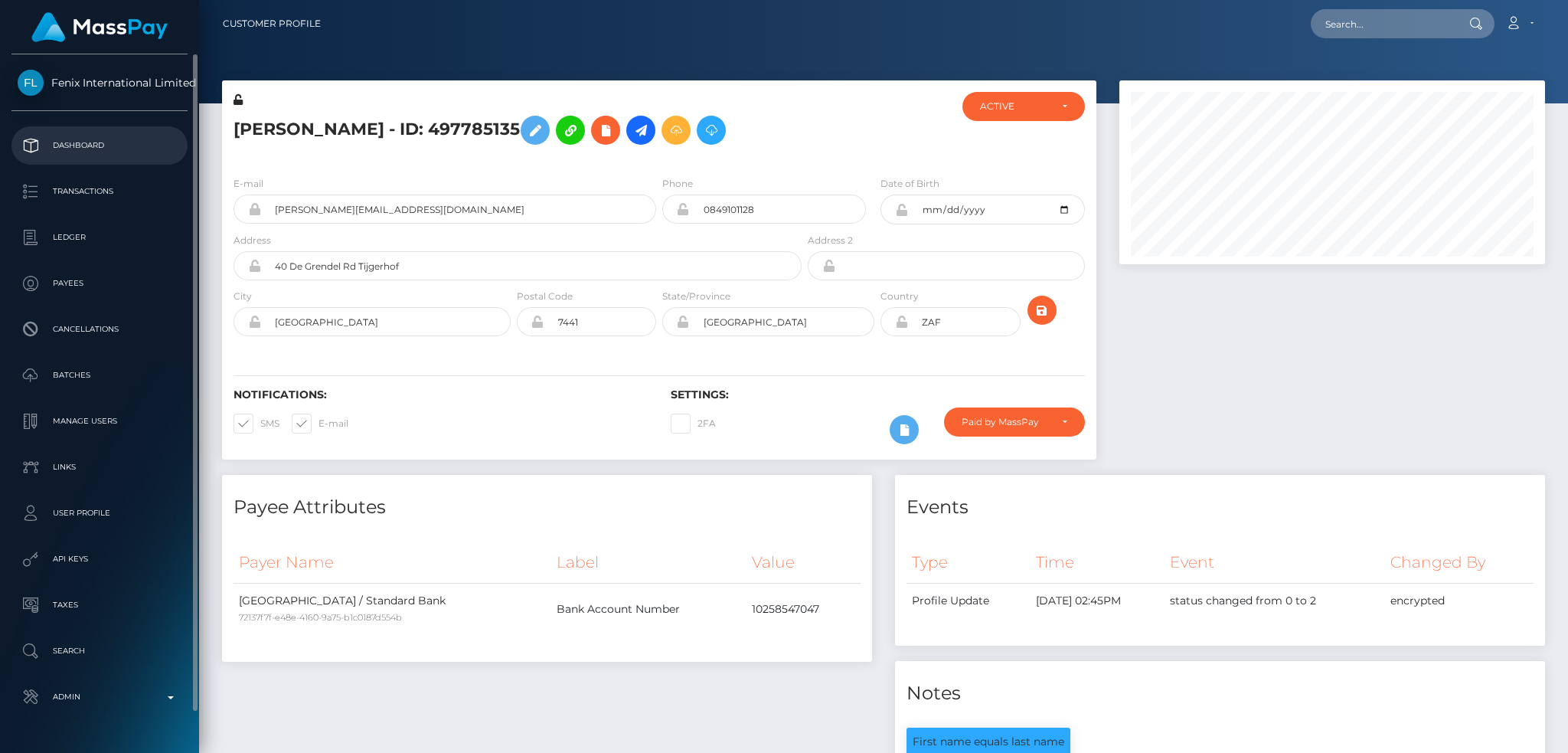
click at [142, 142] on p "Dashboard" at bounding box center [99, 145] width 163 height 23
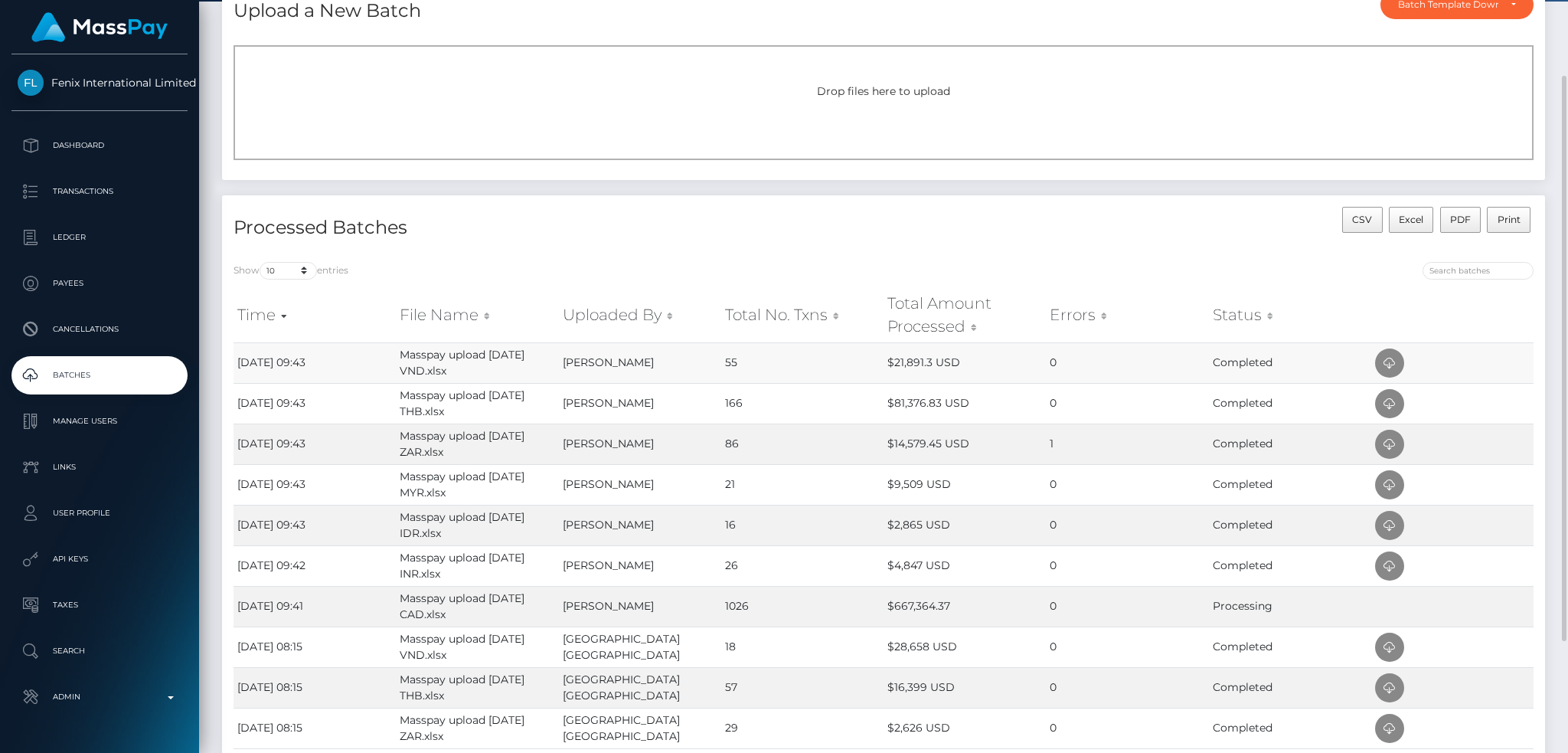
scroll to position [204, 0]
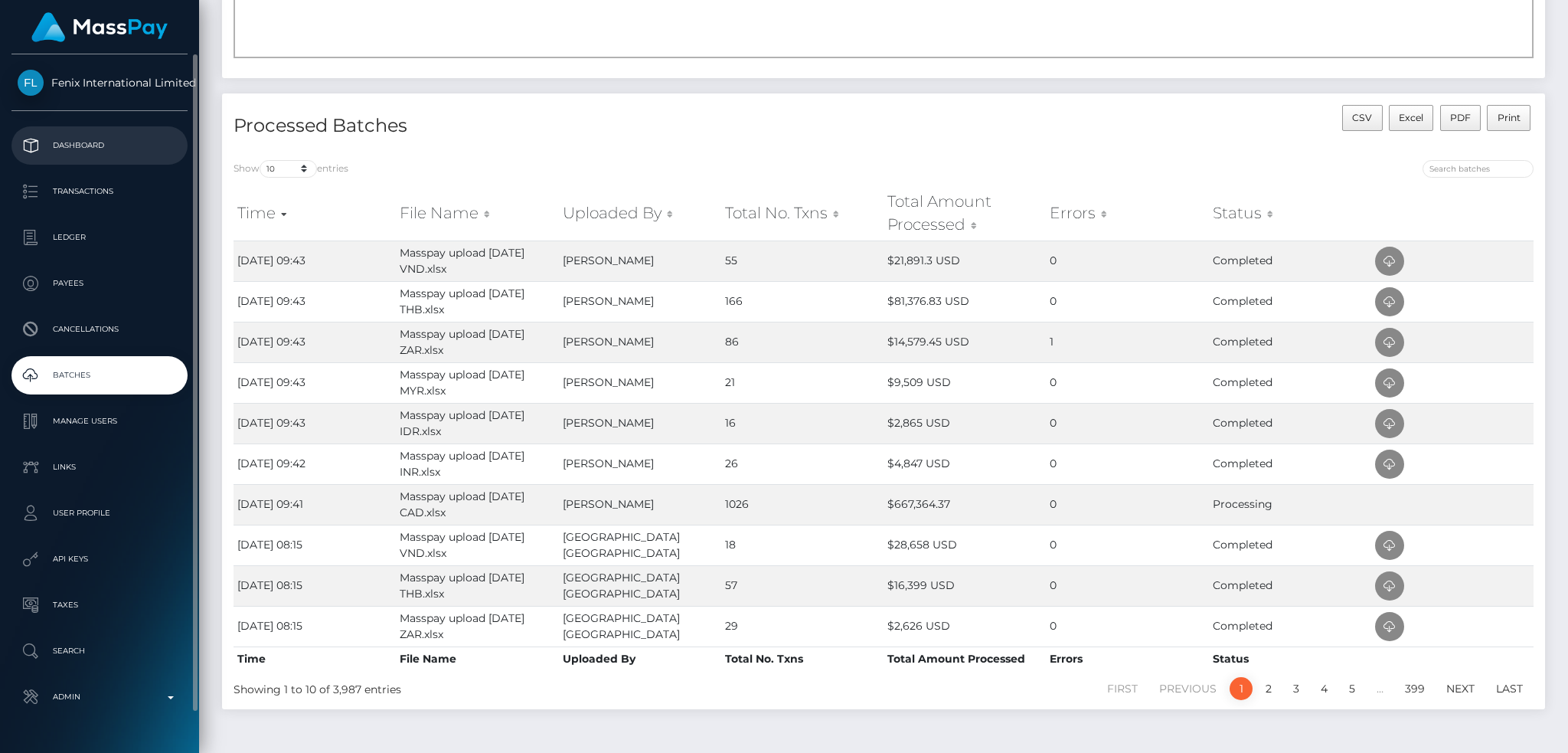
click at [145, 140] on p "Dashboard" at bounding box center [99, 145] width 163 height 23
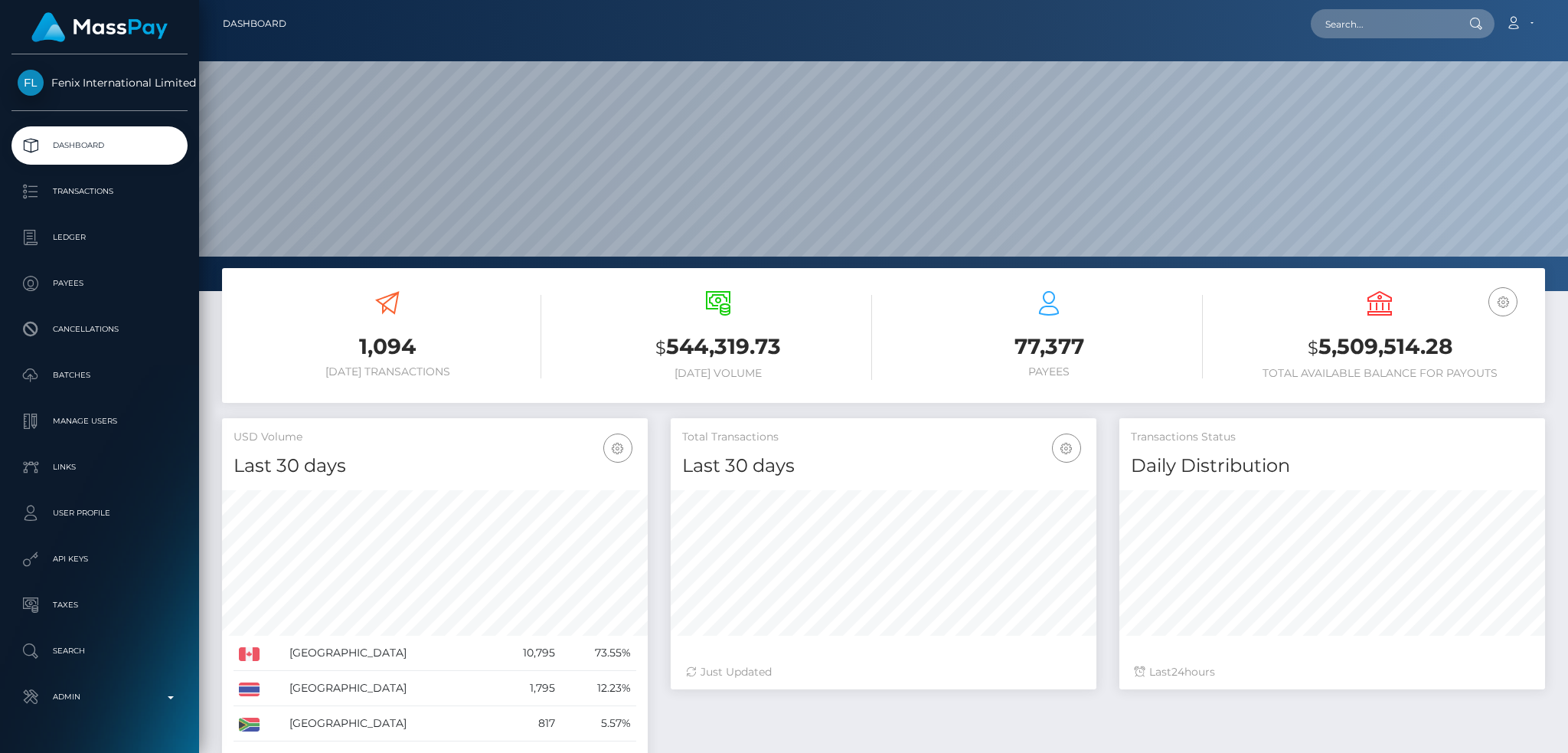
scroll to position [272, 425]
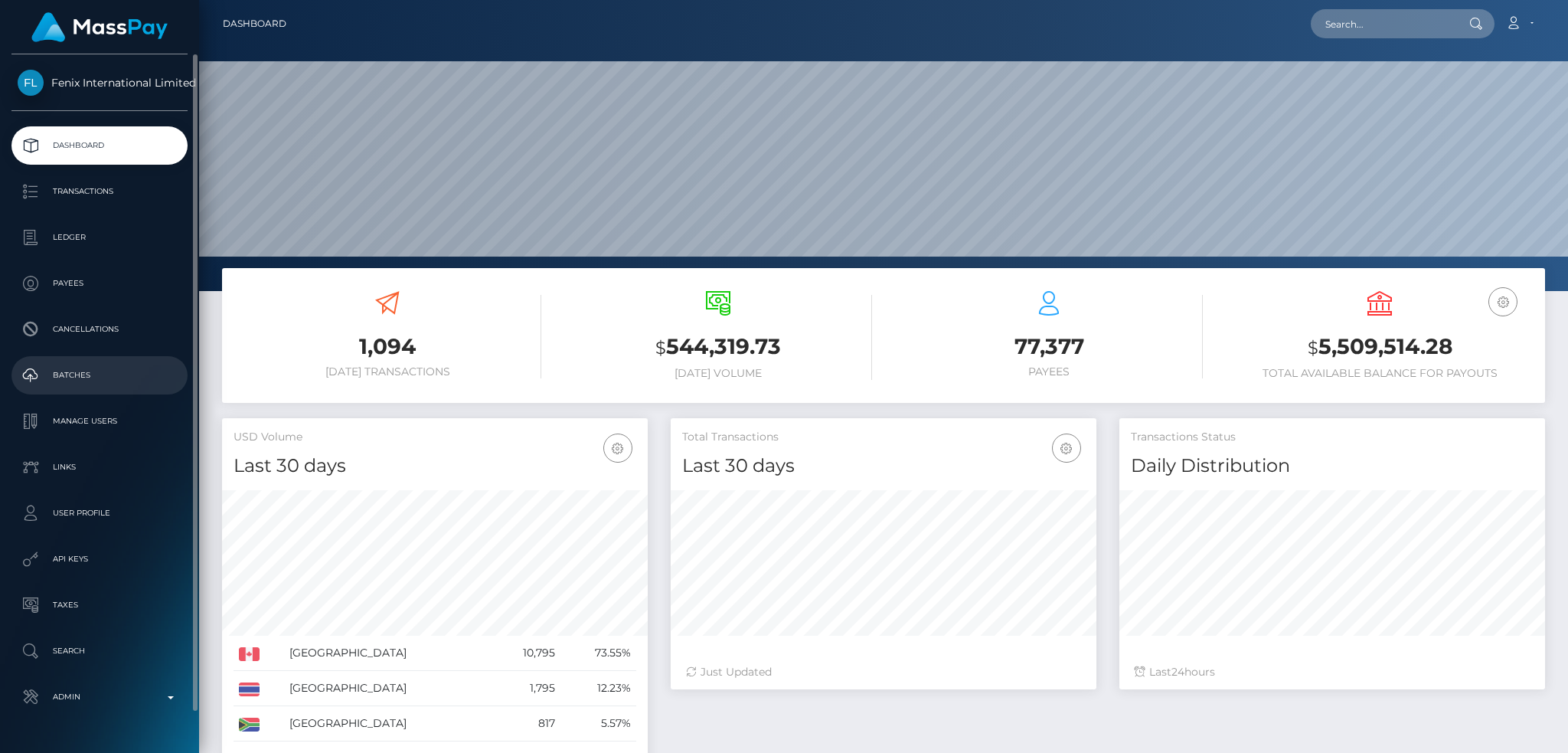
click at [121, 369] on p "Batches" at bounding box center [99, 375] width 163 height 23
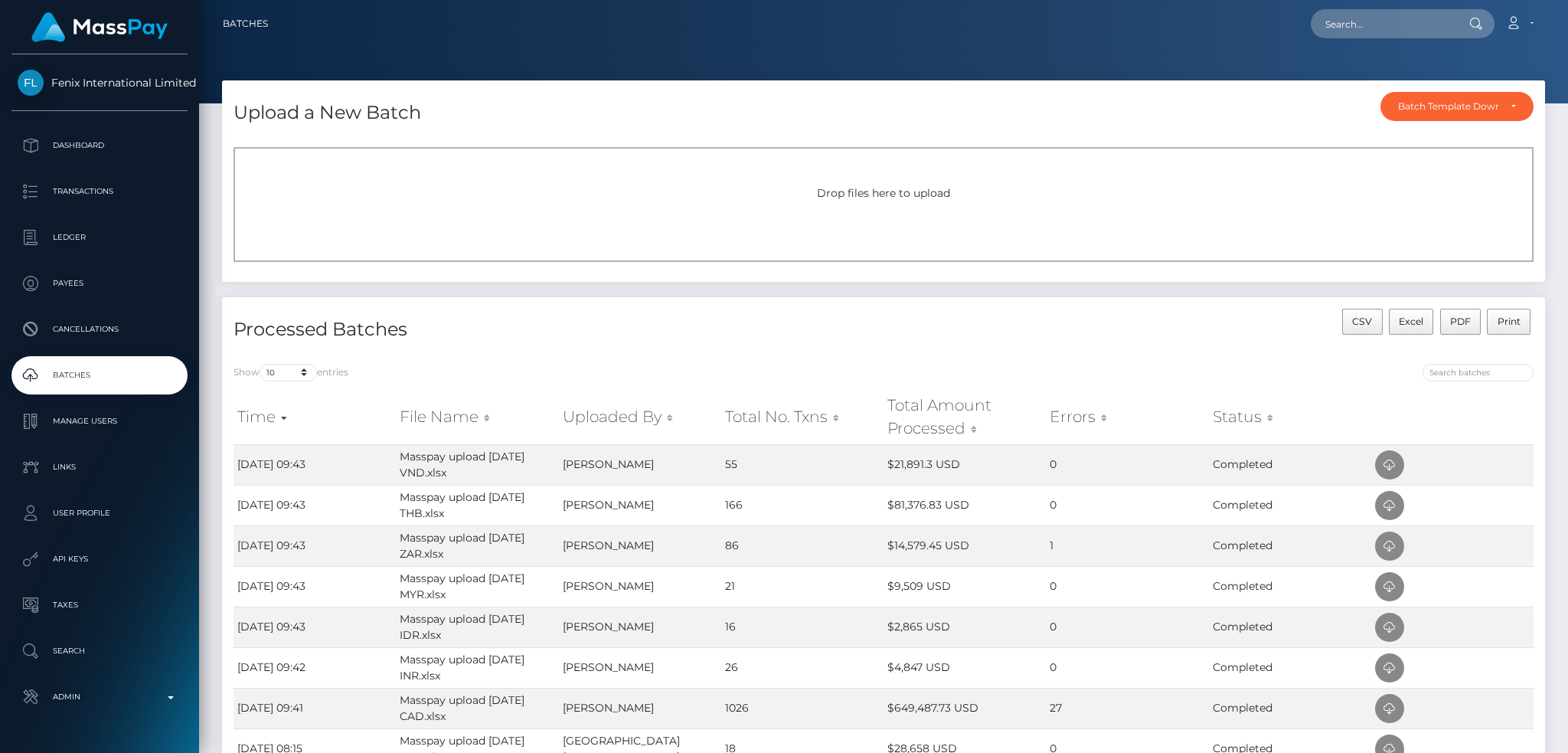
scroll to position [204, 0]
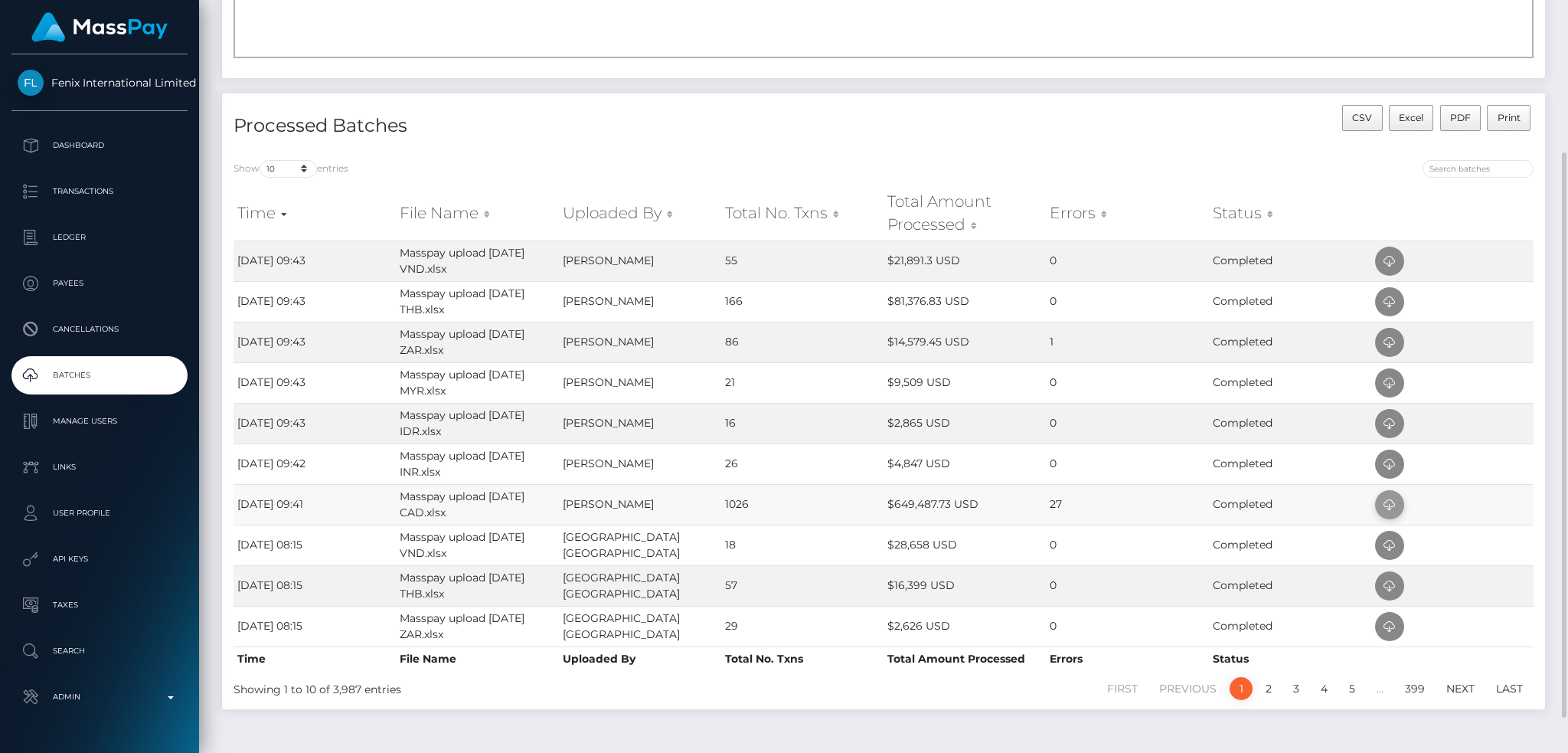
click at [1381, 509] on icon at bounding box center [1389, 505] width 18 height 19
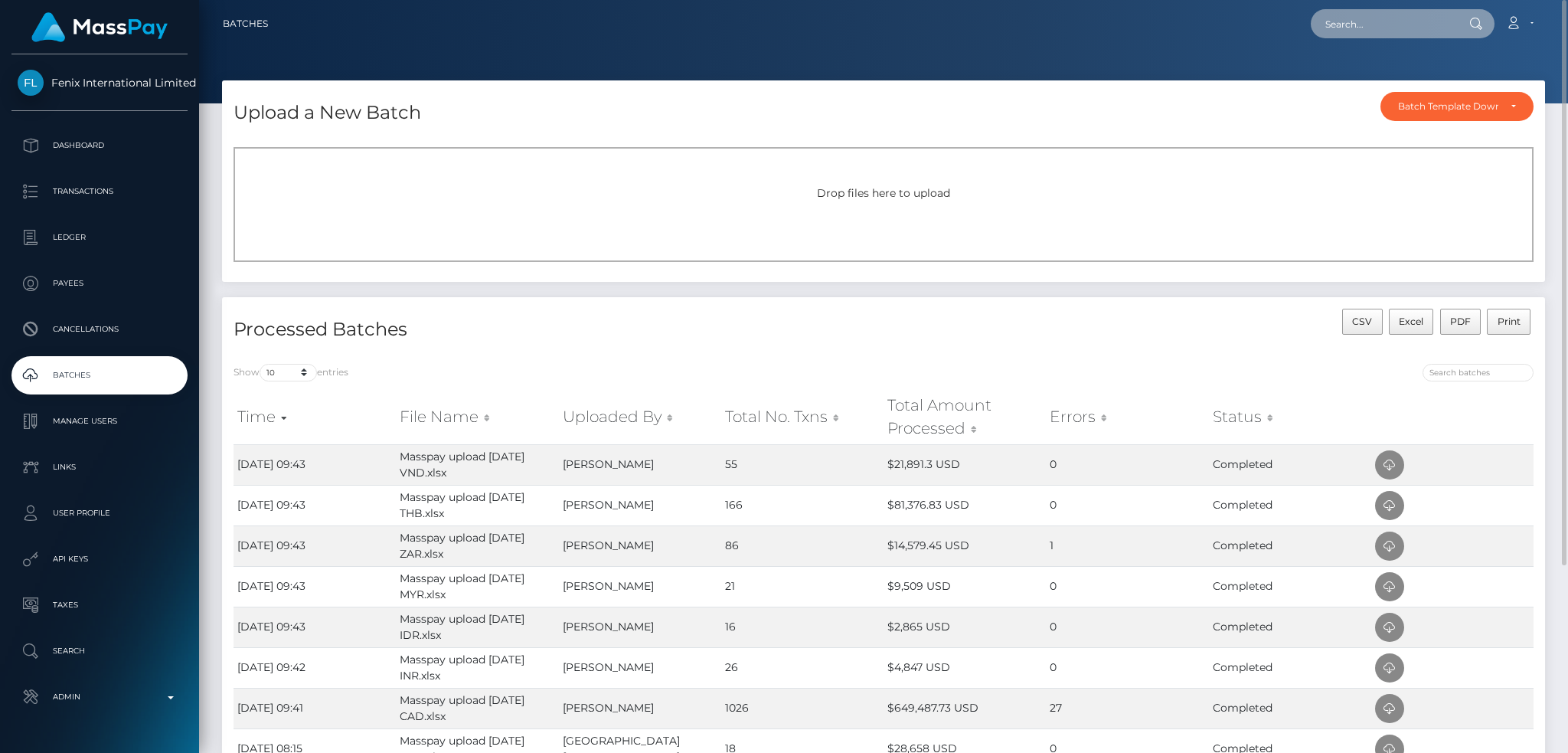
click at [1410, 20] on input "text" at bounding box center [1383, 24] width 144 height 29
paste input "811444"
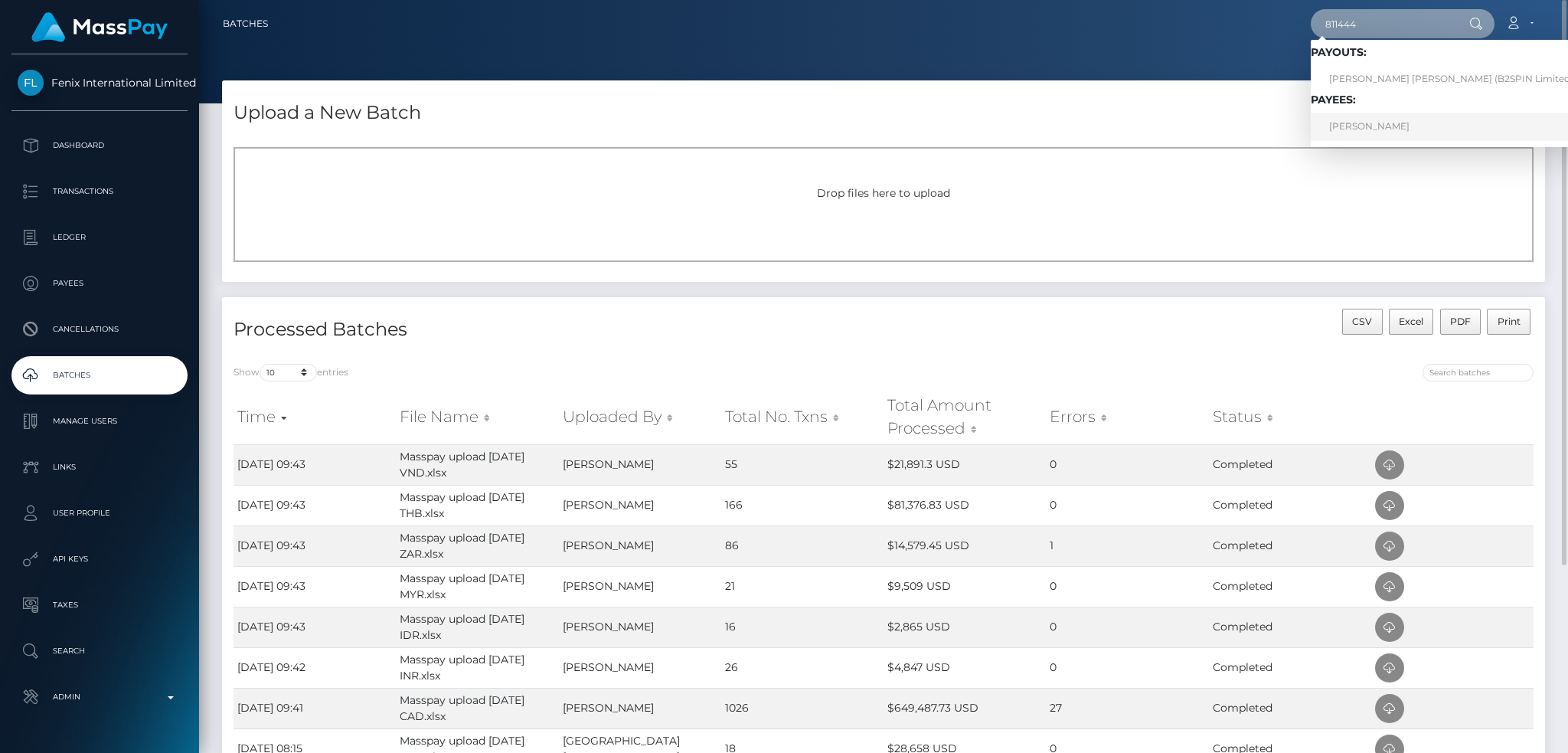
type input "811444"
click at [1399, 118] on link "Cathy Nguyen" at bounding box center [1455, 127] width 289 height 28
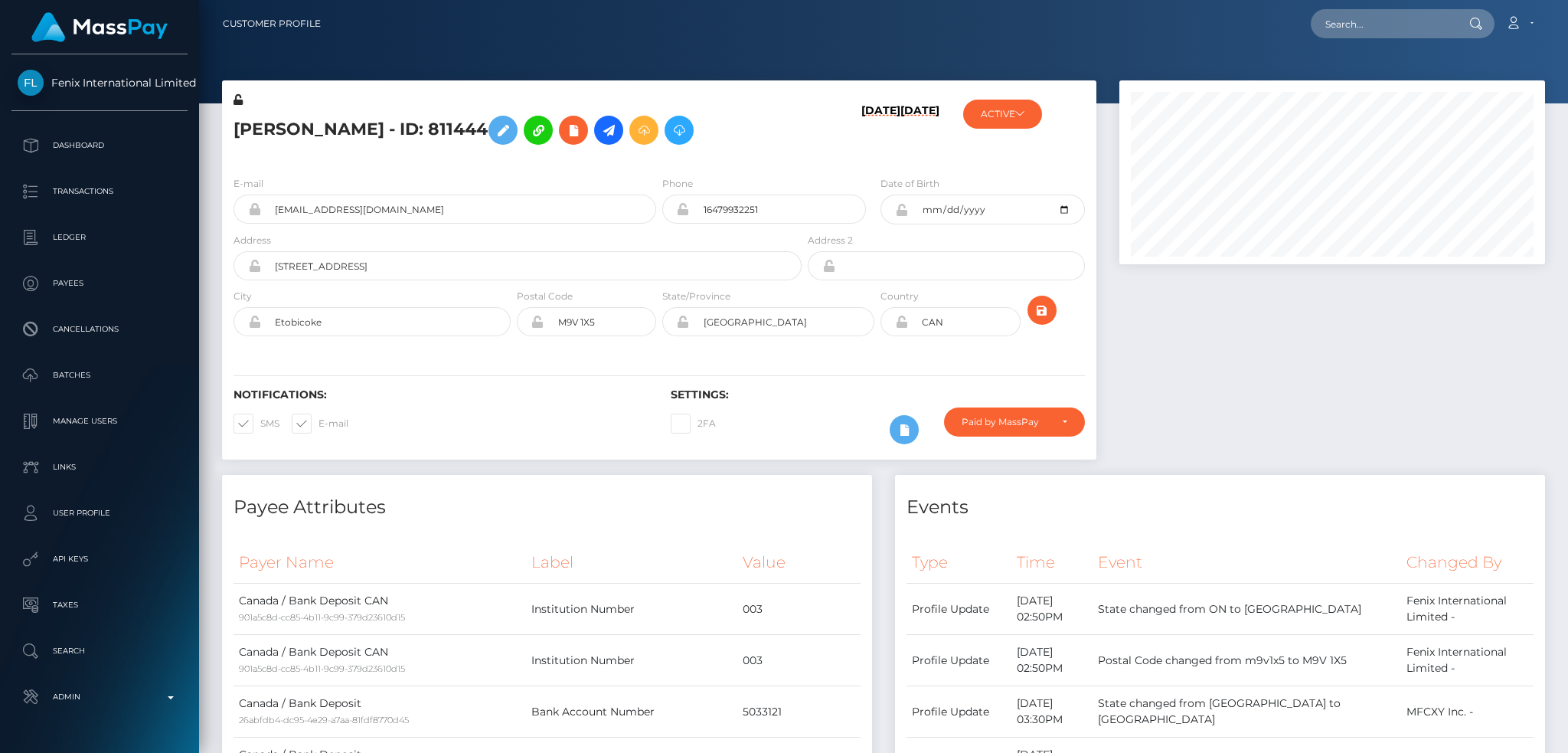
scroll to position [184, 425]
click at [318, 135] on h5 "[PERSON_NAME] - ID: 811444" at bounding box center [513, 130] width 559 height 45
click at [318, 135] on h5 "Cathy Nguyen - ID: 811444" at bounding box center [513, 130] width 559 height 45
copy h5 "Cathy Nguyen - ID: 811444"
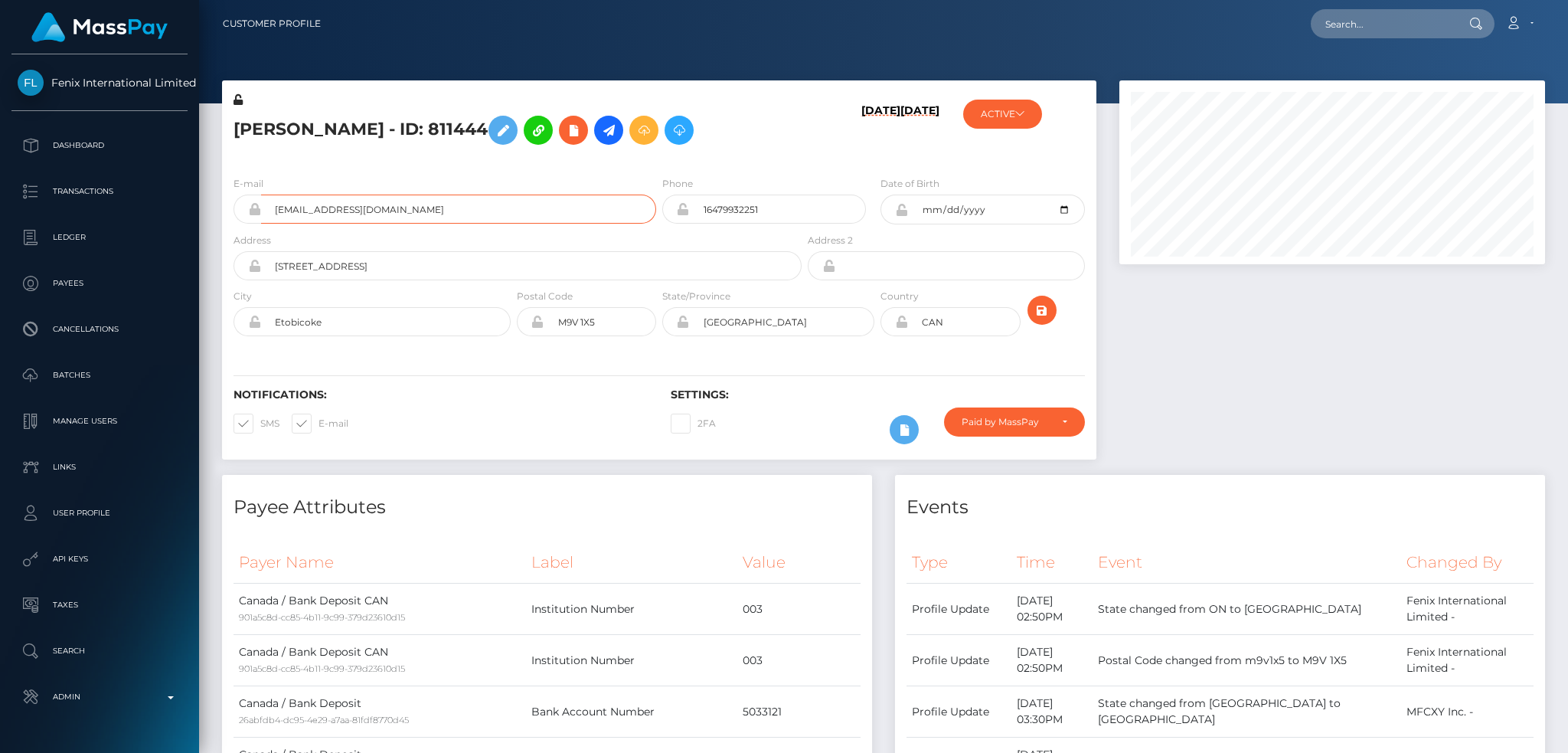
click at [468, 206] on input "therealvixenvu@gmail.com" at bounding box center [459, 209] width 395 height 29
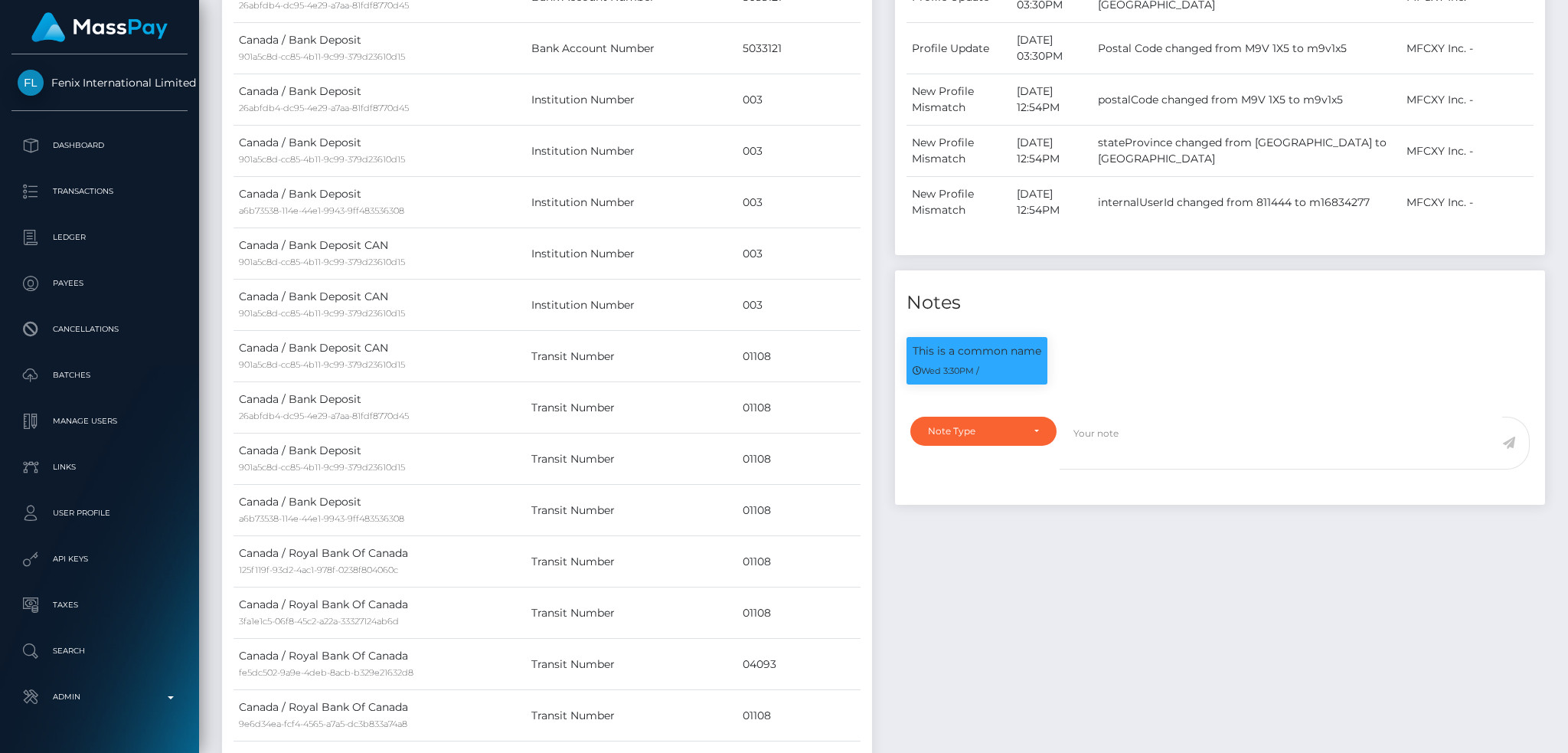
scroll to position [0, 0]
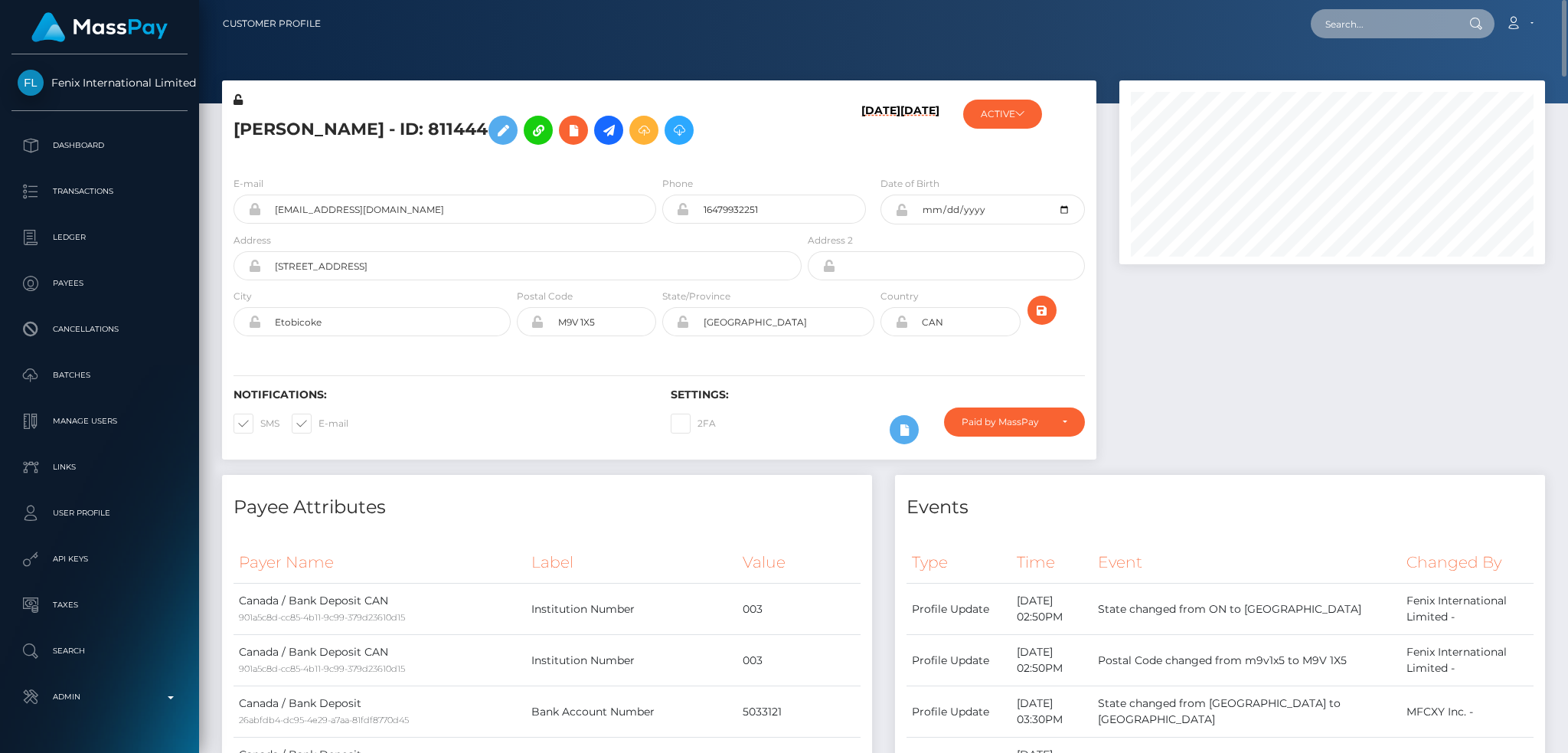
drag, startPoint x: 1354, startPoint y: 27, endPoint x: 1324, endPoint y: 29, distance: 30.1
click at [1354, 27] on input "text" at bounding box center [1383, 24] width 144 height 29
paste input "193621889"
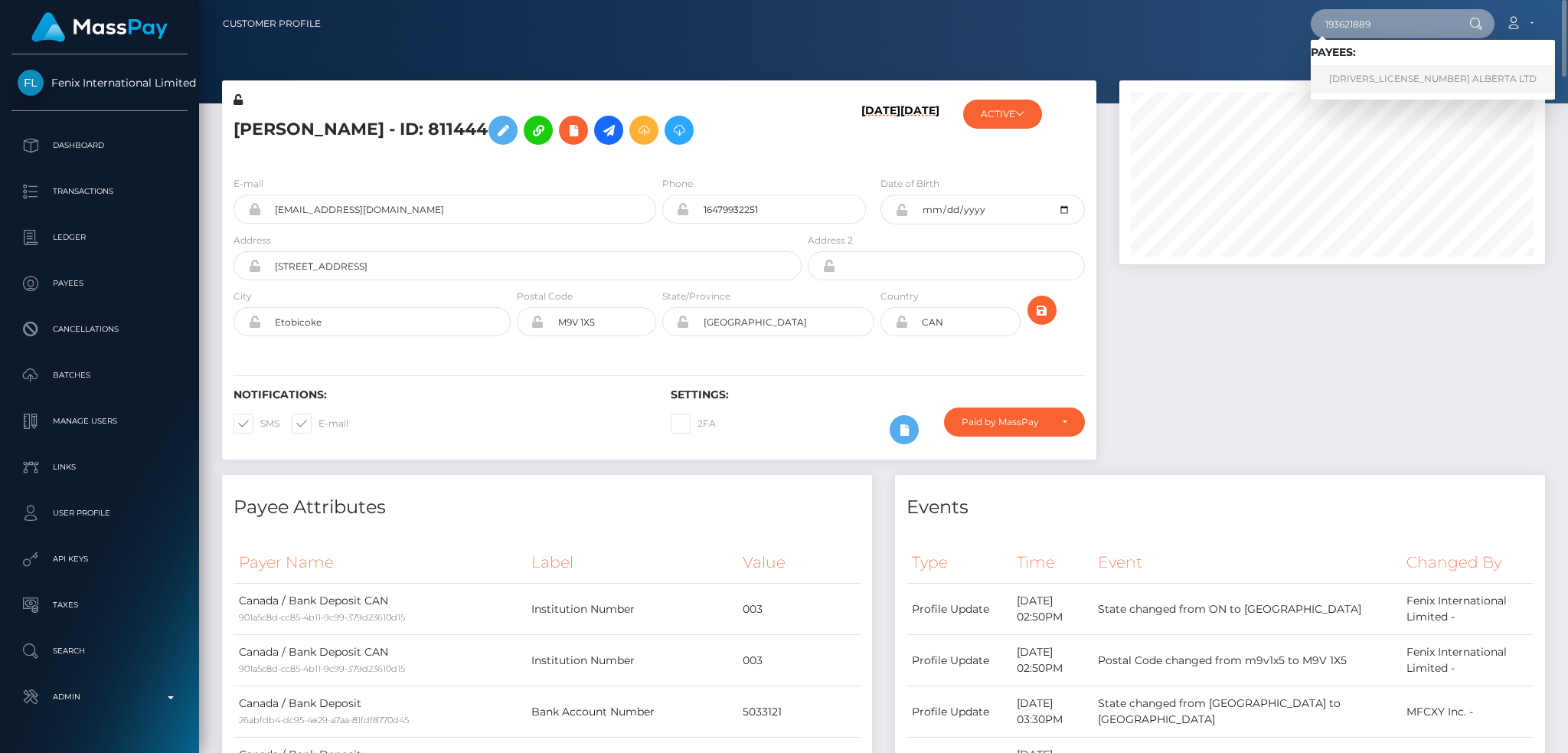
type input "193621889"
click at [1391, 79] on link "2376472 ALBERTA LTD" at bounding box center [1433, 79] width 244 height 28
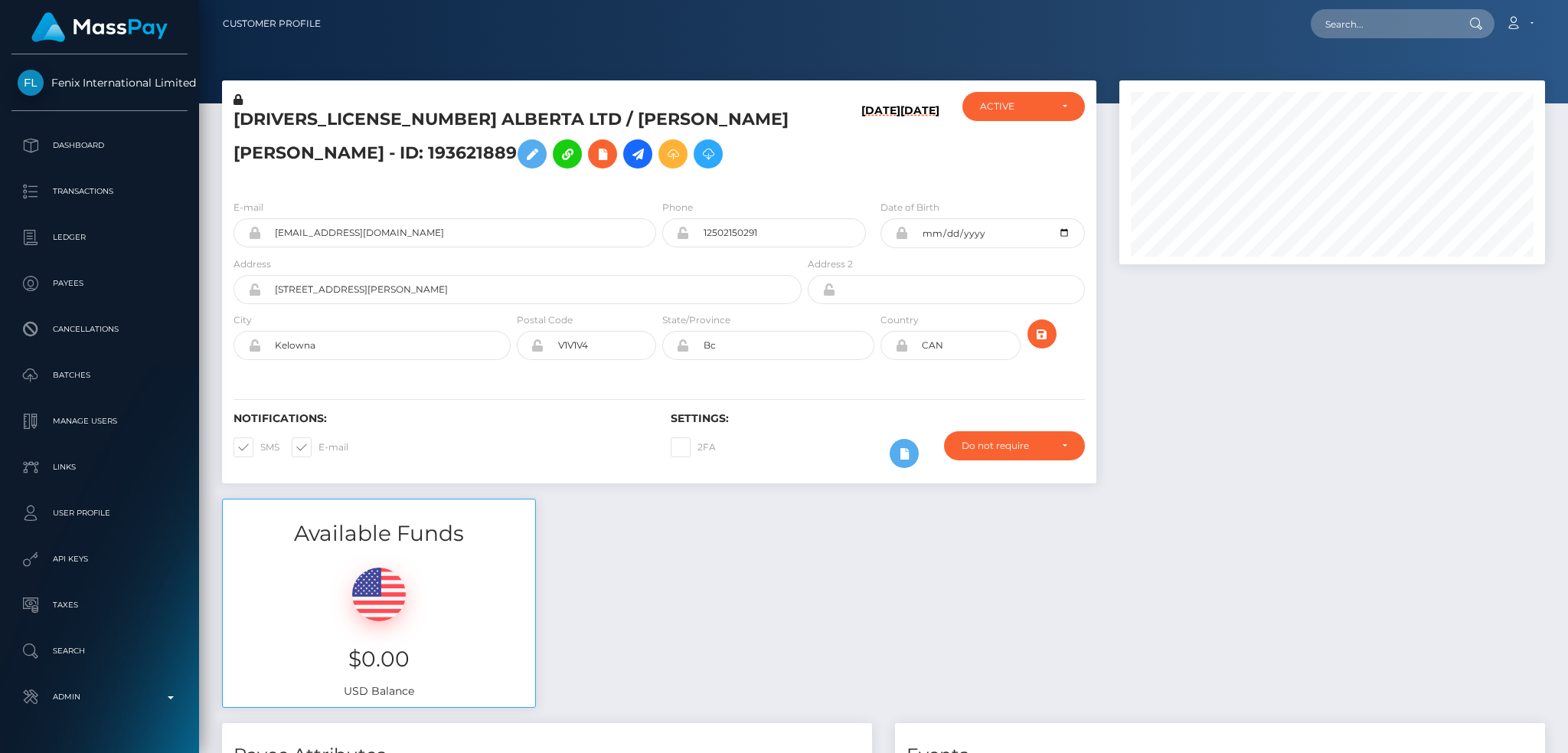
scroll to position [184, 425]
click at [434, 225] on input "mistyrayxo@yahoo.com" at bounding box center [459, 233] width 395 height 29
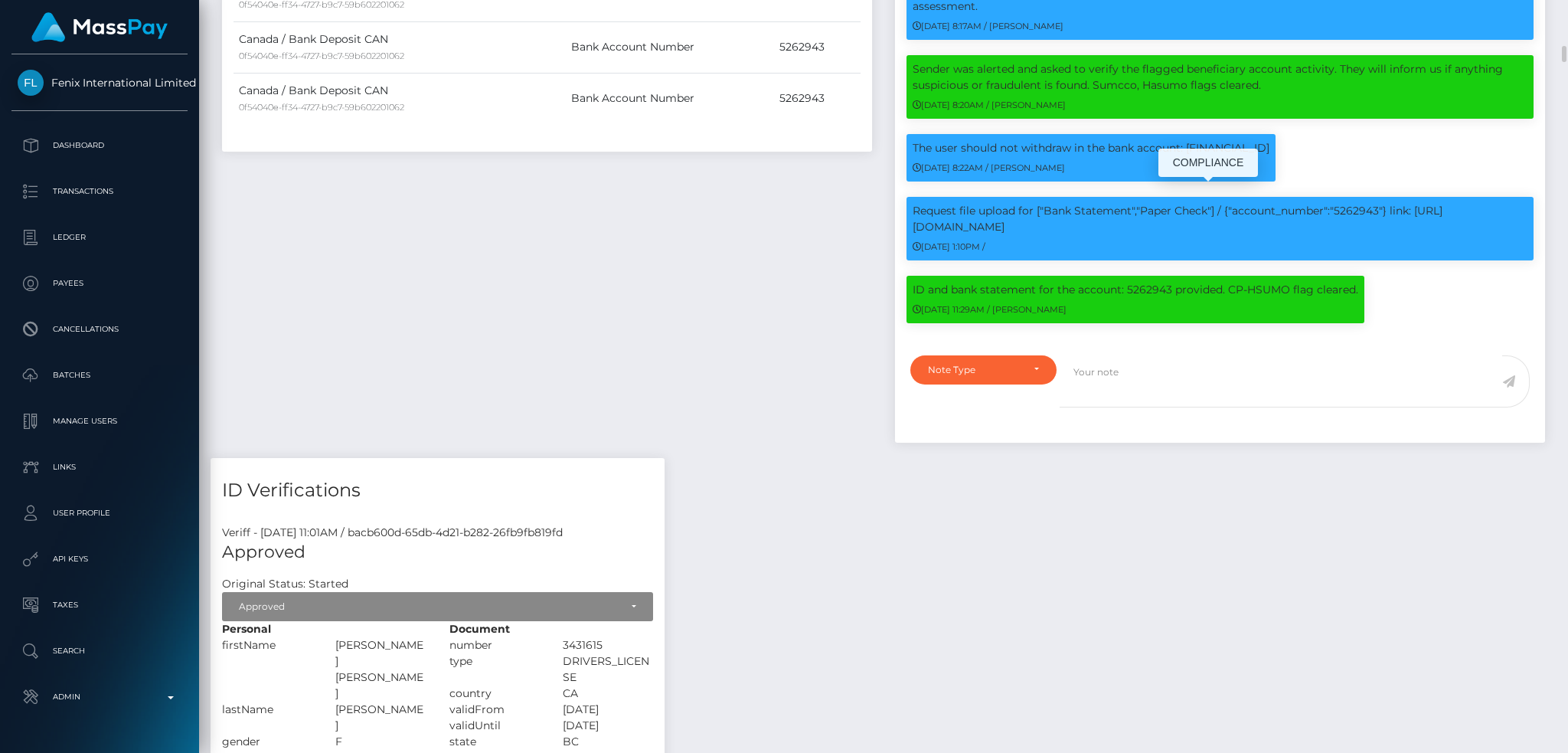
click at [1356, 203] on p "Request file upload for ["Bank Statement","Paper Check"] / {"account_number":"5…" at bounding box center [1219, 219] width 614 height 32
copy p "5262943"
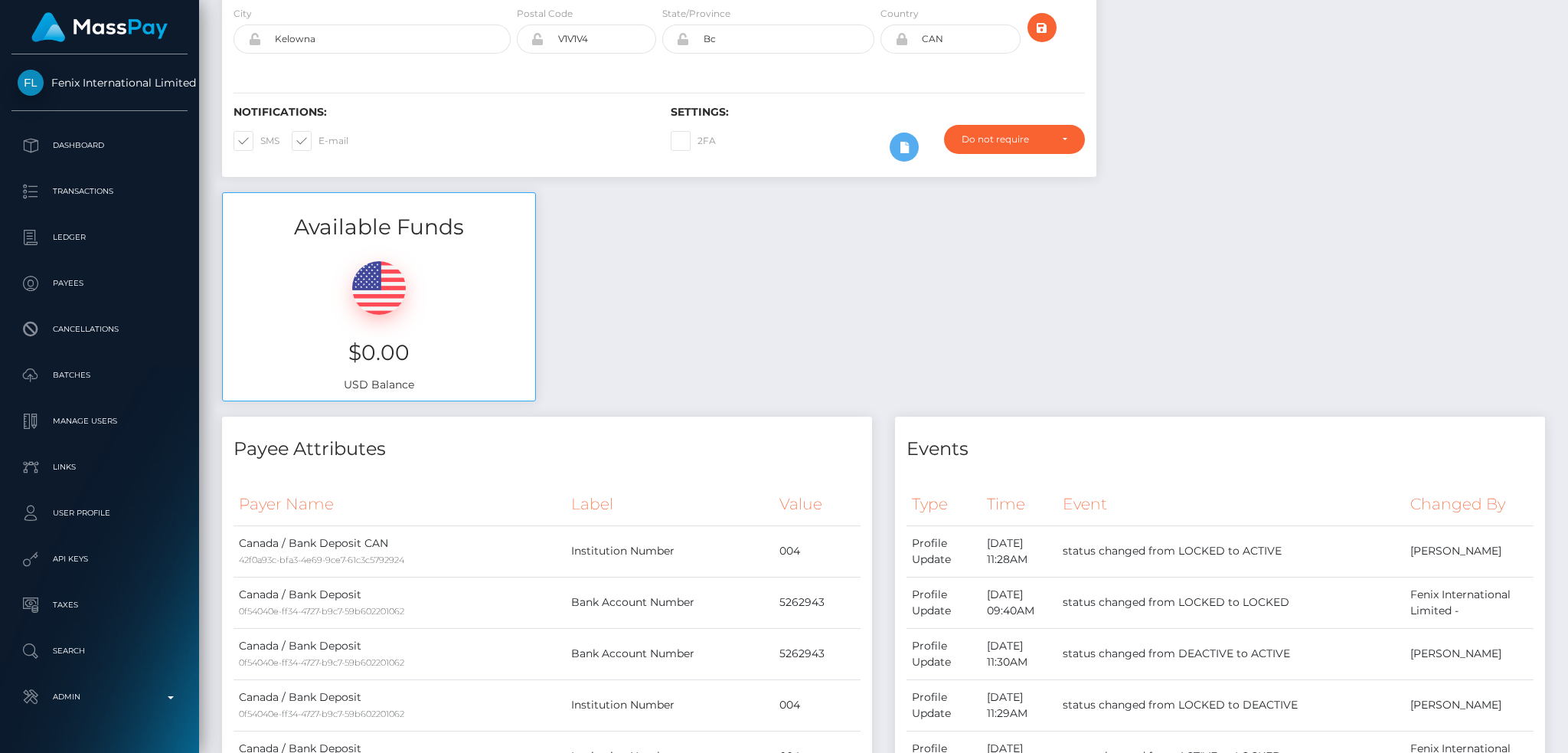
scroll to position [0, 0]
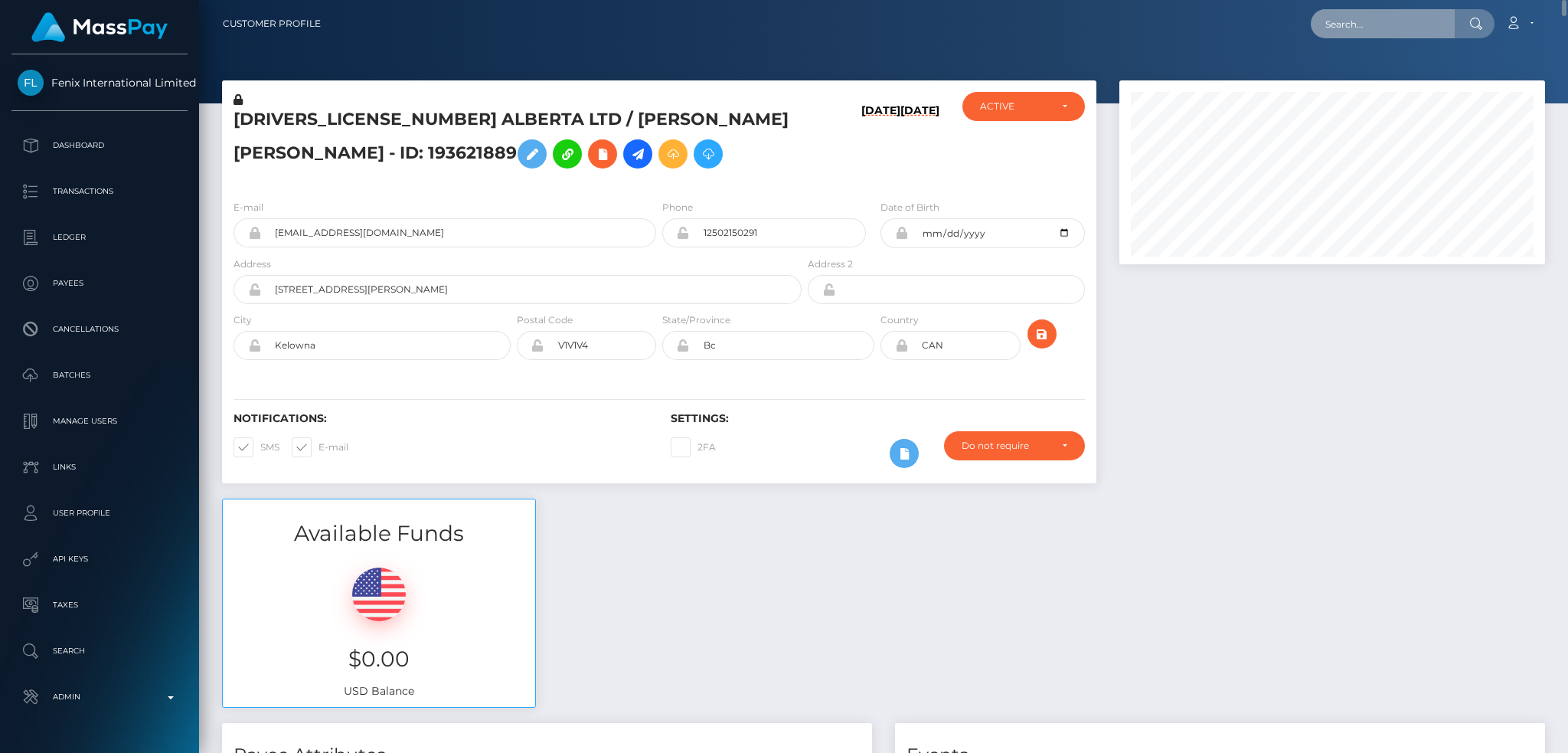
click at [1348, 23] on input "text" at bounding box center [1383, 24] width 144 height 29
paste input "147473190"
type input "147473190"
click at [1400, 69] on link "Lea christine BREE" at bounding box center [1372, 79] width 122 height 28
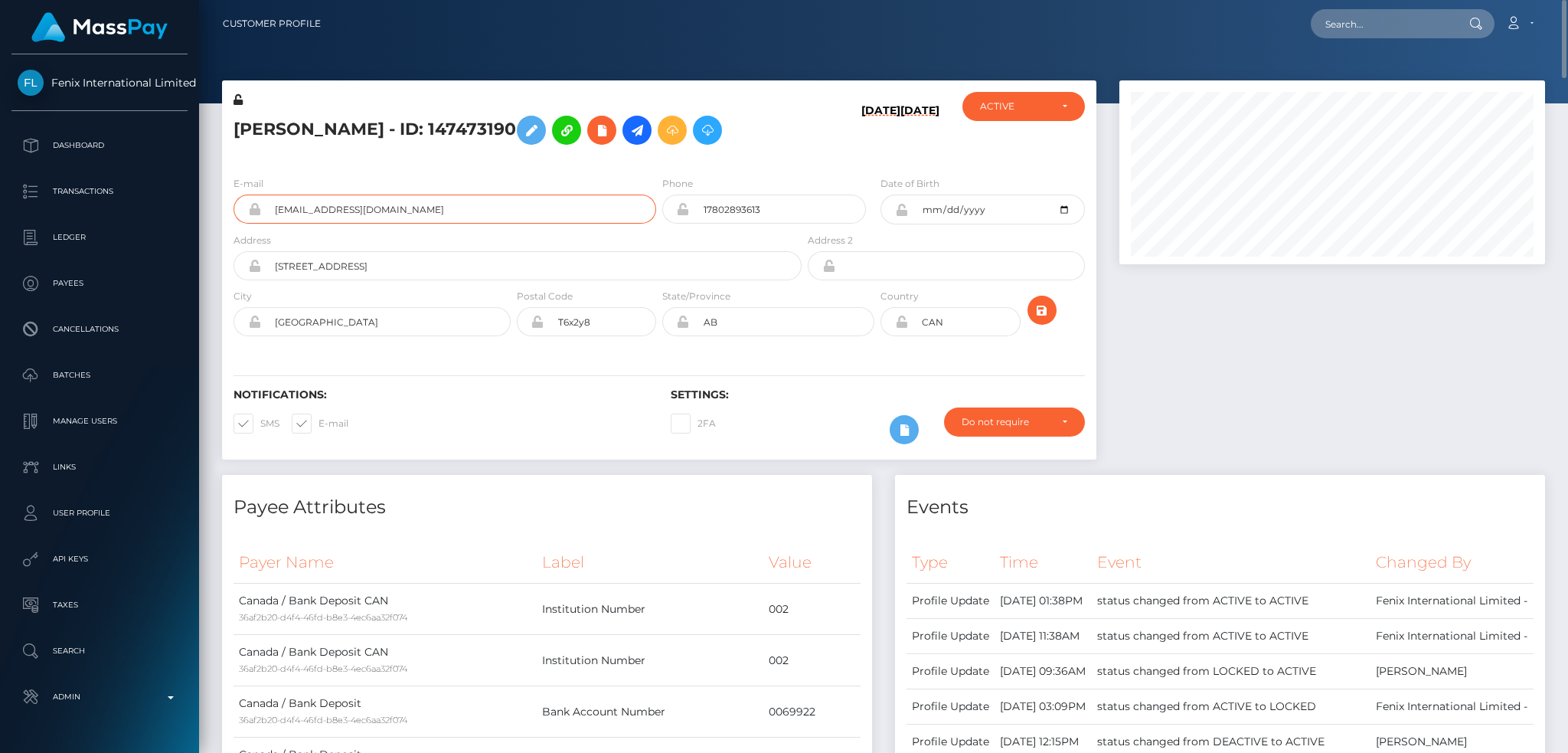
click at [435, 209] on input "[EMAIL_ADDRESS][DOMAIN_NAME]" at bounding box center [459, 209] width 395 height 29
click at [1361, 17] on input "text" at bounding box center [1383, 24] width 144 height 29
paste input "193621889"
type input "193621889"
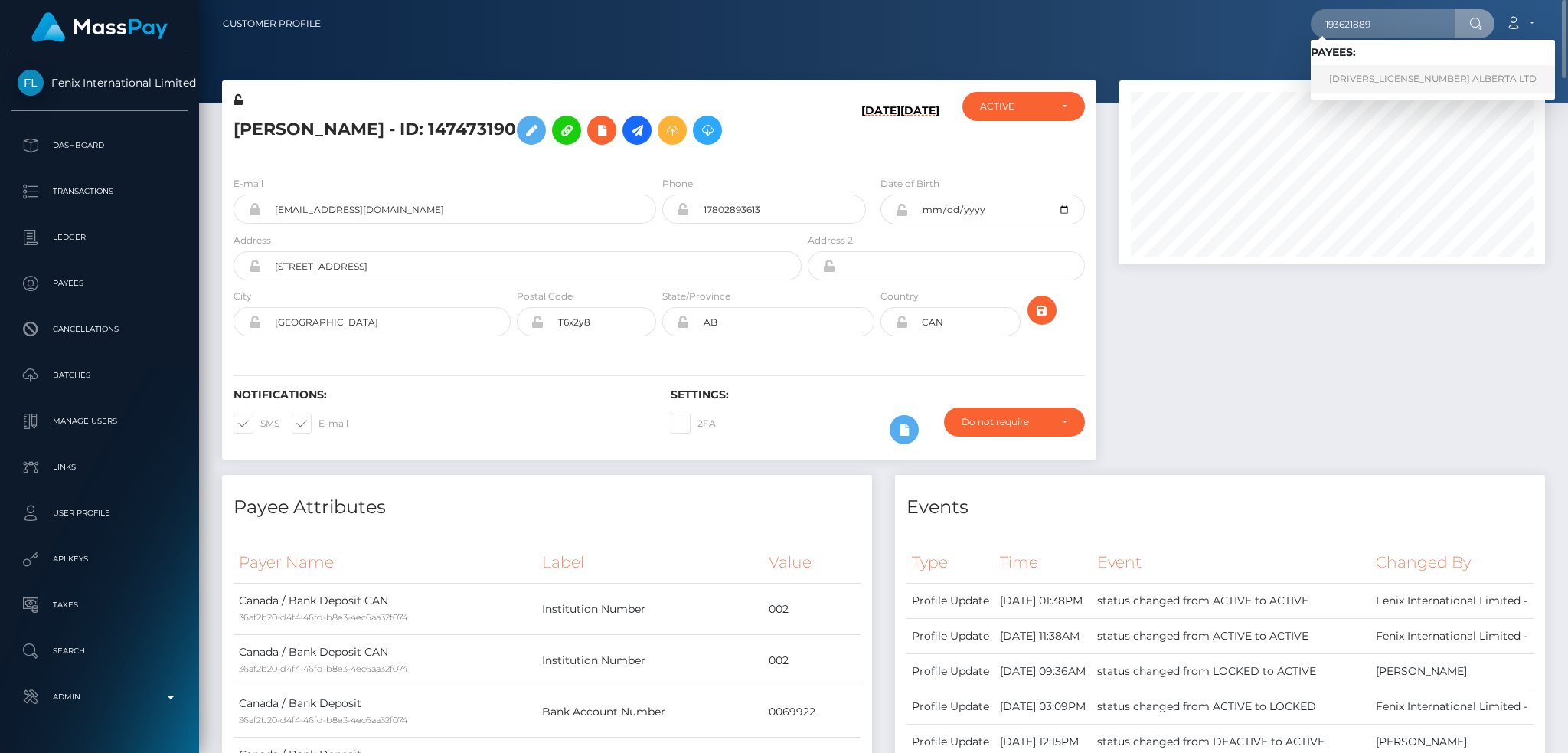
click at [1391, 73] on link "[DRIVERS_LICENSE_NUMBER] ALBERTA LTD" at bounding box center [1433, 79] width 244 height 28
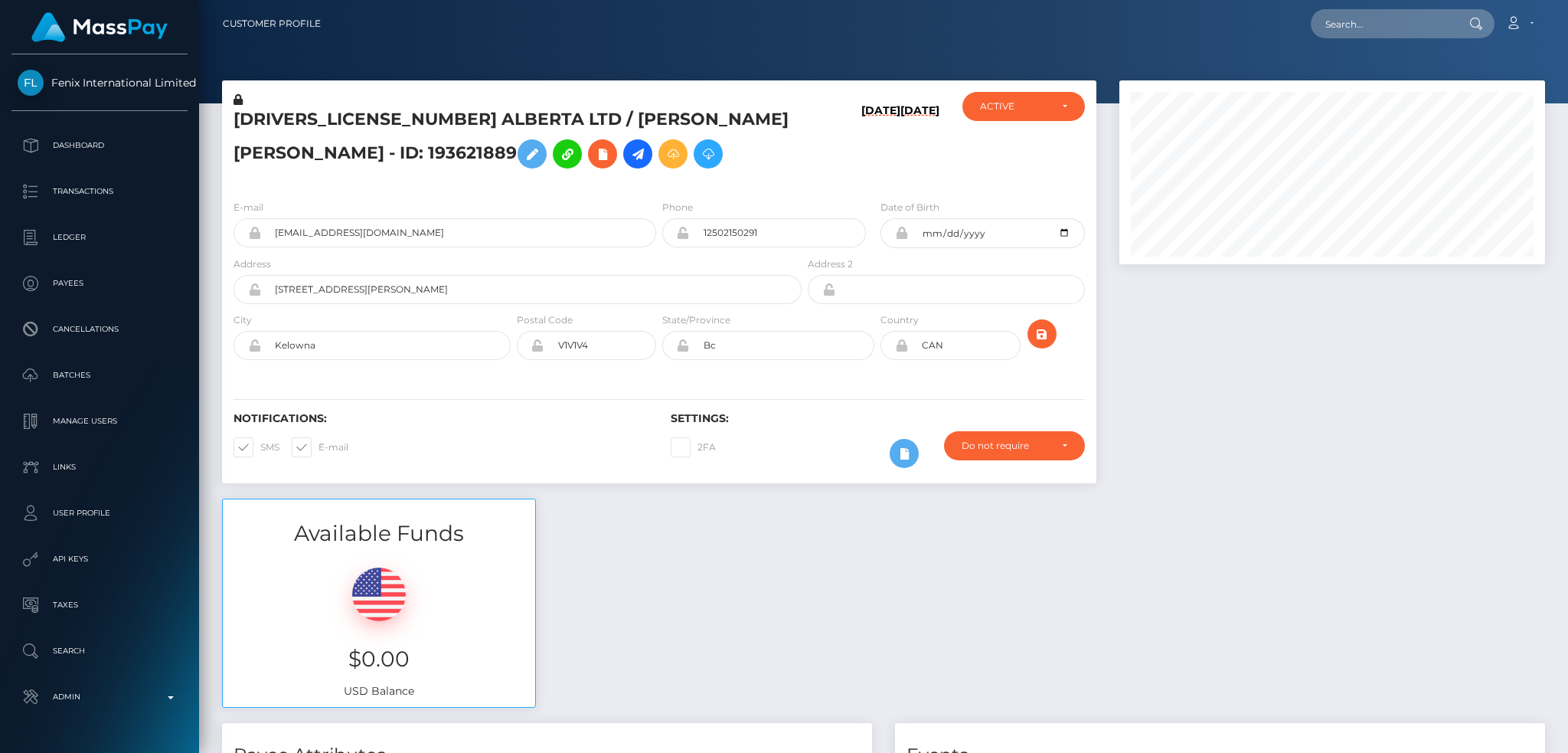
scroll to position [184, 425]
drag, startPoint x: 1360, startPoint y: 26, endPoint x: 877, endPoint y: 296, distance: 553.3
click at [1360, 26] on input "text" at bounding box center [1383, 24] width 144 height 29
paste input "218492437"
type input "218492437"
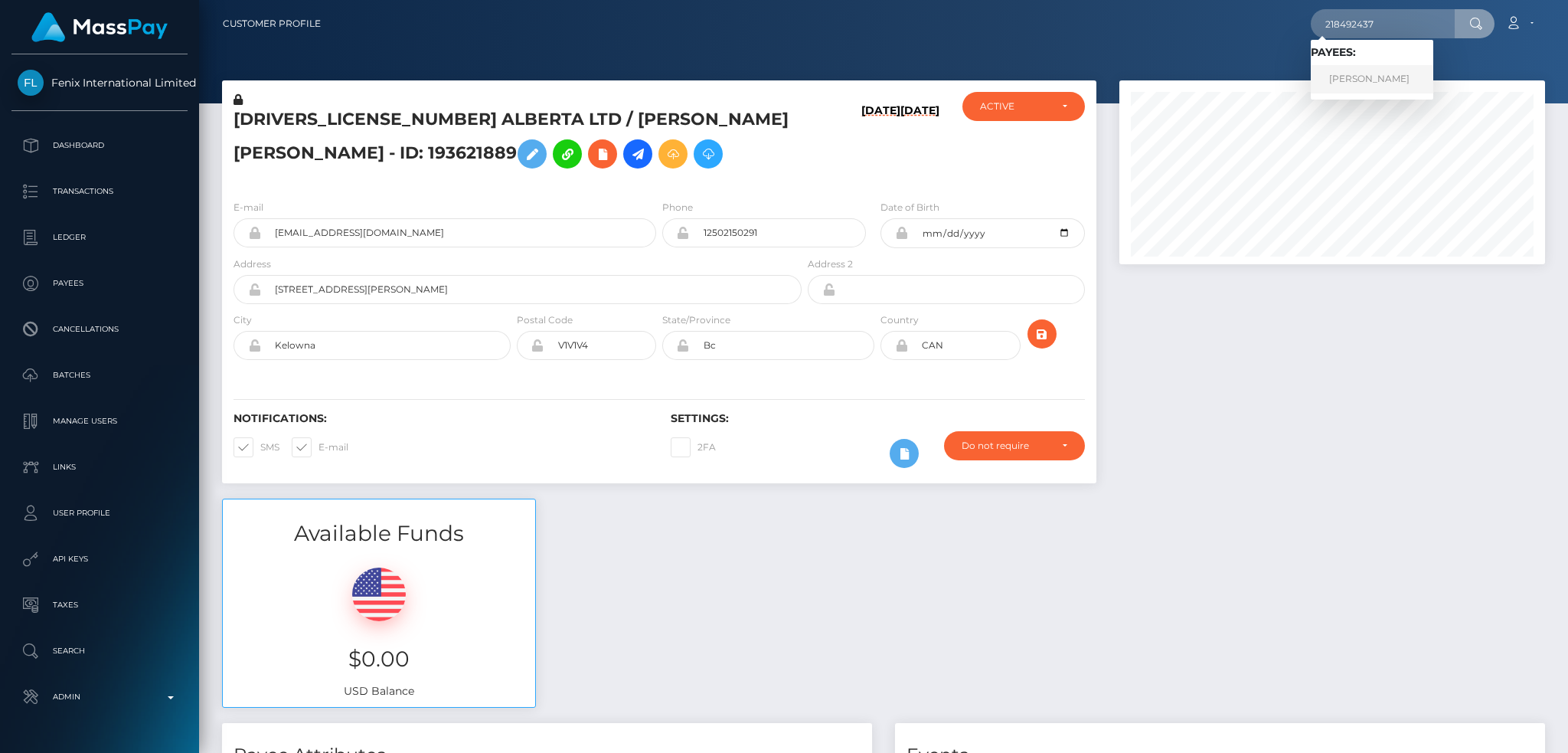
click at [1368, 74] on link "ROSA JAZMIN RODRIGUEZ-GONZALEZ" at bounding box center [1372, 79] width 122 height 28
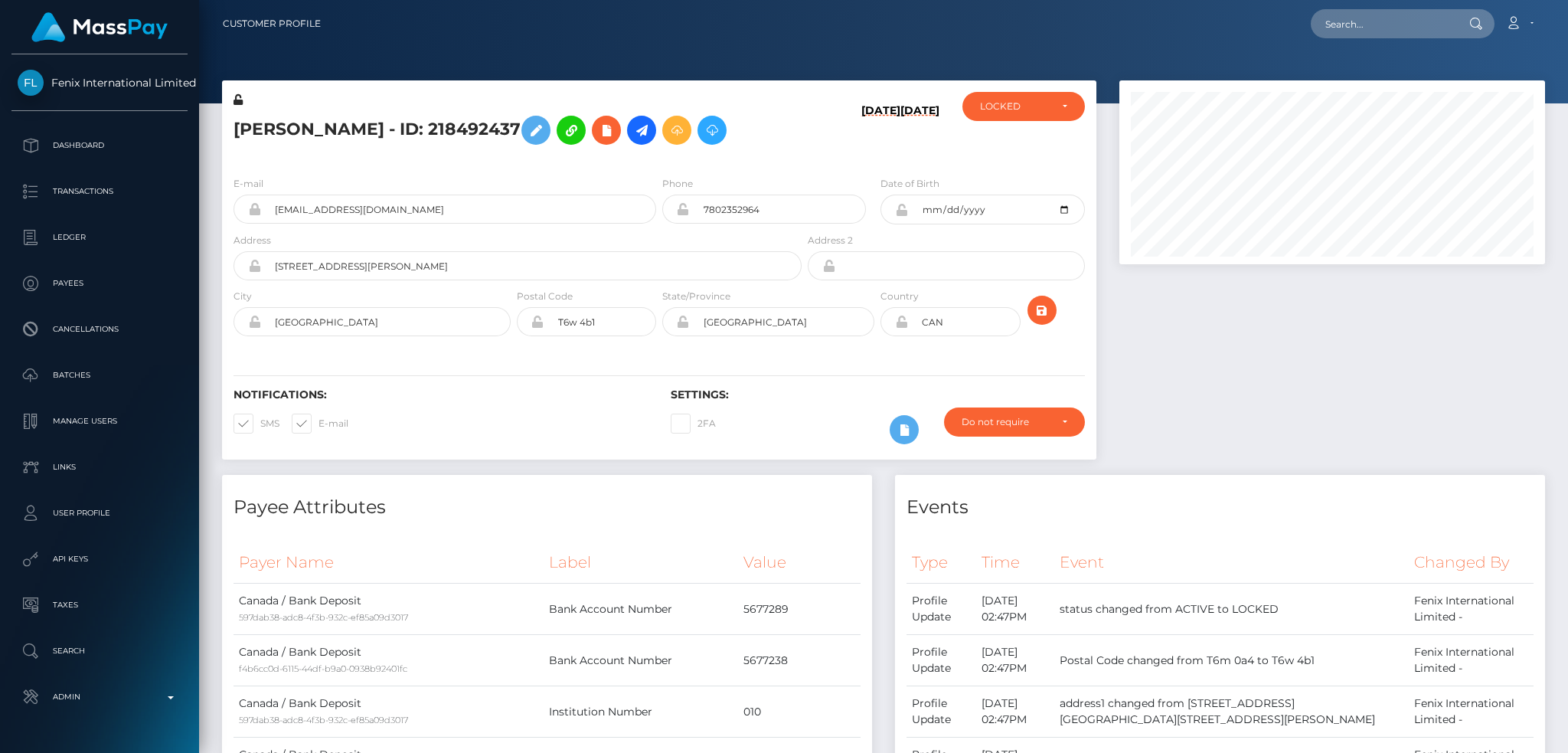
scroll to position [184, 425]
click at [461, 224] on input "[EMAIL_ADDRESS][DOMAIN_NAME]" at bounding box center [459, 209] width 395 height 29
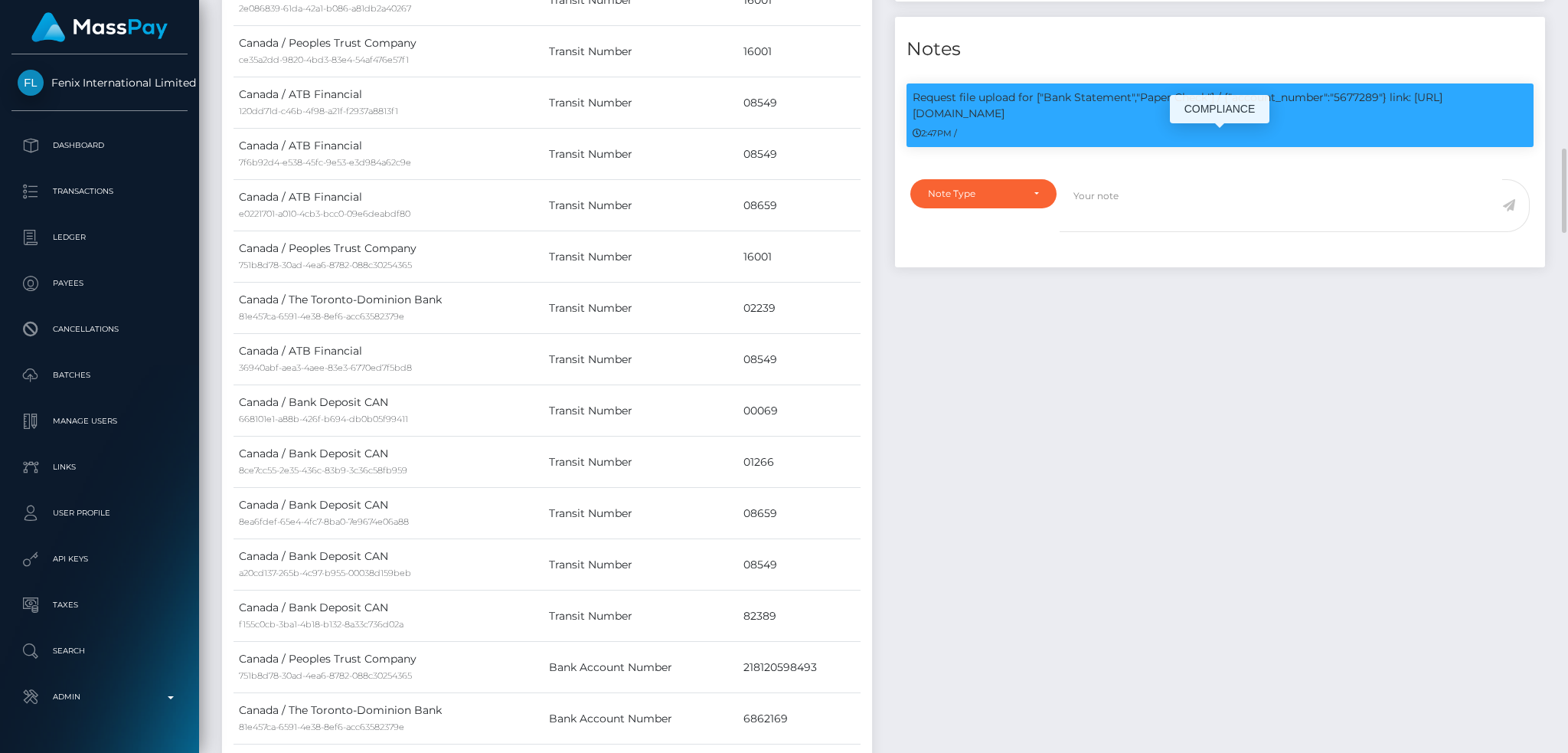
click at [1354, 122] on p "Request file upload for ["Bank Statement","Paper Check"] / {"account_number":"5…" at bounding box center [1219, 105] width 614 height 32
copy p "5677289"
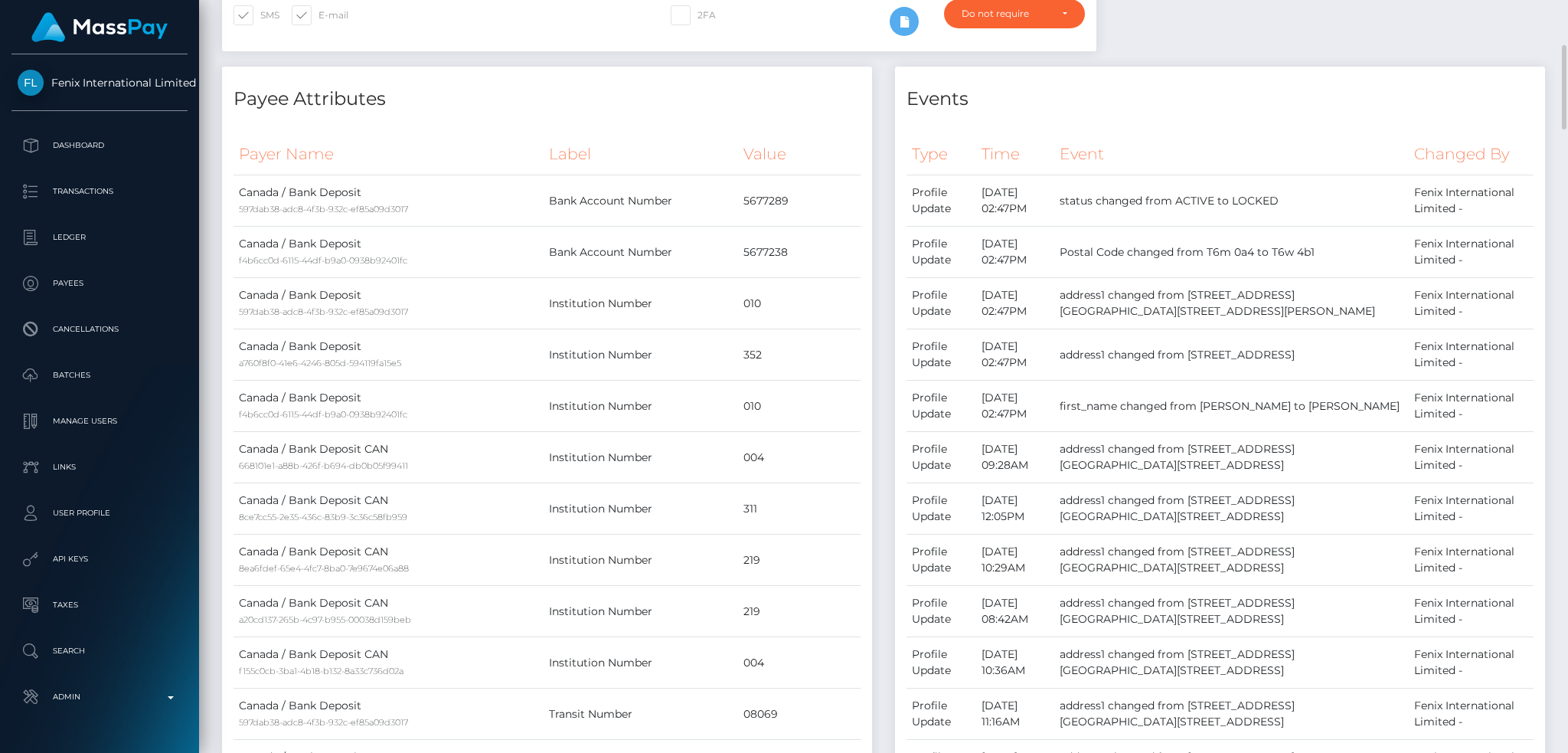
scroll to position [0, 0]
